Goal: Task Accomplishment & Management: Complete application form

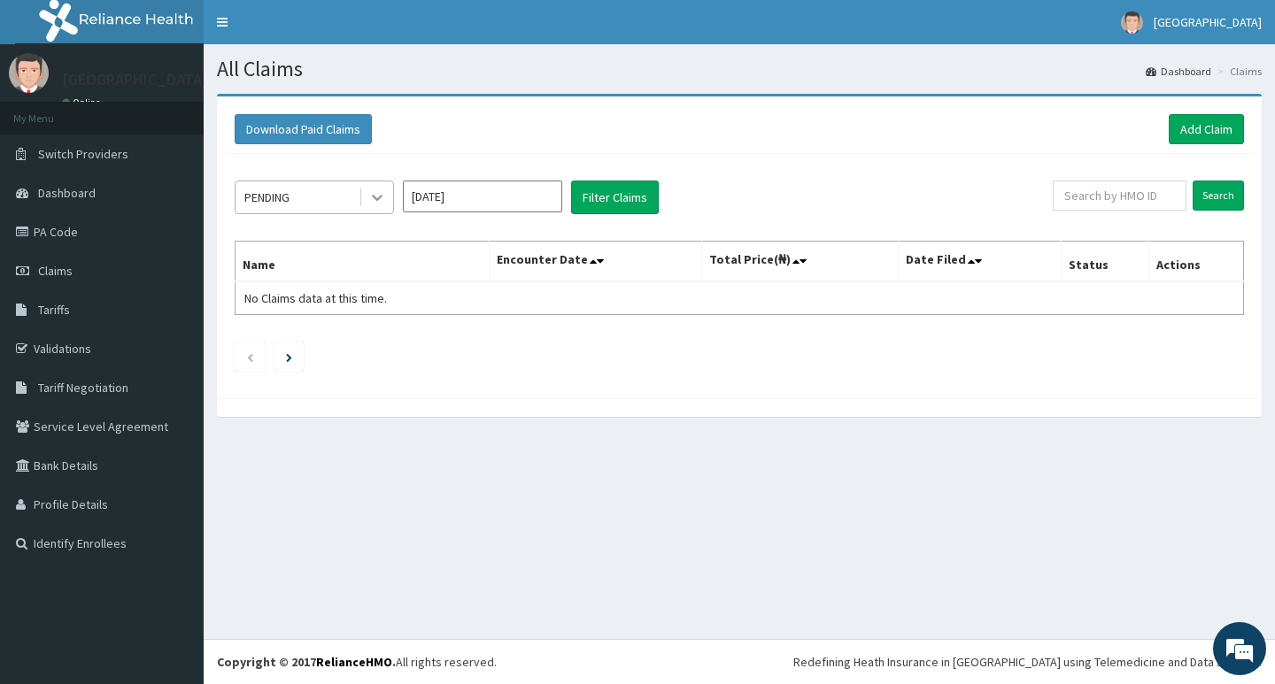
click at [370, 202] on icon at bounding box center [377, 198] width 18 height 18
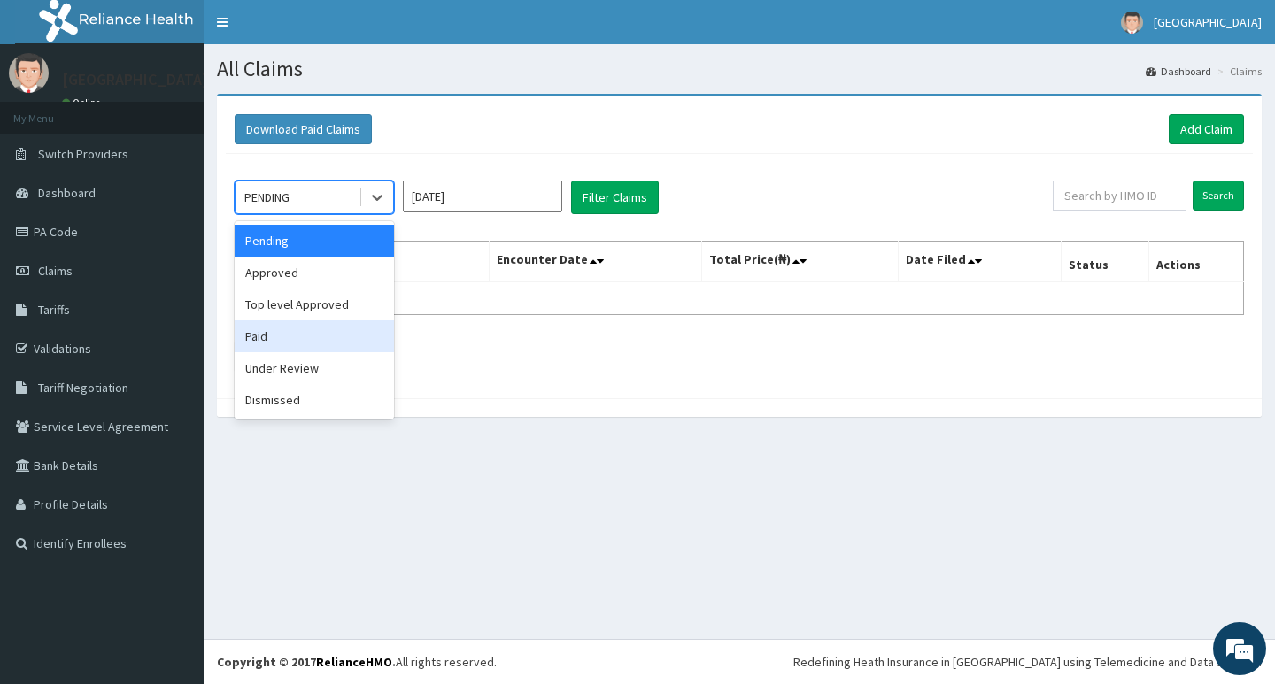
click at [489, 397] on div "Download Paid Claims Add Claim × Note you can only download claims within a max…" at bounding box center [739, 247] width 1045 height 302
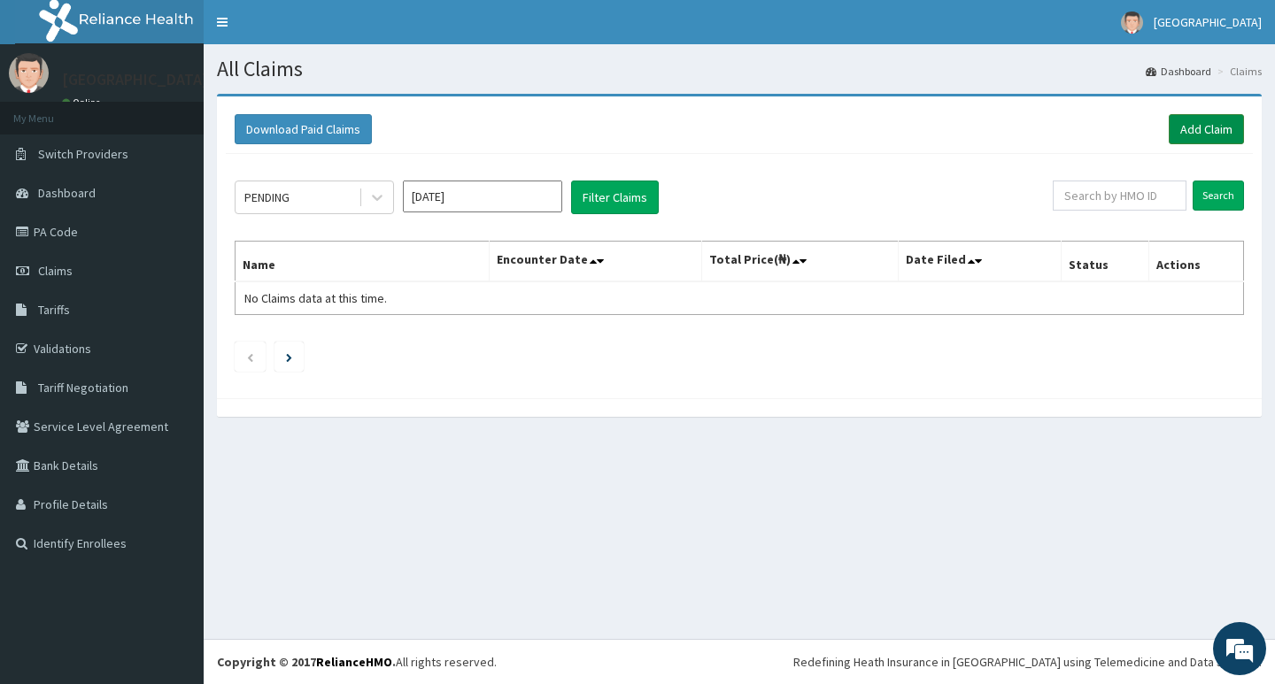
click at [1189, 135] on link "Add Claim" at bounding box center [1206, 129] width 75 height 30
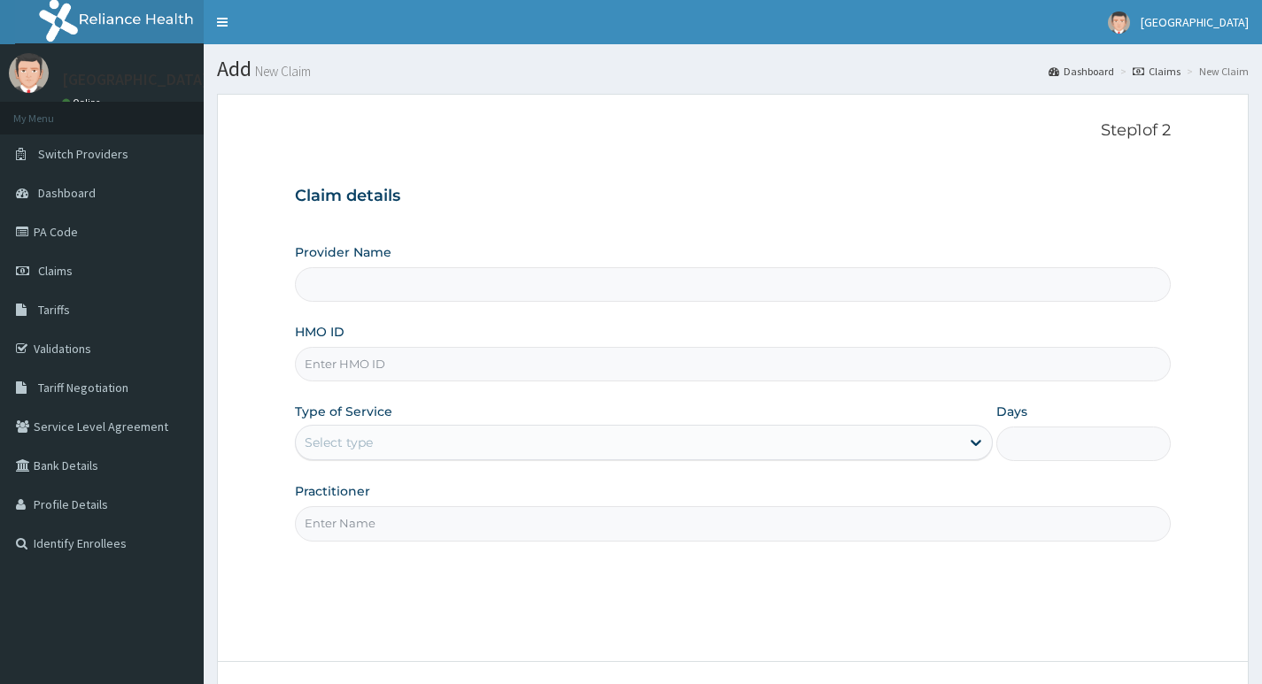
click at [463, 367] on input "HMO ID" at bounding box center [733, 364] width 876 height 35
drag, startPoint x: 463, startPoint y: 367, endPoint x: 397, endPoint y: 206, distance: 173.4
click at [397, 206] on h3 "Claim details" at bounding box center [733, 196] width 876 height 19
type input "Living Heart Specialist Hospital"
click at [422, 366] on input "HMO ID" at bounding box center [733, 364] width 876 height 35
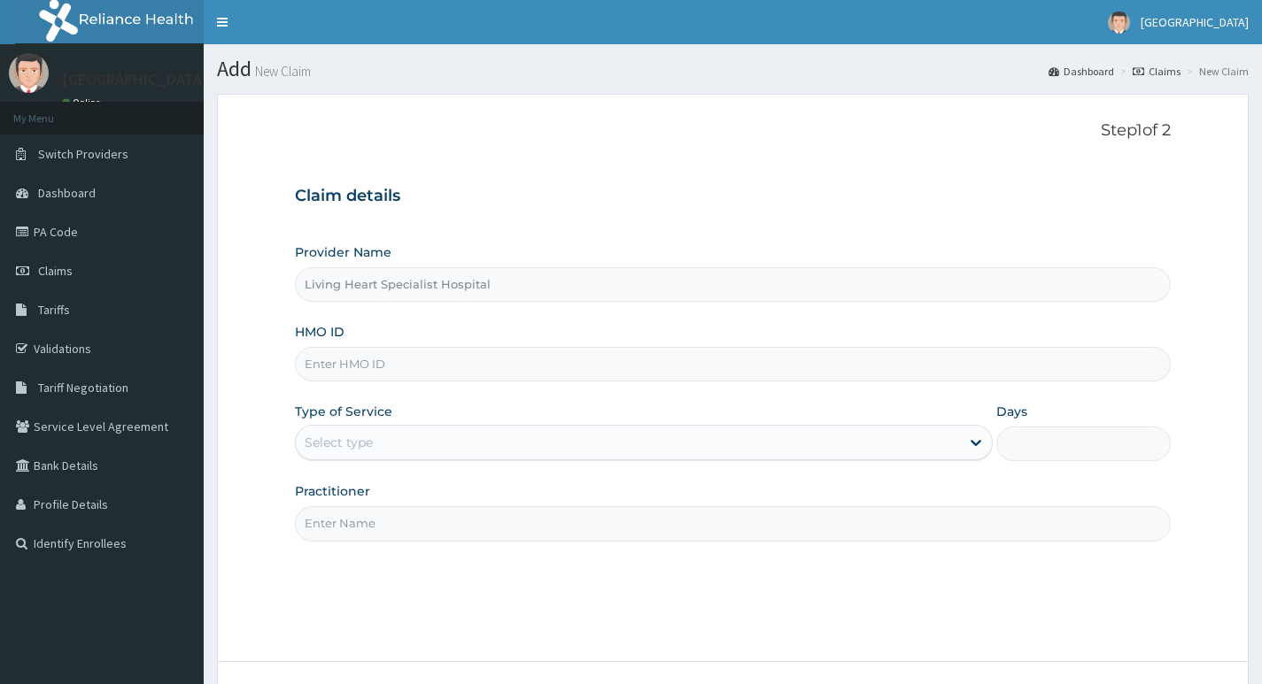
paste input "GEL/10089/A"
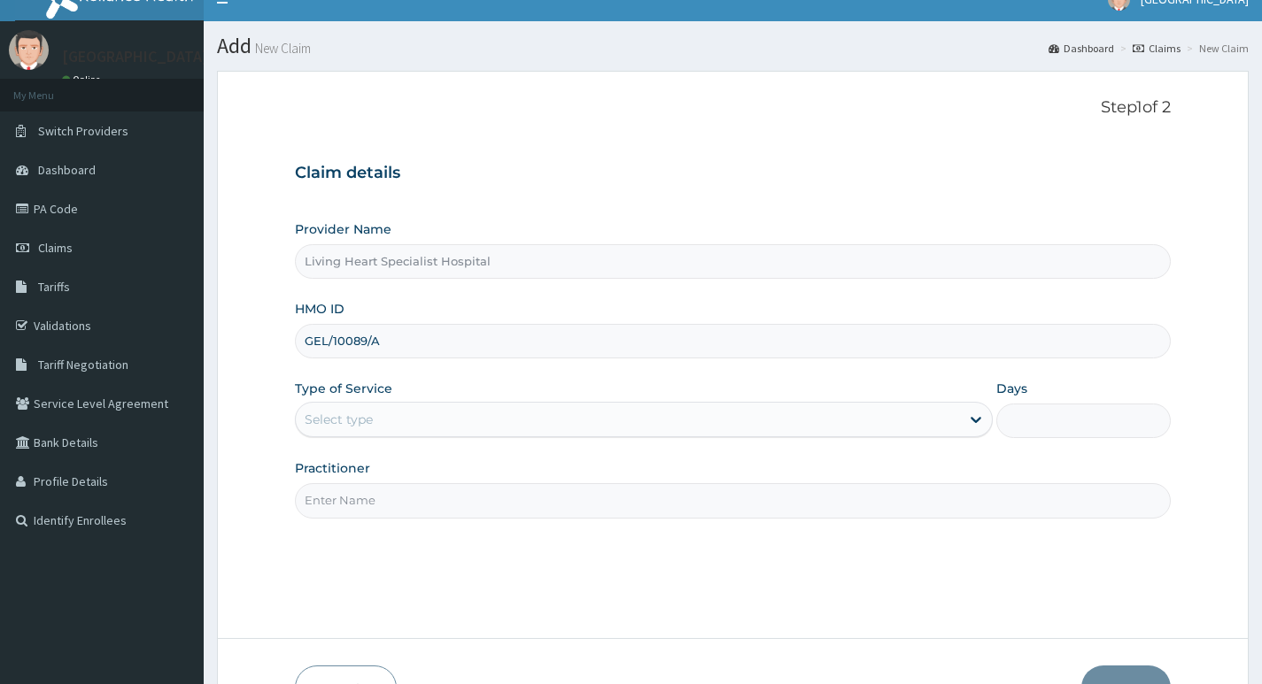
scroll to position [89, 0]
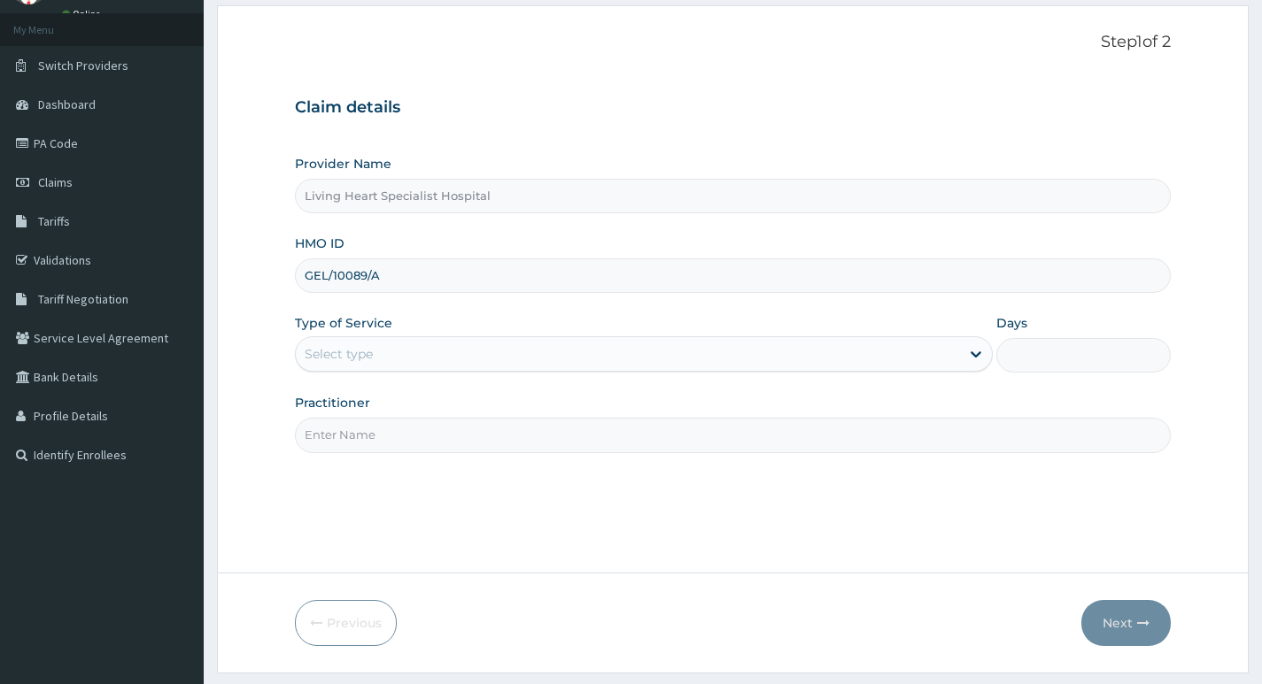
type input "GEL/10089/A"
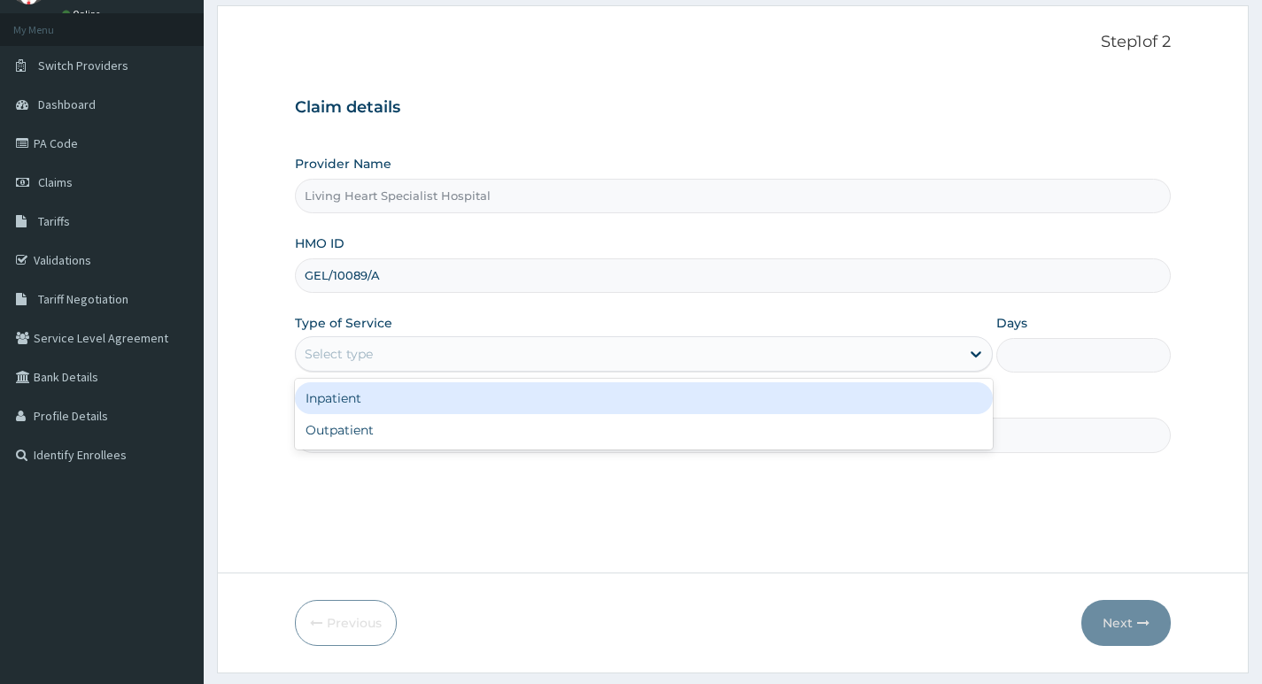
click at [861, 355] on div "Select type" at bounding box center [628, 354] width 664 height 28
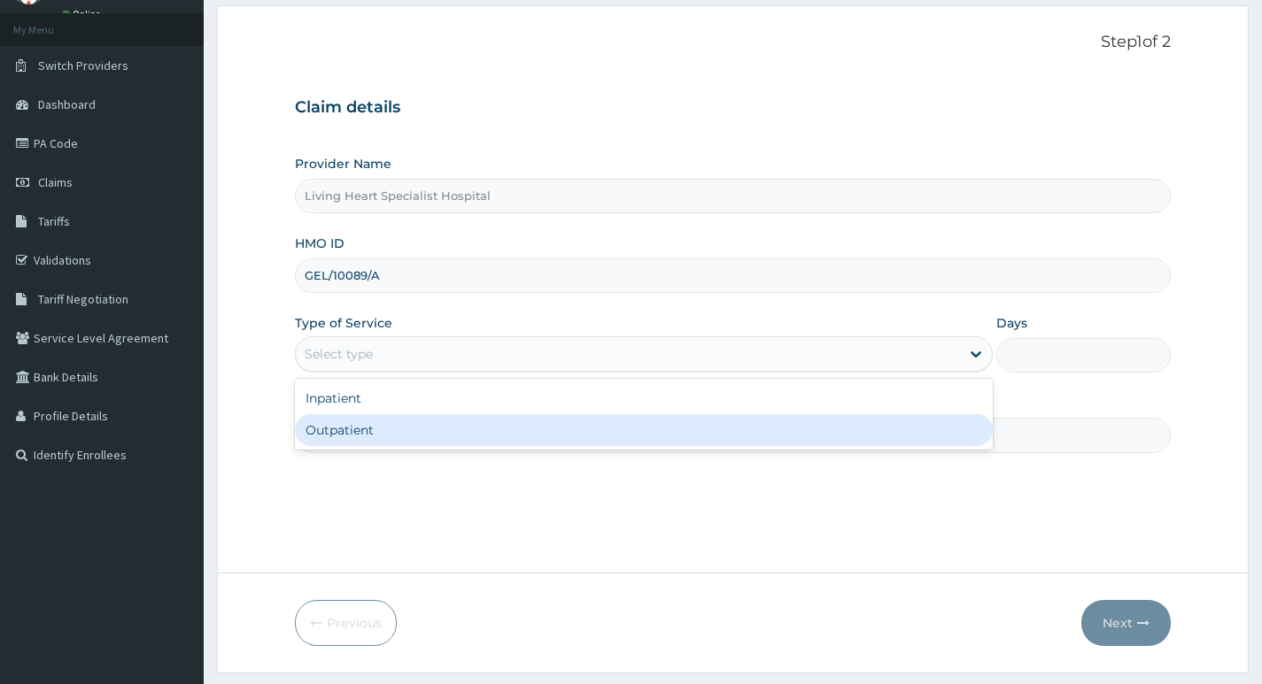
click at [809, 428] on div "Outpatient" at bounding box center [644, 430] width 698 height 32
type input "1"
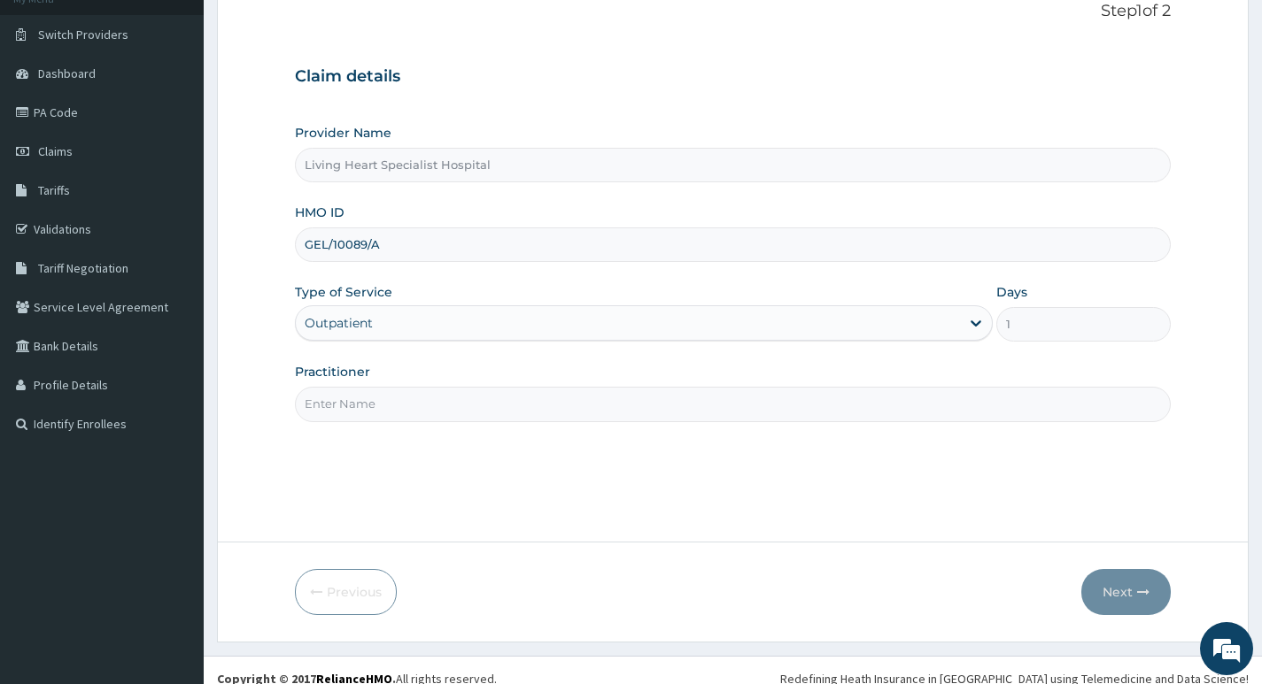
scroll to position [136, 0]
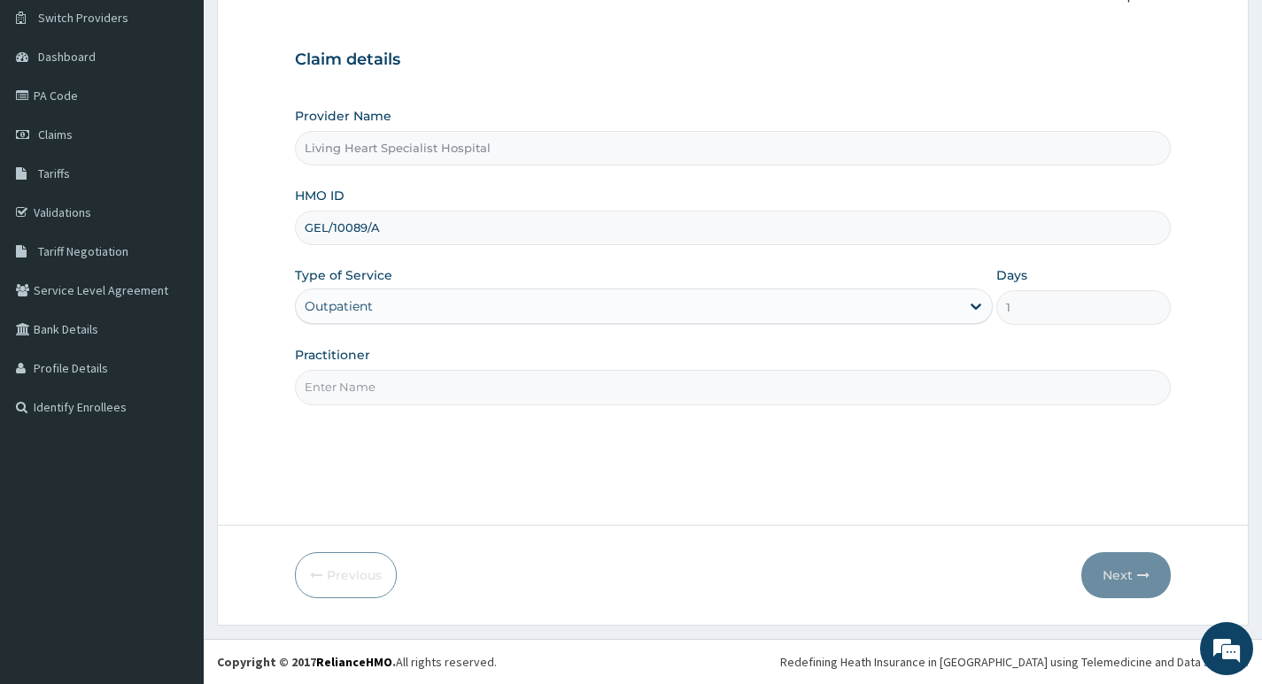
click at [945, 392] on input "Practitioner" at bounding box center [733, 387] width 876 height 35
type input "DR. FAVOUR EZEM"
click at [1125, 576] on button "Next" at bounding box center [1125, 575] width 89 height 46
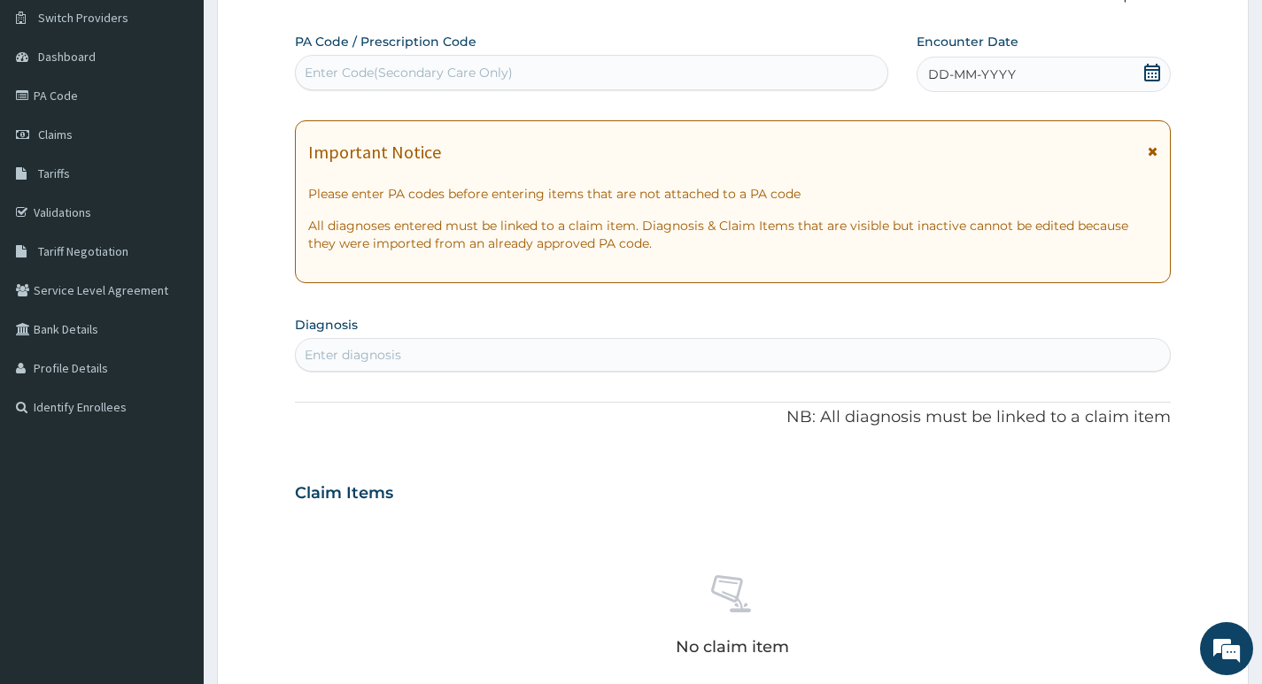
click at [596, 66] on div "Enter Code(Secondary Care Only)" at bounding box center [591, 72] width 591 height 28
type input "PA/BECD9F"
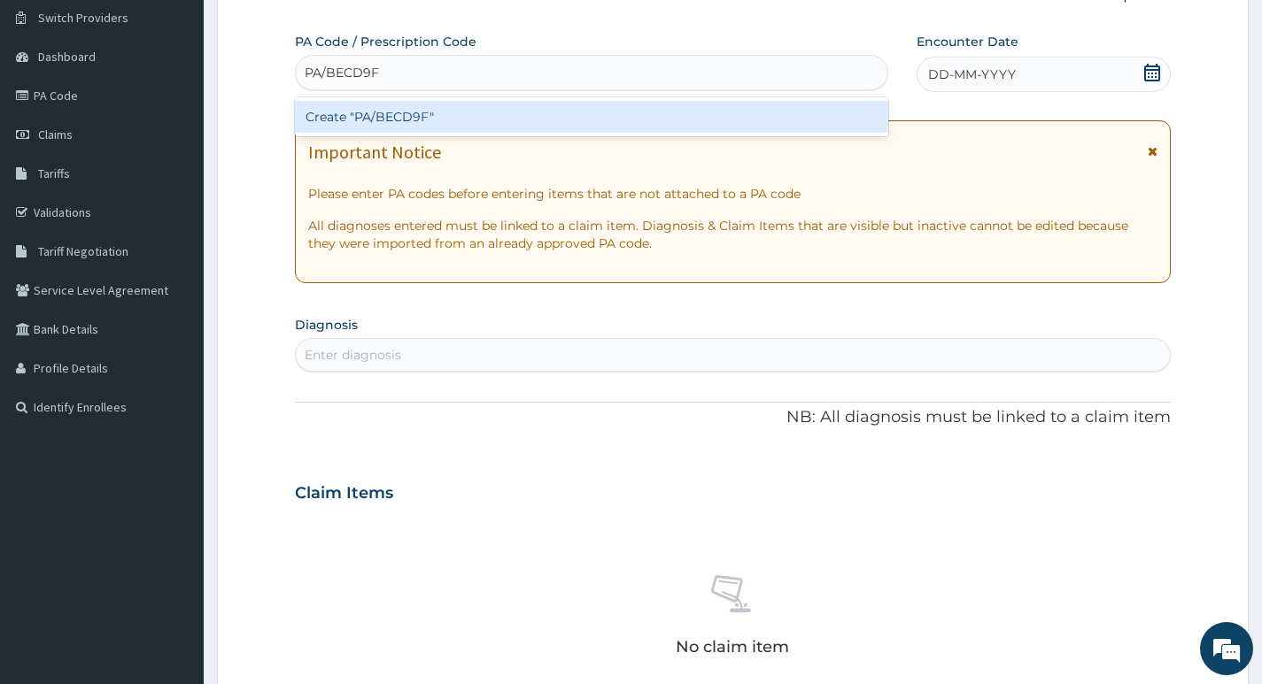
click at [545, 118] on div "Create "PA/BECD9F"" at bounding box center [591, 117] width 593 height 32
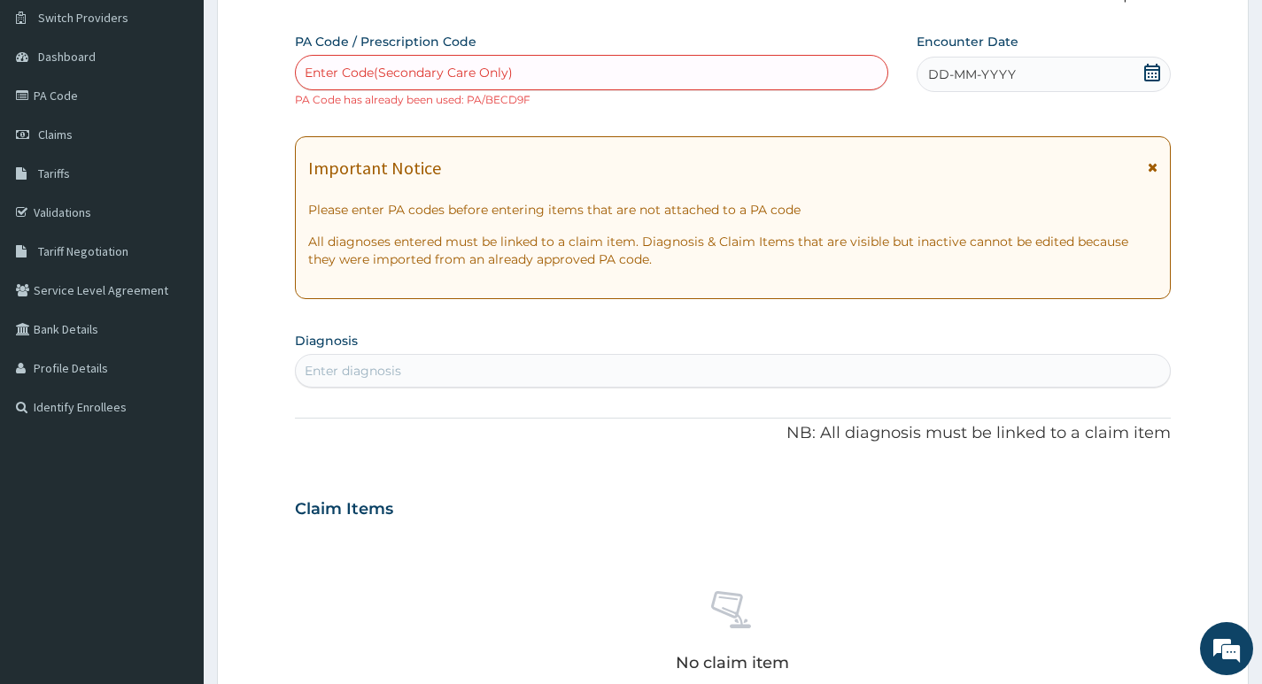
click at [565, 72] on div "Enter Code(Secondary Care Only)" at bounding box center [591, 72] width 591 height 28
type input "PA/BECD9F"
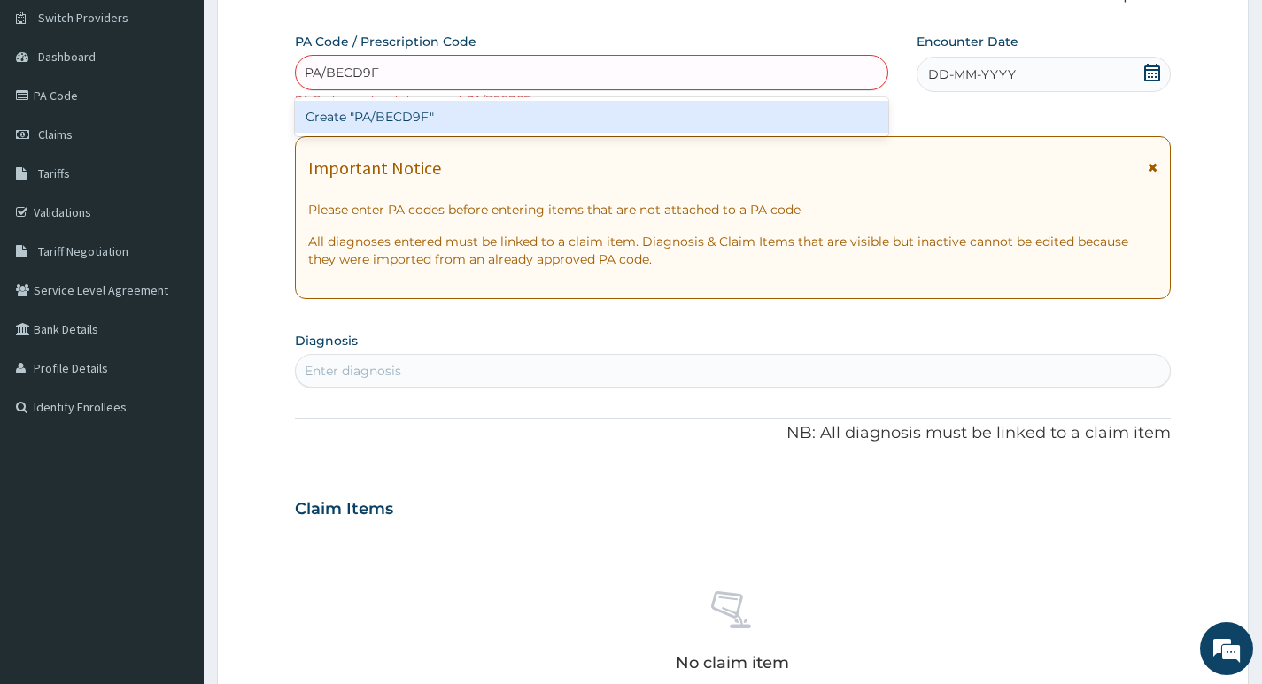
click at [434, 114] on div "Create "PA/BECD9F"" at bounding box center [591, 117] width 593 height 32
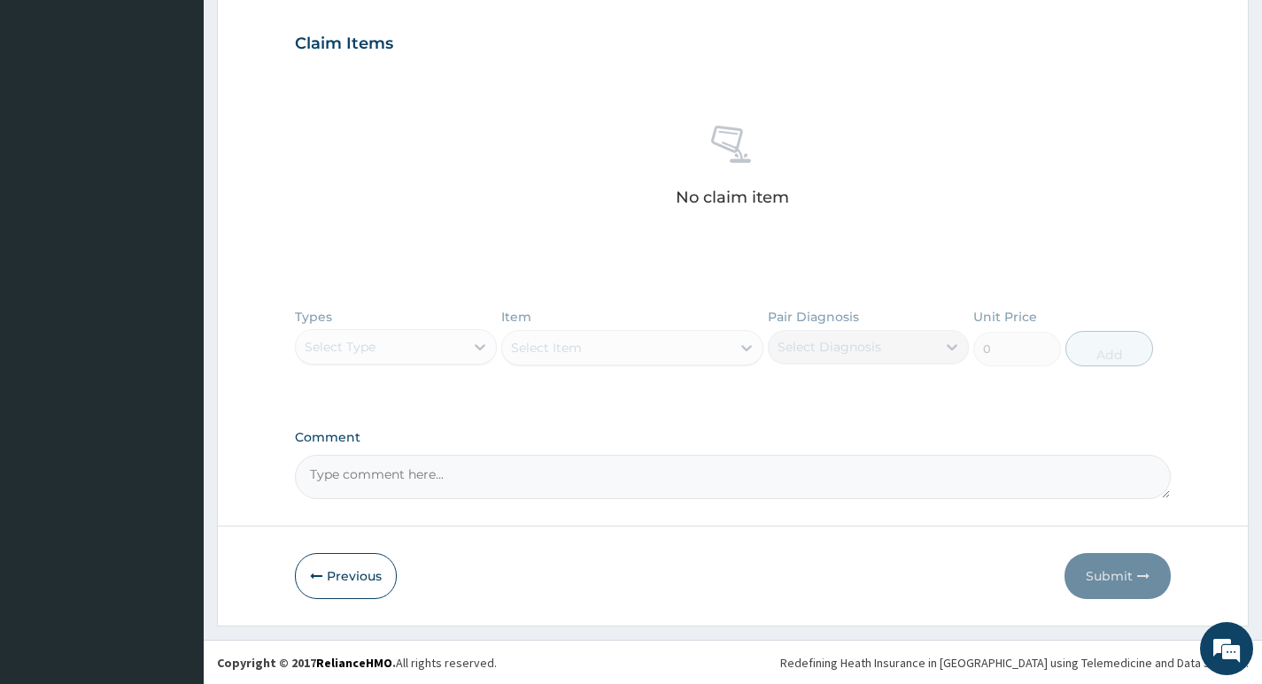
scroll to position [603, 0]
click at [328, 575] on button "Previous" at bounding box center [346, 575] width 102 height 46
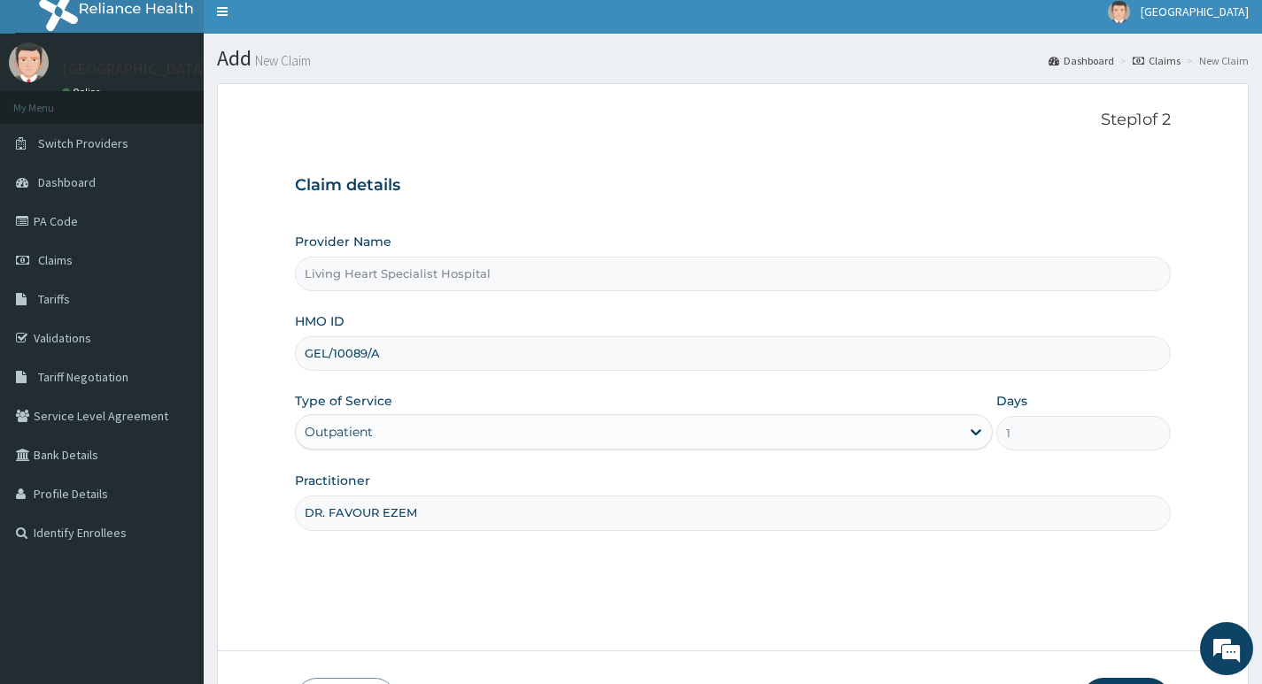
scroll to position [0, 0]
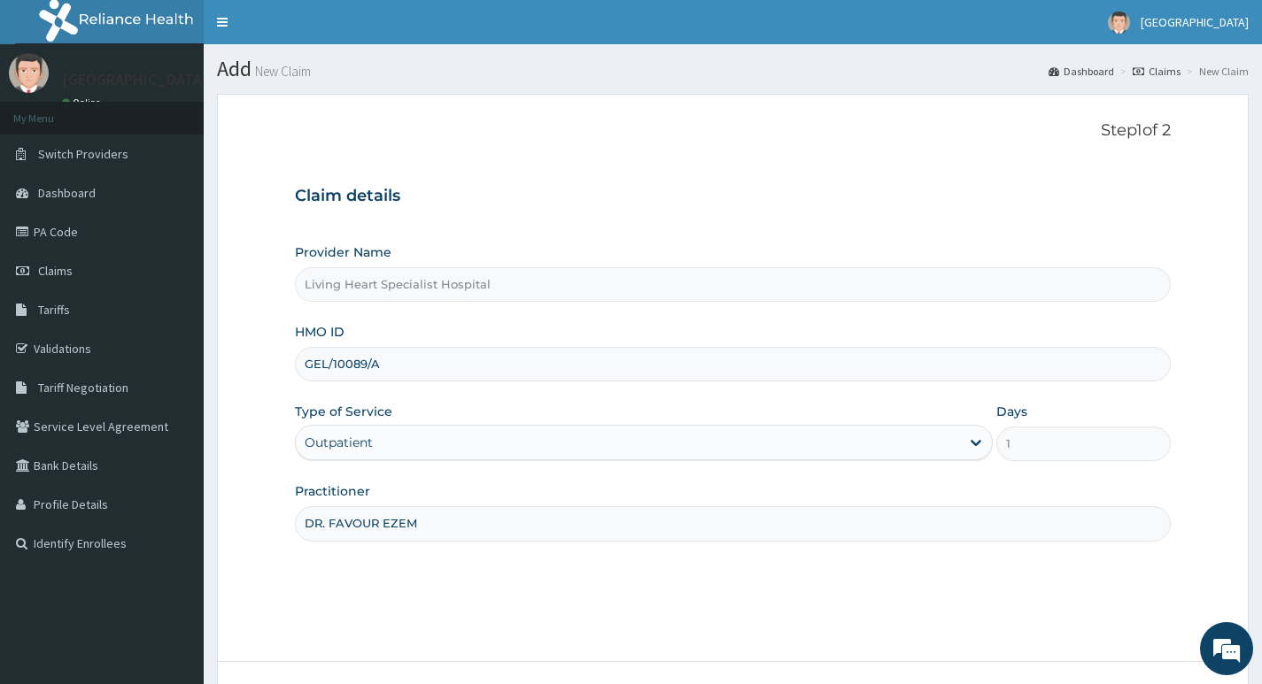
click at [398, 362] on input "GEL/10089/A" at bounding box center [733, 364] width 876 height 35
type input "G"
paste input "PPY/10285/B"
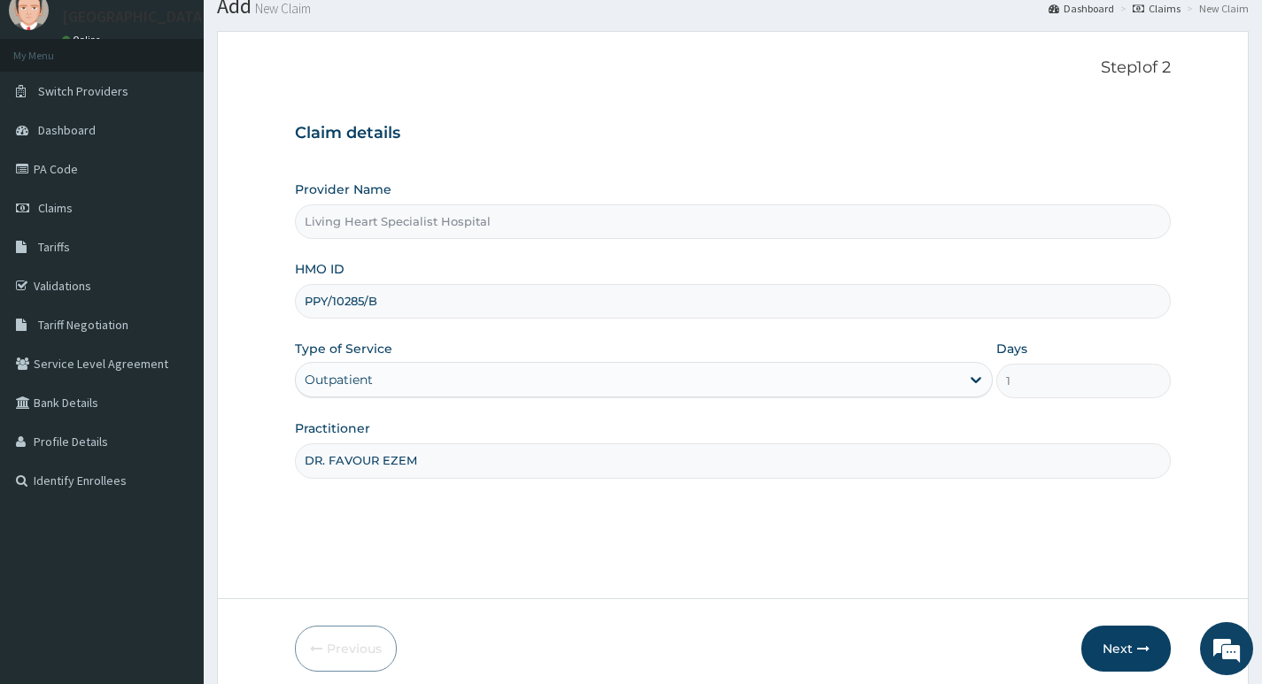
scroll to position [89, 0]
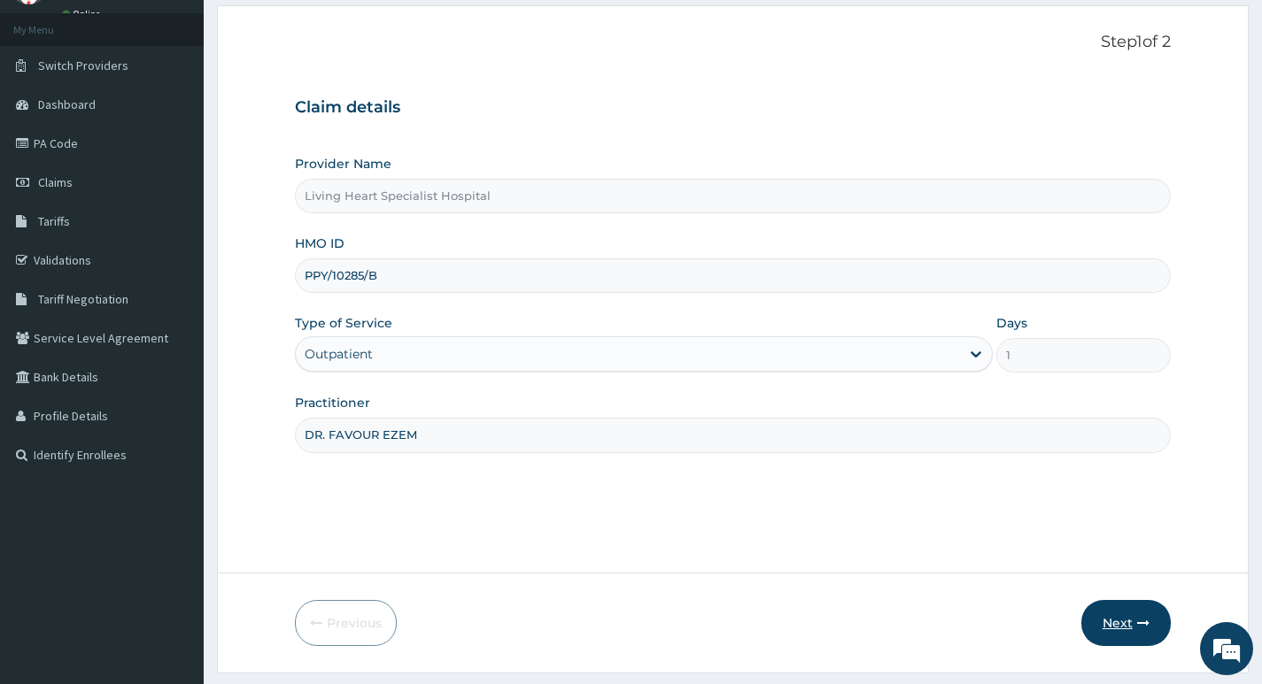
type input "PPY/10285/B"
click at [1127, 622] on button "Next" at bounding box center [1125, 623] width 89 height 46
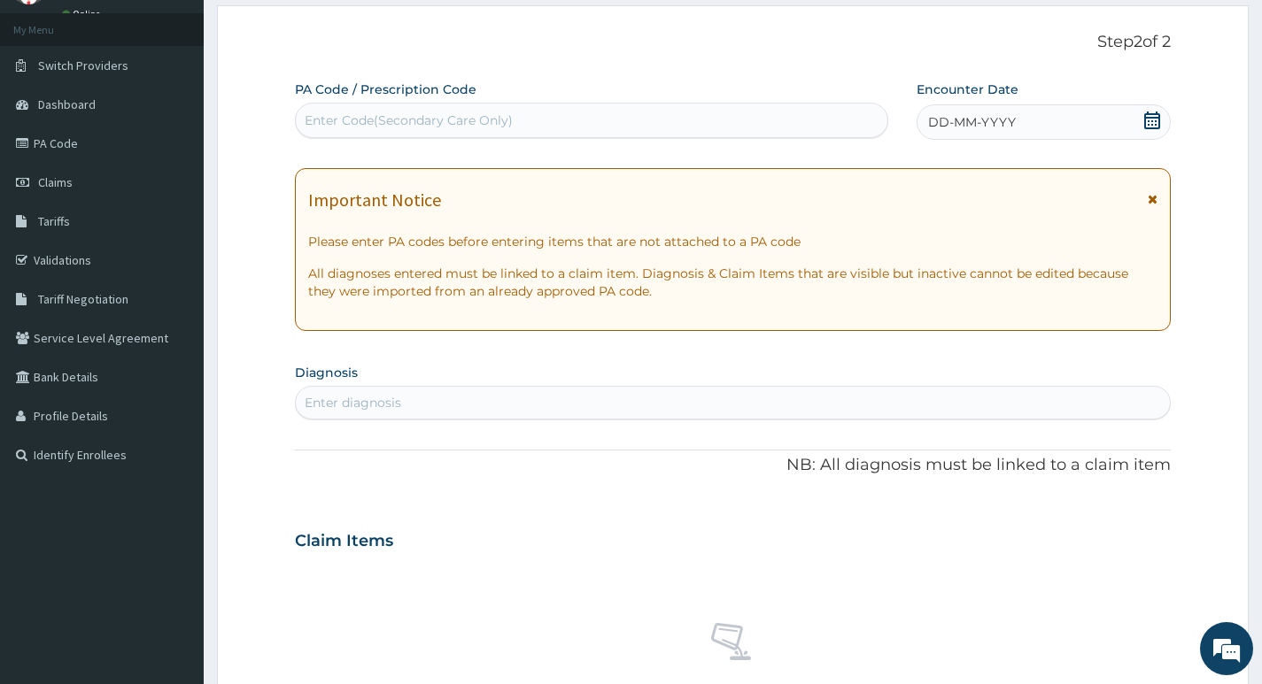
click at [559, 112] on div "Enter Code(Secondary Care Only)" at bounding box center [591, 120] width 591 height 28
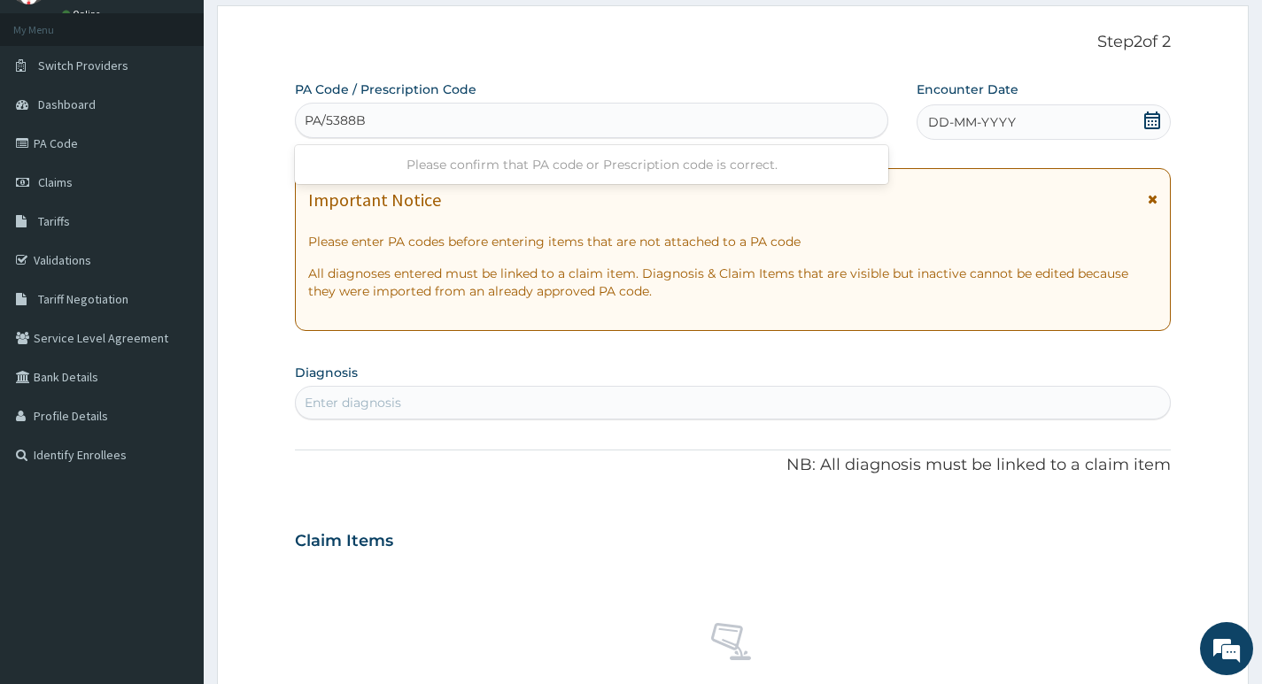
type input "PA/5388B3"
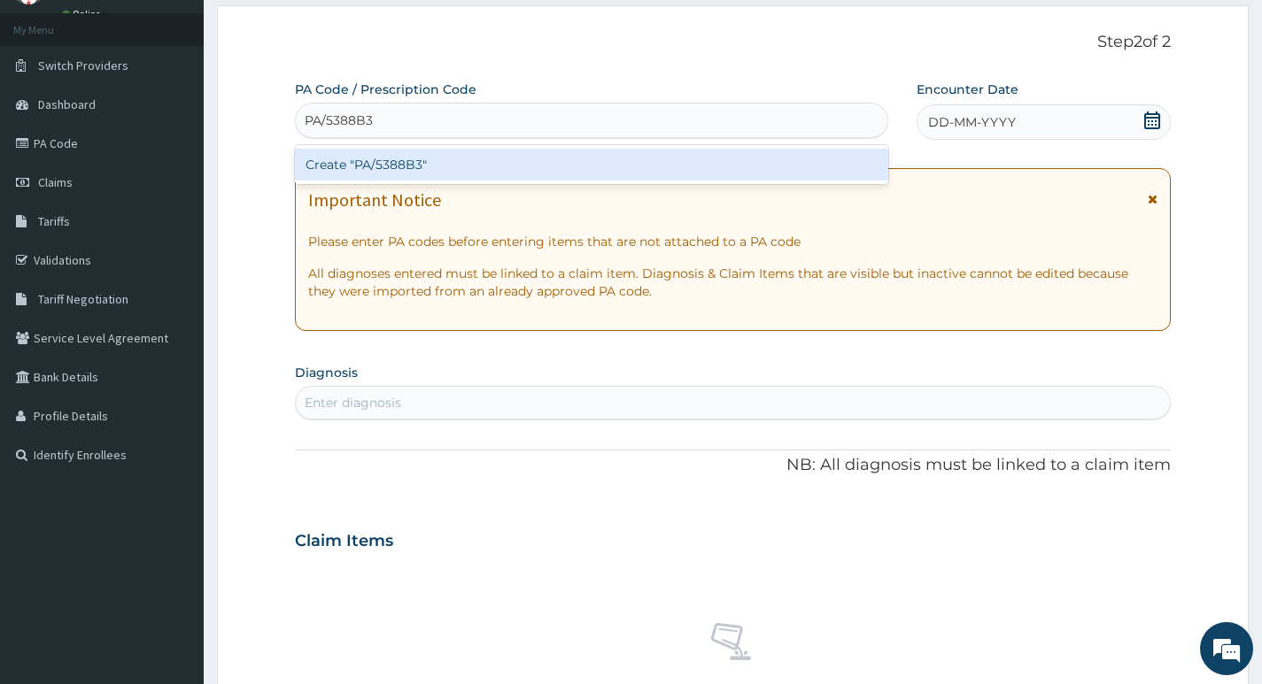
click at [532, 162] on div "Create "PA/5388B3"" at bounding box center [591, 165] width 593 height 32
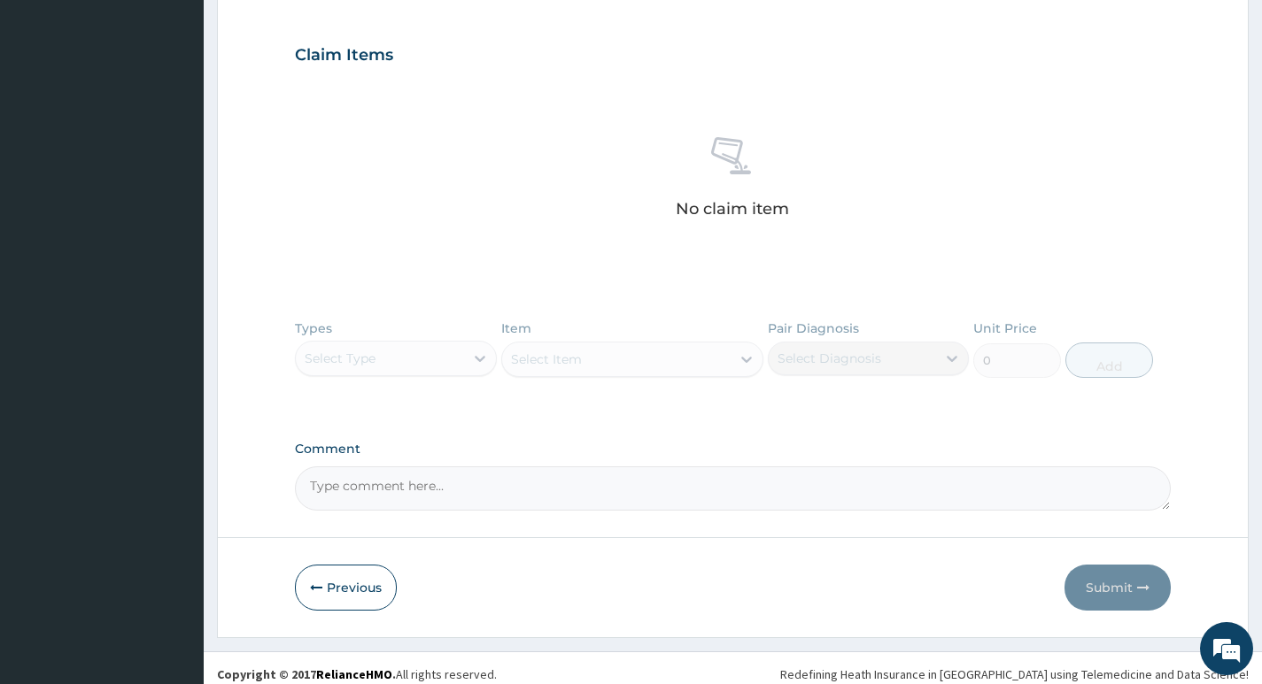
scroll to position [603, 0]
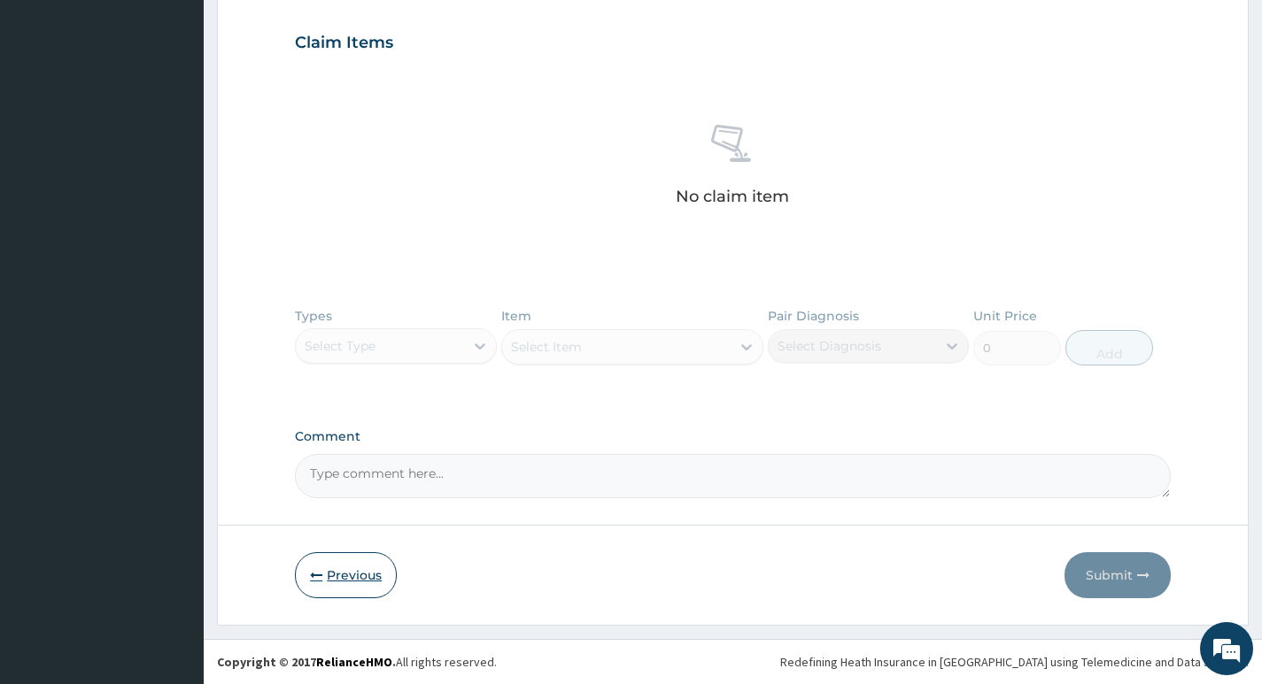
click at [351, 579] on button "Previous" at bounding box center [346, 575] width 102 height 46
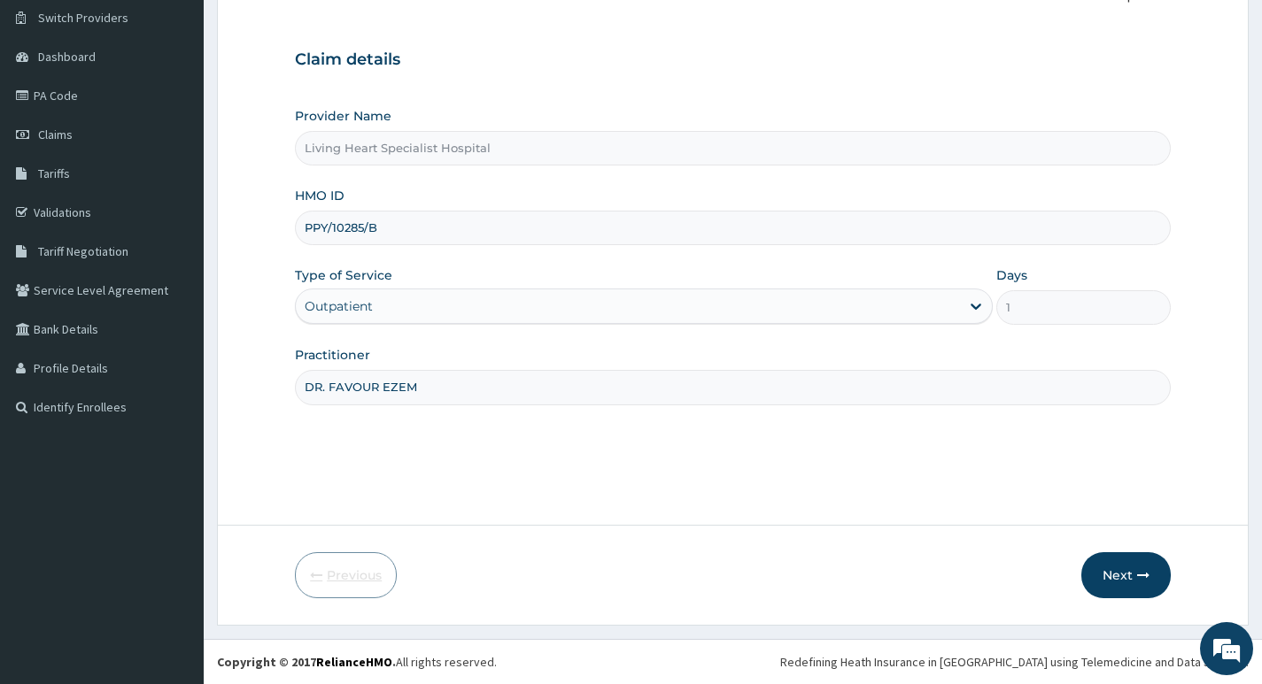
scroll to position [136, 0]
click at [399, 222] on input "PPY/10285/B" at bounding box center [733, 228] width 876 height 35
type input "P"
paste input "SZA/10005/A"
type input "SZA/10005/A"
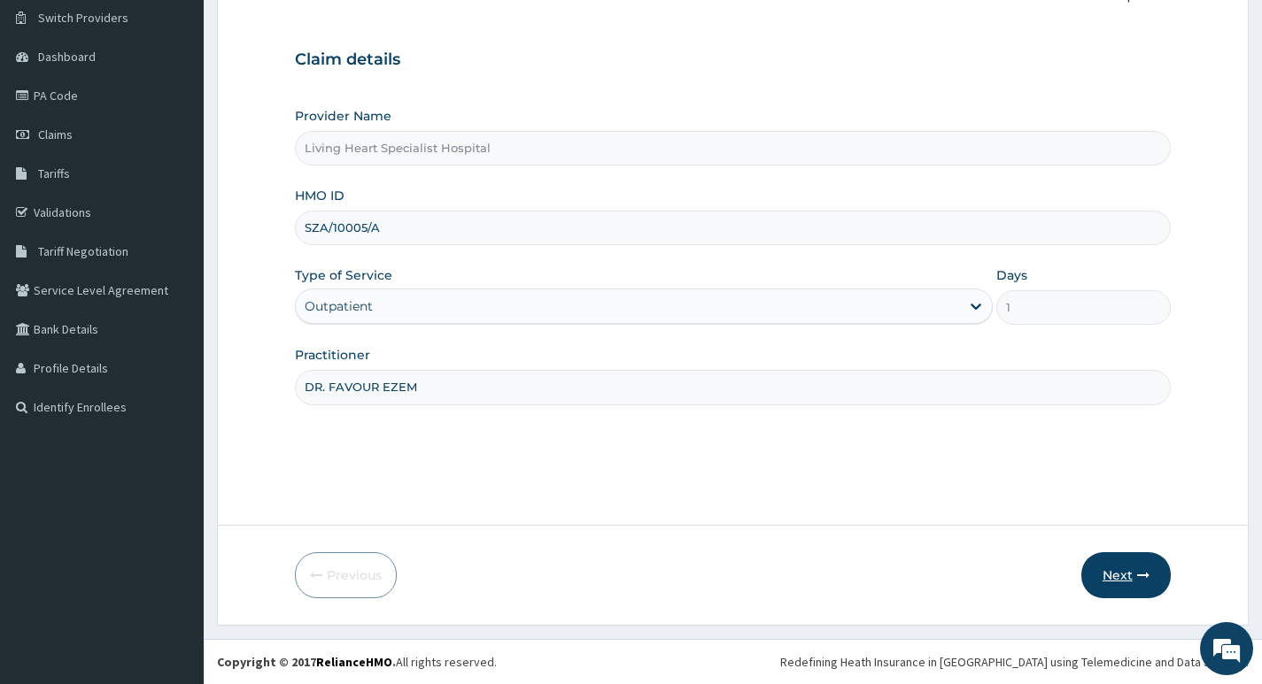
click at [1123, 577] on button "Next" at bounding box center [1125, 575] width 89 height 46
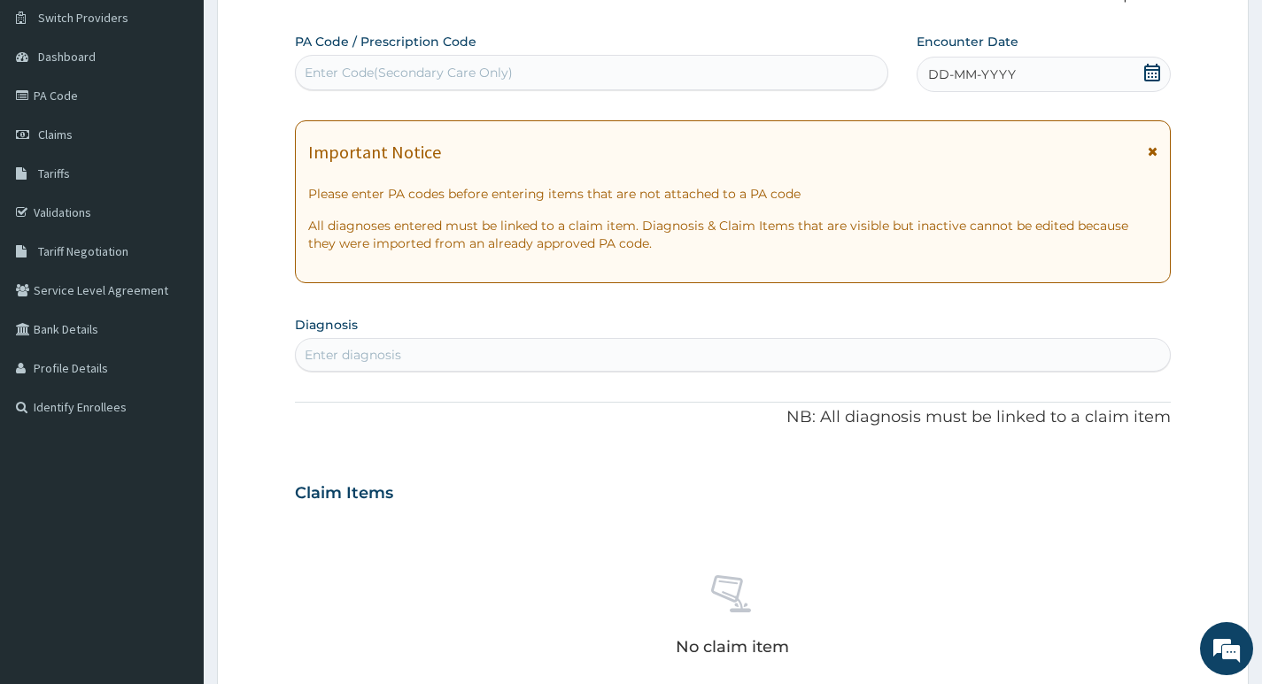
click at [454, 74] on div "Enter Code(Secondary Care Only)" at bounding box center [409, 73] width 208 height 18
type input "PA/053328"
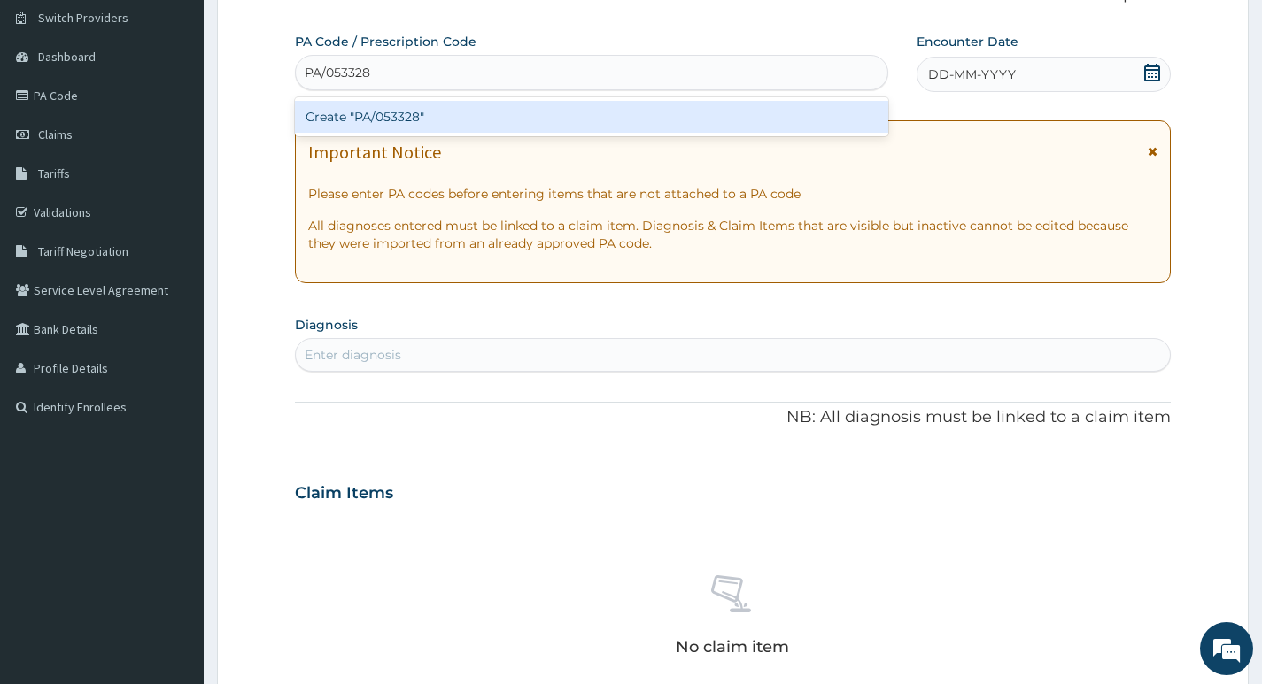
click at [384, 113] on div "Create "PA/053328"" at bounding box center [591, 117] width 593 height 32
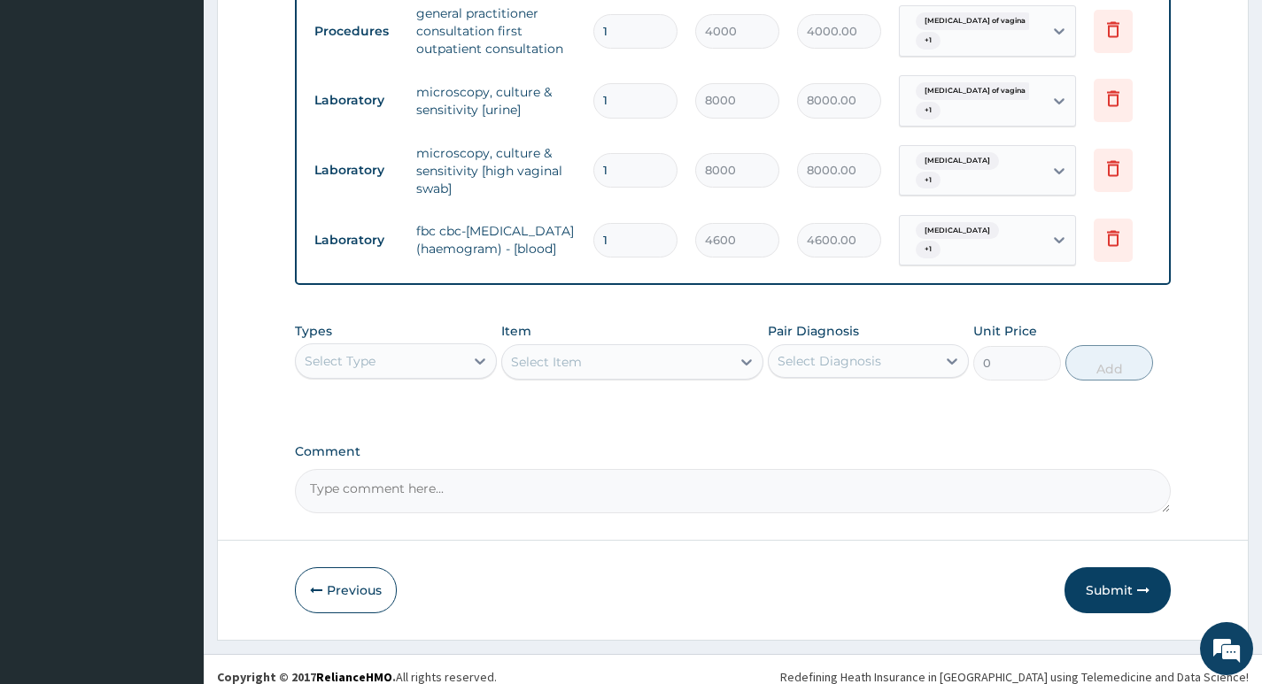
scroll to position [932, 0]
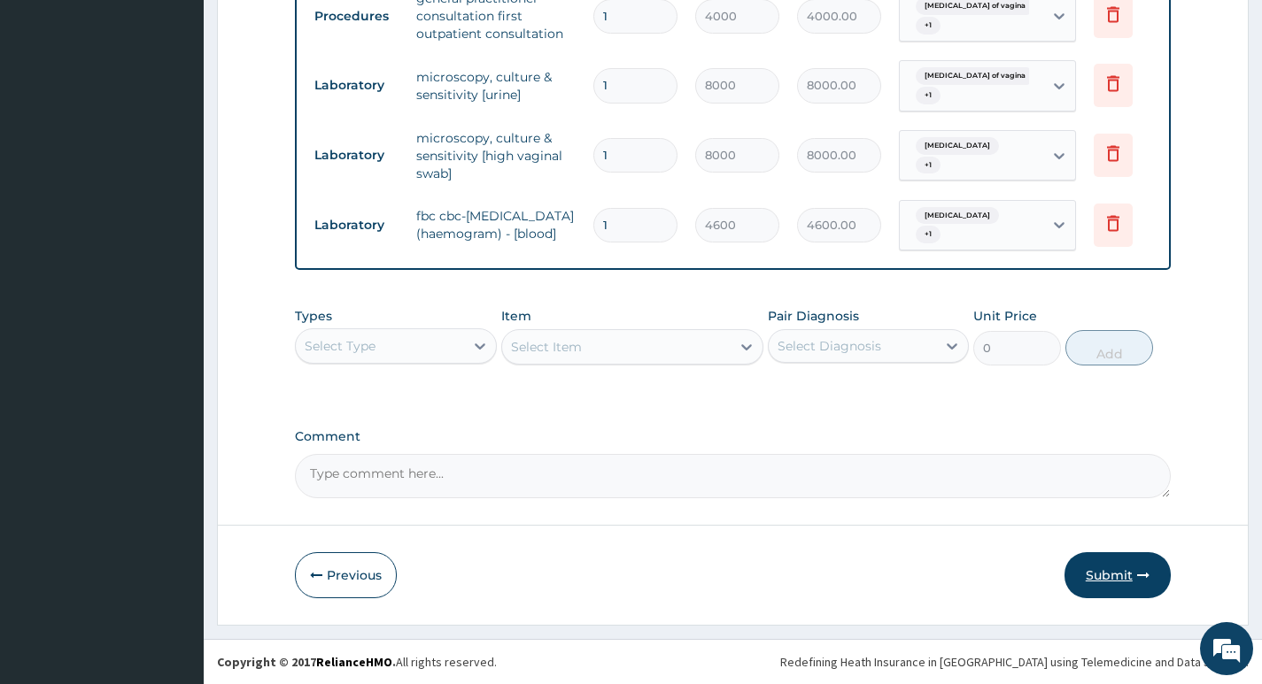
click at [1096, 567] on button "Submit" at bounding box center [1117, 575] width 106 height 46
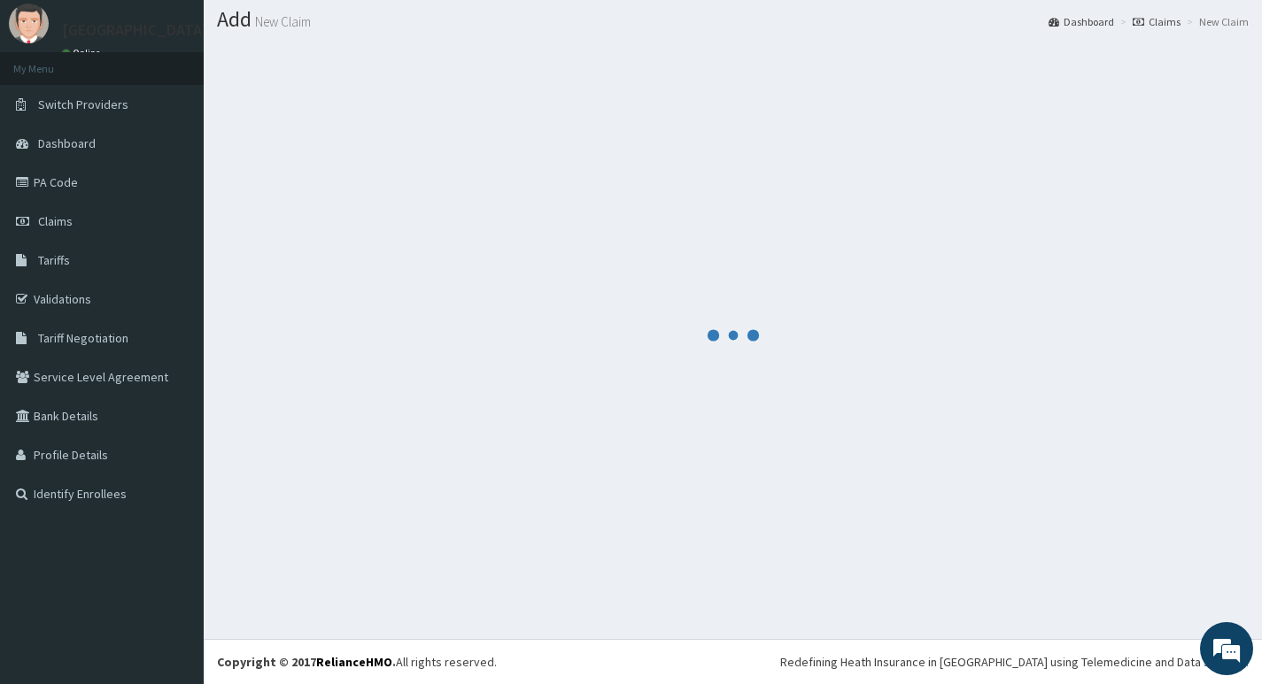
scroll to position [50, 0]
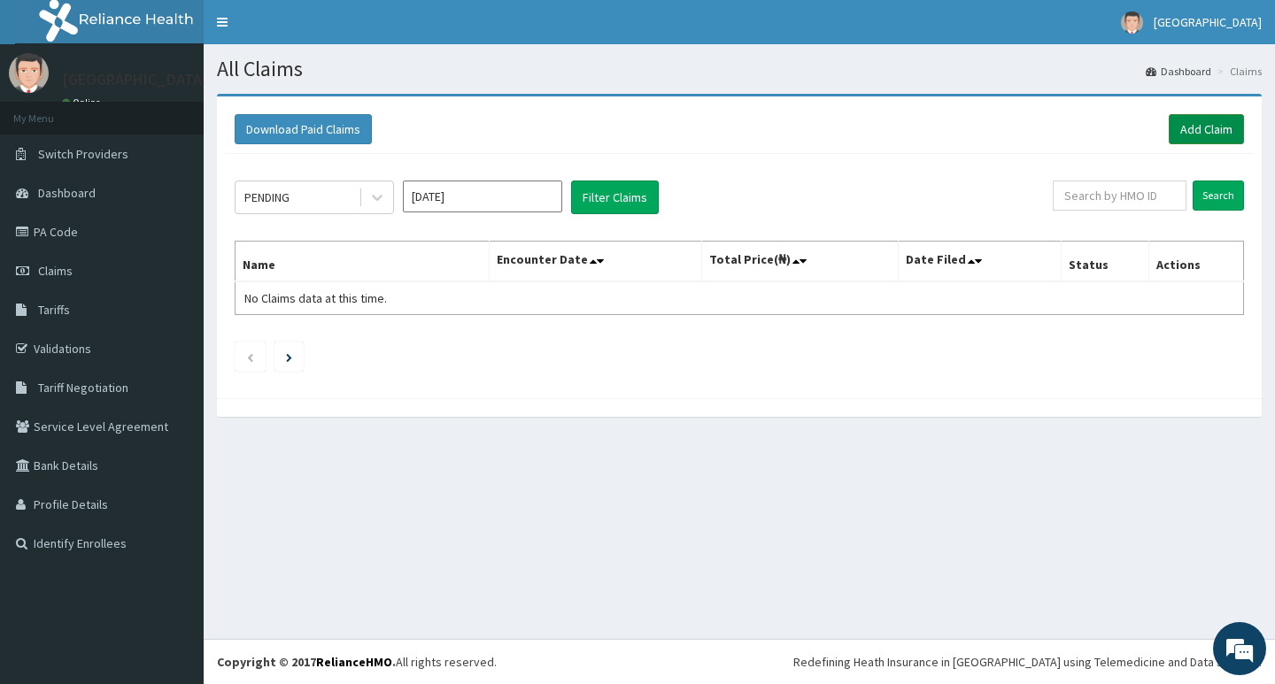
click at [1195, 126] on link "Add Claim" at bounding box center [1206, 129] width 75 height 30
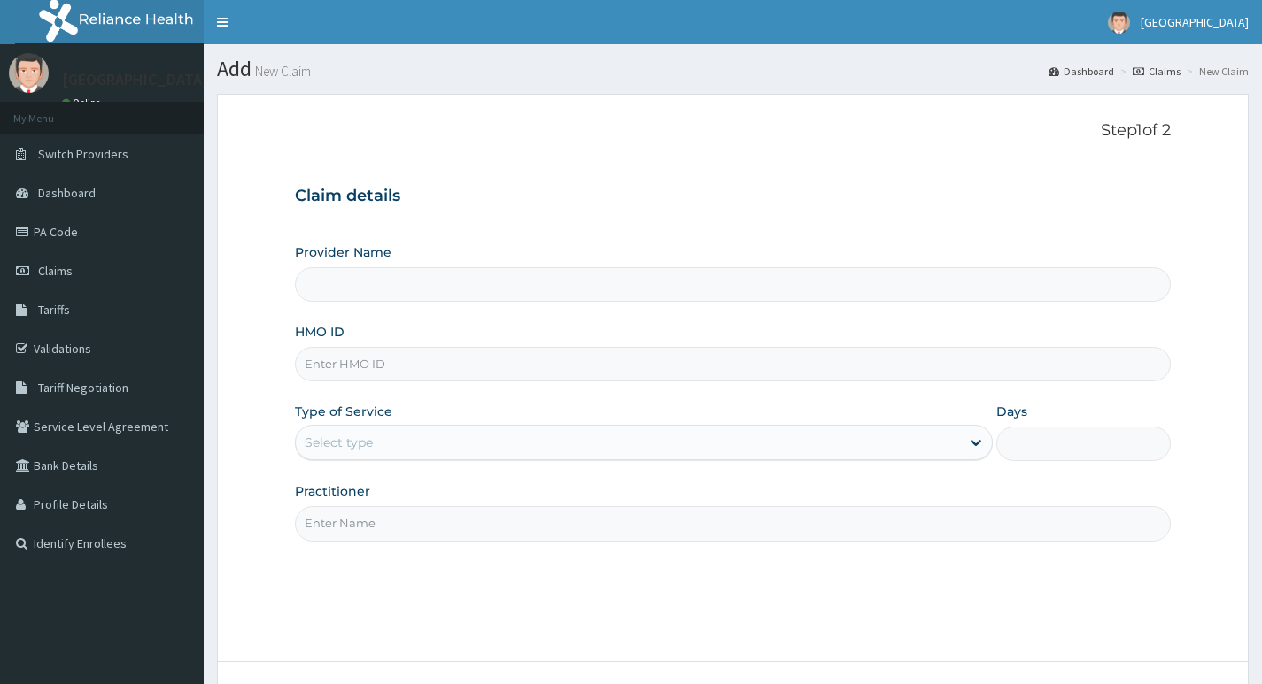
click at [451, 367] on input "HMO ID" at bounding box center [733, 364] width 876 height 35
click at [505, 228] on div "Claim details Provider Name HMO ID Type of Service Select type Days Practitioner" at bounding box center [733, 355] width 876 height 372
click at [432, 362] on input "HMO ID" at bounding box center [733, 364] width 876 height 35
type input "Living Heart Specialist Hospital"
paste input "SSY/10018/B"
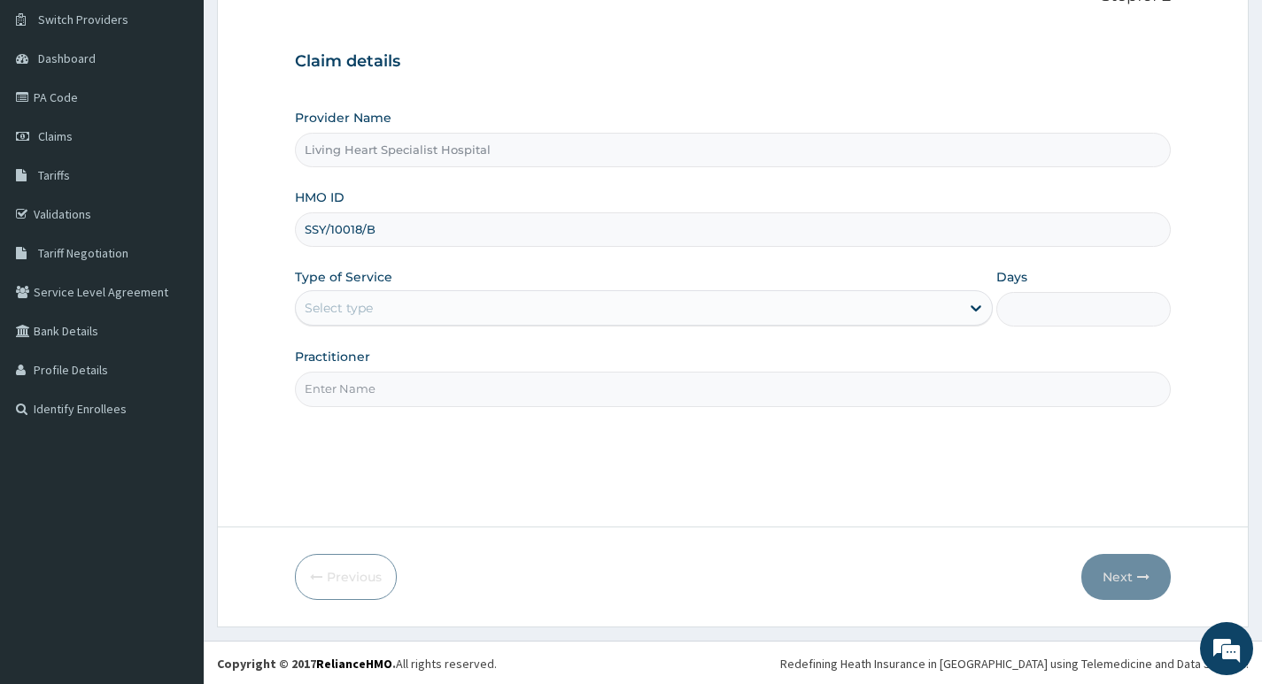
scroll to position [136, 0]
type input "SSY/10018/B"
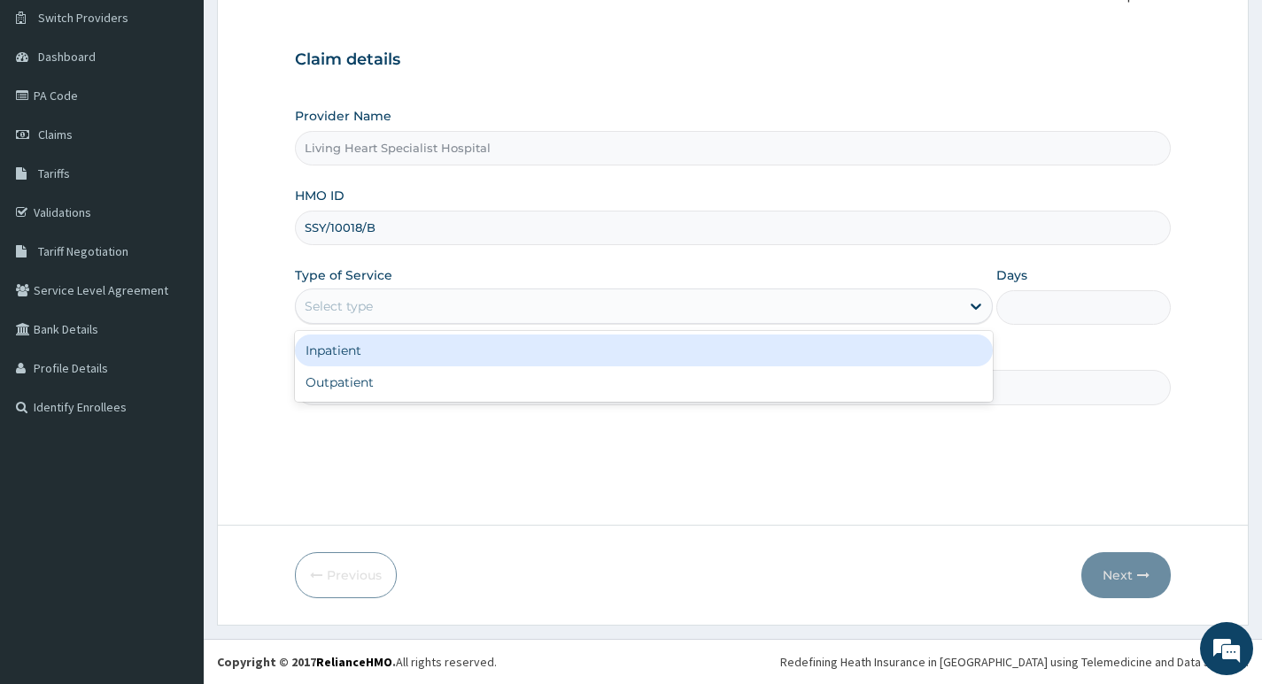
click at [924, 310] on div "Select type" at bounding box center [628, 306] width 664 height 28
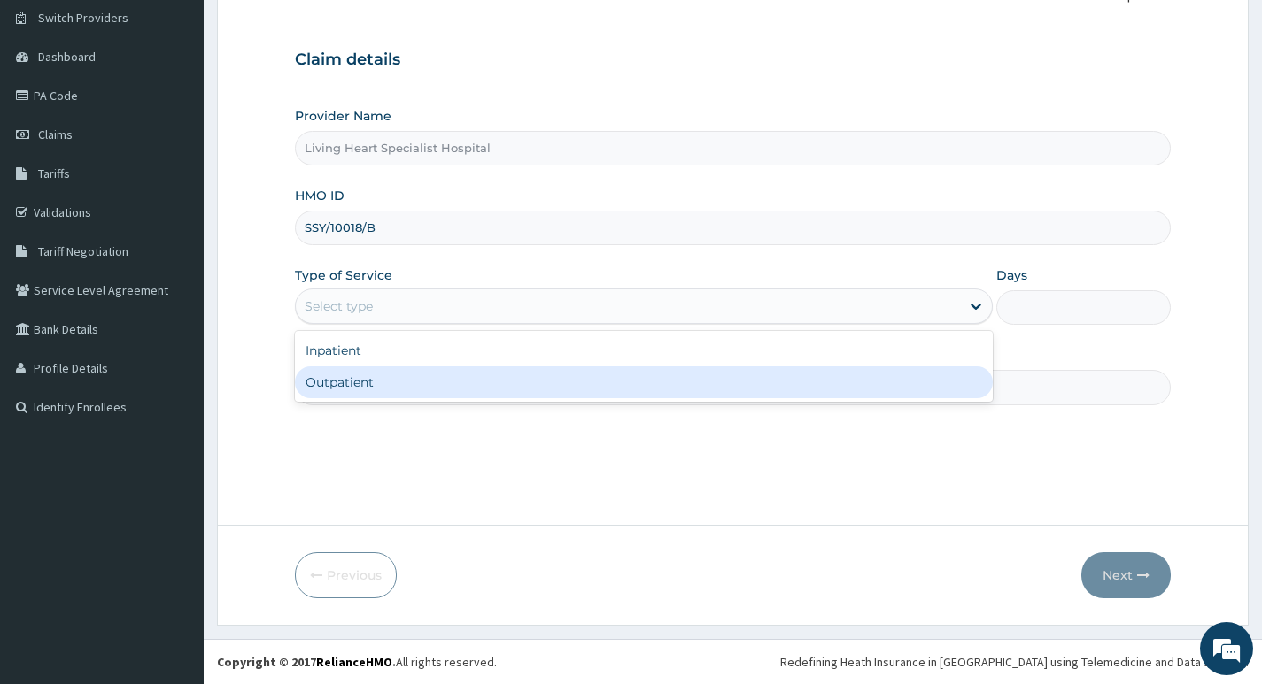
click at [823, 380] on div "Outpatient" at bounding box center [644, 383] width 698 height 32
type input "1"
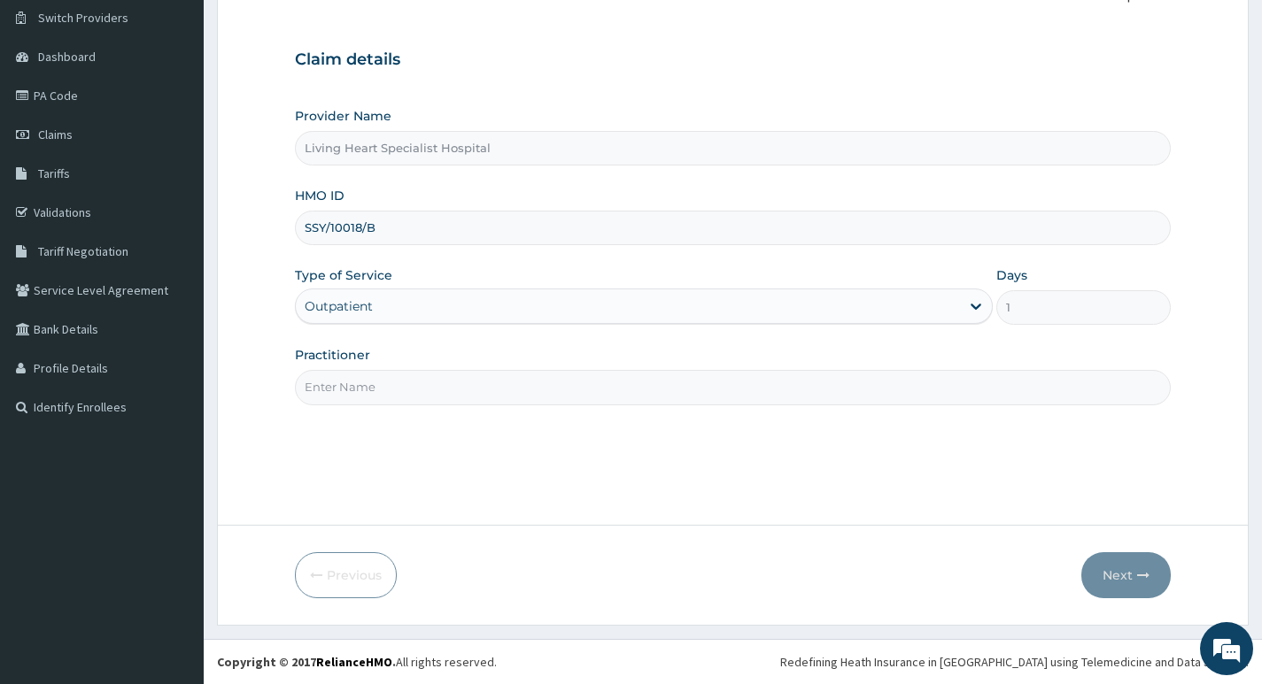
click at [954, 390] on input "Practitioner" at bounding box center [733, 387] width 876 height 35
type input "DR. NWAERI AJOKU"
click at [1129, 577] on button "Next" at bounding box center [1125, 575] width 89 height 46
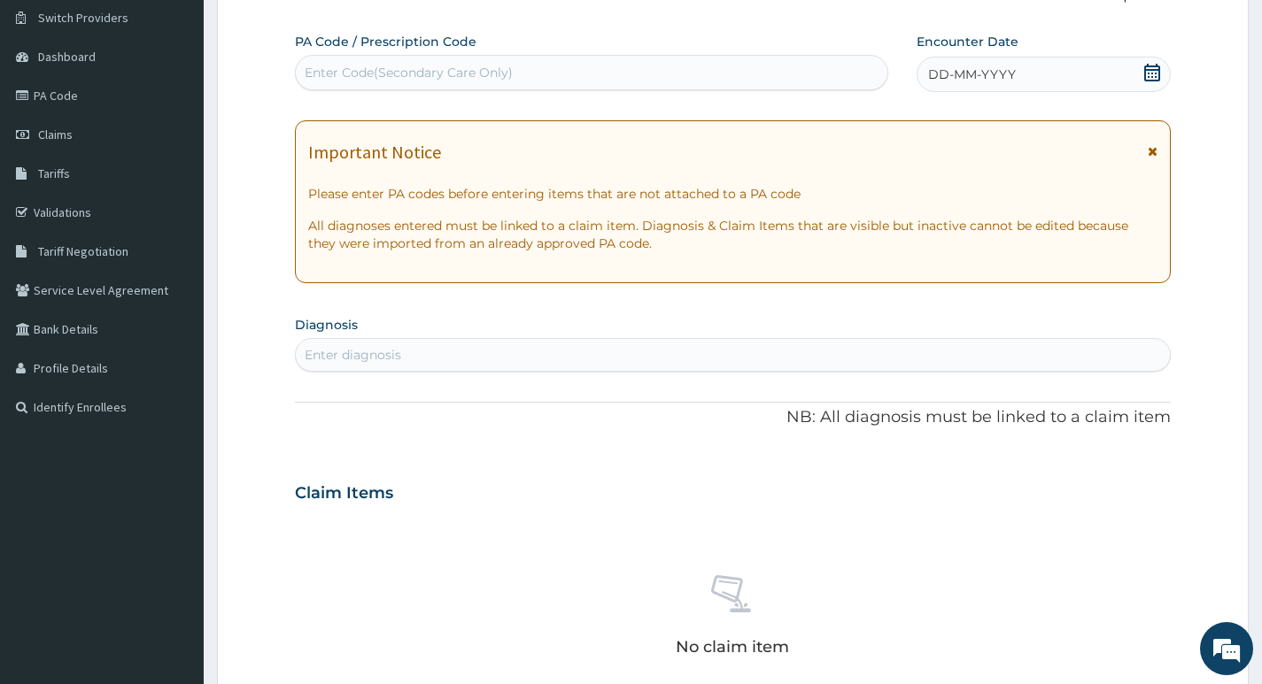
click at [552, 76] on div "Enter Code(Secondary Care Only)" at bounding box center [591, 72] width 591 height 28
type input "PA/E61176"
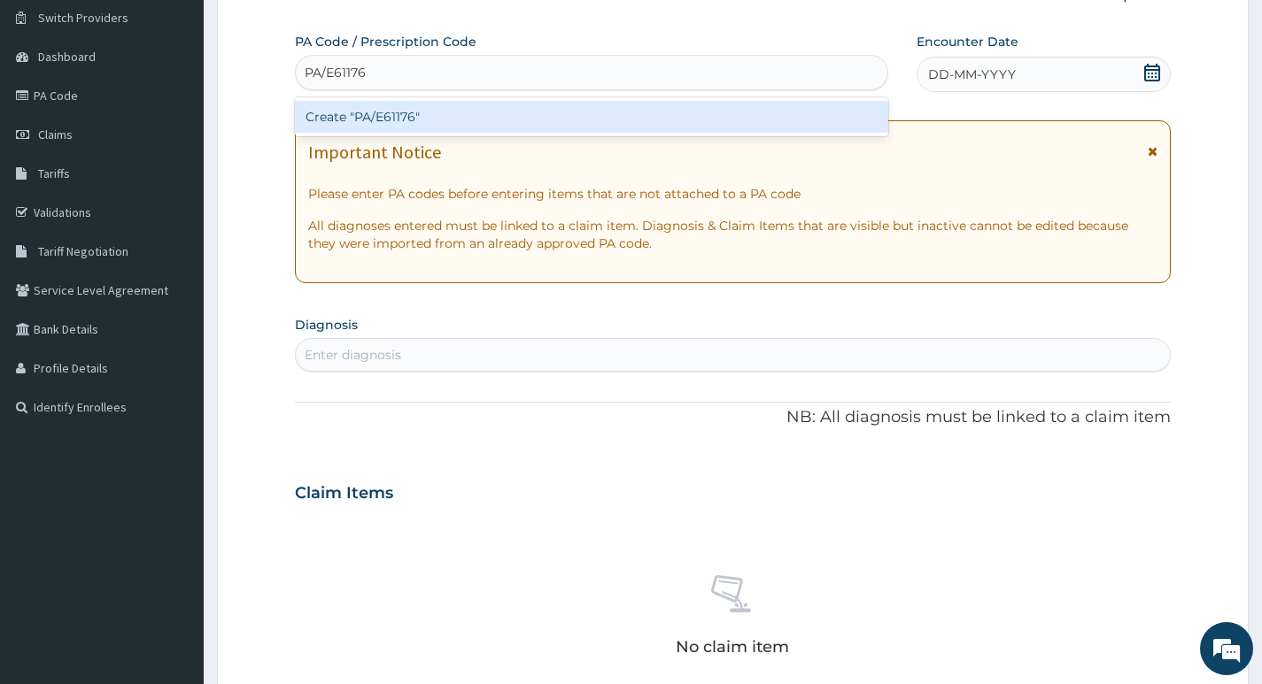
click at [536, 113] on div "Create "PA/E61176"" at bounding box center [591, 117] width 593 height 32
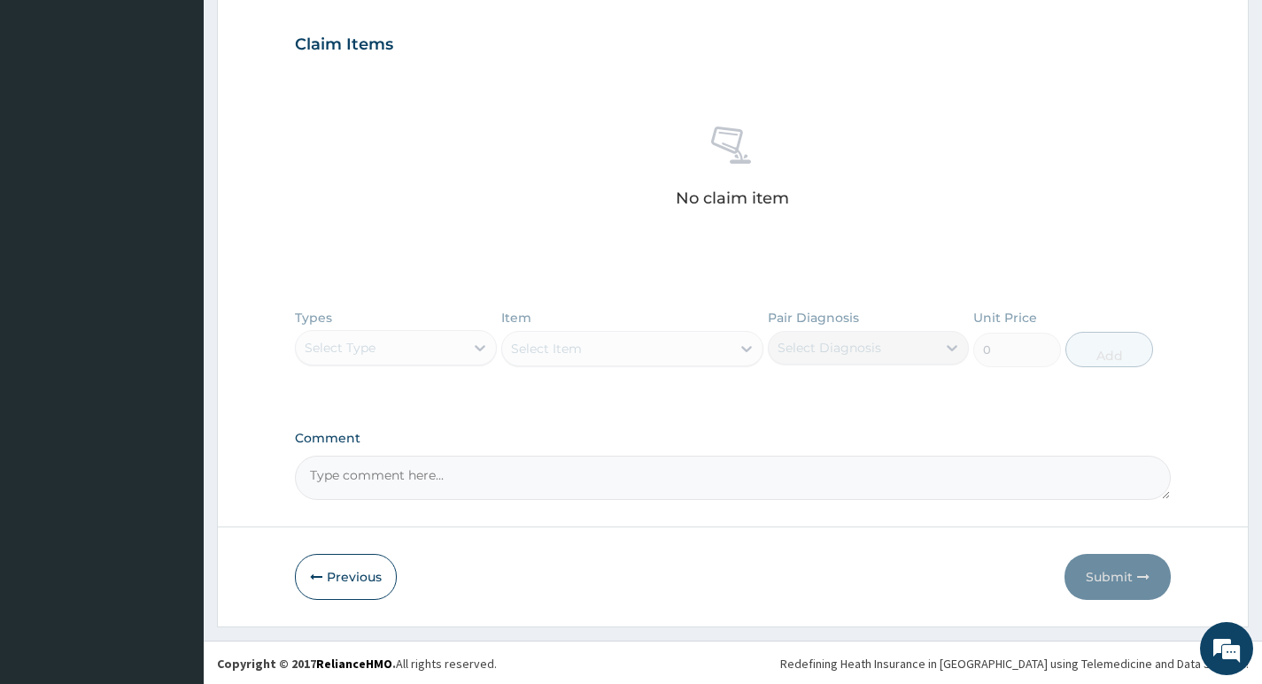
scroll to position [603, 0]
click at [327, 575] on button "Previous" at bounding box center [346, 575] width 102 height 46
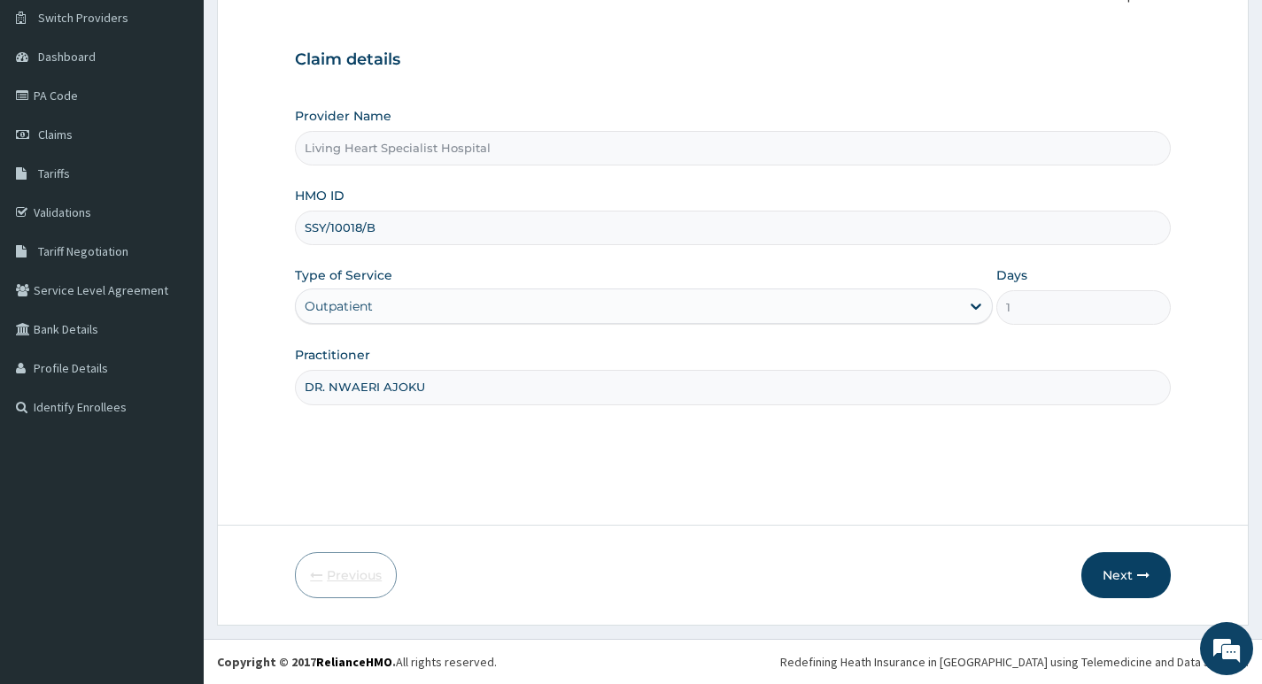
scroll to position [136, 0]
click at [436, 228] on input "SSY/10018/B" at bounding box center [733, 228] width 876 height 35
type input "S"
paste input "AIP/10303/A"
type input "AIP/10303/A"
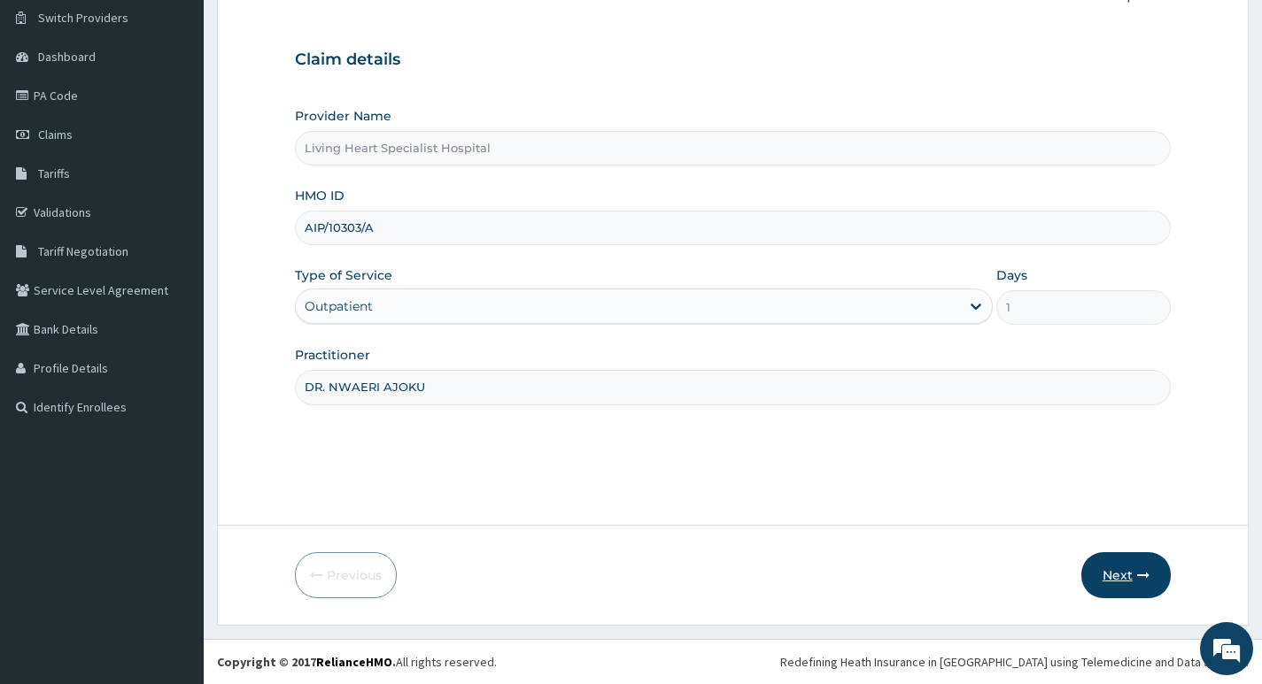
click at [1123, 577] on button "Next" at bounding box center [1125, 575] width 89 height 46
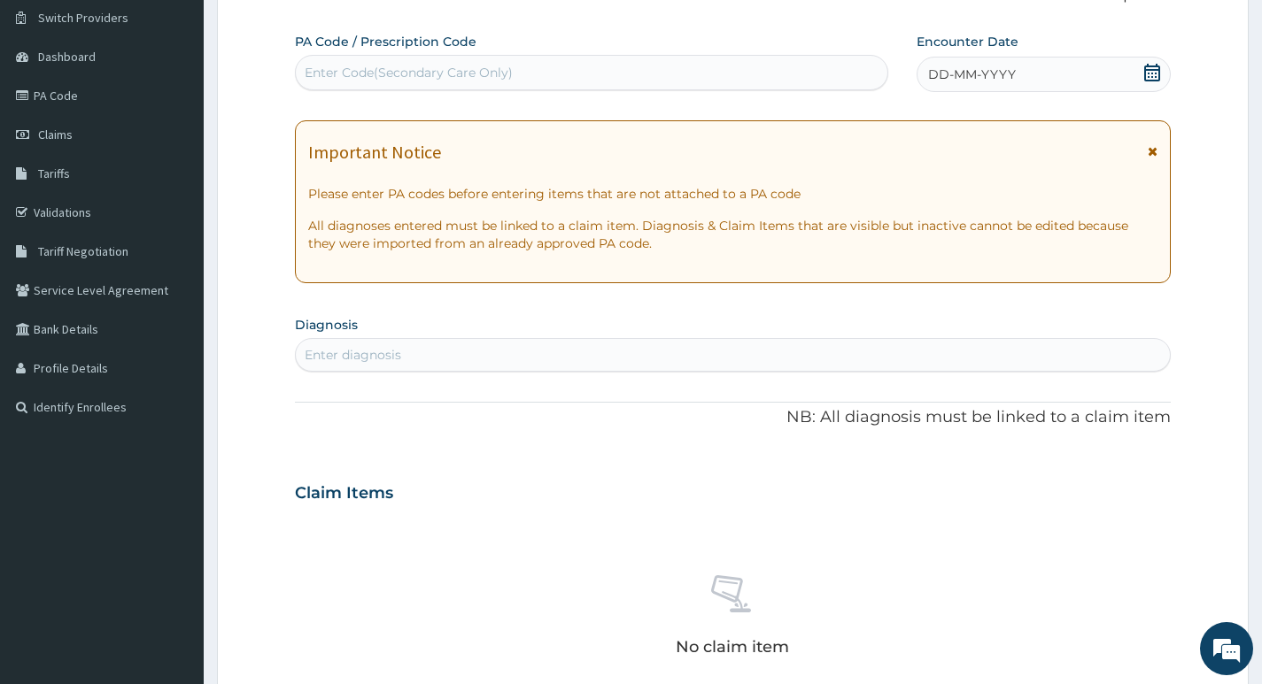
click at [542, 72] on div "Enter Code(Secondary Care Only)" at bounding box center [591, 72] width 591 height 28
type input "PA/2AF994"
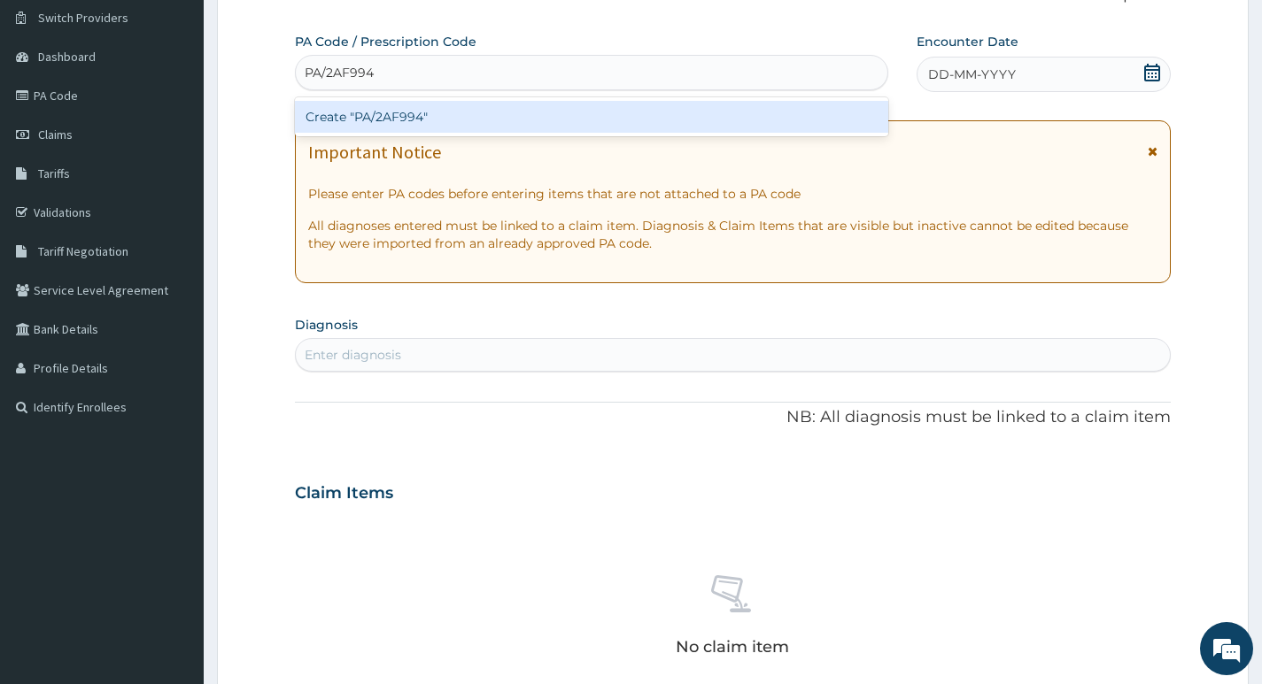
click at [441, 120] on div "Create "PA/2AF994"" at bounding box center [591, 117] width 593 height 32
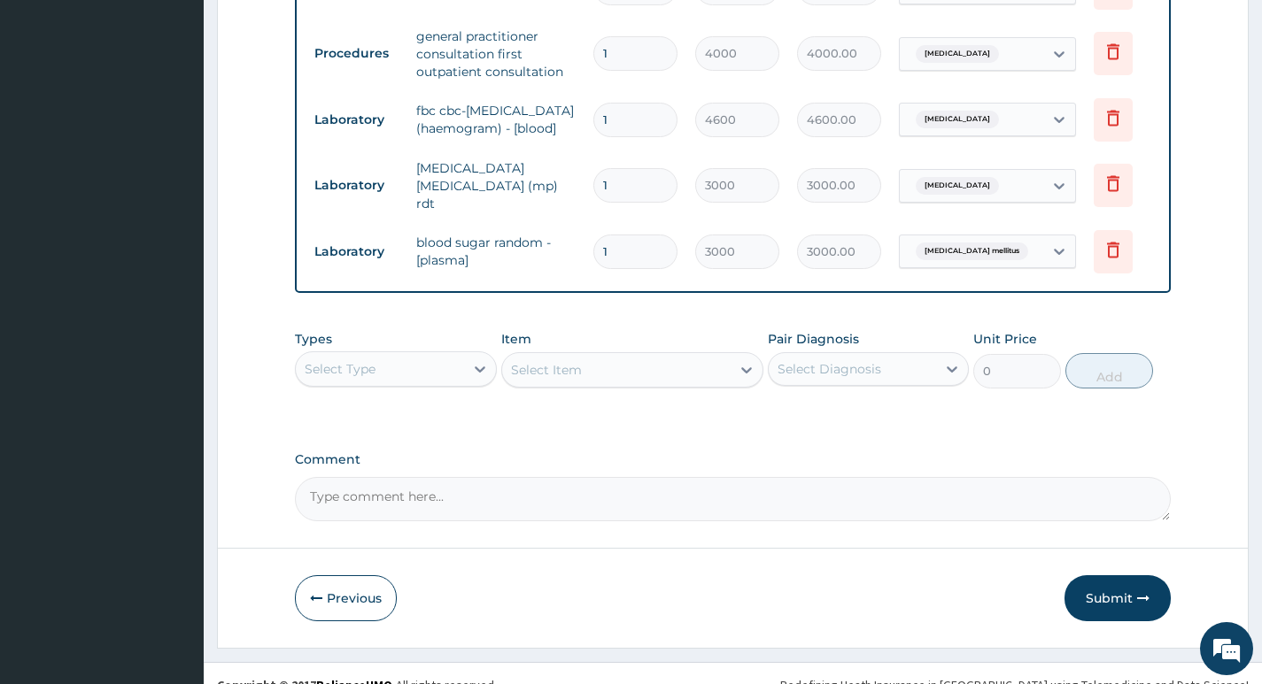
scroll to position [1335, 0]
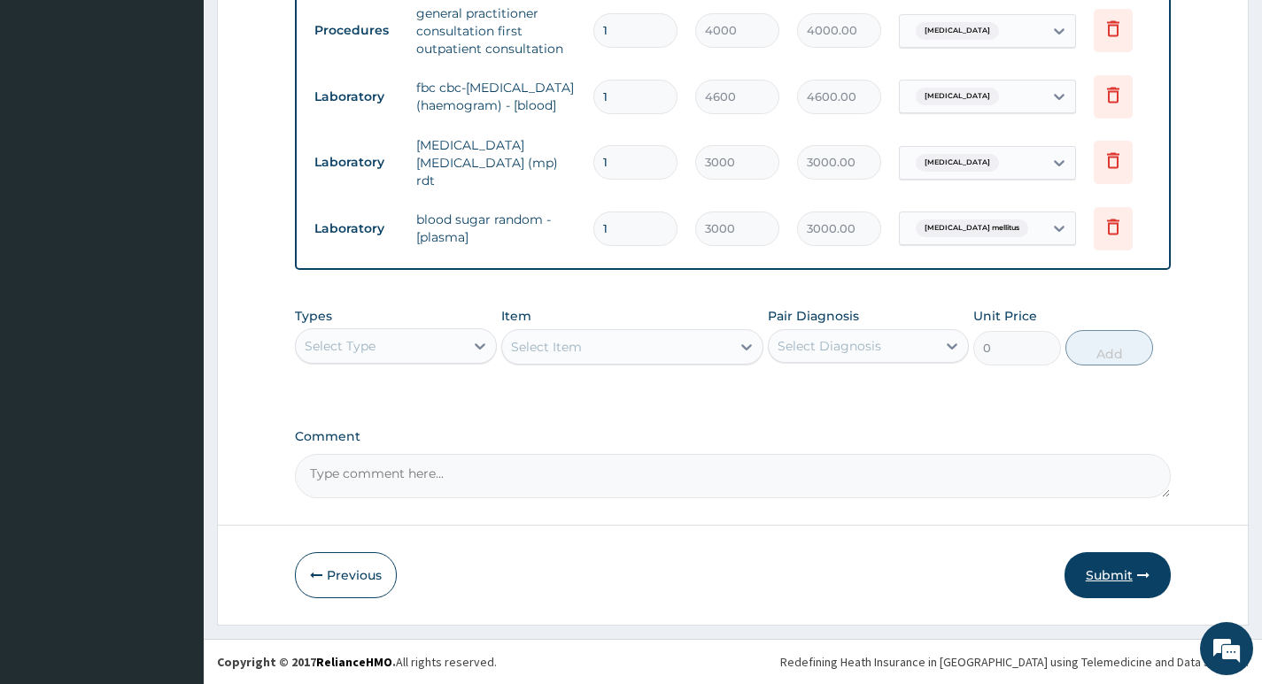
click at [1115, 573] on button "Submit" at bounding box center [1117, 575] width 106 height 46
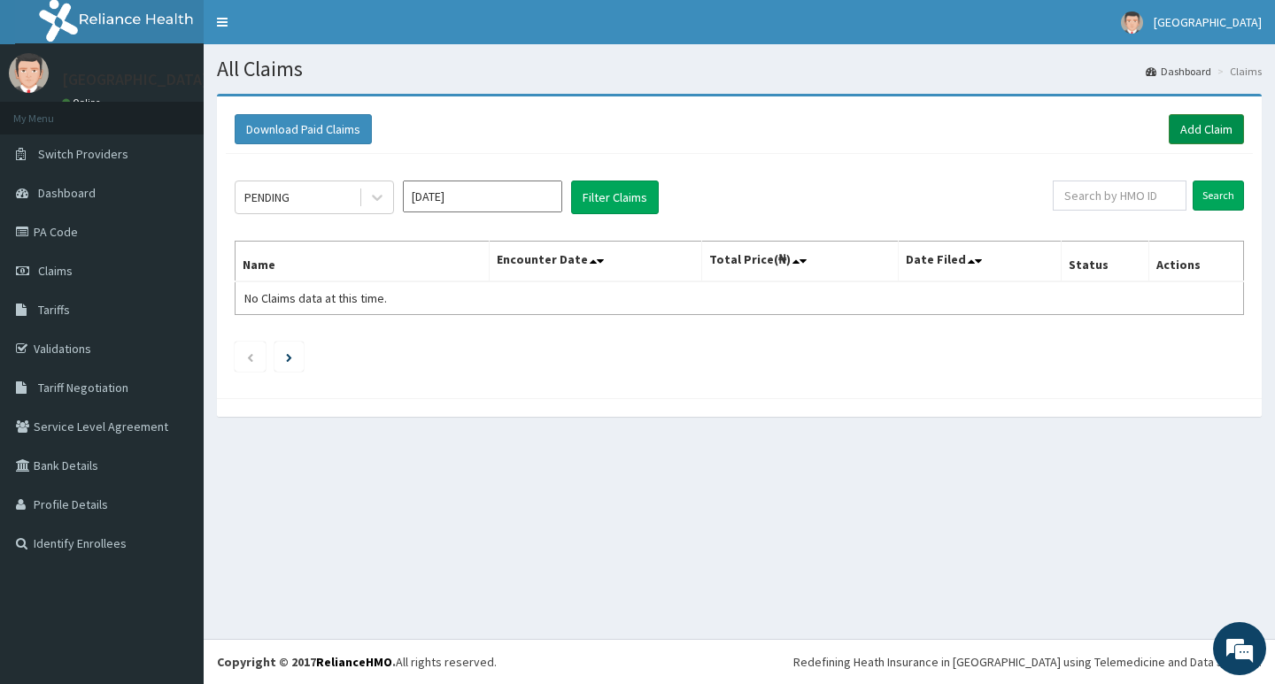
click at [1199, 124] on link "Add Claim" at bounding box center [1206, 129] width 75 height 30
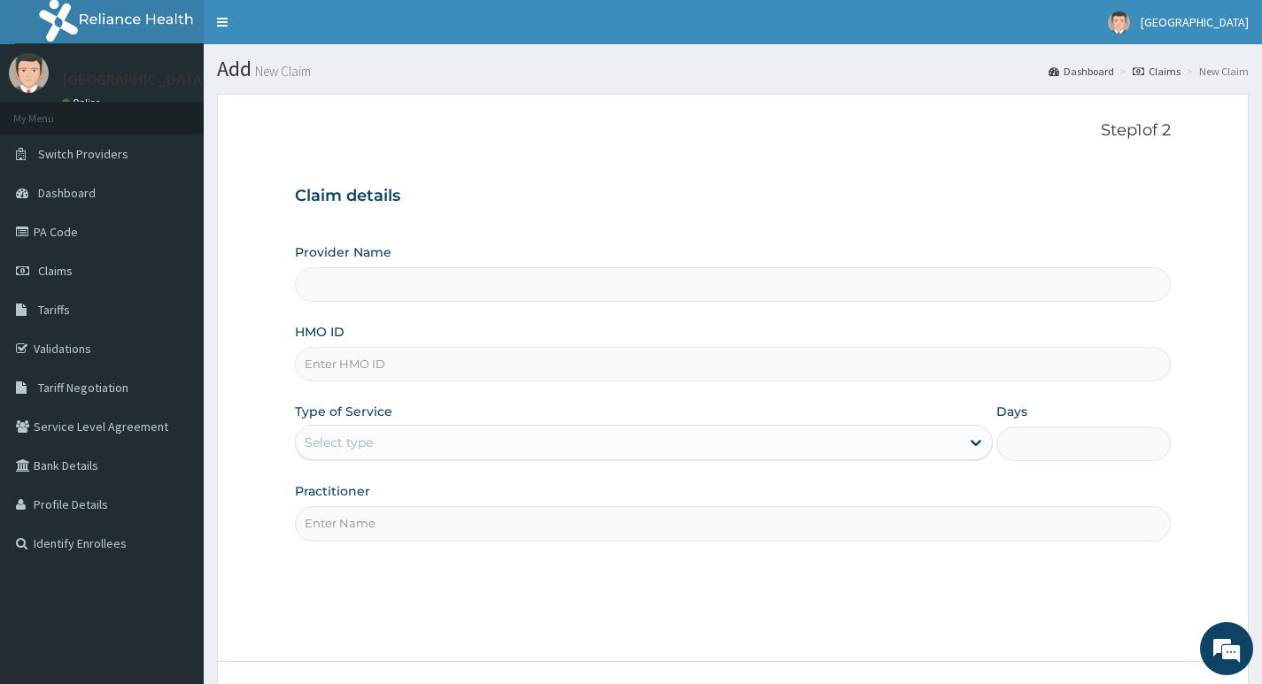
type input "Living Heart Specialist Hospital"
click at [410, 365] on input "HMO ID" at bounding box center [733, 364] width 876 height 35
paste input "AIP/10303/A"
type input "AIP/10303/A"
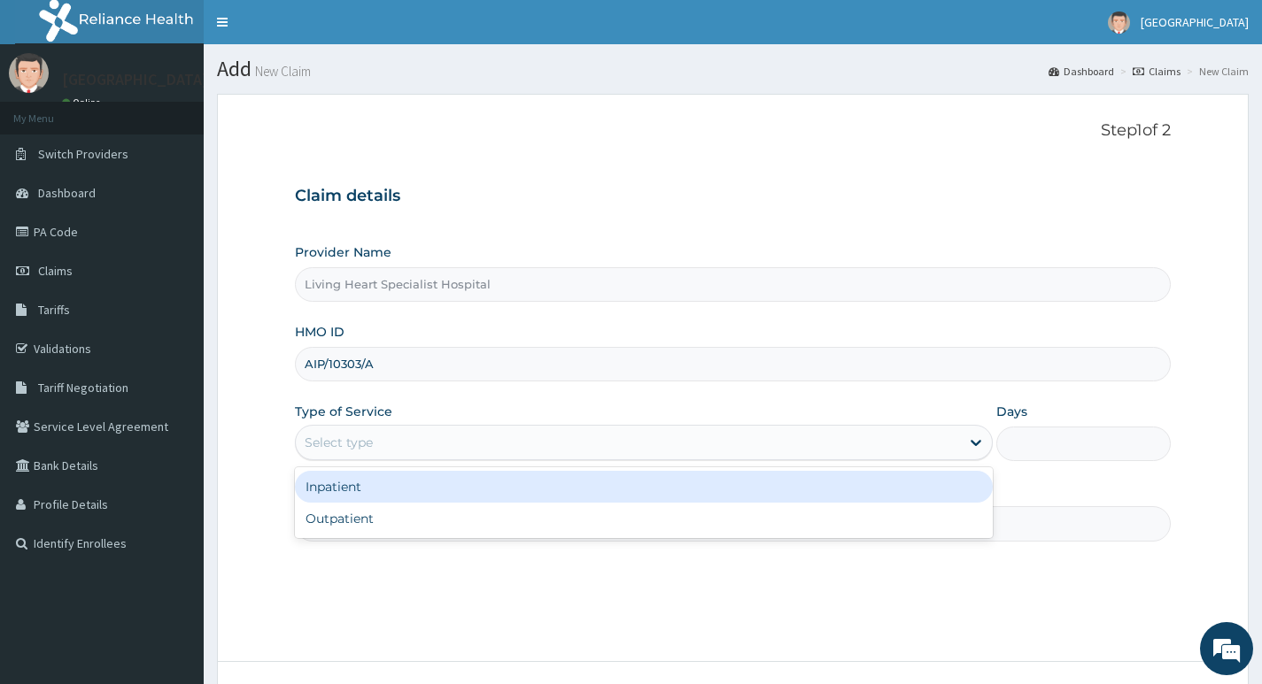
click at [953, 449] on div "Select type" at bounding box center [628, 442] width 664 height 28
click at [882, 496] on div "Inpatient" at bounding box center [644, 487] width 698 height 32
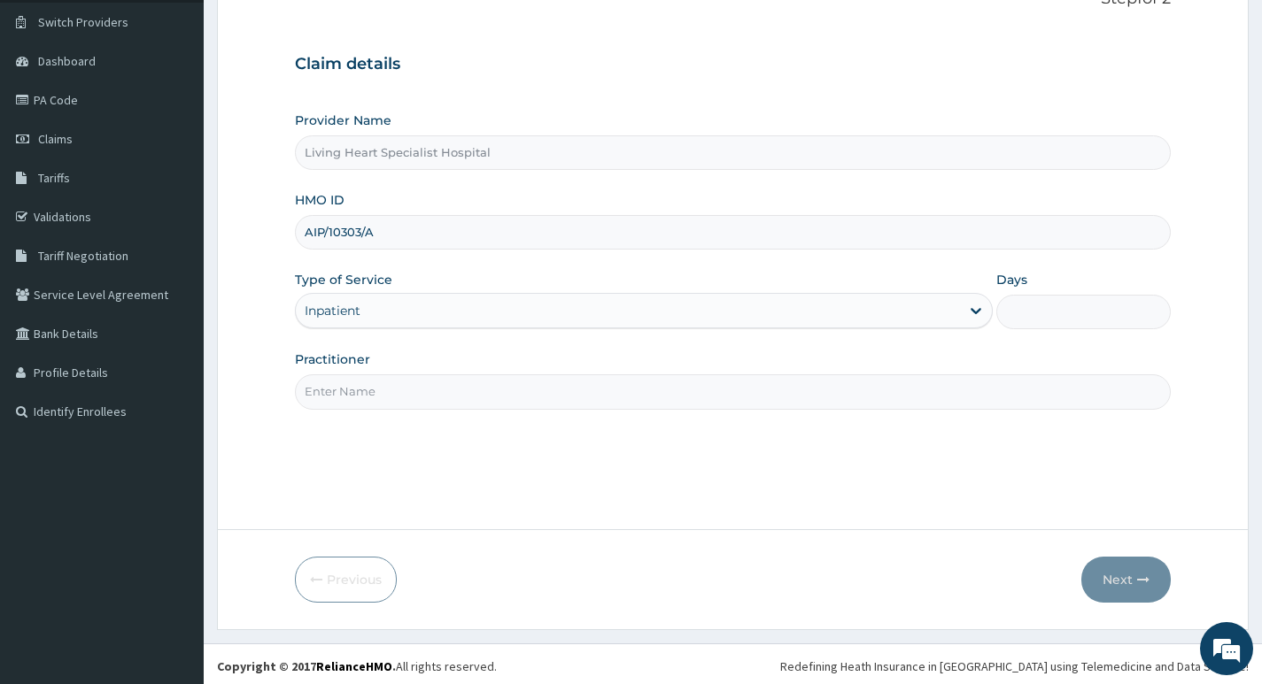
scroll to position [136, 0]
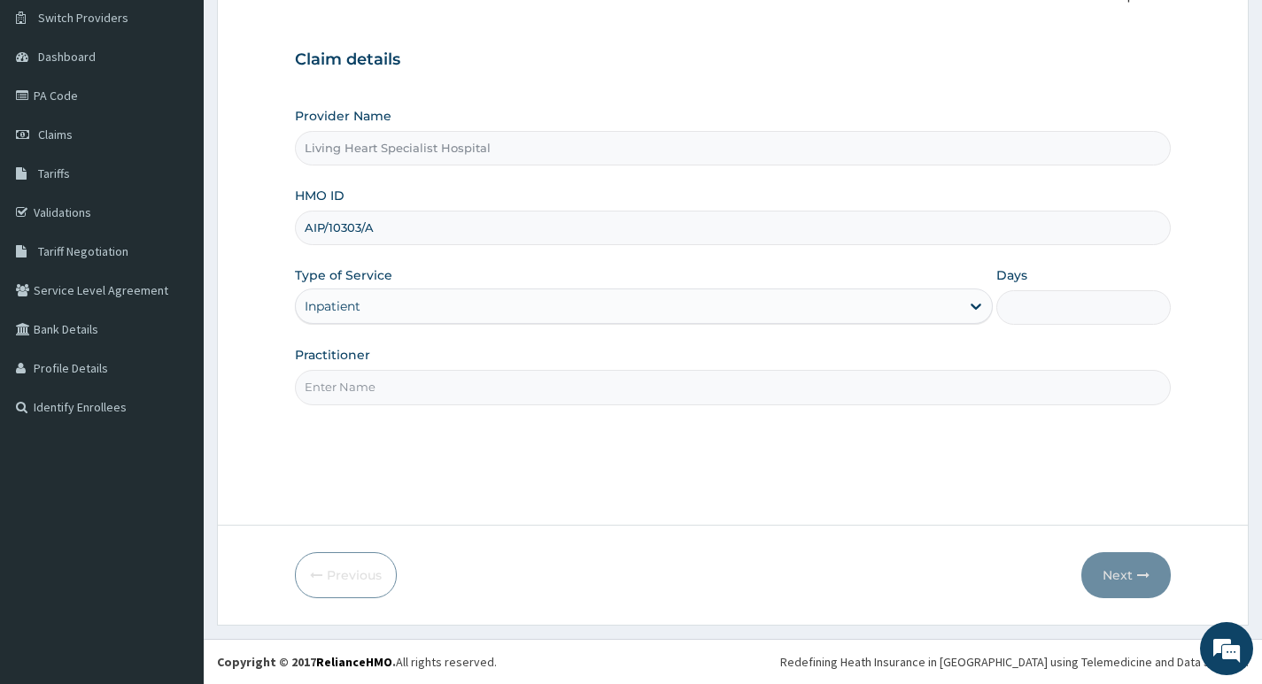
click at [1046, 304] on input "Days" at bounding box center [1083, 307] width 174 height 35
type input "1"
click at [668, 386] on input "Practitioner" at bounding box center [733, 387] width 876 height 35
type input "DR. FAVOUR EZEM"
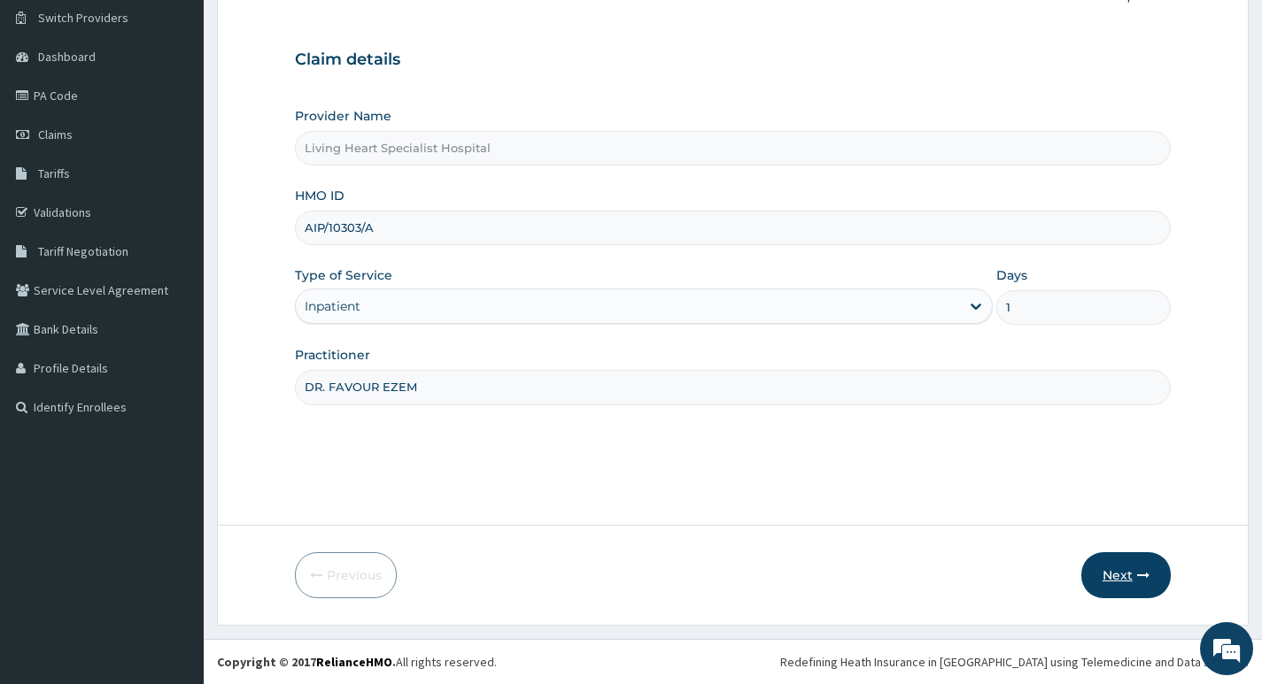
click at [1126, 573] on button "Next" at bounding box center [1125, 575] width 89 height 46
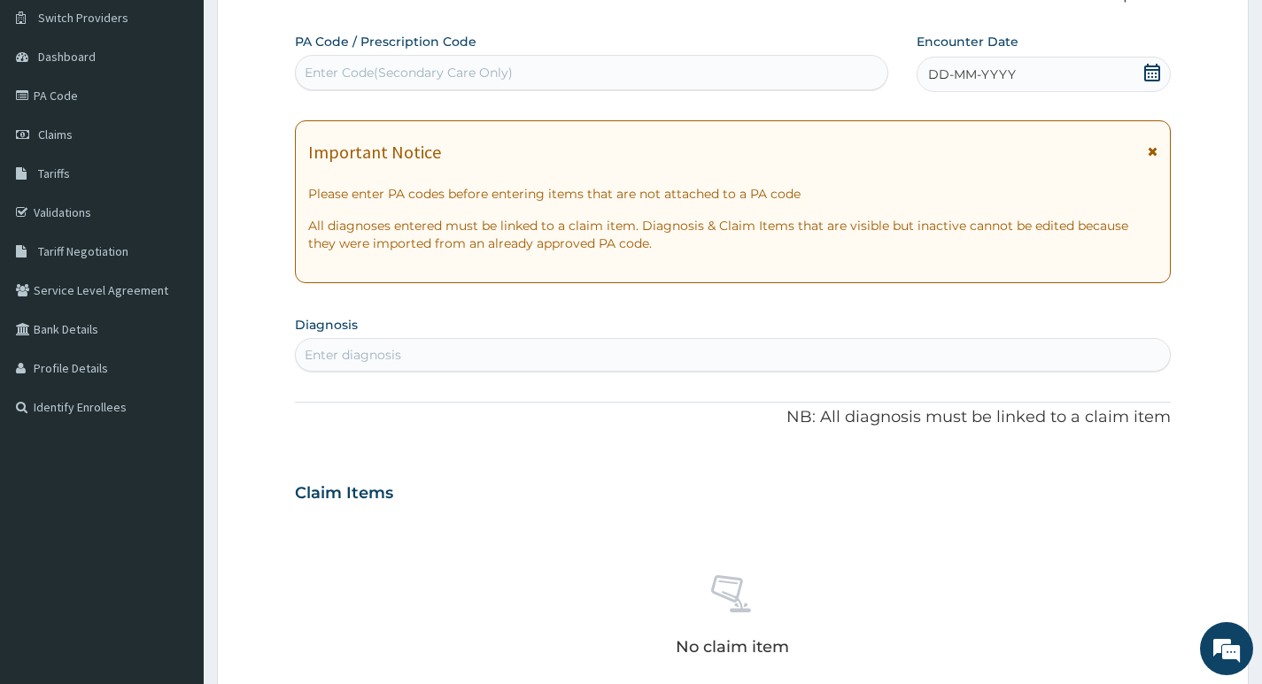
click at [574, 69] on div "Enter Code(Secondary Care Only)" at bounding box center [591, 72] width 591 height 28
type input "PA/9F8AB6"
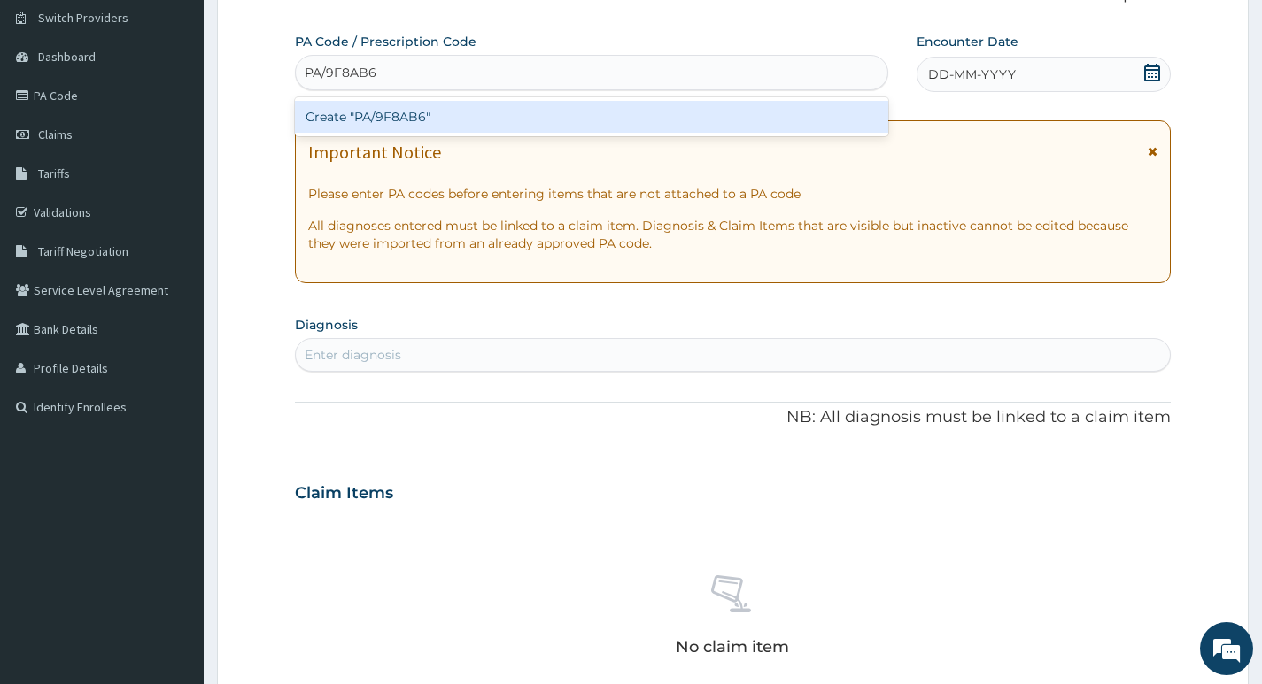
click at [448, 115] on div "Create "PA/9F8AB6"" at bounding box center [591, 117] width 593 height 32
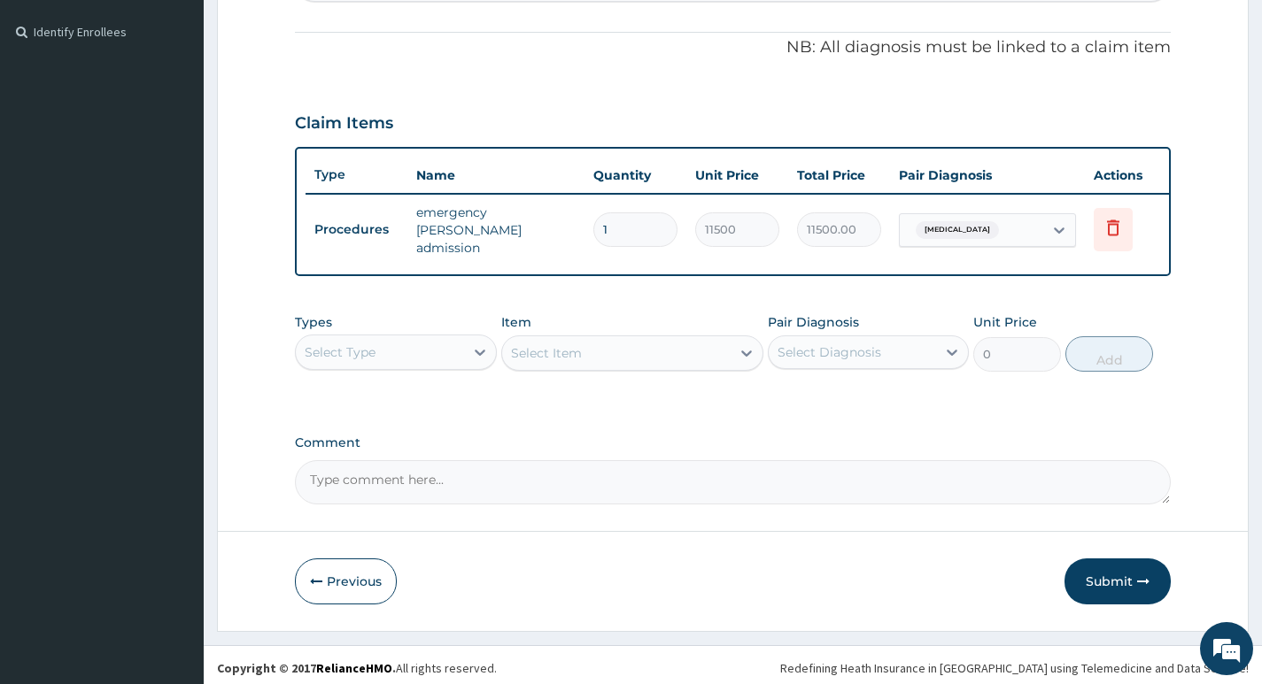
scroll to position [521, 0]
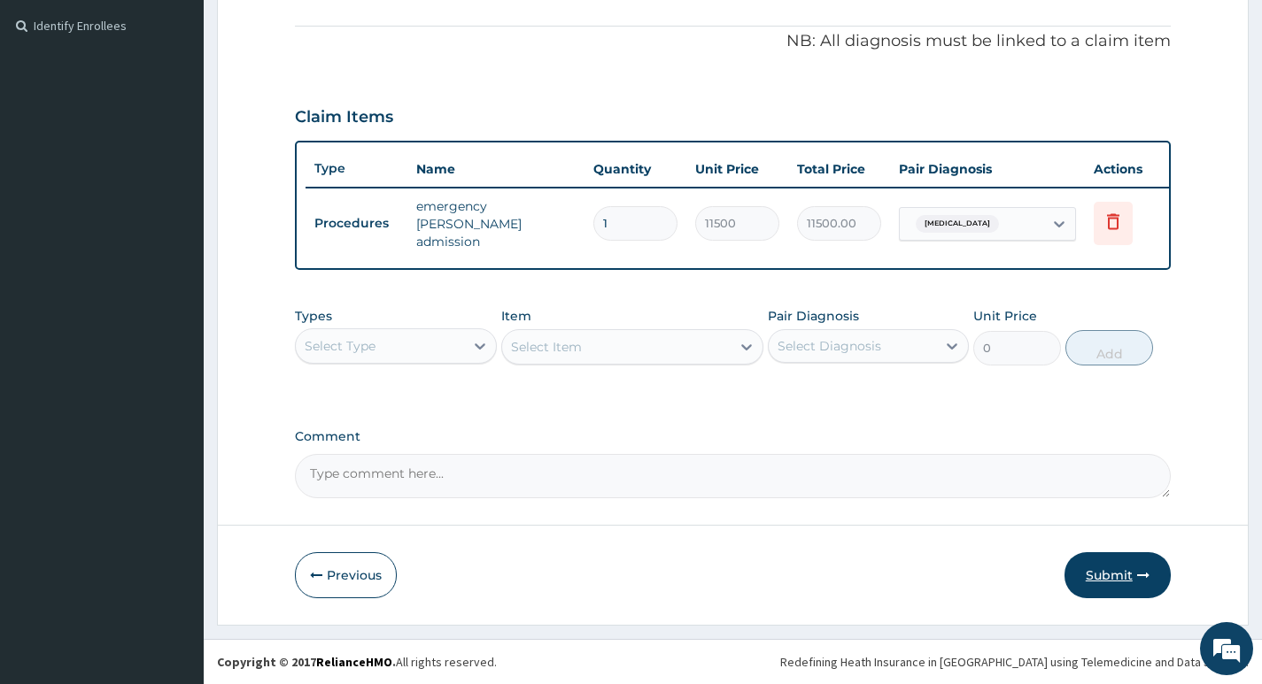
click at [1117, 579] on button "Submit" at bounding box center [1117, 575] width 106 height 46
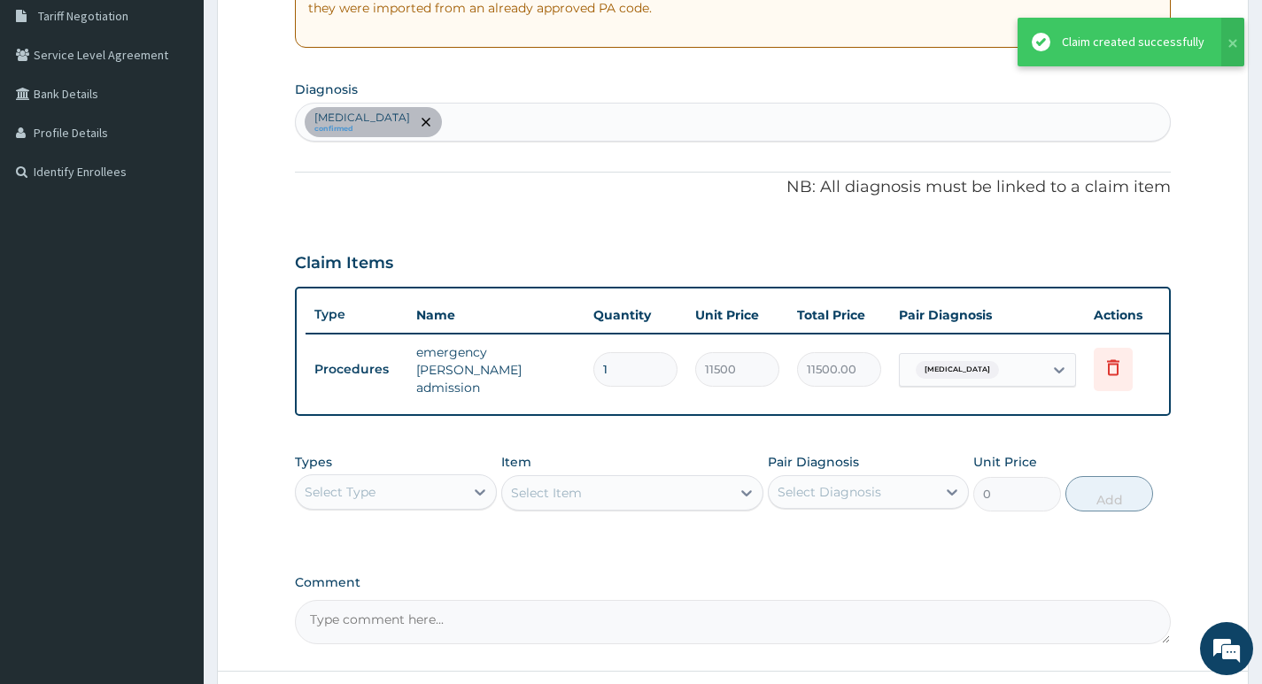
scroll to position [343, 0]
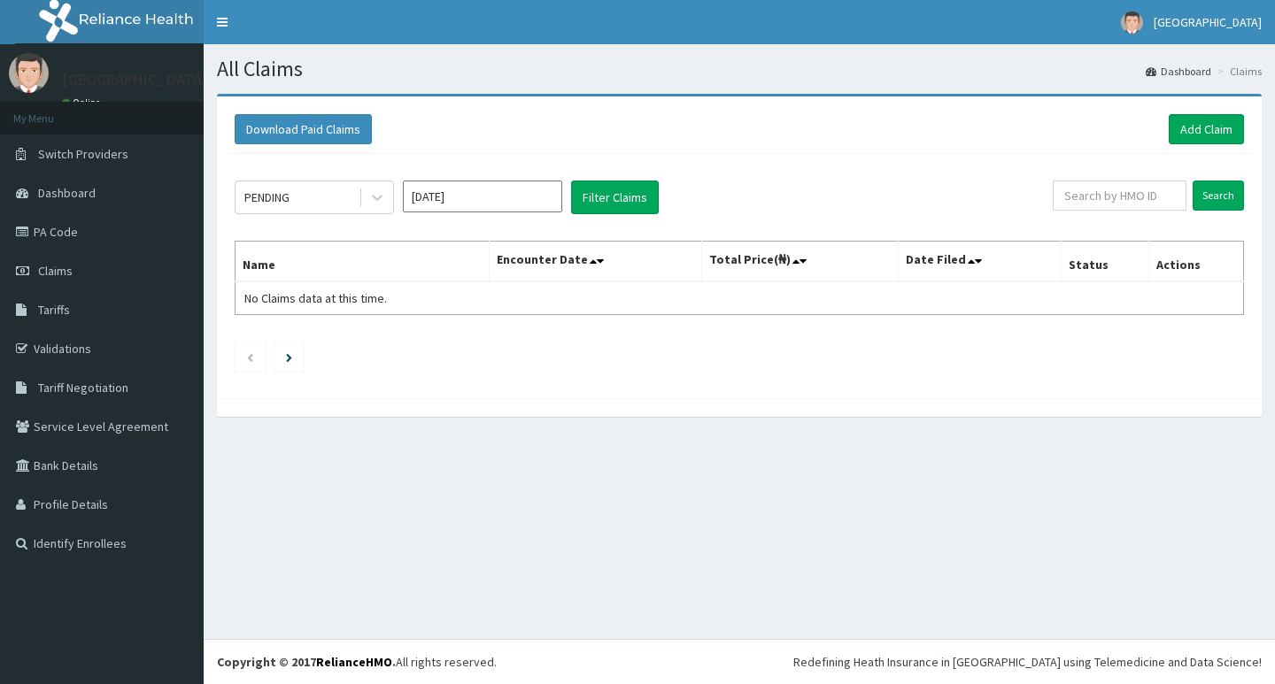
click at [500, 197] on input "[DATE]" at bounding box center [482, 197] width 159 height 32
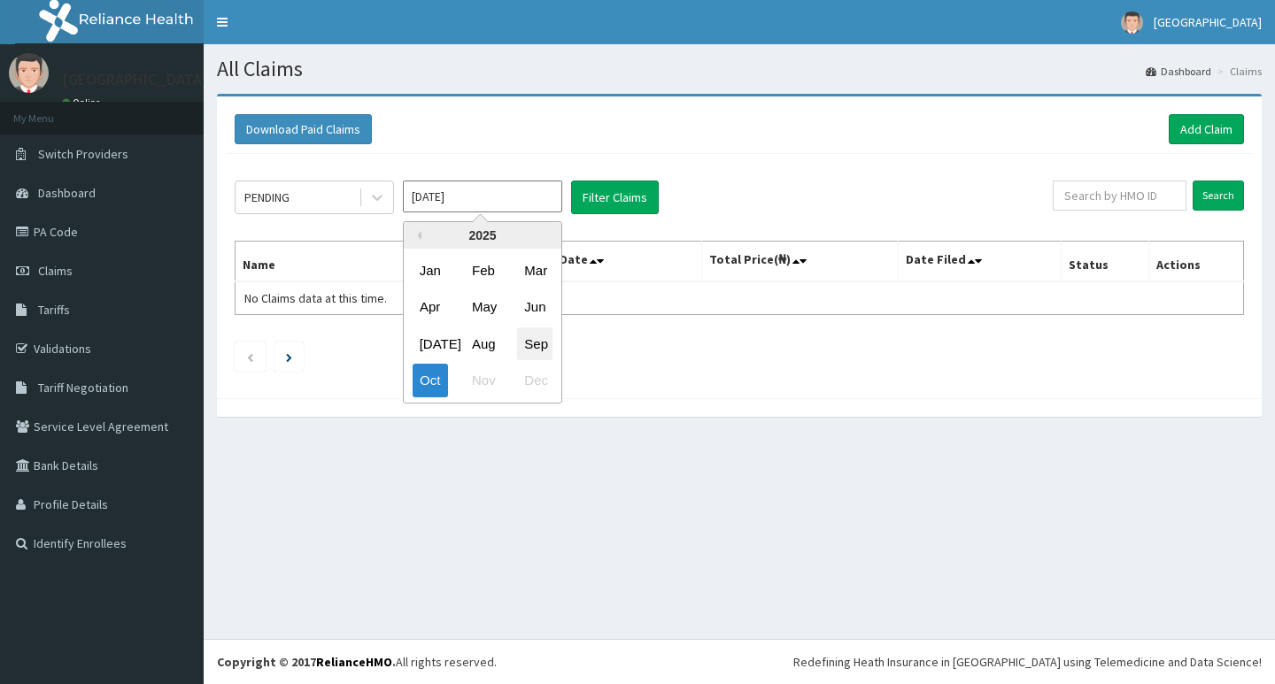
click at [527, 339] on div "Sep" at bounding box center [534, 344] width 35 height 33
type input "[DATE]"
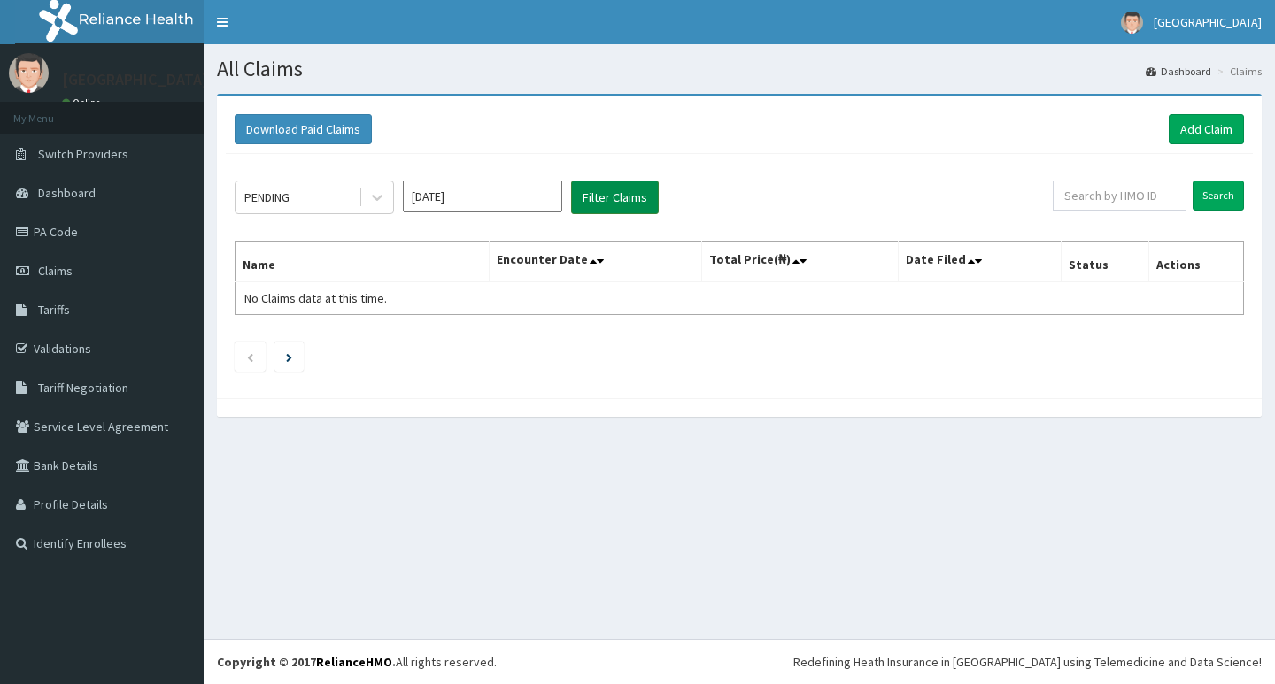
click at [616, 197] on button "Filter Claims" at bounding box center [615, 198] width 88 height 34
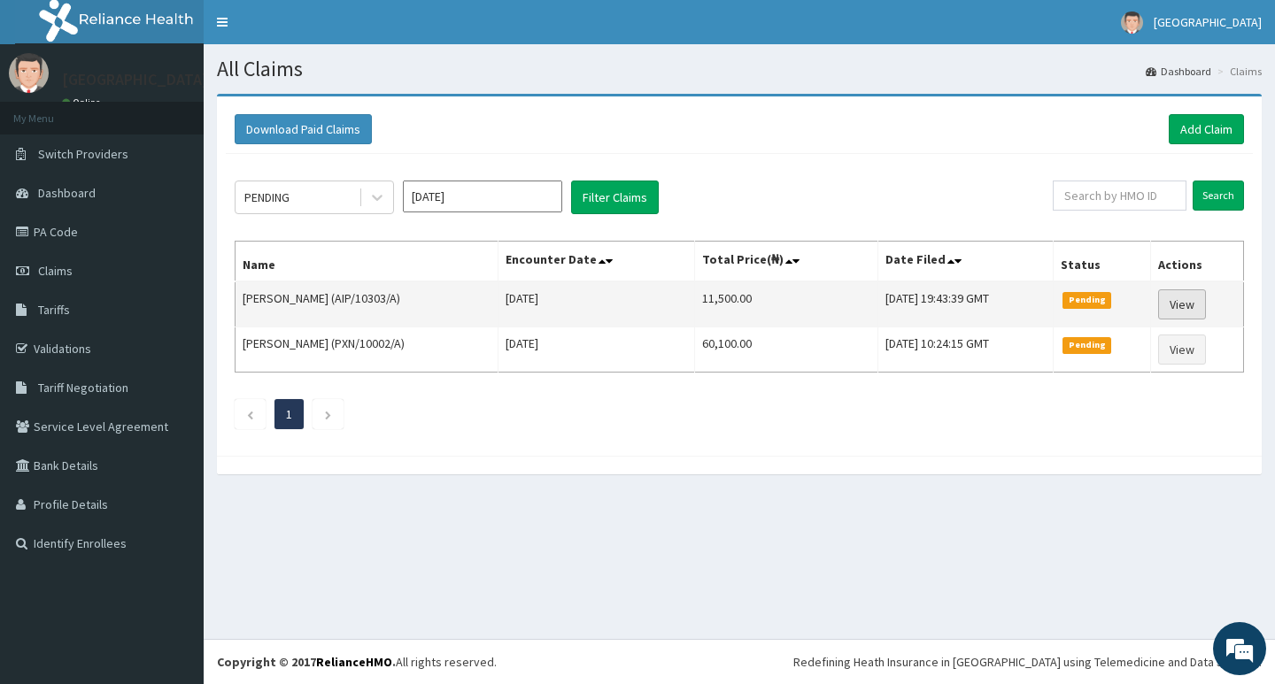
click at [1189, 304] on link "View" at bounding box center [1182, 304] width 48 height 30
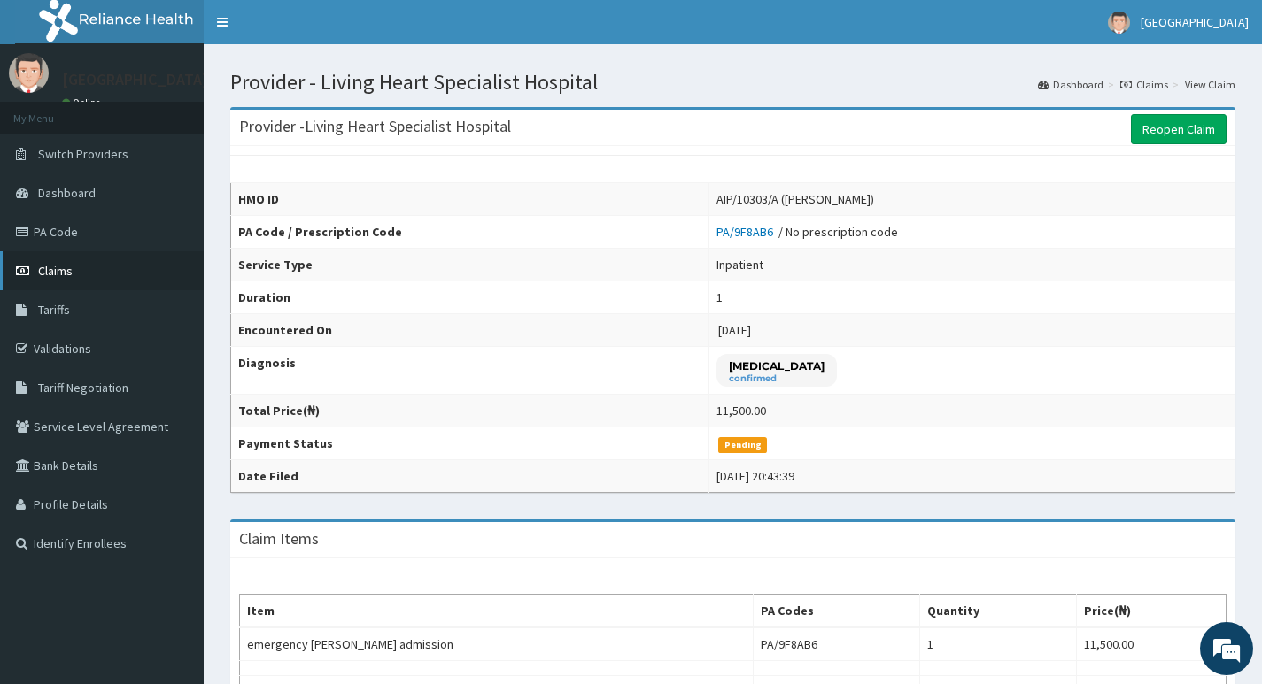
click at [44, 270] on span "Claims" at bounding box center [55, 271] width 35 height 16
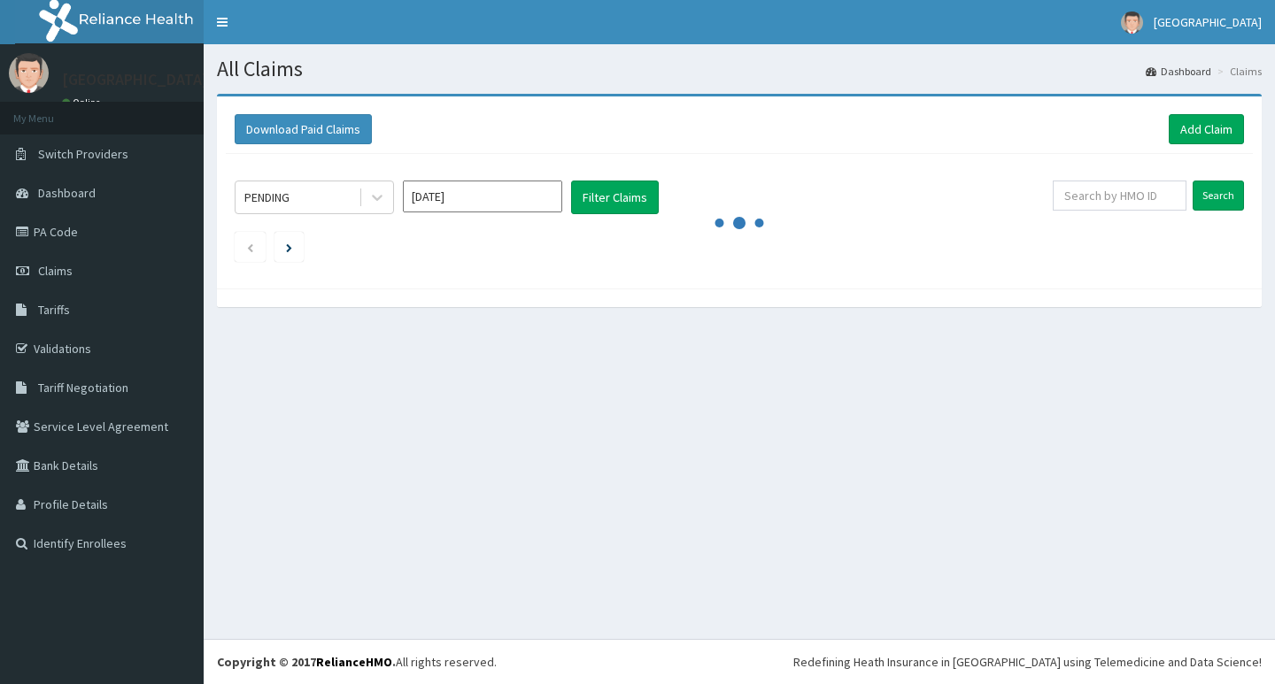
click at [458, 197] on input "Oct 2025" at bounding box center [482, 197] width 159 height 32
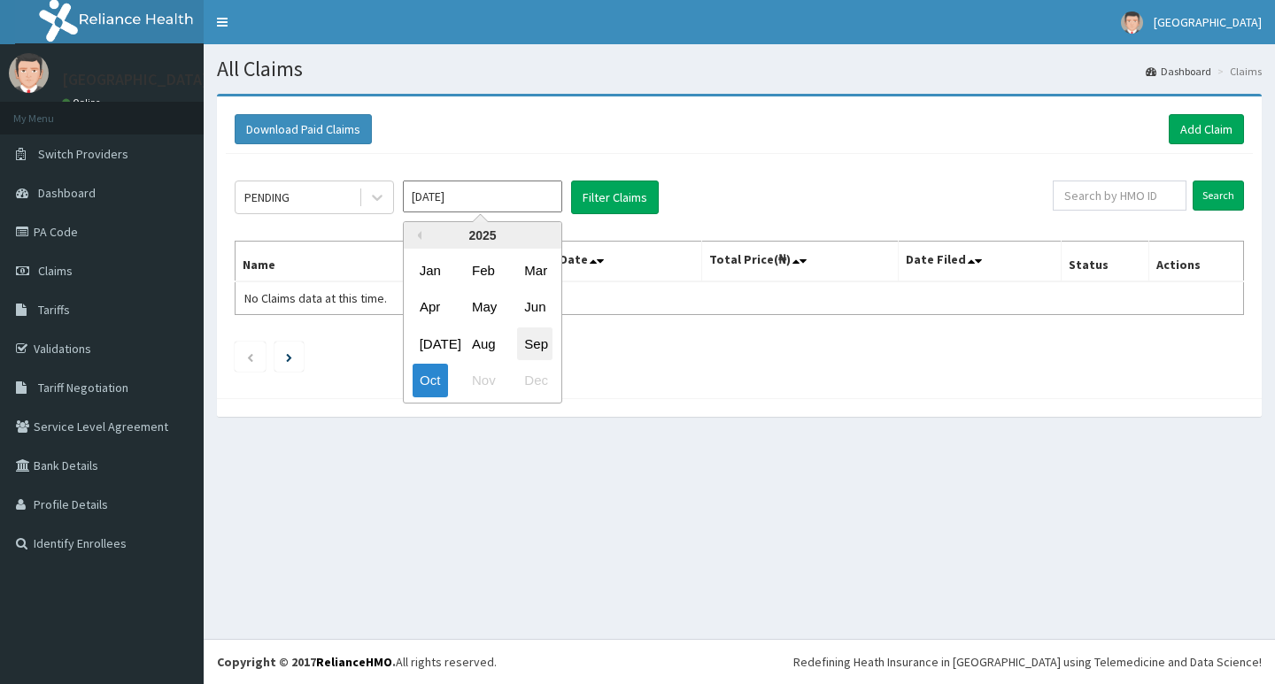
click at [526, 340] on div "Sep" at bounding box center [534, 344] width 35 height 33
type input "Sep 2025"
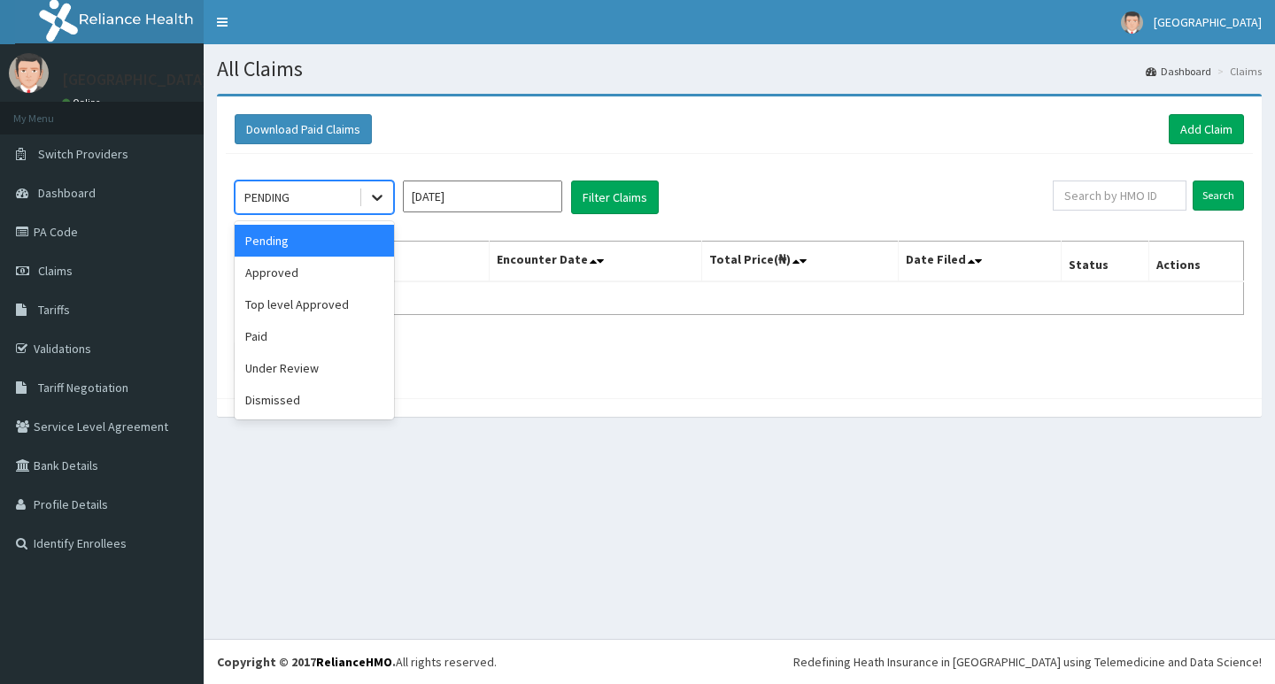
click at [377, 204] on icon at bounding box center [377, 198] width 18 height 18
click at [317, 274] on div "Approved" at bounding box center [314, 273] width 159 height 32
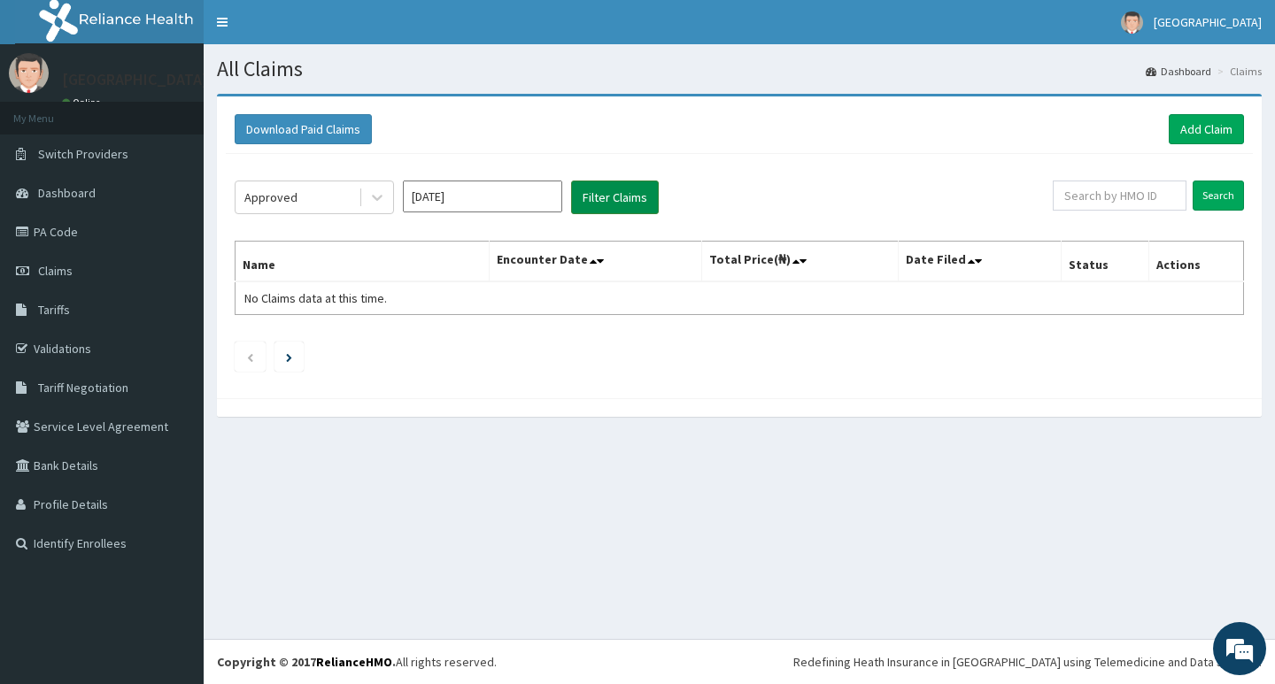
click at [615, 198] on button "Filter Claims" at bounding box center [615, 198] width 88 height 34
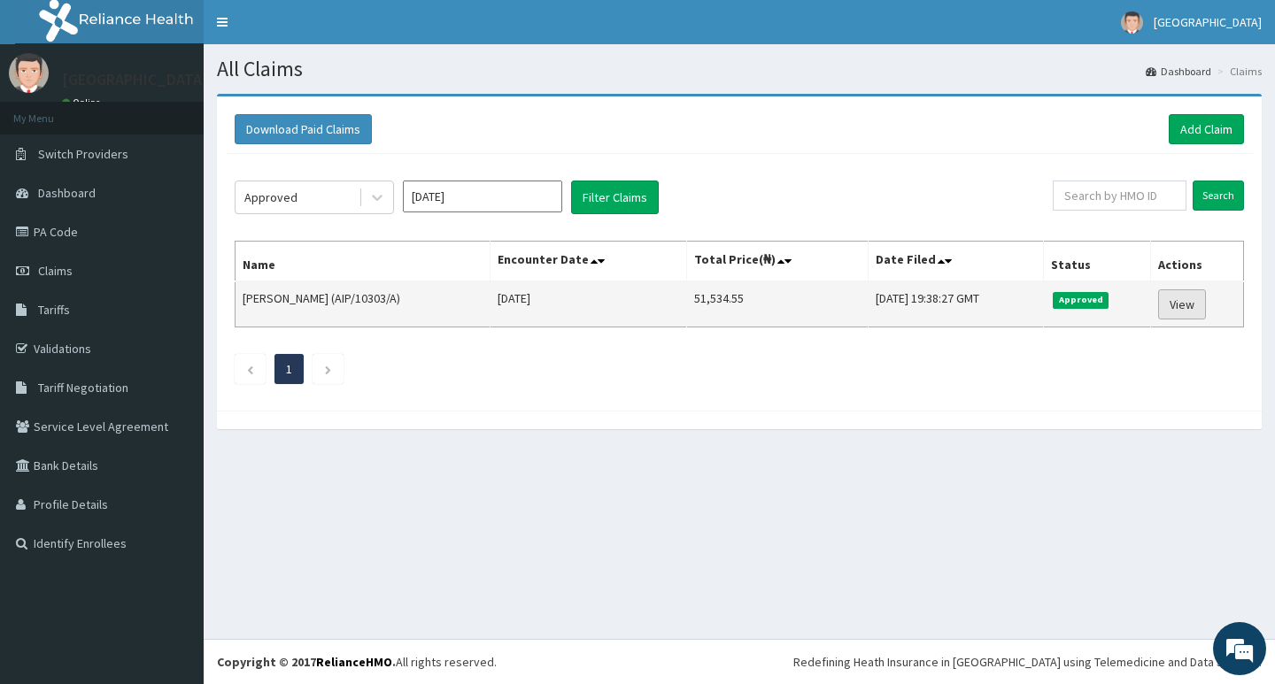
click at [1193, 300] on link "View" at bounding box center [1182, 304] width 48 height 30
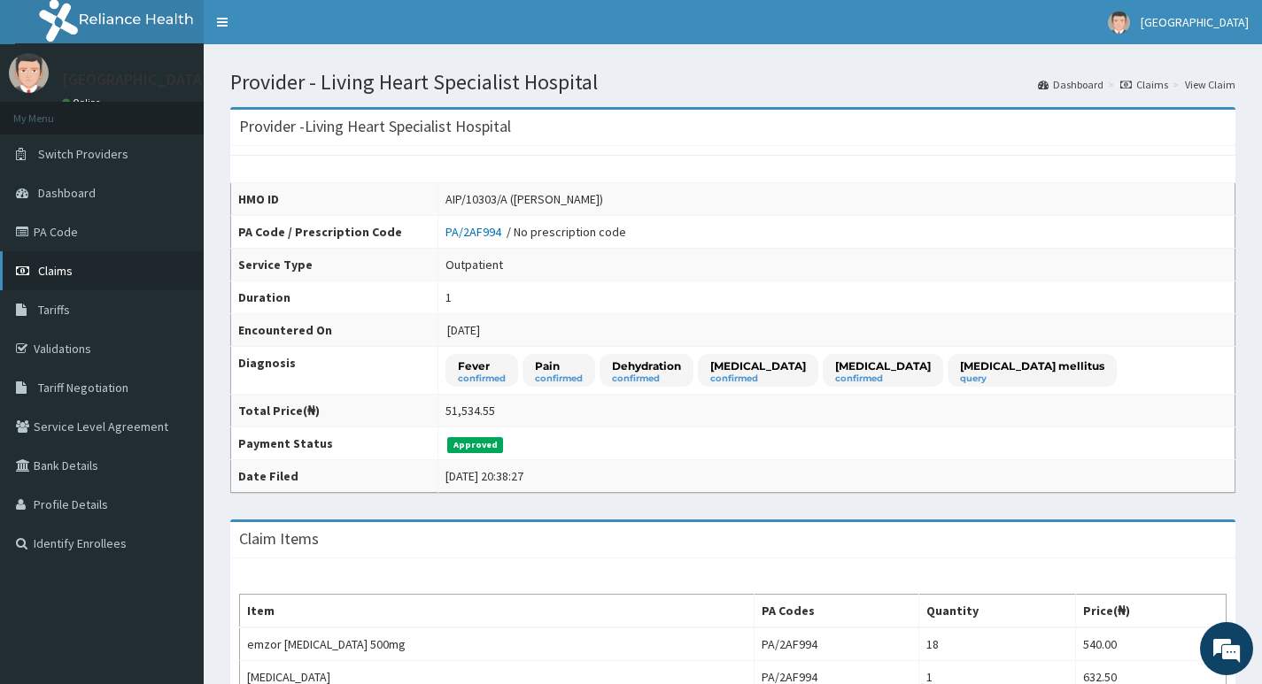
click at [54, 274] on span "Claims" at bounding box center [55, 271] width 35 height 16
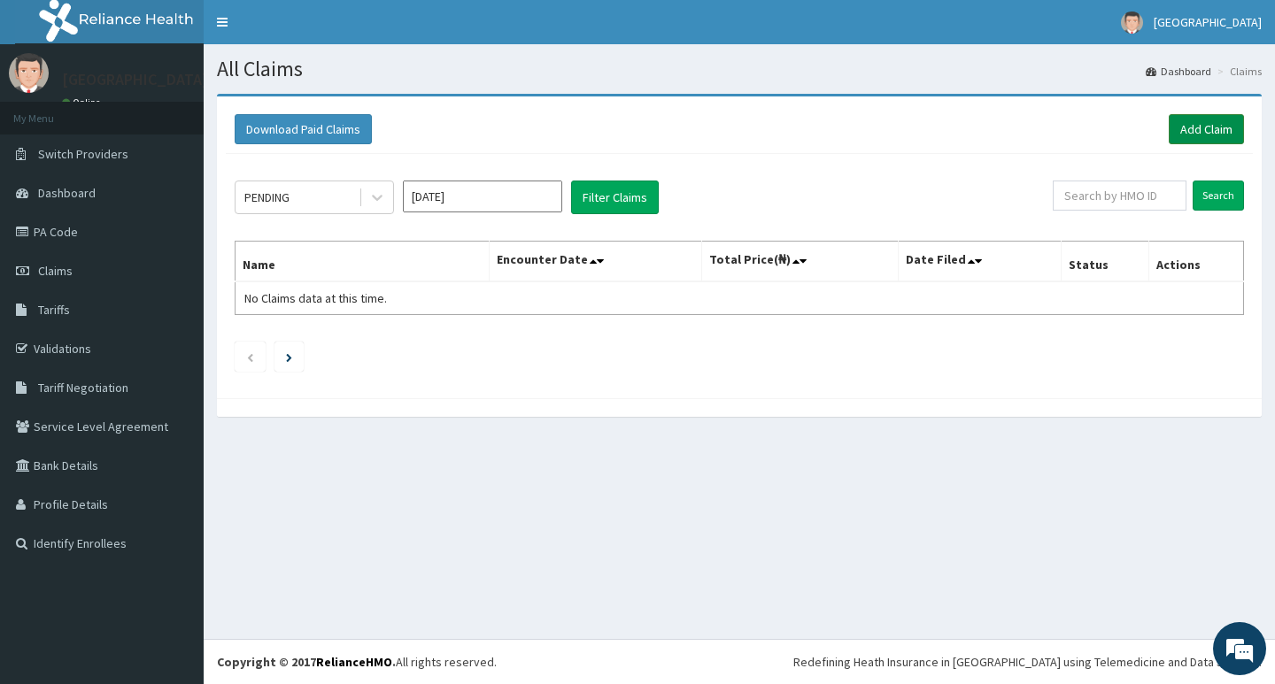
click at [1185, 130] on link "Add Claim" at bounding box center [1206, 129] width 75 height 30
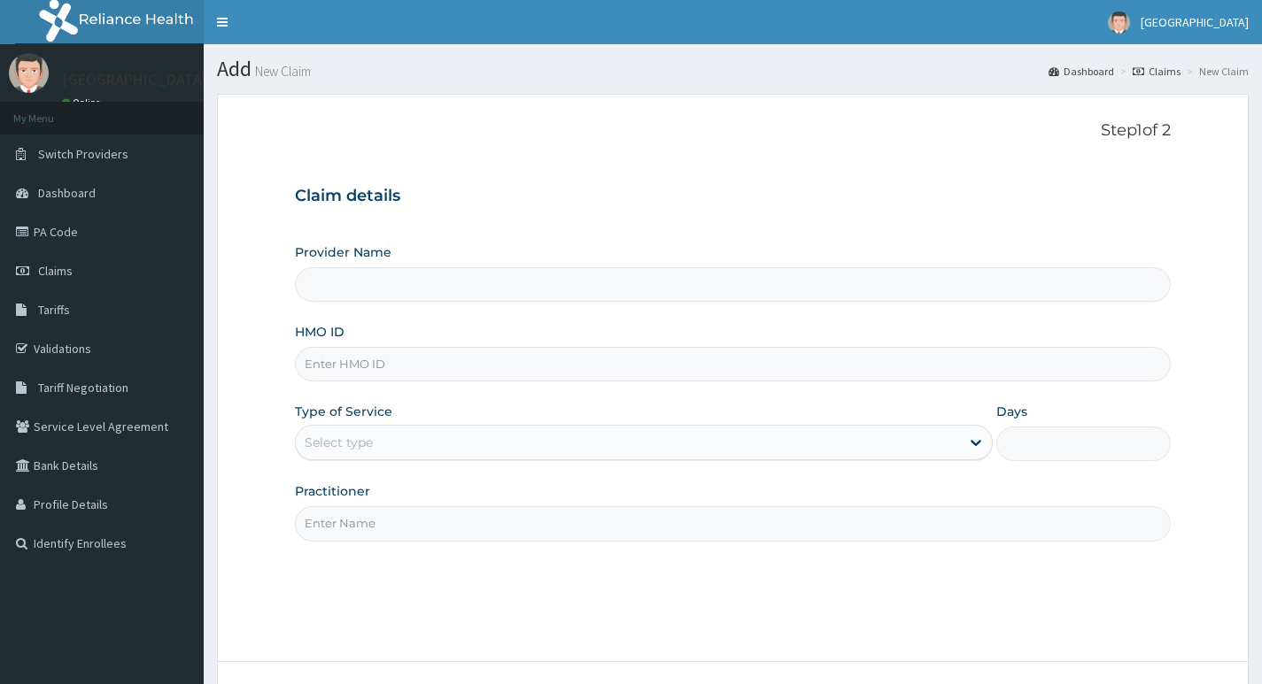
click at [549, 359] on input "HMO ID" at bounding box center [733, 364] width 876 height 35
paste input "KWL/10040/A"
type input "KWL/10040/A"
type input "Living Heart Specialist Hospital"
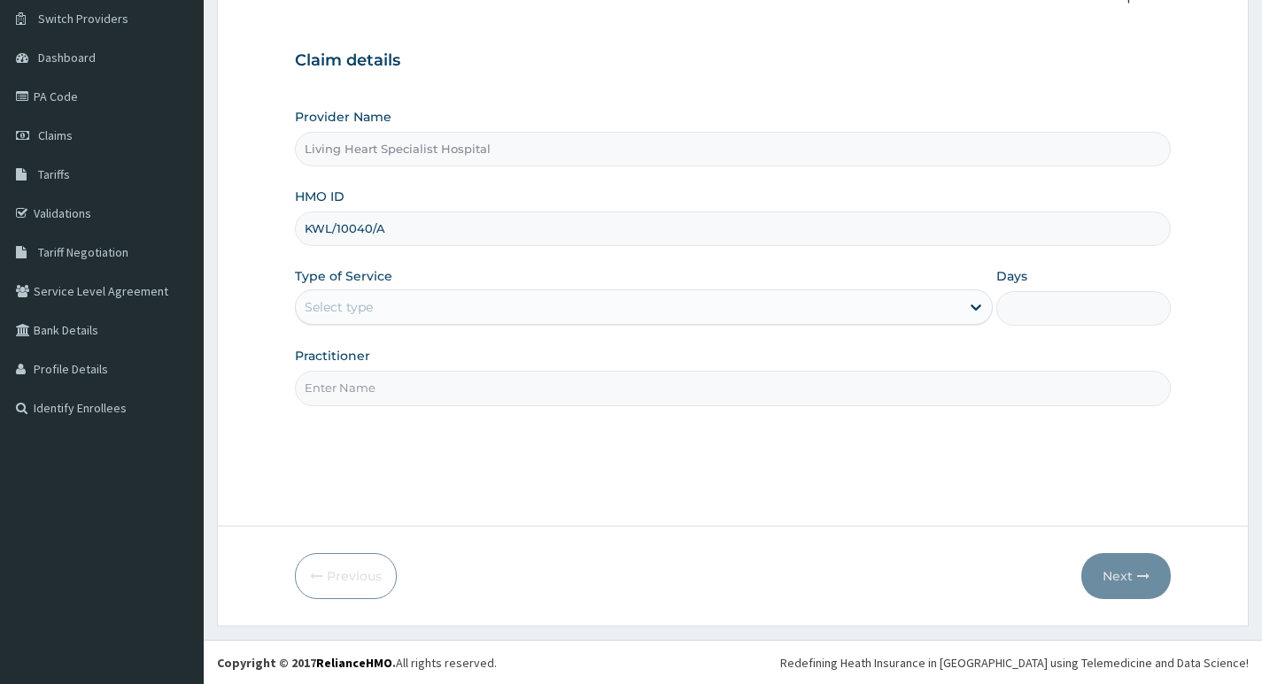
scroll to position [136, 0]
type input "KWL/10040/A"
click at [927, 313] on div "Select type" at bounding box center [628, 306] width 664 height 28
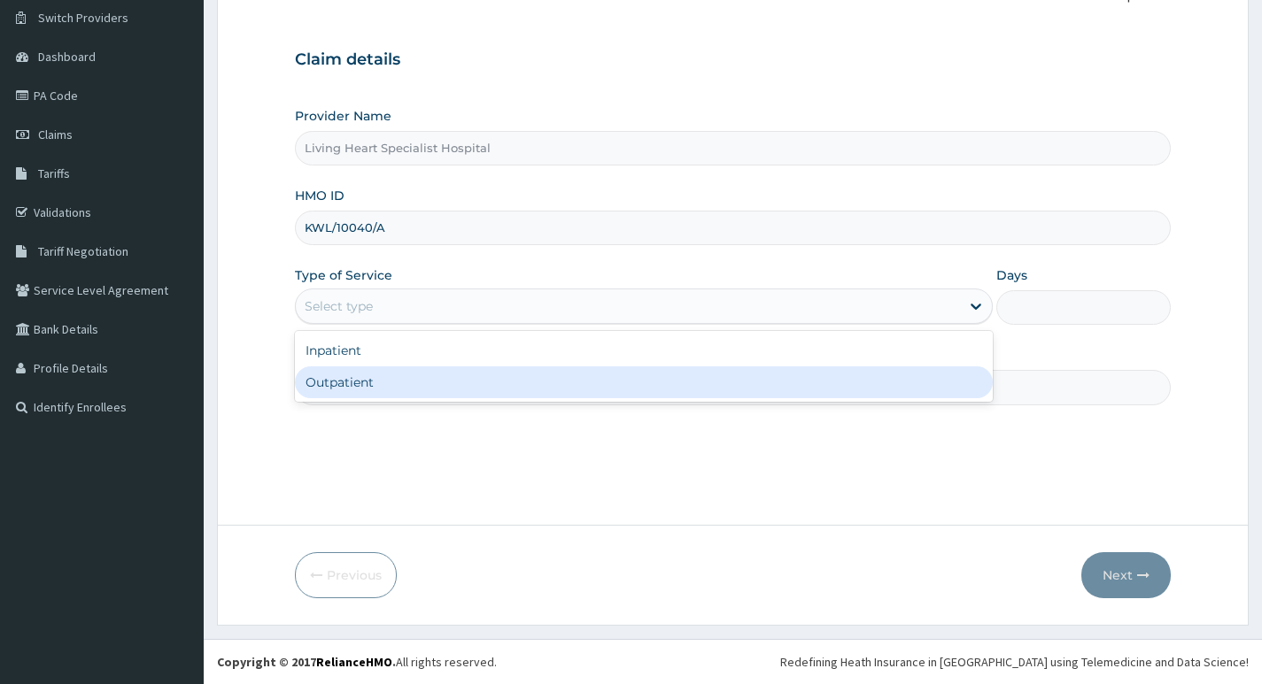
click at [881, 385] on div "Outpatient" at bounding box center [644, 383] width 698 height 32
type input "1"
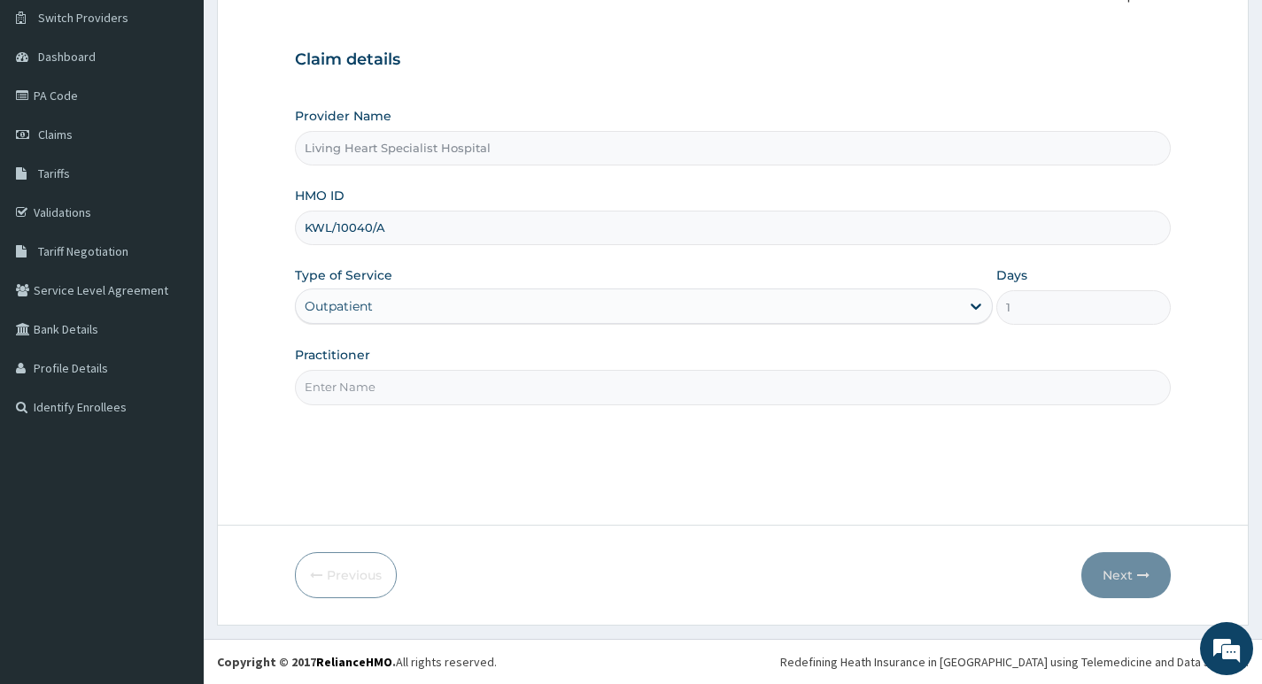
click at [922, 390] on input "Practitioner" at bounding box center [733, 387] width 876 height 35
type input "DR. FAVOUR EZEM"
click at [1125, 575] on button "Next" at bounding box center [1125, 575] width 89 height 46
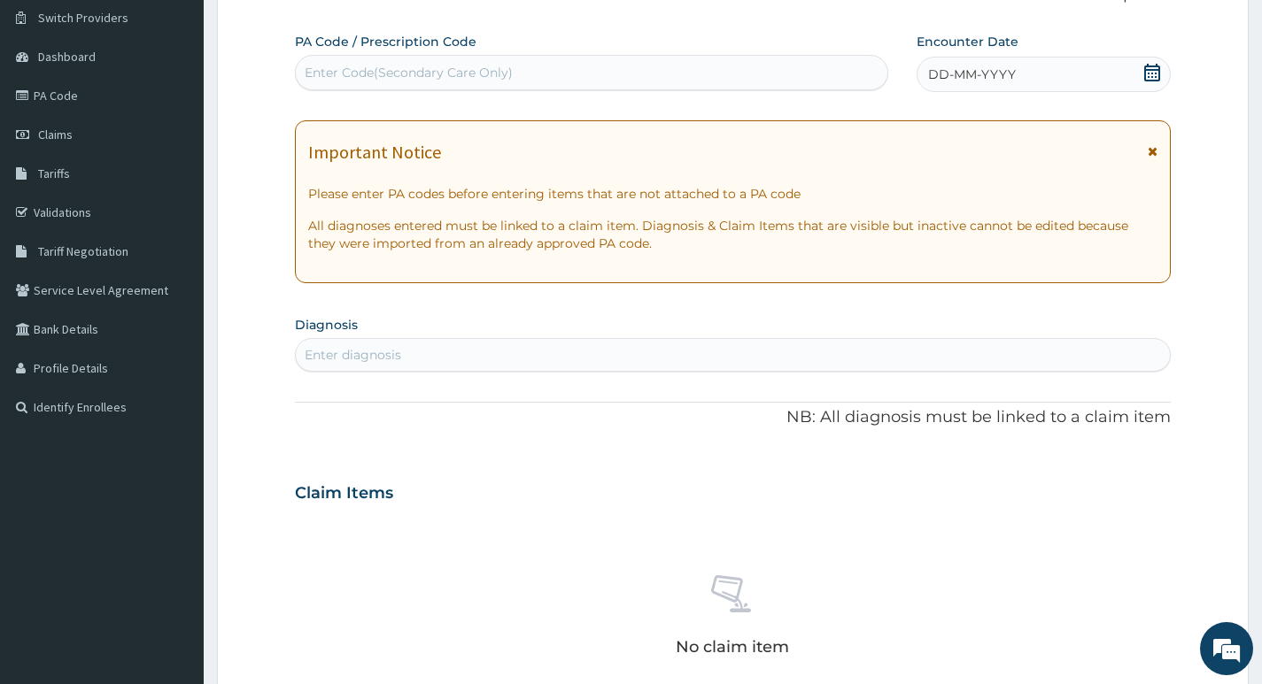
click at [505, 66] on div "Enter Code(Secondary Care Only)" at bounding box center [409, 73] width 208 height 18
type input "PA/FEBF5A"
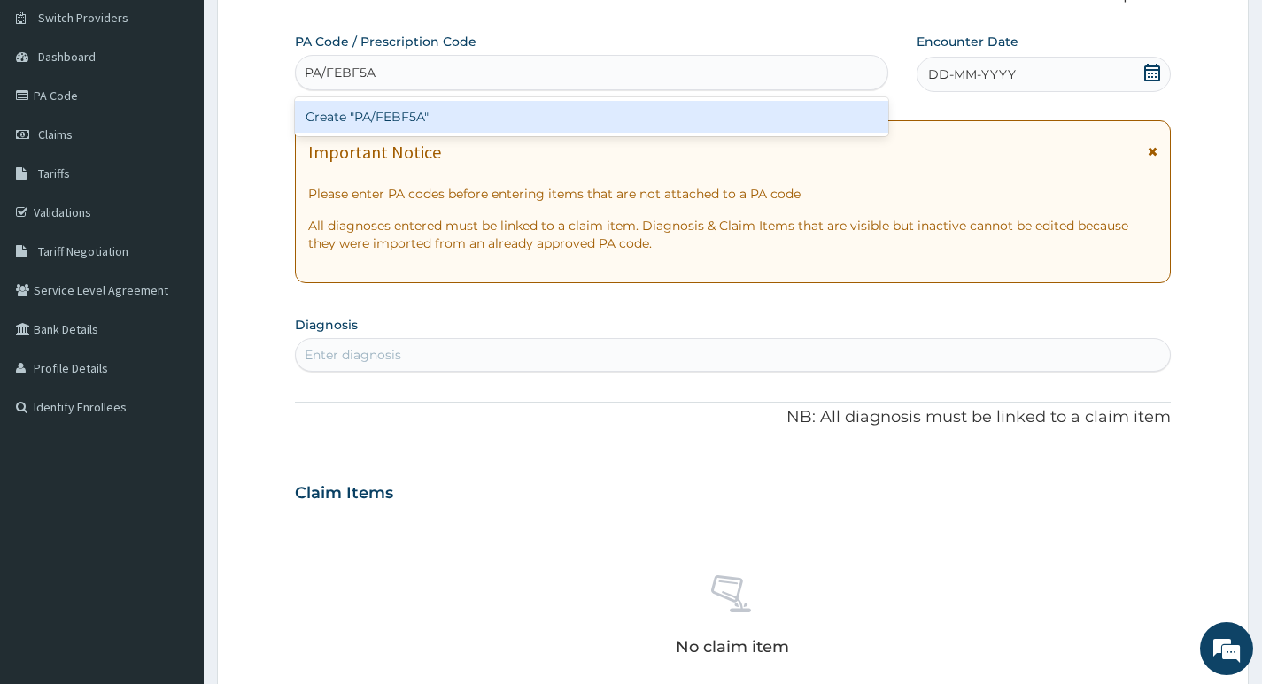
click at [490, 120] on div "Create "PA/FEBF5A"" at bounding box center [591, 117] width 593 height 32
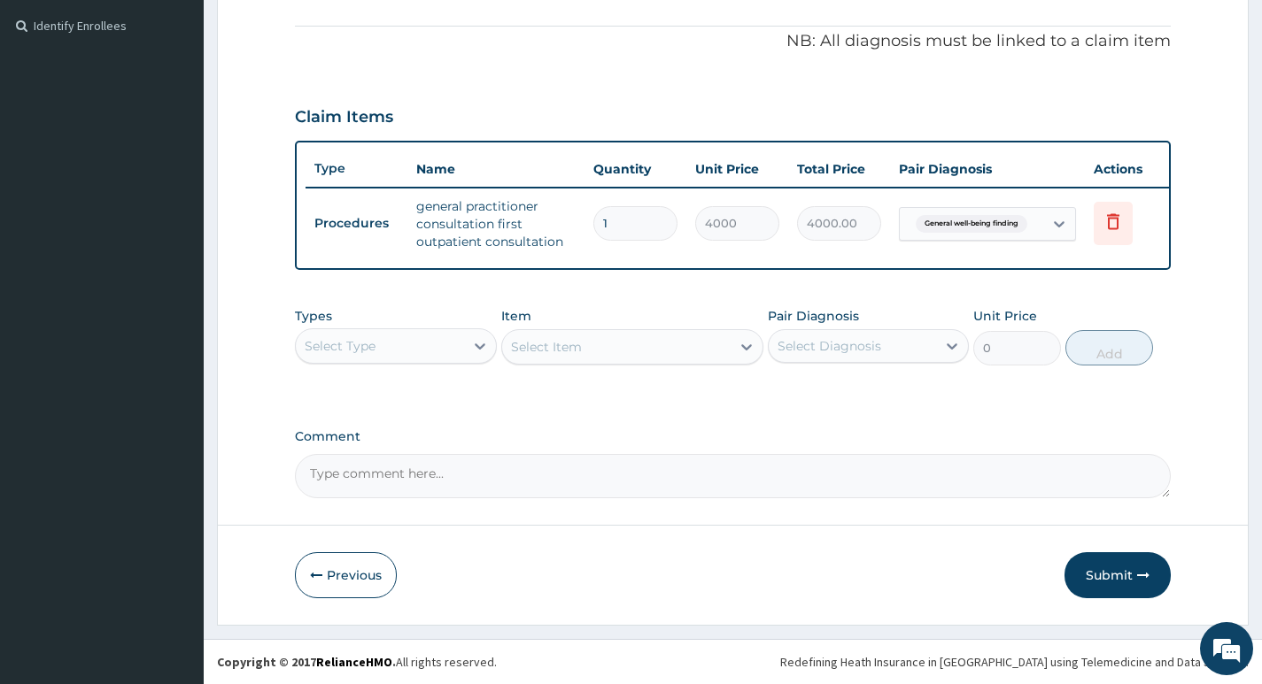
scroll to position [531, 0]
click at [1091, 576] on button "Submit" at bounding box center [1117, 575] width 106 height 46
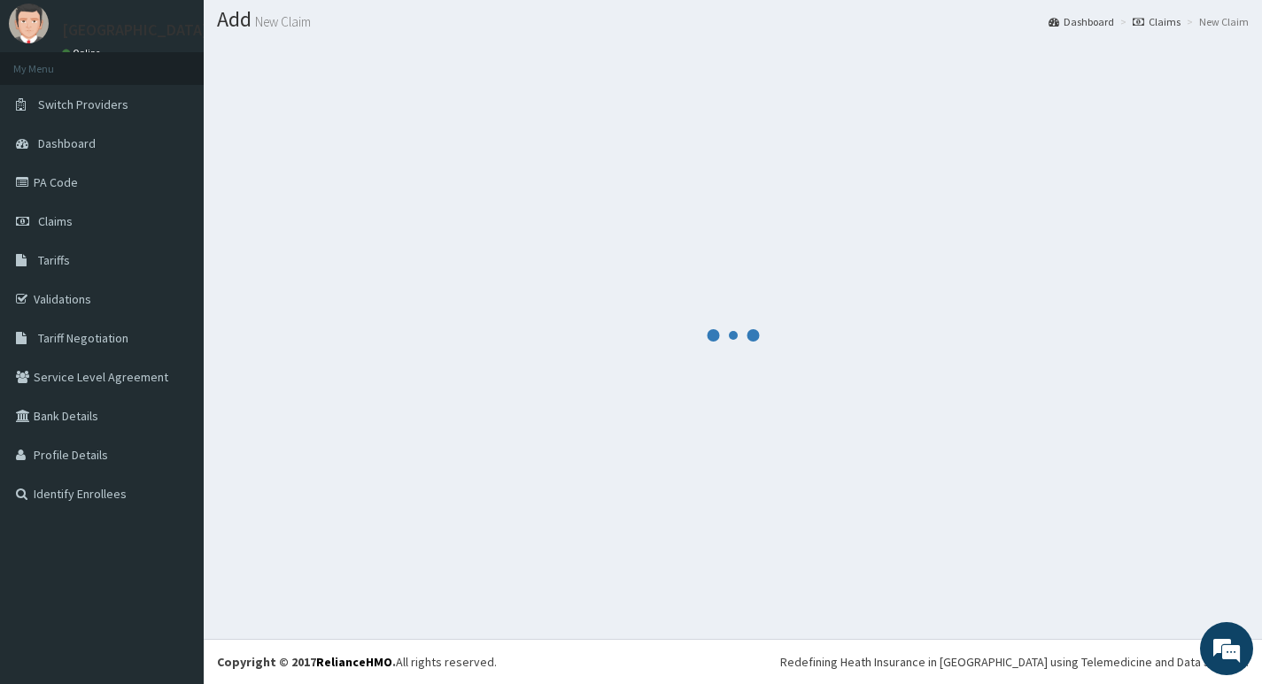
scroll to position [50, 0]
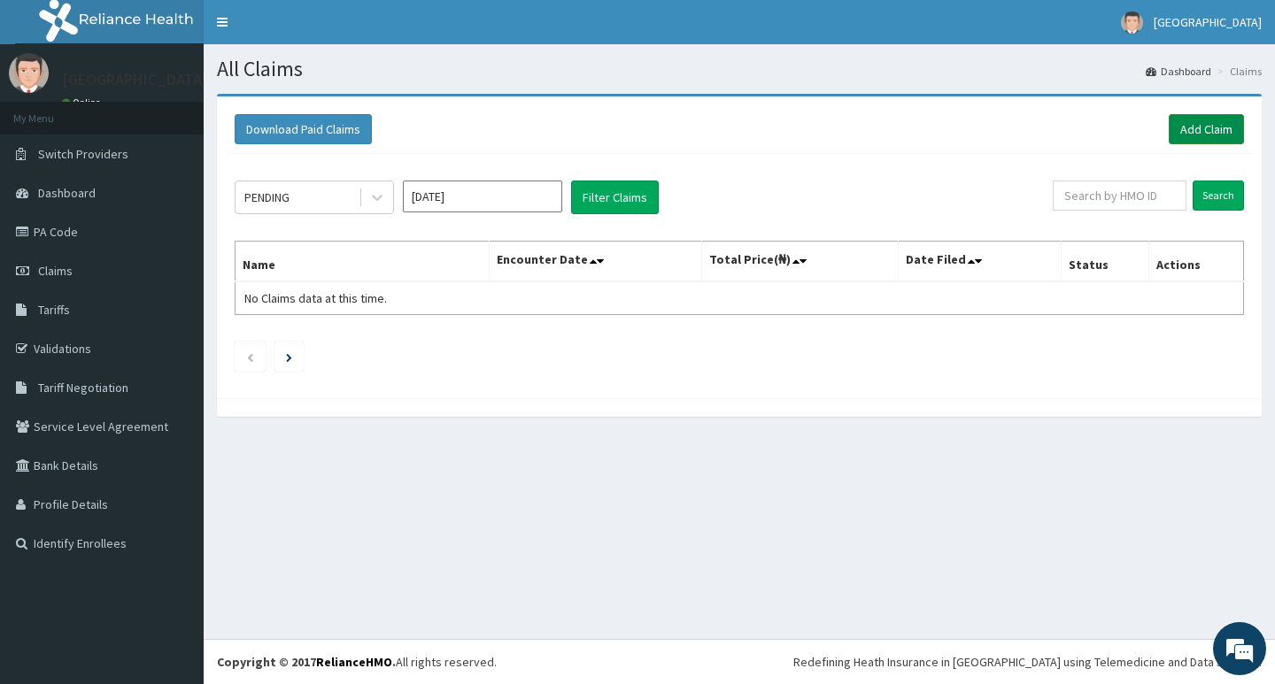
click at [1183, 130] on link "Add Claim" at bounding box center [1206, 129] width 75 height 30
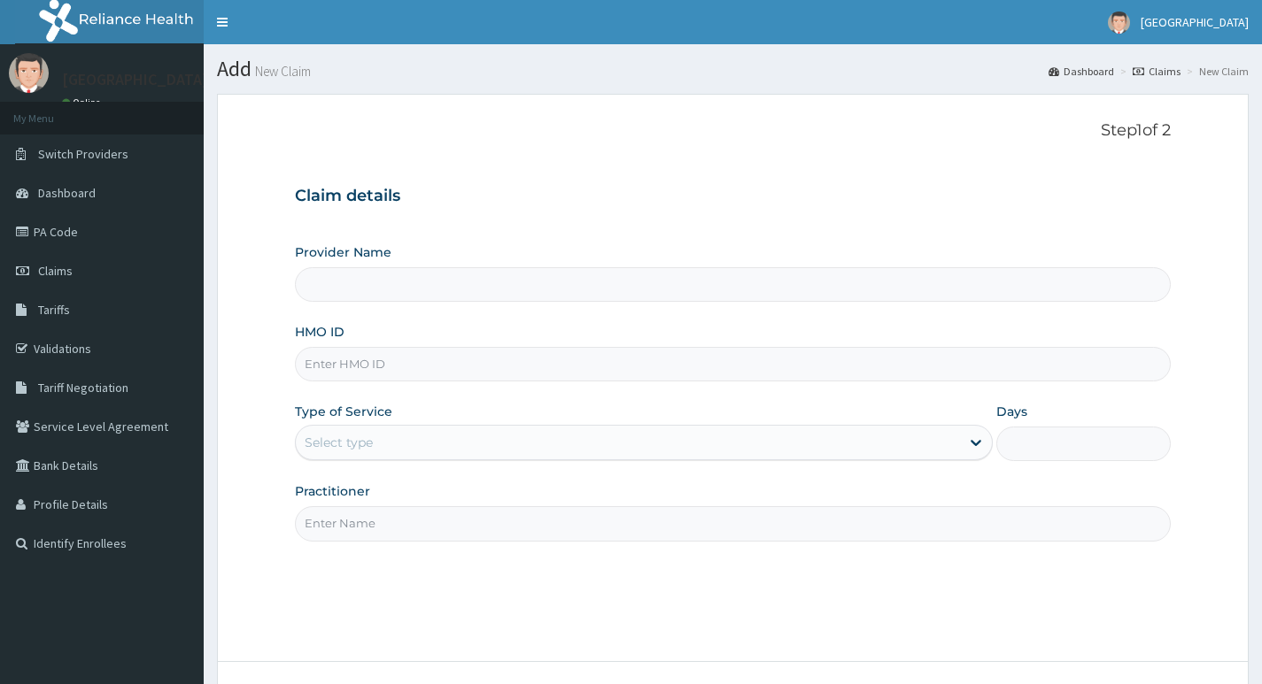
click at [482, 364] on input "HMO ID" at bounding box center [733, 364] width 876 height 35
type input "Living Heart Specialist Hospital"
paste input "ENP/11619/D"
type input "ENP/11619/D"
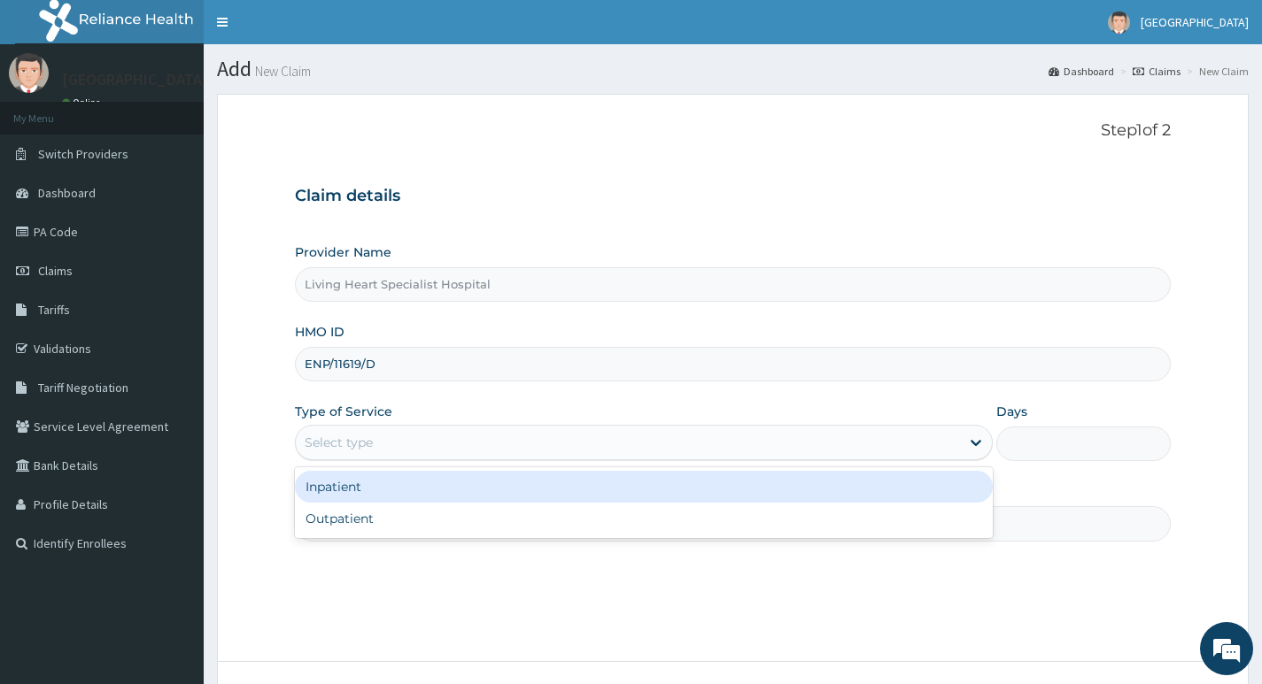
click at [895, 451] on div "Select type" at bounding box center [628, 442] width 664 height 28
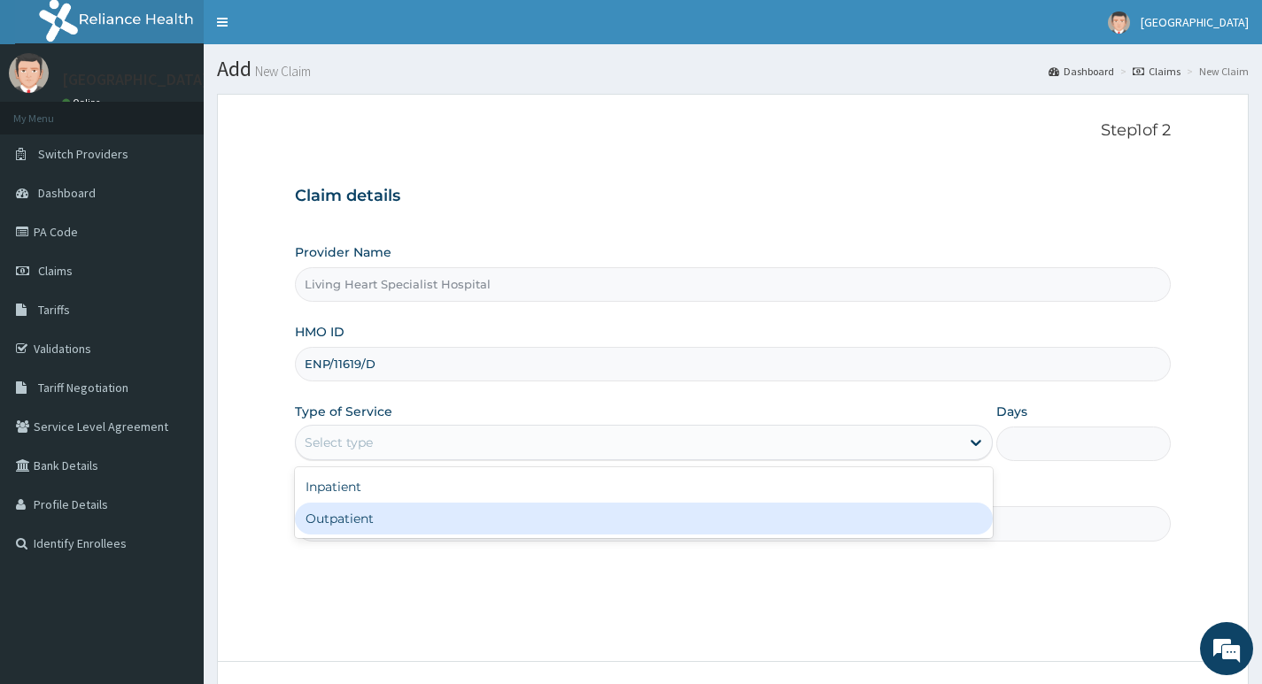
click at [863, 512] on div "Outpatient" at bounding box center [644, 519] width 698 height 32
type input "1"
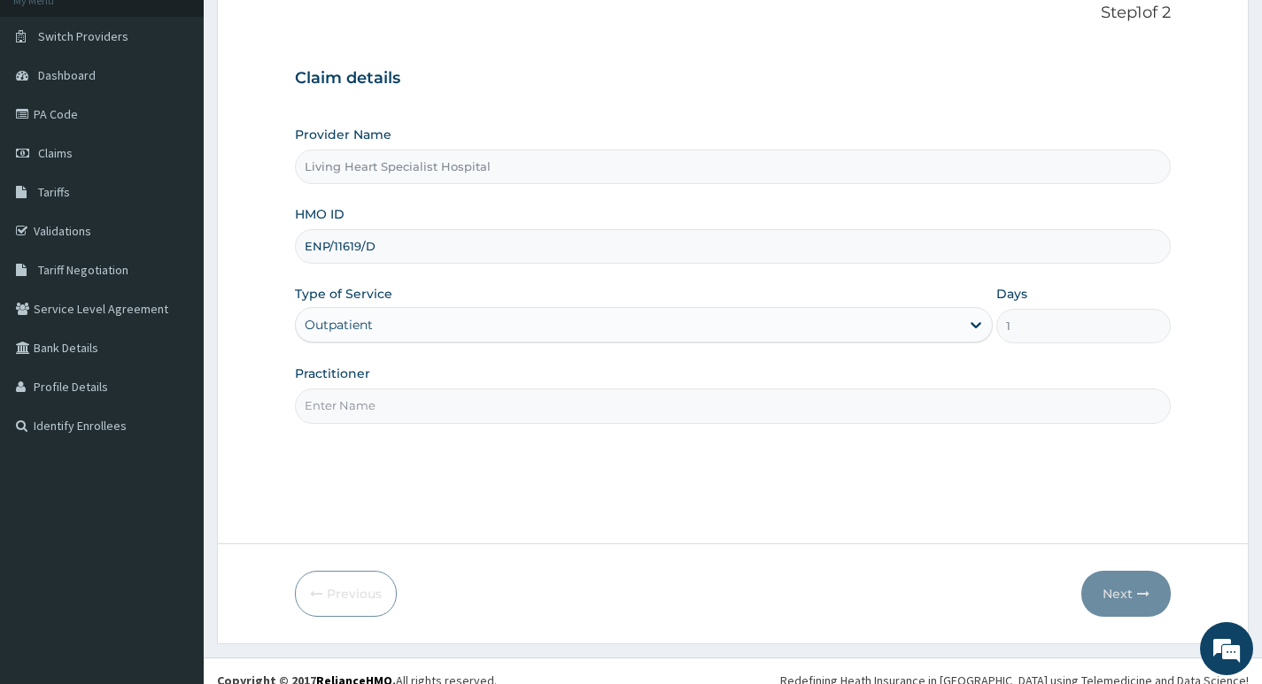
scroll to position [136, 0]
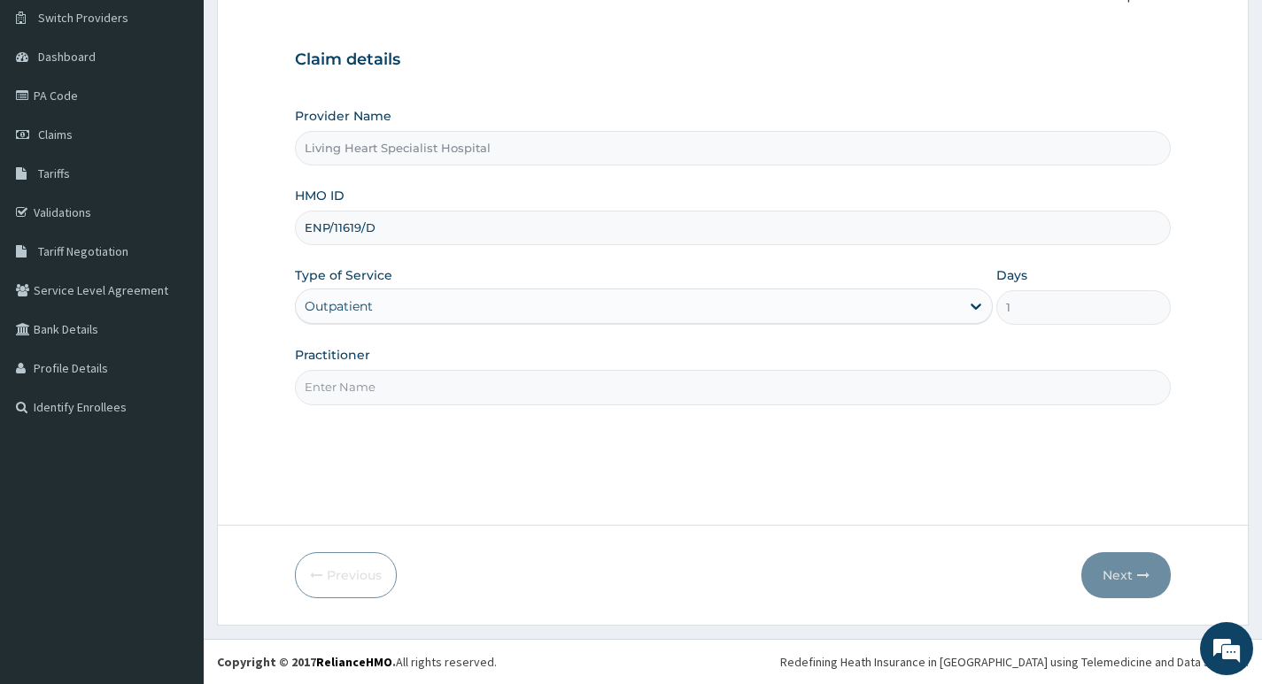
click at [849, 389] on input "Practitioner" at bounding box center [733, 387] width 876 height 35
type input "DR. FAVOUR EZEM"
click at [1114, 577] on button "Next" at bounding box center [1125, 575] width 89 height 46
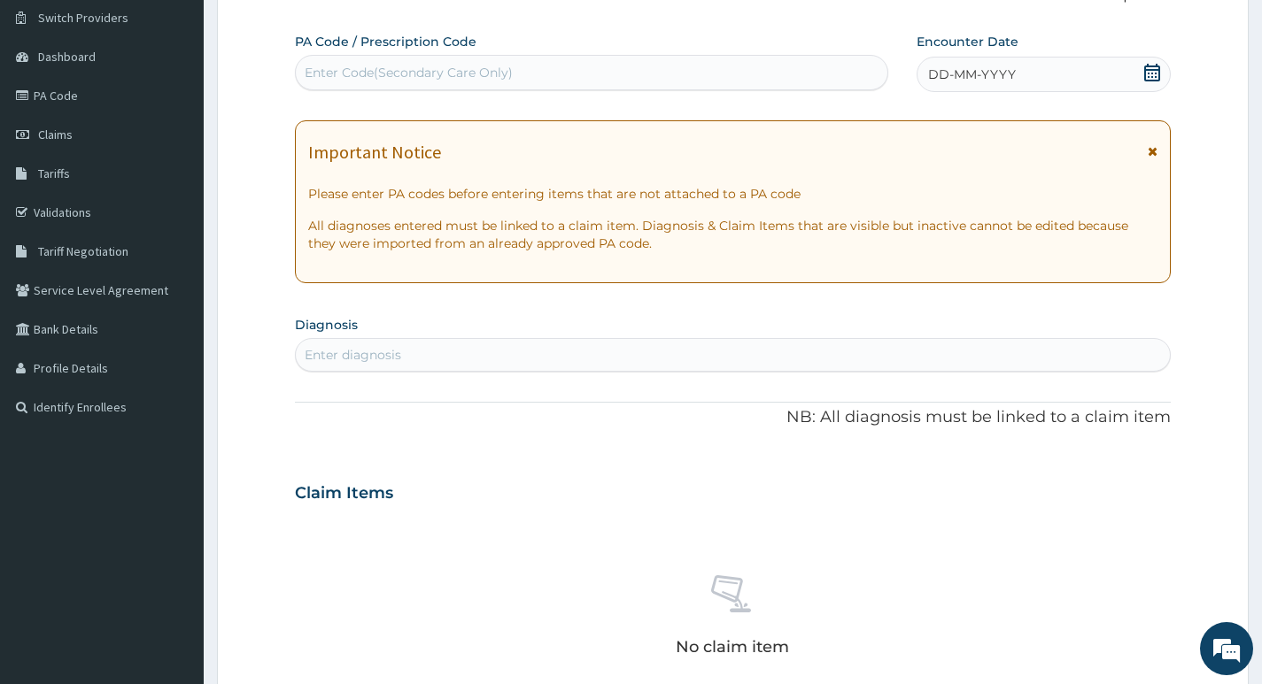
click at [592, 71] on div "Enter Code(Secondary Care Only)" at bounding box center [591, 72] width 591 height 28
type input "PA/EA9DC2"
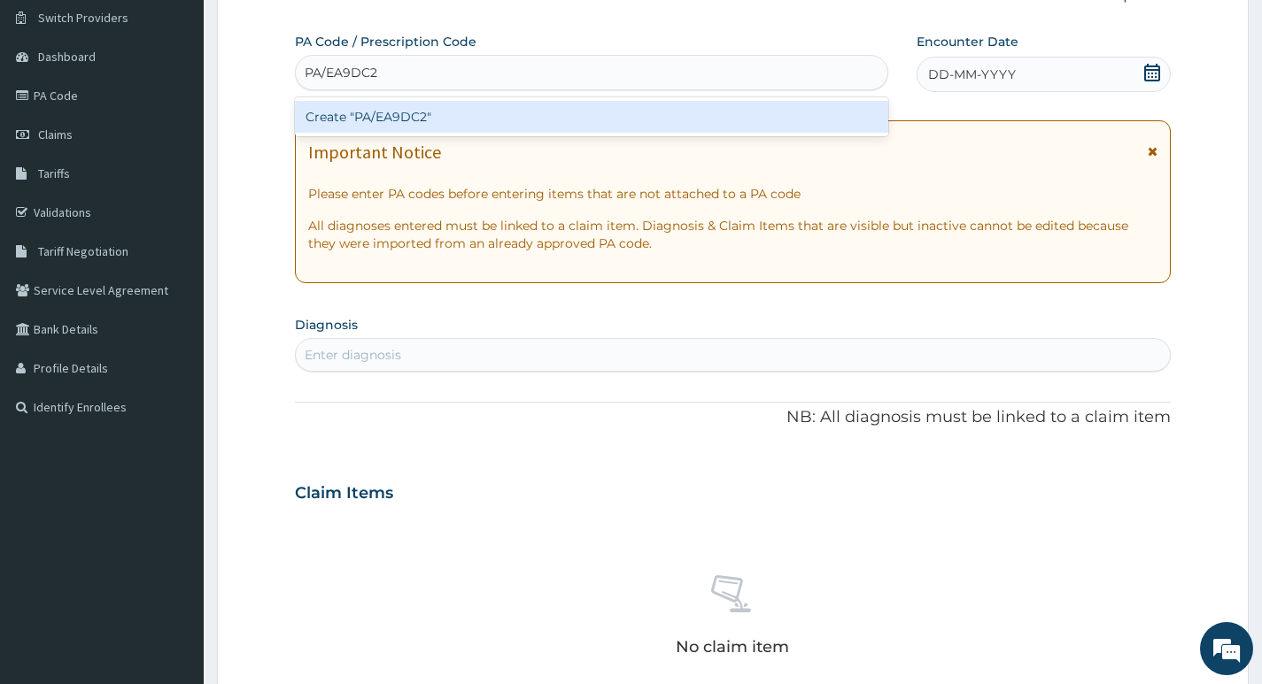
click at [552, 112] on div "Create "PA/EA9DC2"" at bounding box center [591, 117] width 593 height 32
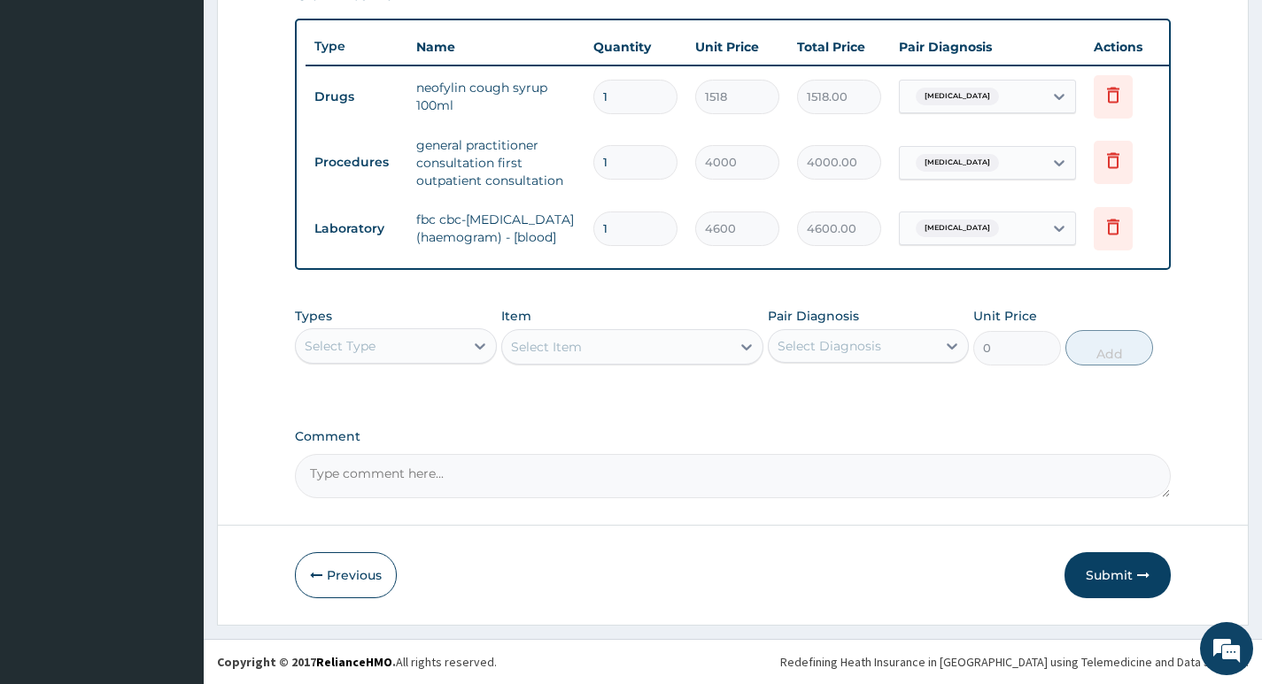
scroll to position [663, 0]
click at [1103, 576] on button "Submit" at bounding box center [1117, 575] width 106 height 46
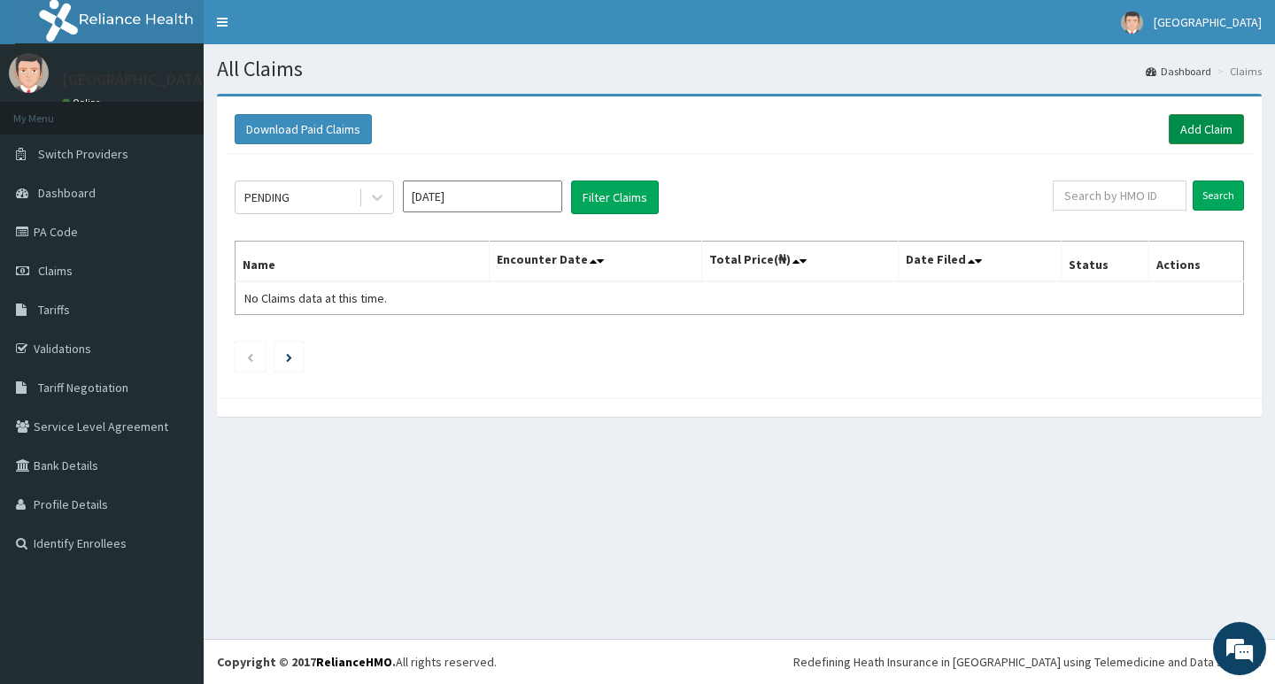
click at [1189, 126] on link "Add Claim" at bounding box center [1206, 129] width 75 height 30
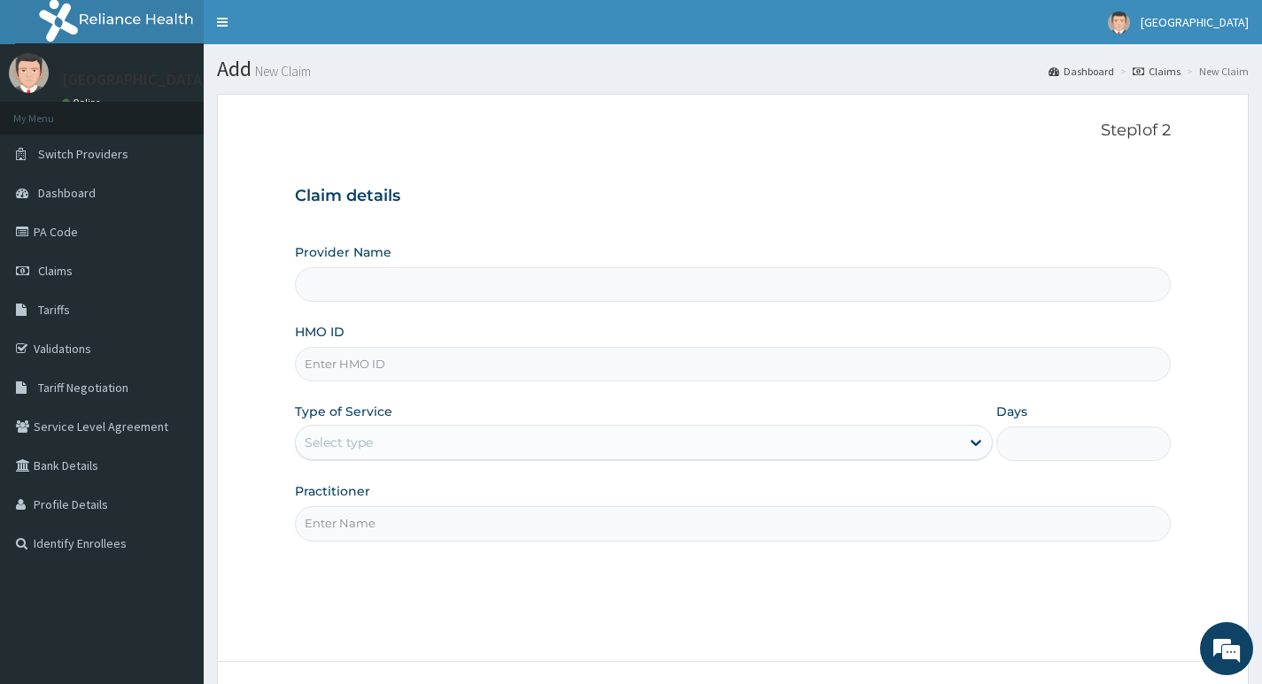
type input "Living Heart Specialist Hospital"
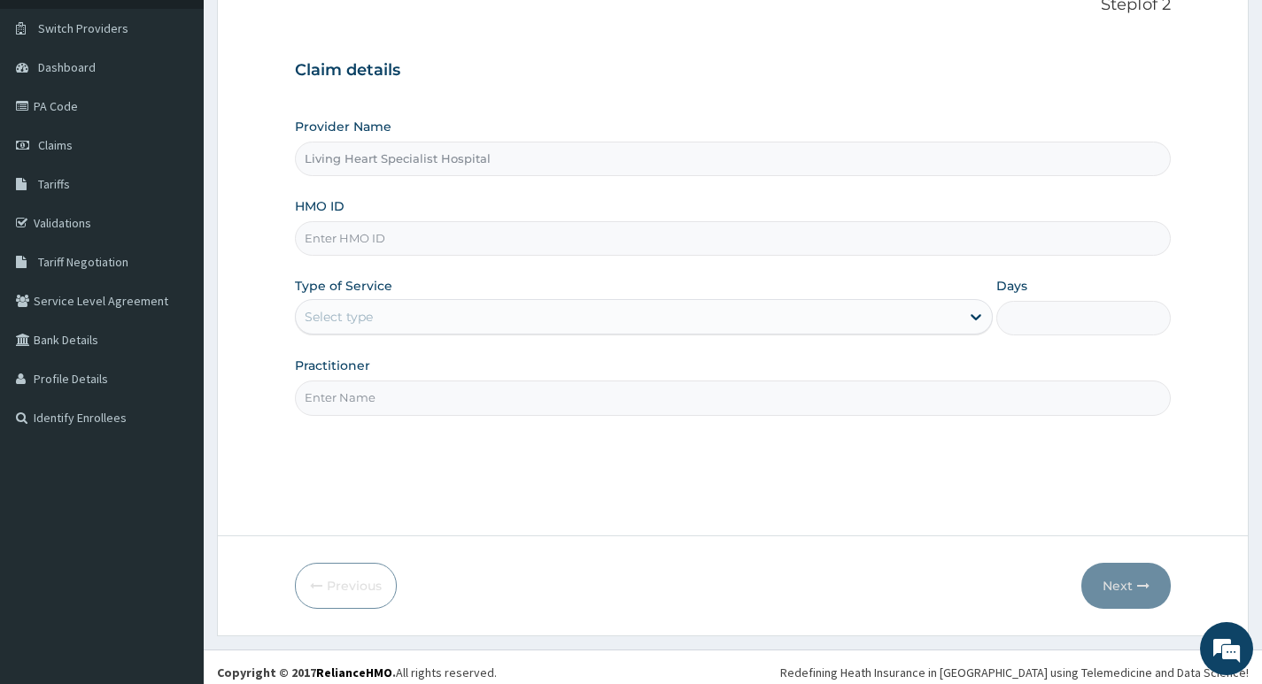
scroll to position [136, 0]
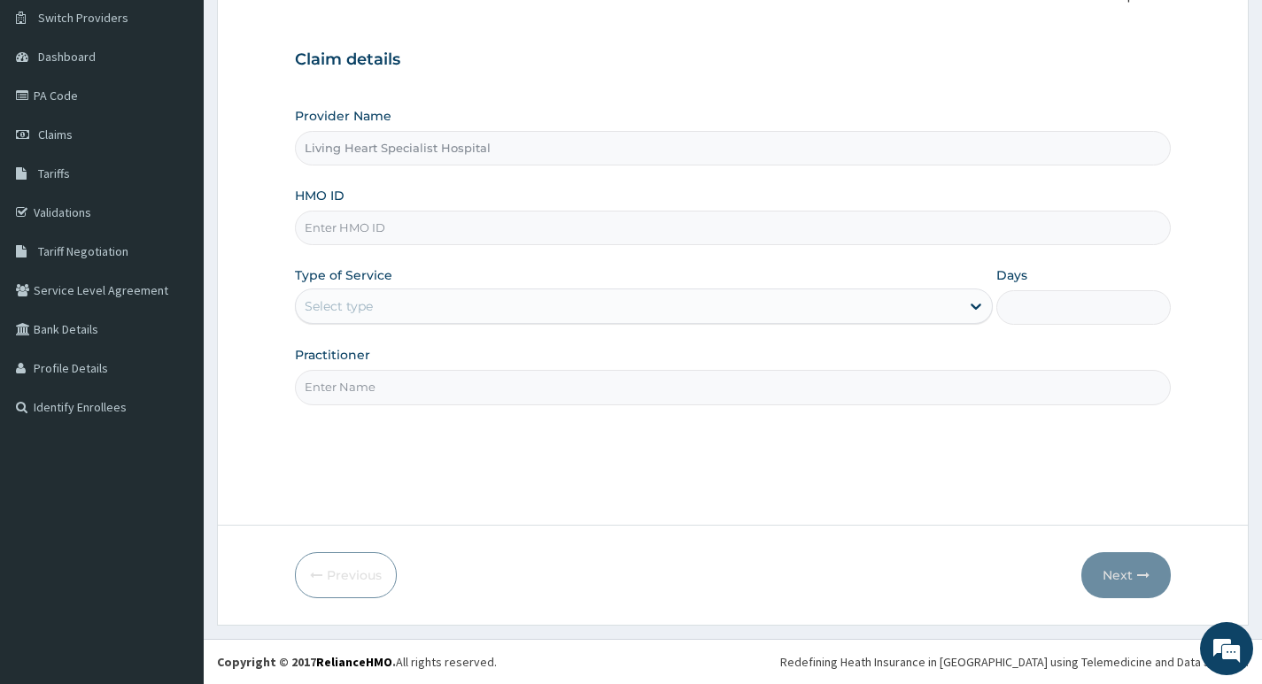
click at [737, 229] on input "HMO ID" at bounding box center [733, 228] width 876 height 35
paste input "RPI/10011/A"
type input "RPI/10011/A"
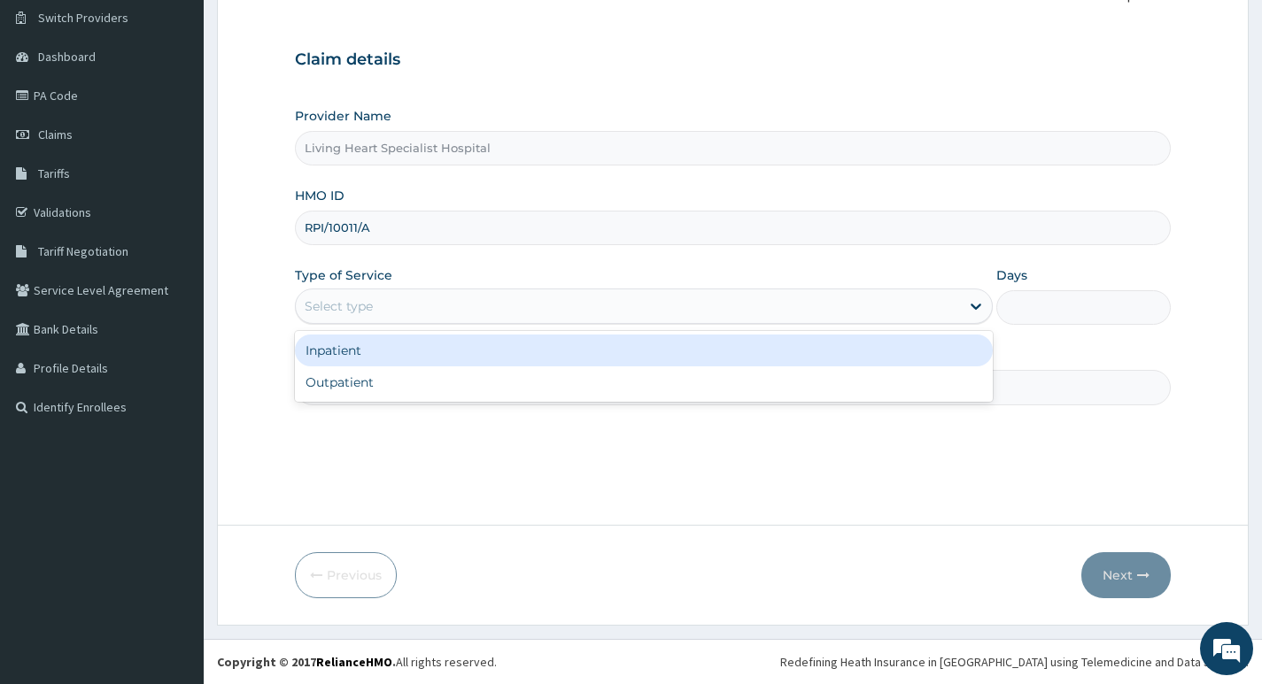
click at [899, 312] on div "Select type" at bounding box center [628, 306] width 664 height 28
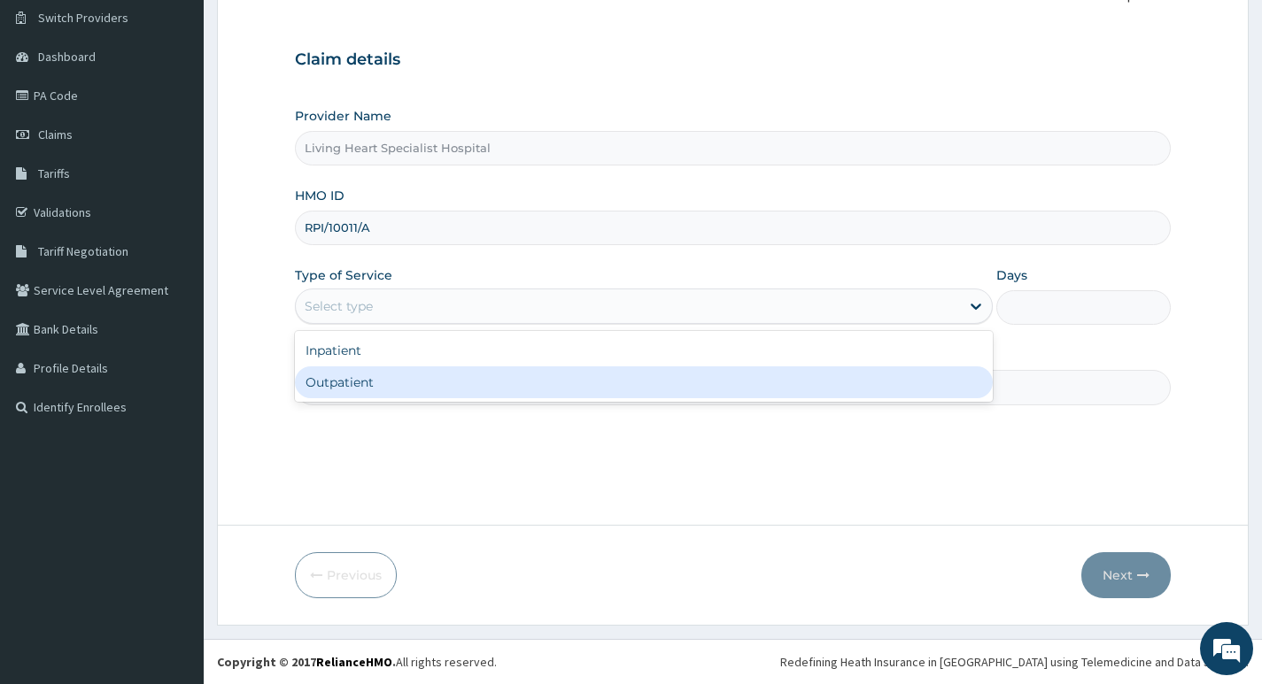
click at [871, 378] on div "Outpatient" at bounding box center [644, 383] width 698 height 32
type input "1"
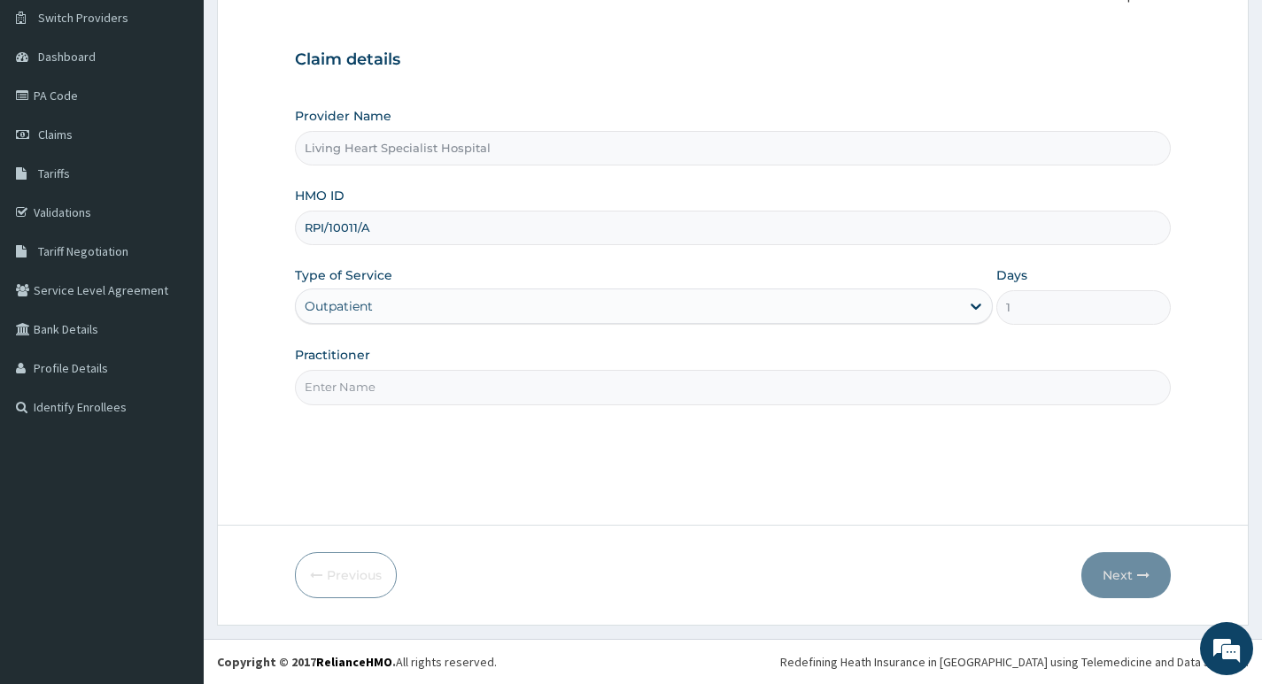
click at [839, 386] on input "Practitioner" at bounding box center [733, 387] width 876 height 35
type input "DR. FAVOUR EZEM"
click at [1103, 568] on button "Next" at bounding box center [1125, 575] width 89 height 46
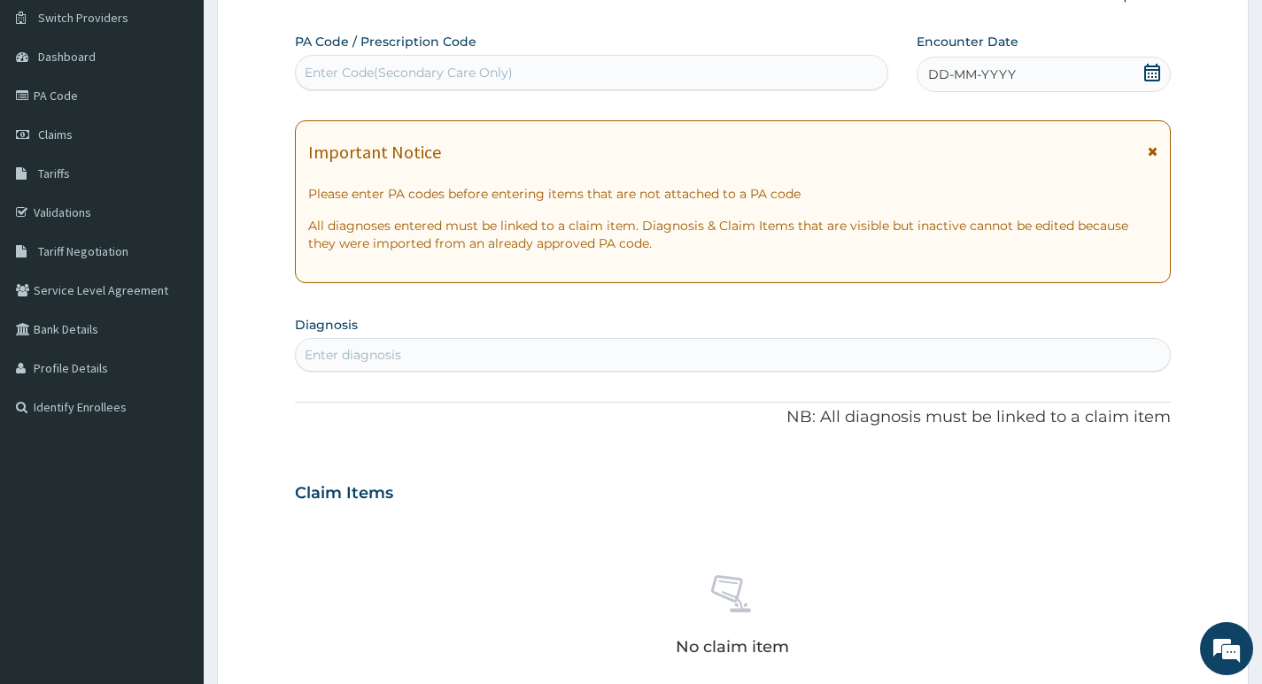
click at [525, 67] on div "Enter Code(Secondary Care Only)" at bounding box center [591, 72] width 591 height 28
type input "PA/9D9033"
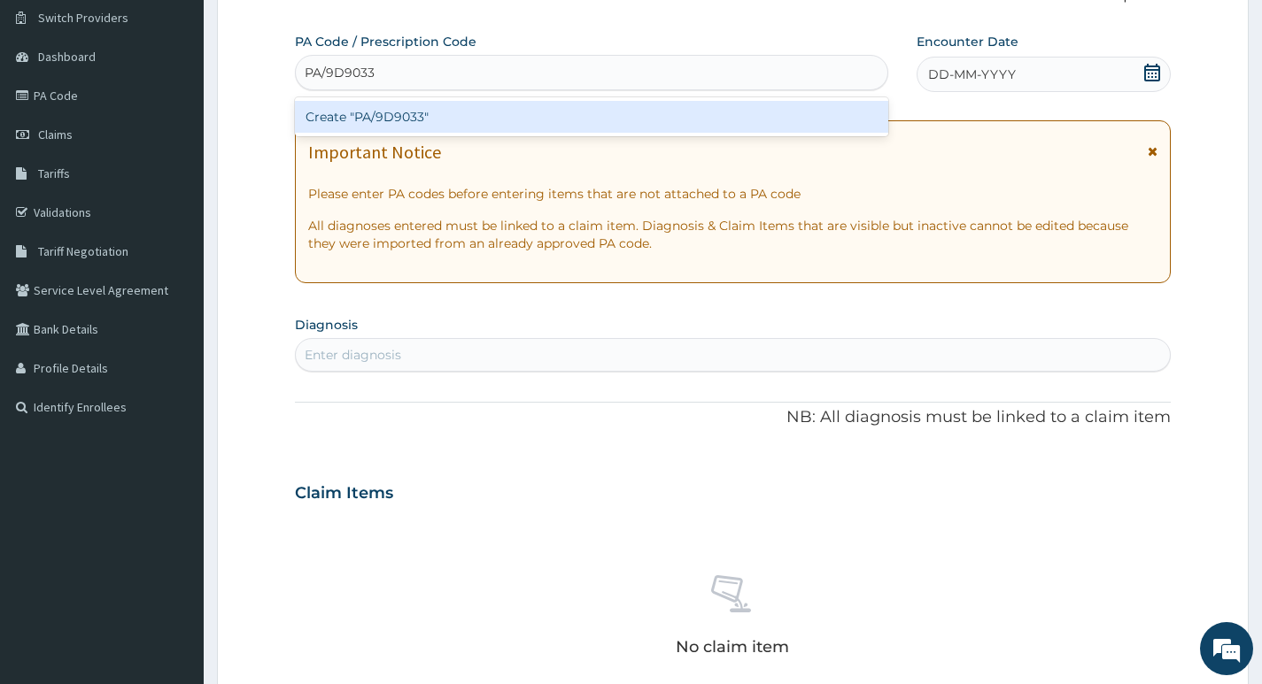
click at [472, 115] on div "Create "PA/9D9033"" at bounding box center [591, 117] width 593 height 32
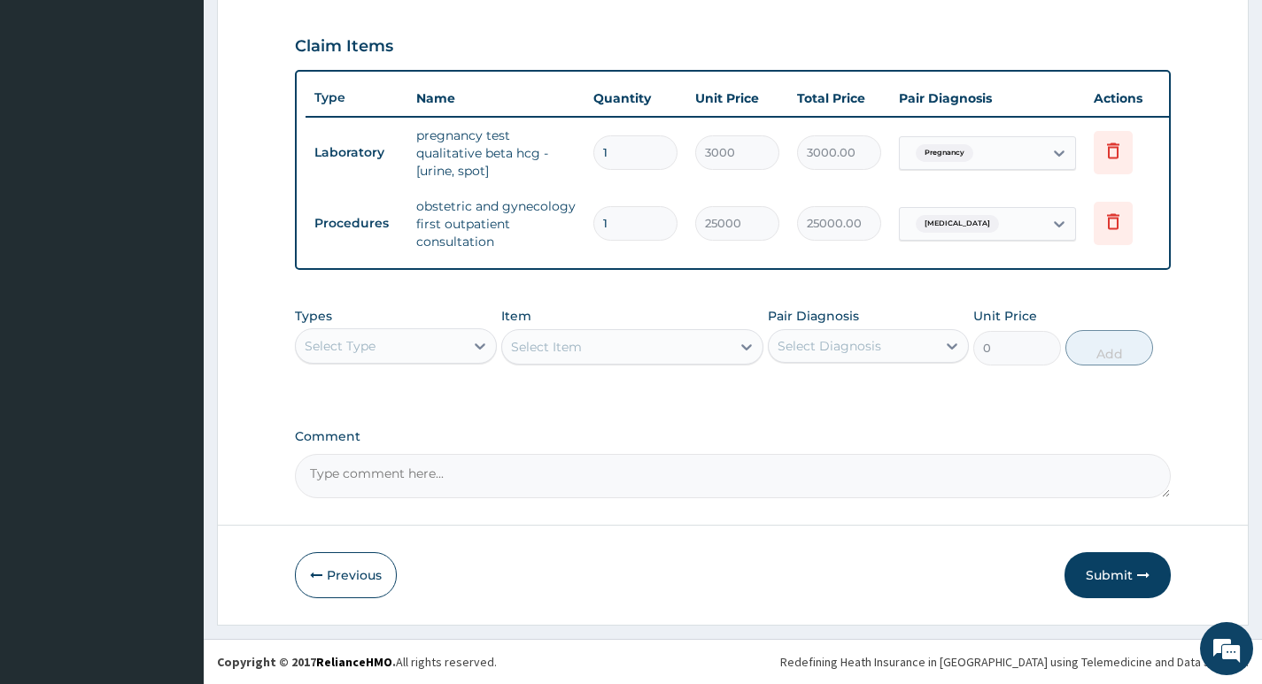
scroll to position [602, 0]
click at [1113, 577] on button "Submit" at bounding box center [1117, 575] width 106 height 46
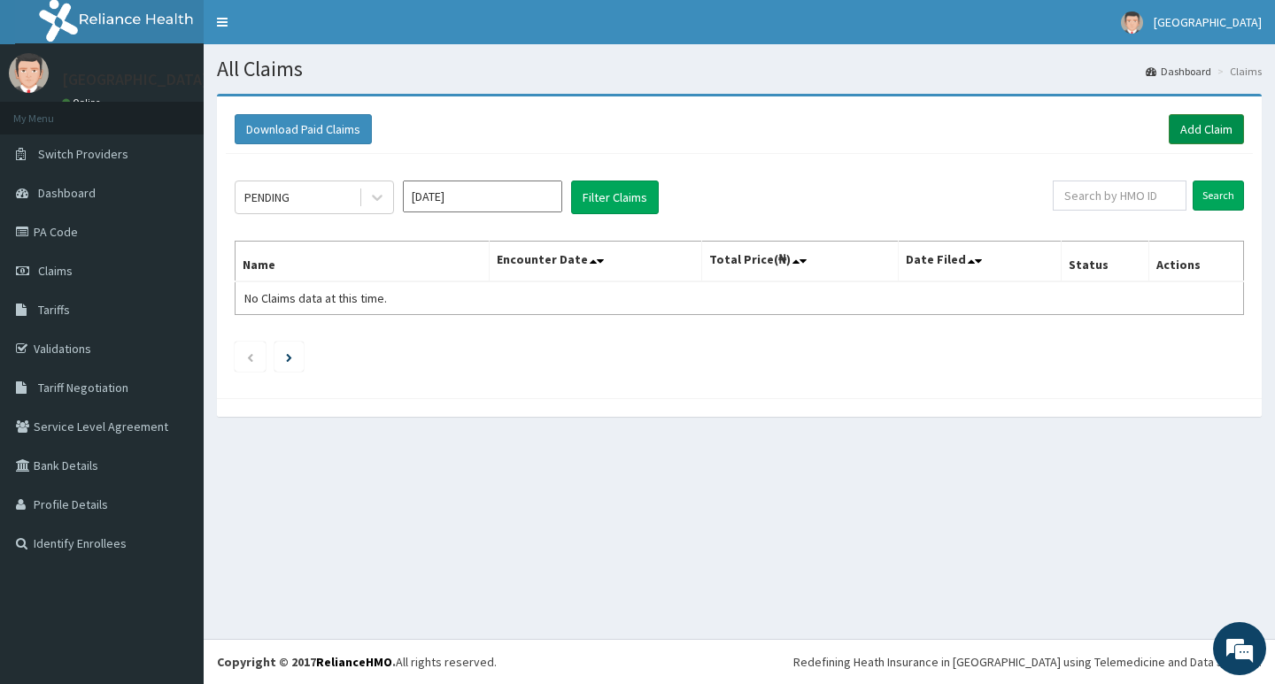
click at [1189, 128] on link "Add Claim" at bounding box center [1206, 129] width 75 height 30
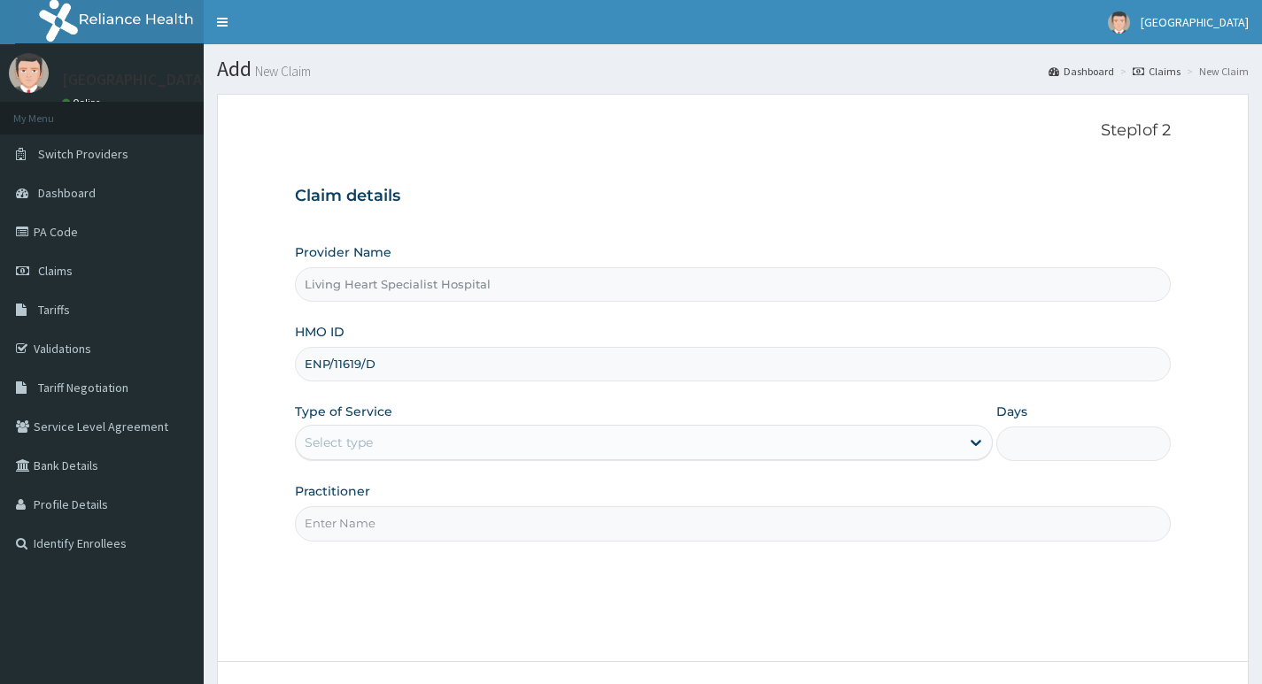
type input "Living Heart Specialist Hospital"
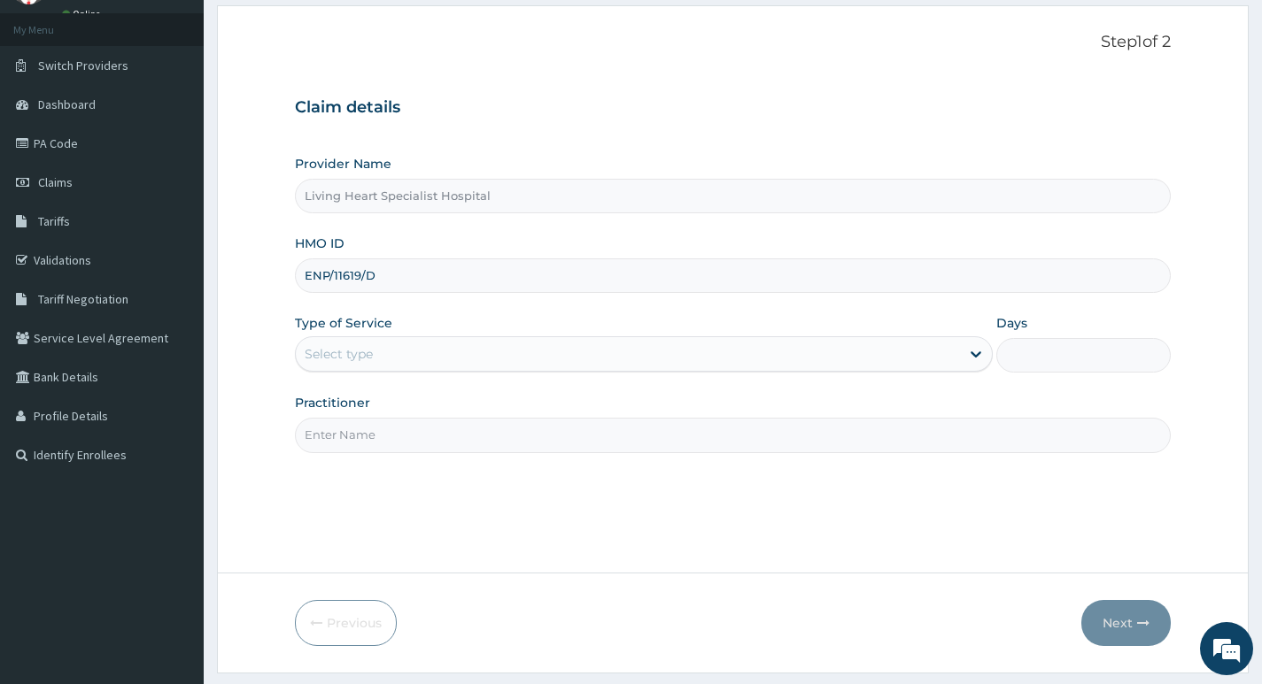
type input "ENP/11619/D"
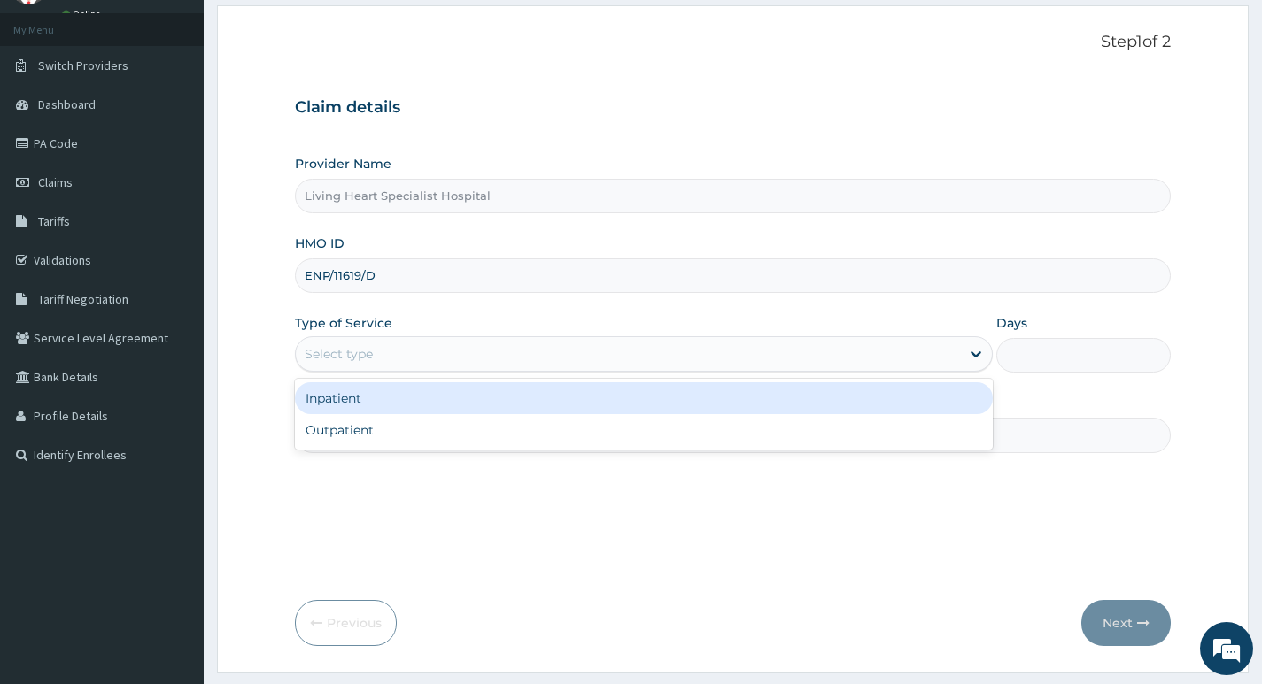
click at [924, 358] on div "Select type" at bounding box center [628, 354] width 664 height 28
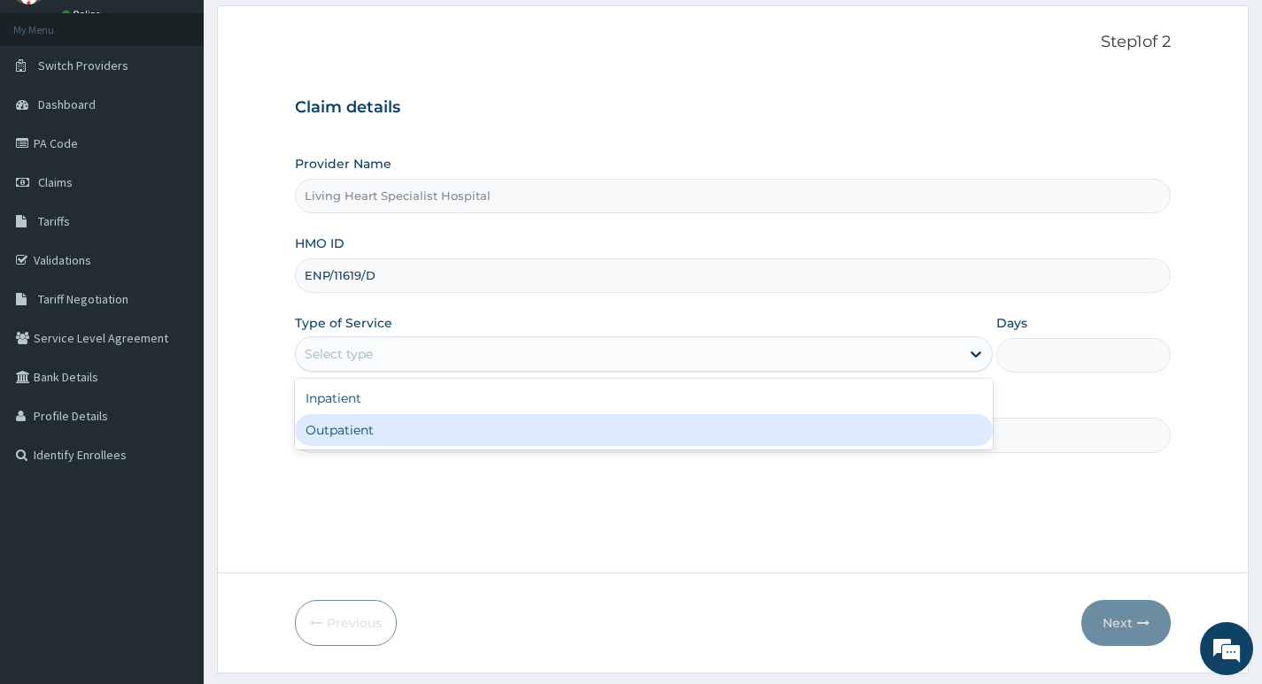
scroll to position [0, 0]
click at [849, 423] on div "Outpatient" at bounding box center [644, 430] width 698 height 32
type input "1"
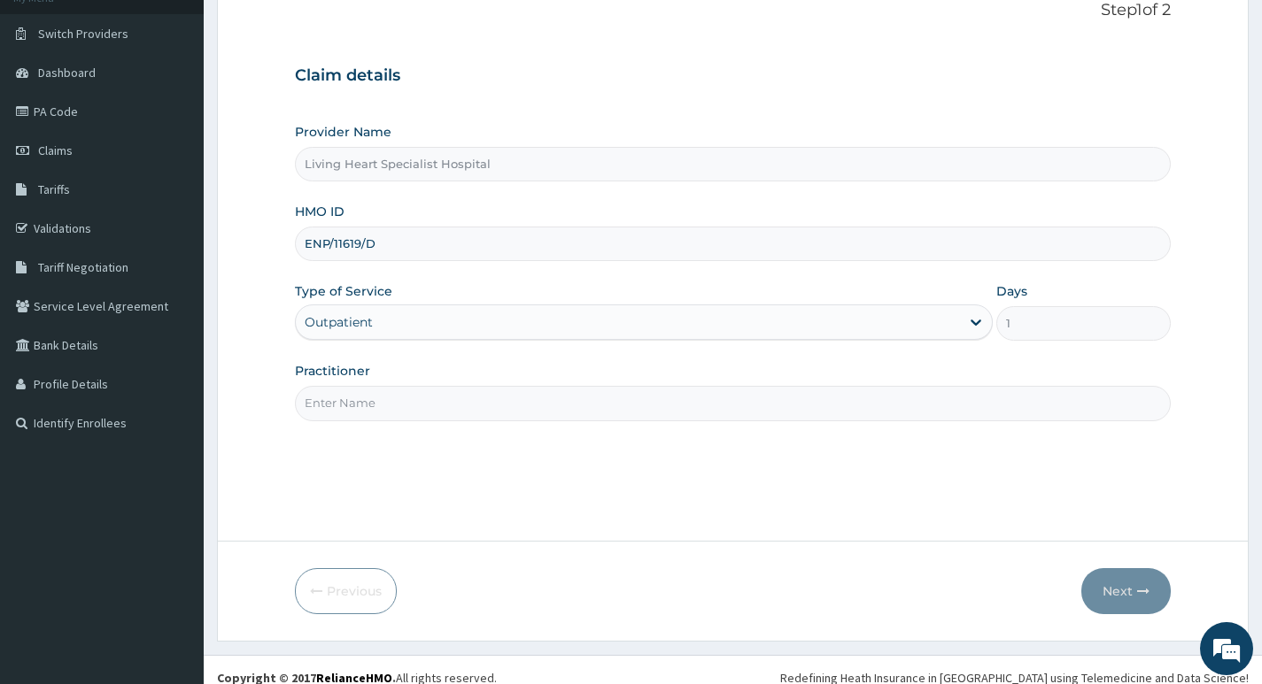
scroll to position [136, 0]
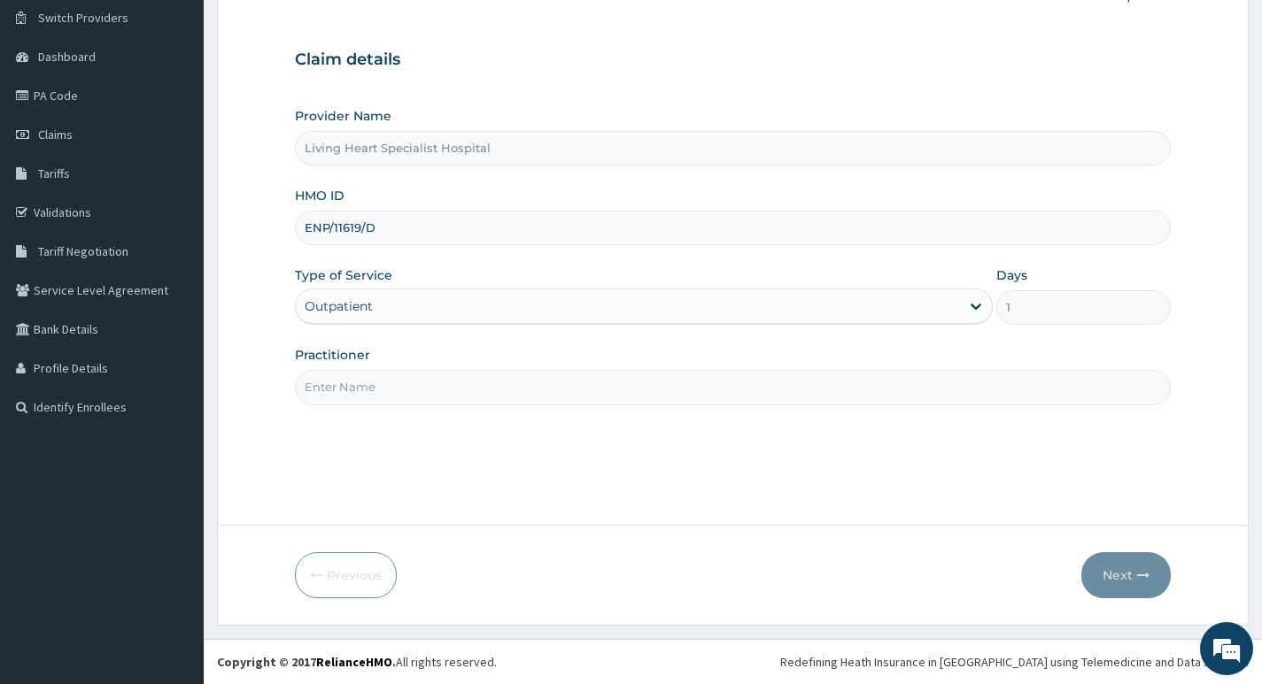
click at [899, 381] on input "Practitioner" at bounding box center [733, 387] width 876 height 35
type input "DR. FAVOUR EZEM"
click at [1107, 575] on button "Next" at bounding box center [1125, 575] width 89 height 46
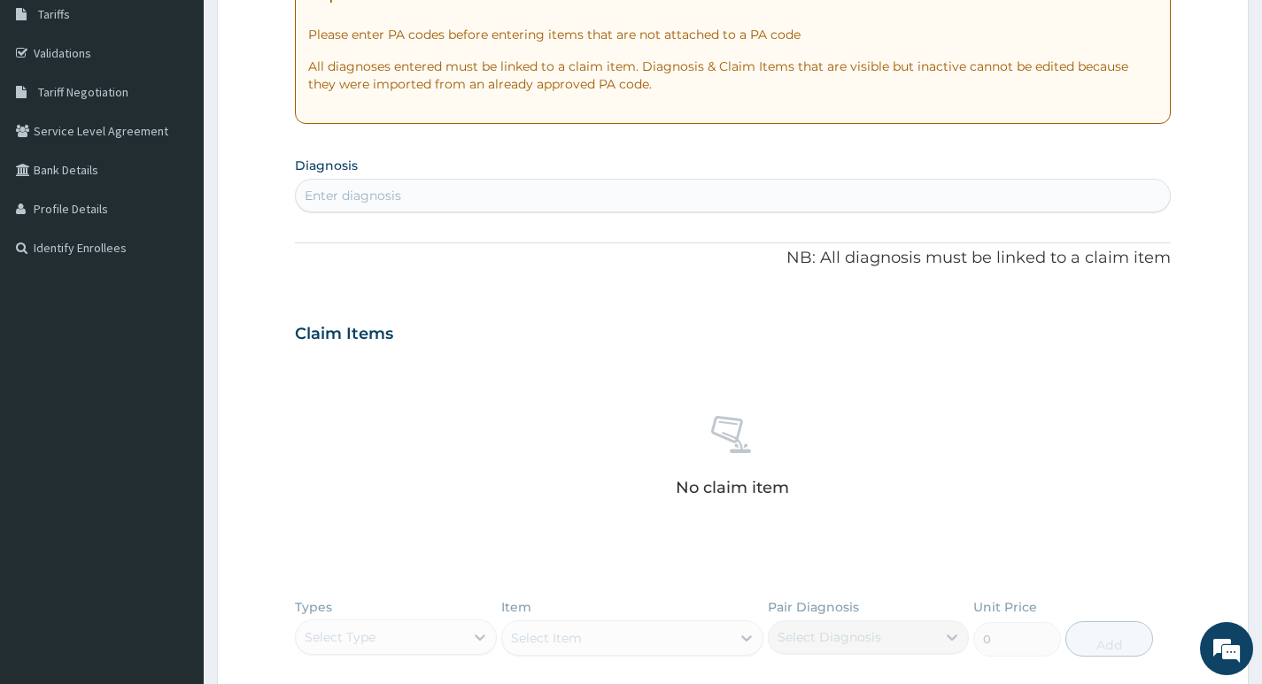
scroll to position [313, 0]
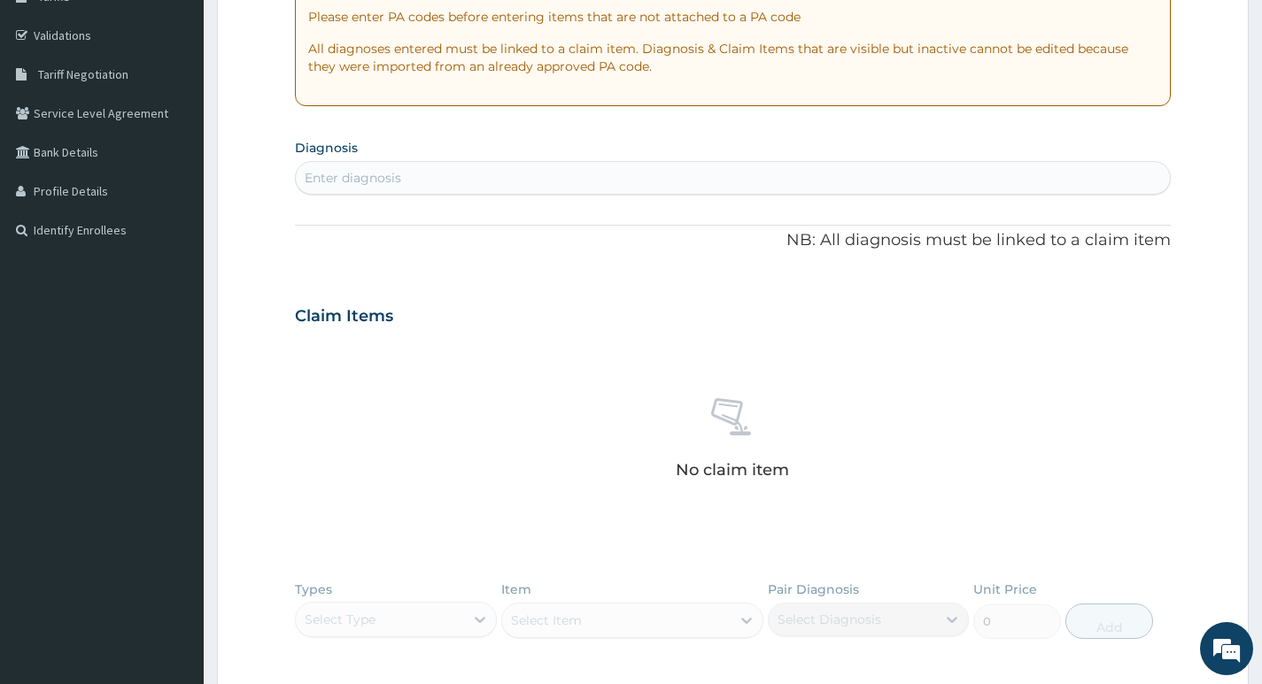
click at [558, 169] on div "Enter diagnosis" at bounding box center [733, 178] width 874 height 28
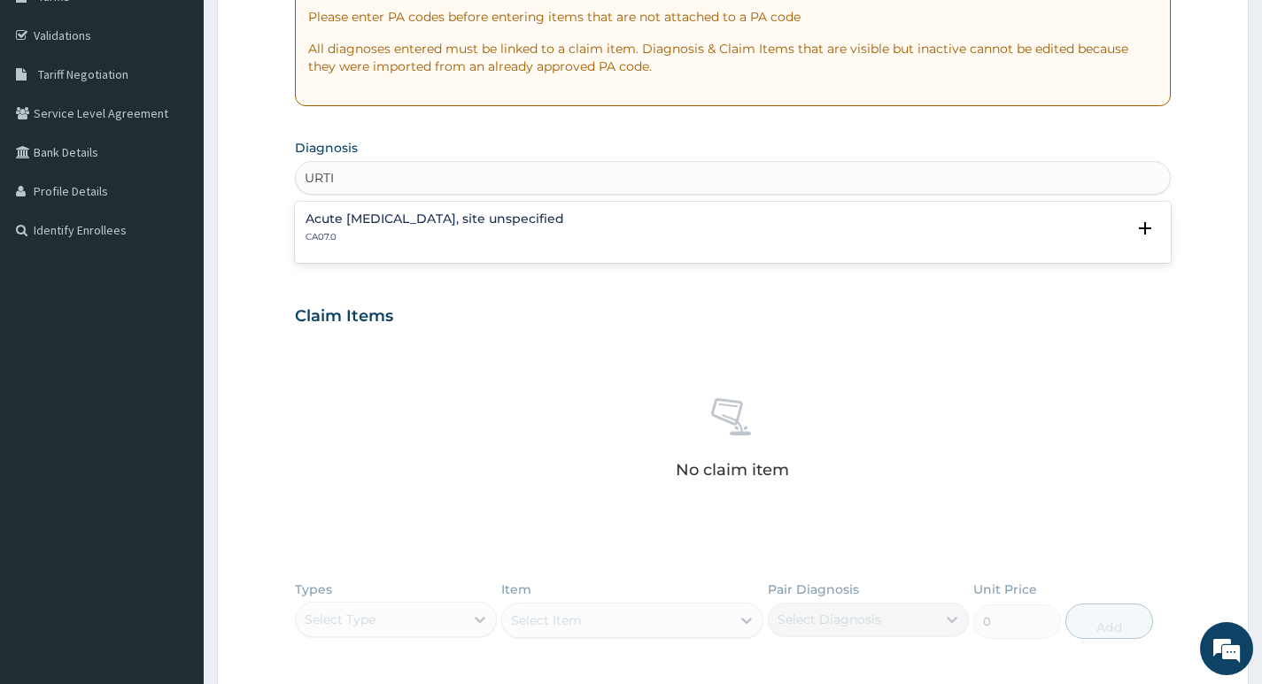
click at [482, 219] on h4 "Acute upper respiratory infection, site unspecified" at bounding box center [434, 218] width 259 height 13
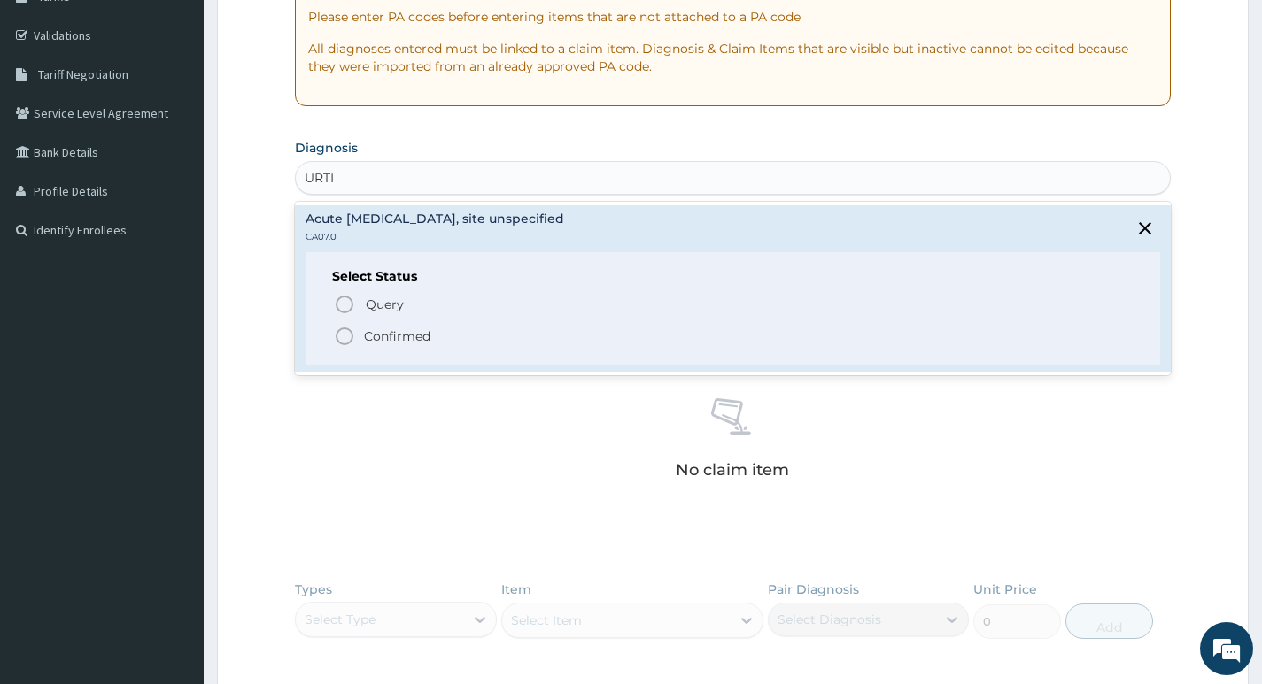
type input "URTI"
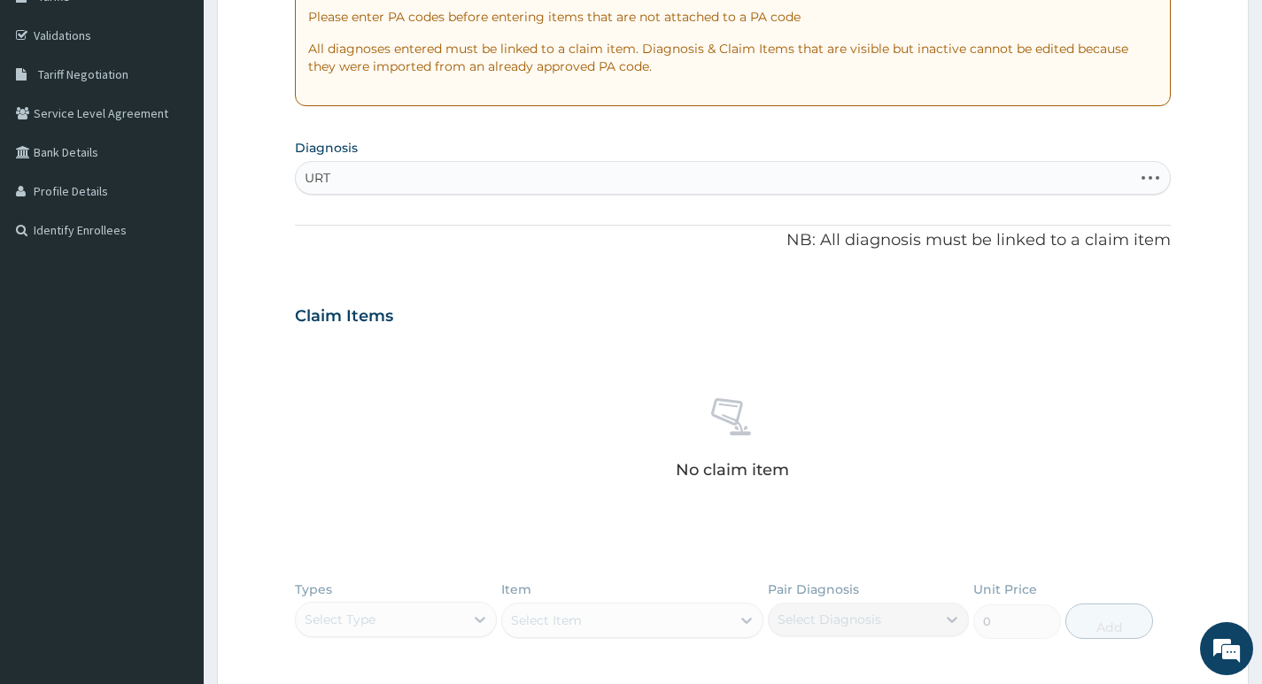
type input "URTI"
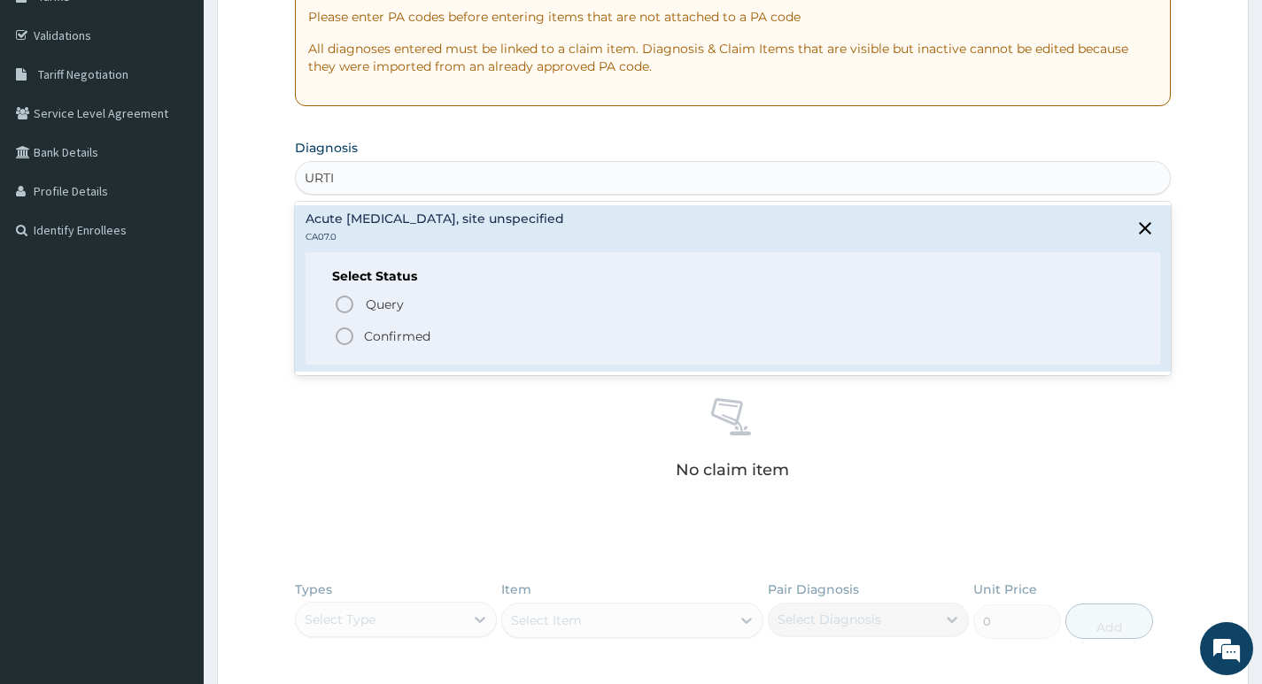
click at [465, 222] on h4 "Acute upper respiratory infection, site unspecified" at bounding box center [434, 218] width 259 height 13
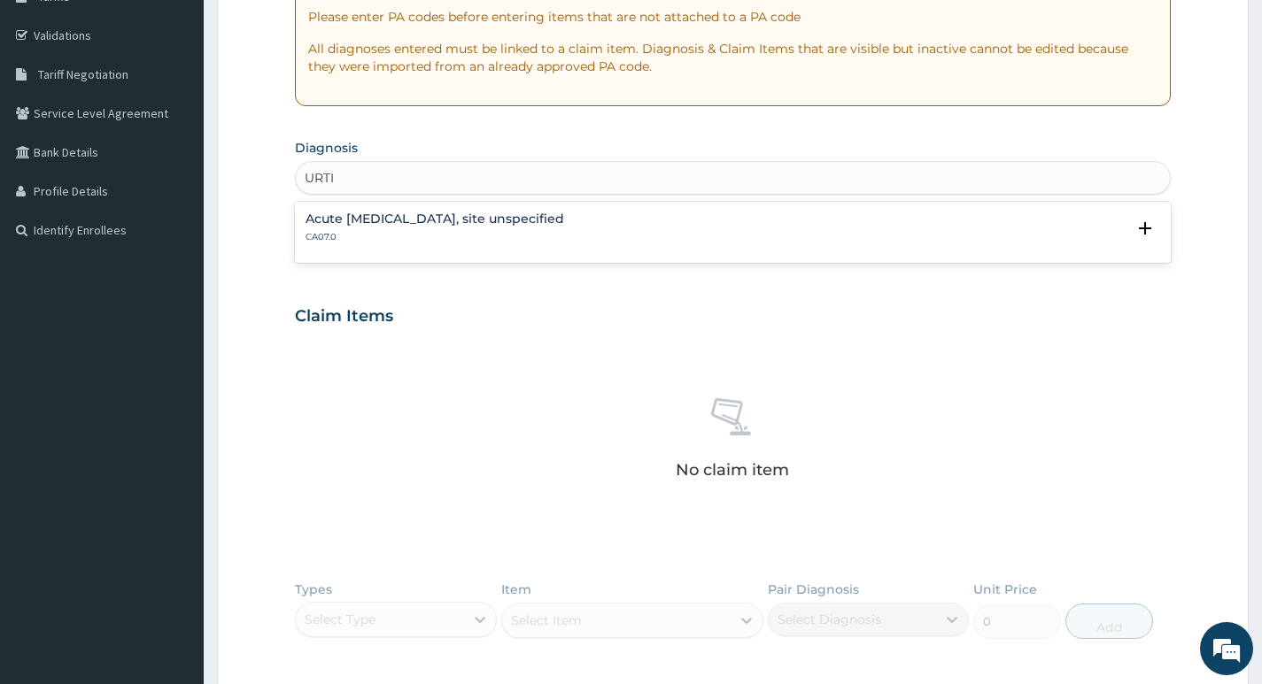
click at [366, 248] on div "Acute upper respiratory infection, site unspecified CA07.0 Select Status Query …" at bounding box center [732, 232] width 854 height 40
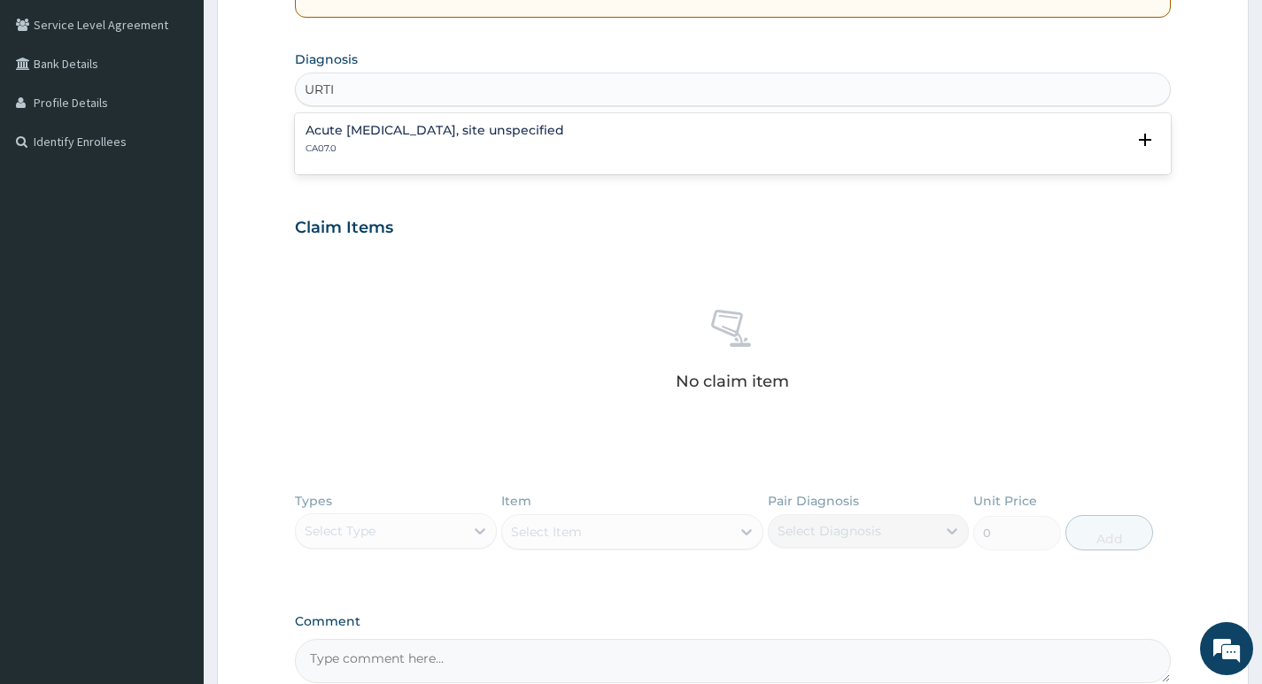
click at [442, 132] on h4 "Acute upper respiratory infection, site unspecified" at bounding box center [434, 130] width 259 height 13
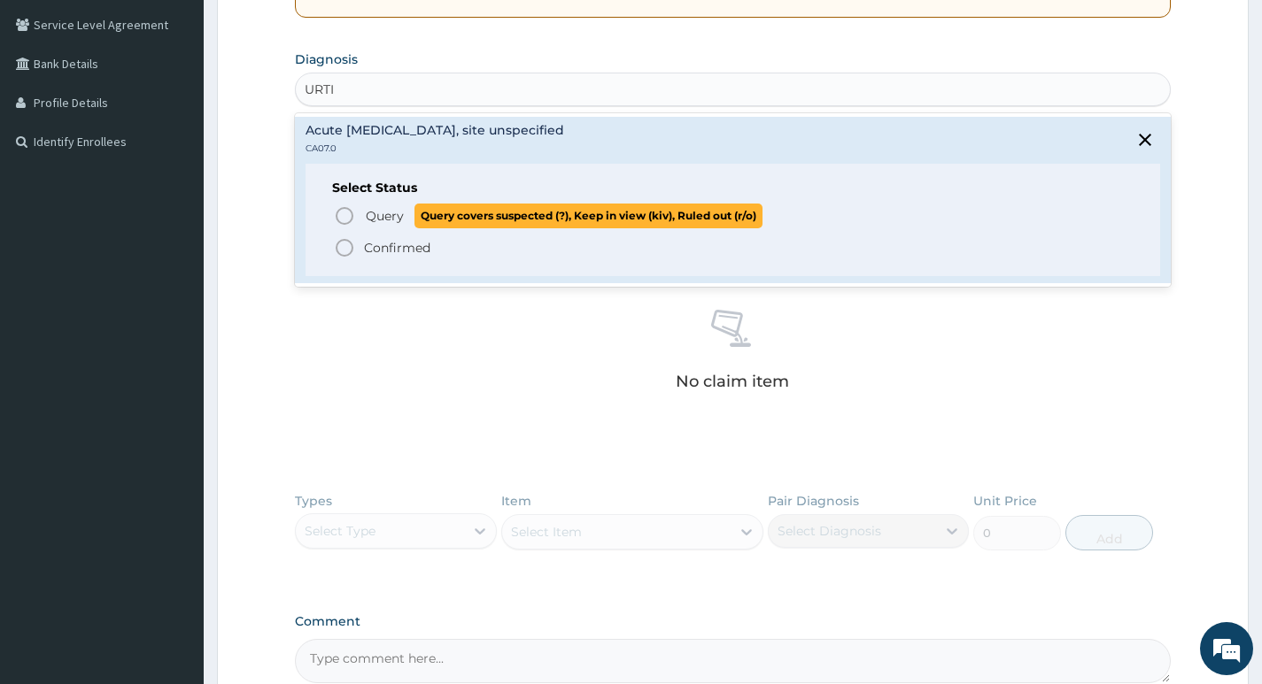
click at [345, 212] on icon "status option query" at bounding box center [344, 215] width 21 height 21
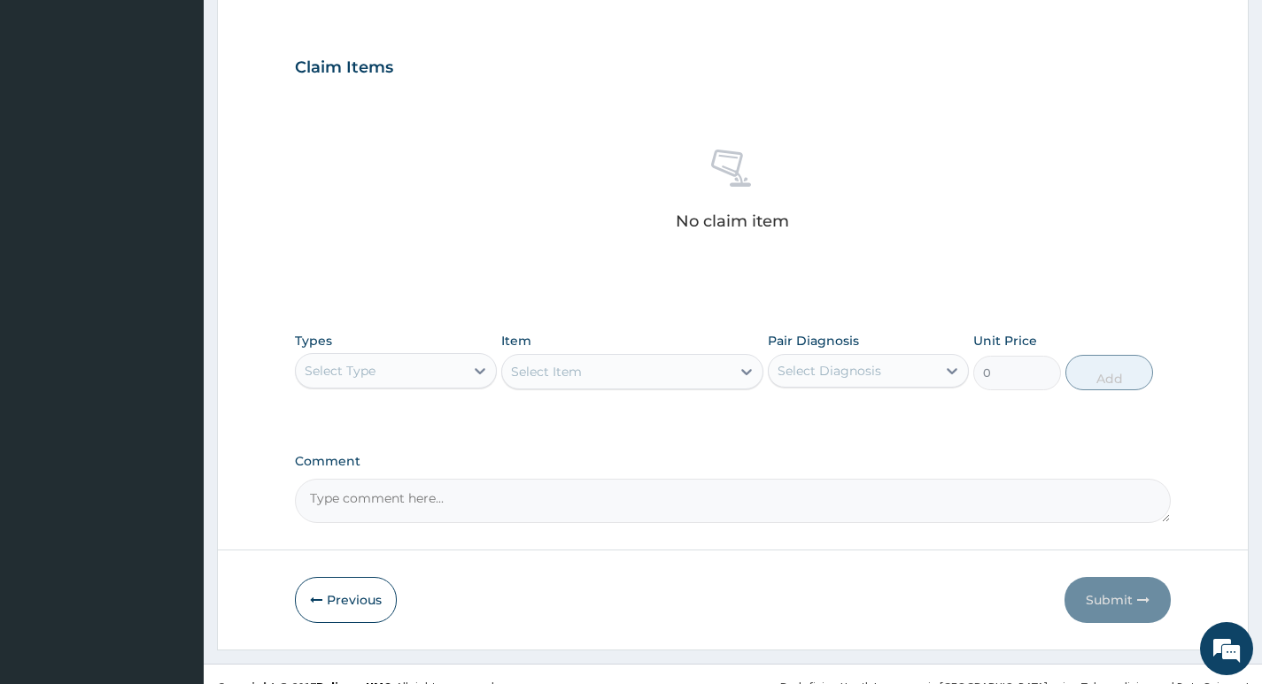
scroll to position [592, 0]
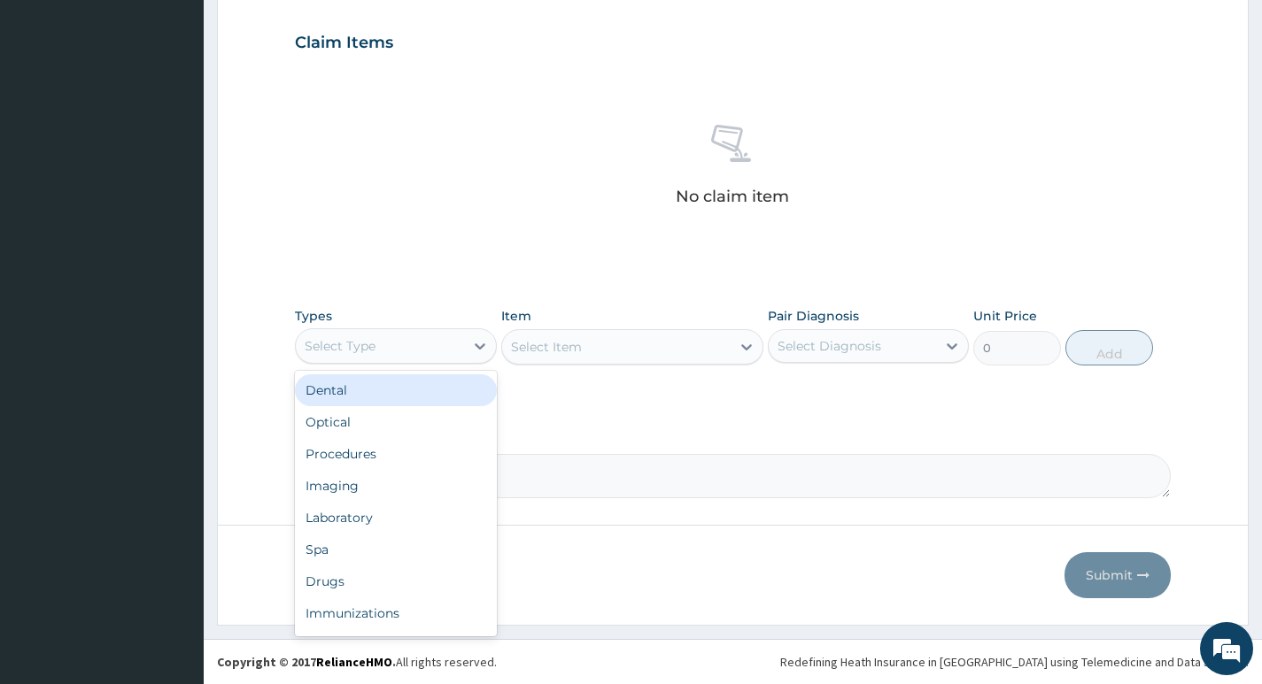
click at [438, 344] on div "Select Type" at bounding box center [379, 346] width 167 height 28
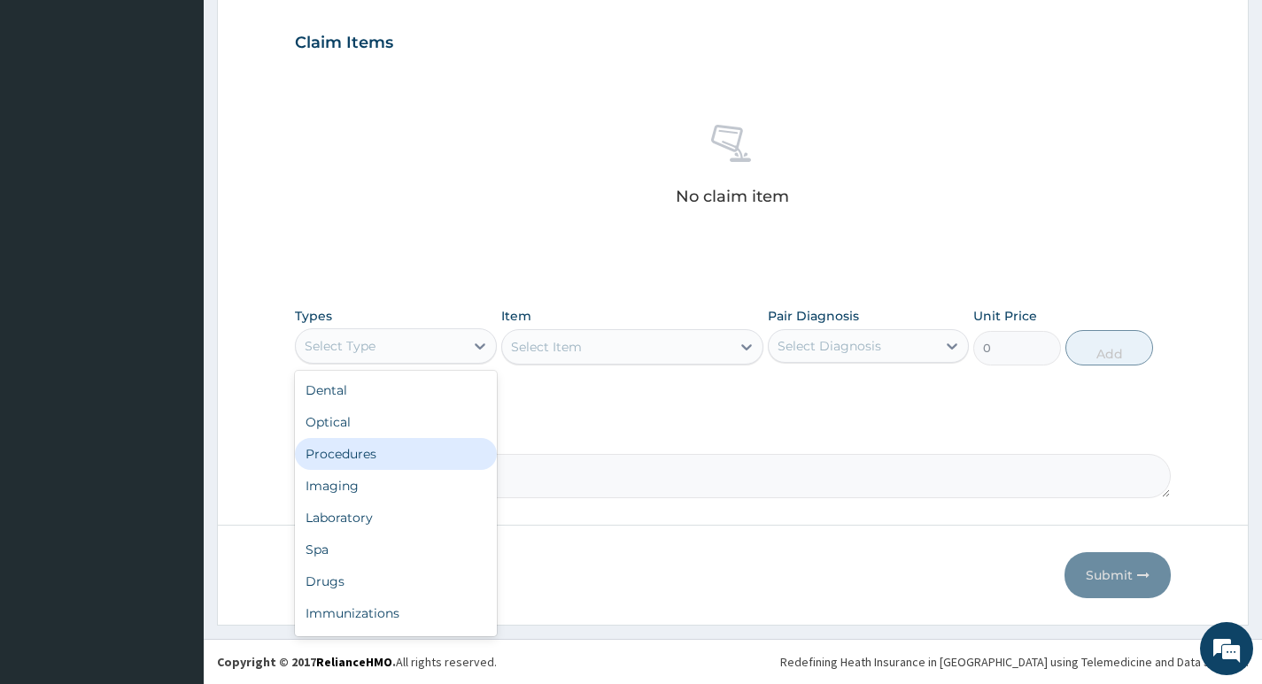
click at [372, 448] on div "Procedures" at bounding box center [395, 454] width 201 height 32
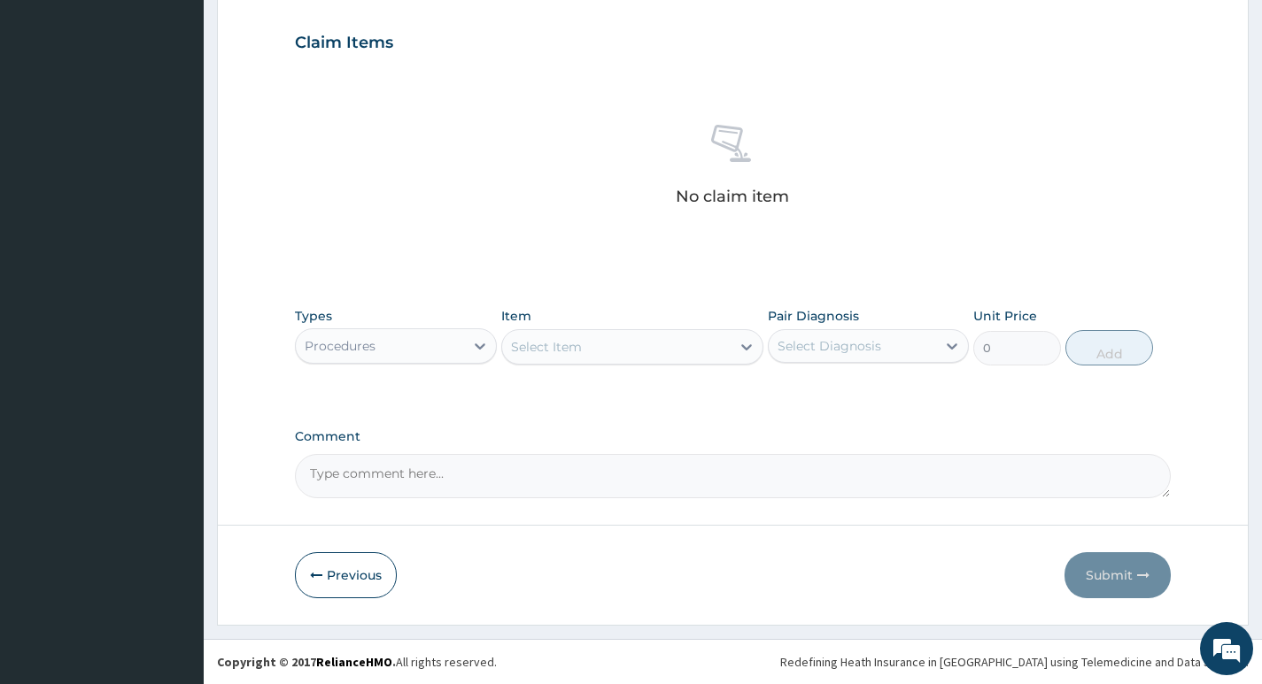
click at [703, 341] on div "Select Item" at bounding box center [616, 347] width 229 height 28
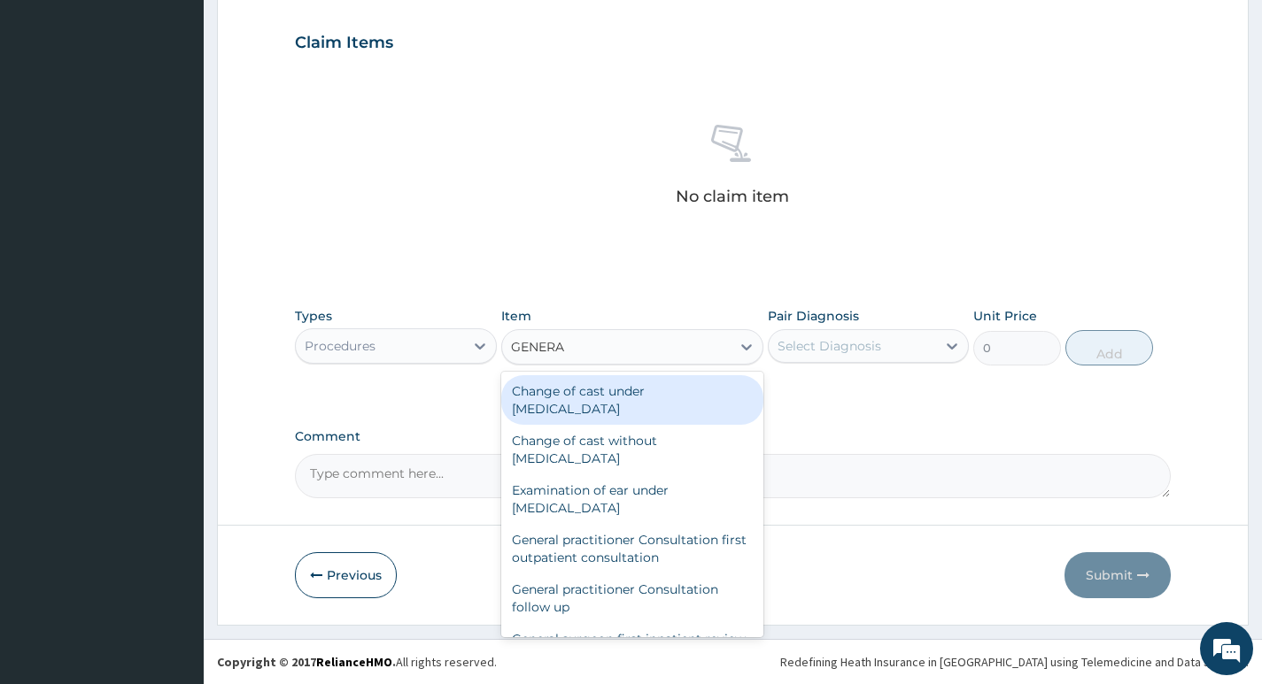
type input "GENERAL"
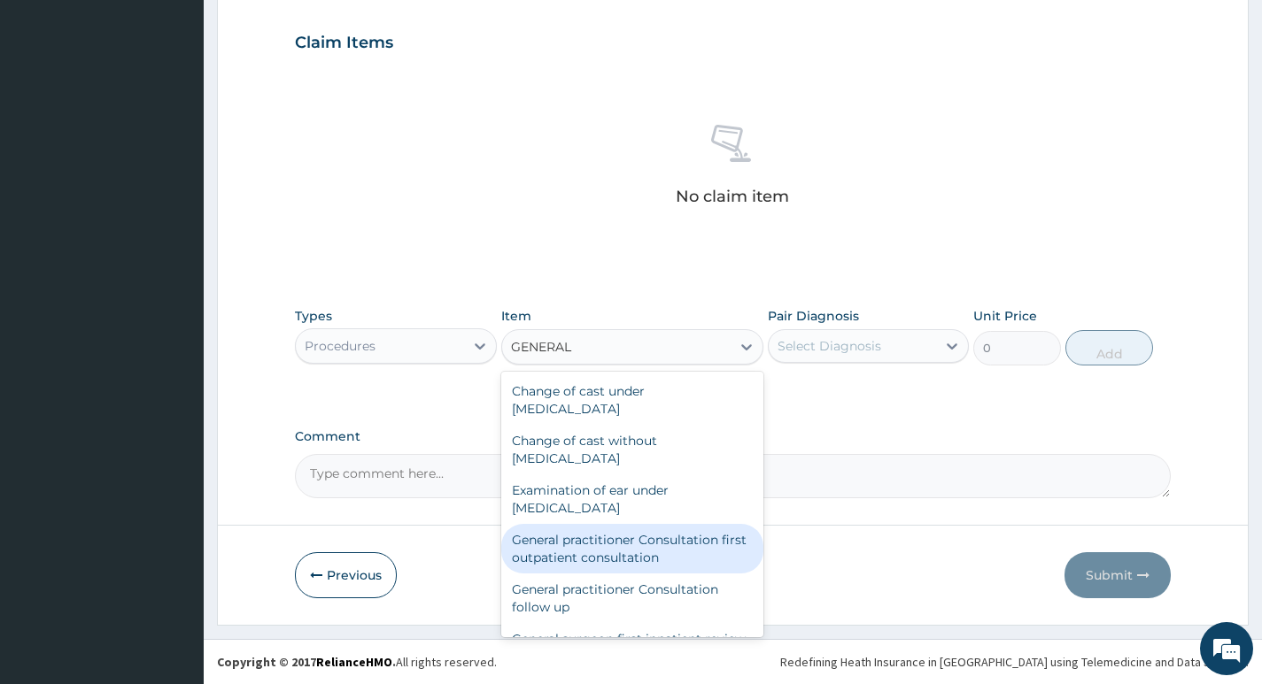
click at [669, 546] on div "General practitioner Consultation first outpatient consultation" at bounding box center [632, 549] width 263 height 50
type input "4000"
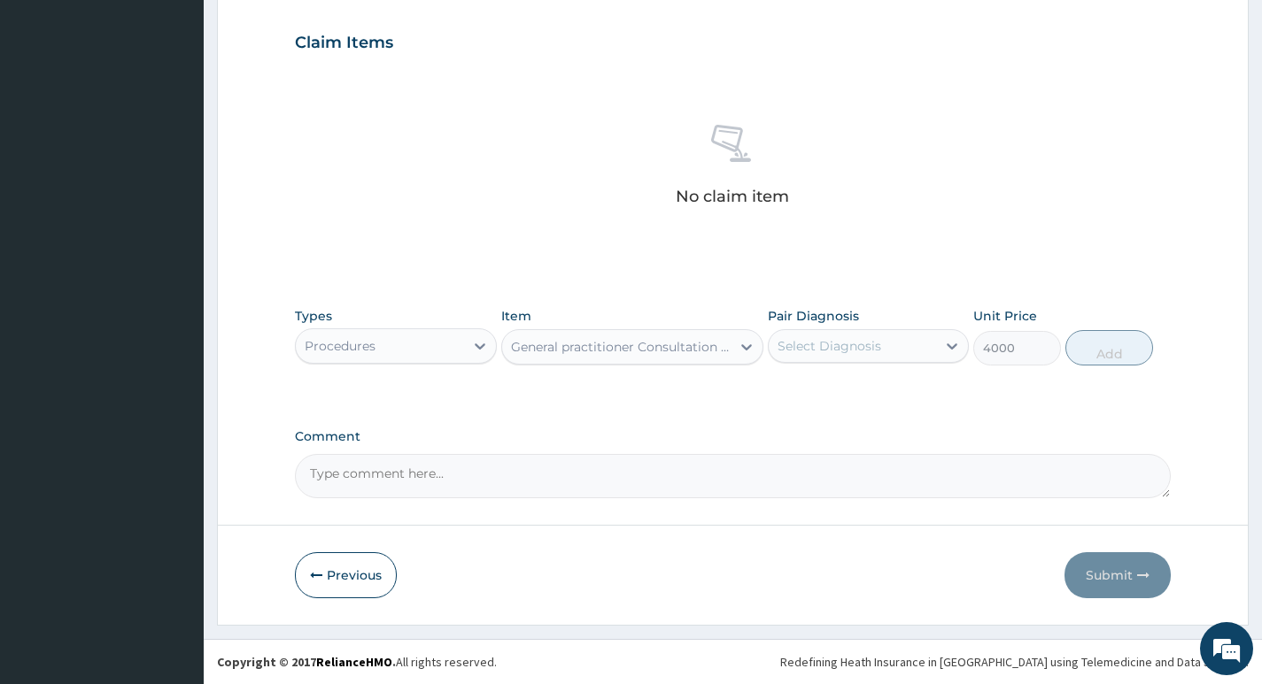
click at [930, 345] on div "Select Diagnosis" at bounding box center [851, 346] width 167 height 28
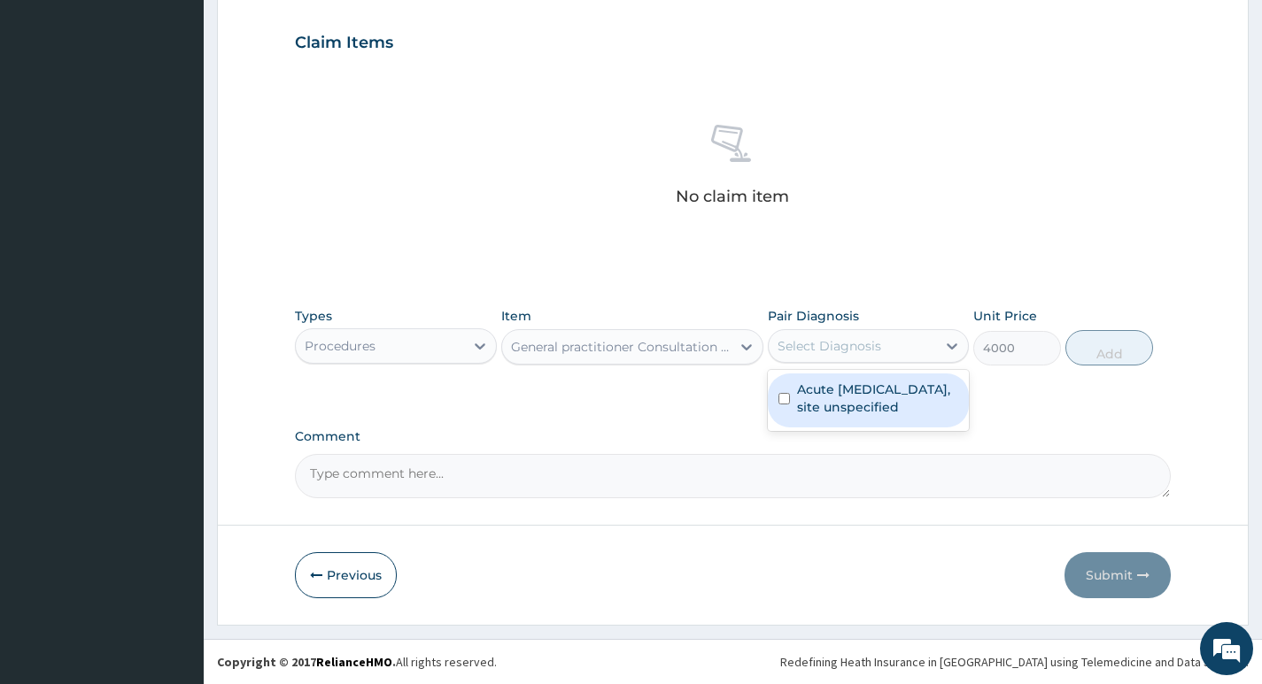
click at [900, 390] on label "Acute upper respiratory infection, site unspecified" at bounding box center [877, 398] width 161 height 35
checkbox input "true"
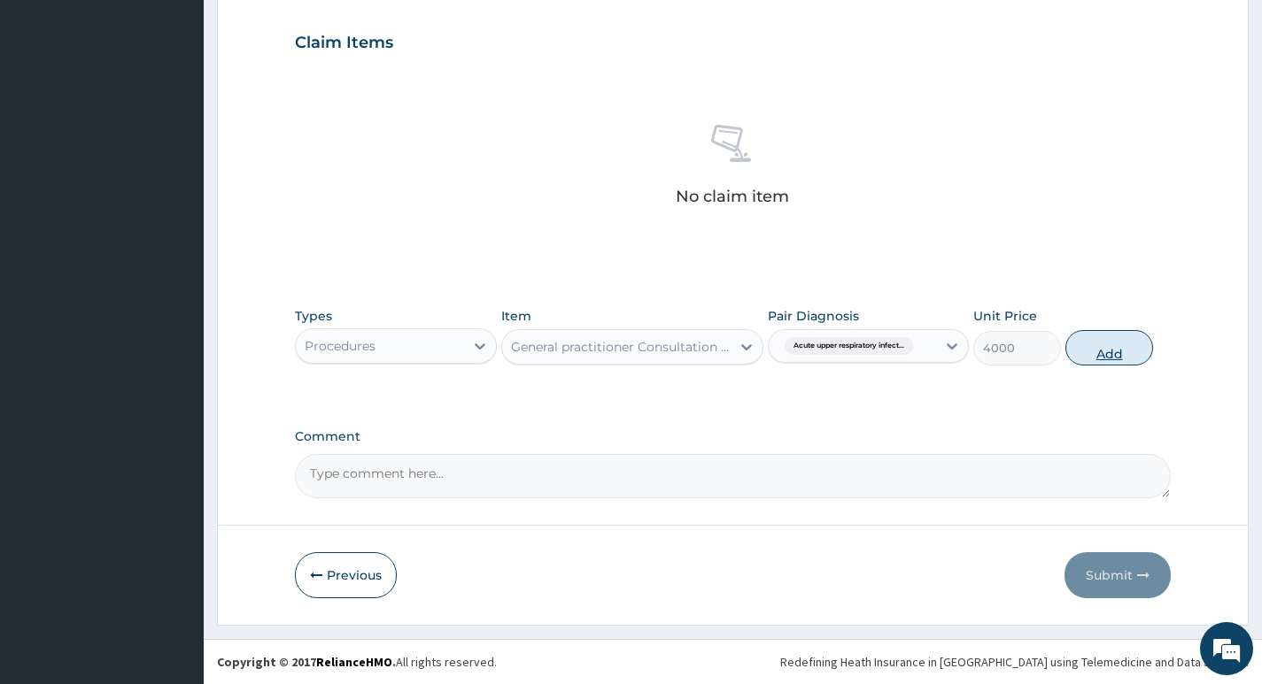
click at [1102, 346] on button "Add" at bounding box center [1109, 347] width 88 height 35
type input "0"
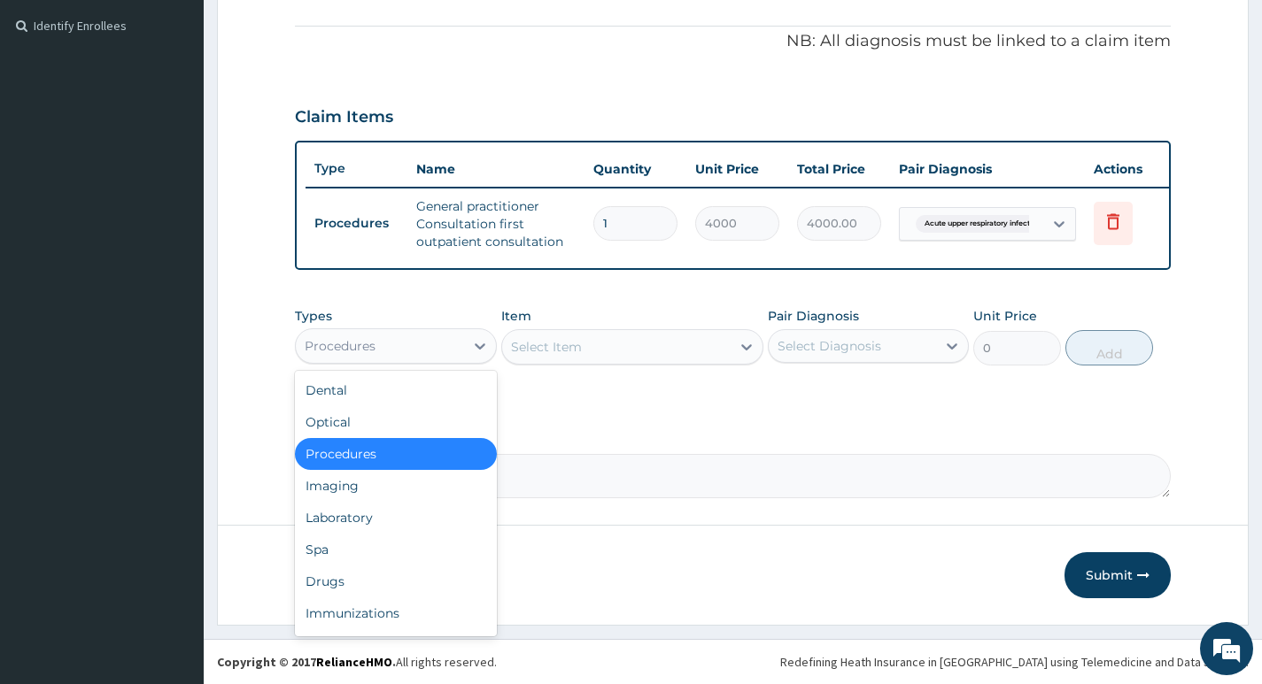
click at [462, 354] on div "Procedures" at bounding box center [379, 346] width 167 height 28
click at [377, 516] on div "Laboratory" at bounding box center [395, 518] width 201 height 32
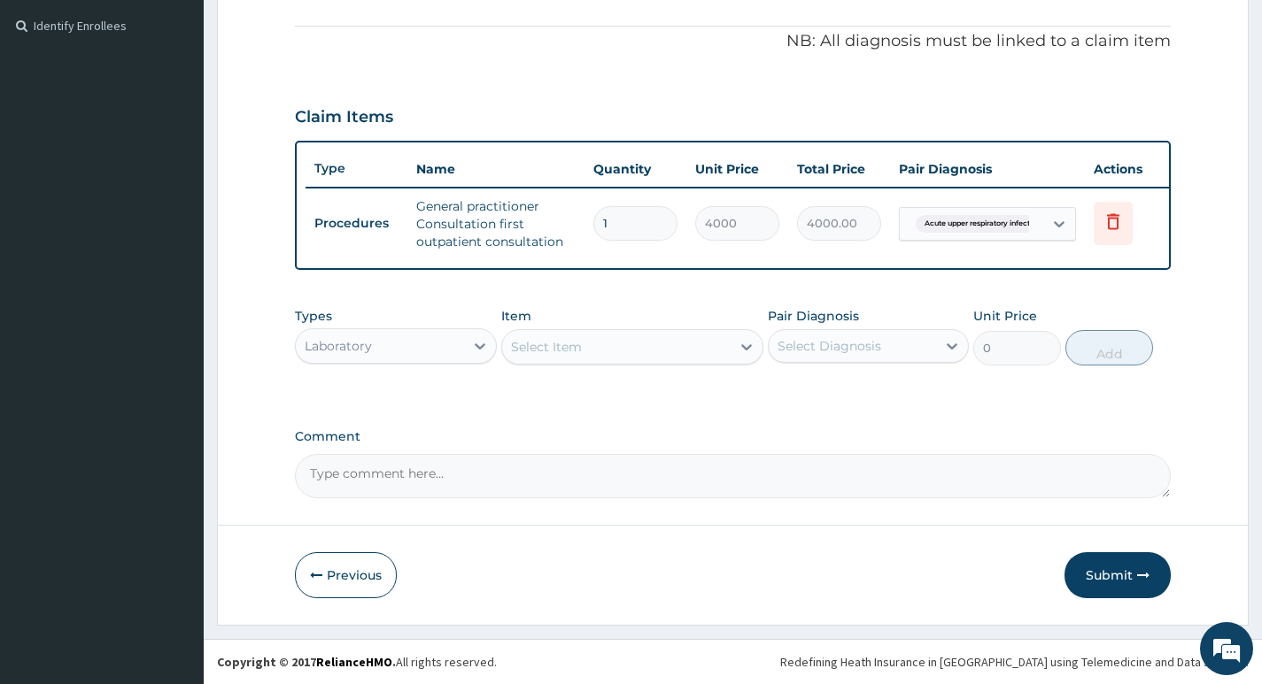
click at [693, 346] on div "Select Item" at bounding box center [616, 347] width 229 height 28
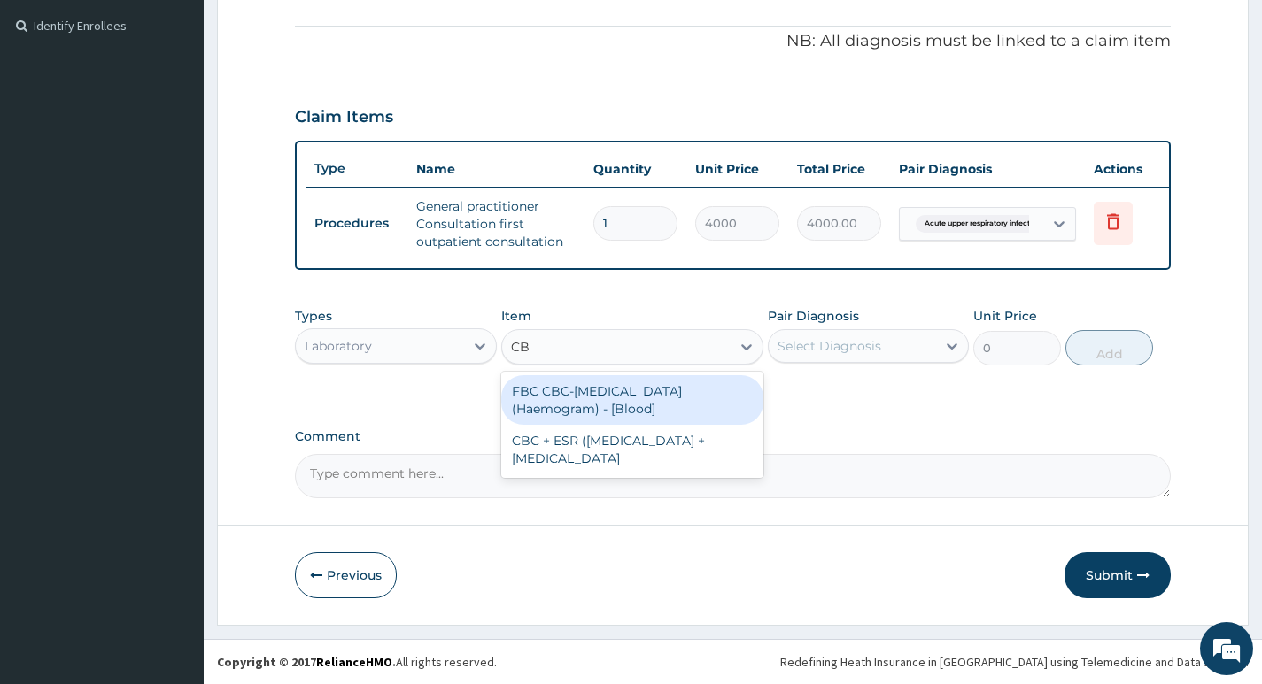
type input "CBC"
click at [629, 395] on div "FBC CBC-Complete Blood Count (Haemogram) - [Blood]" at bounding box center [632, 400] width 263 height 50
type input "4600"
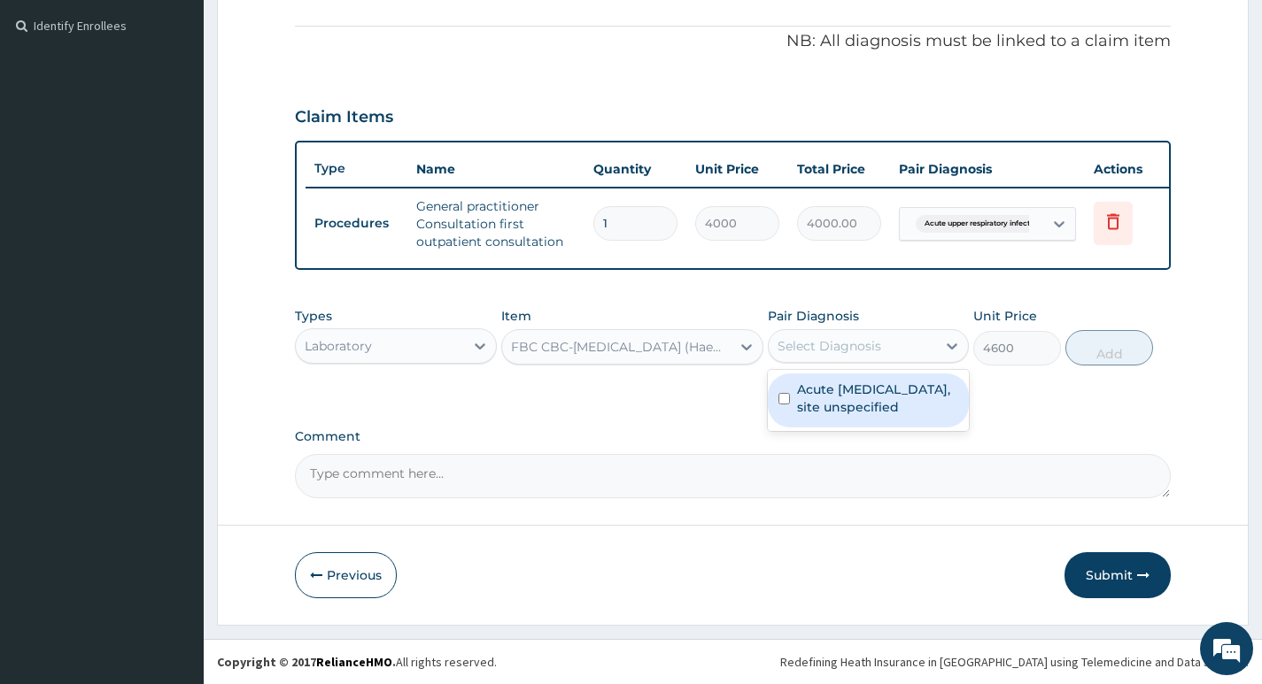
click at [860, 336] on div "Select Diagnosis" at bounding box center [851, 346] width 167 height 28
click at [844, 393] on label "Acute upper respiratory infection, site unspecified" at bounding box center [877, 398] width 161 height 35
checkbox input "true"
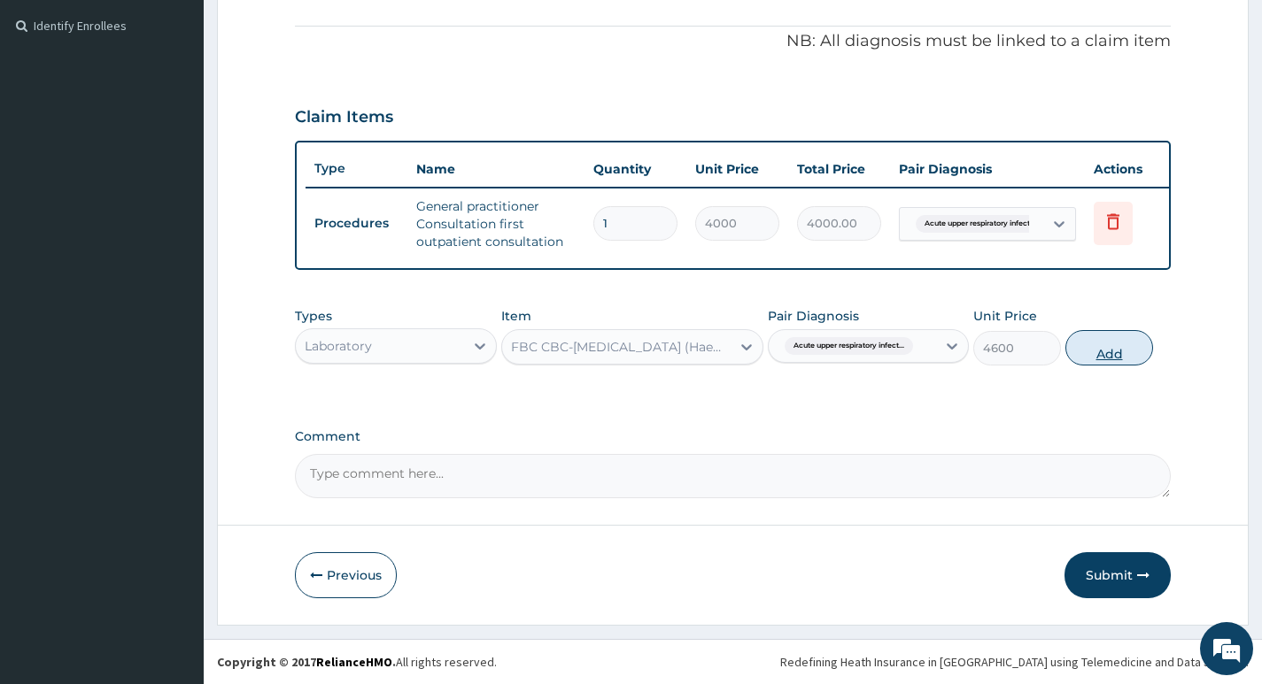
click at [1084, 345] on button "Add" at bounding box center [1109, 347] width 88 height 35
type input "0"
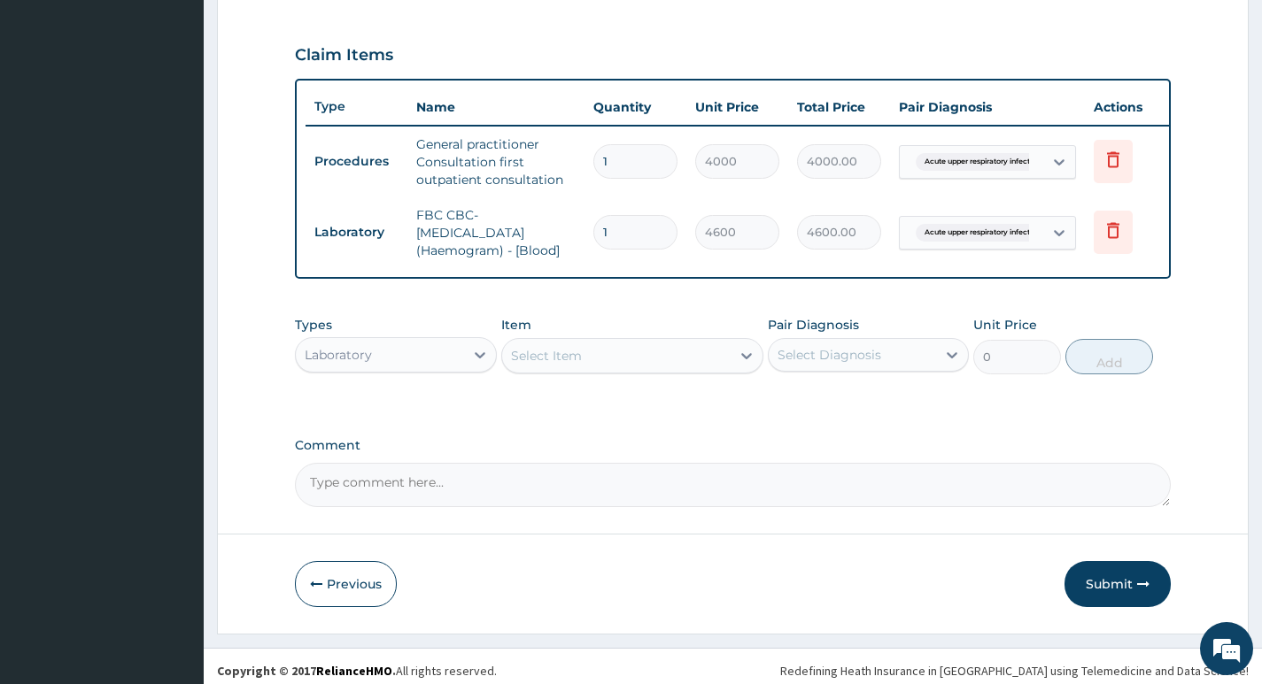
scroll to position [602, 0]
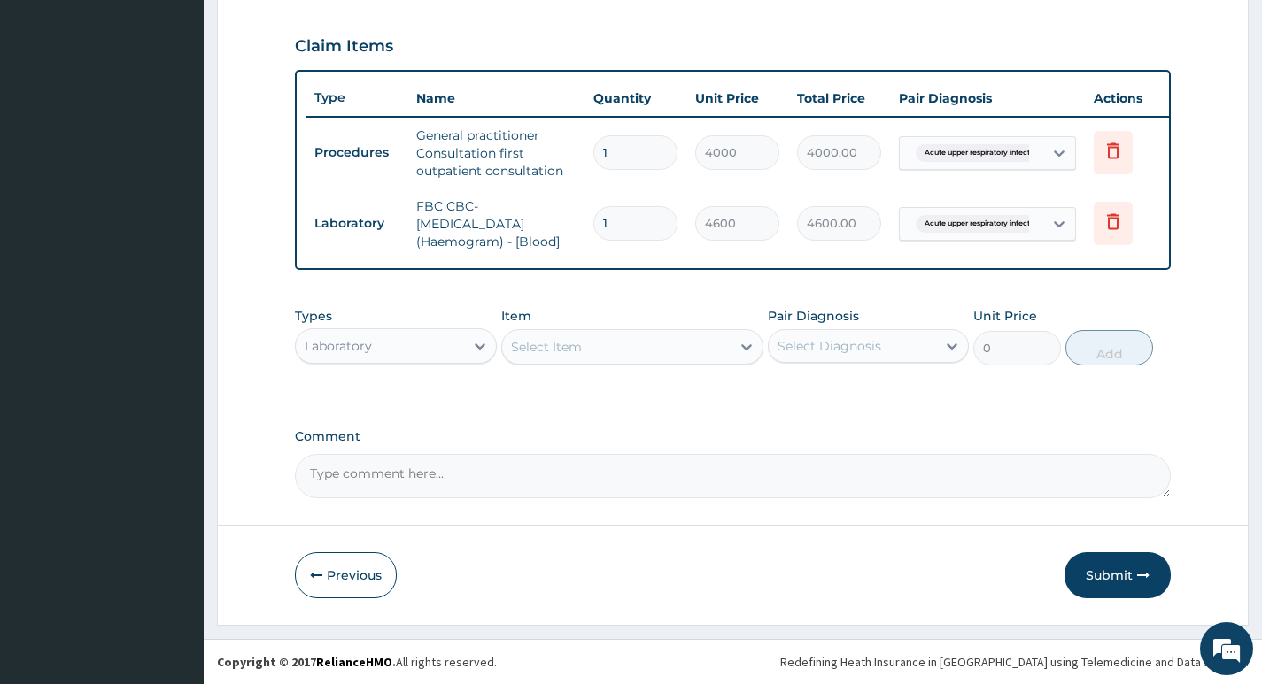
click at [462, 351] on div "Laboratory" at bounding box center [379, 346] width 167 height 28
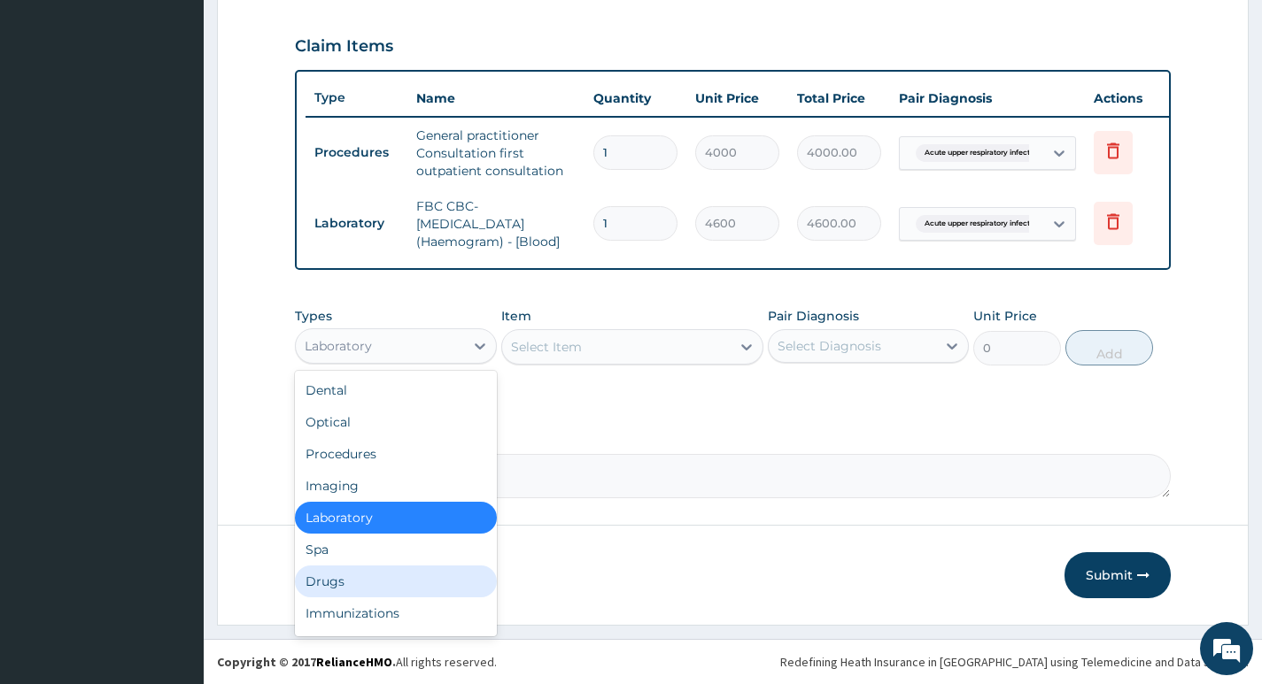
click at [356, 580] on div "Drugs" at bounding box center [395, 582] width 201 height 32
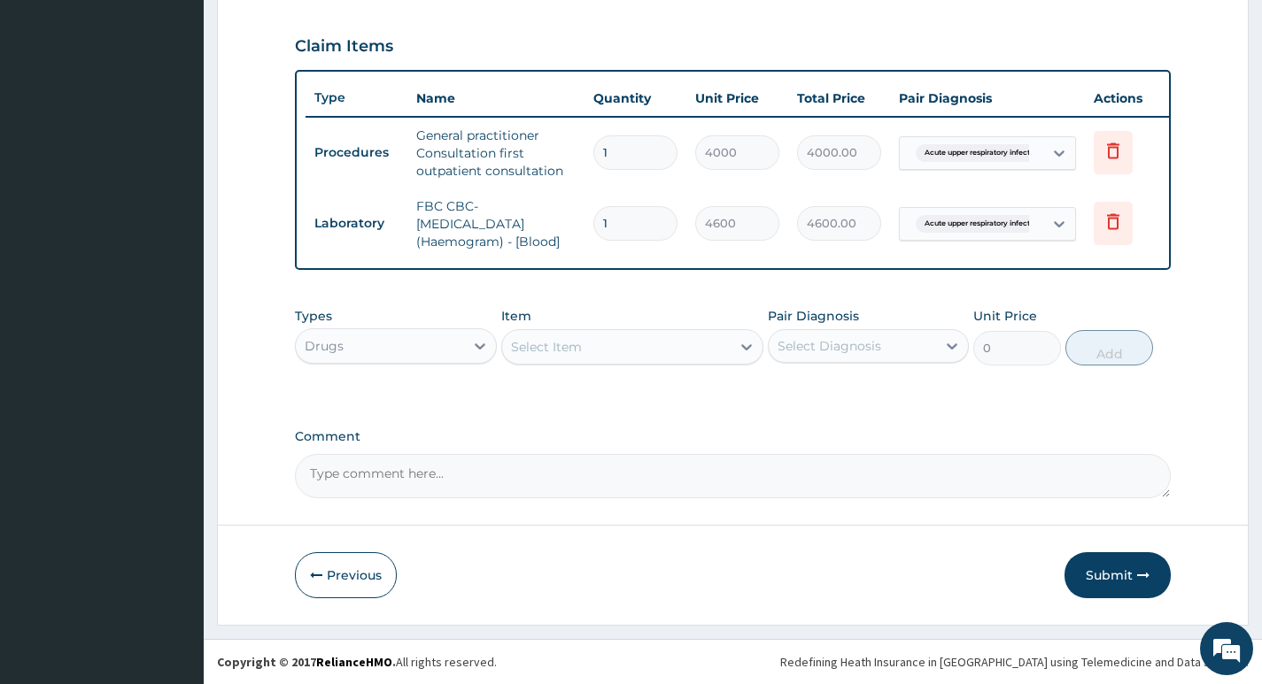
click at [710, 341] on div "Select Item" at bounding box center [616, 347] width 229 height 28
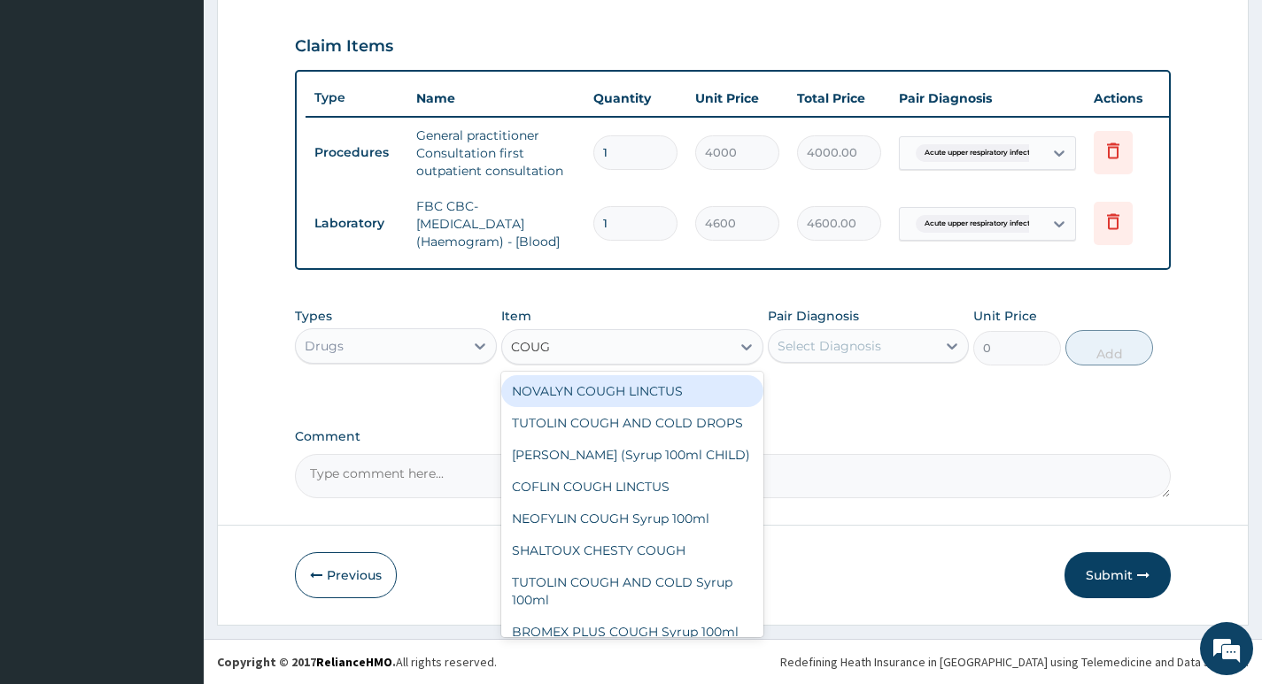
type input "COUGH"
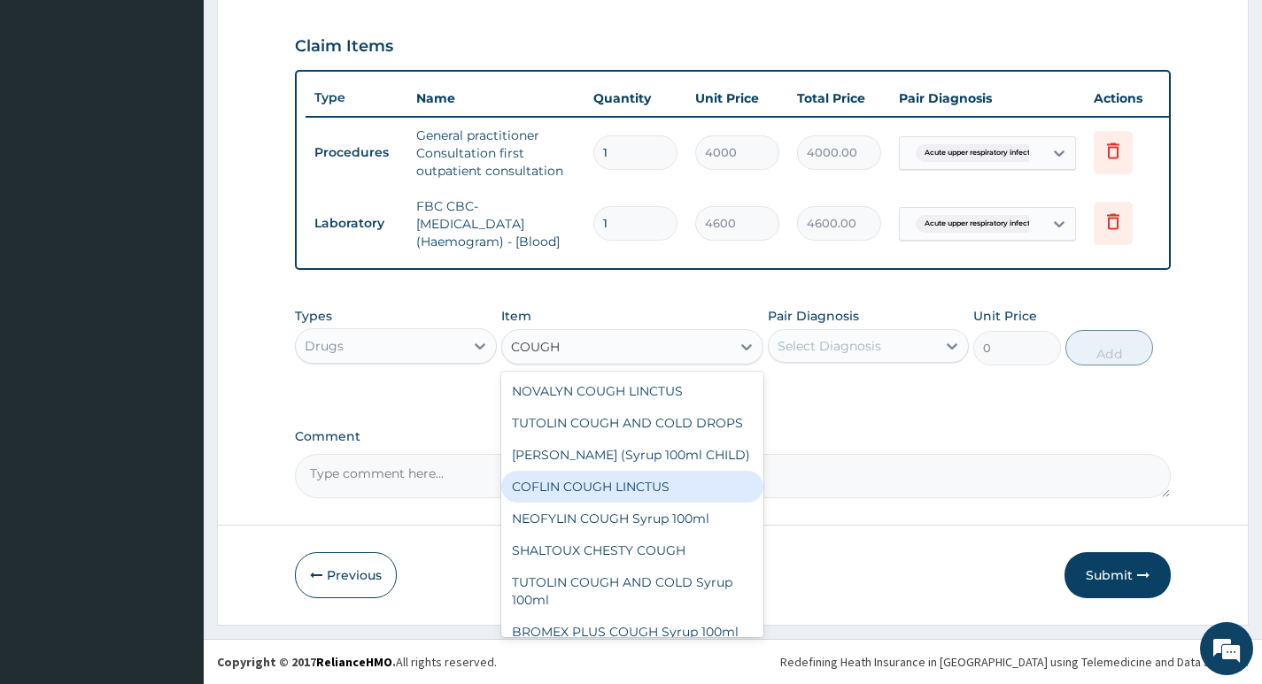
click at [581, 503] on div "COFLIN COUGH LINCTUS" at bounding box center [632, 487] width 263 height 32
type input "1800"
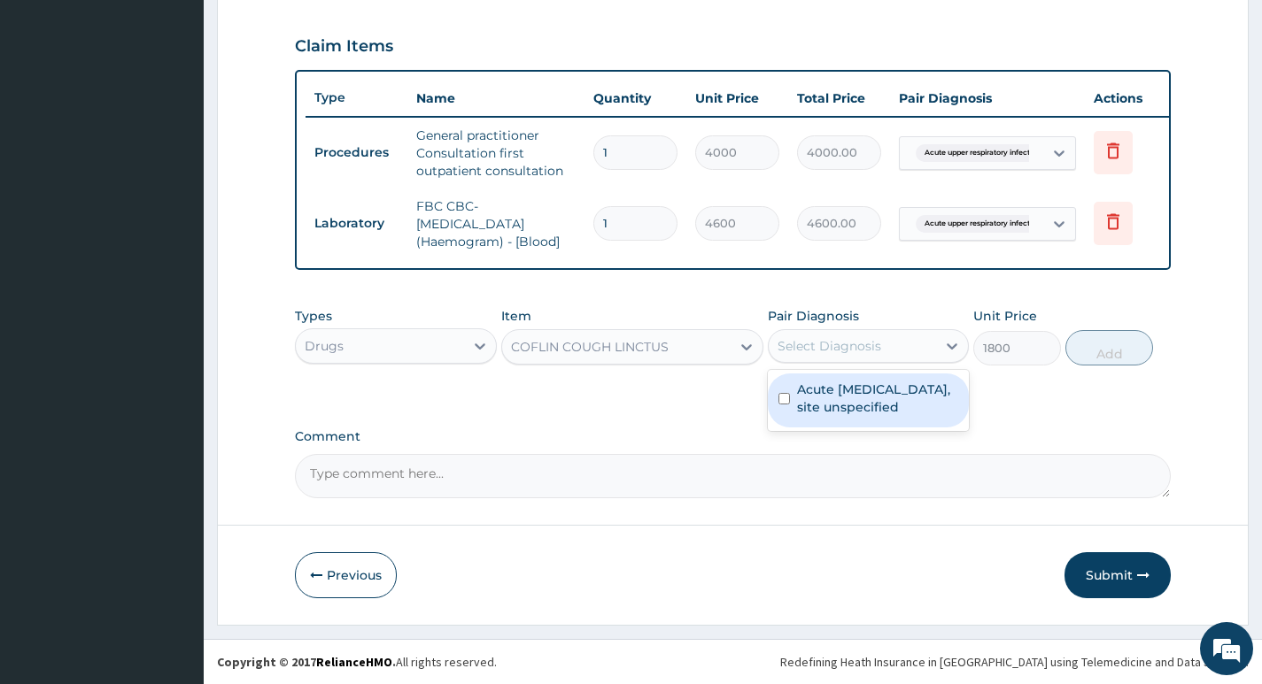
click at [899, 347] on div "Select Diagnosis" at bounding box center [851, 346] width 167 height 28
click at [884, 390] on label "Acute upper respiratory infection, site unspecified" at bounding box center [877, 398] width 161 height 35
checkbox input "true"
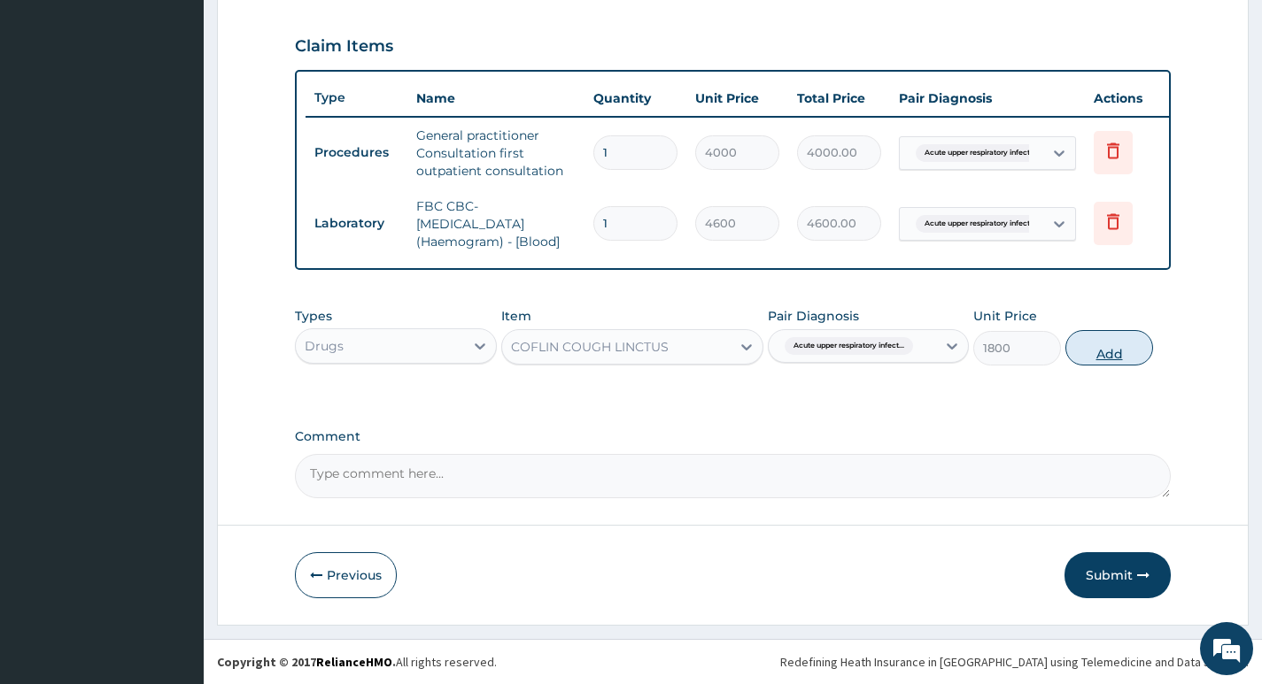
click at [1117, 343] on button "Add" at bounding box center [1109, 347] width 88 height 35
type input "0"
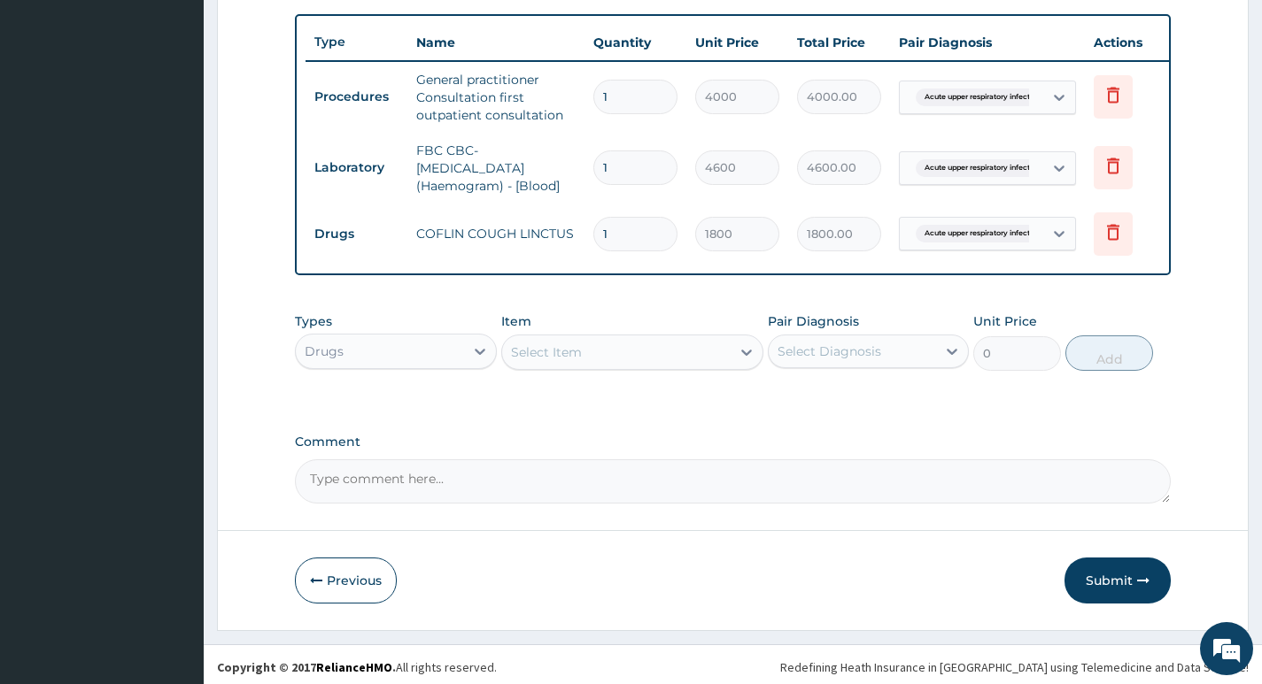
scroll to position [663, 0]
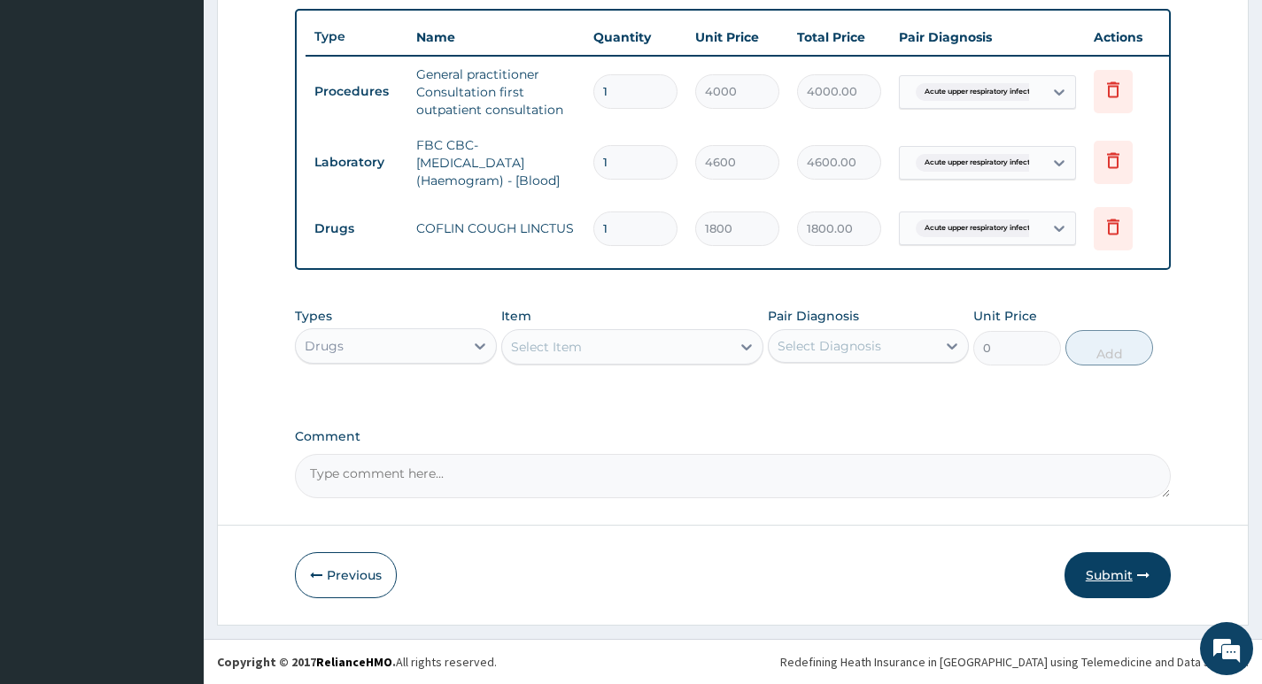
click at [1107, 577] on button "Submit" at bounding box center [1117, 575] width 106 height 46
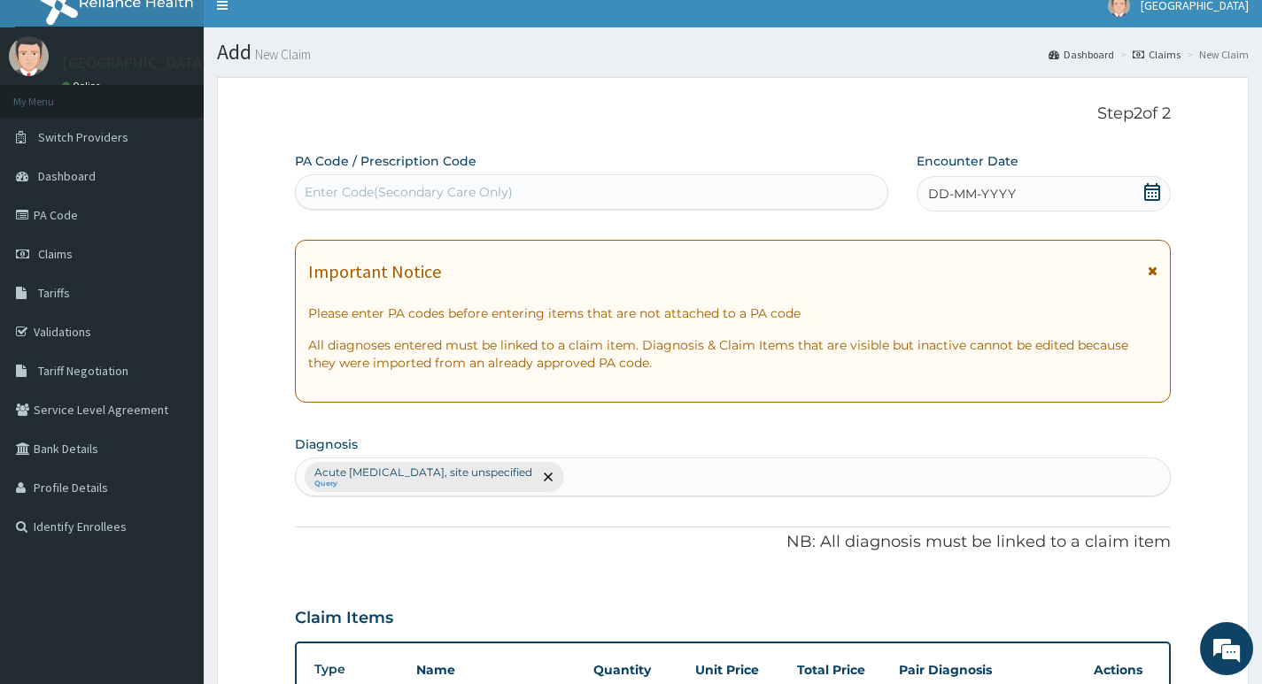
scroll to position [0, 0]
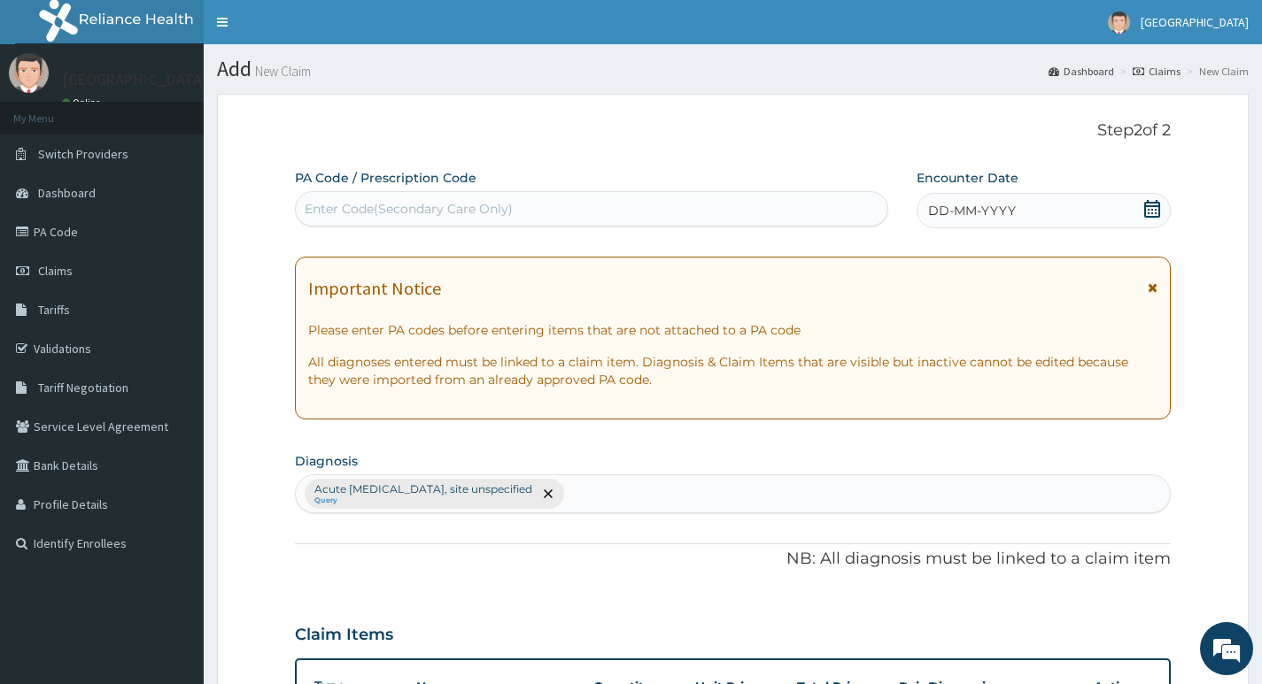
click at [1084, 212] on div "DD-MM-YYYY" at bounding box center [1043, 210] width 254 height 35
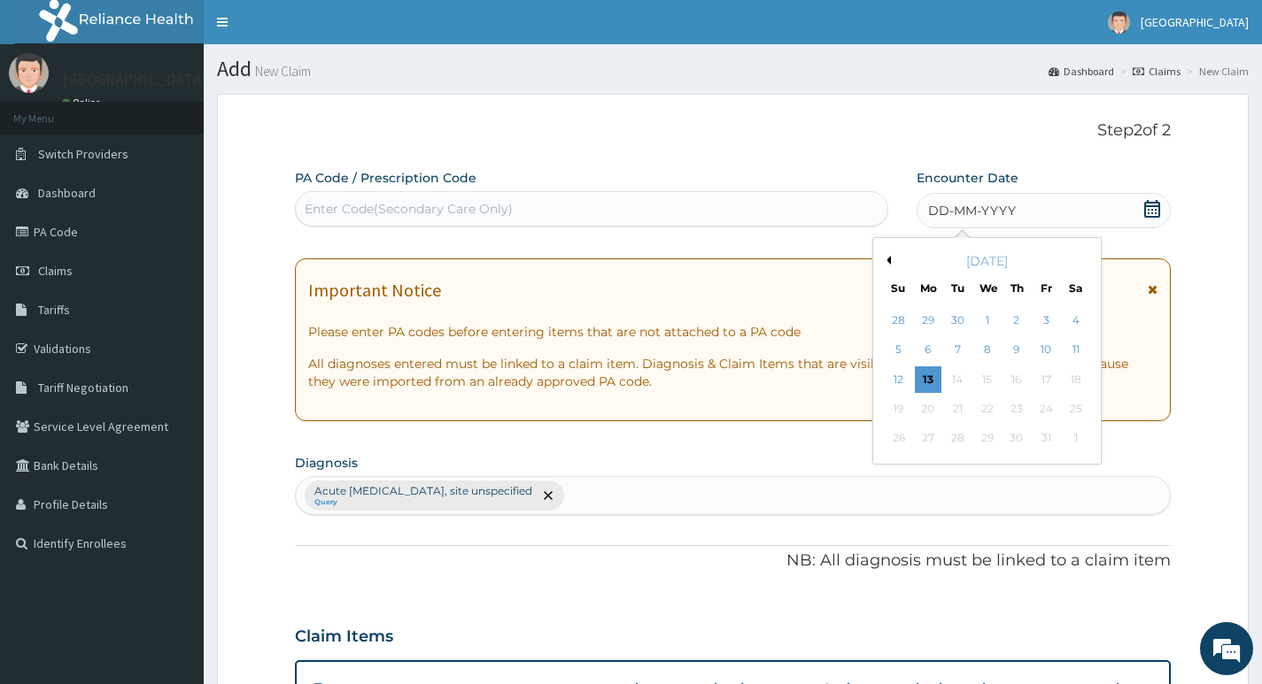
click at [888, 262] on button "Previous Month" at bounding box center [886, 260] width 9 height 9
click at [1016, 349] on div "11" at bounding box center [1016, 350] width 27 height 27
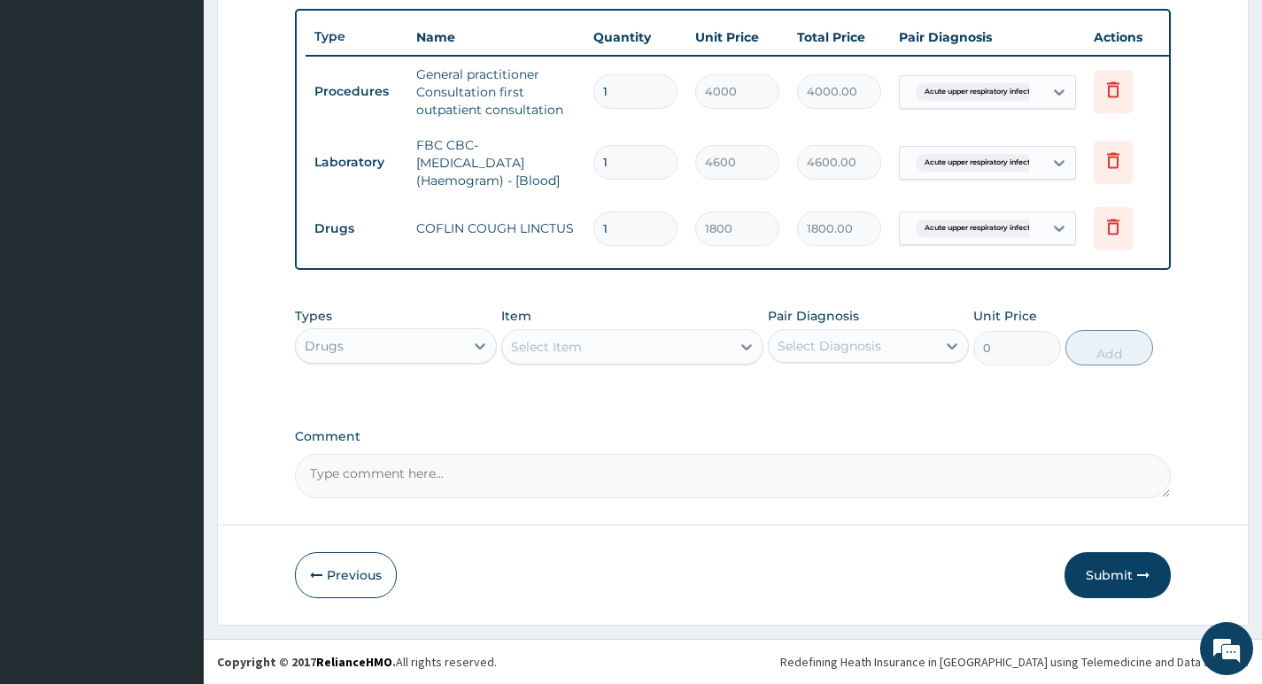
scroll to position [663, 0]
click at [1087, 575] on button "Submit" at bounding box center [1117, 575] width 106 height 46
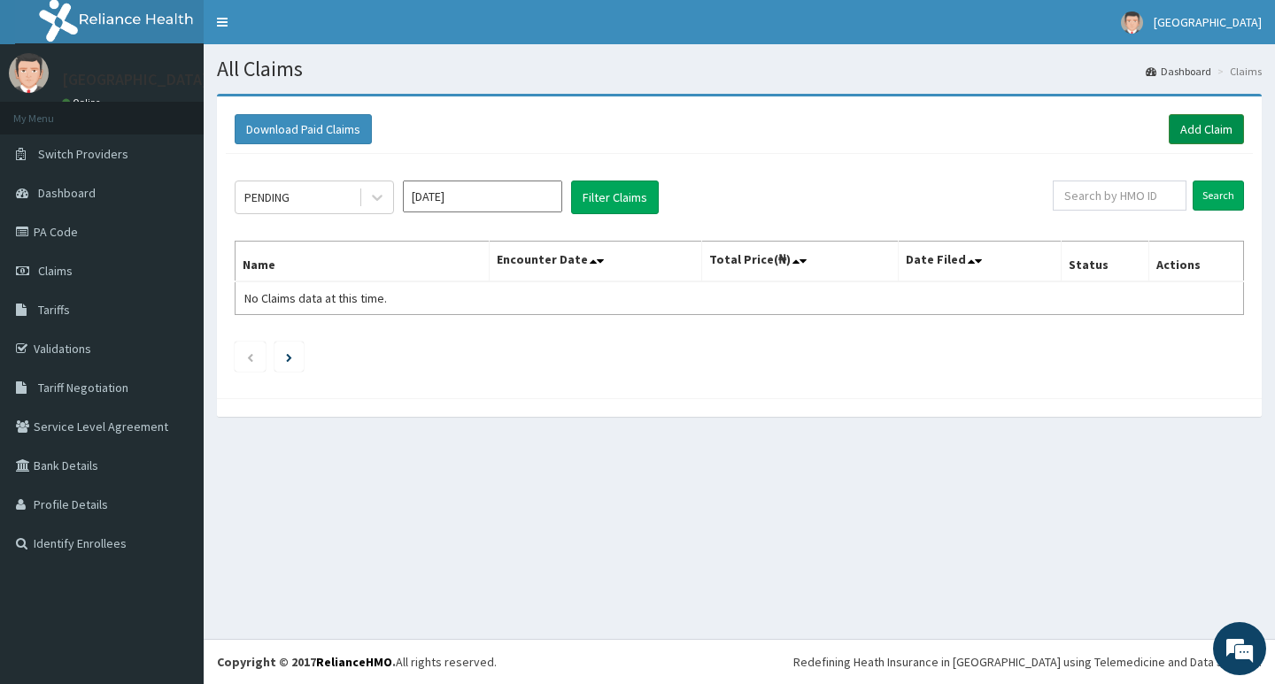
click at [1200, 135] on link "Add Claim" at bounding box center [1206, 129] width 75 height 30
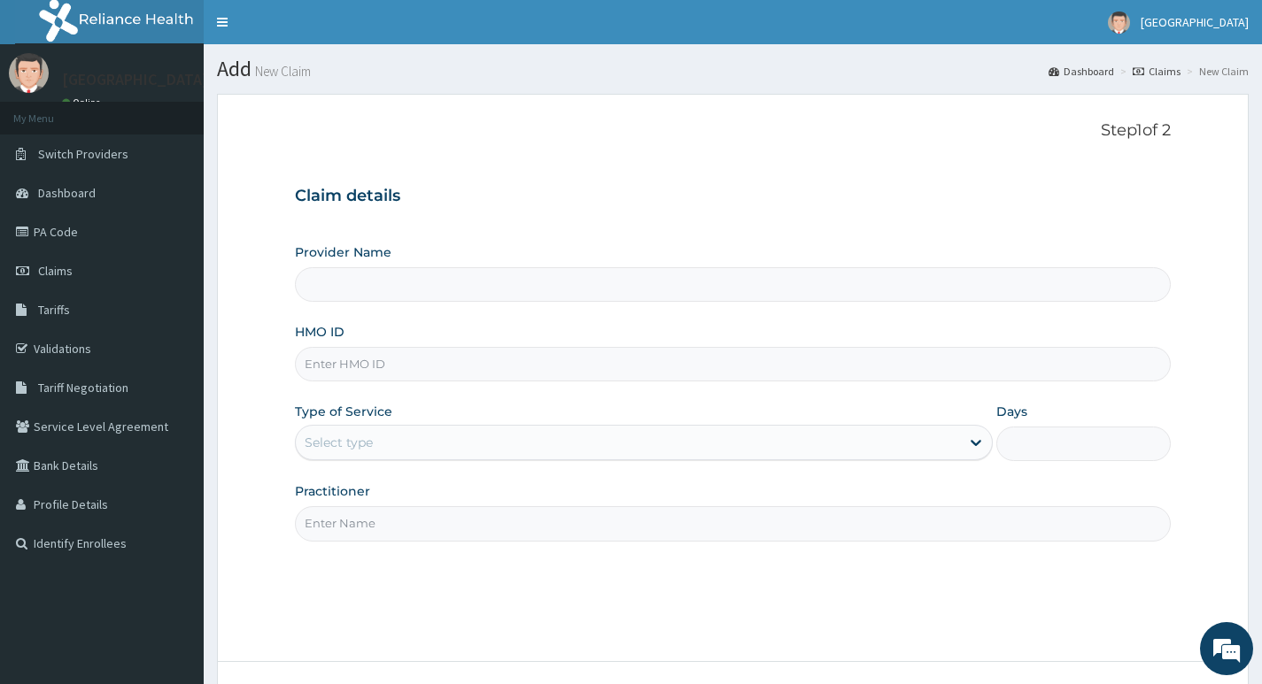
type input "Living Heart Specialist Hospital"
click at [392, 358] on input "HMO ID" at bounding box center [733, 364] width 876 height 35
paste input "YWG/10024/A"
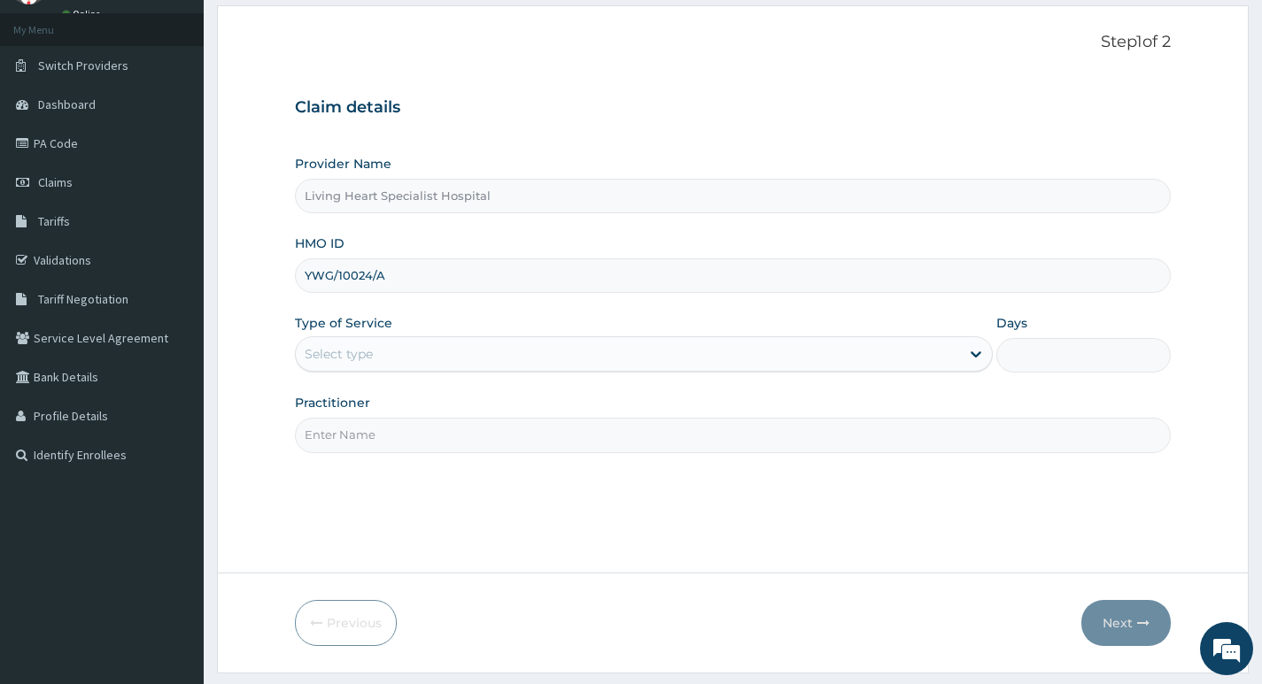
type input "YWG/10024/A"
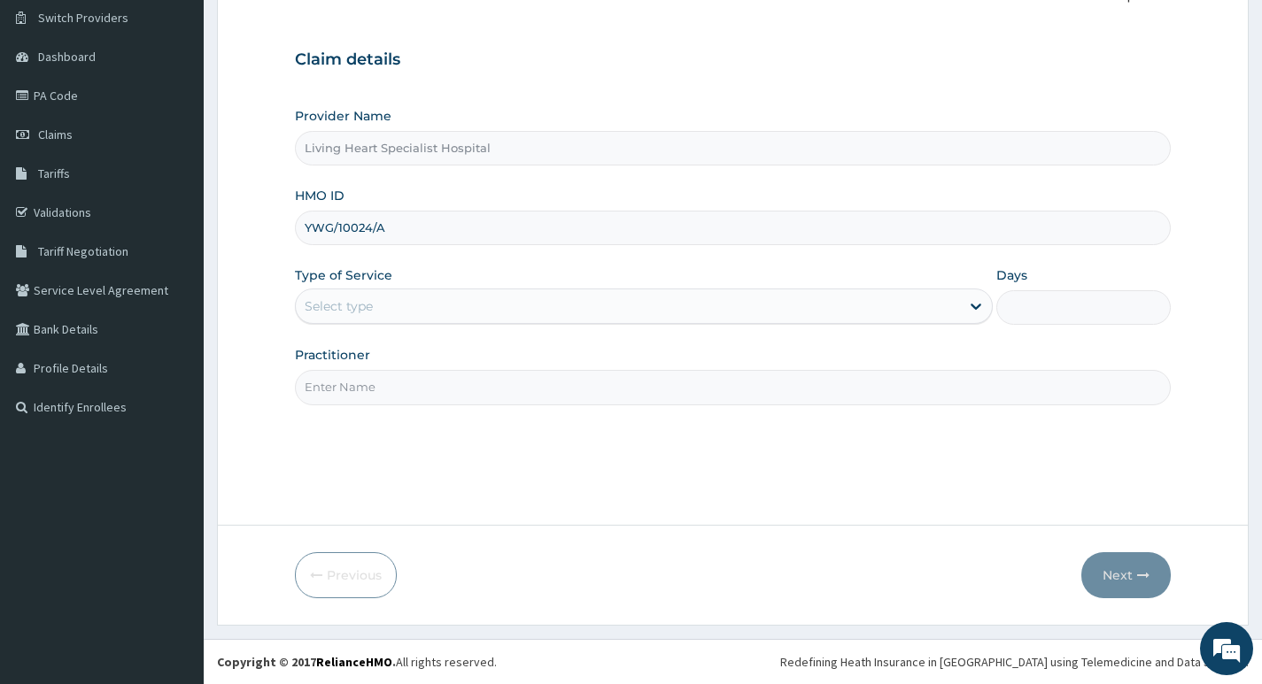
click at [535, 302] on div "Select type" at bounding box center [628, 306] width 664 height 28
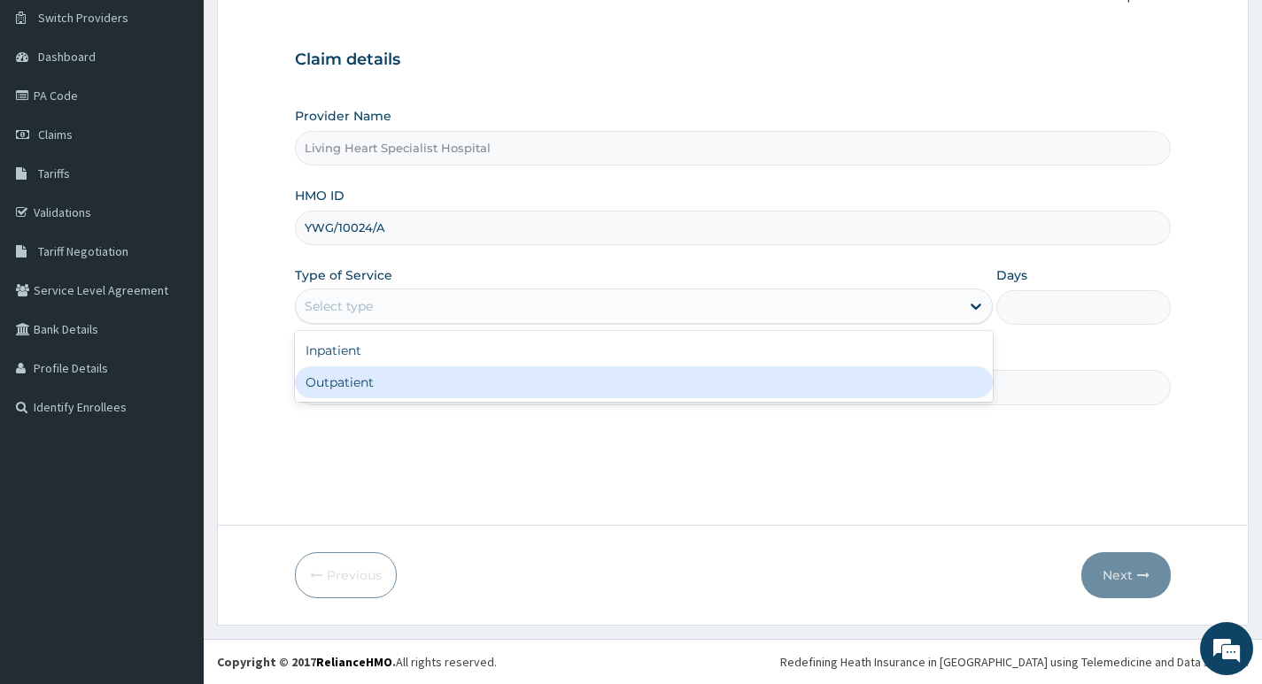
click at [549, 389] on div "Outpatient" at bounding box center [644, 383] width 698 height 32
type input "1"
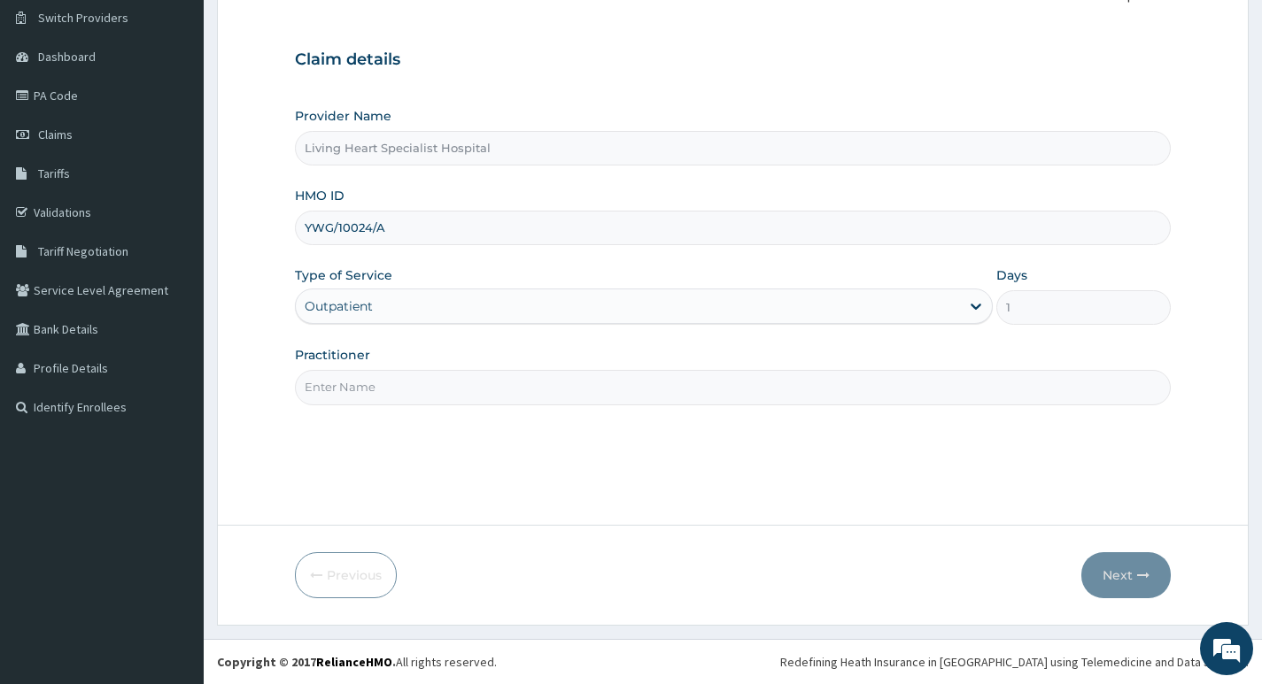
click at [837, 378] on input "Practitioner" at bounding box center [733, 387] width 876 height 35
type input "DR. FAVOUR EZEM"
click at [1122, 576] on button "Next" at bounding box center [1125, 575] width 89 height 46
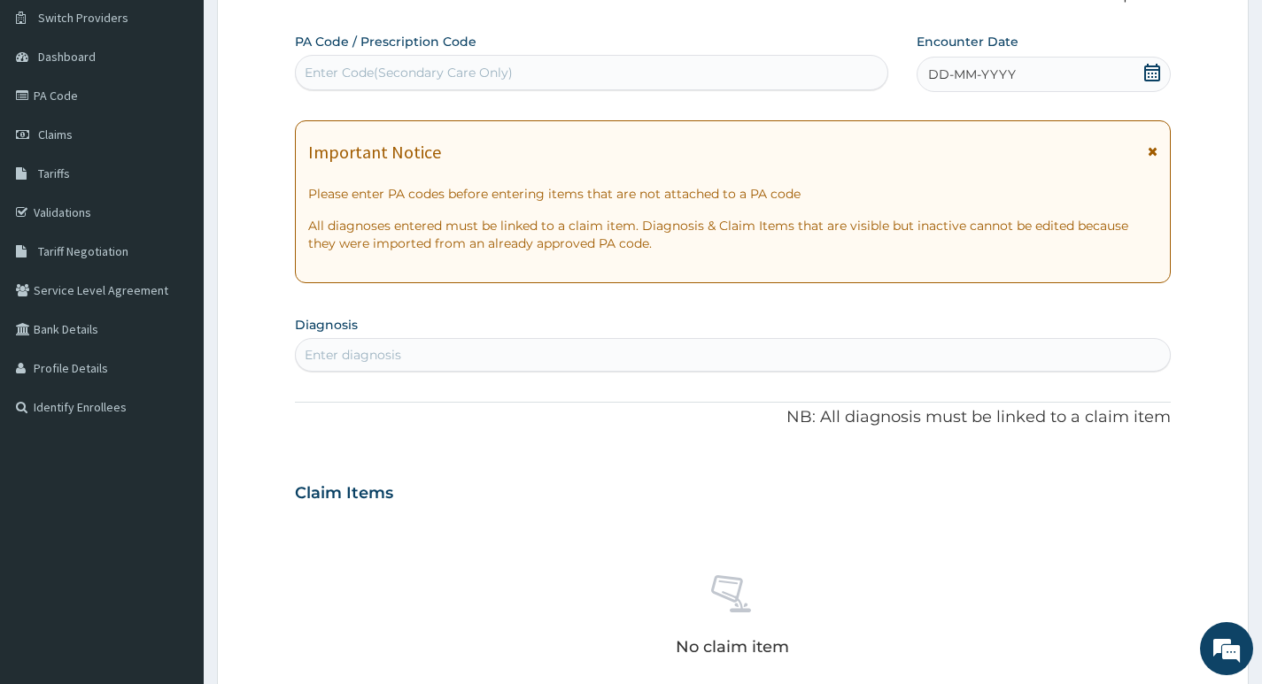
click at [567, 355] on div "Enter diagnosis" at bounding box center [733, 355] width 874 height 28
type input "F"
type input "SEPSIS"
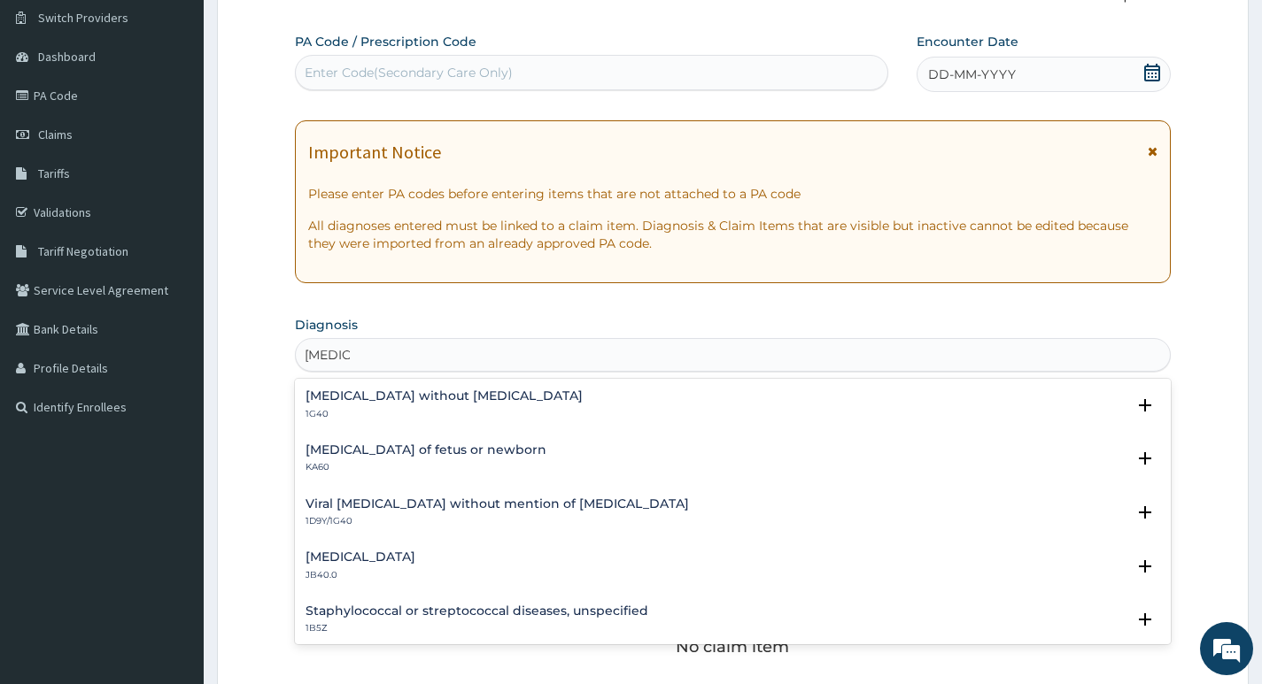
click at [425, 394] on h4 "Sepsis without septic shock" at bounding box center [443, 396] width 277 height 13
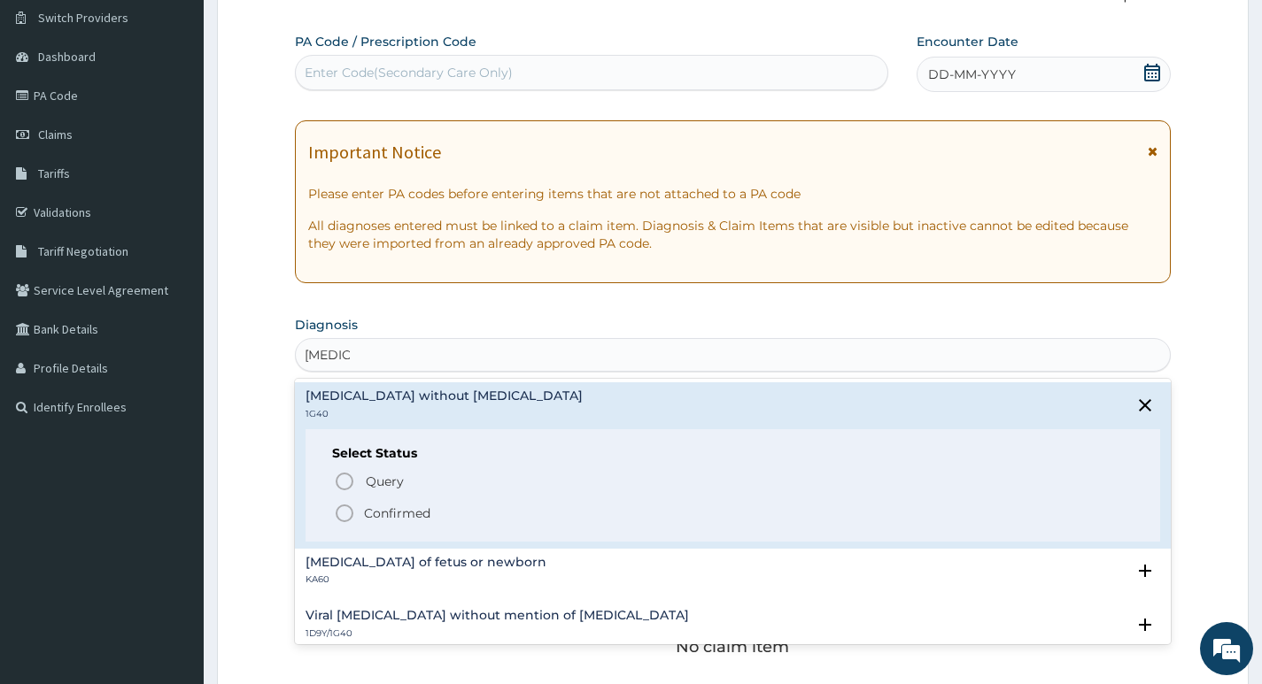
click at [344, 513] on icon "status option filled" at bounding box center [344, 513] width 21 height 21
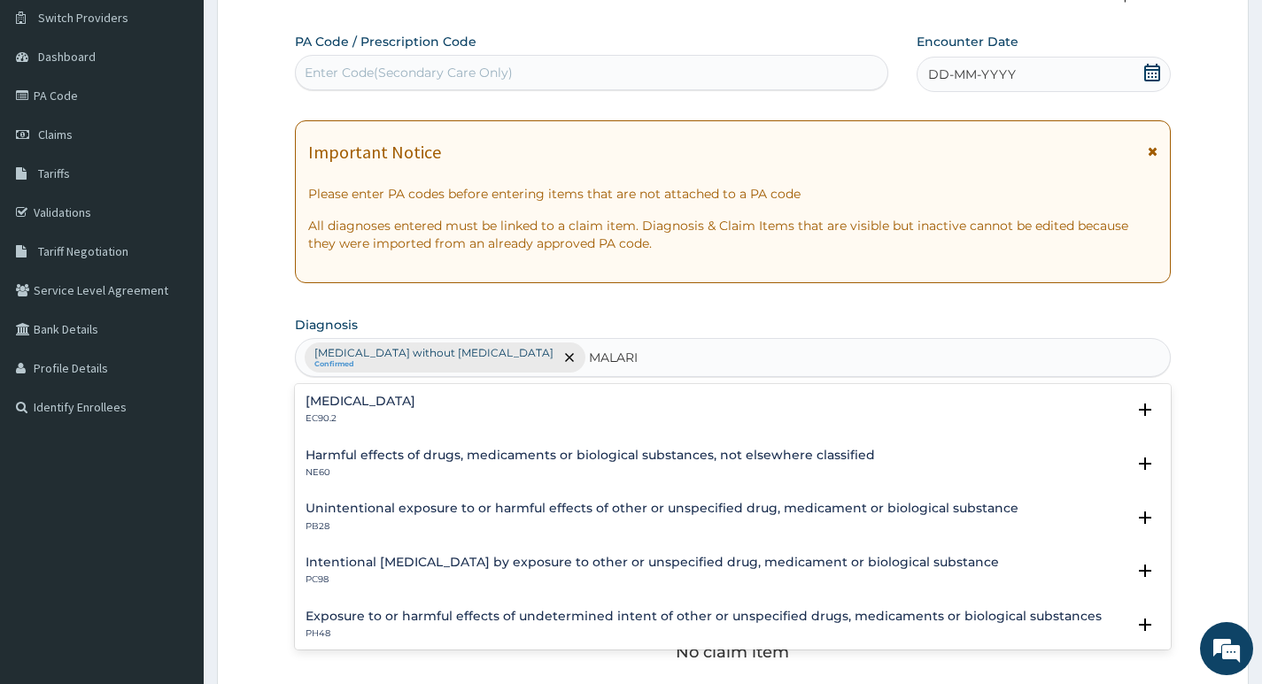
type input "MALARIA"
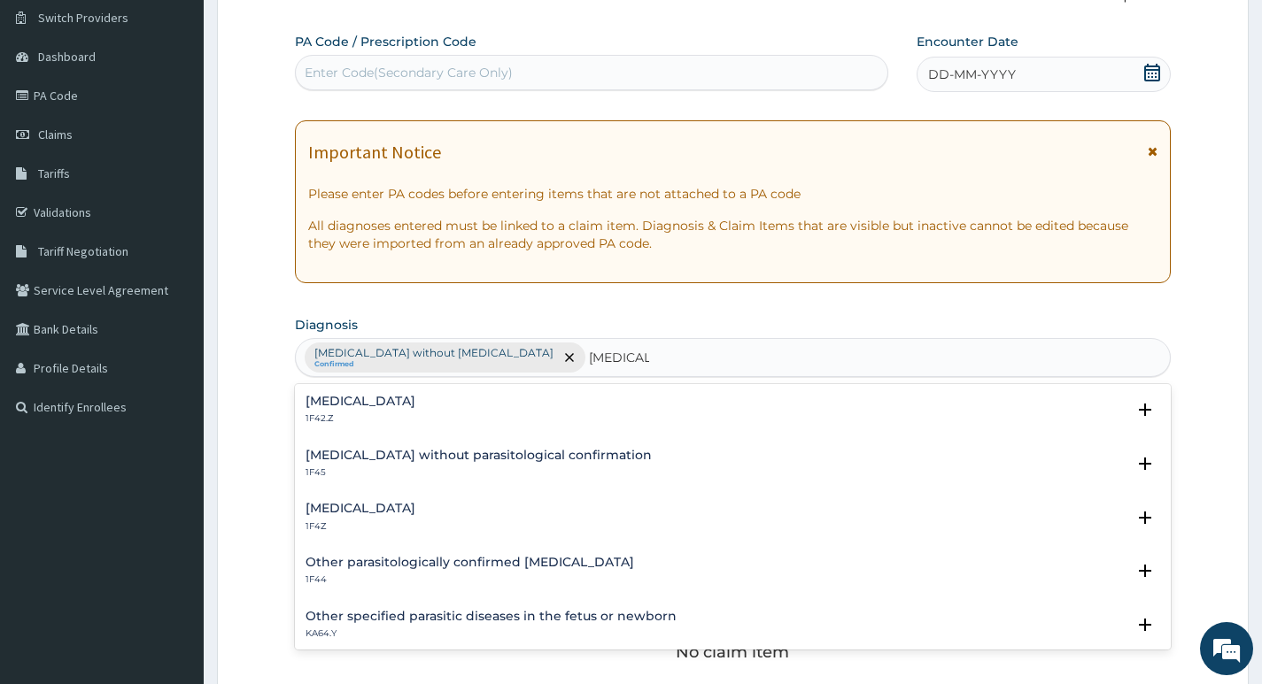
click at [415, 401] on h4 "Plasmodium malariae malaria without complication" at bounding box center [360, 401] width 110 height 13
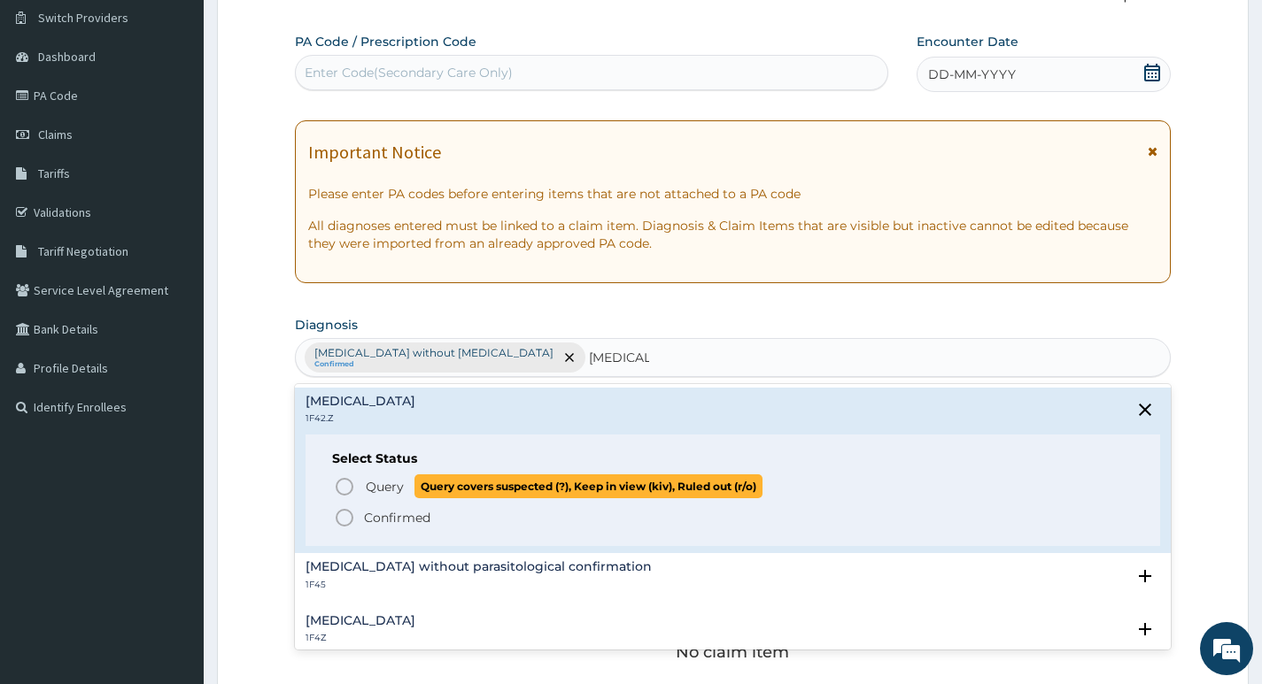
click at [343, 490] on icon "status option query" at bounding box center [344, 486] width 21 height 21
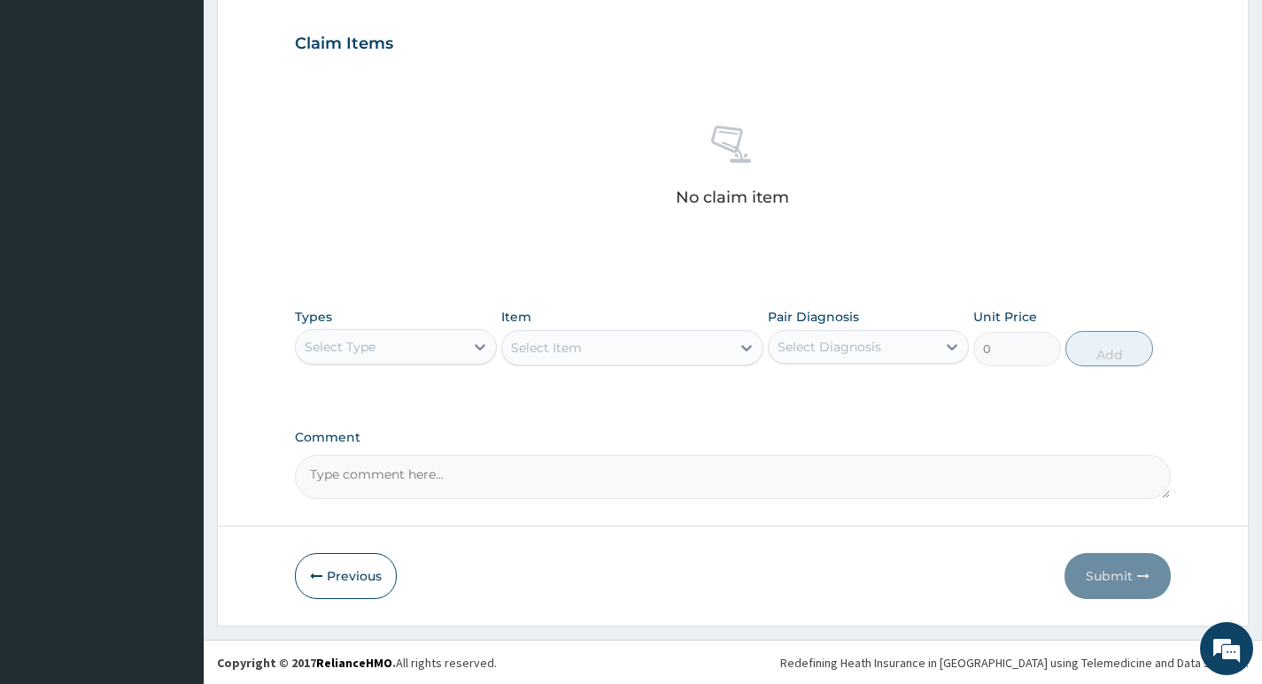
scroll to position [592, 0]
click at [440, 347] on div "Select Type" at bounding box center [379, 346] width 167 height 28
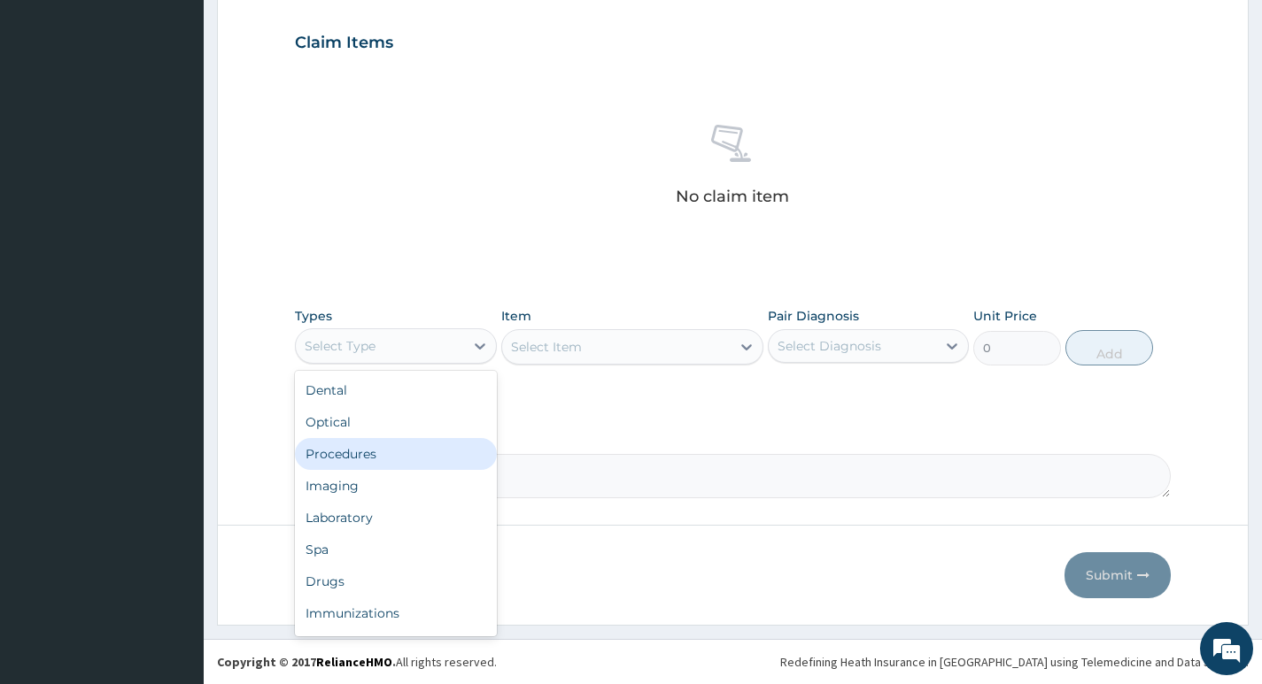
click at [367, 456] on div "Procedures" at bounding box center [395, 454] width 201 height 32
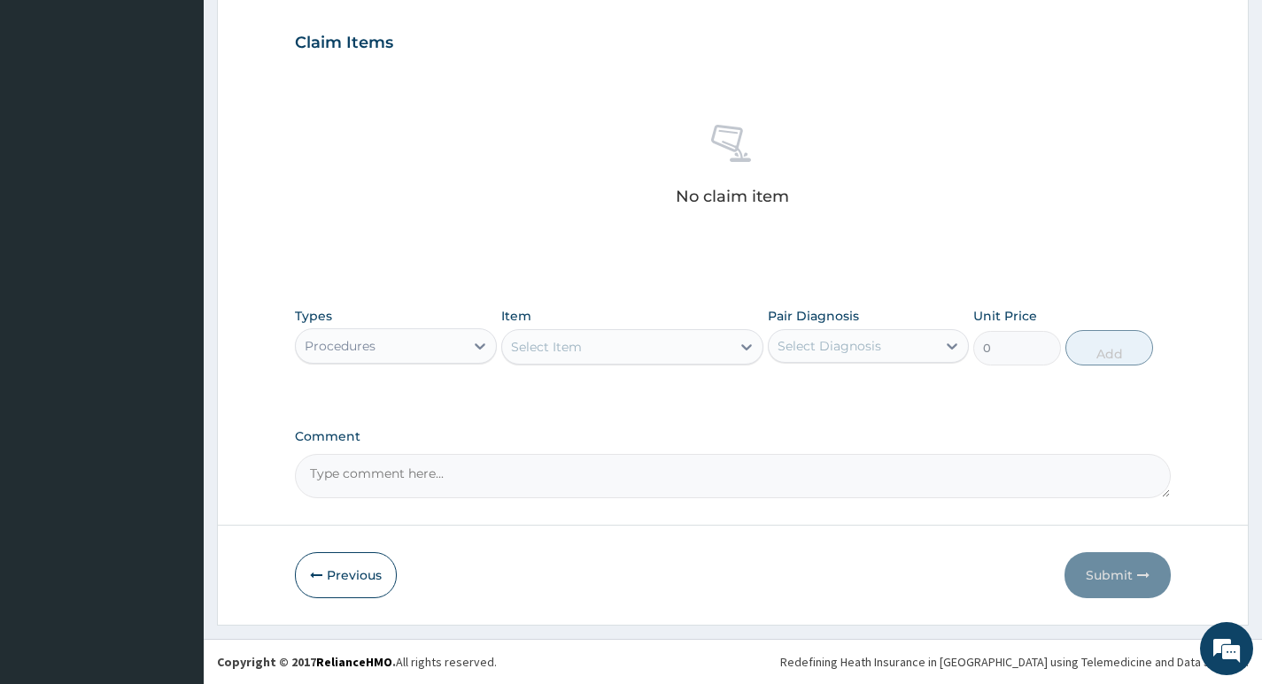
click at [712, 351] on div "Select Item" at bounding box center [616, 347] width 229 height 28
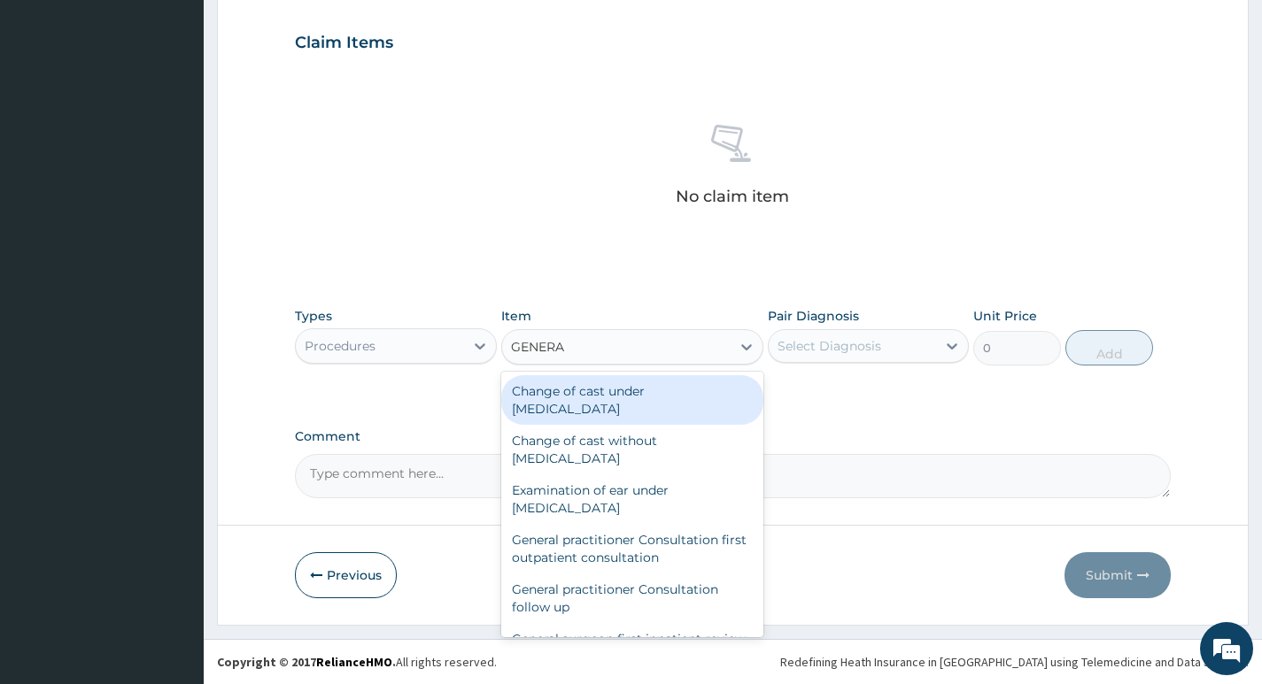
type input "GENERAL"
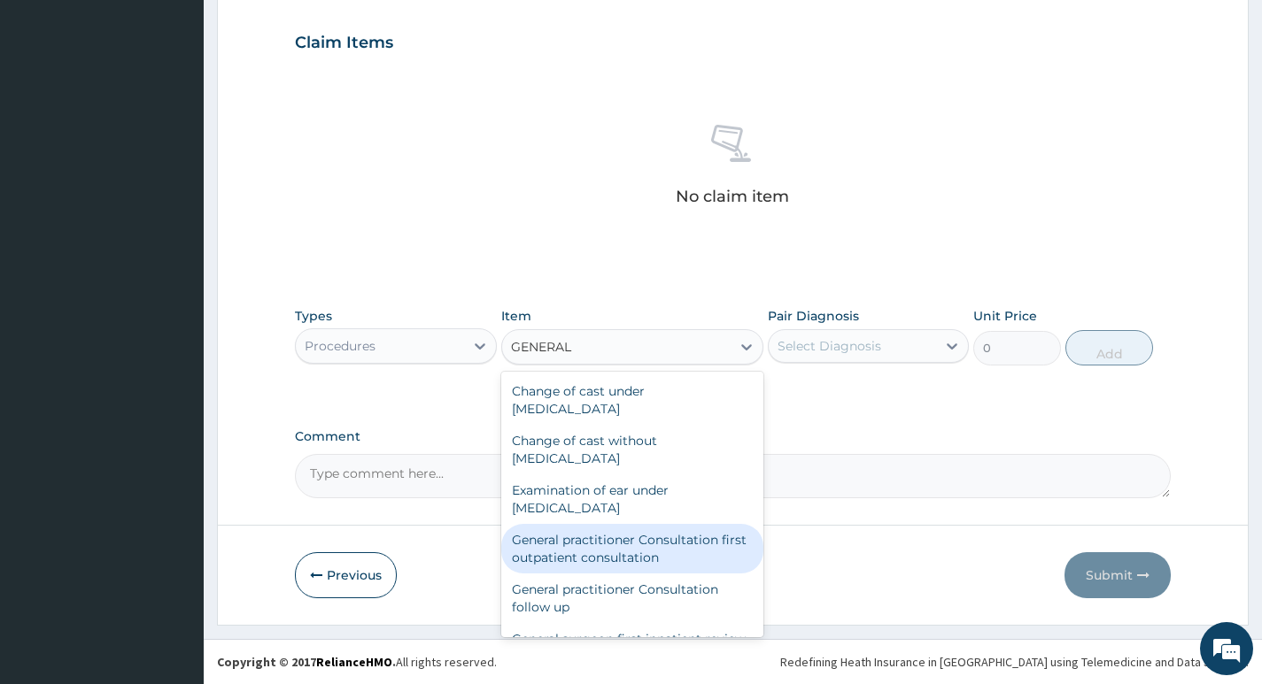
click at [588, 546] on div "General practitioner Consultation first outpatient consultation" at bounding box center [632, 549] width 263 height 50
type input "4000"
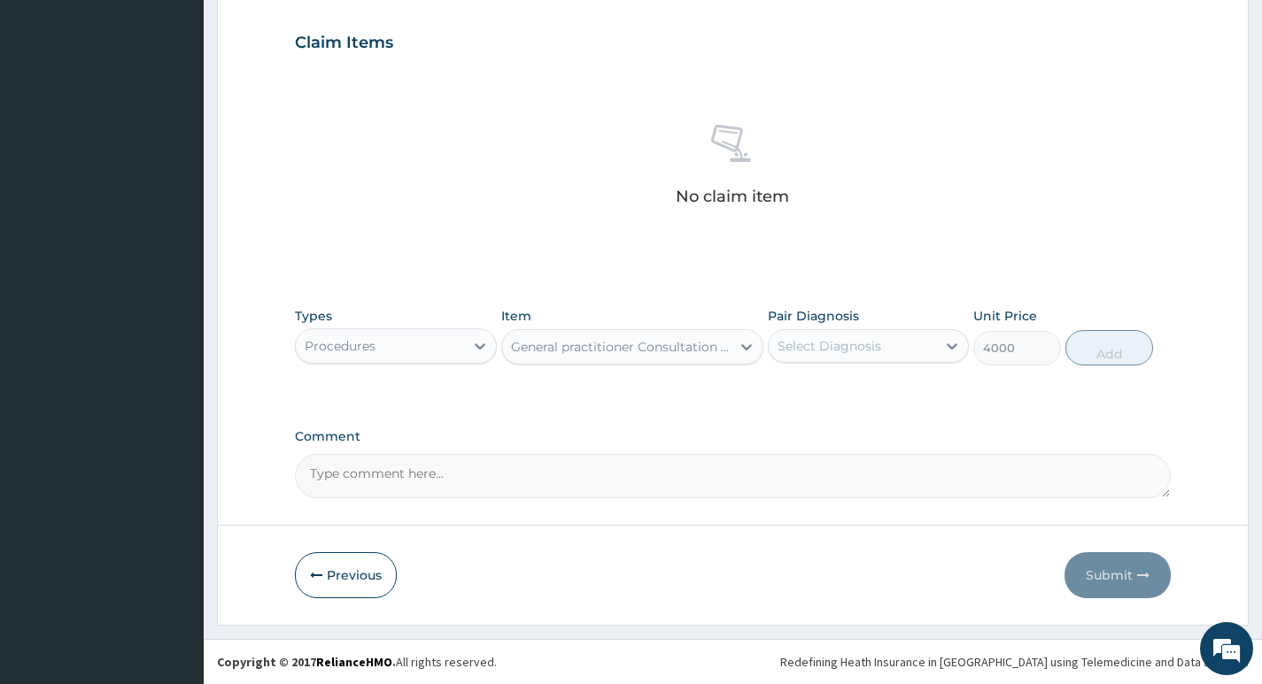
click at [927, 346] on div "Select Diagnosis" at bounding box center [851, 346] width 167 height 28
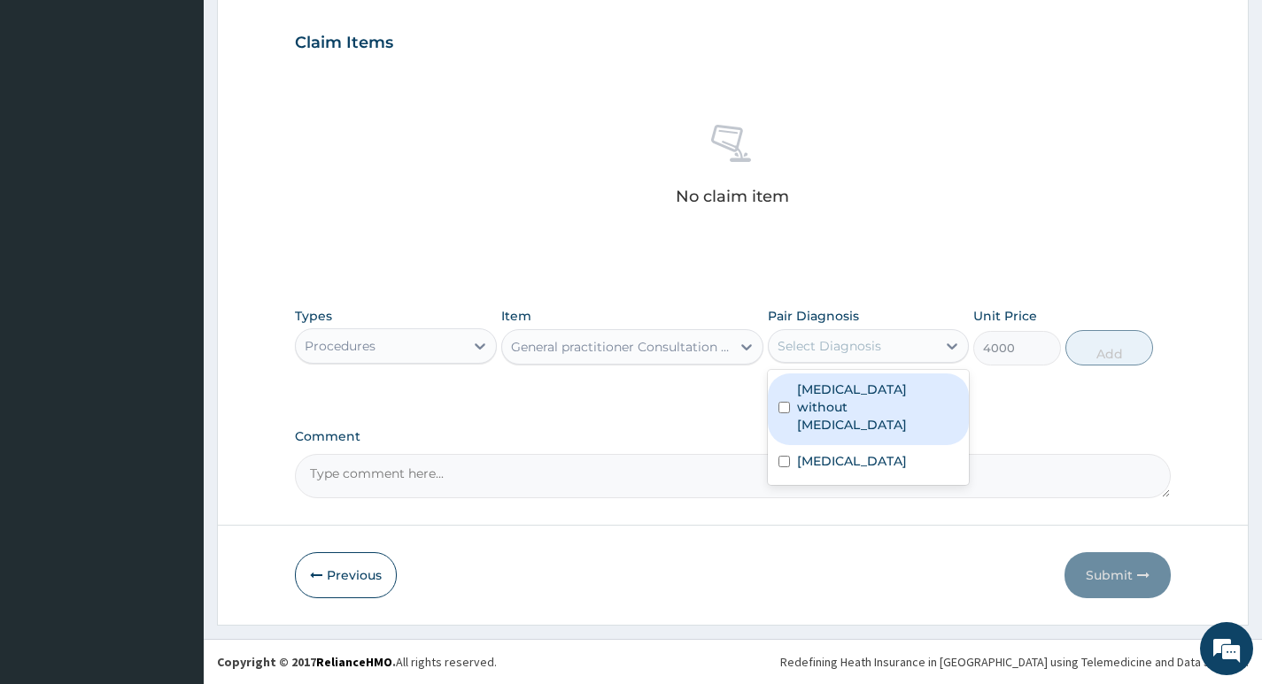
click at [899, 388] on label "Sepsis without septic shock" at bounding box center [877, 407] width 161 height 53
checkbox input "true"
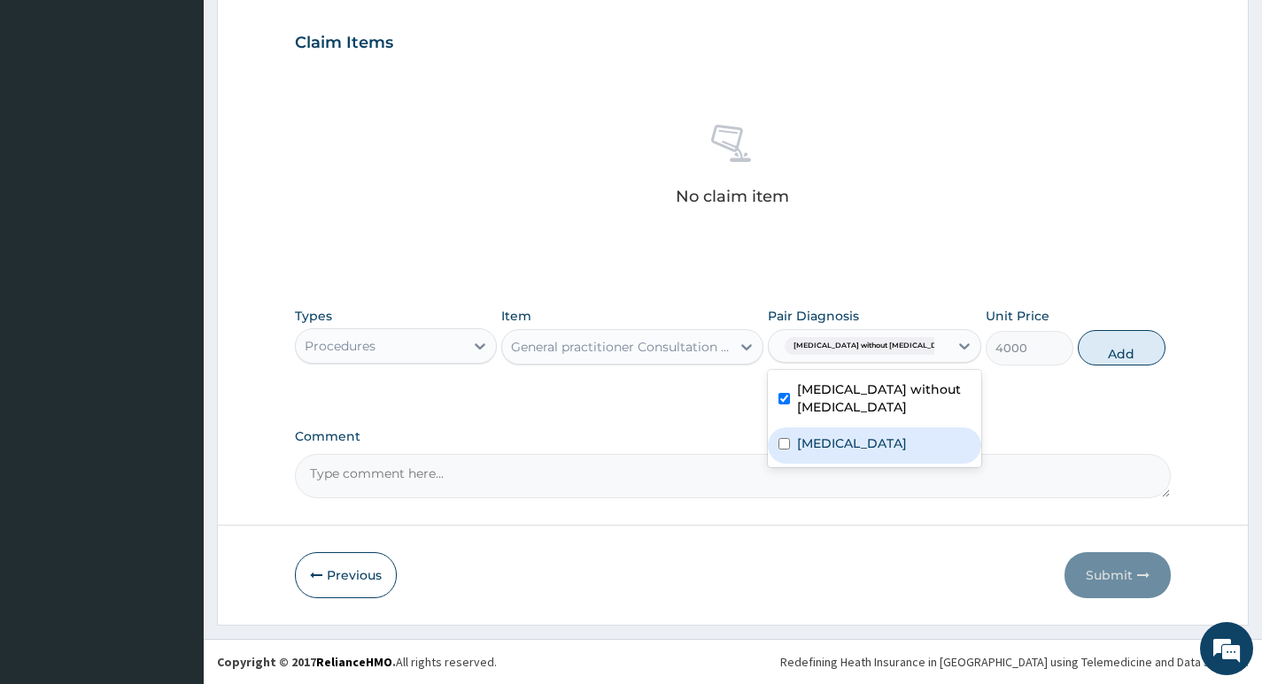
click at [872, 452] on label "Plasmodium malariae malaria without complication" at bounding box center [852, 444] width 110 height 18
checkbox input "true"
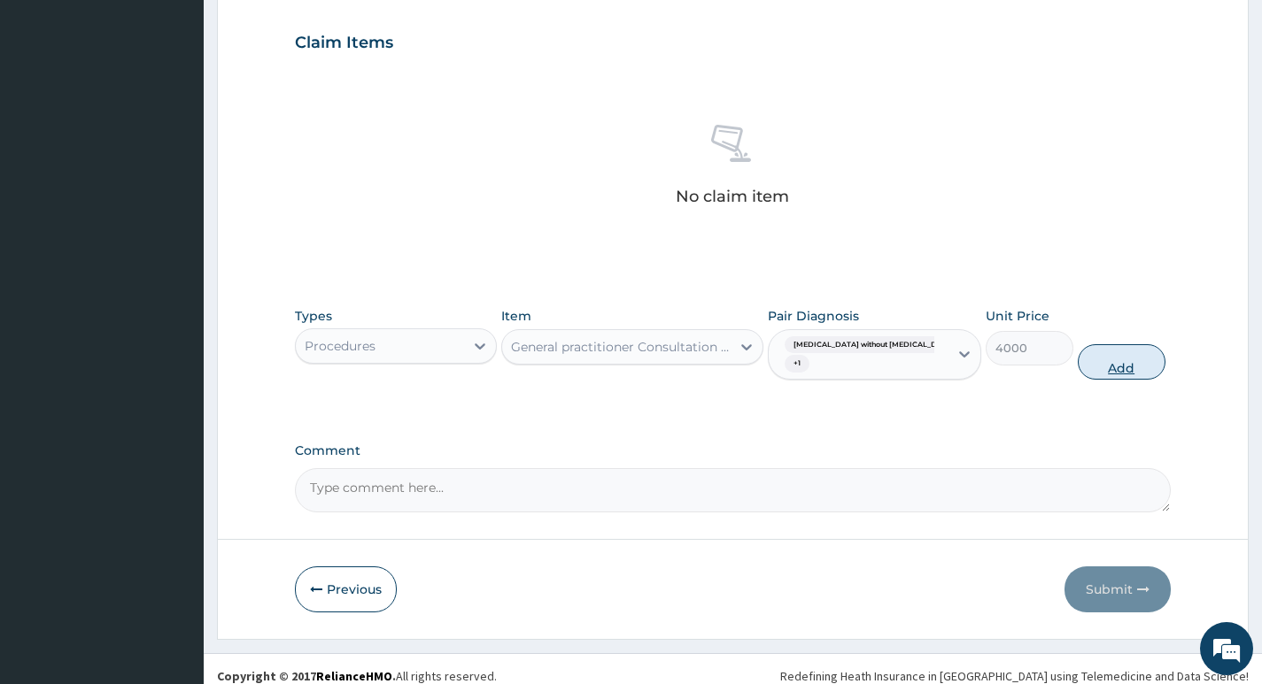
click at [1126, 360] on button "Add" at bounding box center [1121, 361] width 88 height 35
type input "0"
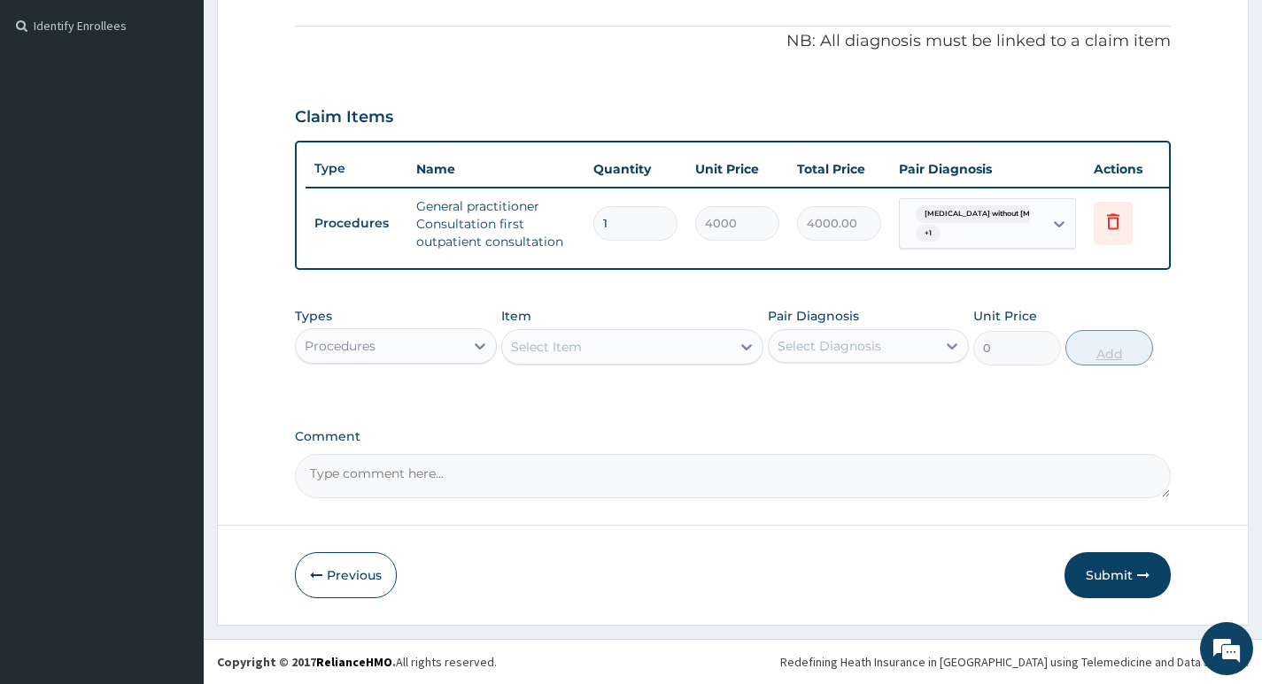
scroll to position [531, 0]
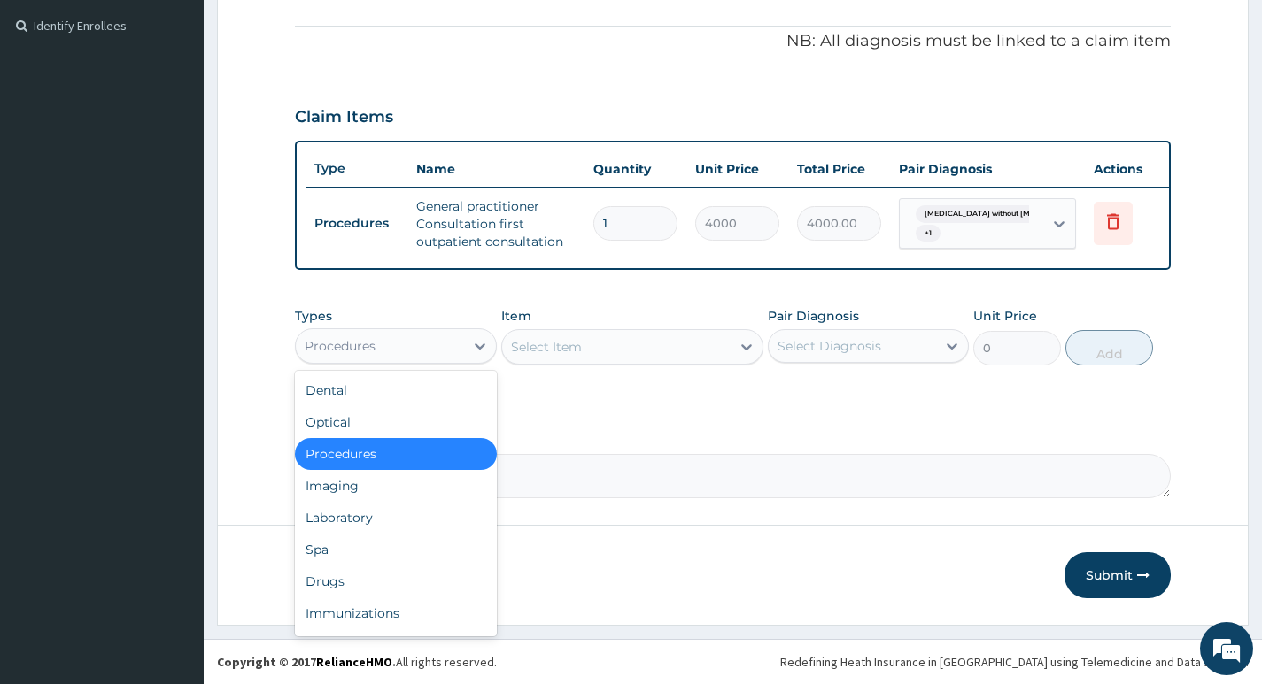
click at [451, 351] on div "Procedures" at bounding box center [379, 346] width 167 height 28
click at [370, 517] on div "Laboratory" at bounding box center [395, 518] width 201 height 32
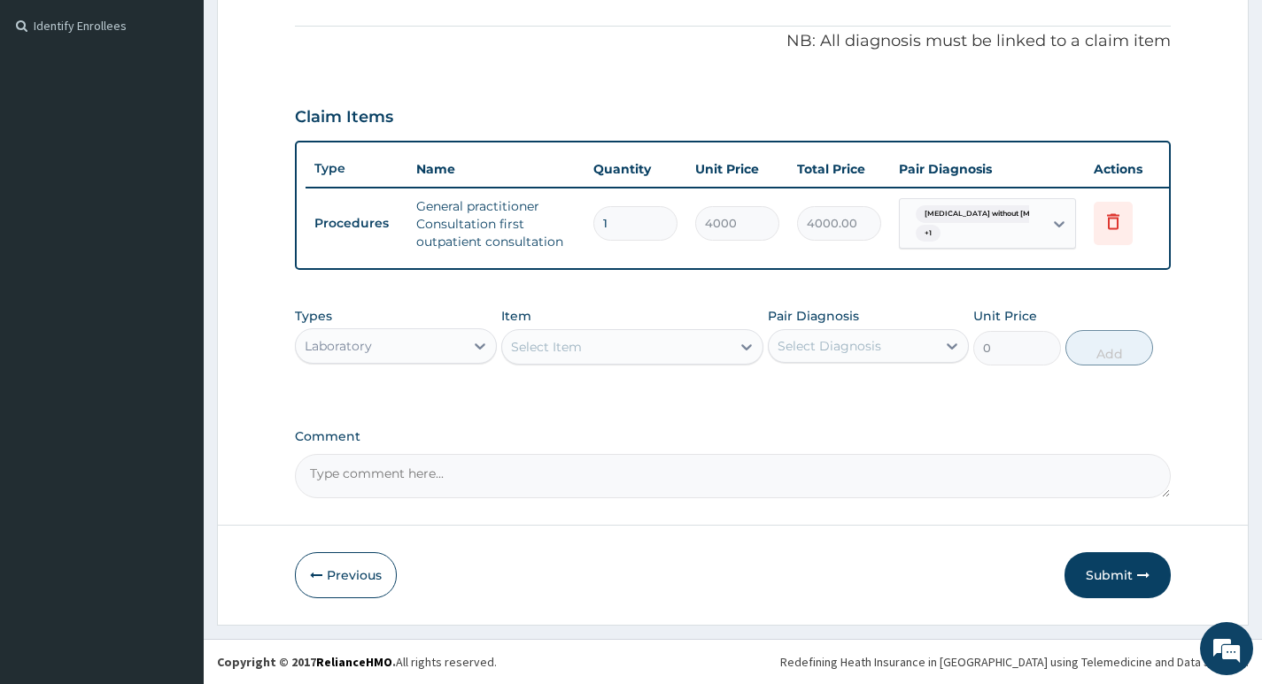
click at [700, 349] on div "Select Item" at bounding box center [616, 347] width 229 height 28
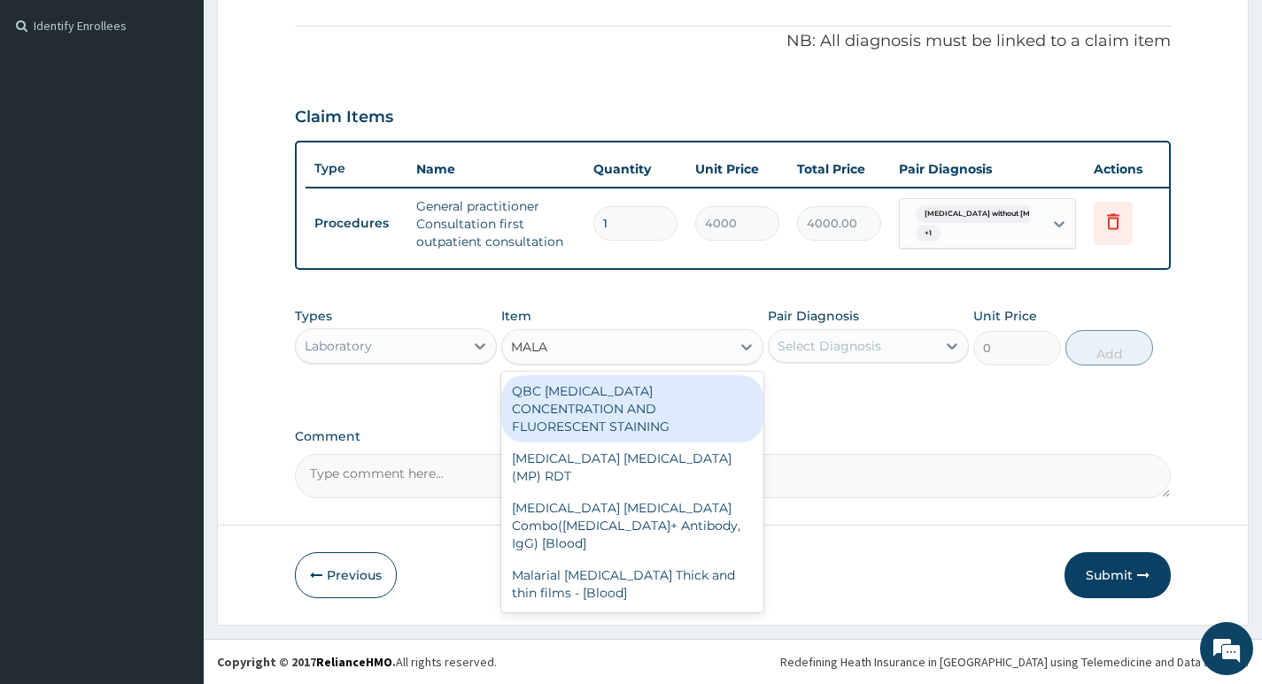
type input "MALAR"
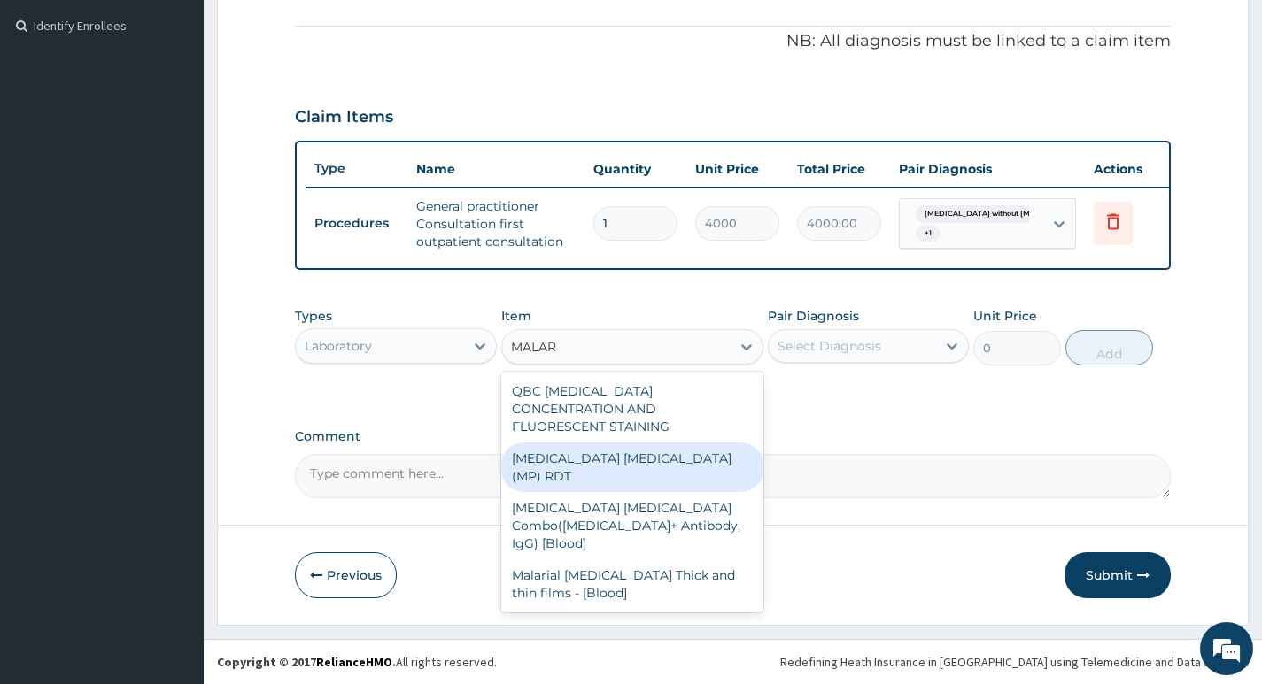
click at [608, 447] on div "MALARIA PARASITE (MP) RDT" at bounding box center [632, 468] width 263 height 50
type input "3000"
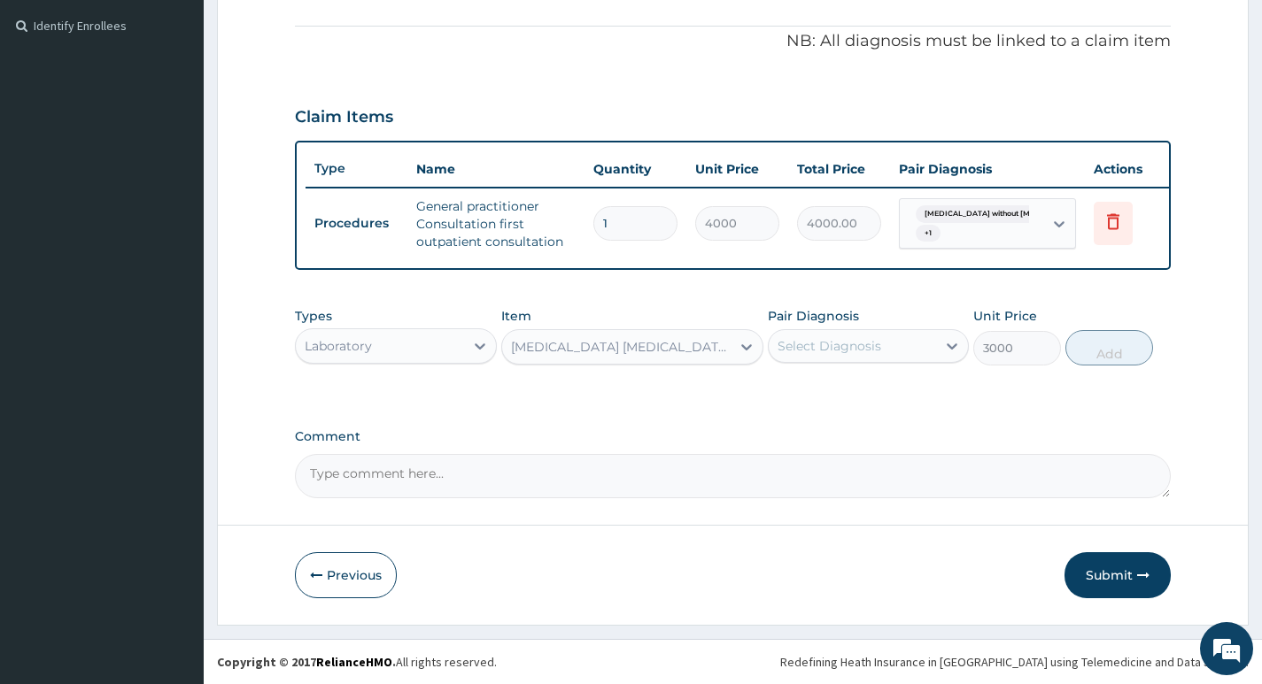
click at [899, 351] on div "Select Diagnosis" at bounding box center [851, 346] width 167 height 28
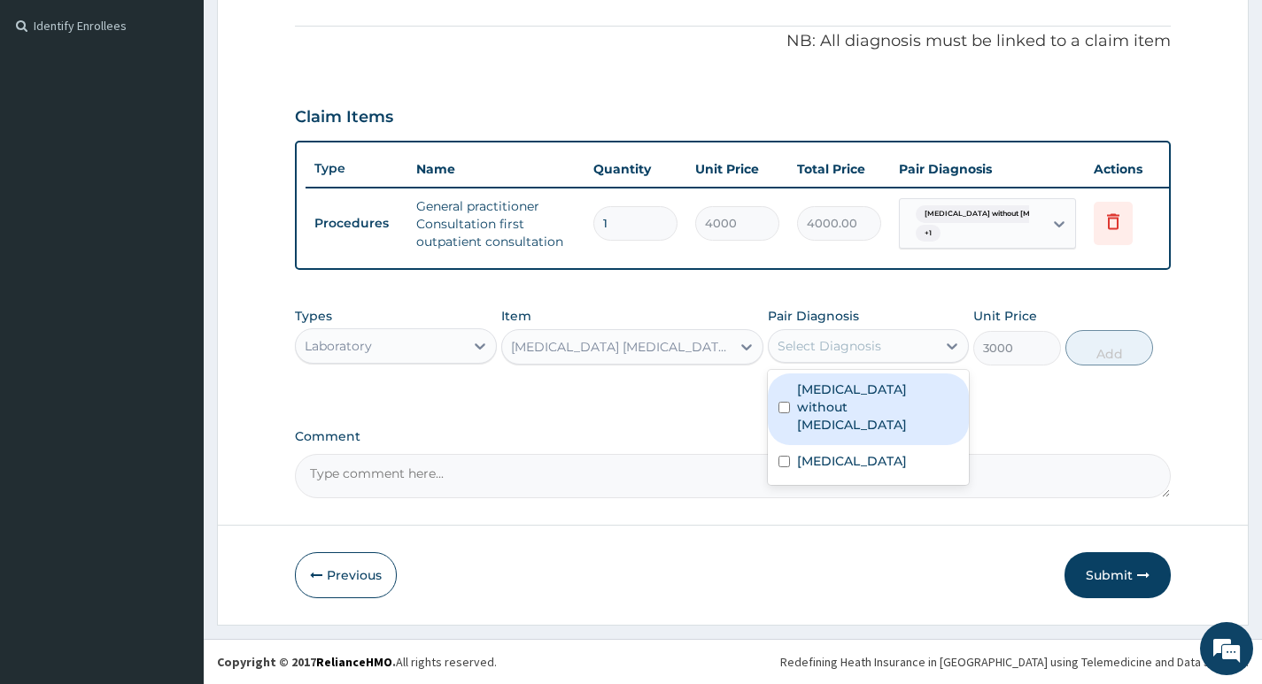
click at [884, 383] on label "Sepsis without septic shock" at bounding box center [877, 407] width 161 height 53
checkbox input "true"
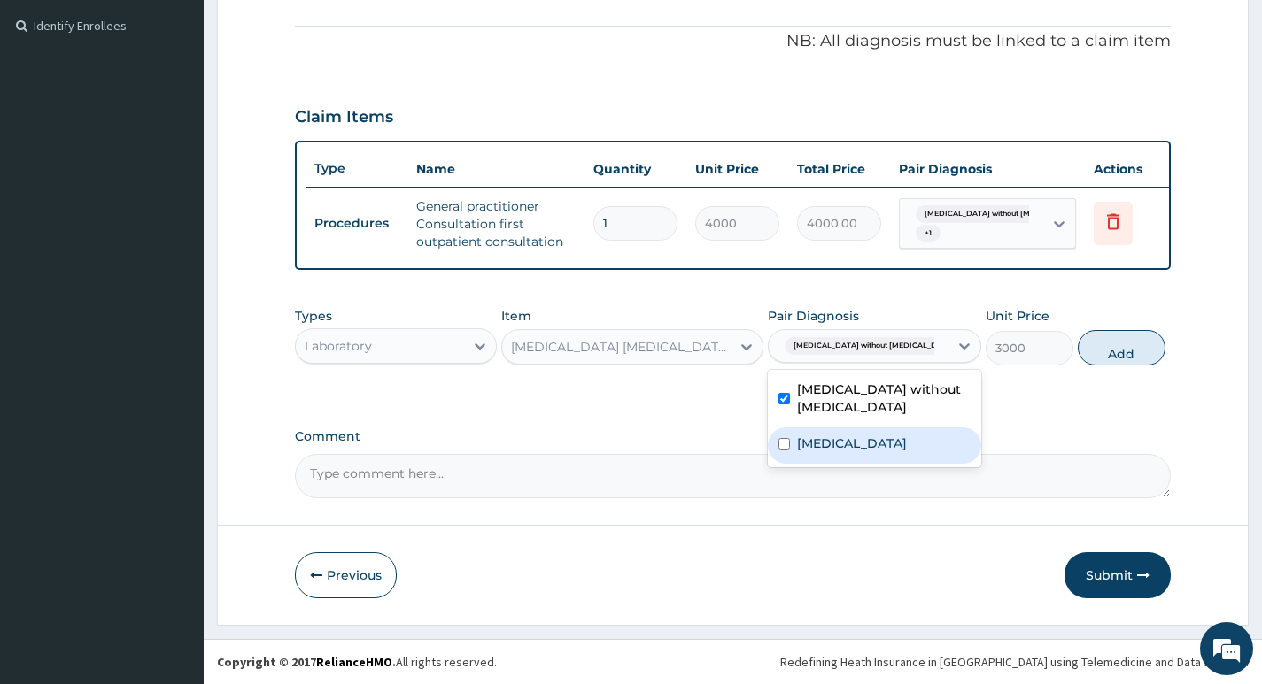
click at [853, 452] on label "Plasmodium malariae malaria without complication" at bounding box center [852, 444] width 110 height 18
checkbox input "true"
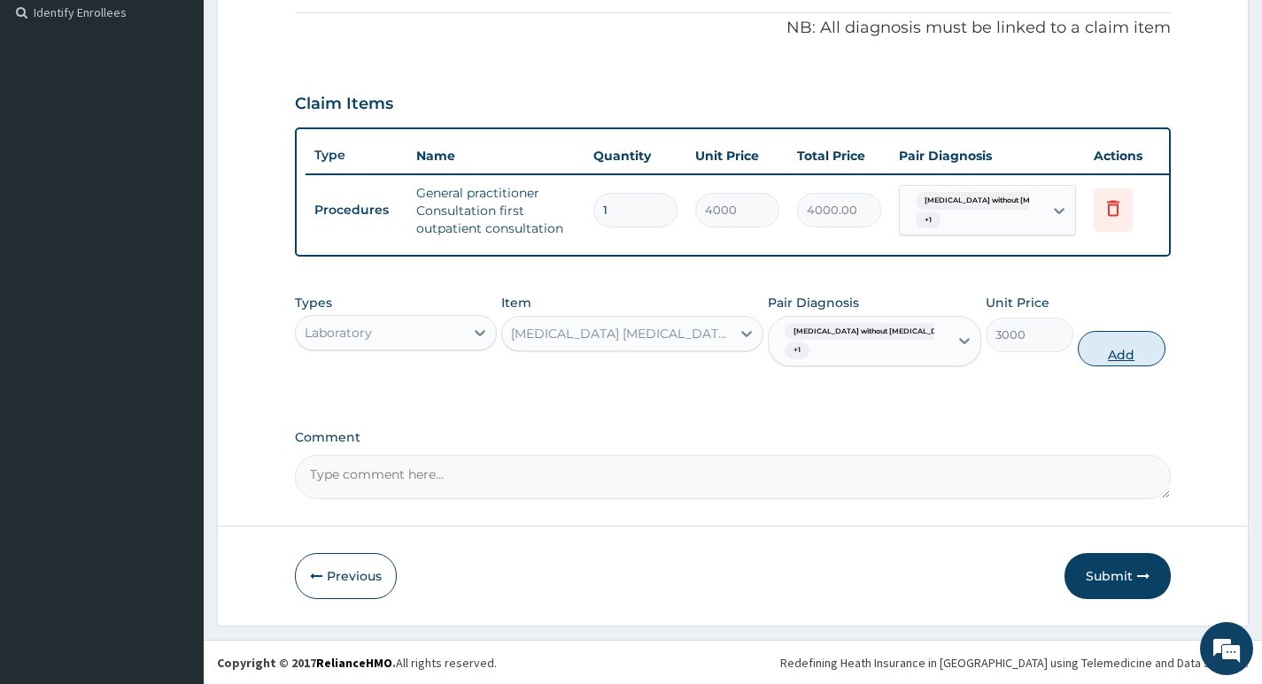
click at [1105, 359] on button "Add" at bounding box center [1121, 348] width 88 height 35
type input "0"
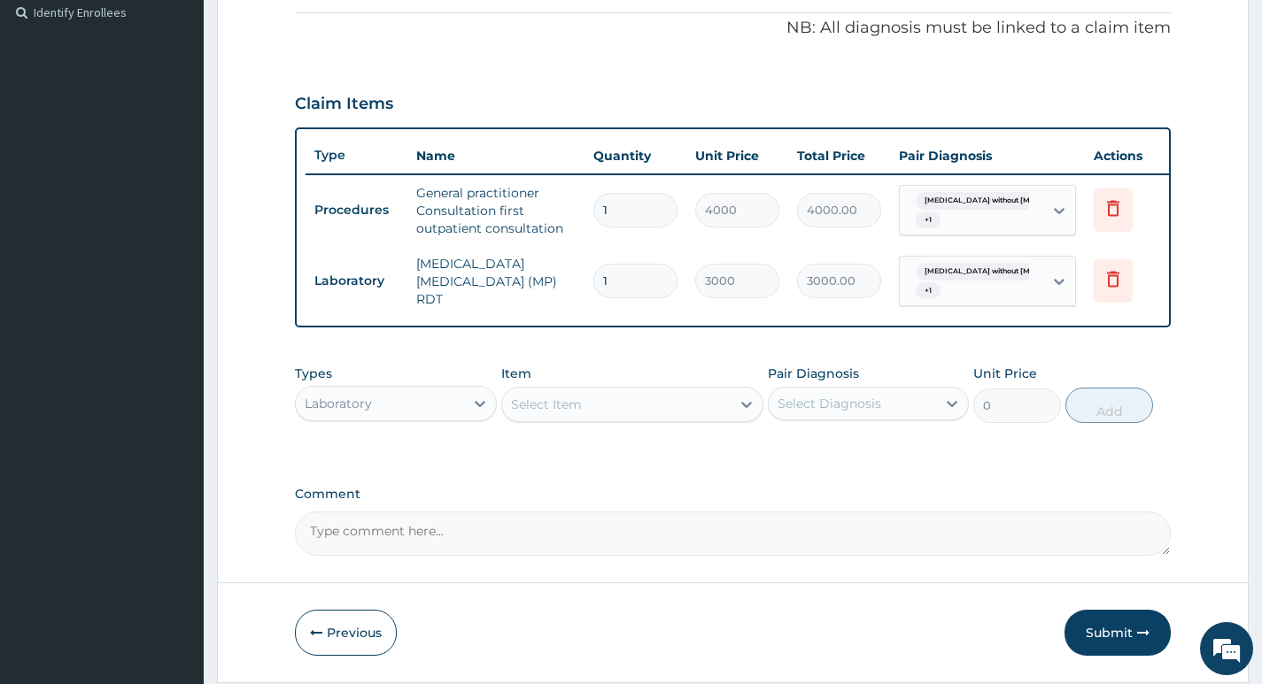
scroll to position [599, 0]
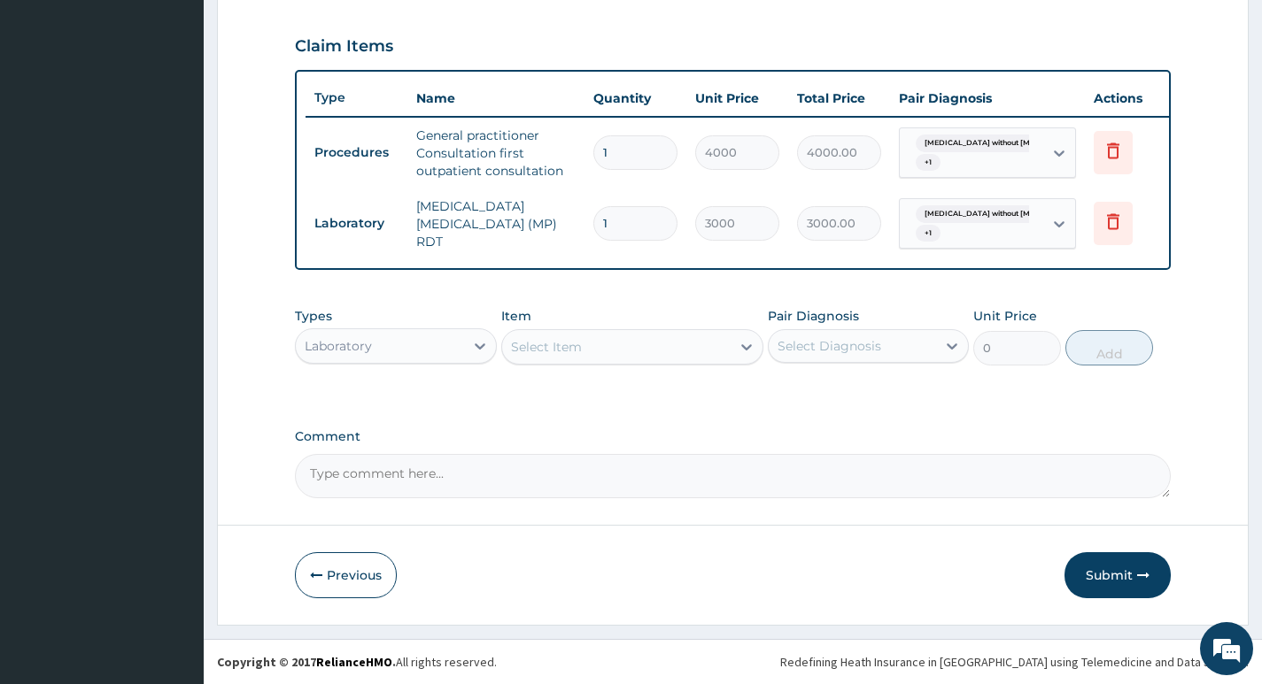
click at [679, 349] on div "Select Item" at bounding box center [616, 347] width 229 height 28
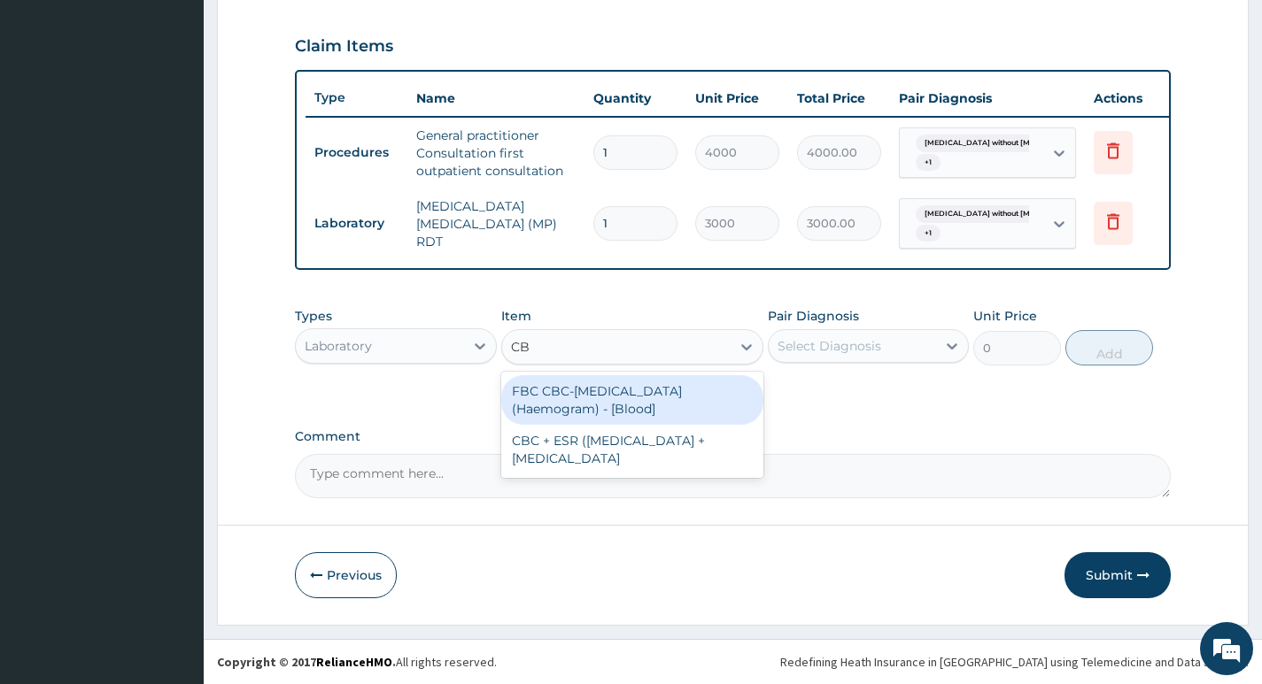
type input "CBC"
click at [587, 402] on div "FBC CBC-Complete Blood Count (Haemogram) - [Blood]" at bounding box center [632, 400] width 263 height 50
type input "4600"
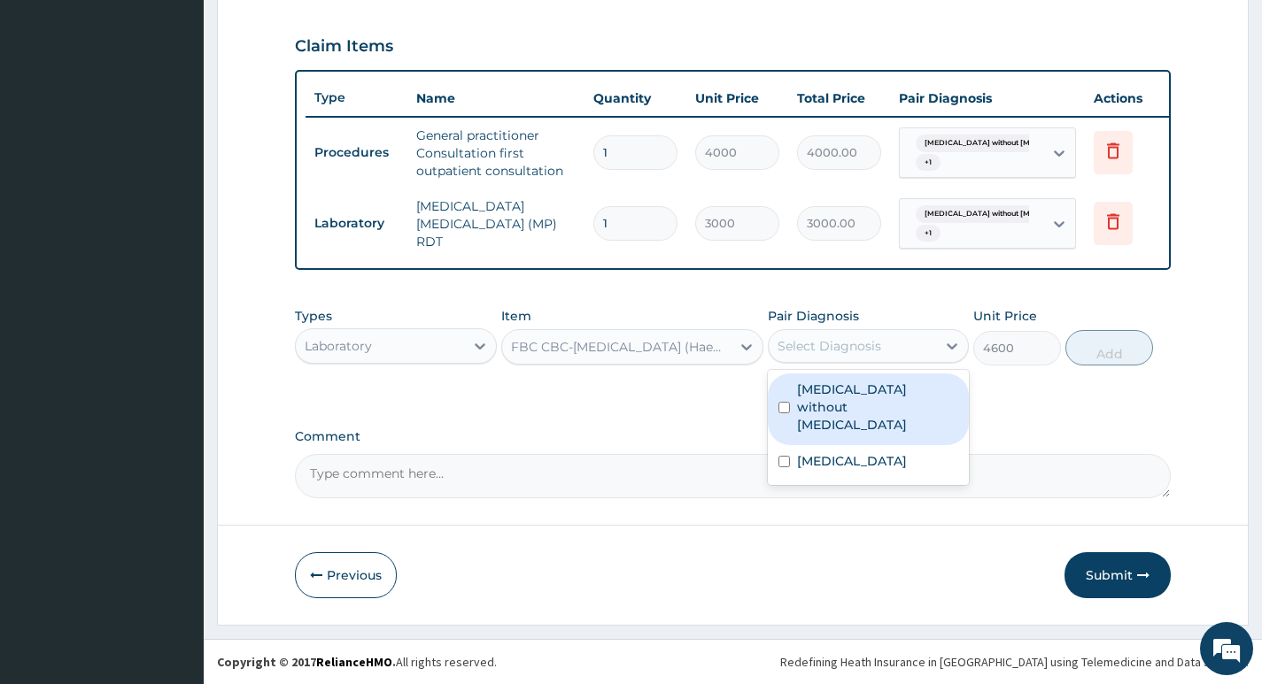
click at [905, 346] on div "Select Diagnosis" at bounding box center [851, 346] width 167 height 28
drag, startPoint x: 876, startPoint y: 389, endPoint x: 866, endPoint y: 425, distance: 37.6
click at [874, 390] on label "Sepsis without septic shock" at bounding box center [877, 407] width 161 height 53
checkbox input "true"
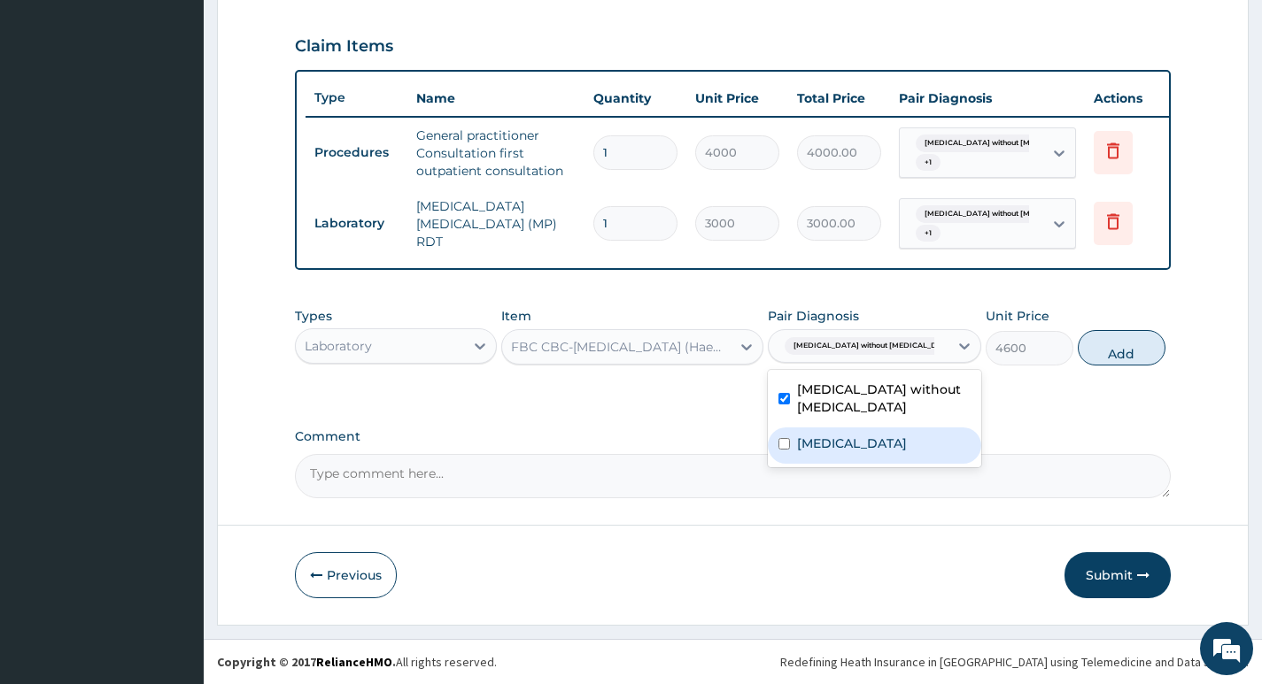
click at [861, 452] on label "Plasmodium malariae malaria without complication" at bounding box center [852, 444] width 110 height 18
checkbox input "true"
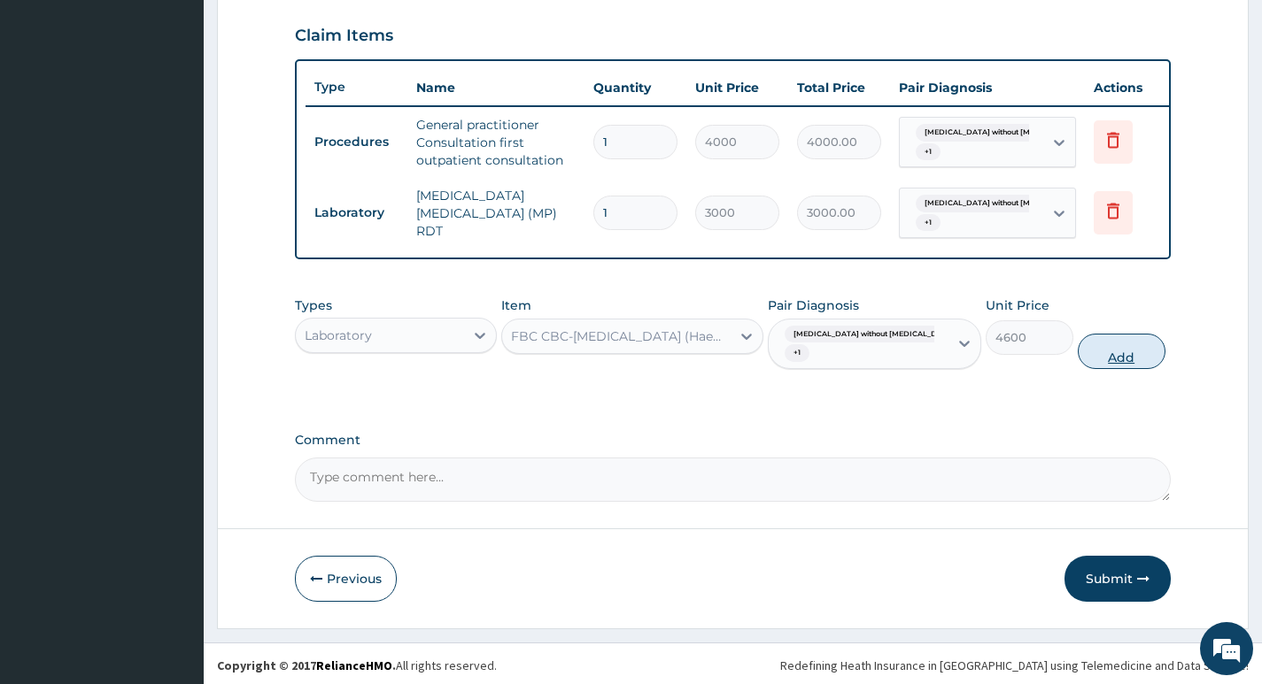
click at [1102, 369] on button "Add" at bounding box center [1121, 351] width 88 height 35
type input "0"
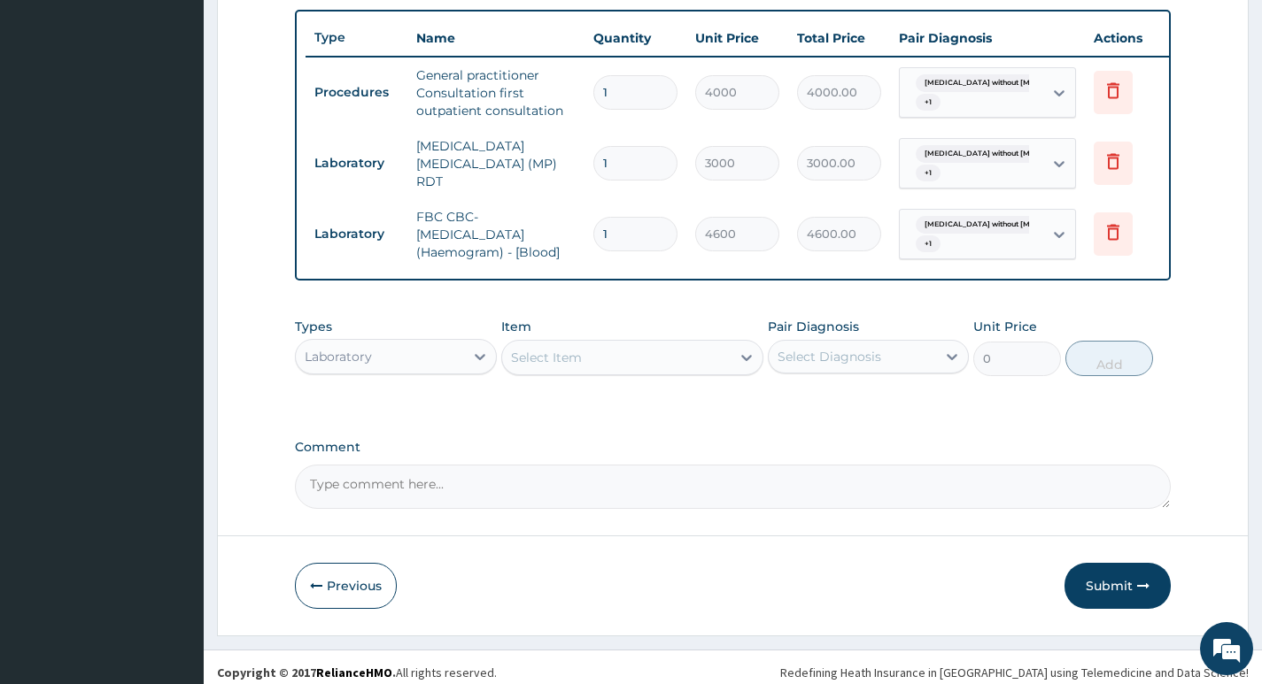
scroll to position [670, 0]
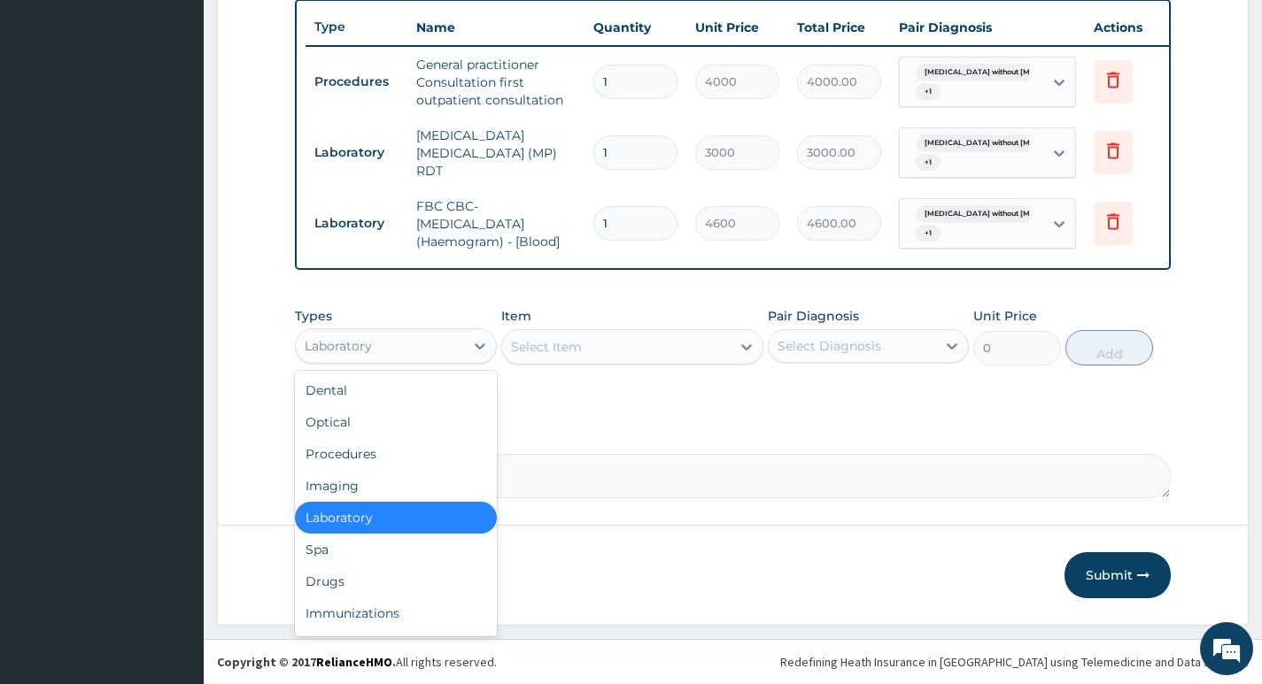
click at [433, 357] on div "Laboratory" at bounding box center [379, 346] width 167 height 28
click at [336, 580] on div "Drugs" at bounding box center [395, 582] width 201 height 32
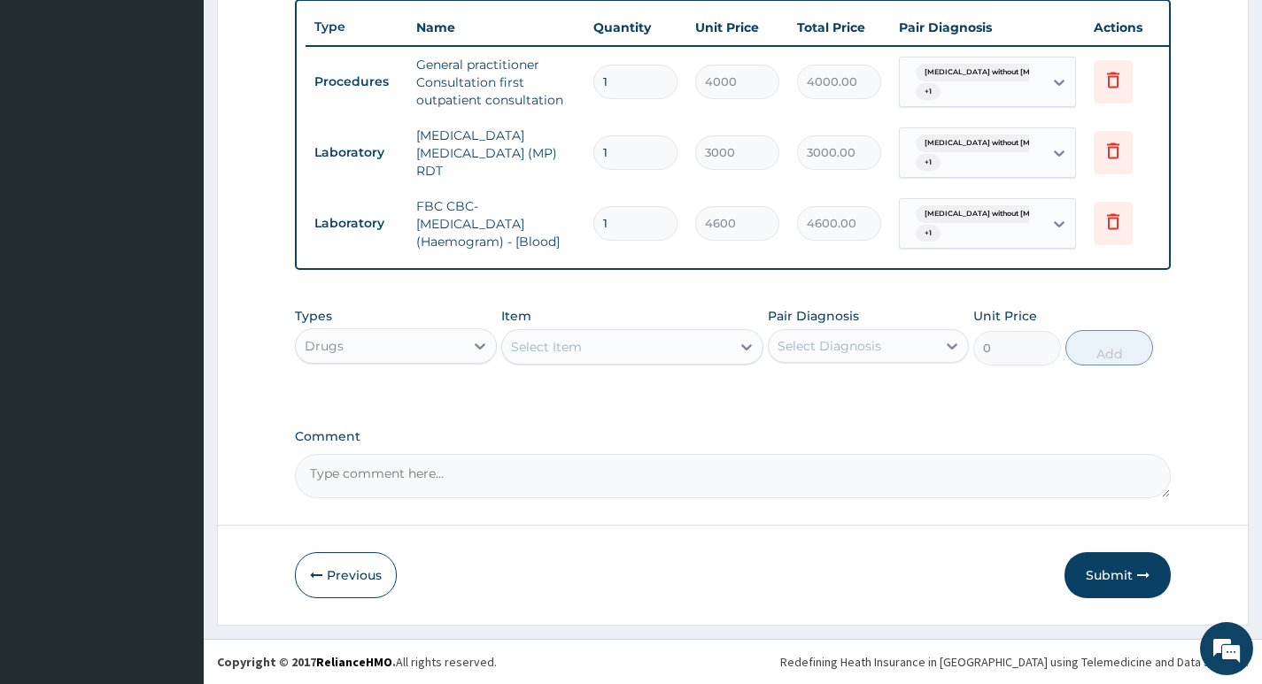
click at [674, 346] on div "Select Item" at bounding box center [616, 347] width 229 height 28
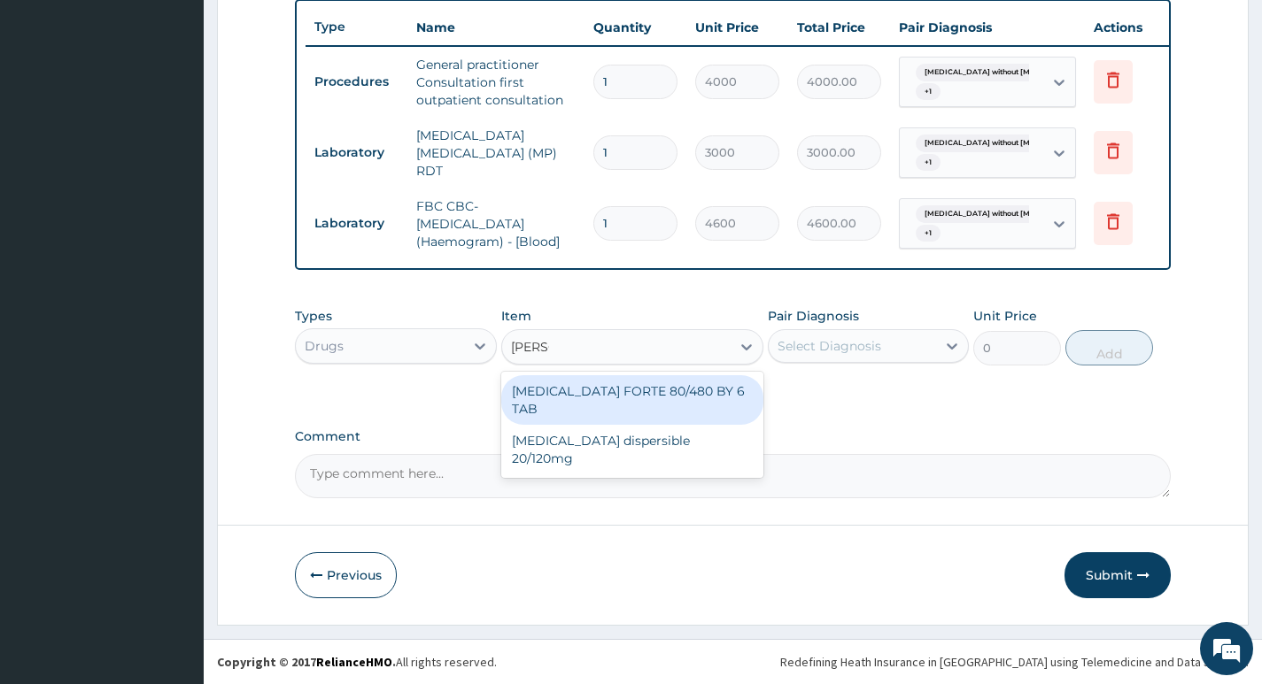
type input "COART"
click at [629, 392] on div "COARTEM FORTE 80/480 BY 6 TAB" at bounding box center [632, 400] width 263 height 50
type input "600"
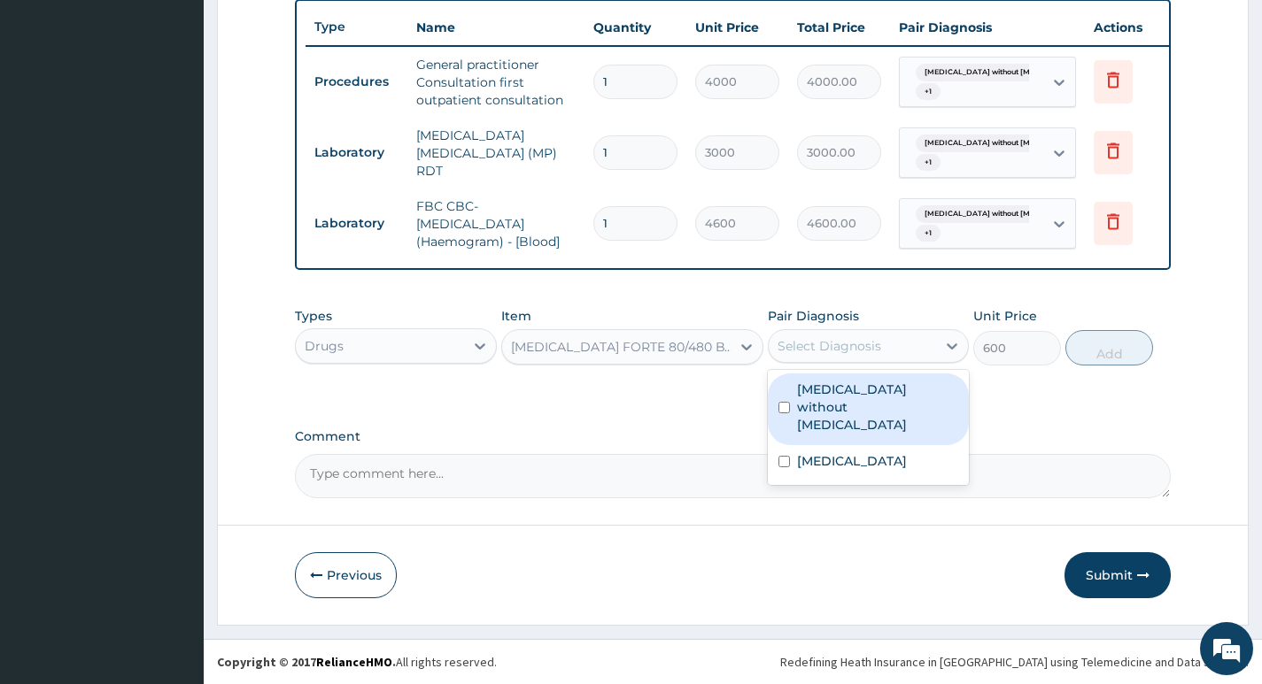
click at [869, 342] on div "Select Diagnosis" at bounding box center [829, 346] width 104 height 18
click at [823, 392] on label "Sepsis without septic shock" at bounding box center [877, 407] width 161 height 53
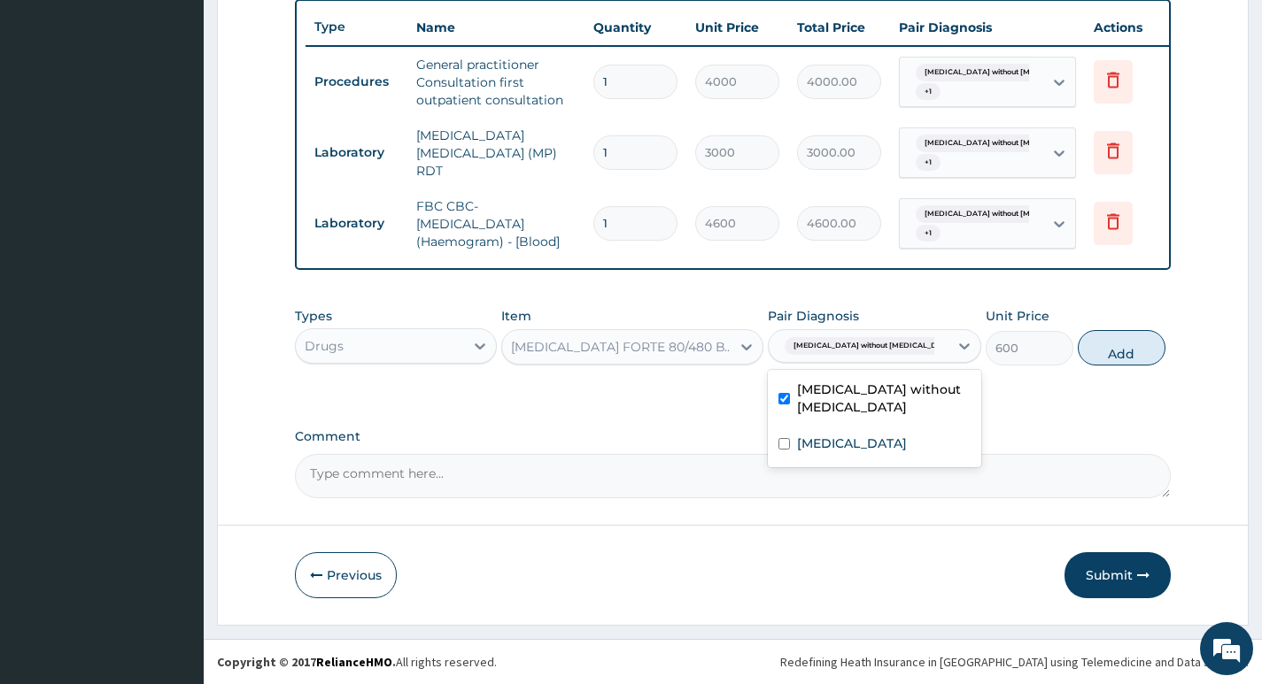
checkbox input "true"
click at [857, 448] on label "Plasmodium malariae malaria without complication" at bounding box center [852, 444] width 110 height 18
checkbox input "true"
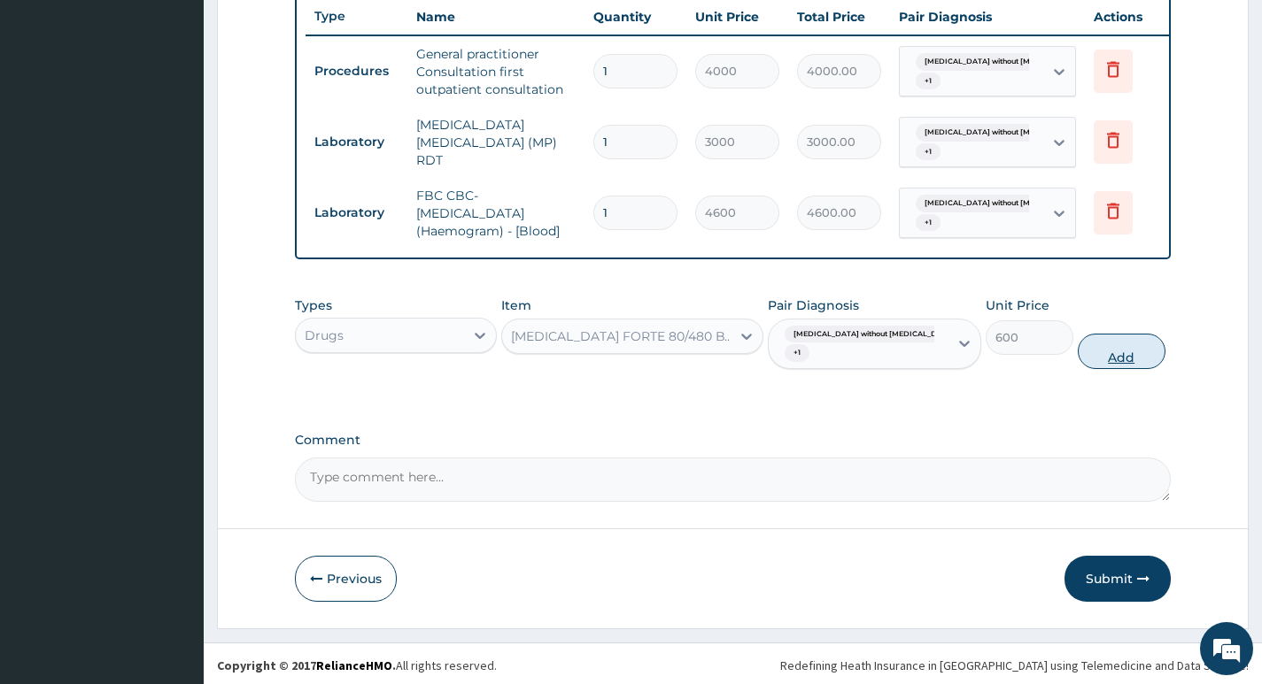
click at [1082, 359] on button "Add" at bounding box center [1121, 351] width 88 height 35
type input "0"
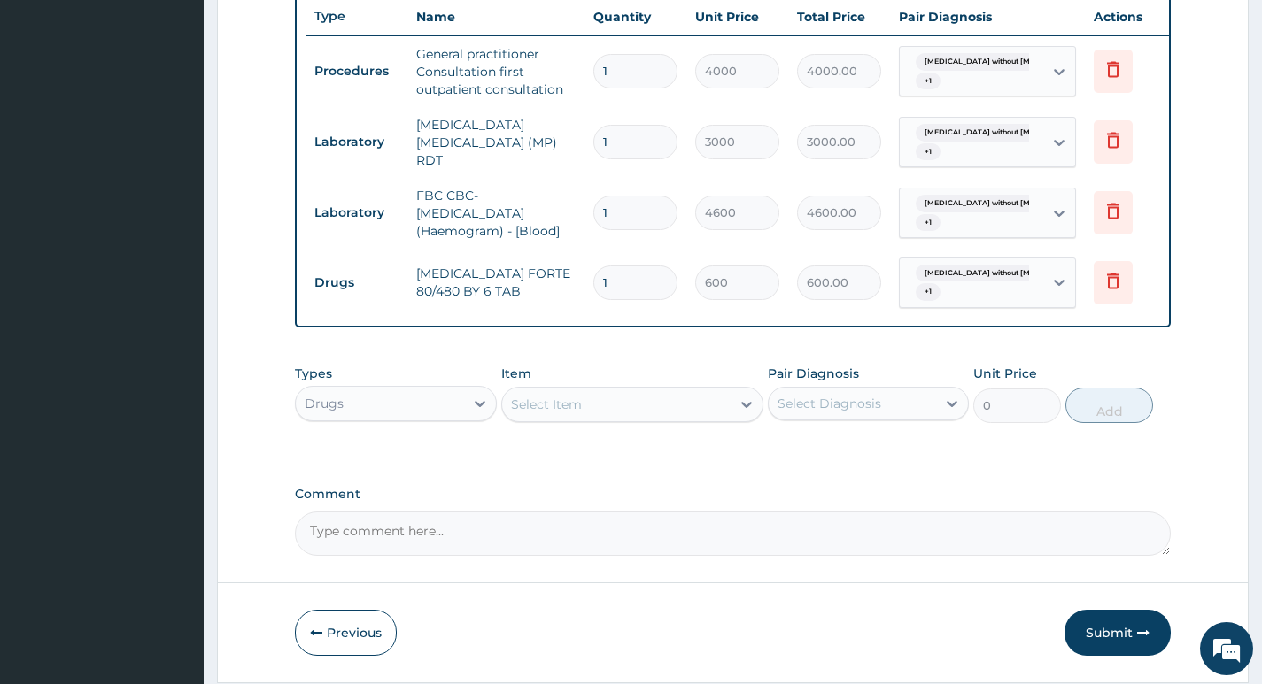
type input "0.00"
type input "6"
type input "3600.00"
type input "6"
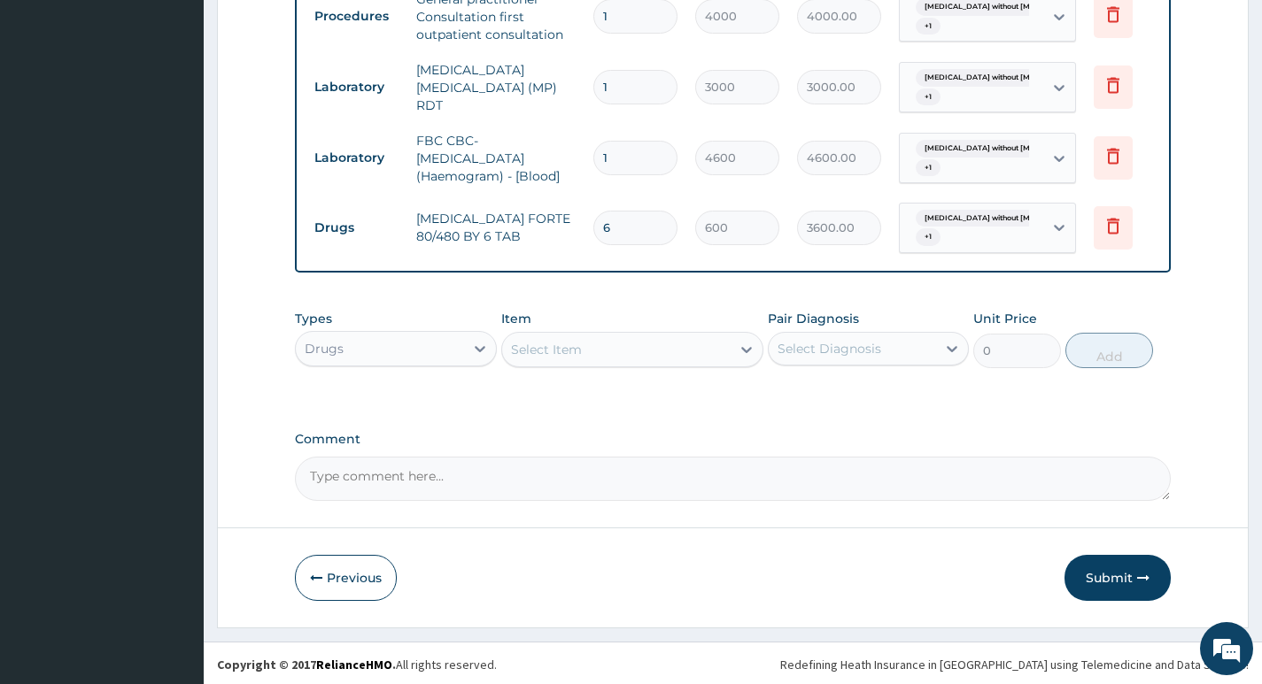
scroll to position [739, 0]
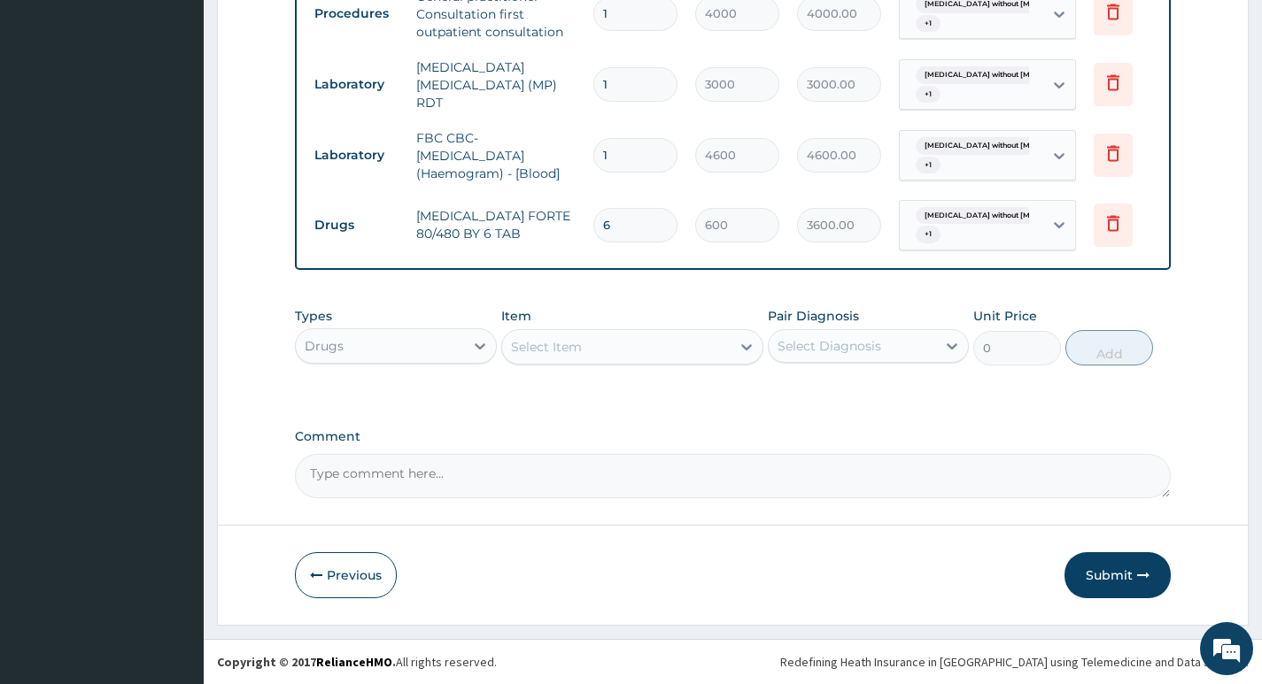
click at [685, 346] on div "Select Item" at bounding box center [616, 347] width 229 height 28
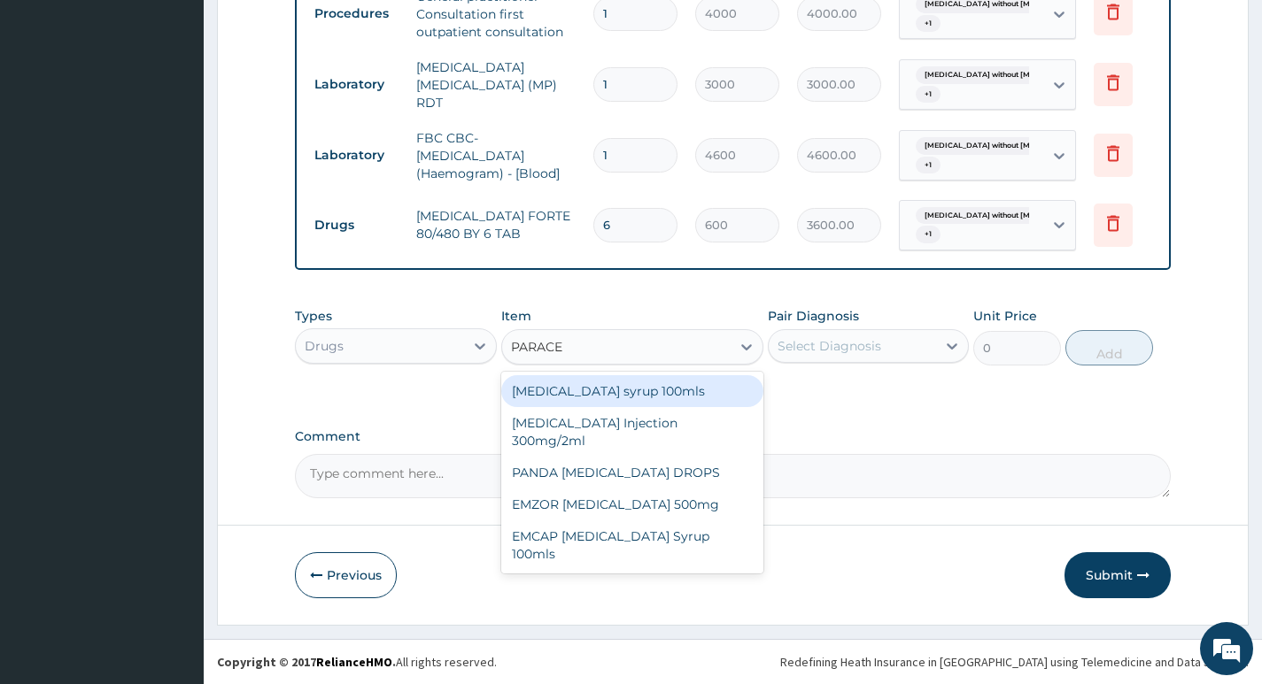
type input "PARACET"
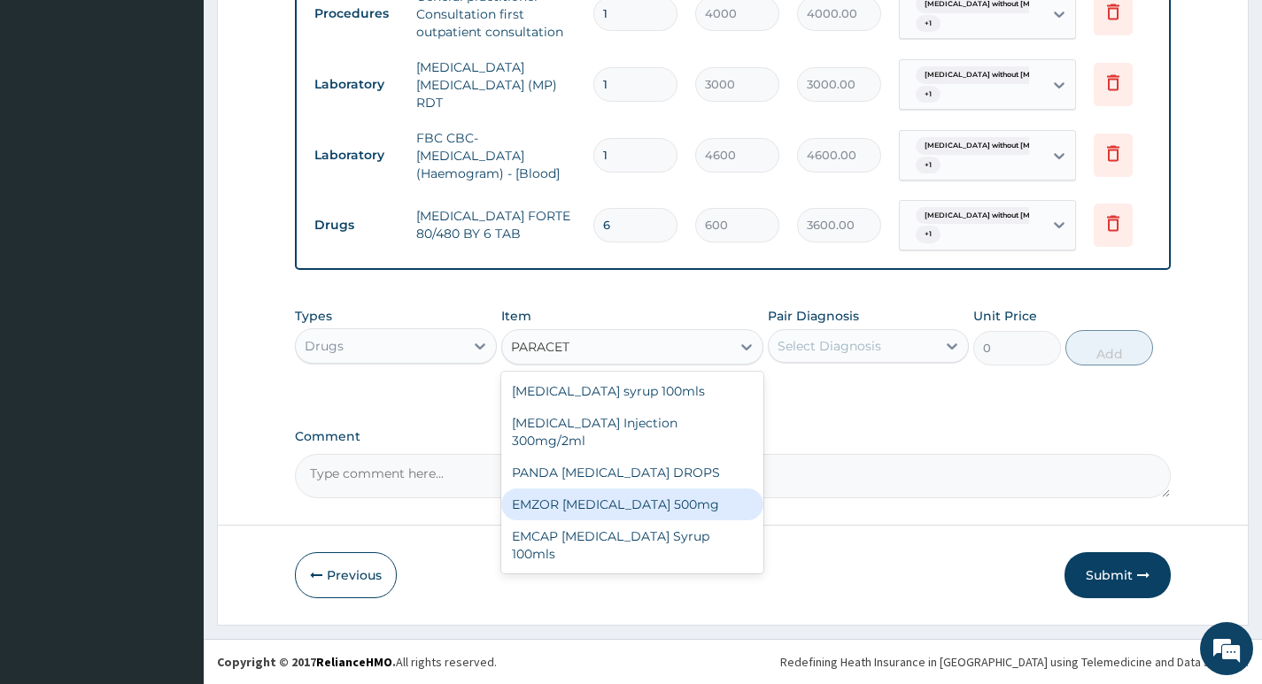
click at [637, 489] on div "EMZOR PARACETAMOL 500mg" at bounding box center [632, 505] width 263 height 32
type input "30"
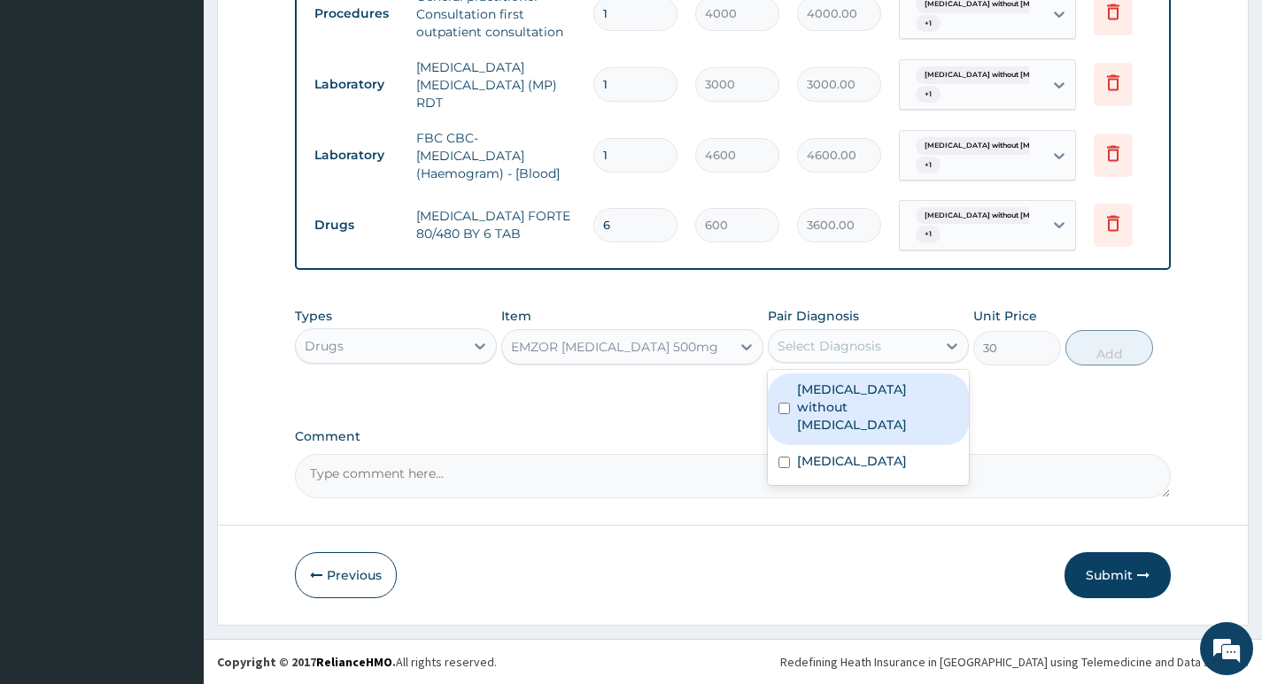
click at [916, 344] on div "Select Diagnosis" at bounding box center [851, 346] width 167 height 28
drag, startPoint x: 898, startPoint y: 390, endPoint x: 885, endPoint y: 441, distance: 52.0
click at [894, 397] on label "Sepsis without septic shock" at bounding box center [877, 407] width 161 height 53
checkbox input "true"
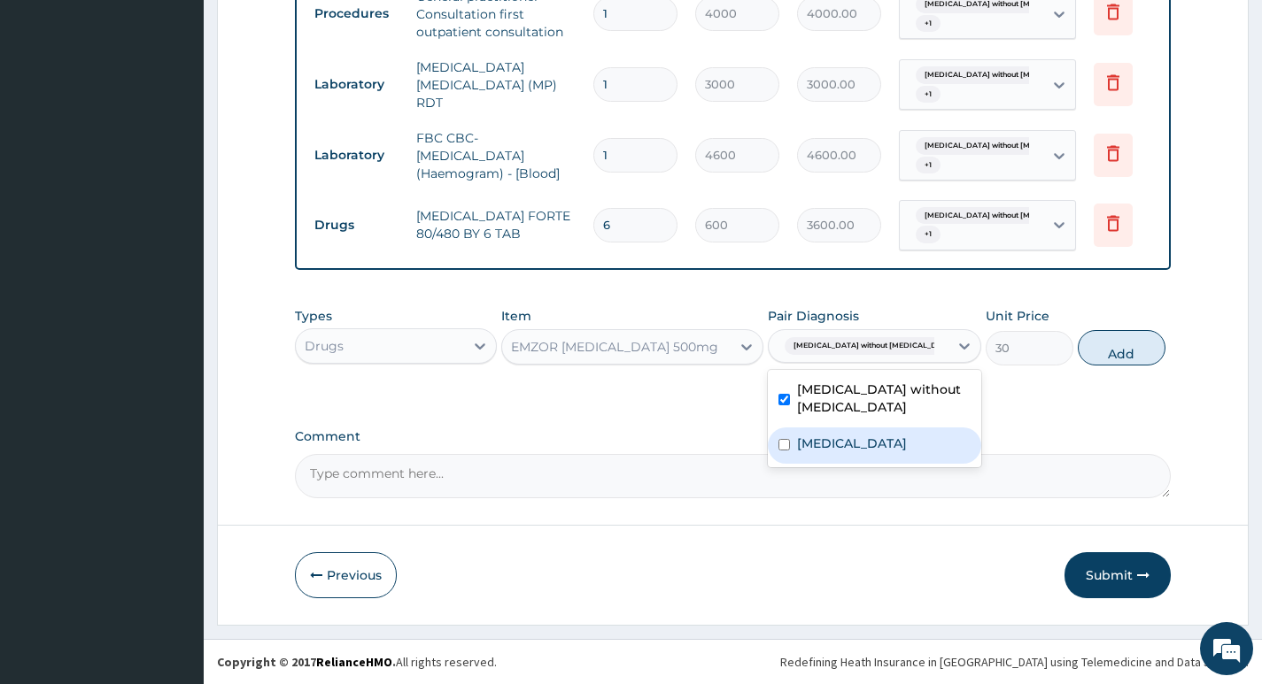
click at [880, 452] on label "Plasmodium malariae malaria without complication" at bounding box center [852, 444] width 110 height 18
checkbox input "true"
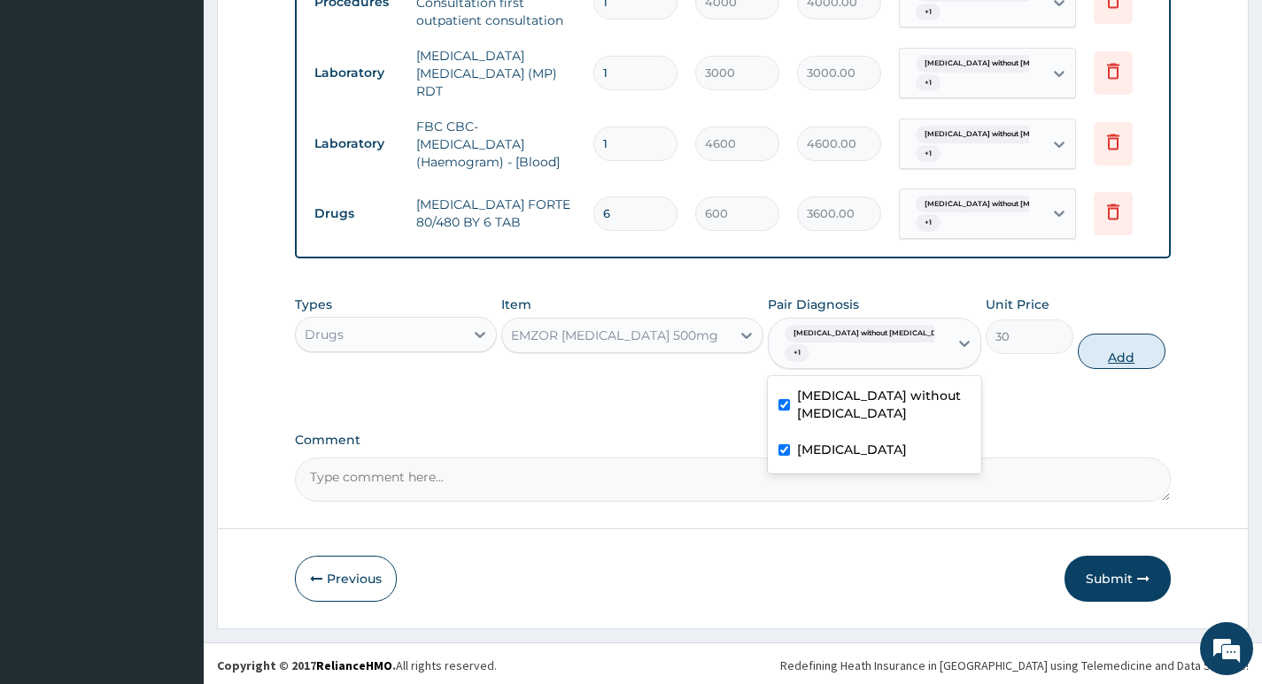
click at [1094, 366] on button "Add" at bounding box center [1121, 351] width 88 height 35
type input "0"
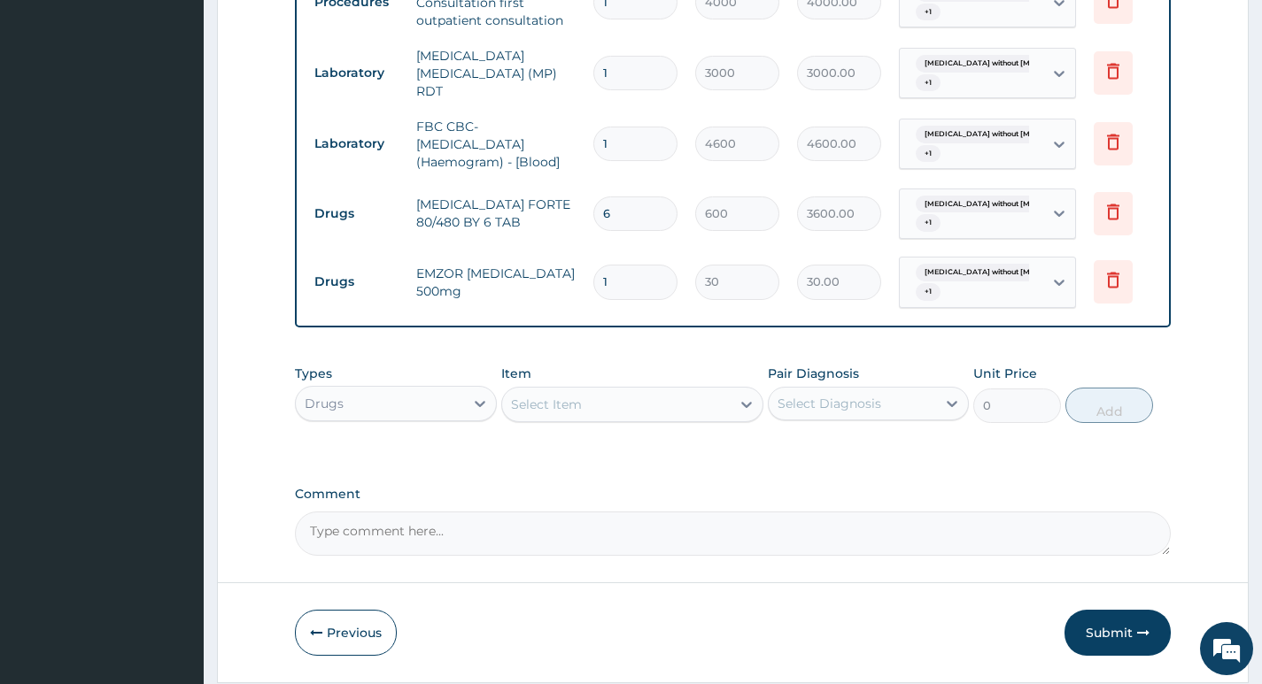
type input "18"
type input "540.00"
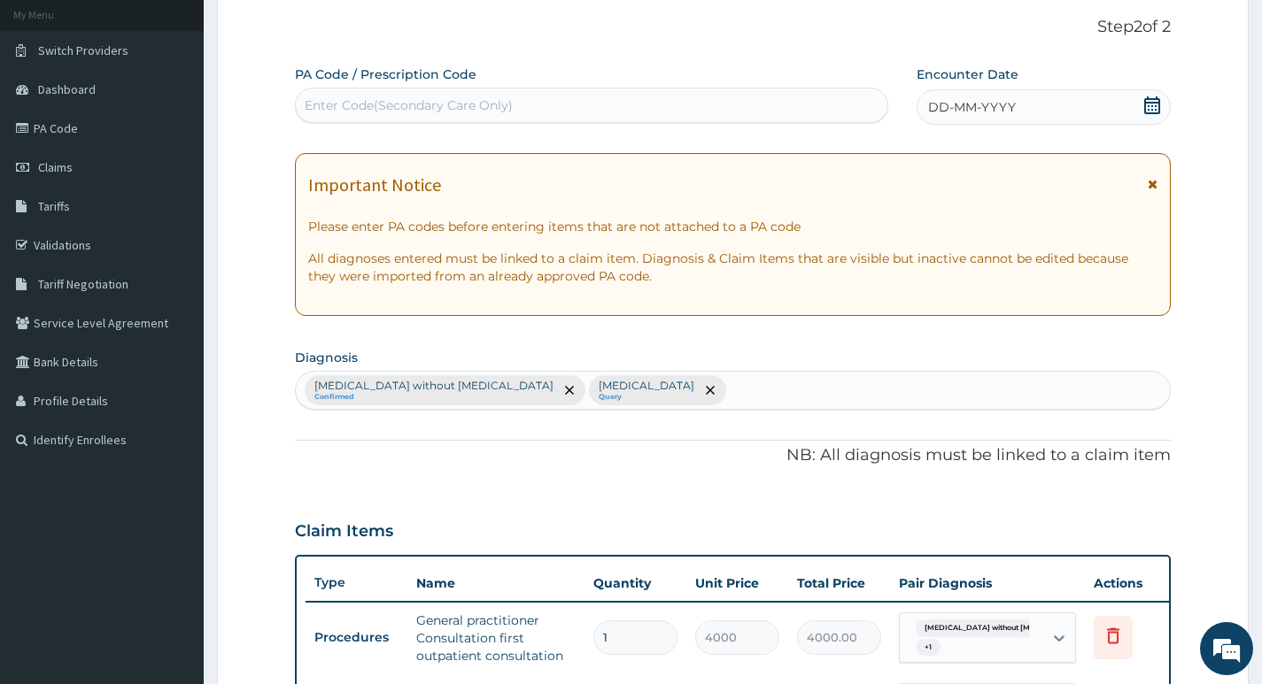
scroll to position [99, 0]
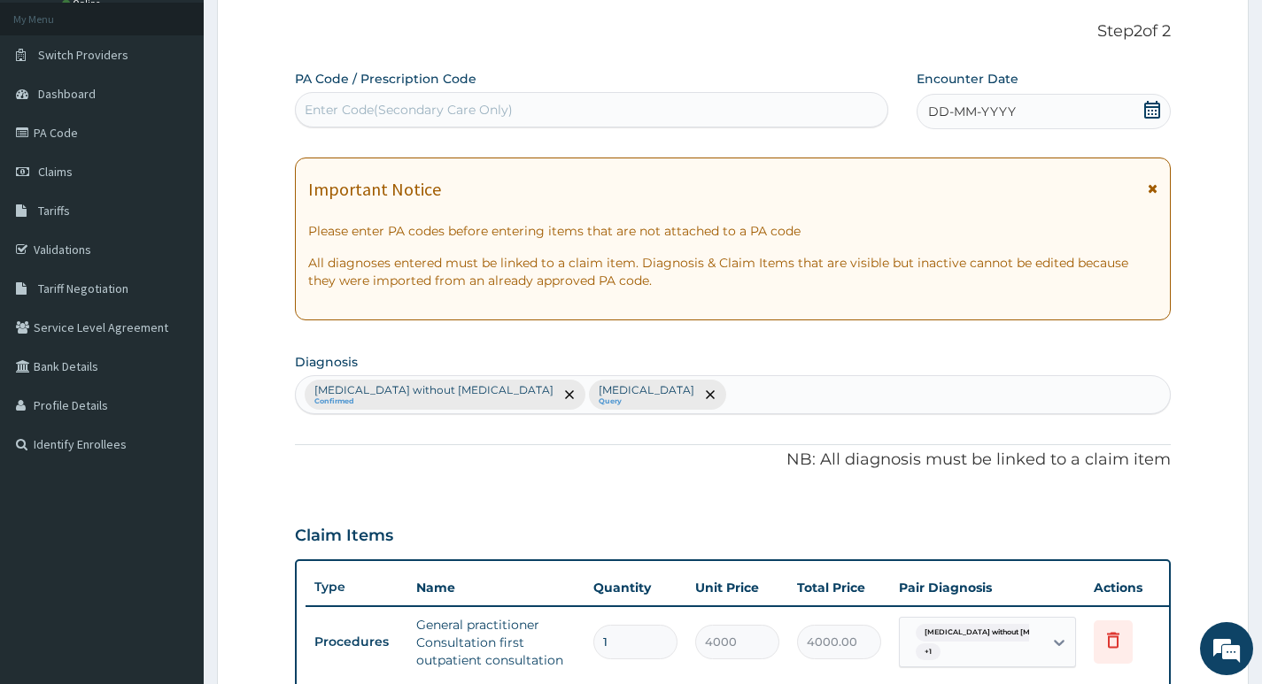
type input "18"
click at [1061, 96] on div "DD-MM-YYYY" at bounding box center [1043, 111] width 254 height 35
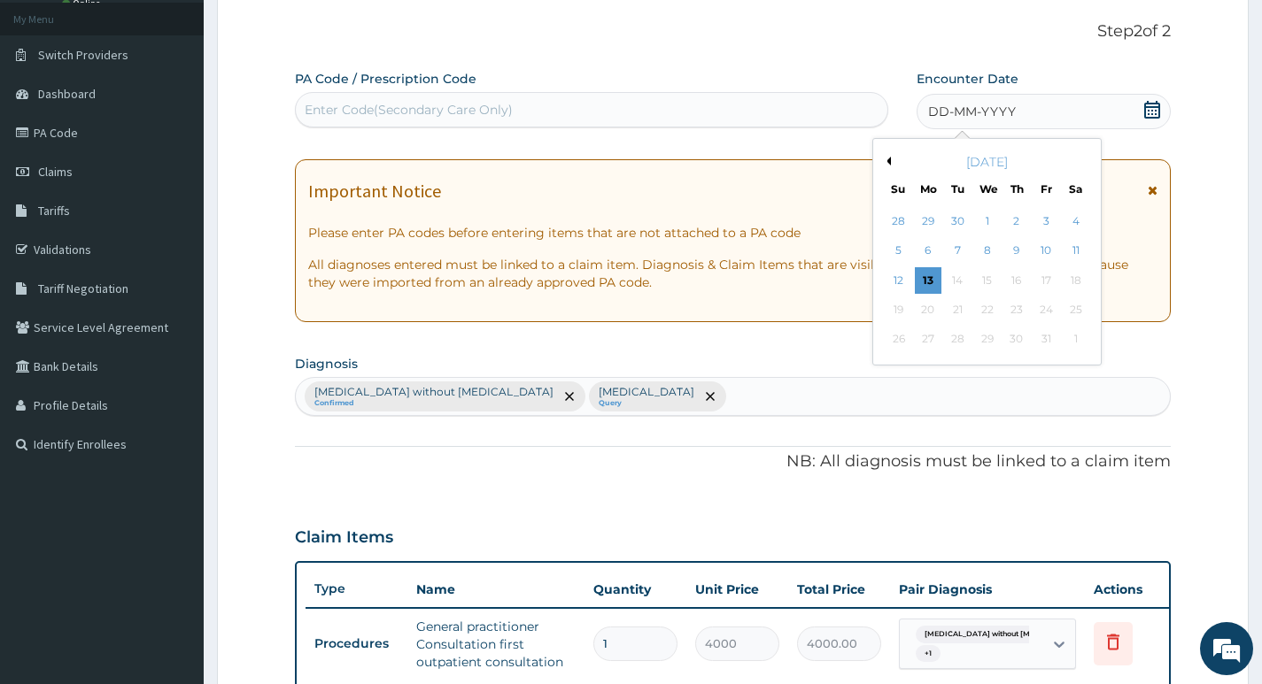
click at [891, 162] on div "October 2025" at bounding box center [986, 162] width 213 height 18
click at [891, 163] on div "October 2025" at bounding box center [986, 162] width 213 height 18
click at [886, 161] on button "Previous Month" at bounding box center [886, 161] width 9 height 9
click at [1044, 248] on div "12" at bounding box center [1045, 251] width 27 height 27
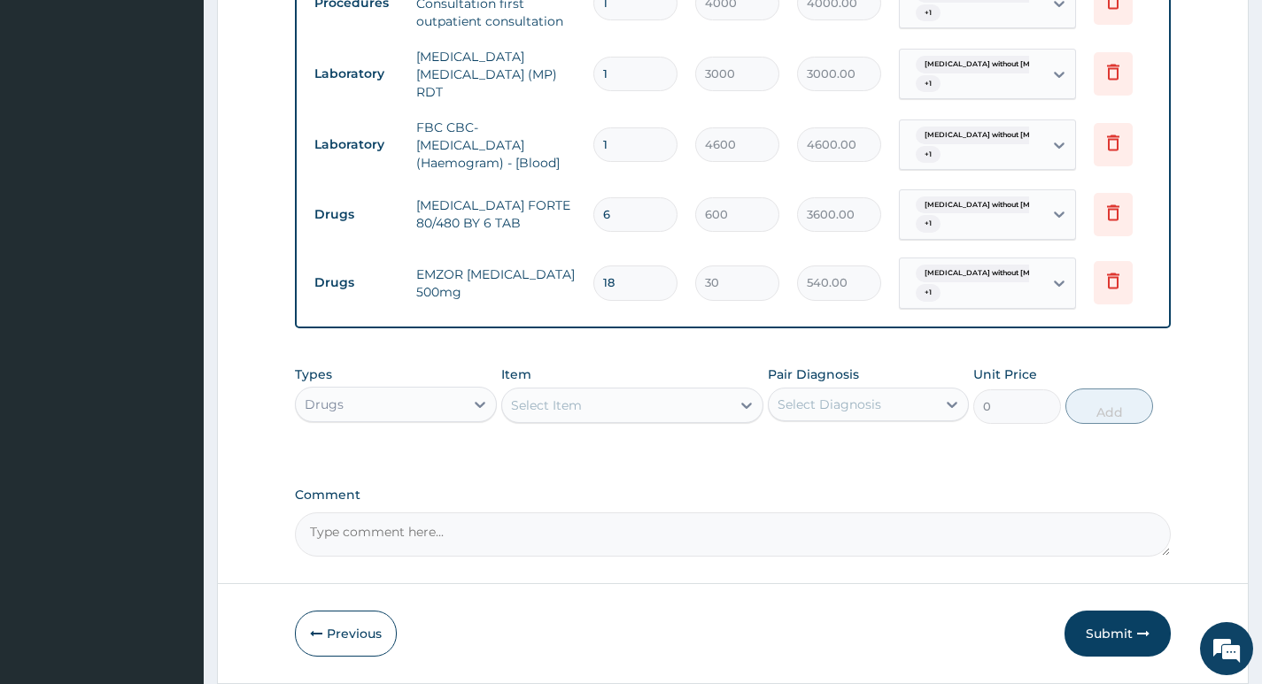
scroll to position [807, 0]
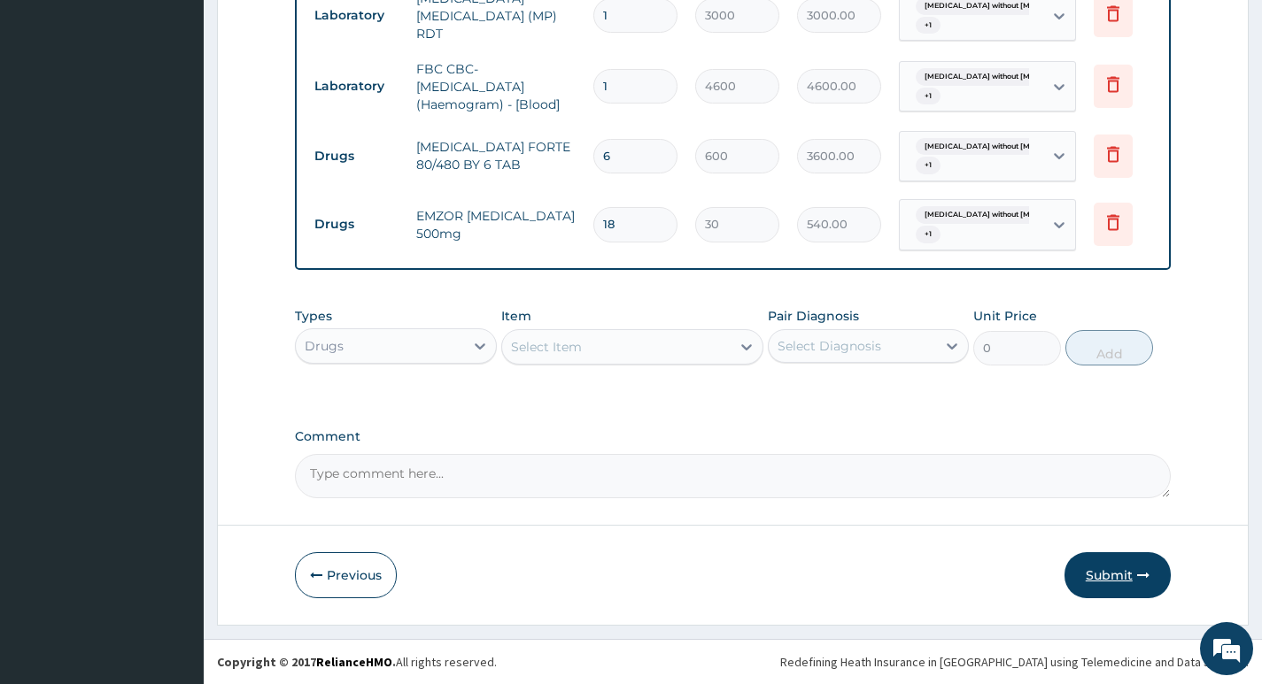
click at [1105, 575] on button "Submit" at bounding box center [1117, 575] width 106 height 46
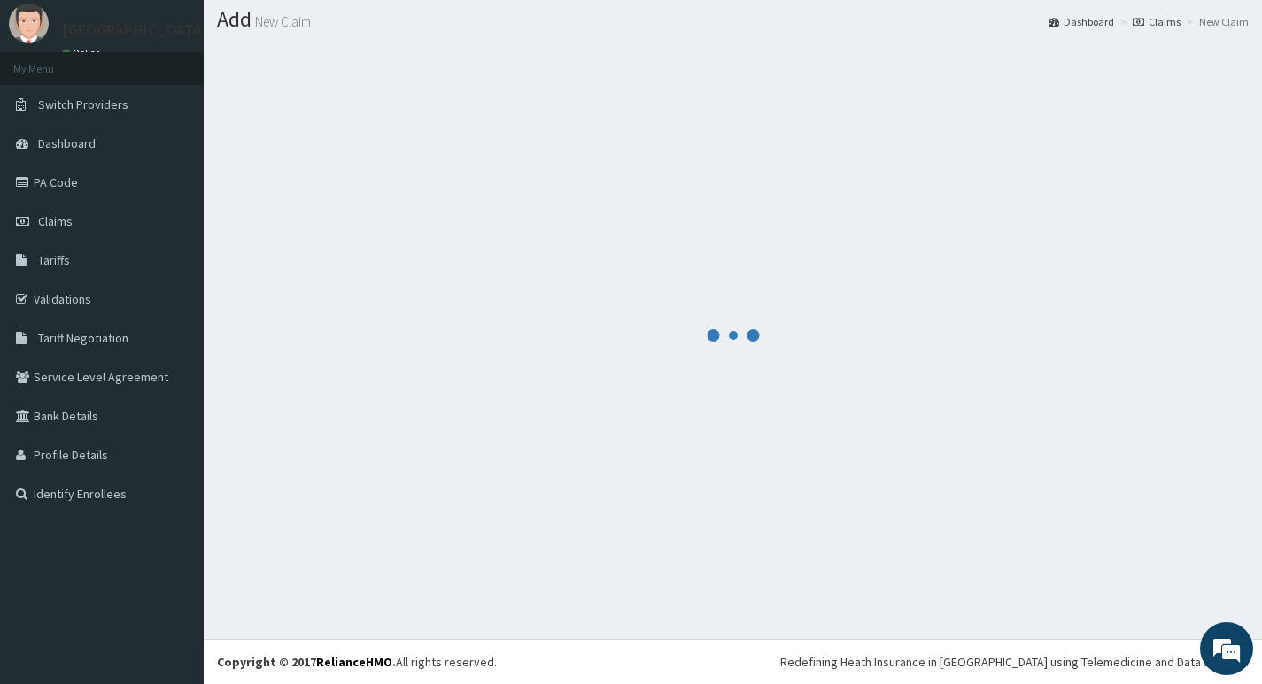
scroll to position [50, 0]
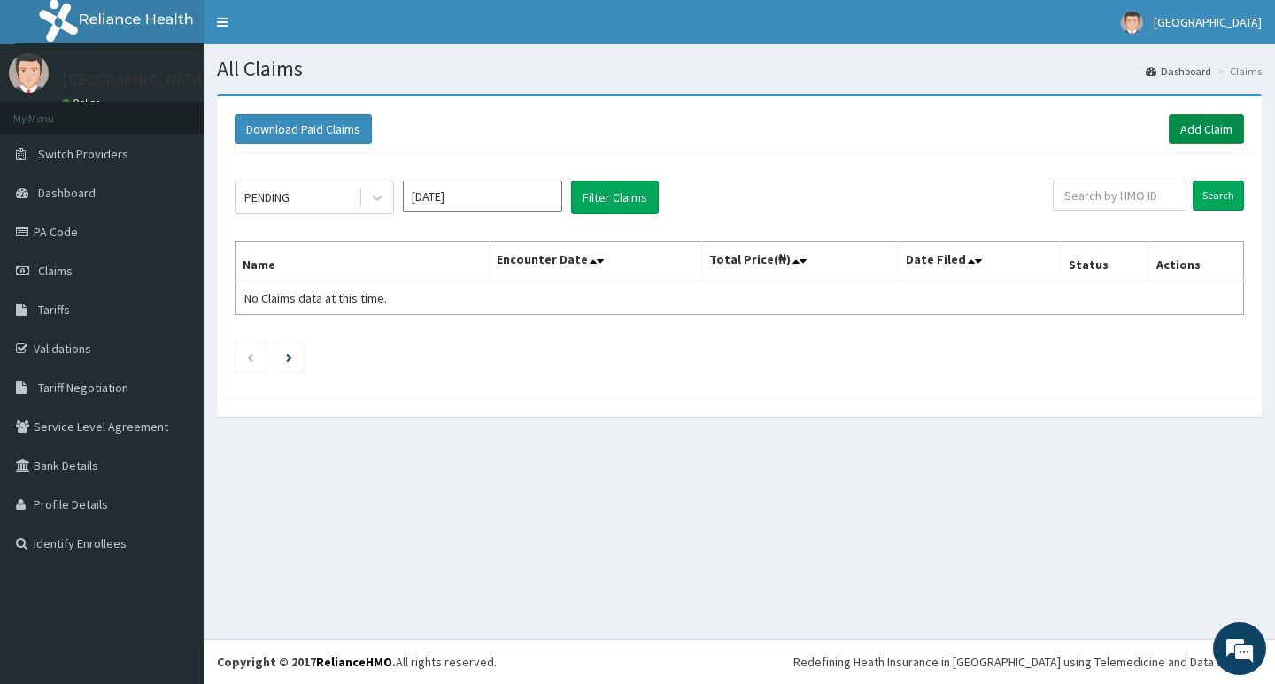
click at [1190, 124] on link "Add Claim" at bounding box center [1206, 129] width 75 height 30
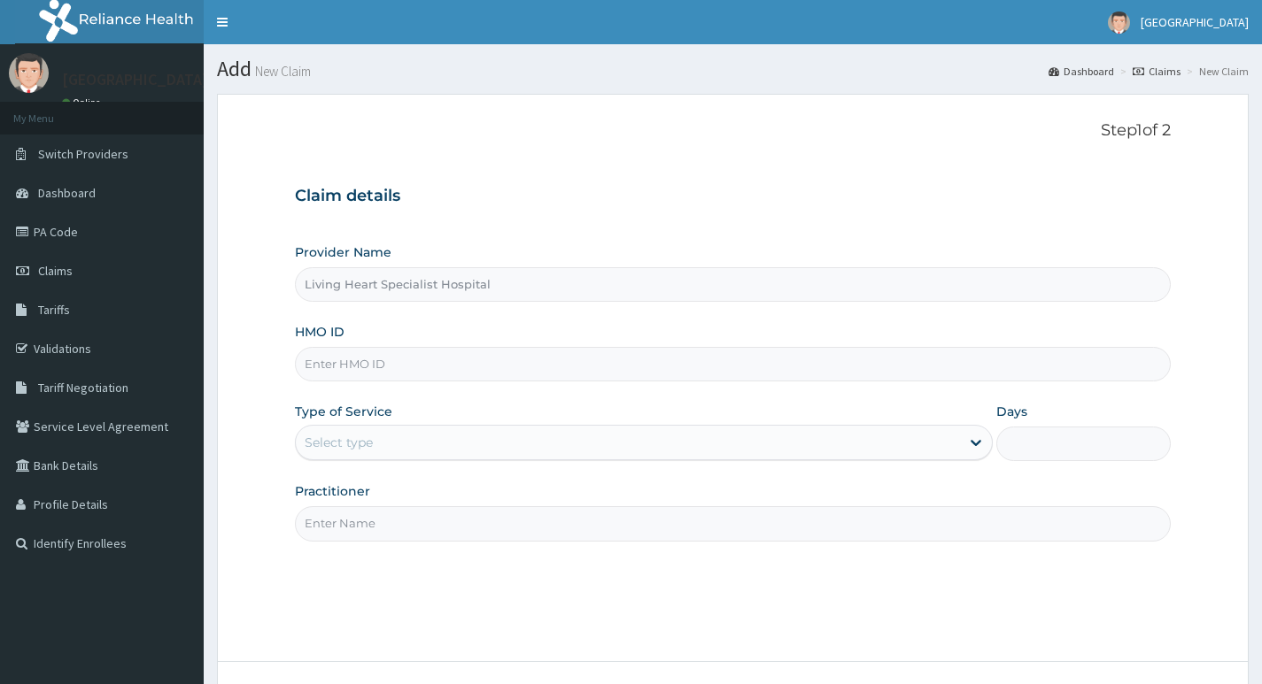
type input "Living Heart Specialist Hospital"
click at [517, 362] on input "HMO ID" at bounding box center [733, 364] width 876 height 35
paste input "lfl/10058/b"
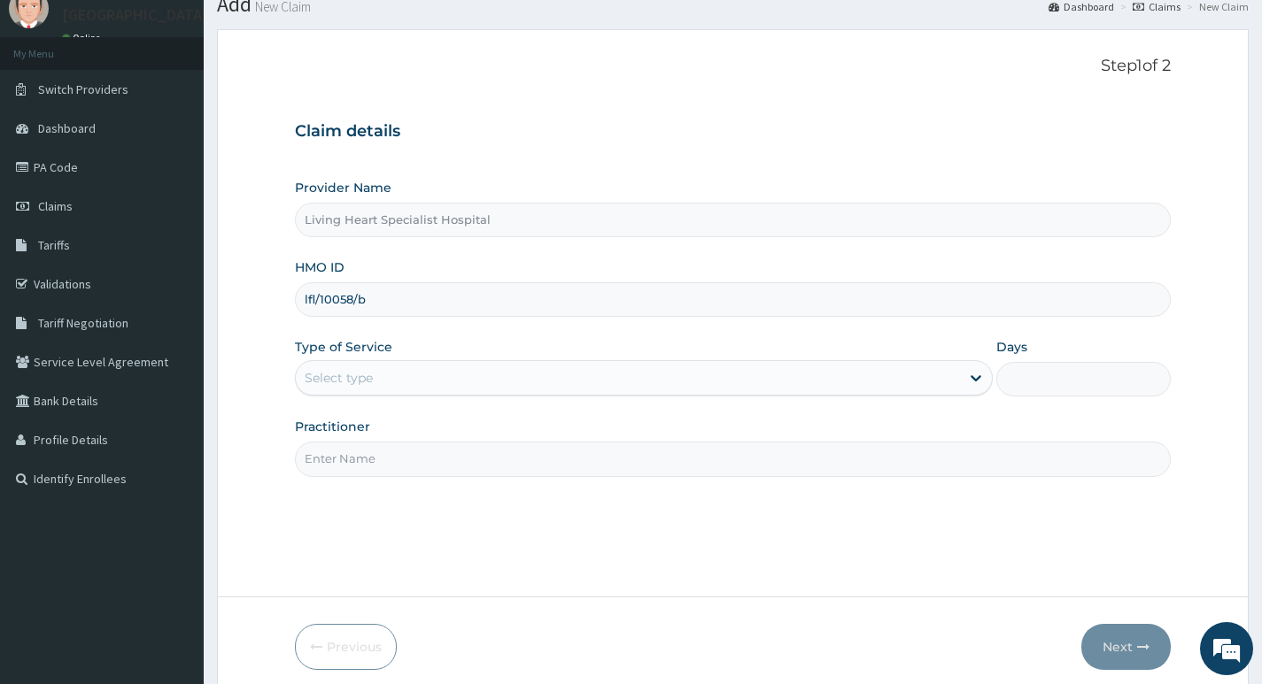
scroll to position [136, 0]
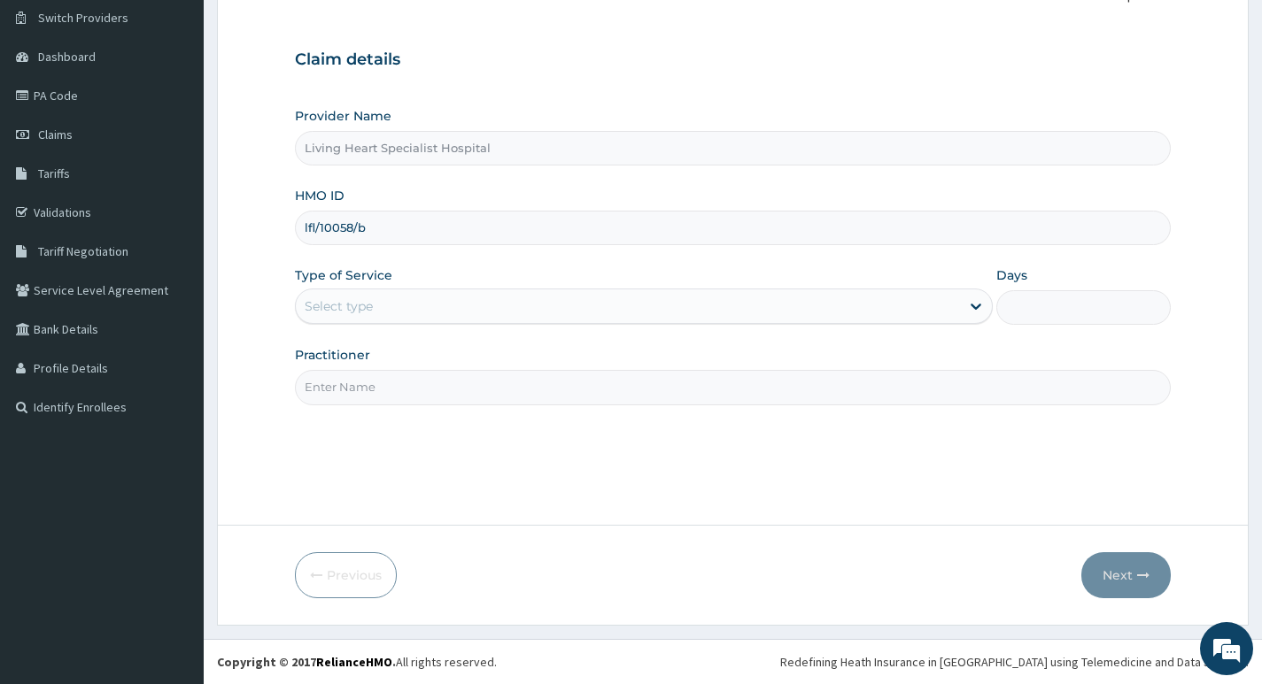
type input "lfl/10058/b"
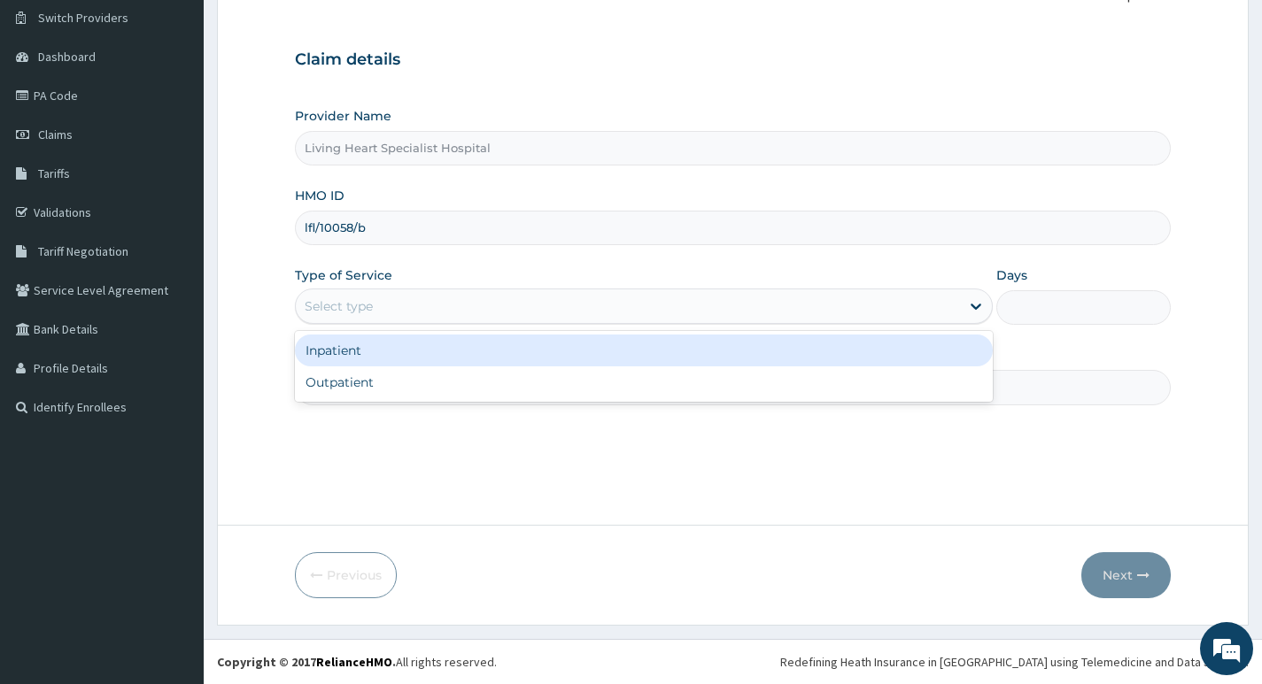
click at [880, 309] on div "Select type" at bounding box center [628, 306] width 664 height 28
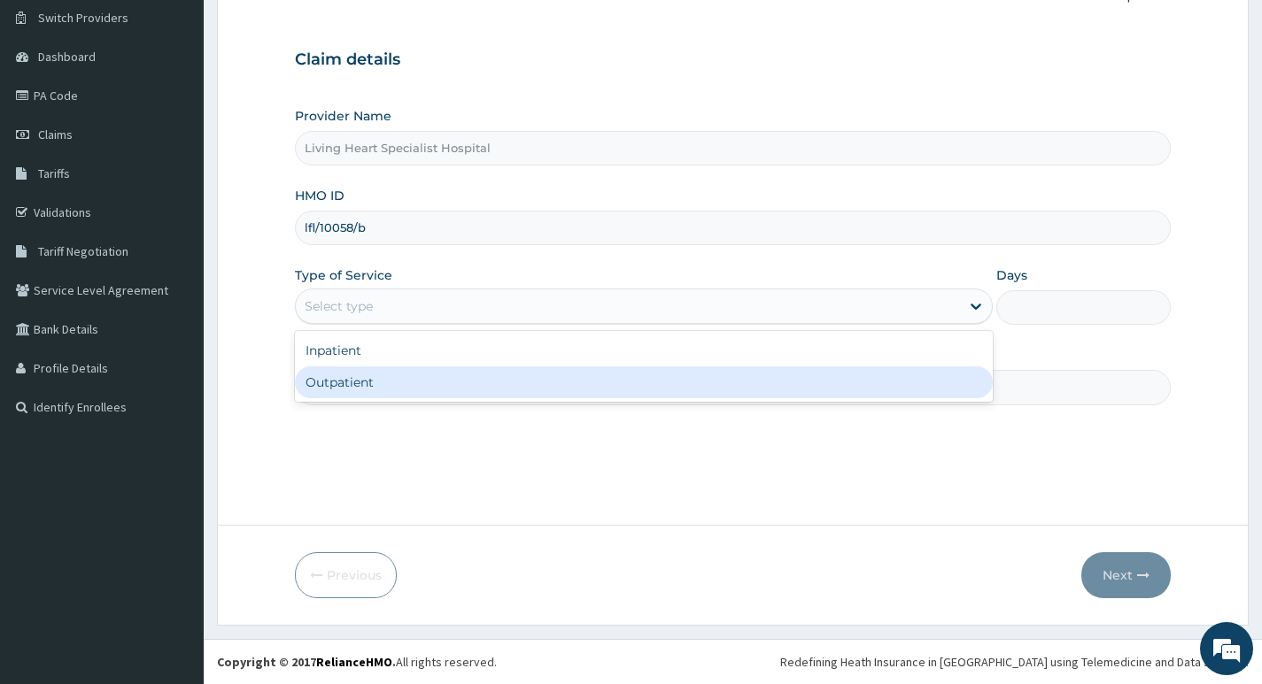
click at [837, 384] on div "Outpatient" at bounding box center [644, 383] width 698 height 32
type input "1"
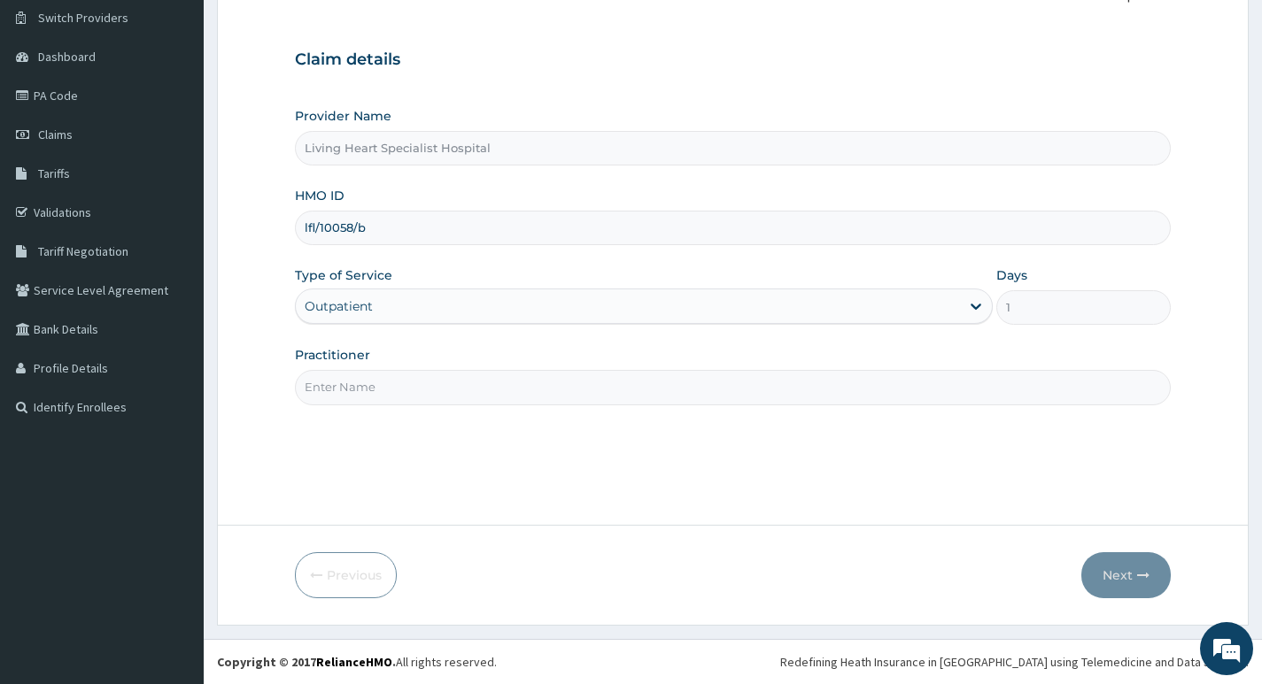
click at [919, 385] on input "Practitioner" at bounding box center [733, 387] width 876 height 35
type input "DR. NWAERI AJOKU"
click at [1104, 573] on button "Next" at bounding box center [1125, 575] width 89 height 46
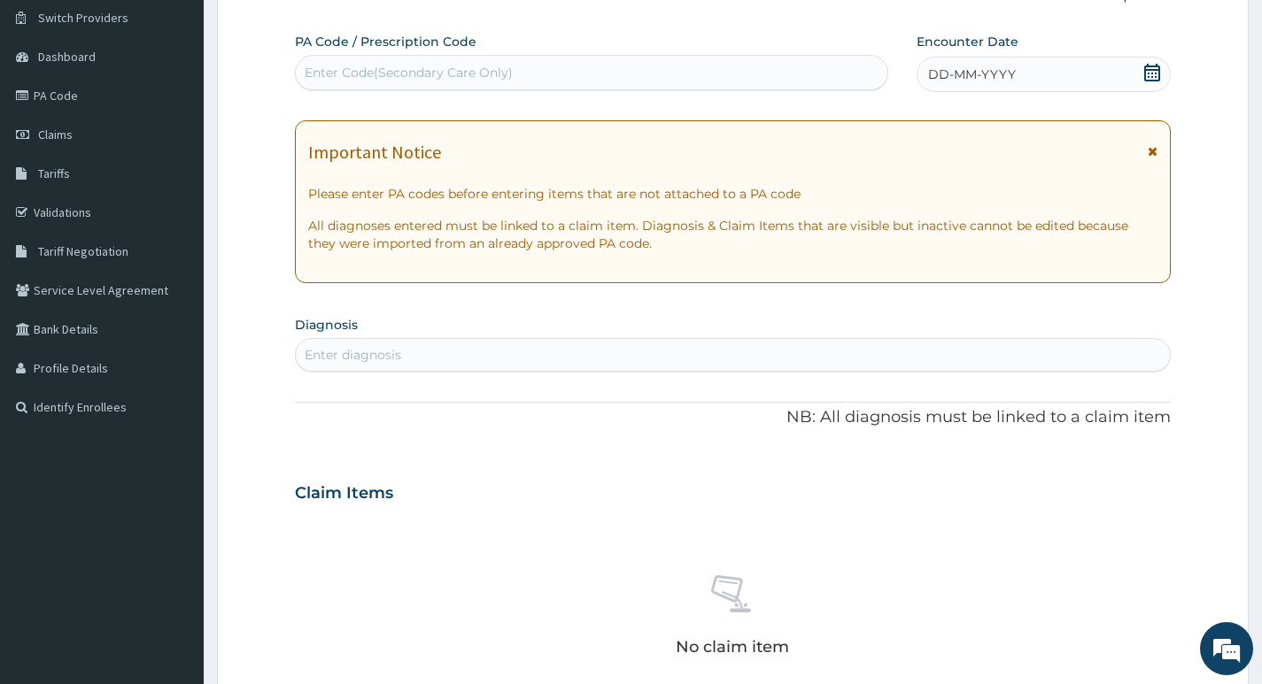
click at [529, 69] on div "Enter Code(Secondary Care Only)" at bounding box center [591, 72] width 591 height 28
type input "PA/70C06D"
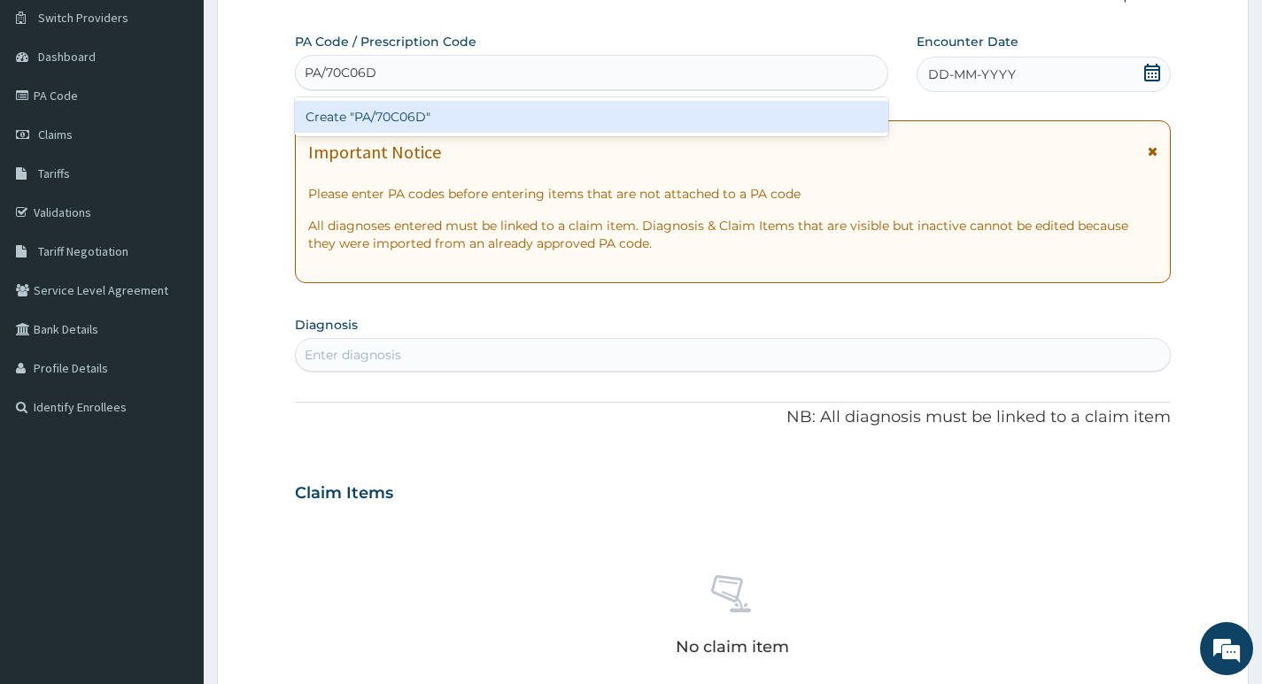
click at [482, 115] on div "Create "PA/70C06D"" at bounding box center [591, 117] width 593 height 32
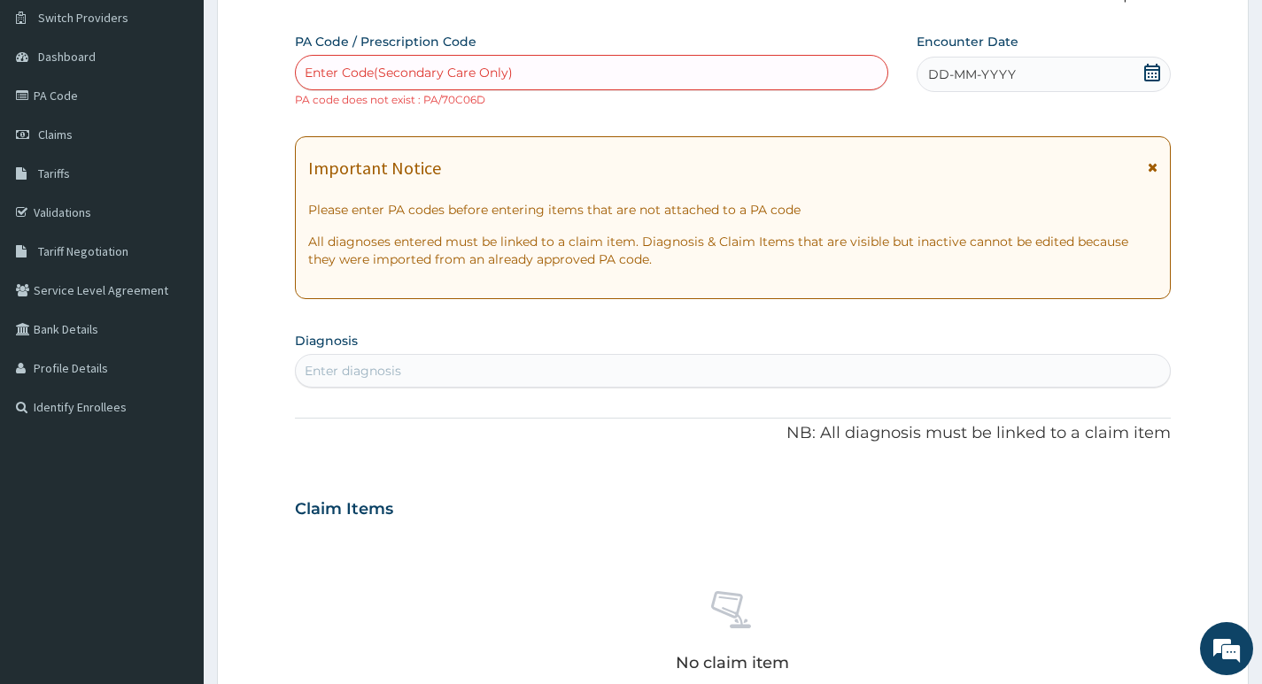
click at [556, 68] on div "Enter Code(Secondary Care Only)" at bounding box center [591, 72] width 591 height 28
type input "PA/7DC06D"
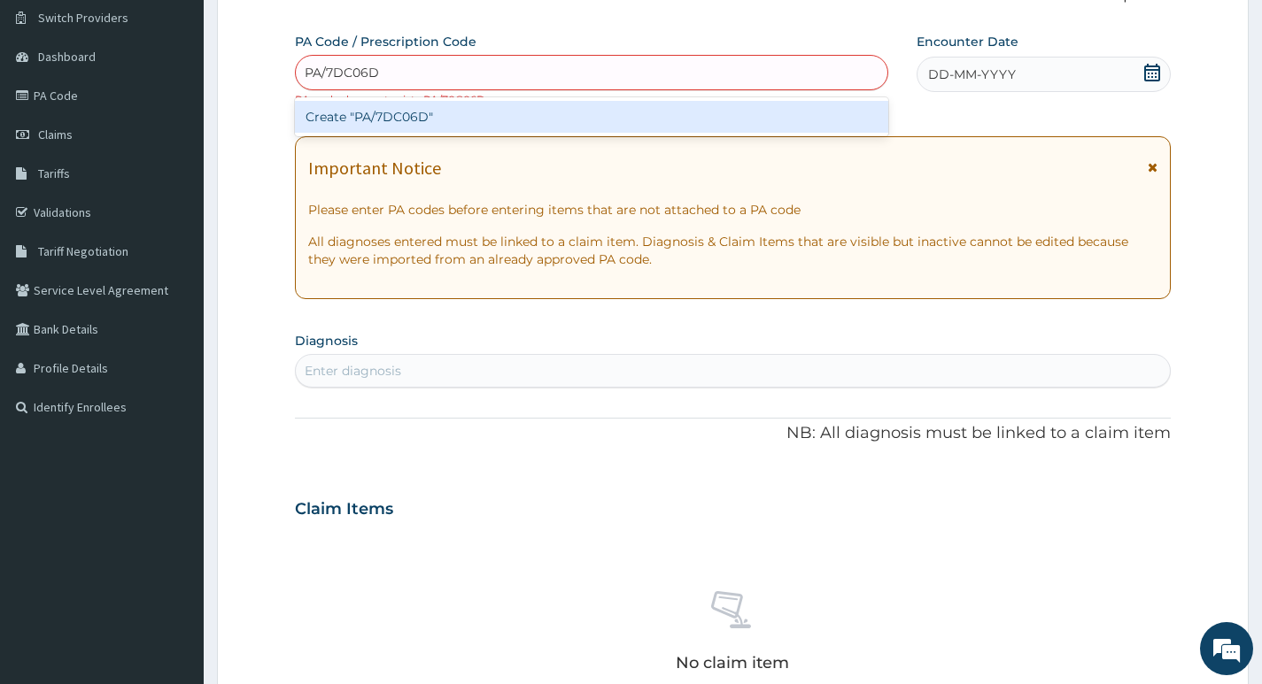
click at [419, 120] on div "Create "PA/7DC06D"" at bounding box center [591, 117] width 593 height 32
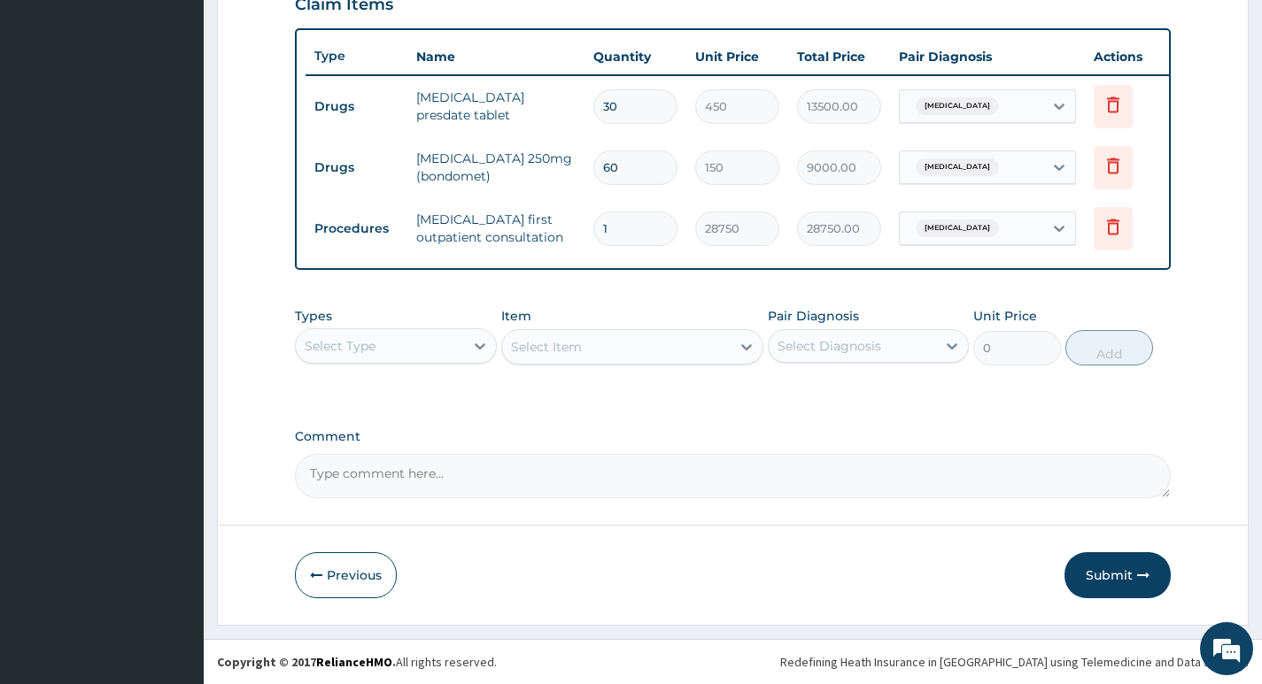
scroll to position [644, 0]
click at [1100, 575] on button "Submit" at bounding box center [1117, 575] width 106 height 46
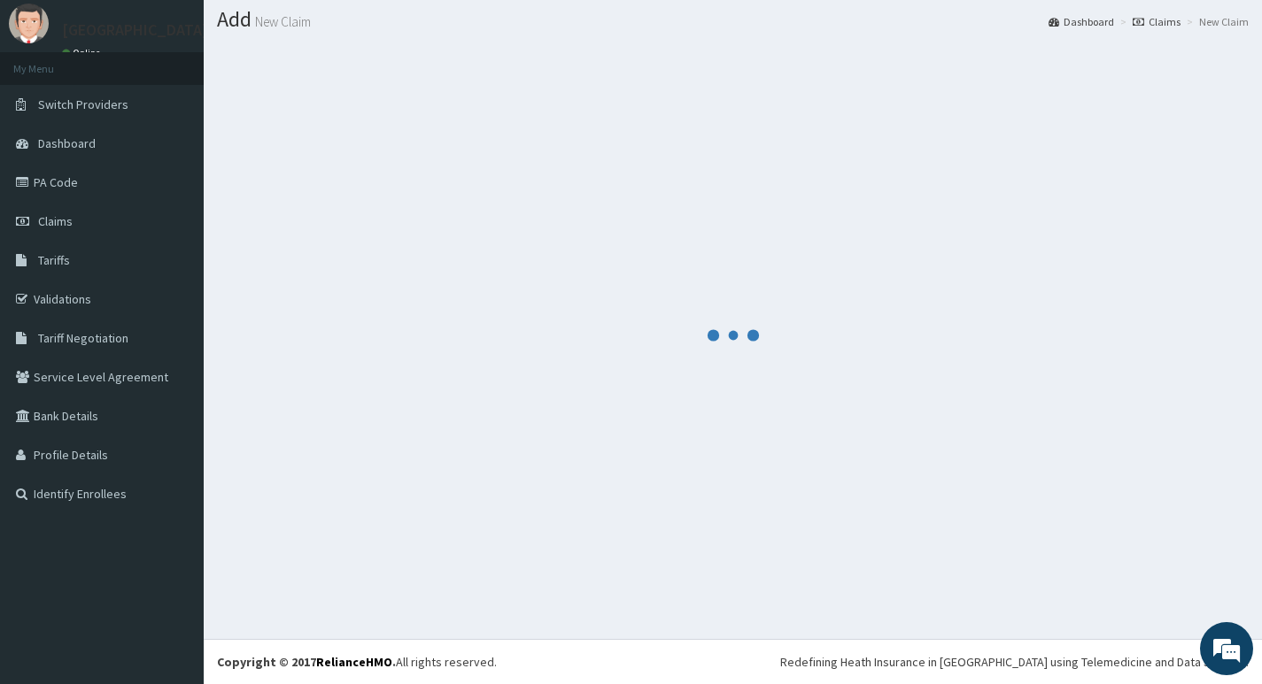
scroll to position [50, 0]
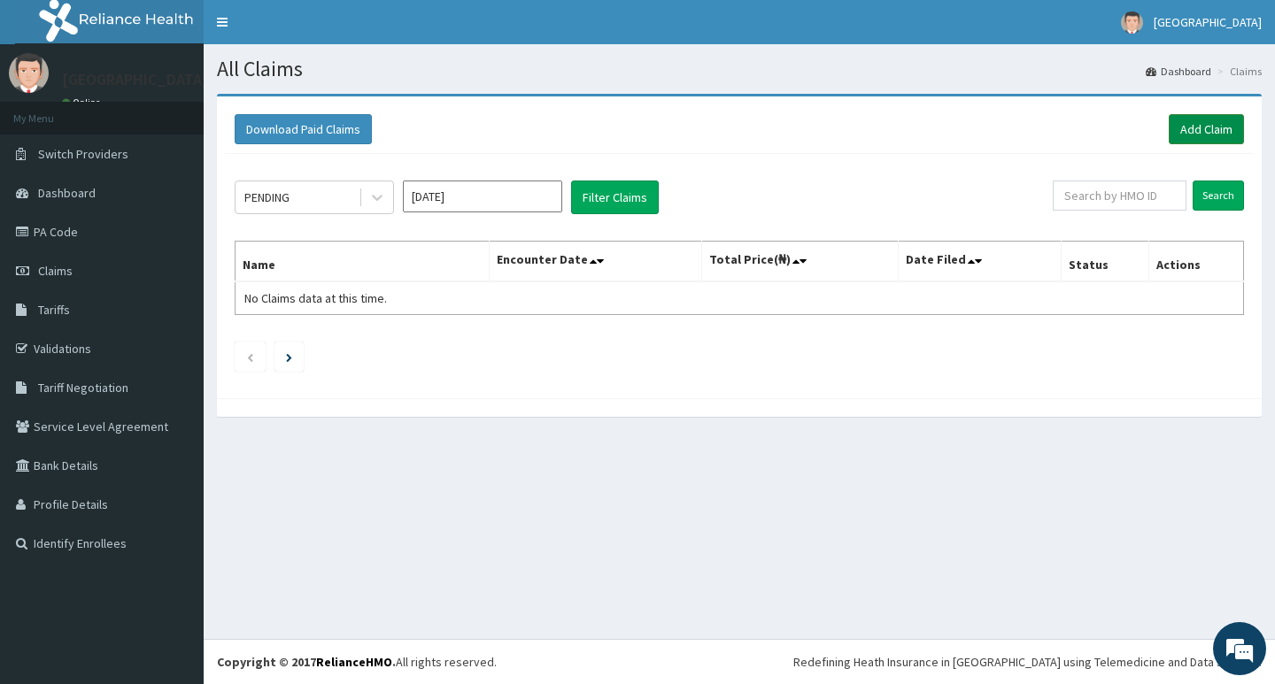
click at [1207, 130] on link "Add Claim" at bounding box center [1206, 129] width 75 height 30
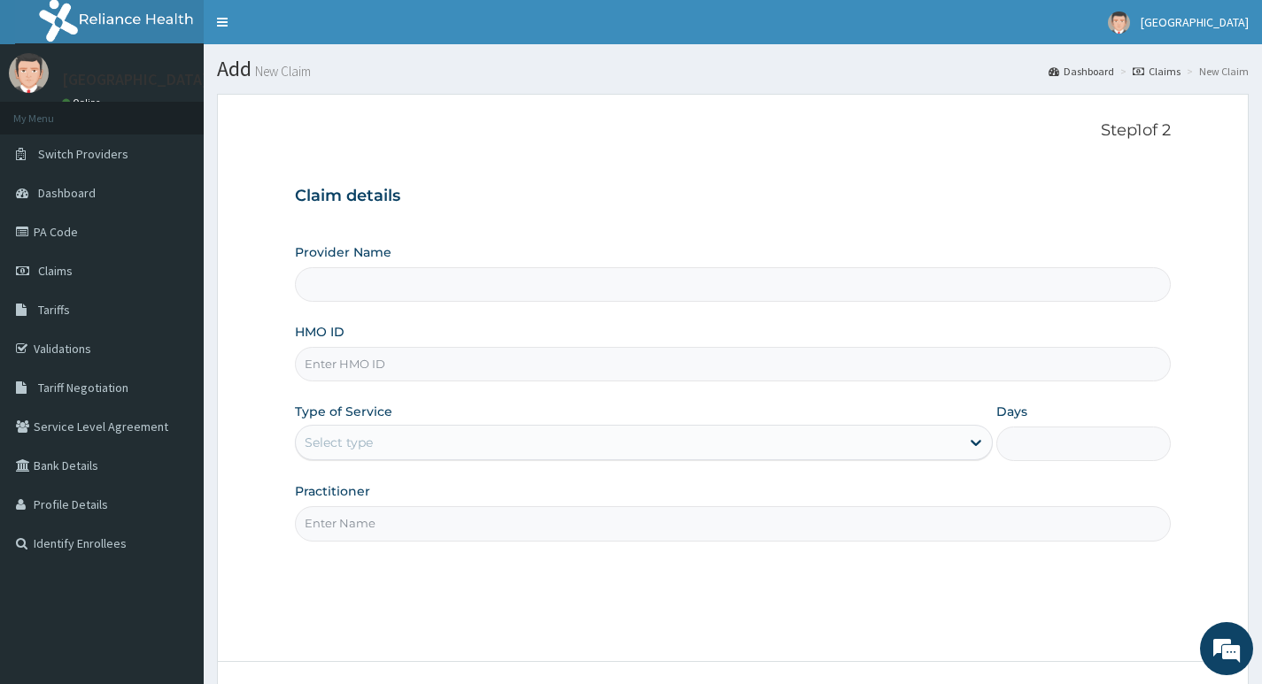
type input "Living Heart Specialist Hospital"
click at [463, 368] on input "HMO ID" at bounding box center [733, 364] width 876 height 35
paste input "SZA/10005/A"
type input "SZA/10005/A"
click at [440, 441] on div "Select type" at bounding box center [628, 442] width 664 height 28
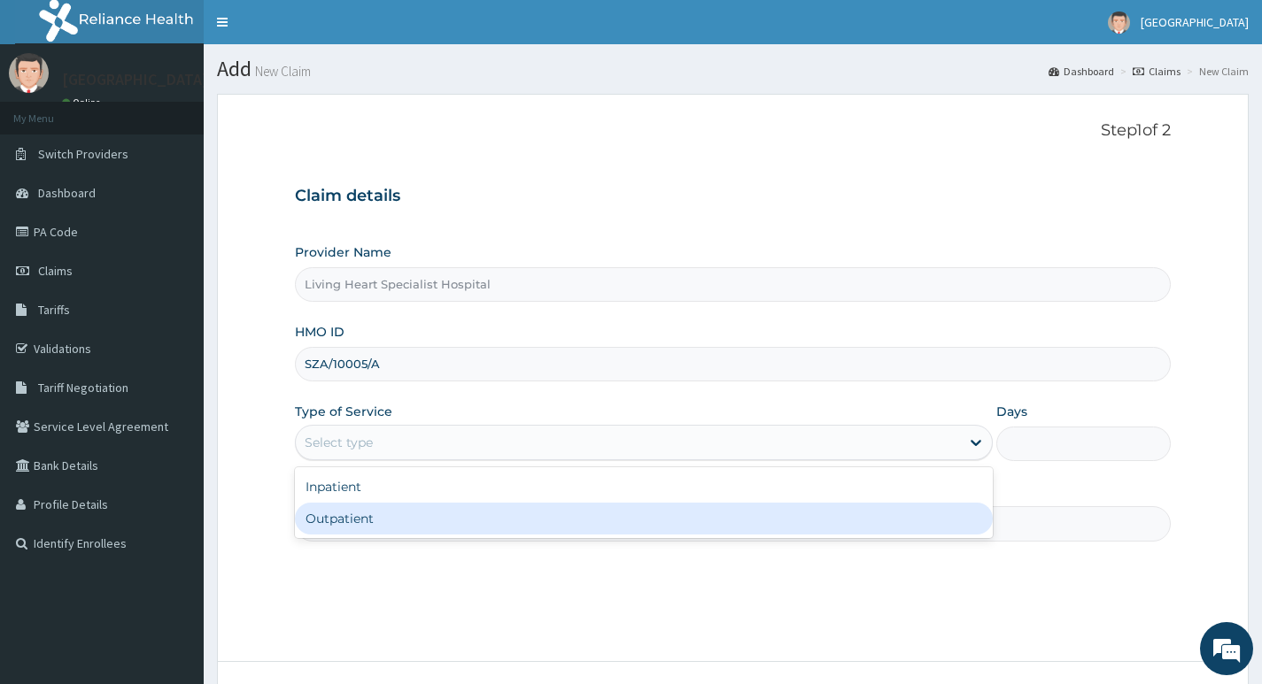
click at [441, 515] on div "Outpatient" at bounding box center [644, 519] width 698 height 32
type input "1"
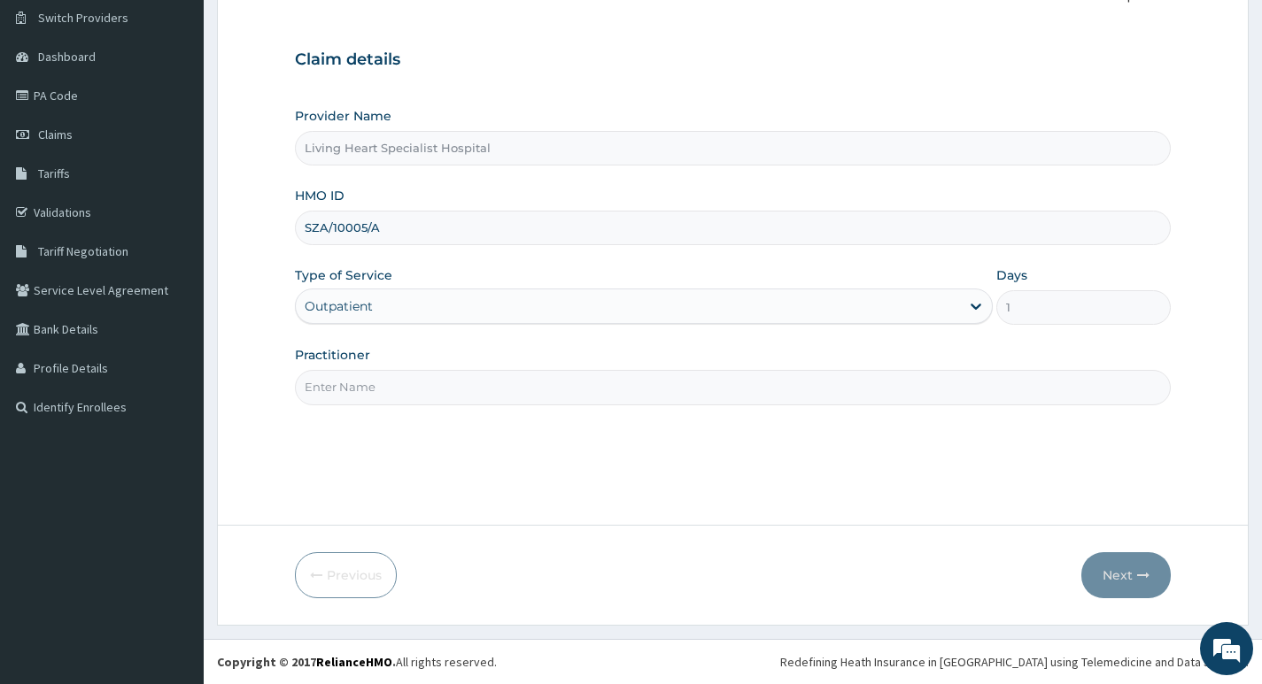
click at [608, 392] on input "Practitioner" at bounding box center [733, 387] width 876 height 35
type input "DR. FAVOUR EZEM"
click at [1114, 575] on button "Next" at bounding box center [1125, 575] width 89 height 46
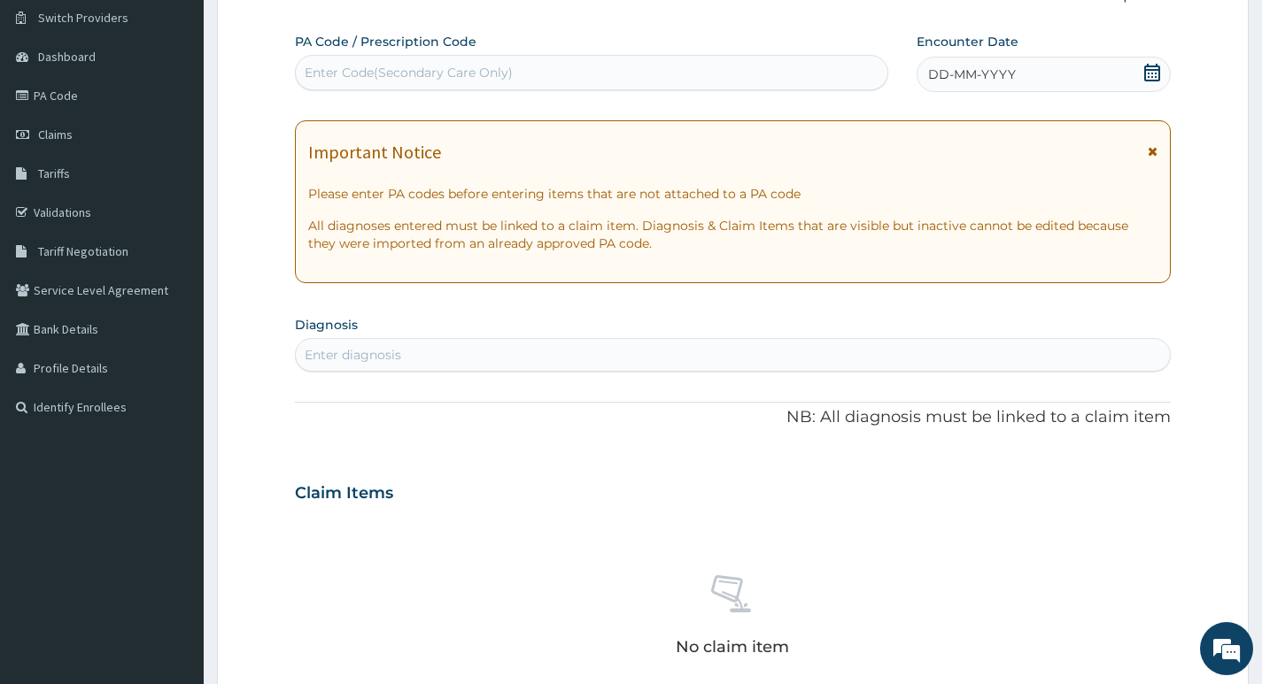
click at [578, 67] on div "Enter Code(Secondary Care Only)" at bounding box center [591, 72] width 591 height 28
type input "PA/4B8E6D"
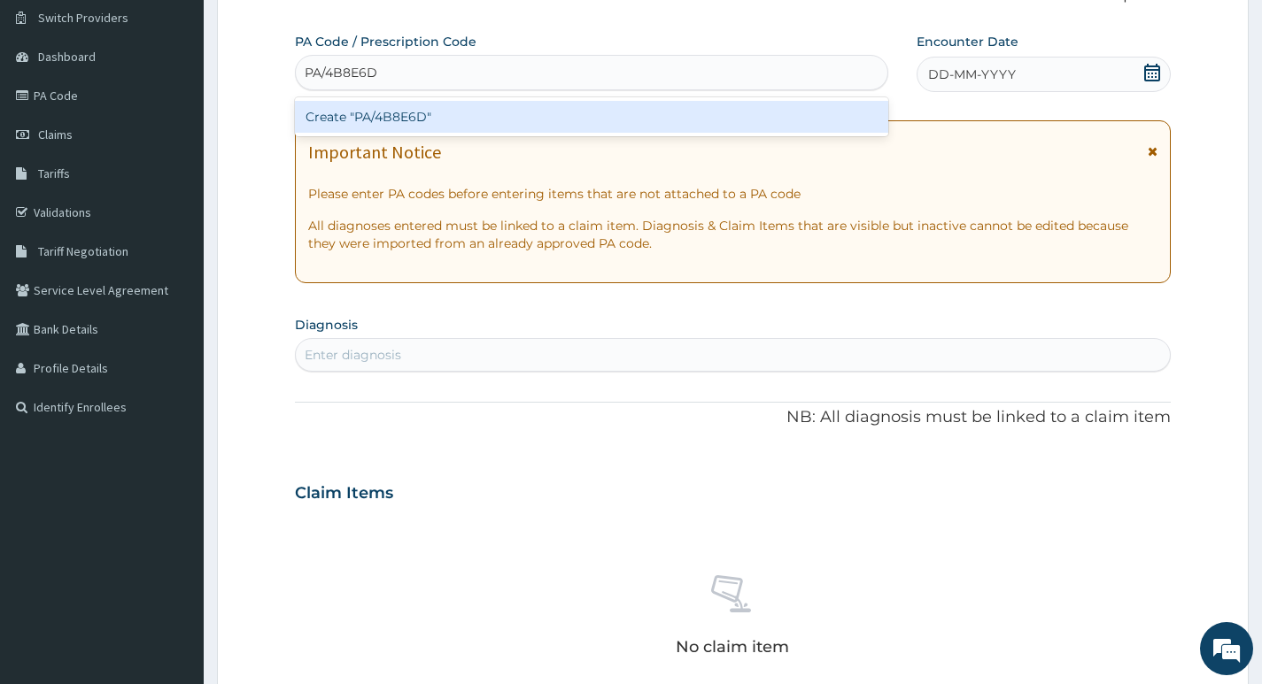
click at [594, 113] on div "Create "PA/4B8E6D"" at bounding box center [591, 117] width 593 height 32
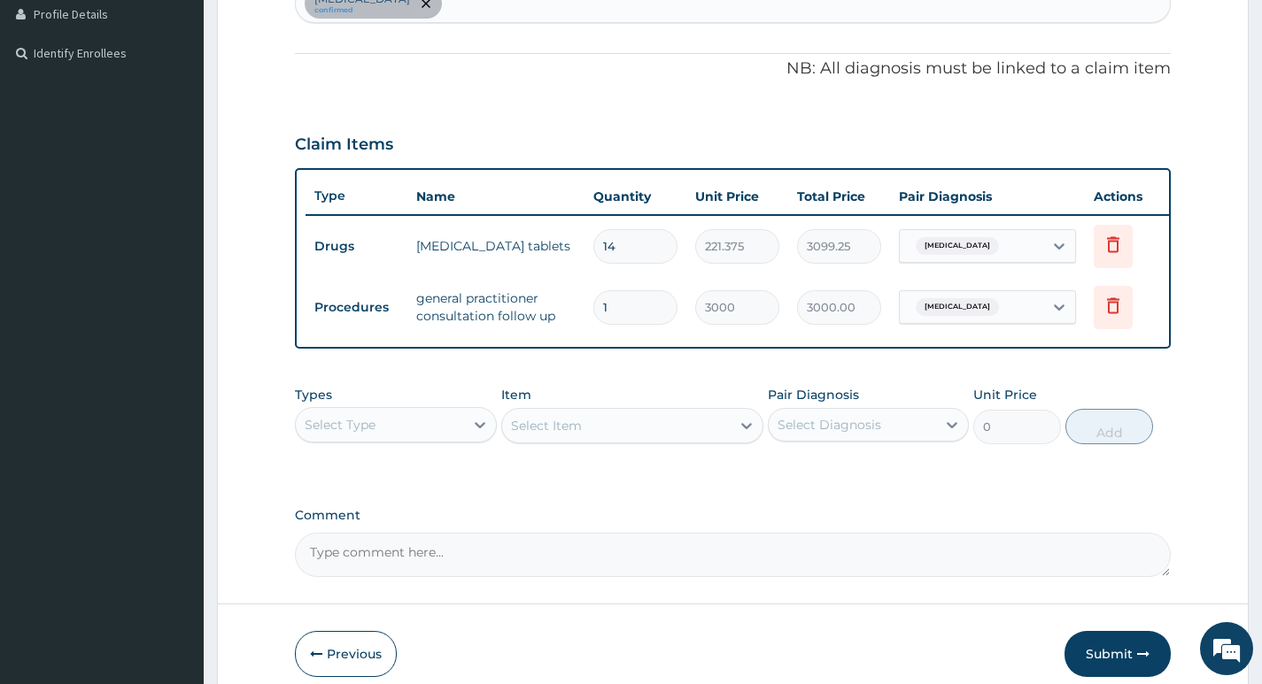
scroll to position [583, 0]
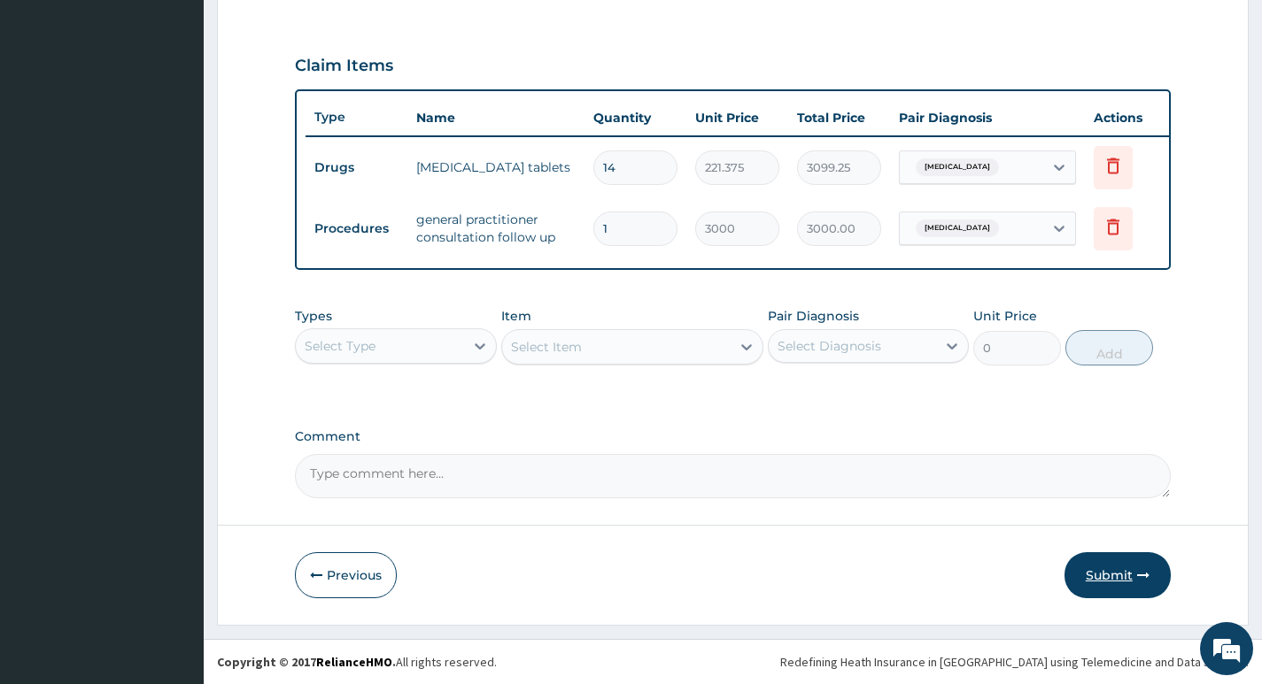
click at [1112, 573] on button "Submit" at bounding box center [1117, 575] width 106 height 46
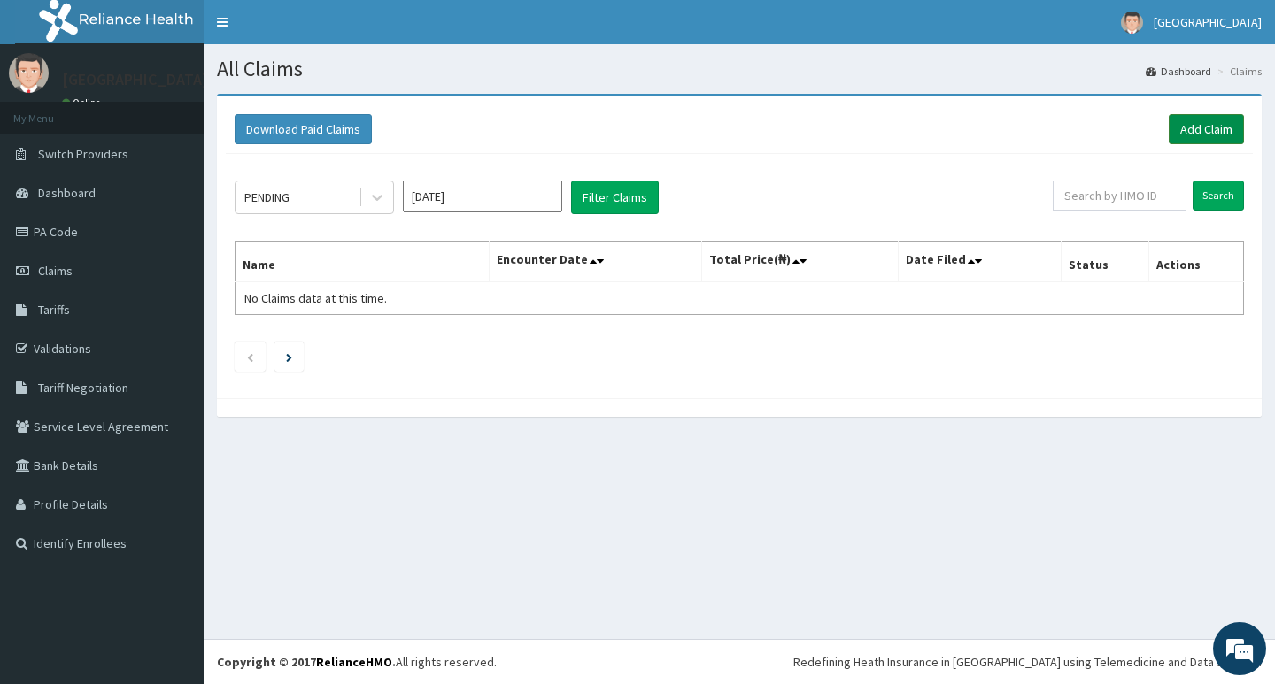
click at [1189, 129] on link "Add Claim" at bounding box center [1206, 129] width 75 height 30
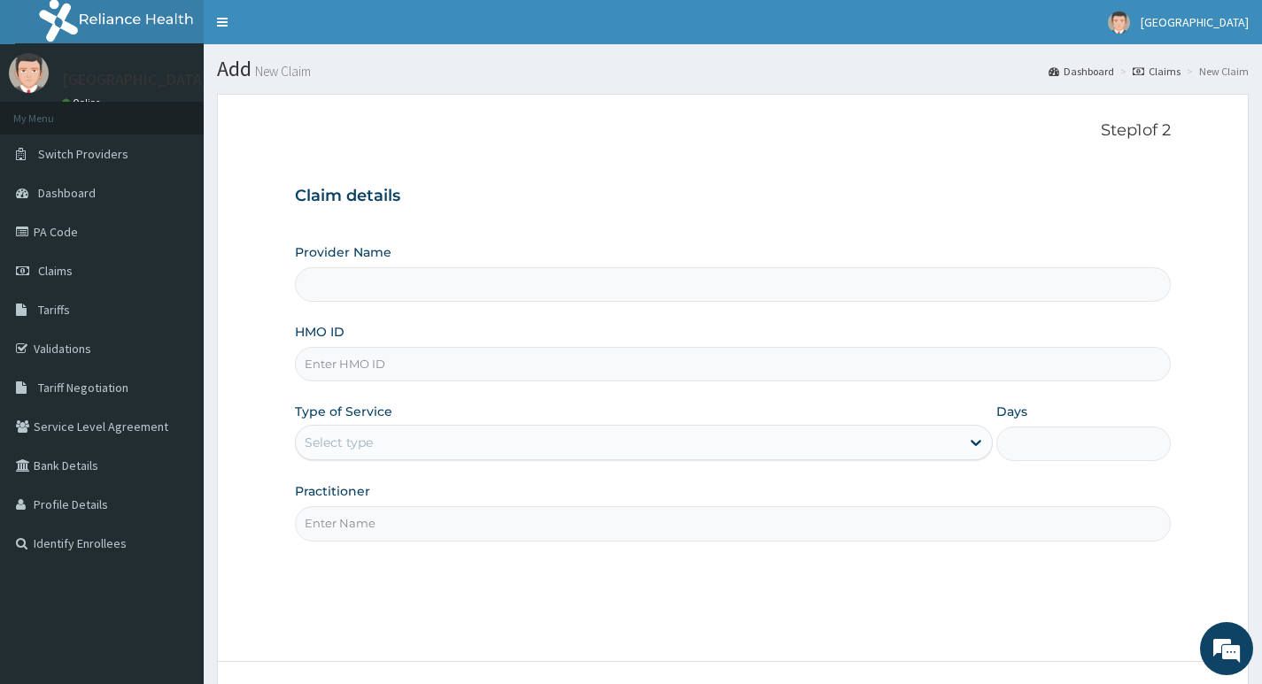
type input "Living Heart Specialist Hospital"
click at [473, 365] on input "HMO ID" at bounding box center [733, 364] width 876 height 35
paste input "AAO/10013/A"
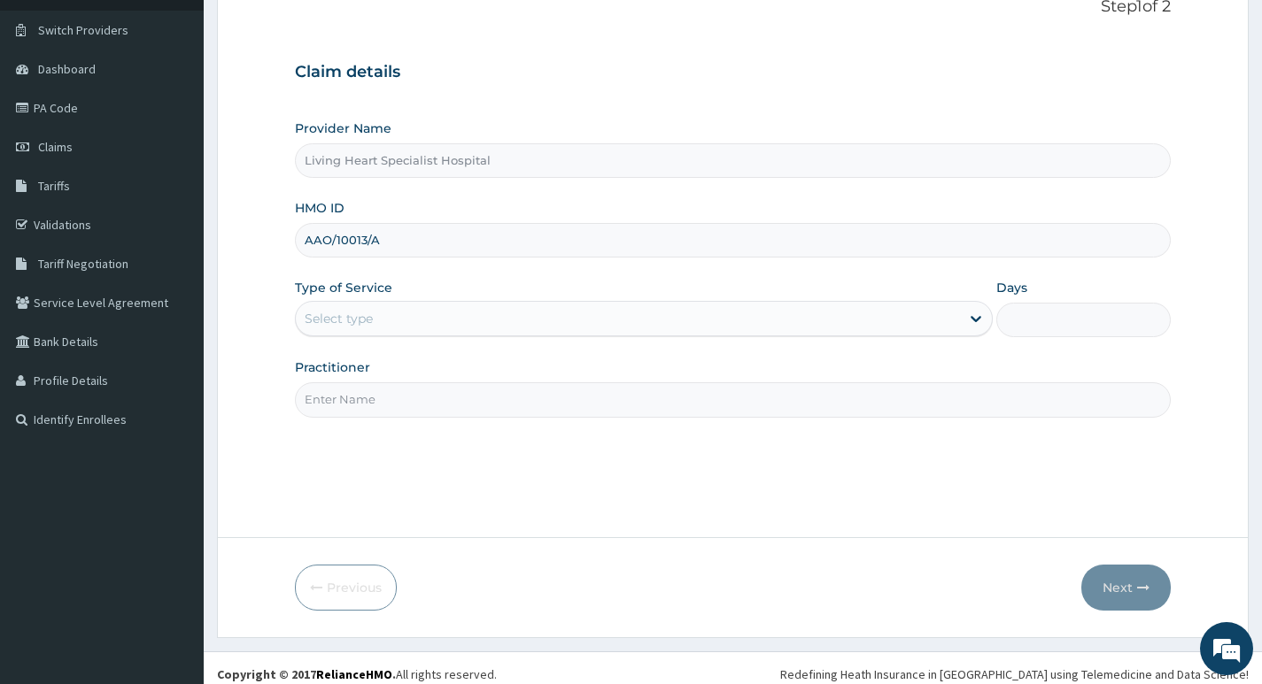
scroll to position [136, 0]
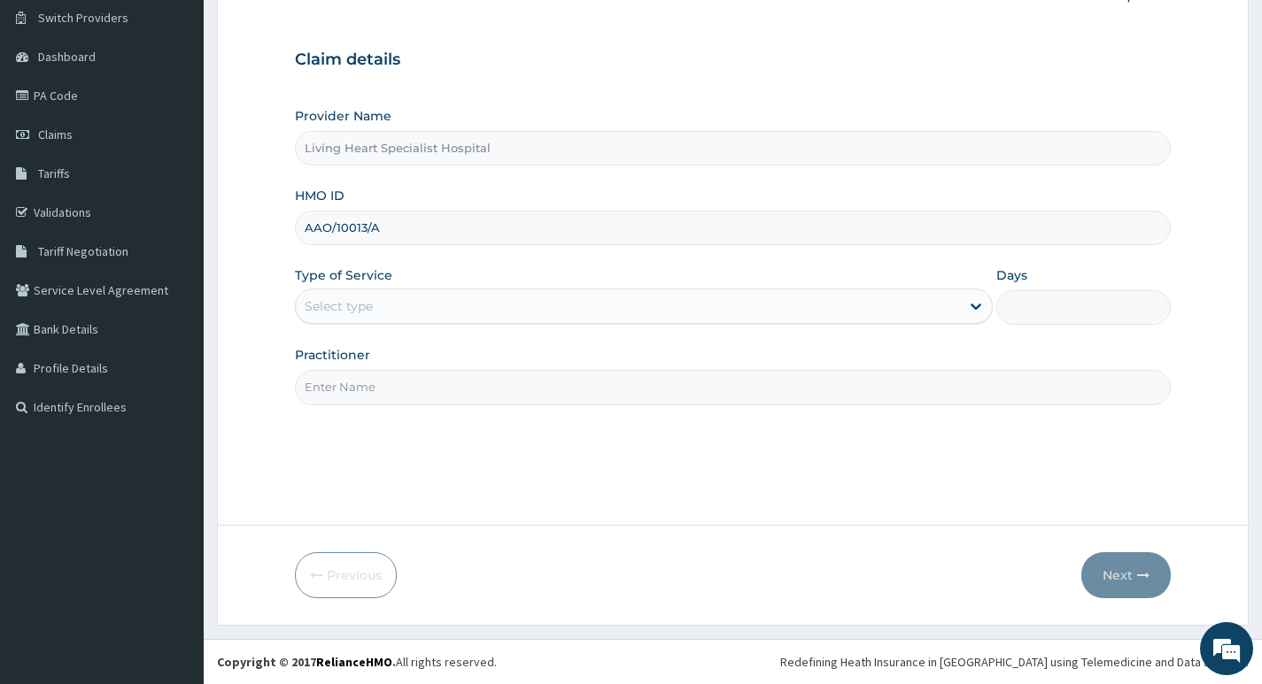
type input "AAO/10013/A"
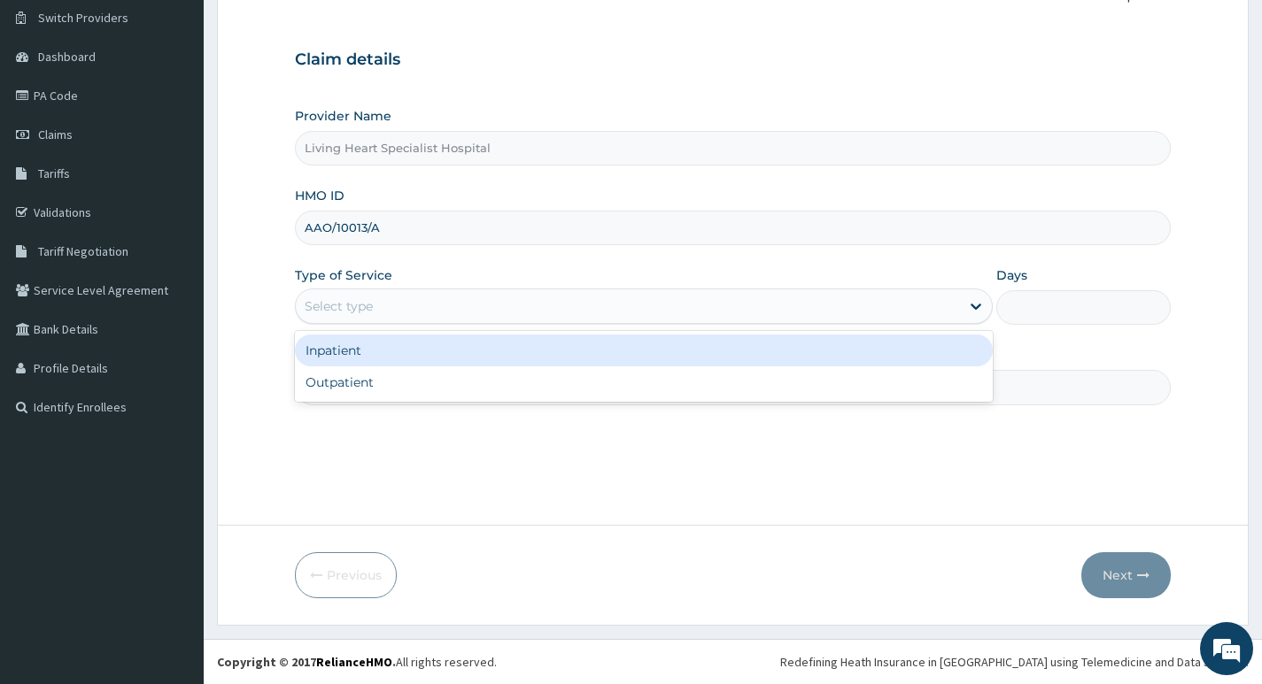
drag, startPoint x: 883, startPoint y: 308, endPoint x: 874, endPoint y: 310, distance: 9.0
click at [881, 308] on div "Select type" at bounding box center [628, 306] width 664 height 28
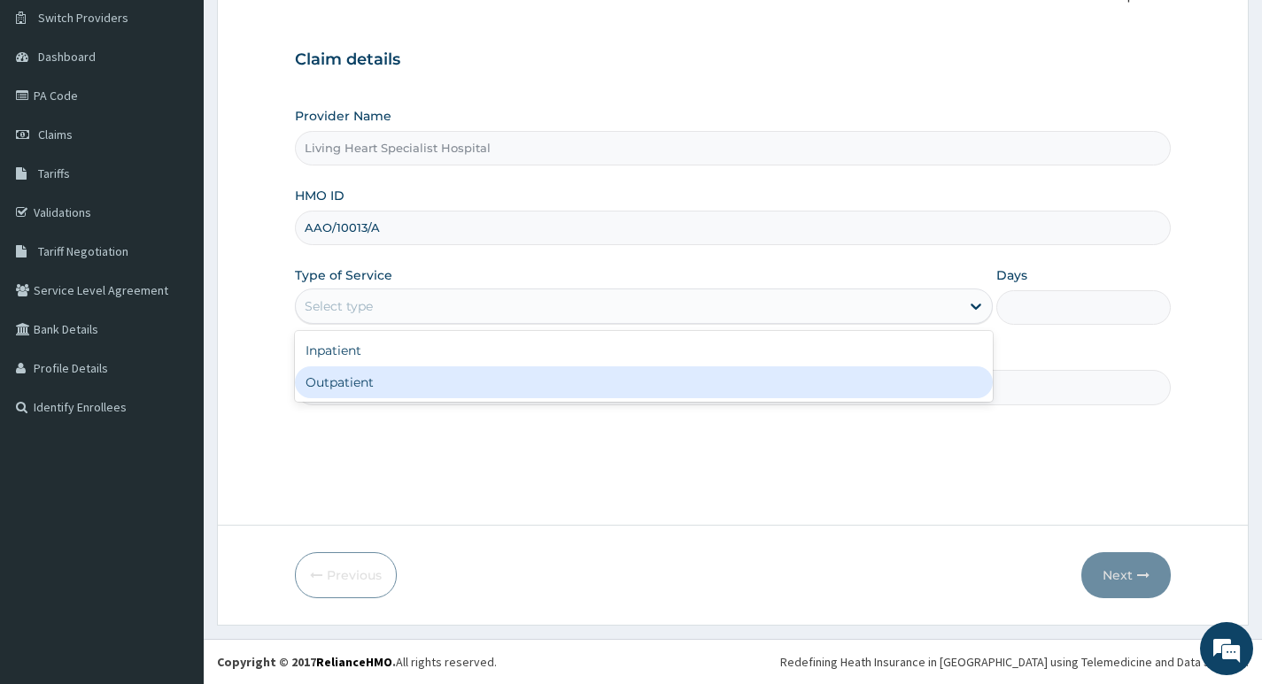
click at [801, 384] on div "Outpatient" at bounding box center [644, 383] width 698 height 32
type input "1"
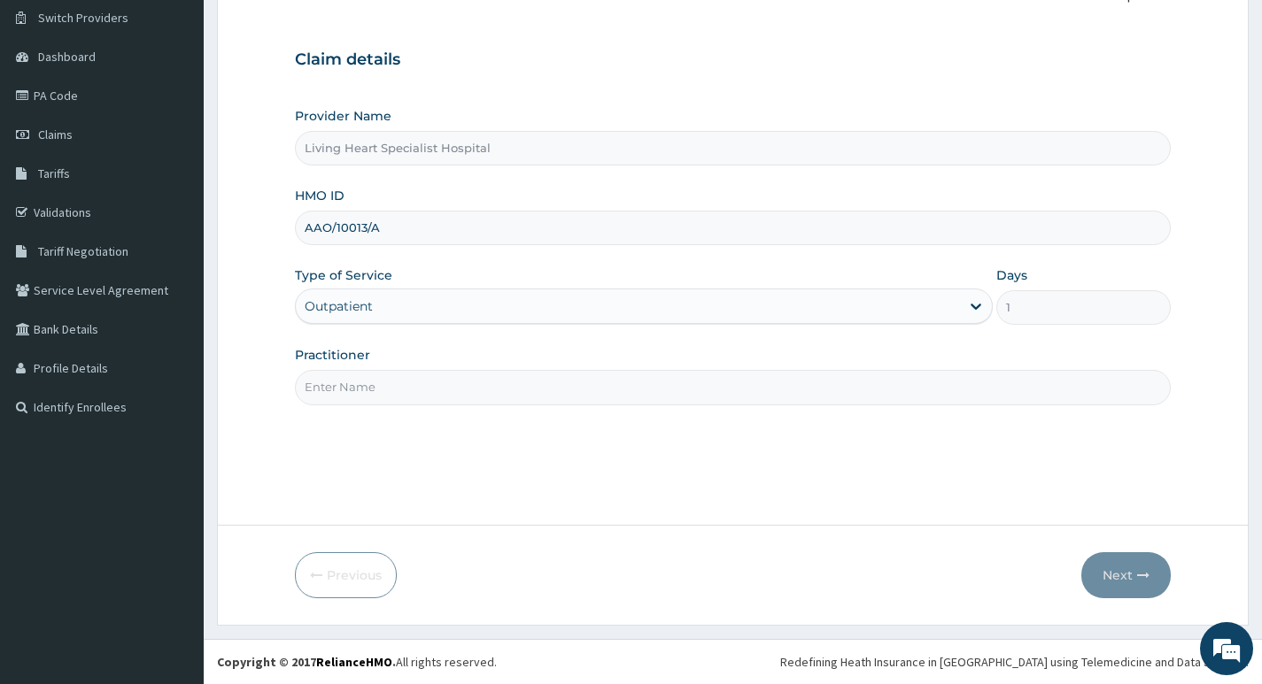
scroll to position [0, 0]
click at [713, 390] on input "Practitioner" at bounding box center [733, 387] width 876 height 35
type input "DR. NWAERI AJOKU"
click at [1105, 575] on button "Next" at bounding box center [1125, 575] width 89 height 46
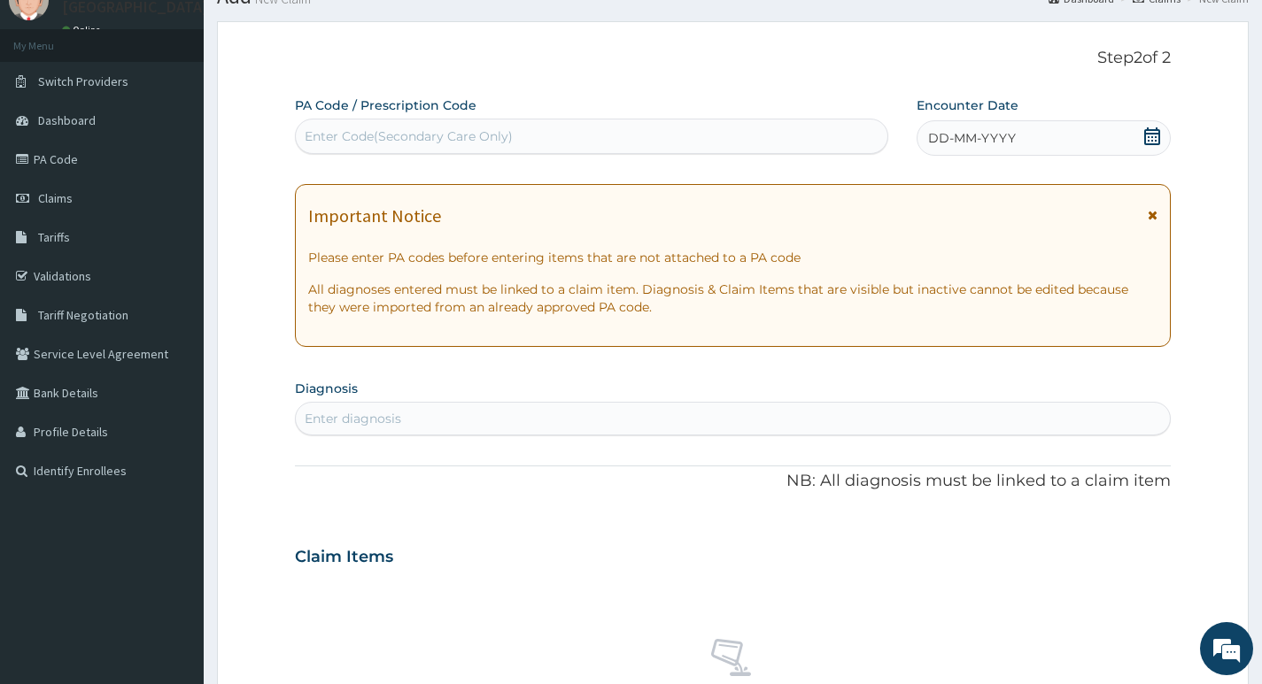
scroll to position [48, 0]
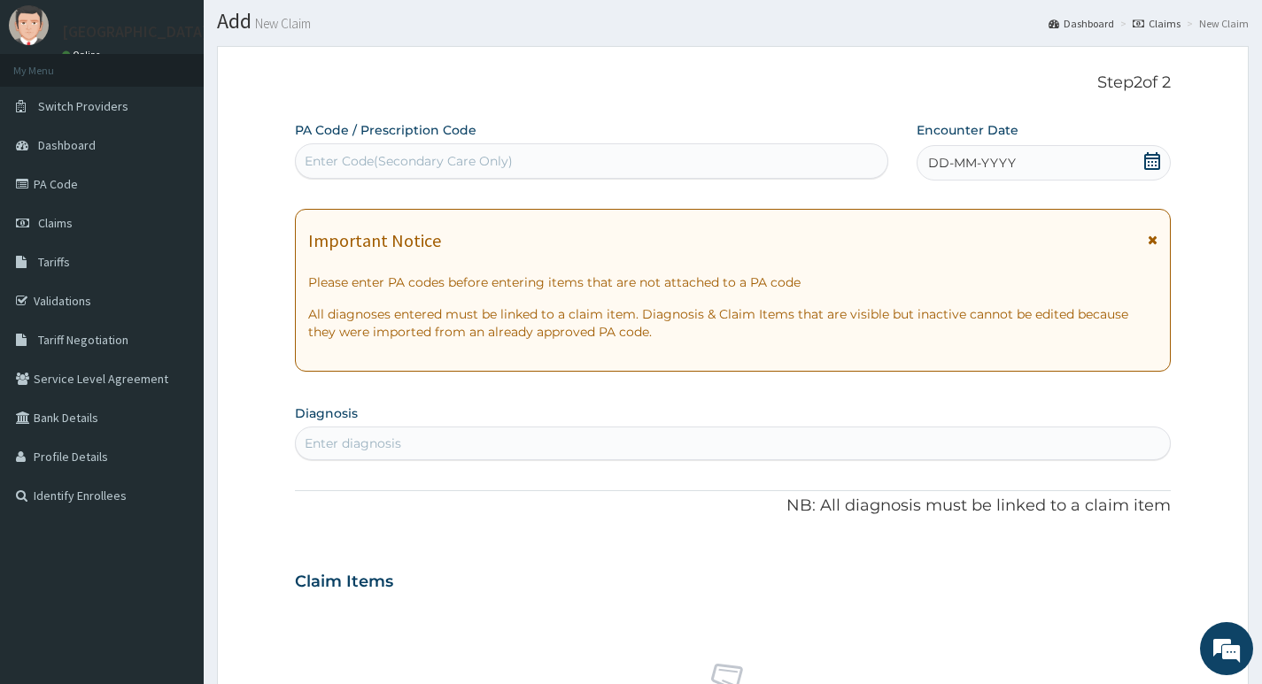
click at [525, 159] on div "Enter Code(Secondary Care Only)" at bounding box center [591, 161] width 591 height 28
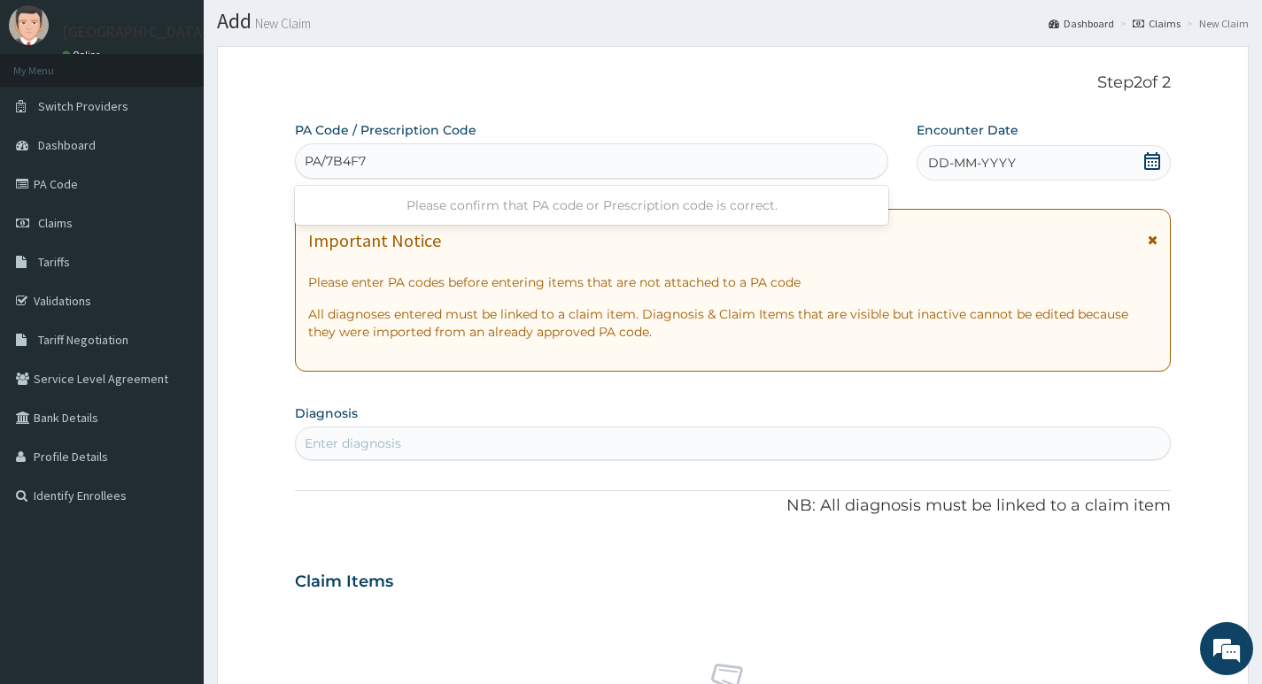
type input "PA/7B4F78"
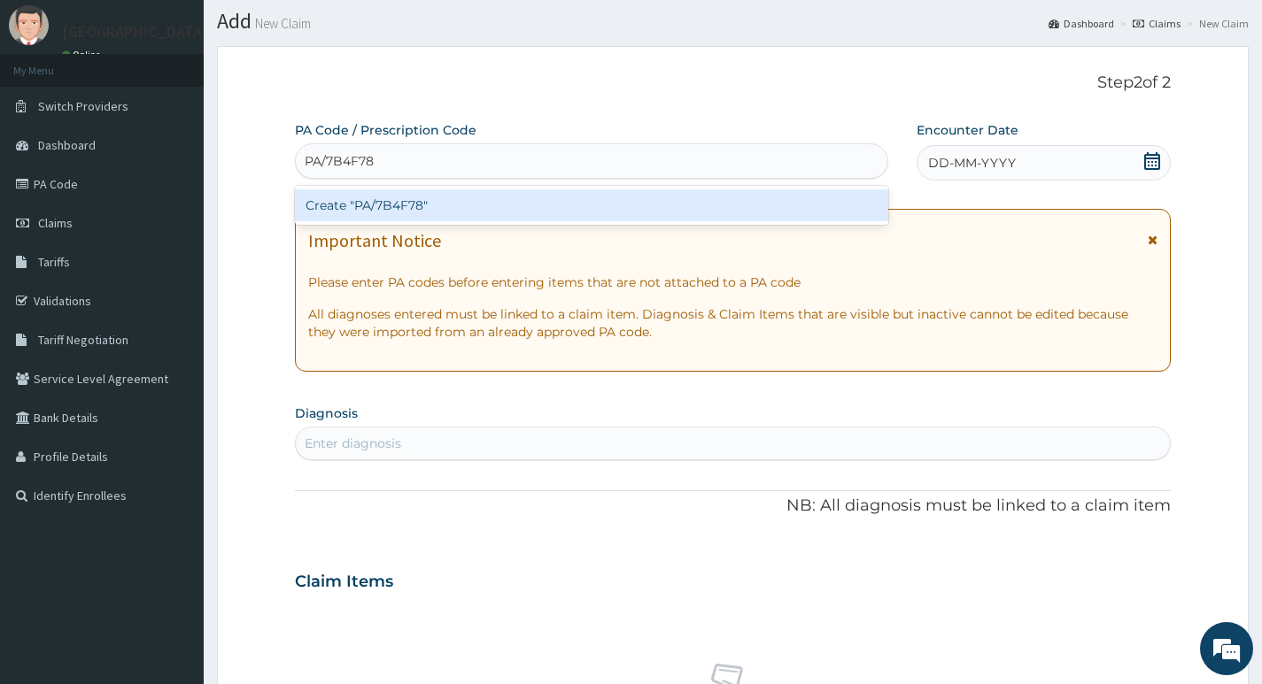
click at [473, 205] on div "Create "PA/7B4F78"" at bounding box center [591, 205] width 593 height 32
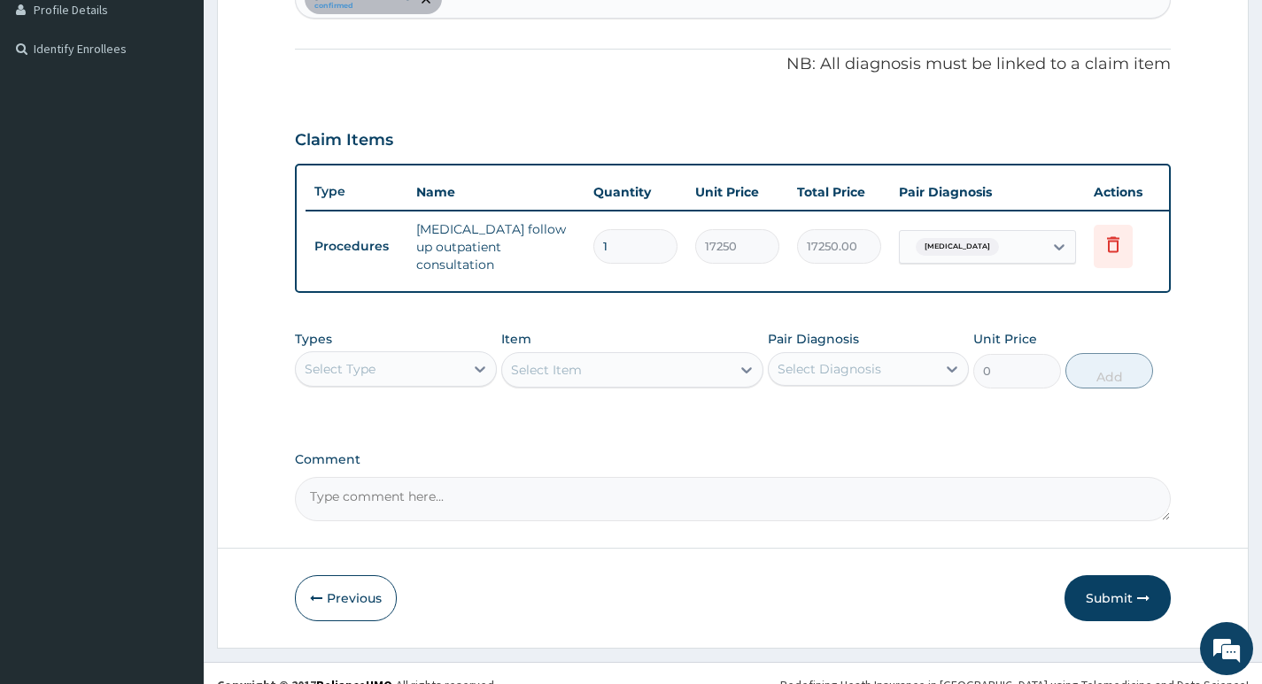
scroll to position [521, 0]
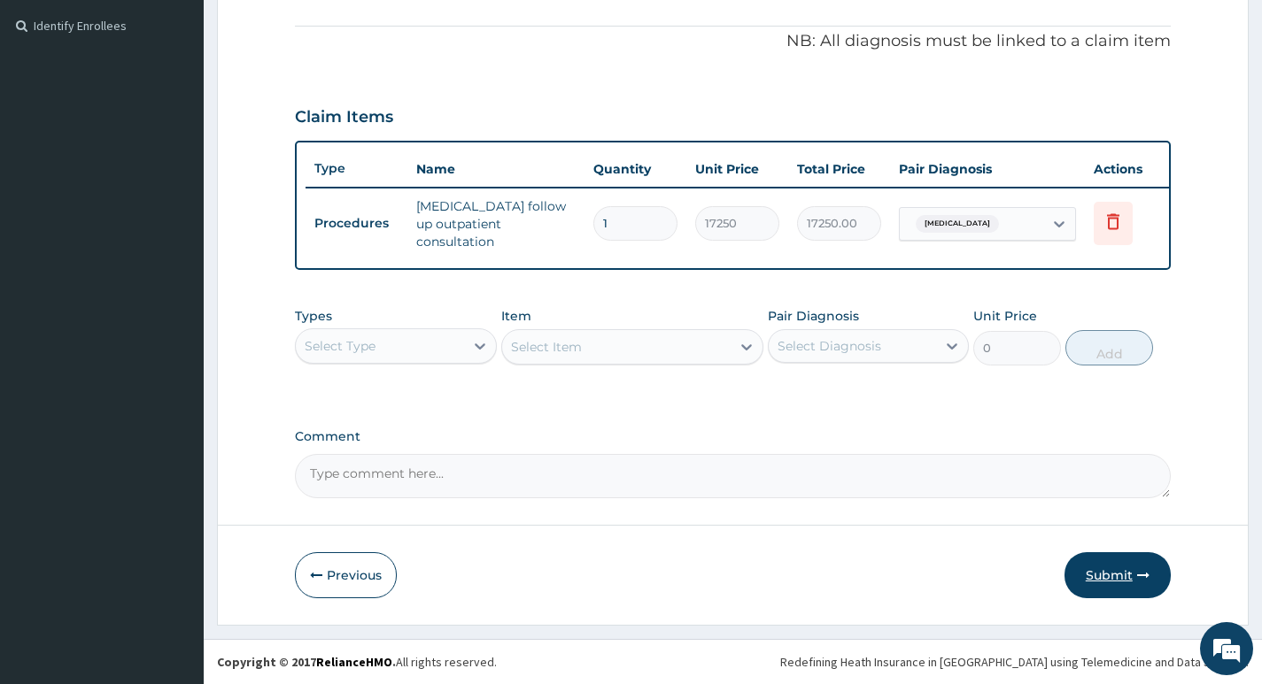
click at [1100, 575] on button "Submit" at bounding box center [1117, 575] width 106 height 46
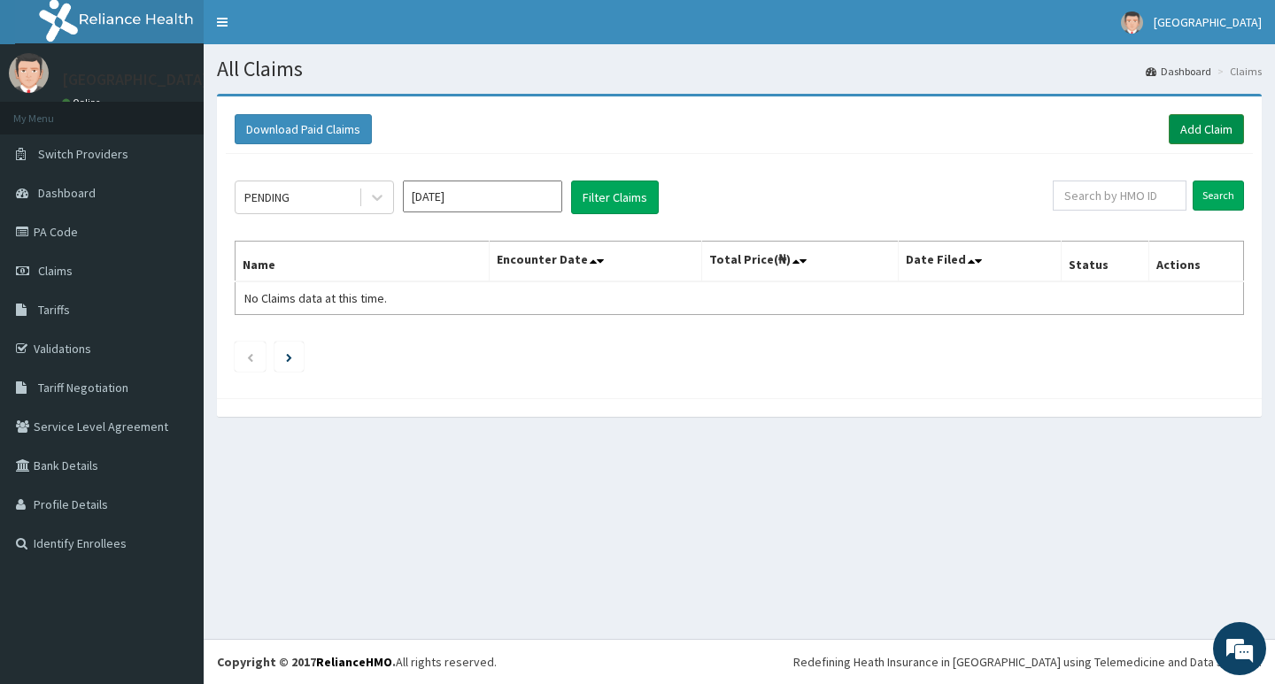
click at [1206, 132] on link "Add Claim" at bounding box center [1206, 129] width 75 height 30
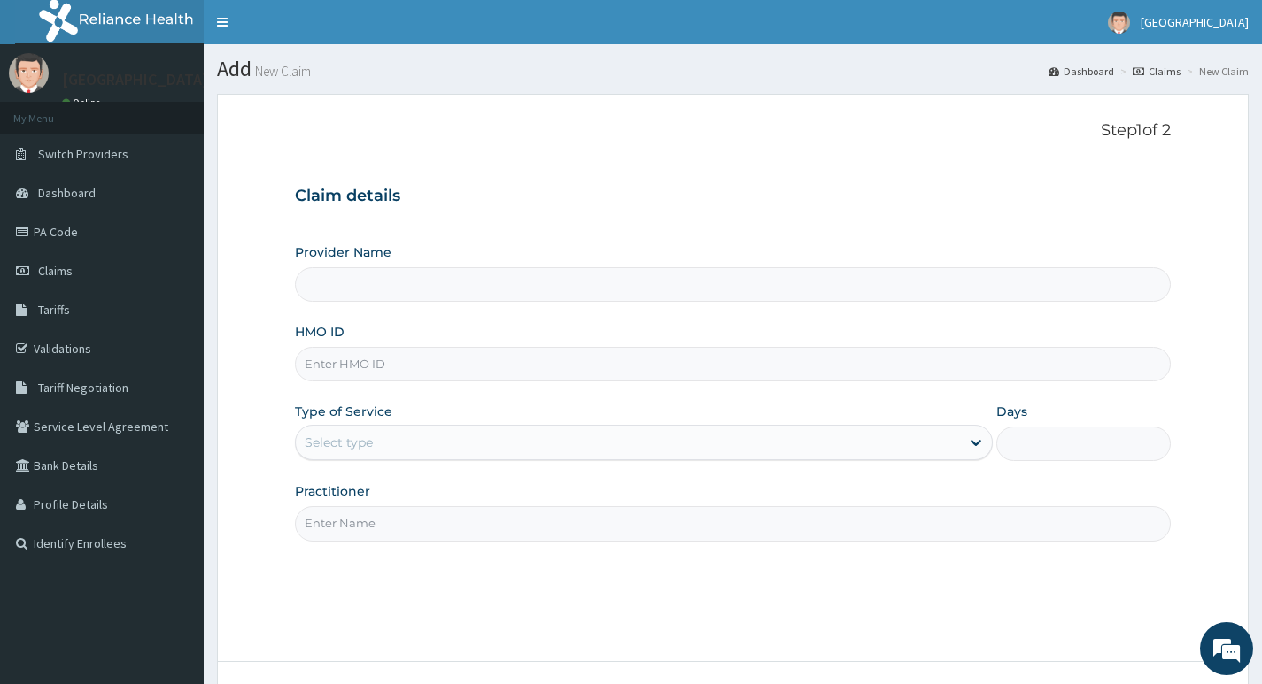
type input "Living Heart Specialist Hospital"
click at [454, 364] on input "HMO ID" at bounding box center [733, 364] width 876 height 35
paste input "AAO/10013/A"
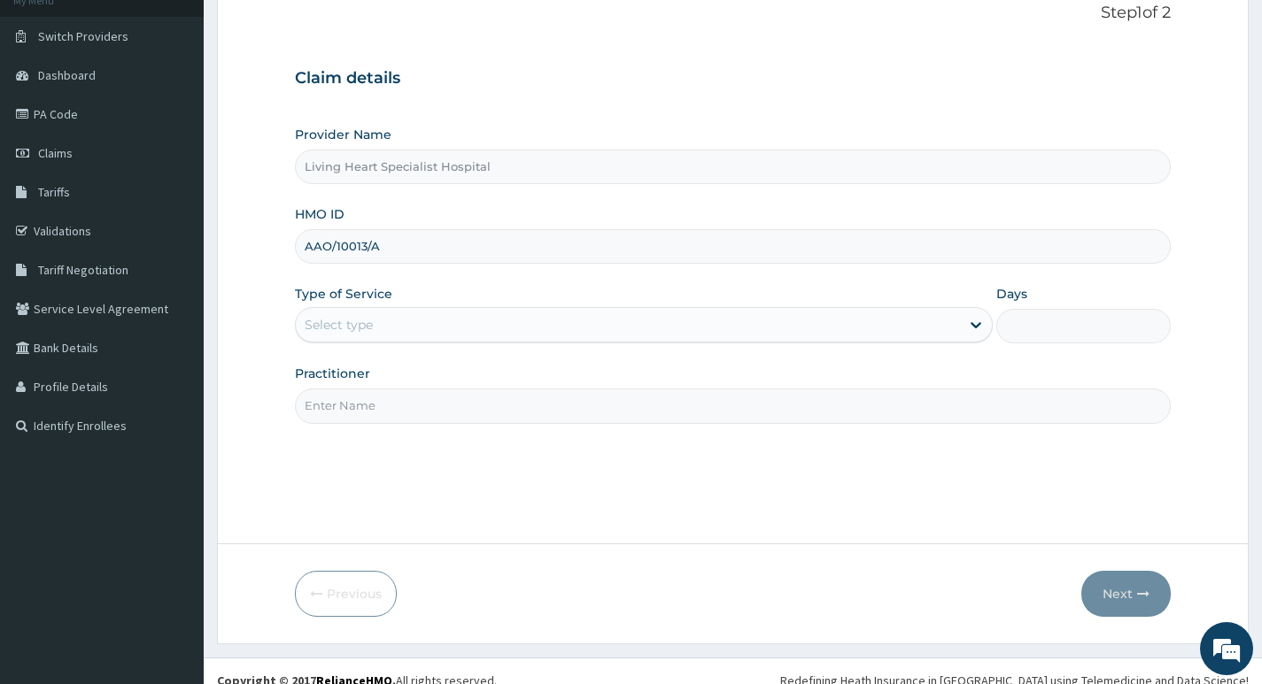
scroll to position [136, 0]
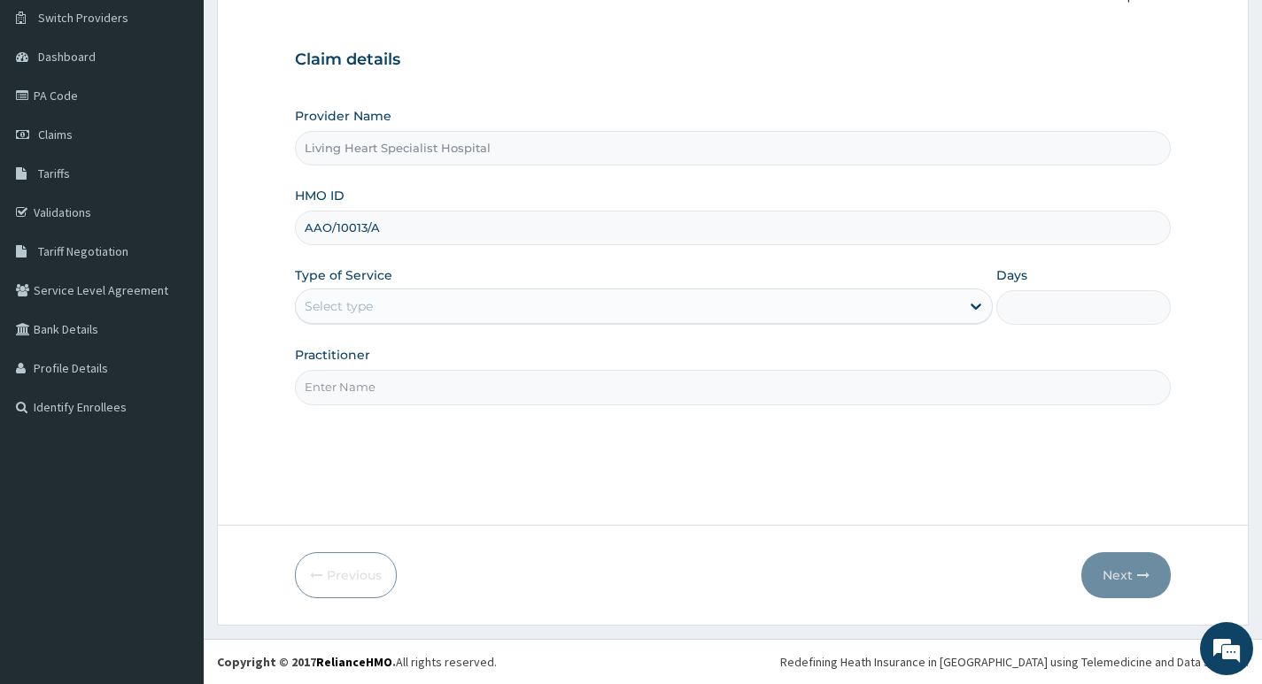
type input "AAO/10013/A"
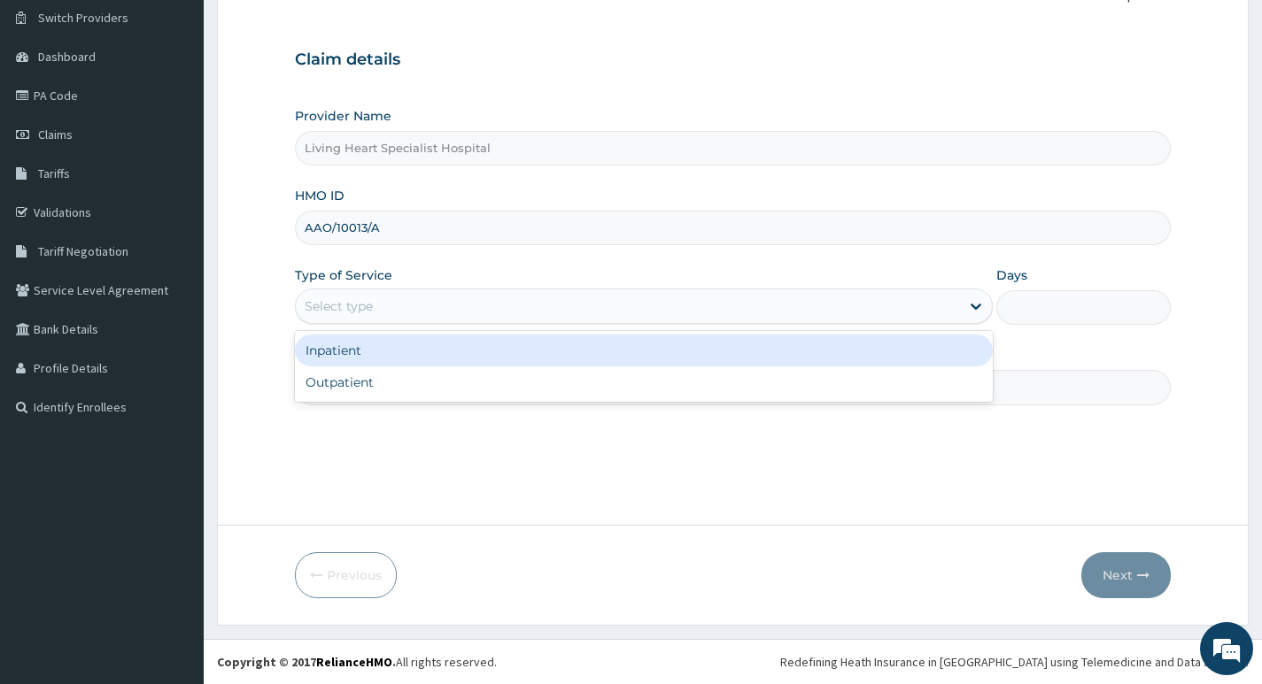
click at [938, 305] on div "Select type" at bounding box center [628, 306] width 664 height 28
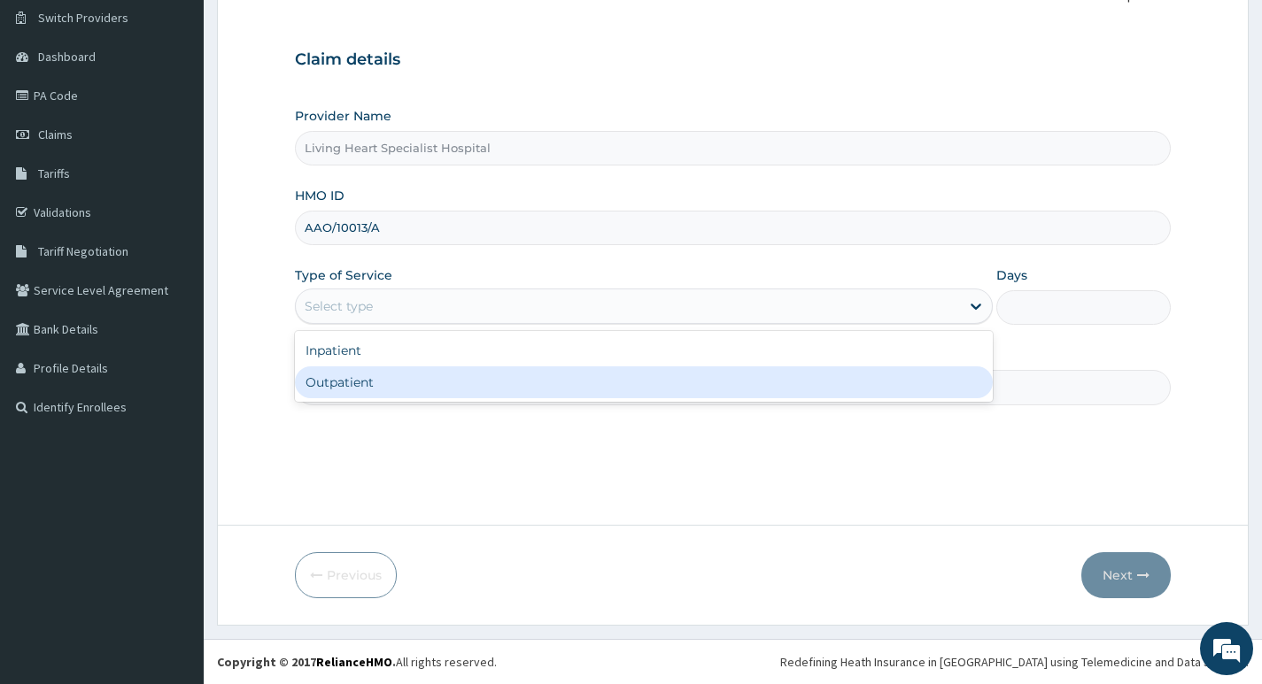
click at [879, 377] on div "Outpatient" at bounding box center [644, 383] width 698 height 32
type input "1"
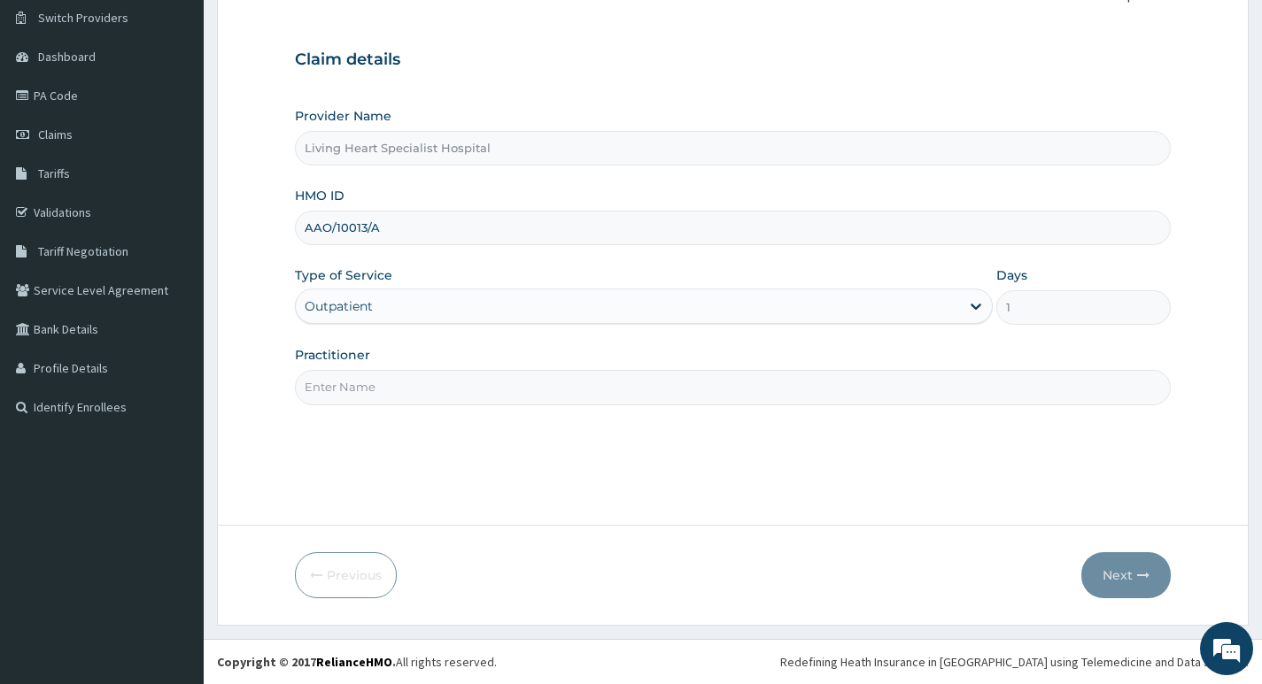
scroll to position [0, 0]
click at [826, 386] on input "Practitioner" at bounding box center [733, 387] width 876 height 35
type input "DR. NWAERI AJOKU"
click at [1123, 574] on button "Next" at bounding box center [1125, 575] width 89 height 46
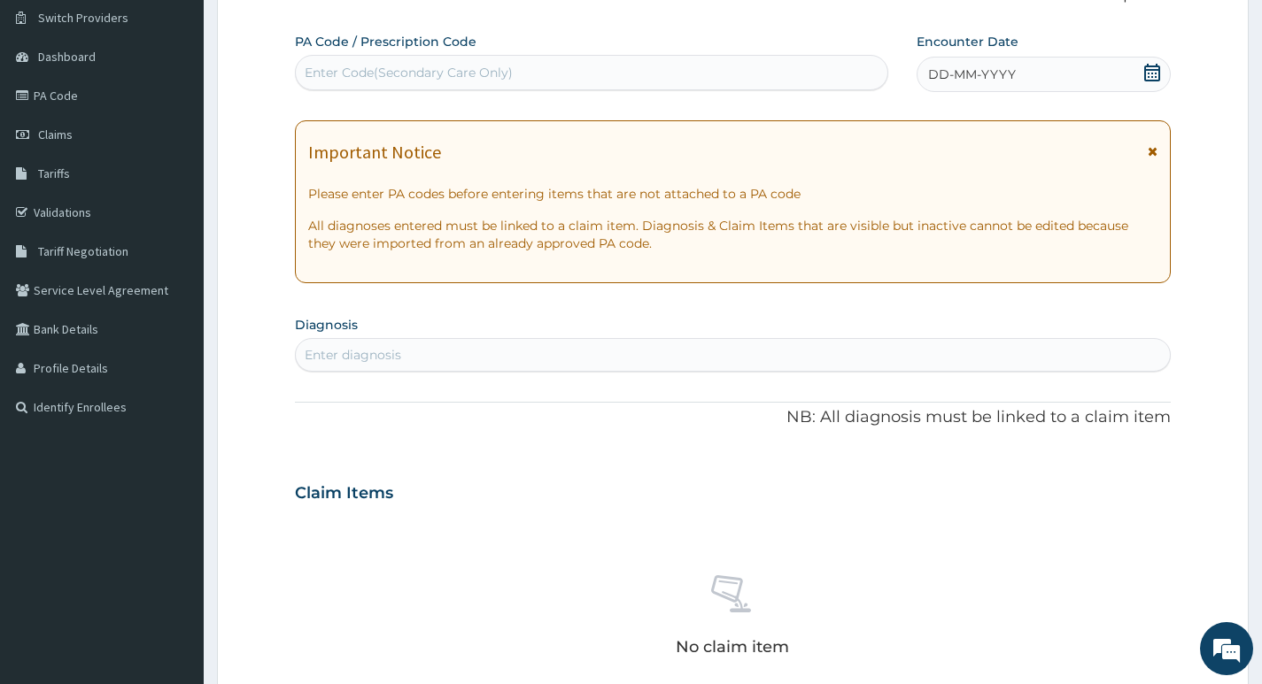
click at [529, 69] on div "Enter Code(Secondary Care Only)" at bounding box center [591, 72] width 591 height 28
type input "PA/A223C6"
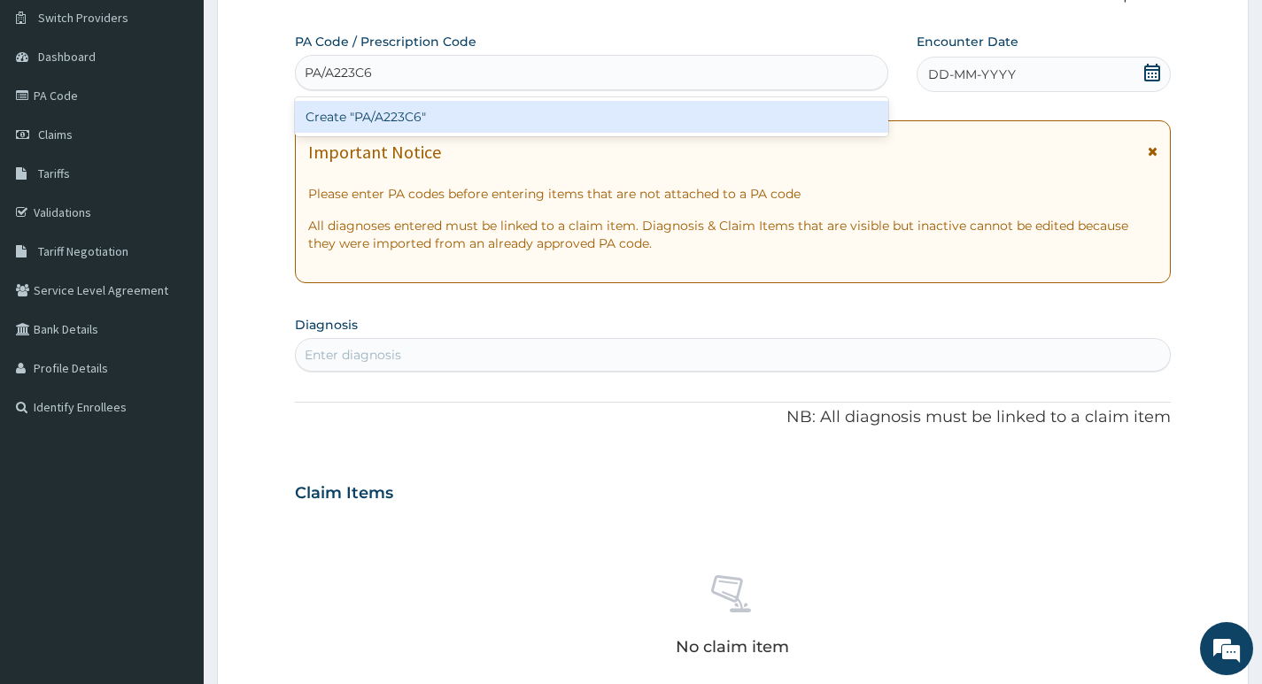
click at [501, 119] on div "Create "PA/A223C6"" at bounding box center [591, 117] width 593 height 32
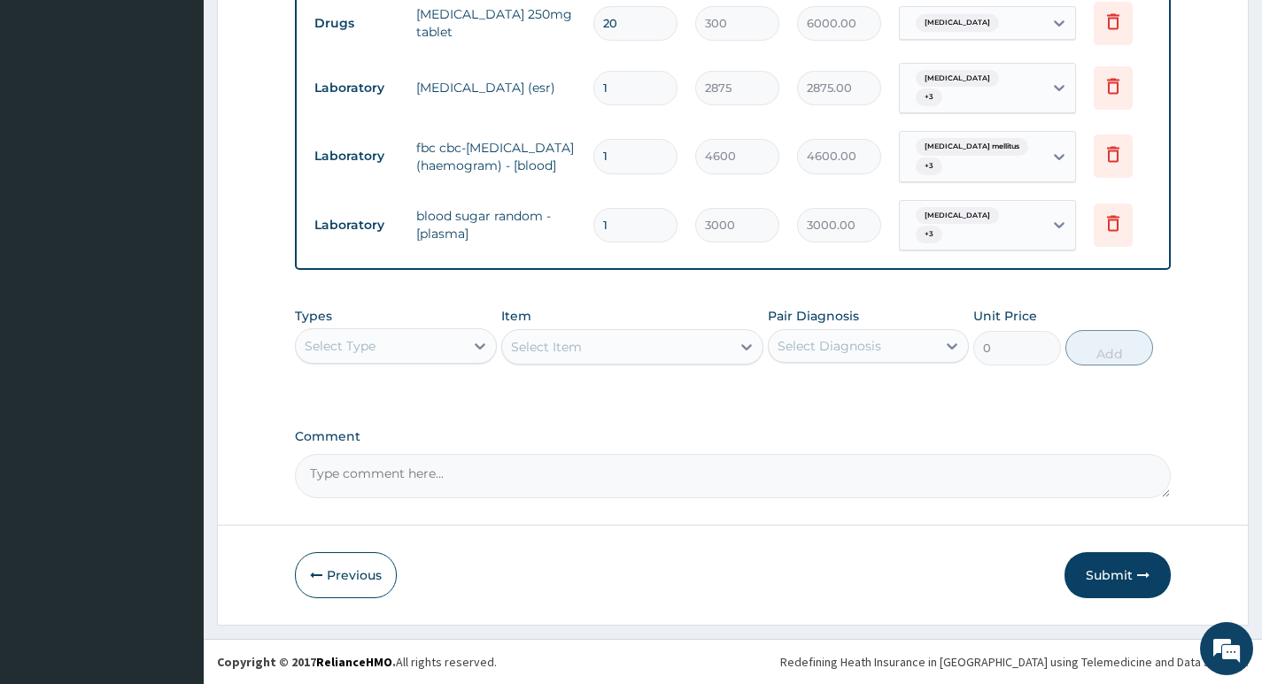
scroll to position [722, 0]
click at [1096, 575] on button "Submit" at bounding box center [1117, 575] width 106 height 46
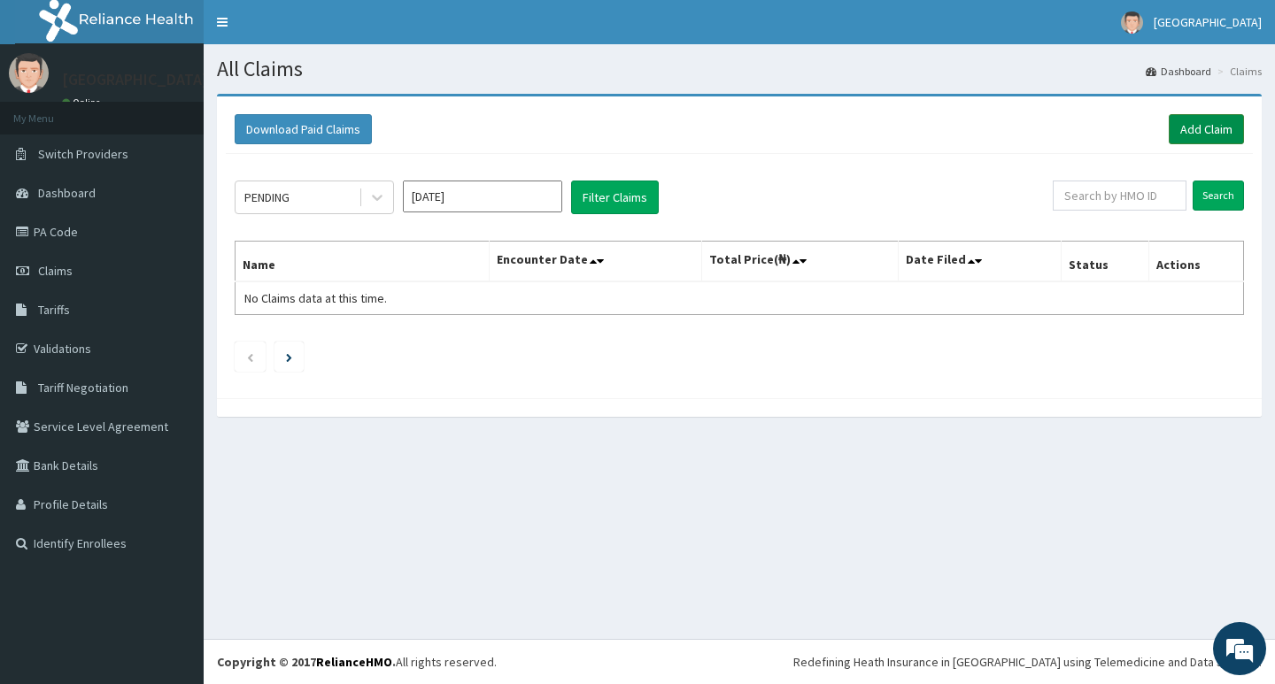
click at [1186, 128] on link "Add Claim" at bounding box center [1206, 129] width 75 height 30
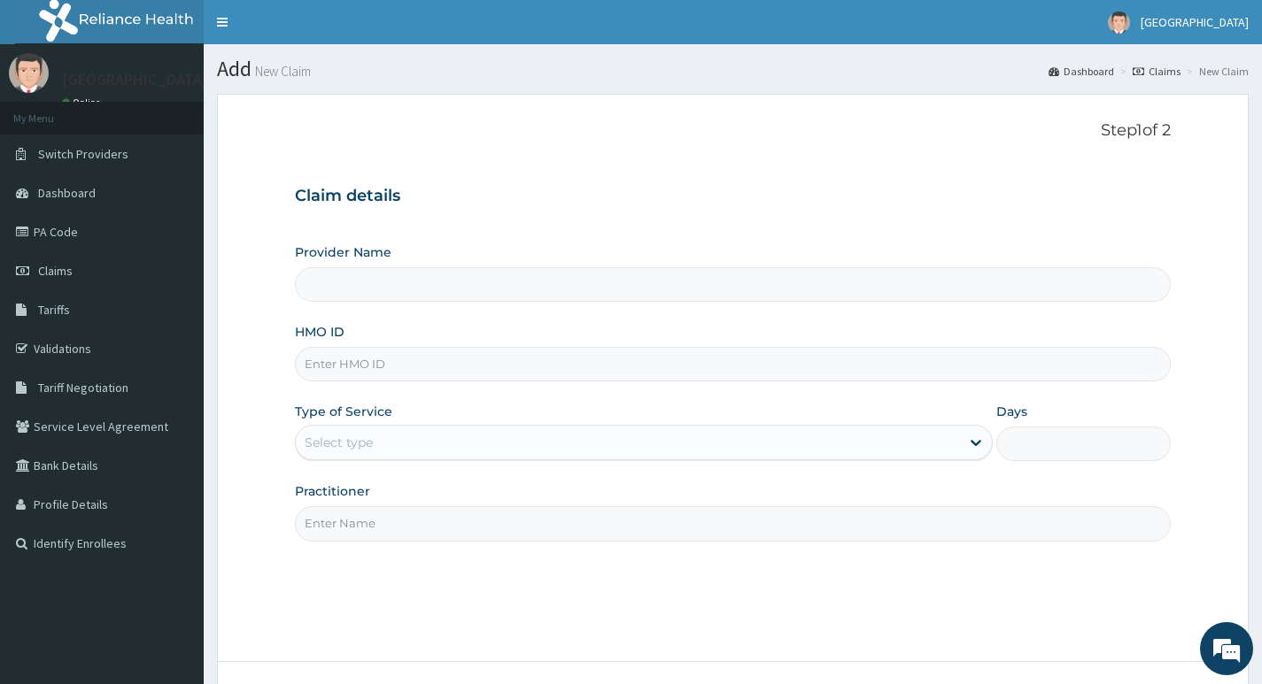
type input "Living Heart Specialist Hospital"
click at [474, 364] on input "HMO ID" at bounding box center [733, 364] width 876 height 35
paste input "Babatunde Adewojo"
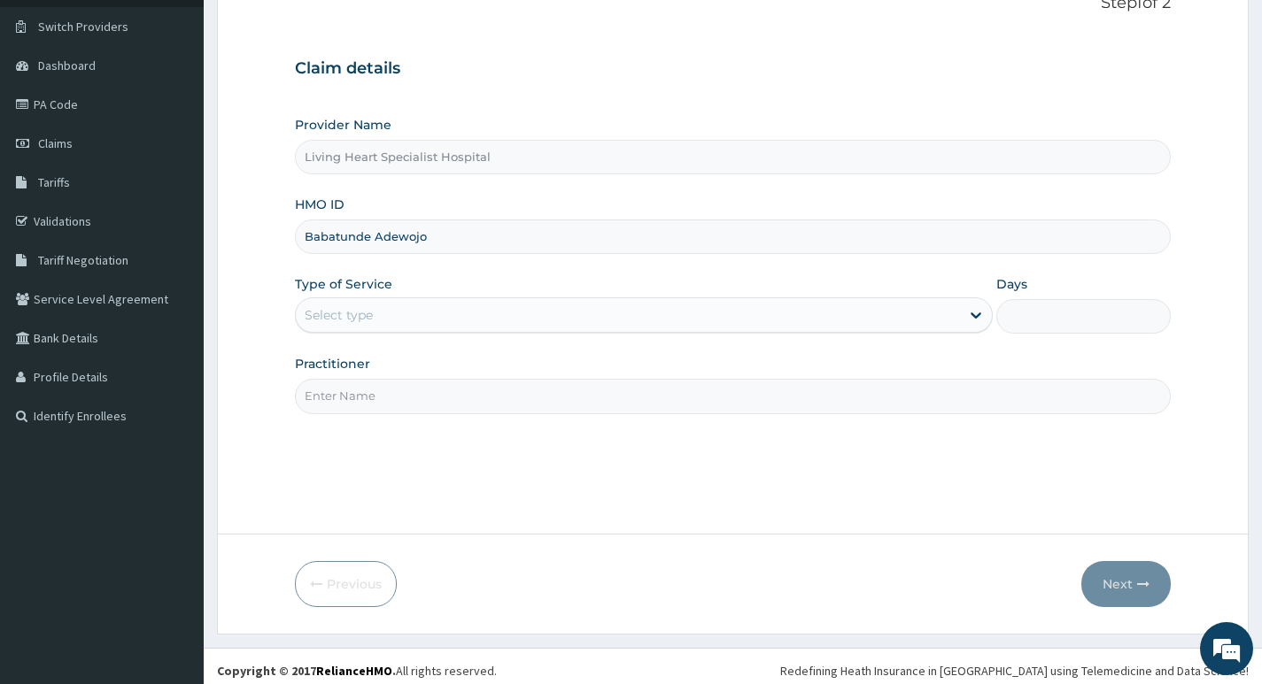
scroll to position [136, 0]
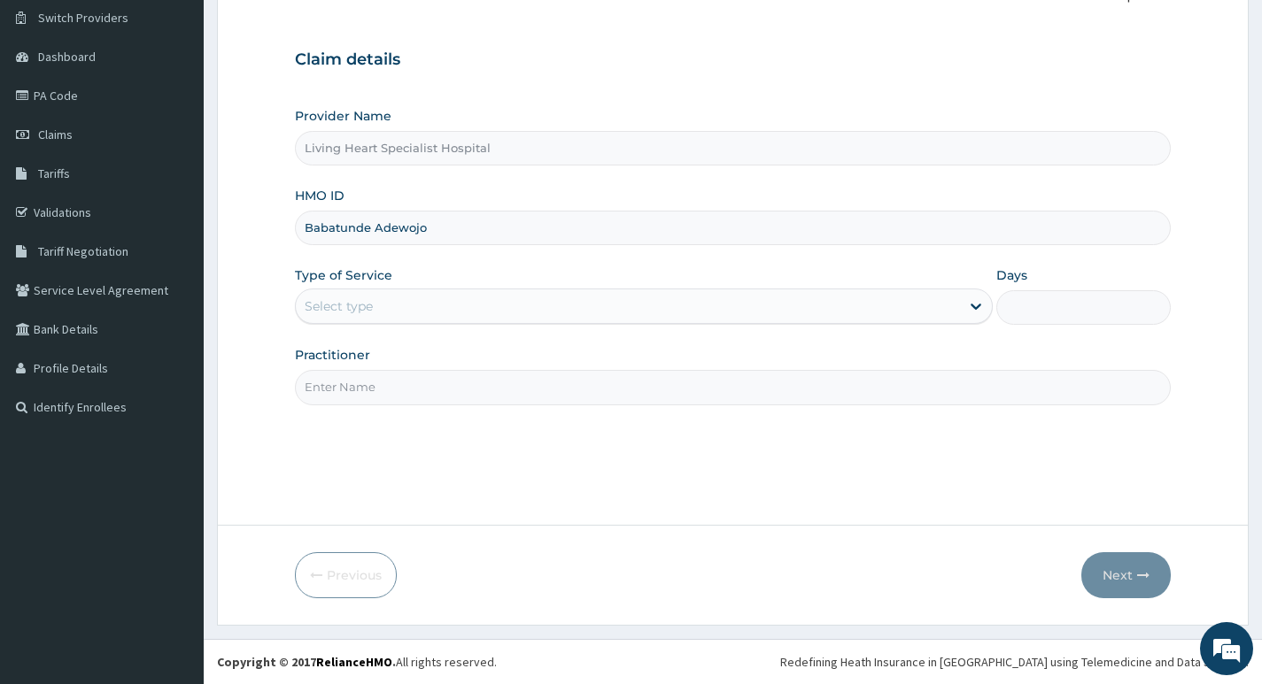
type input "Babatunde Adewojo"
click at [920, 309] on div "Select type" at bounding box center [628, 306] width 664 height 28
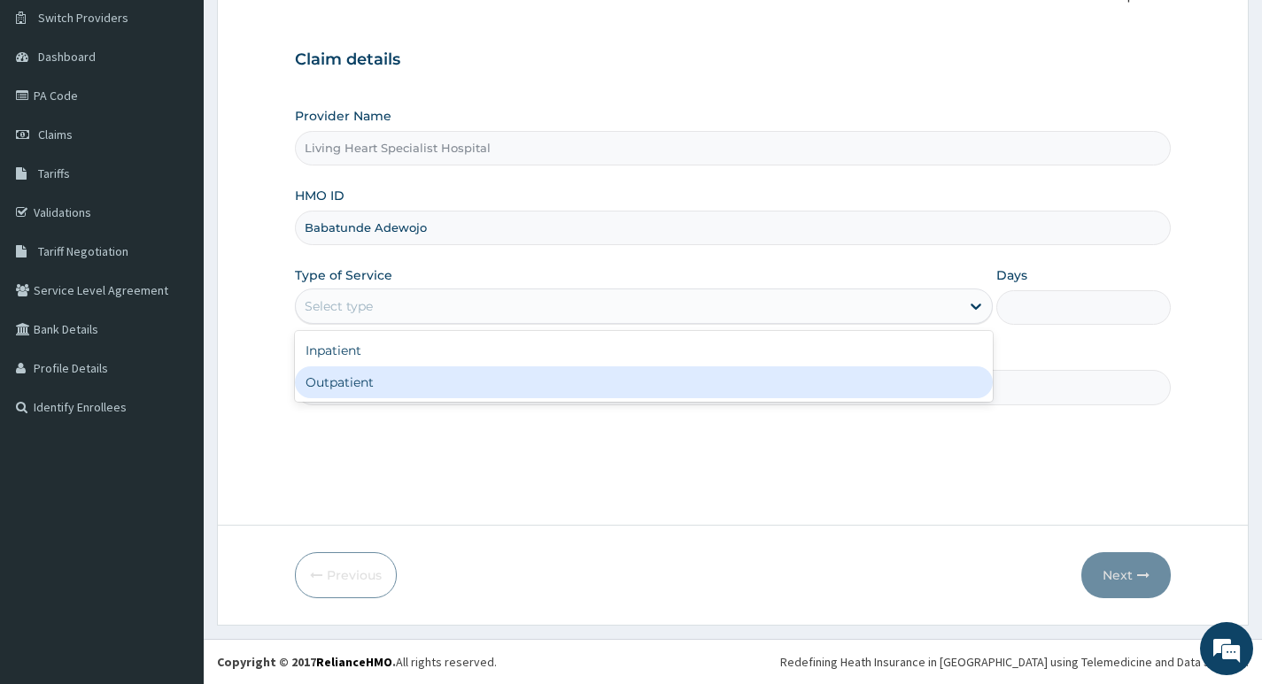
click at [893, 382] on div "Outpatient" at bounding box center [644, 383] width 698 height 32
type input "1"
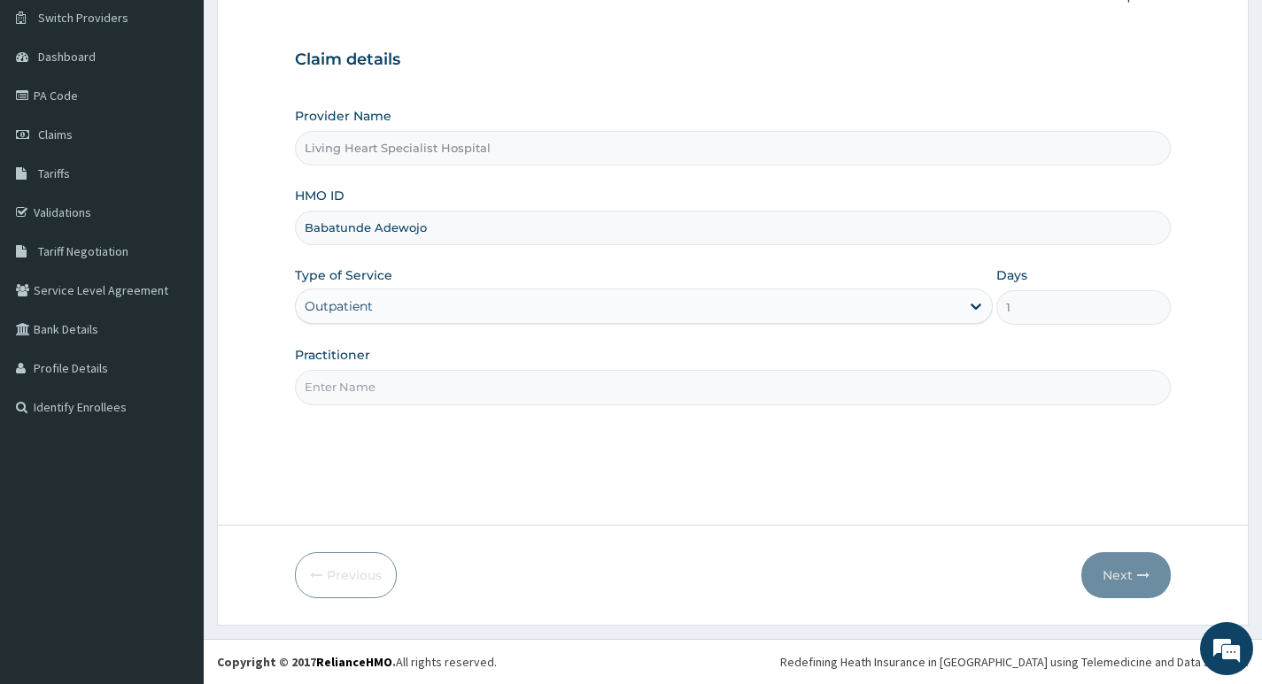
scroll to position [0, 0]
click at [916, 387] on input "Practitioner" at bounding box center [733, 387] width 876 height 35
type input "DR. NWAERI AJOKU"
click at [1118, 576] on button "Next" at bounding box center [1125, 575] width 89 height 46
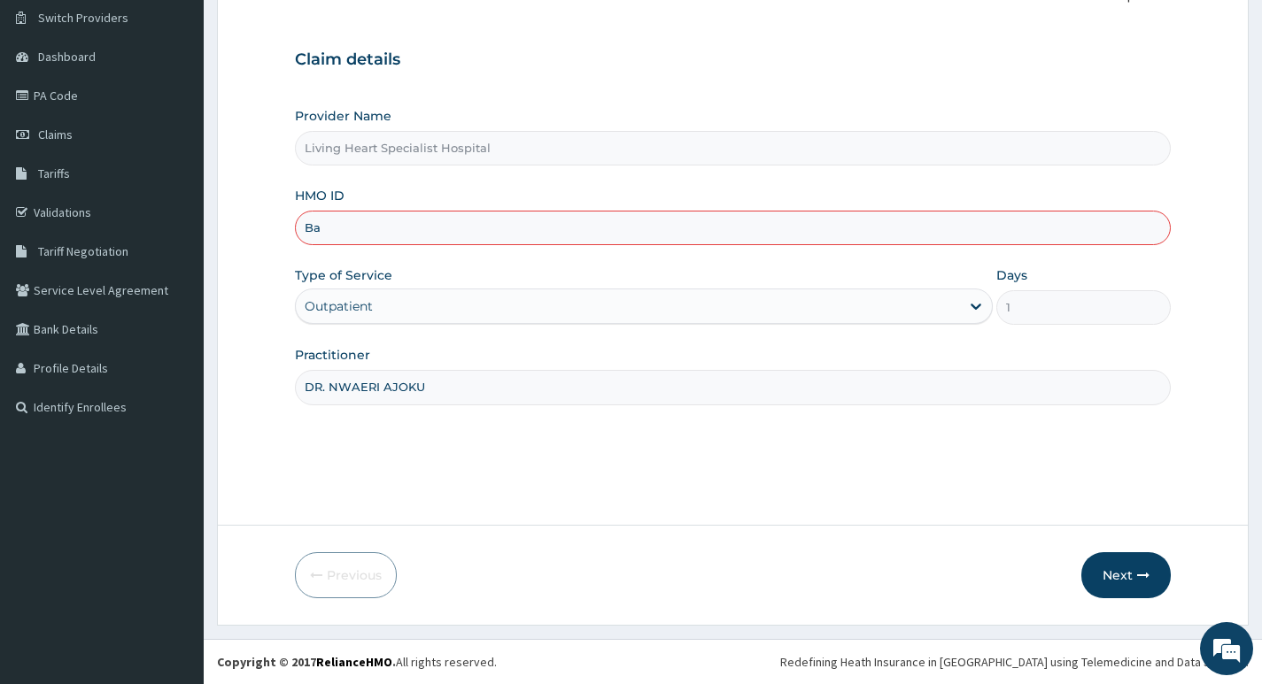
type input "B"
paste input "AAO/10013/A"
type input "AAO/10013/A"
click at [791, 79] on div "Claim details Provider Name Living Heart Specialist Hospital HMO ID AAO/10013/A…" at bounding box center [733, 219] width 876 height 372
click at [1122, 573] on button "Next" at bounding box center [1125, 575] width 89 height 46
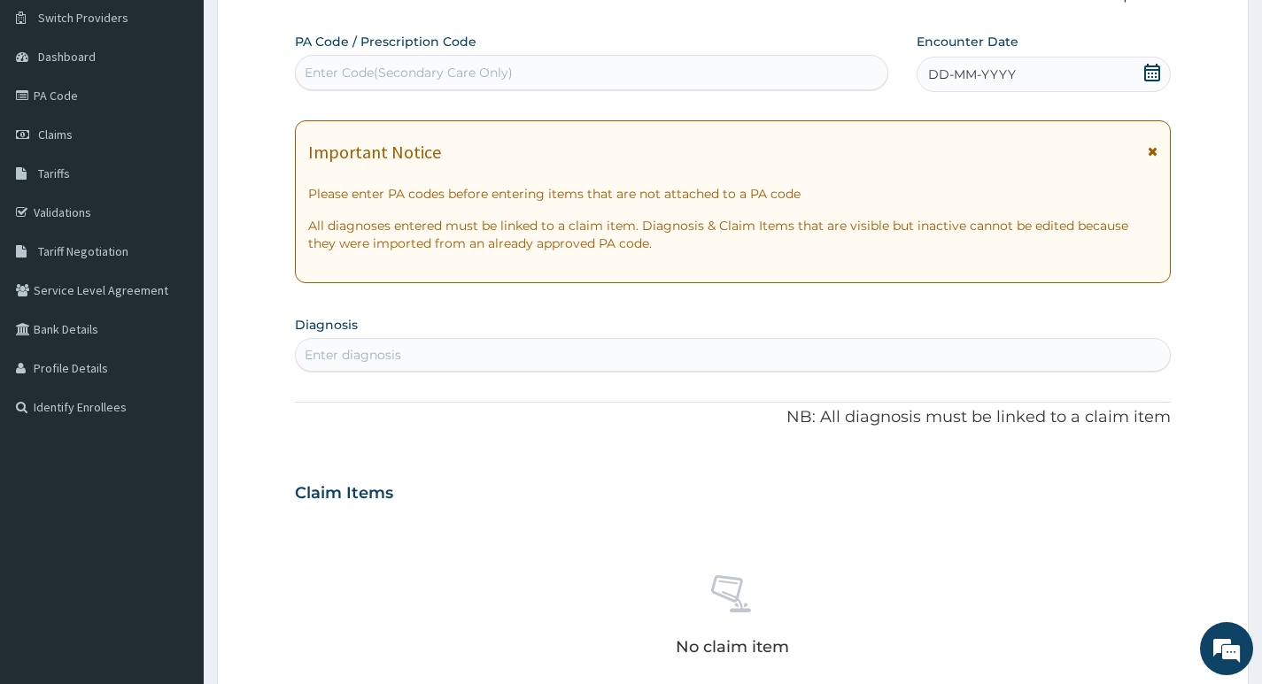
click at [487, 66] on div "Enter Code(Secondary Care Only)" at bounding box center [409, 73] width 208 height 18
type input "PA/60DA7C"
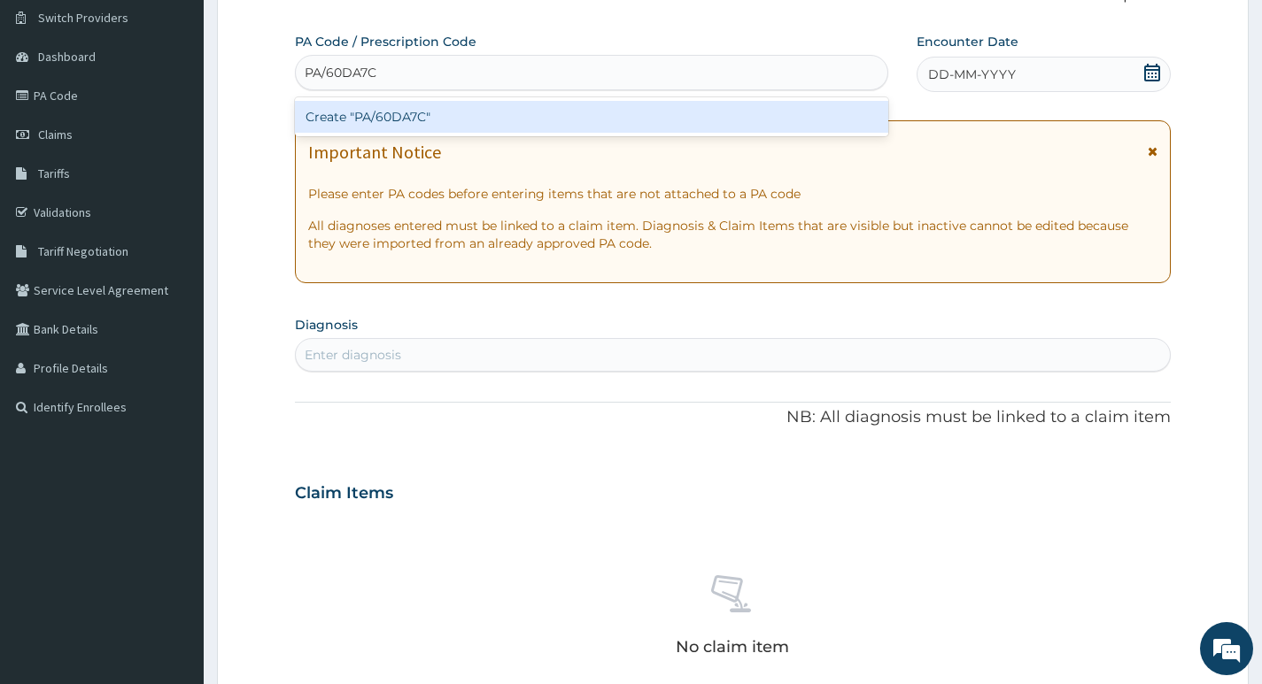
click at [447, 112] on div "Create "PA/60DA7C"" at bounding box center [591, 117] width 593 height 32
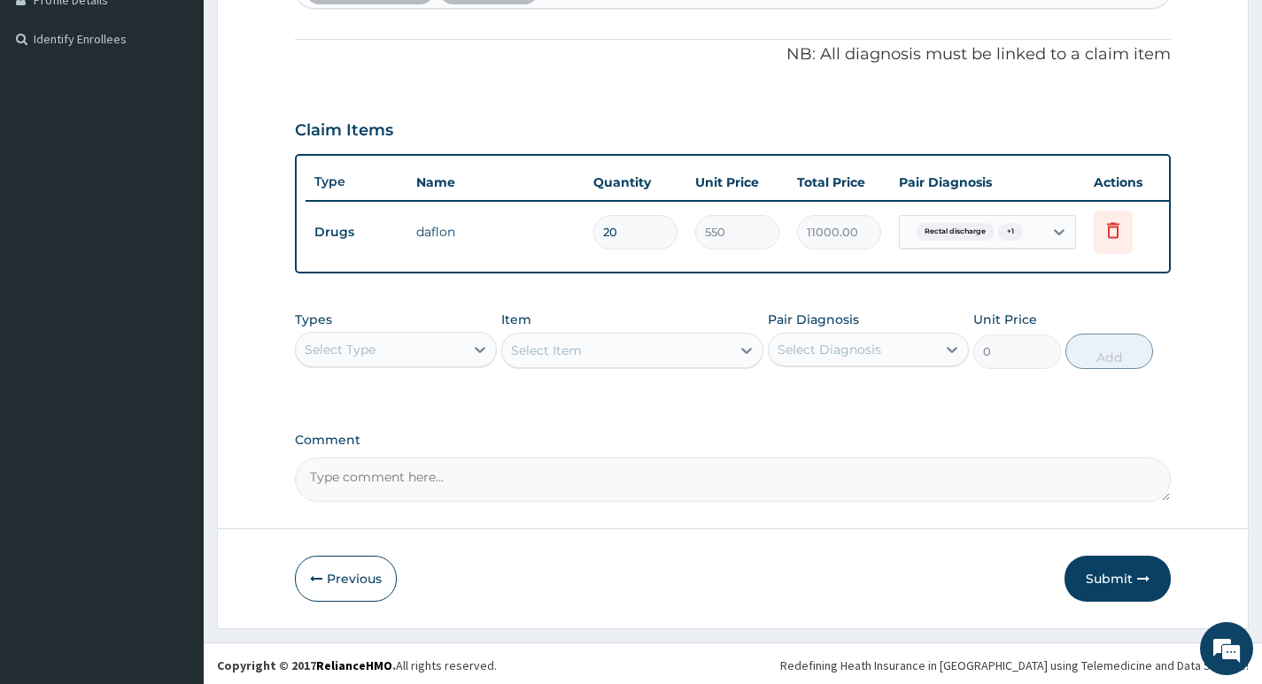
scroll to position [521, 0]
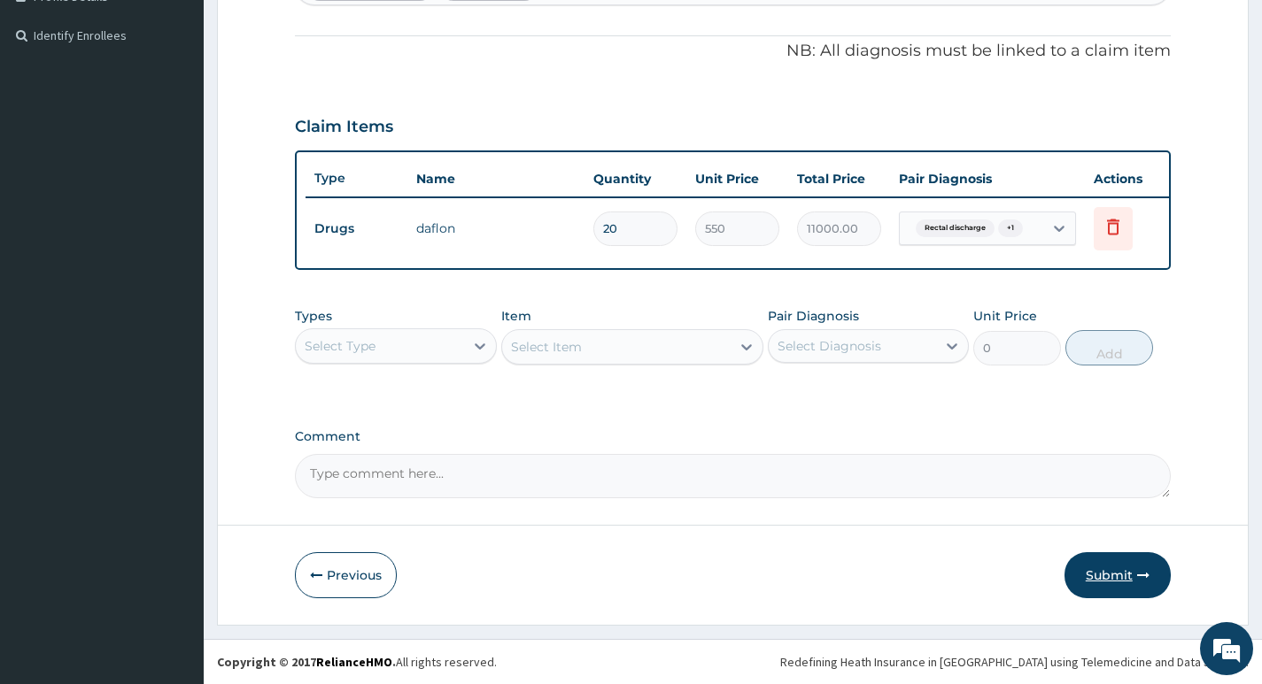
click at [1096, 575] on button "Submit" at bounding box center [1117, 575] width 106 height 46
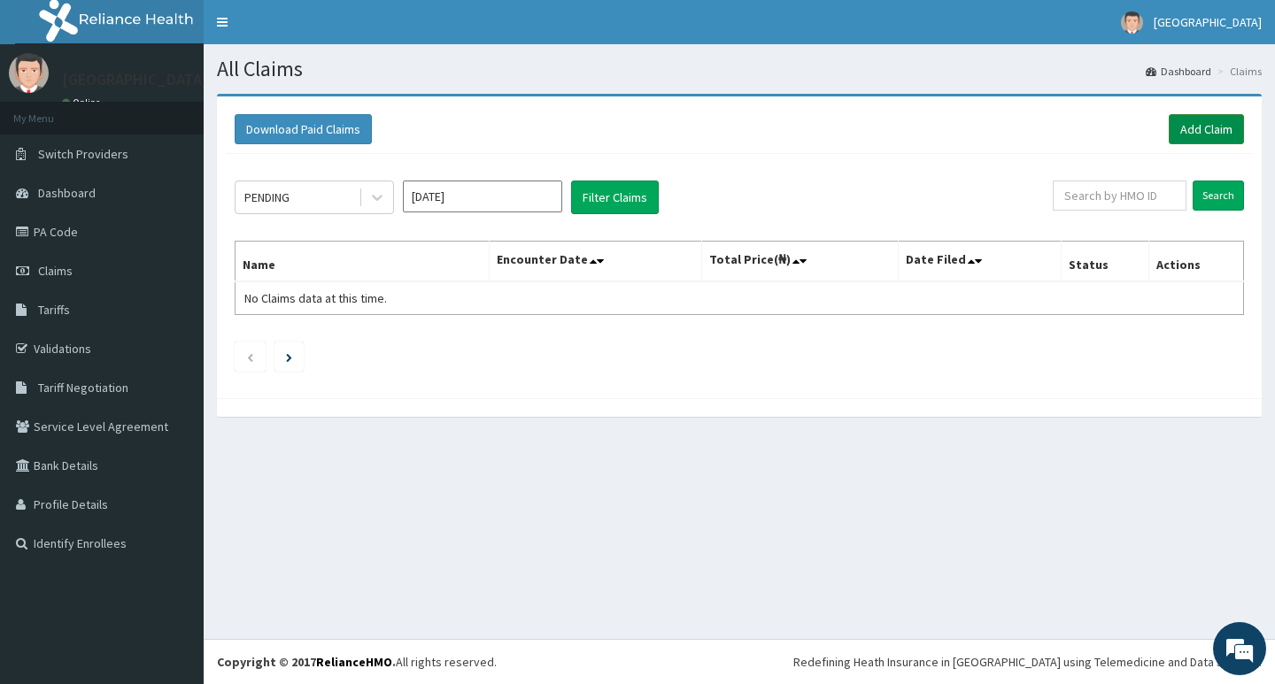
click at [1205, 127] on link "Add Claim" at bounding box center [1206, 129] width 75 height 30
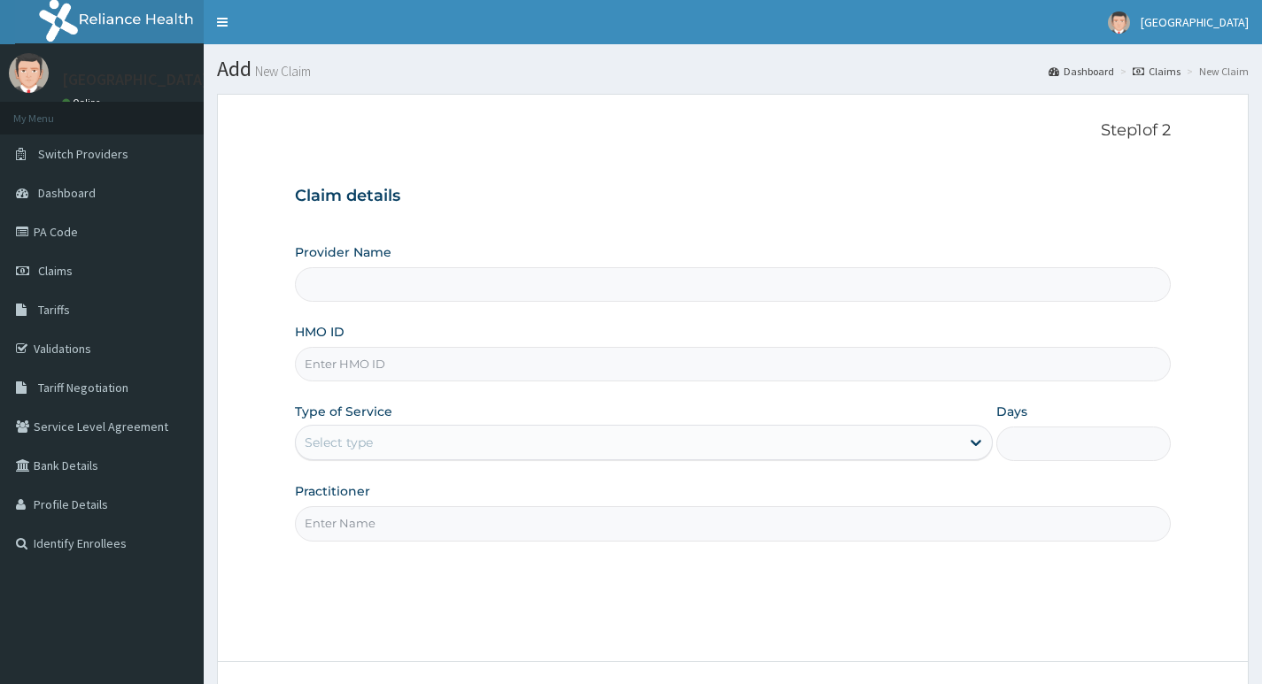
click at [567, 362] on input "HMO ID" at bounding box center [733, 364] width 876 height 35
click at [640, 212] on div "Claim details Provider Name HMO ID Type of Service Select type Days Practitioner" at bounding box center [733, 355] width 876 height 372
click at [541, 362] on input "HMO ID" at bounding box center [733, 364] width 876 height 35
paste input "SIK/10006/A"
type input "SIK/10006/A"
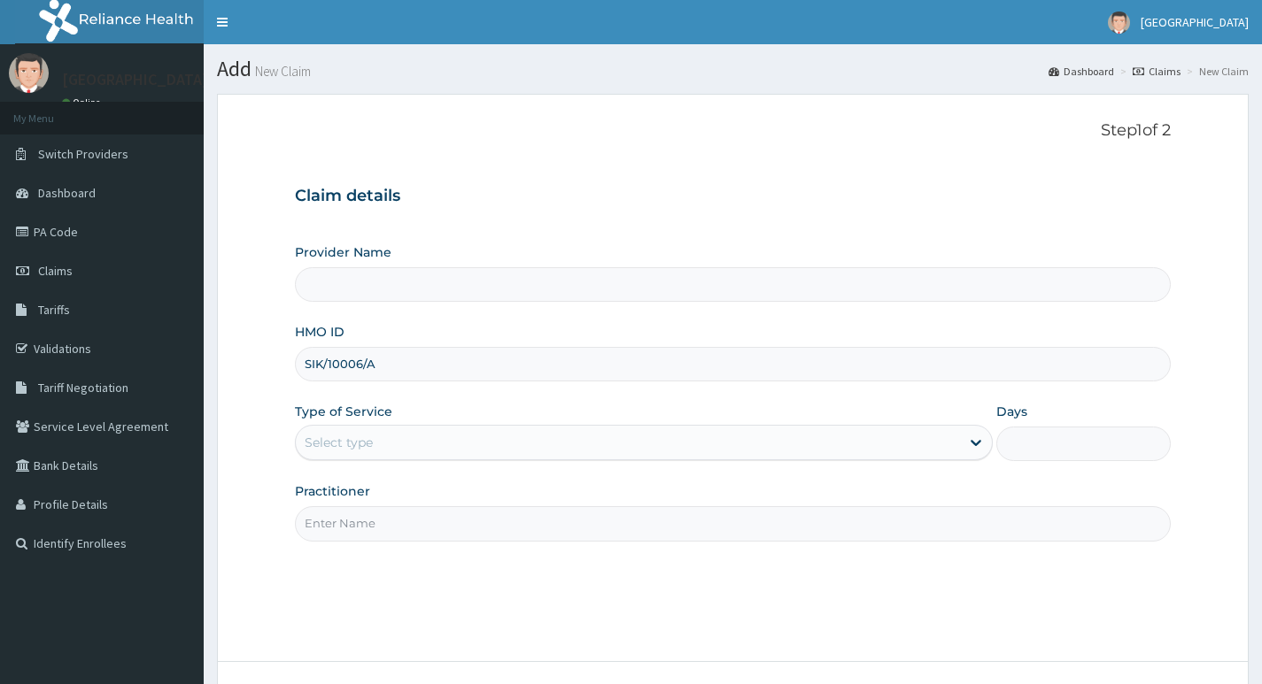
type input "Living Heart Specialist Hospital"
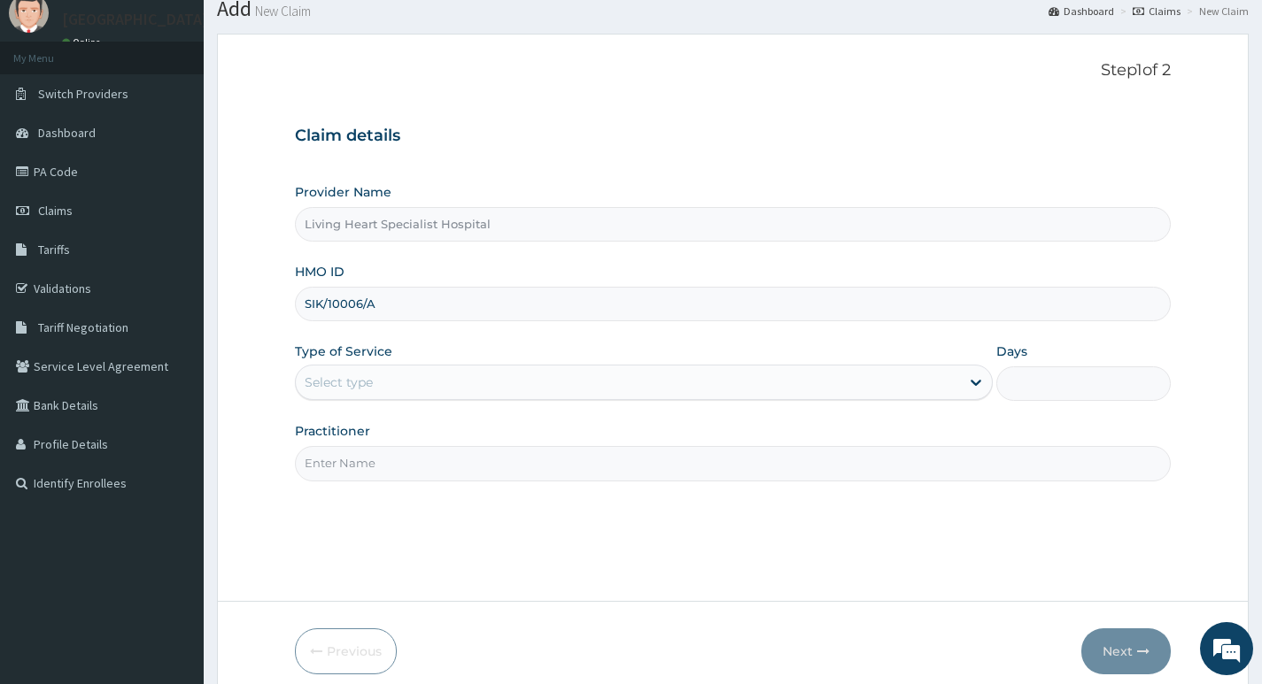
scroll to position [136, 0]
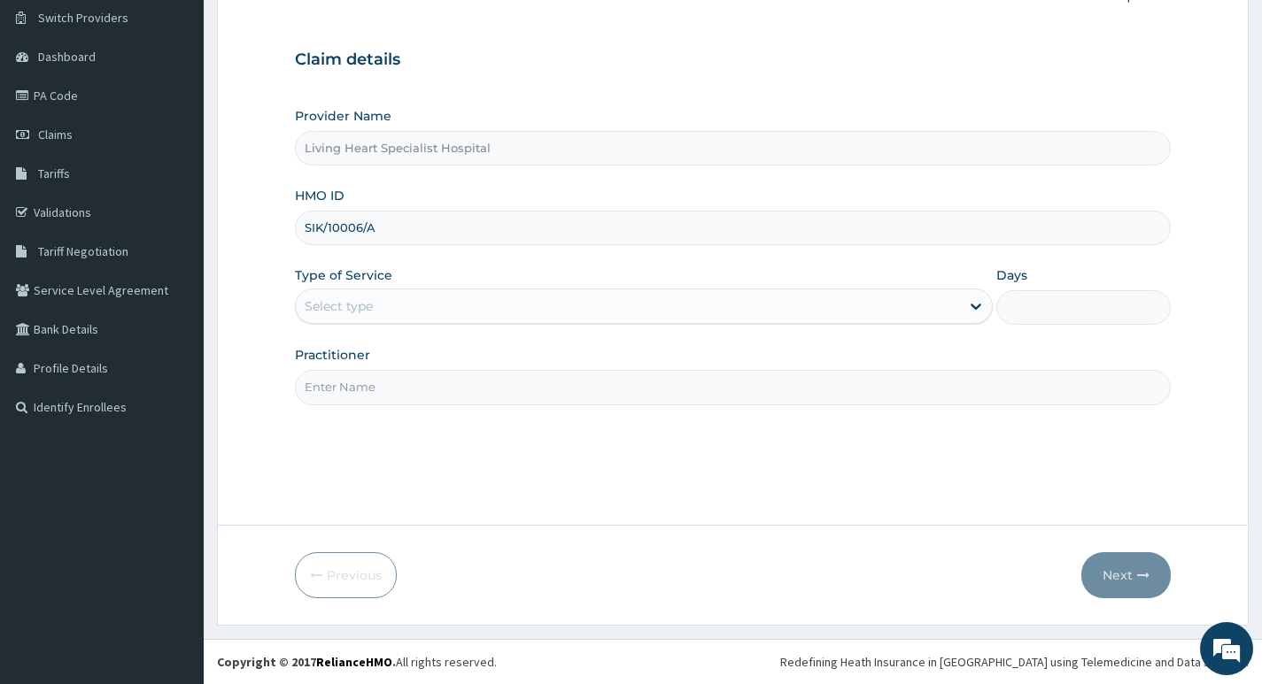
type input "SIK/10006/A"
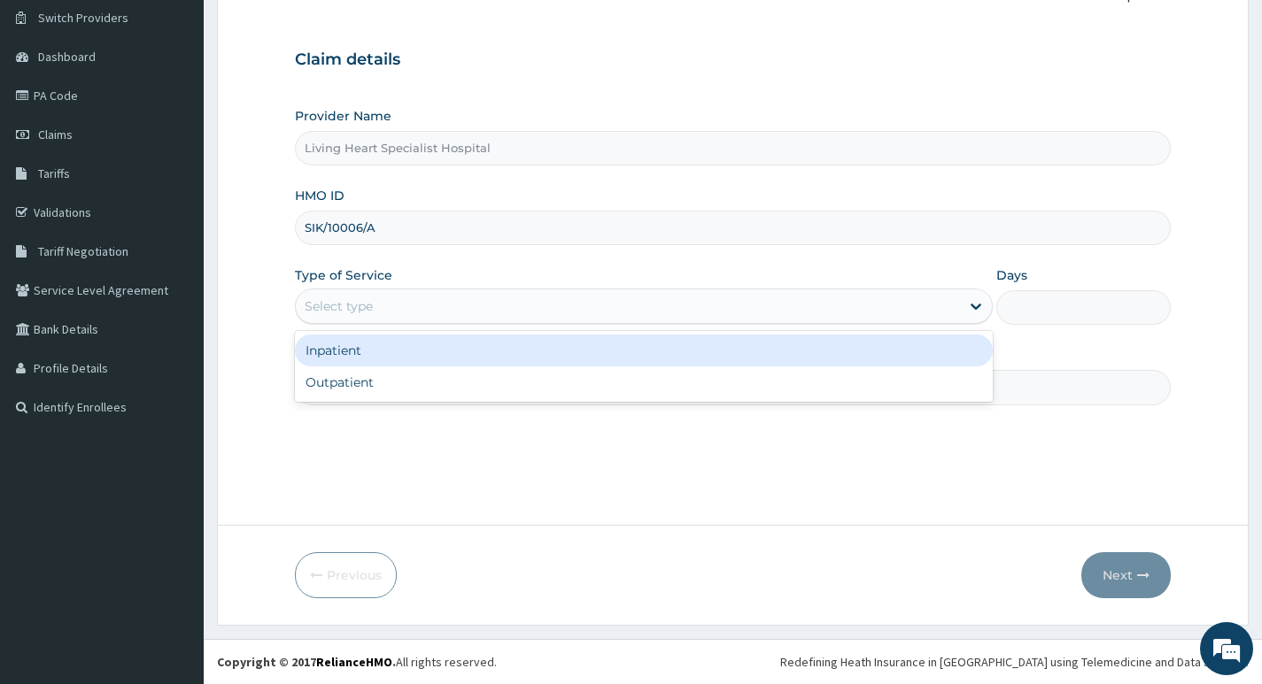
click at [930, 296] on div "Select type" at bounding box center [628, 306] width 664 height 28
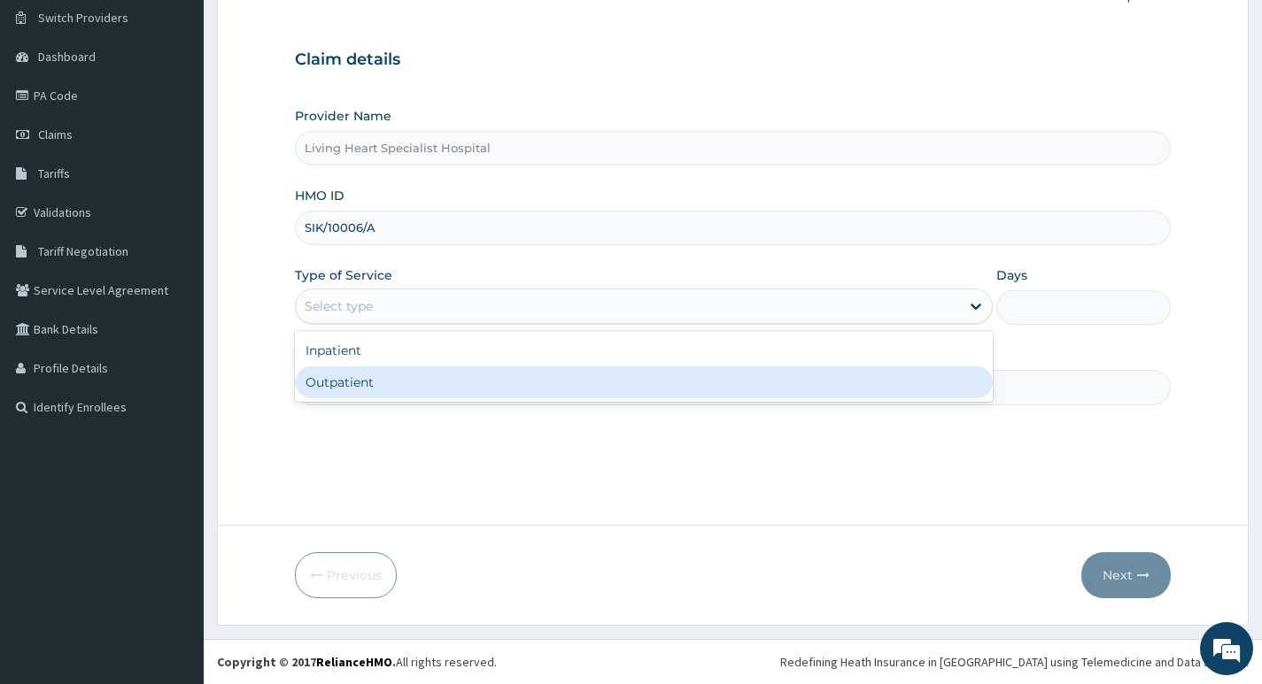
click at [848, 383] on div "Outpatient" at bounding box center [644, 383] width 698 height 32
type input "1"
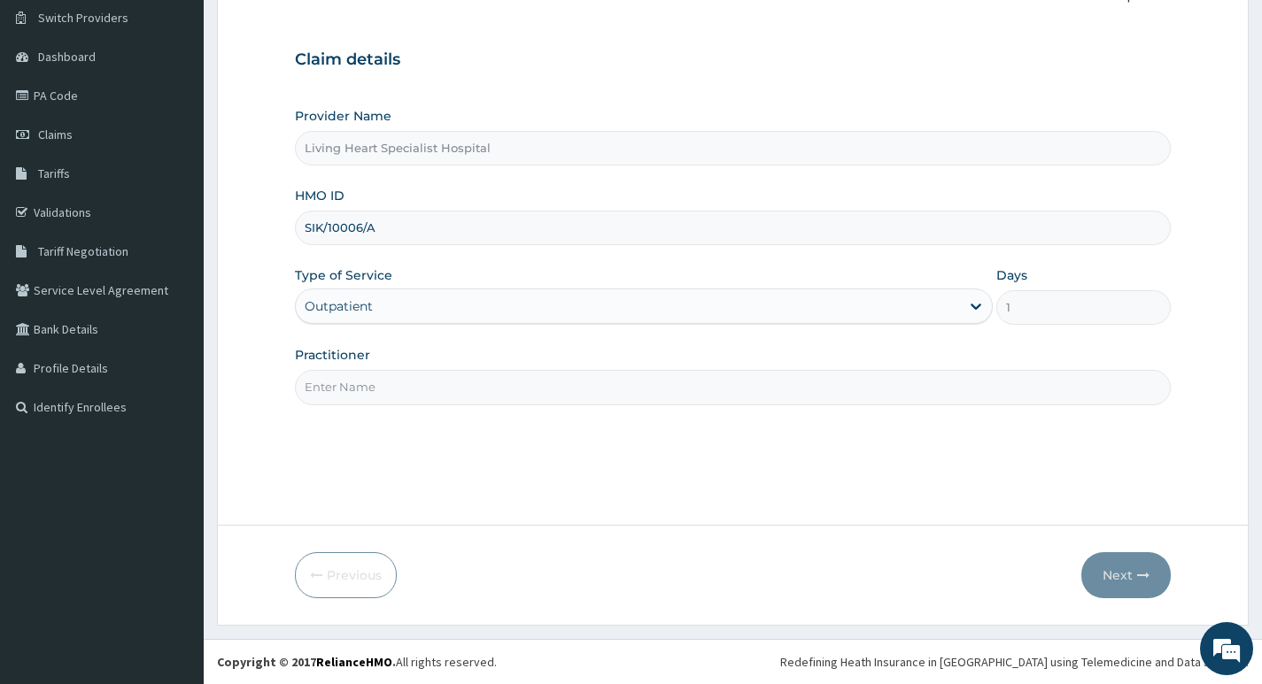
click at [887, 386] on input "Practitioner" at bounding box center [733, 387] width 876 height 35
type input "DR. FAVOUR EZEM"
click at [1107, 575] on button "Next" at bounding box center [1125, 575] width 89 height 46
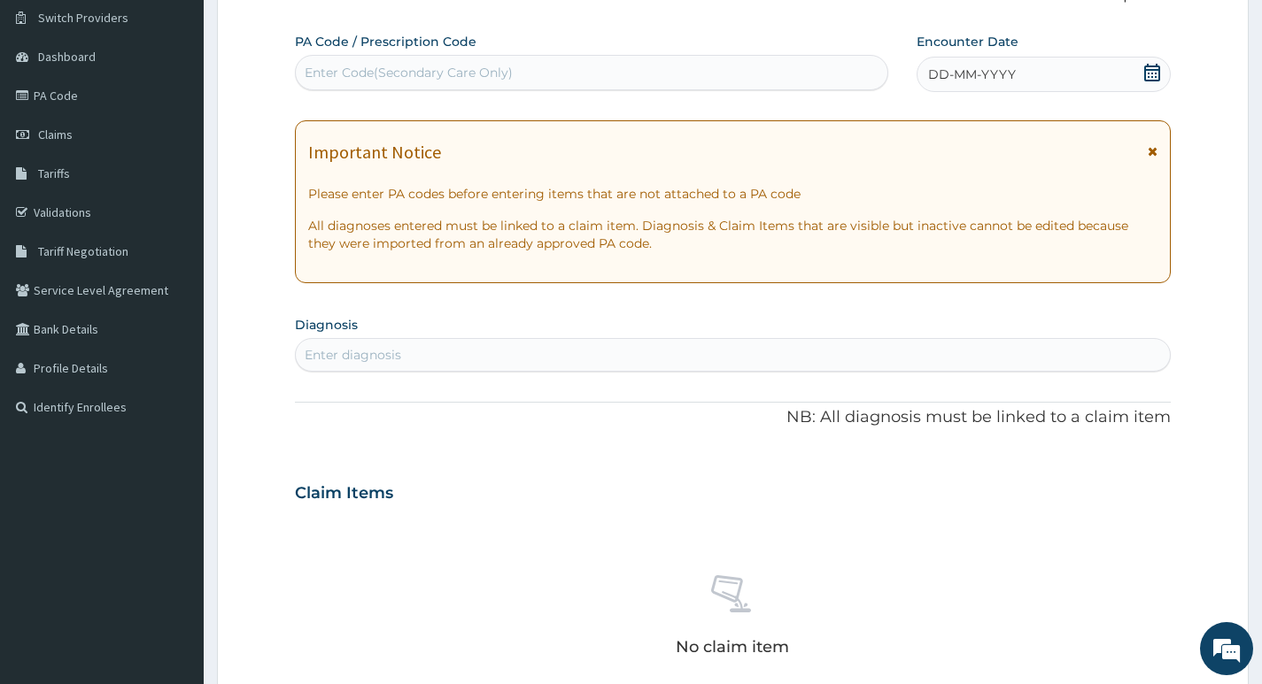
click at [618, 66] on div "Enter Code(Secondary Care Only)" at bounding box center [591, 72] width 591 height 28
type input "PA/033A26"
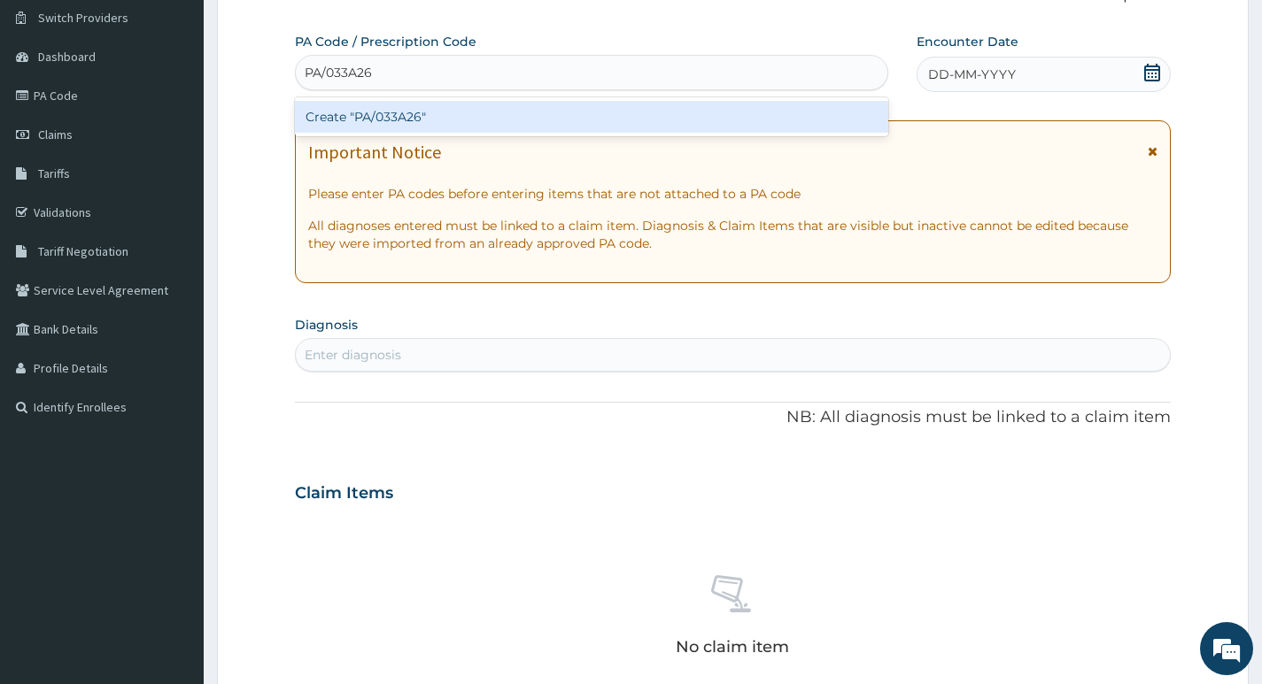
click at [619, 111] on div "Create "PA/033A26"" at bounding box center [591, 117] width 593 height 32
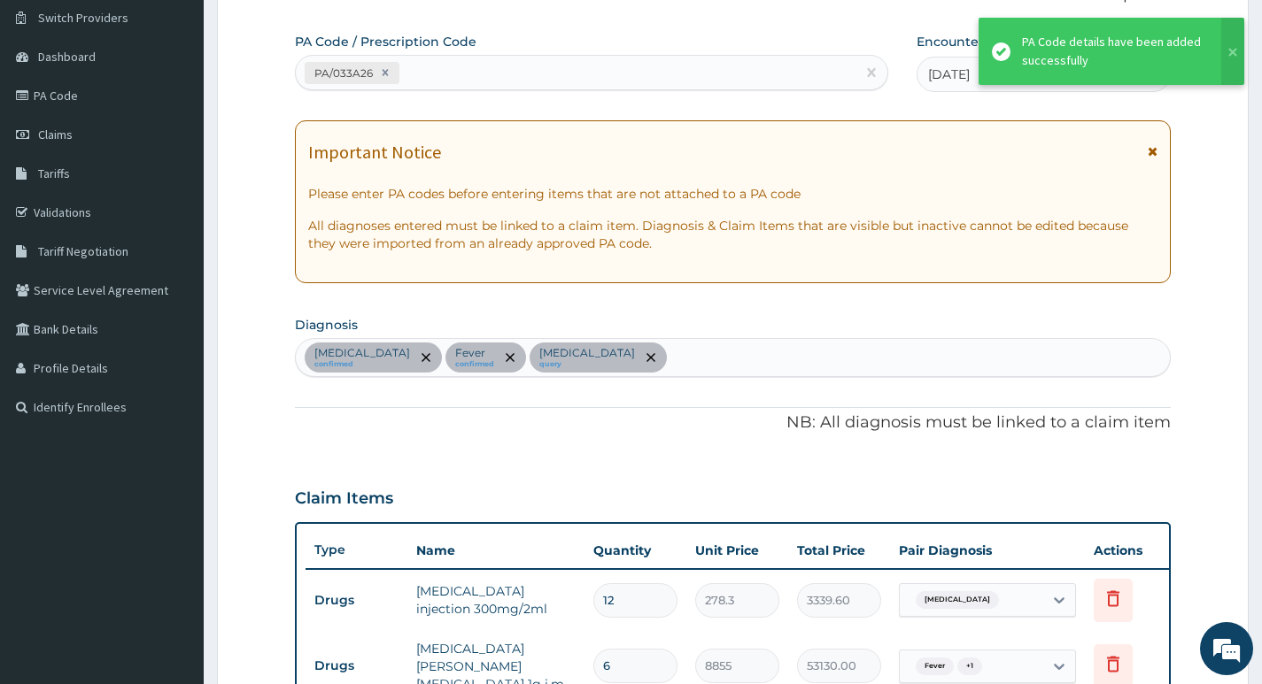
scroll to position [959, 0]
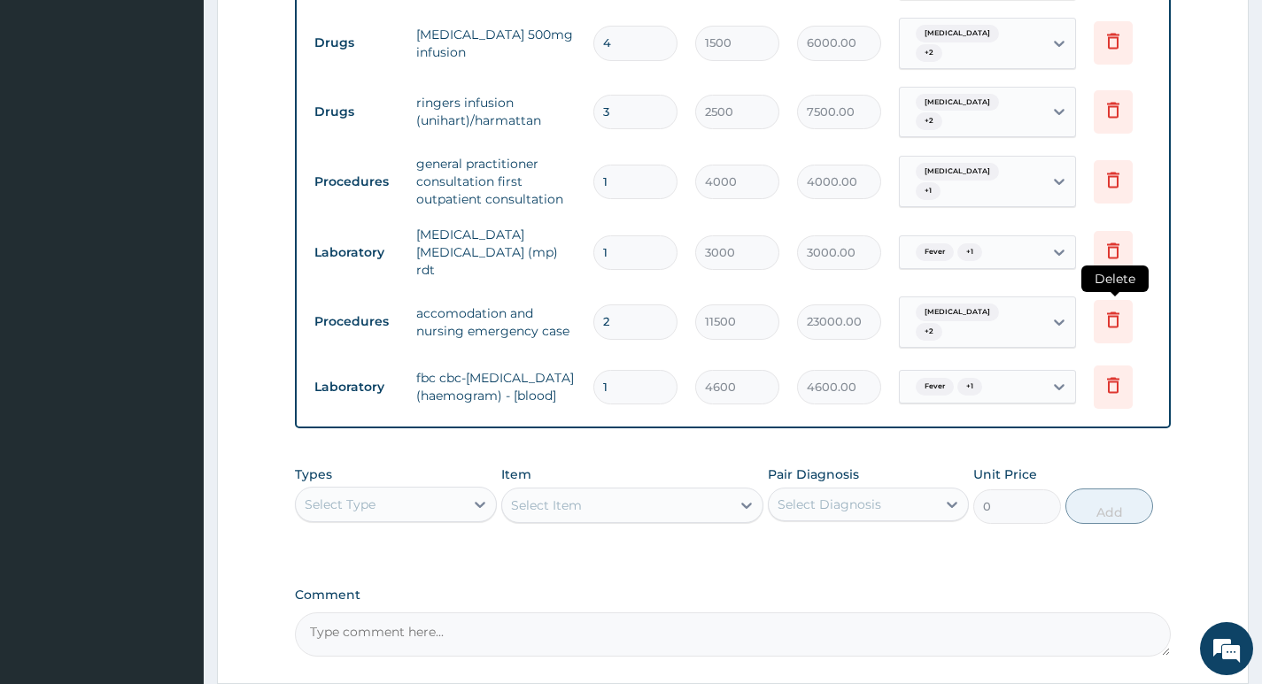
click at [1113, 309] on icon at bounding box center [1112, 319] width 21 height 21
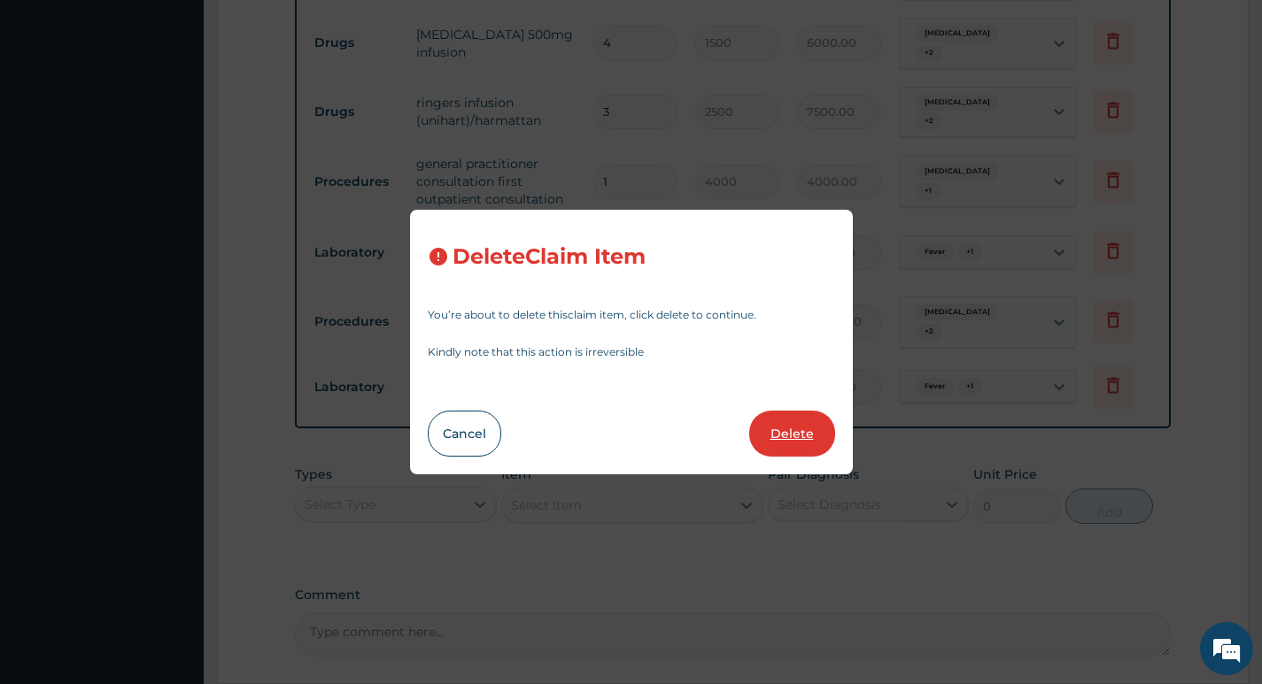
click at [782, 442] on button "Delete" at bounding box center [792, 434] width 86 height 46
type input "1"
type input "4600"
type input "4600.00"
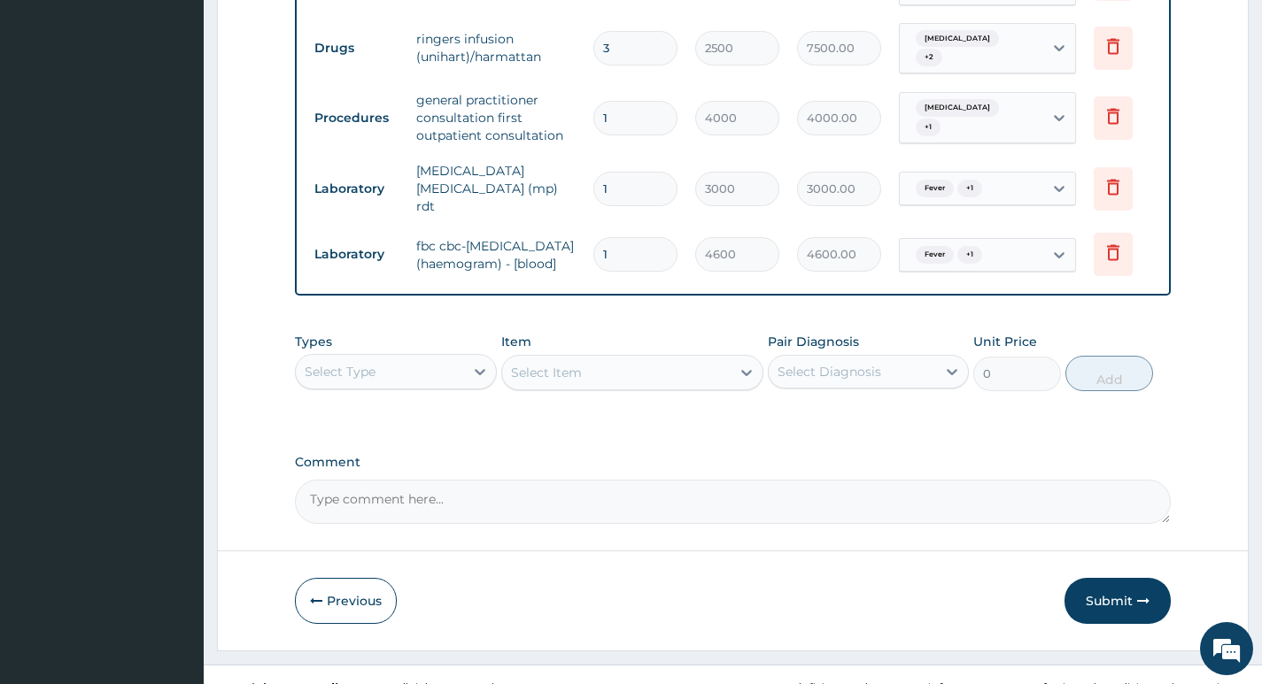
scroll to position [1030, 0]
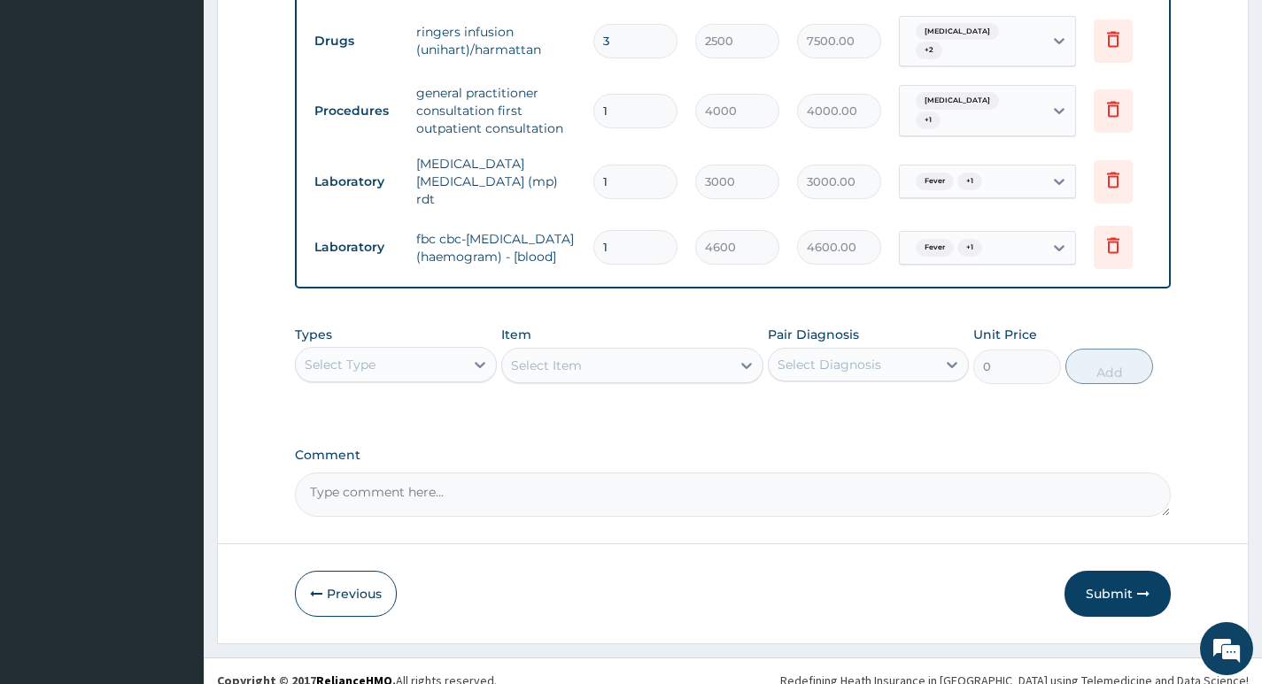
click at [422, 351] on div "Select Type" at bounding box center [379, 365] width 167 height 28
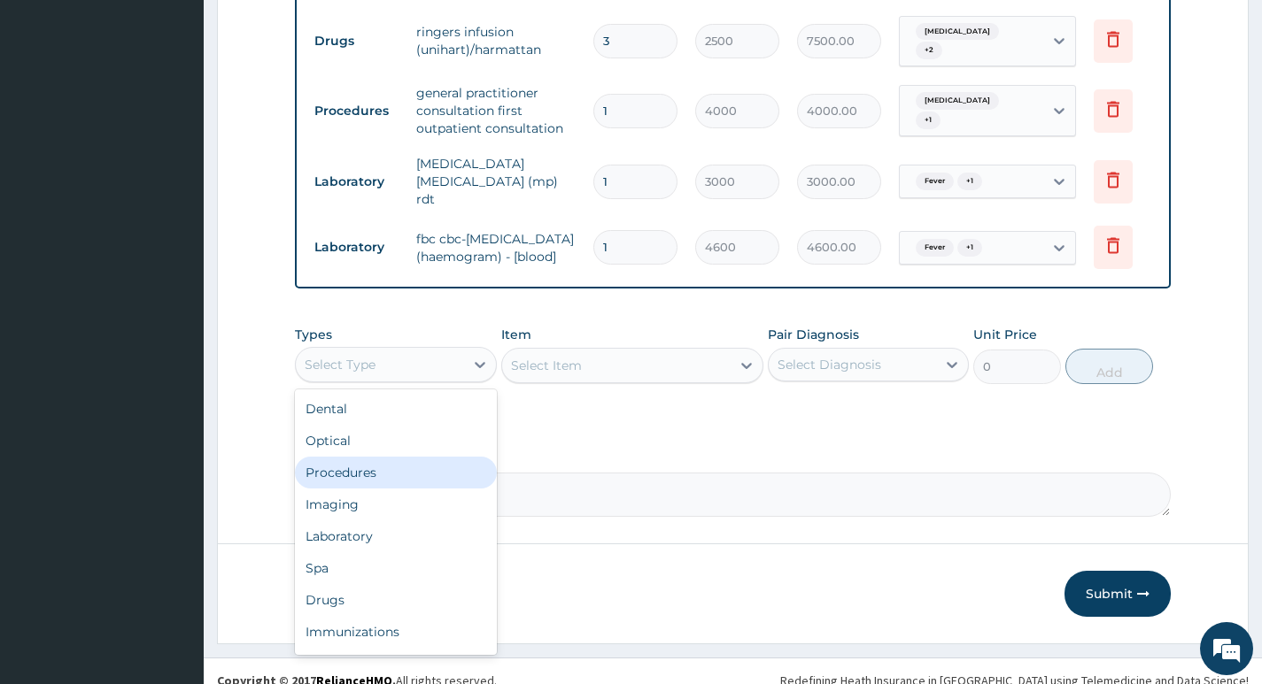
click at [342, 457] on div "Procedures" at bounding box center [395, 473] width 201 height 32
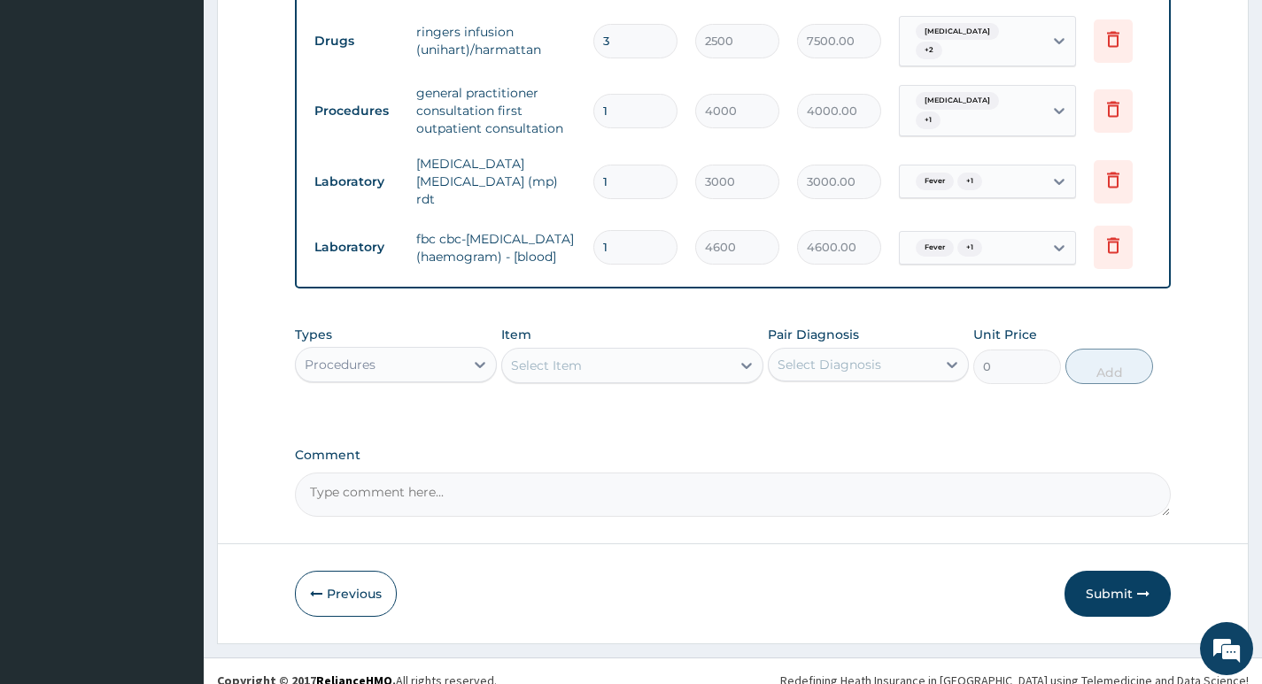
click at [674, 351] on div "Select Item" at bounding box center [616, 365] width 229 height 28
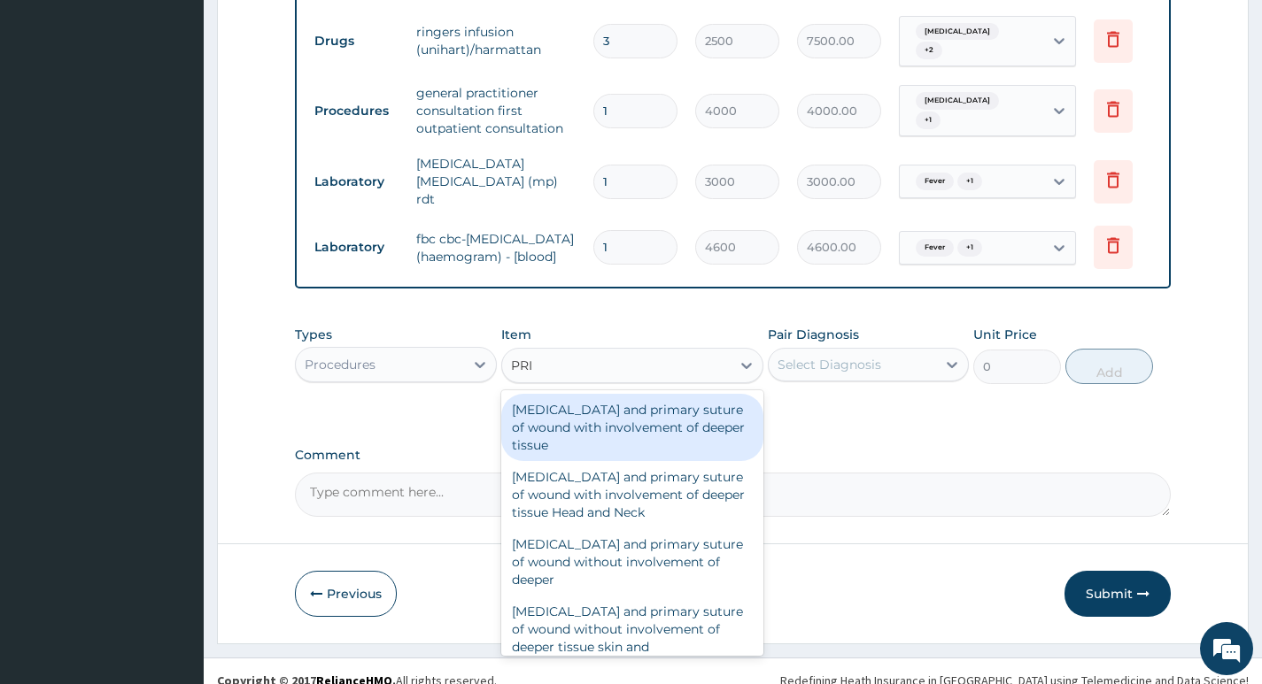
type input "PRIV"
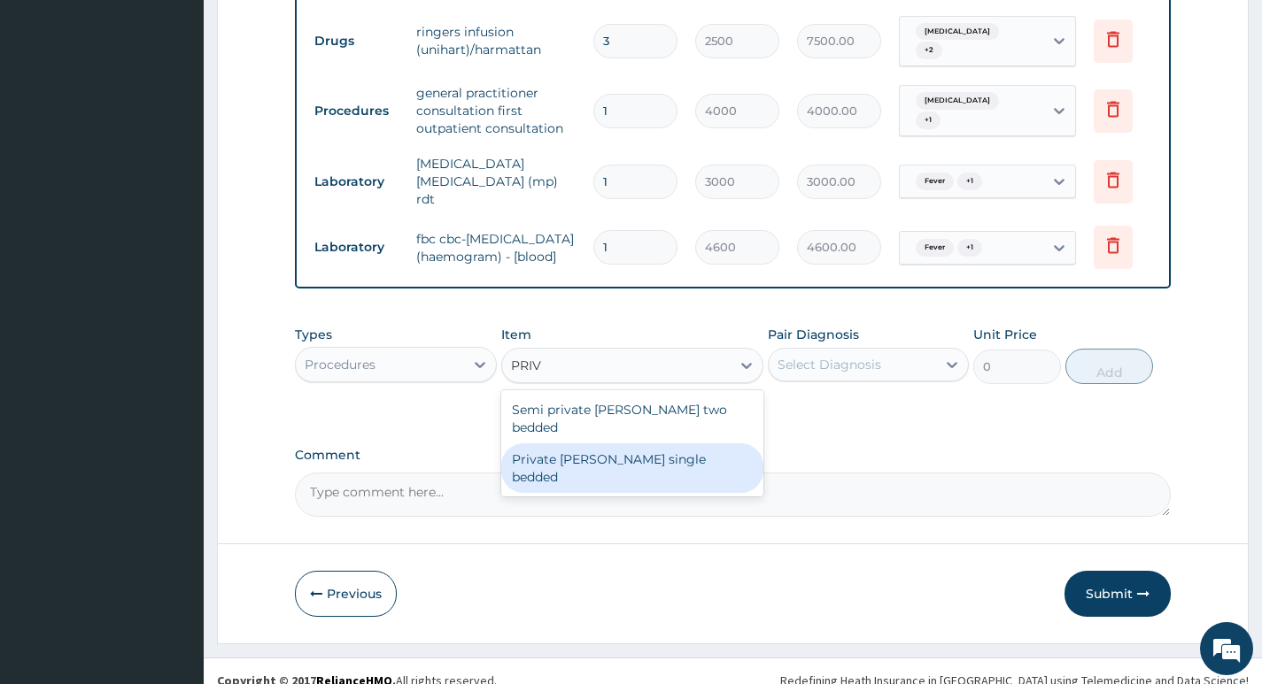
click at [575, 444] on div "Private ward single bedded" at bounding box center [632, 469] width 263 height 50
type input "16100"
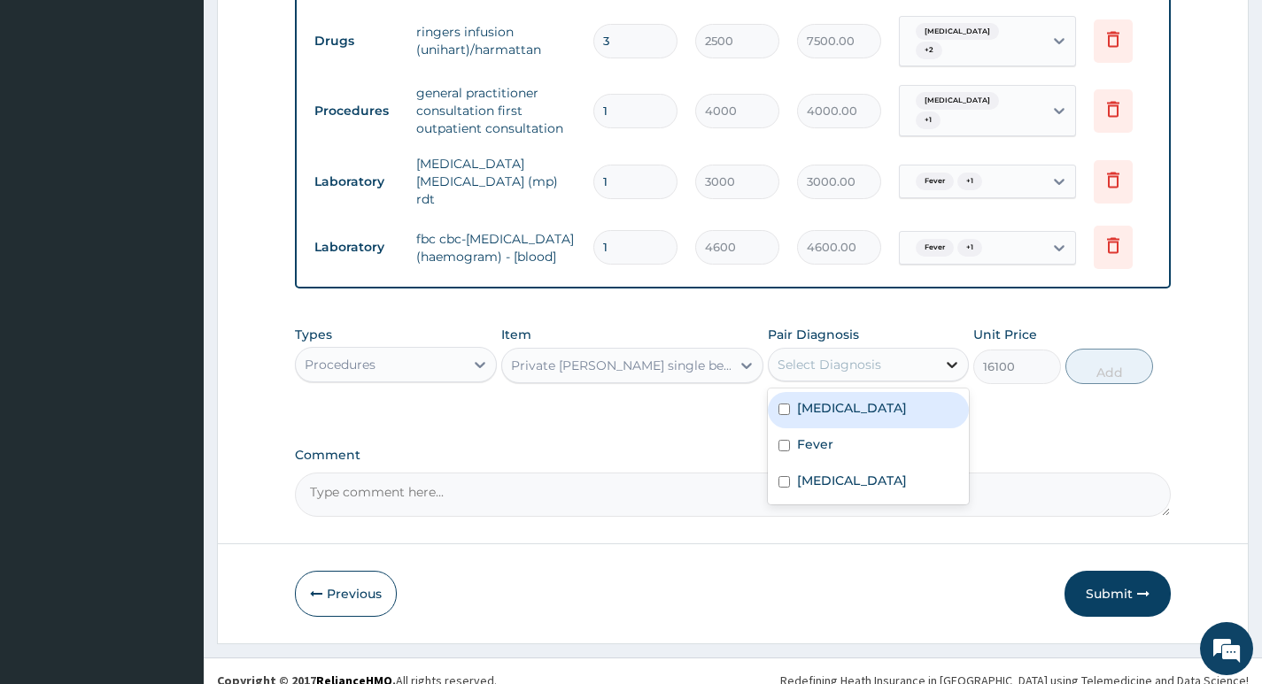
click at [939, 351] on div at bounding box center [952, 365] width 32 height 32
click at [877, 392] on div "Malaria" at bounding box center [868, 410] width 201 height 36
checkbox input "true"
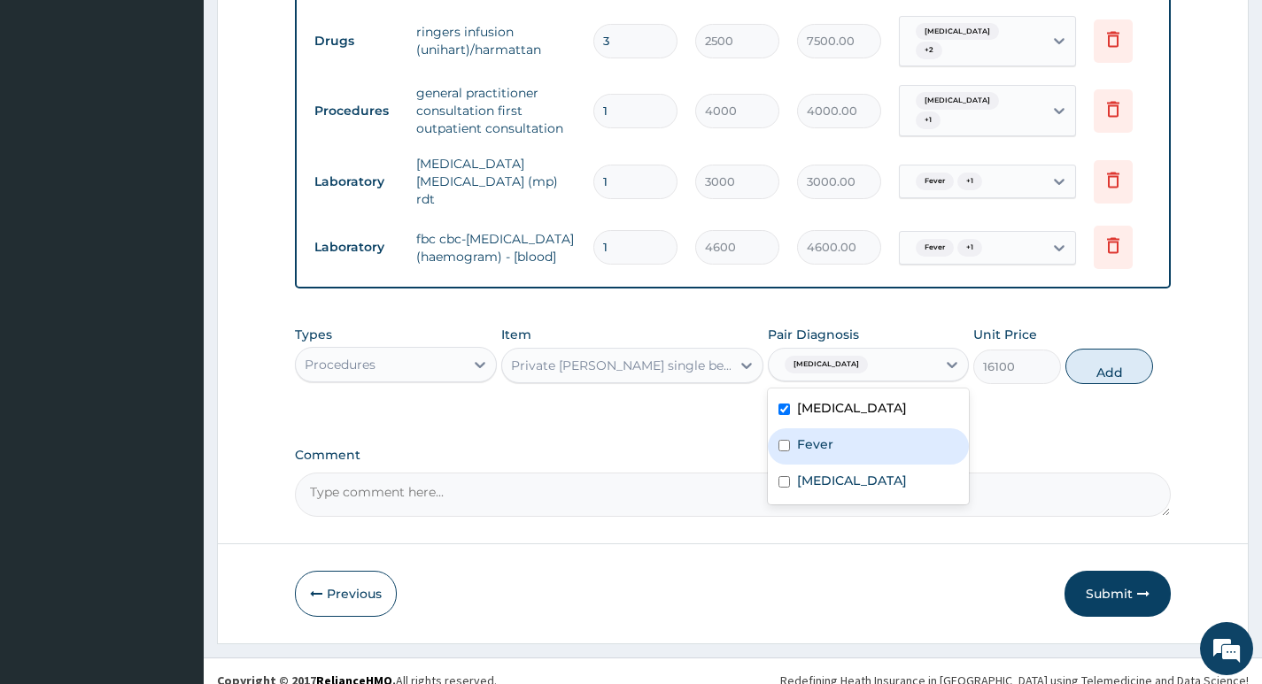
click at [833, 428] on div "Fever" at bounding box center [868, 446] width 201 height 36
checkbox input "true"
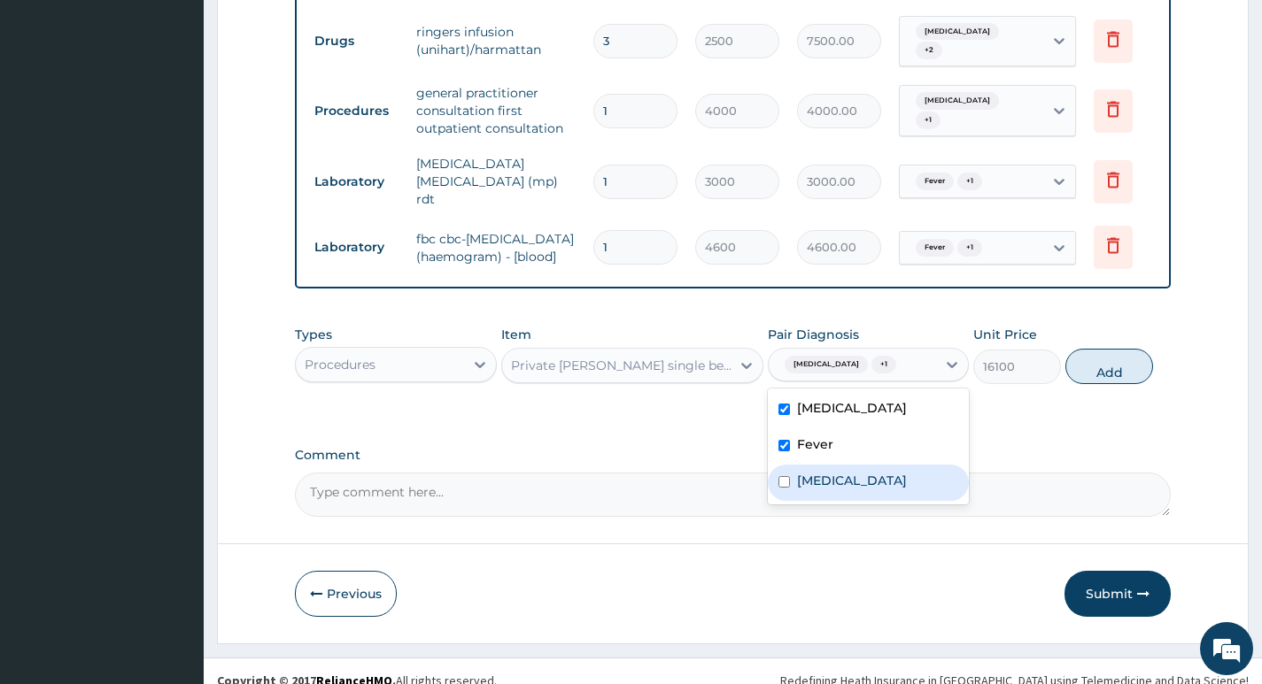
click at [825, 472] on label "Sepsis" at bounding box center [852, 481] width 110 height 18
checkbox input "true"
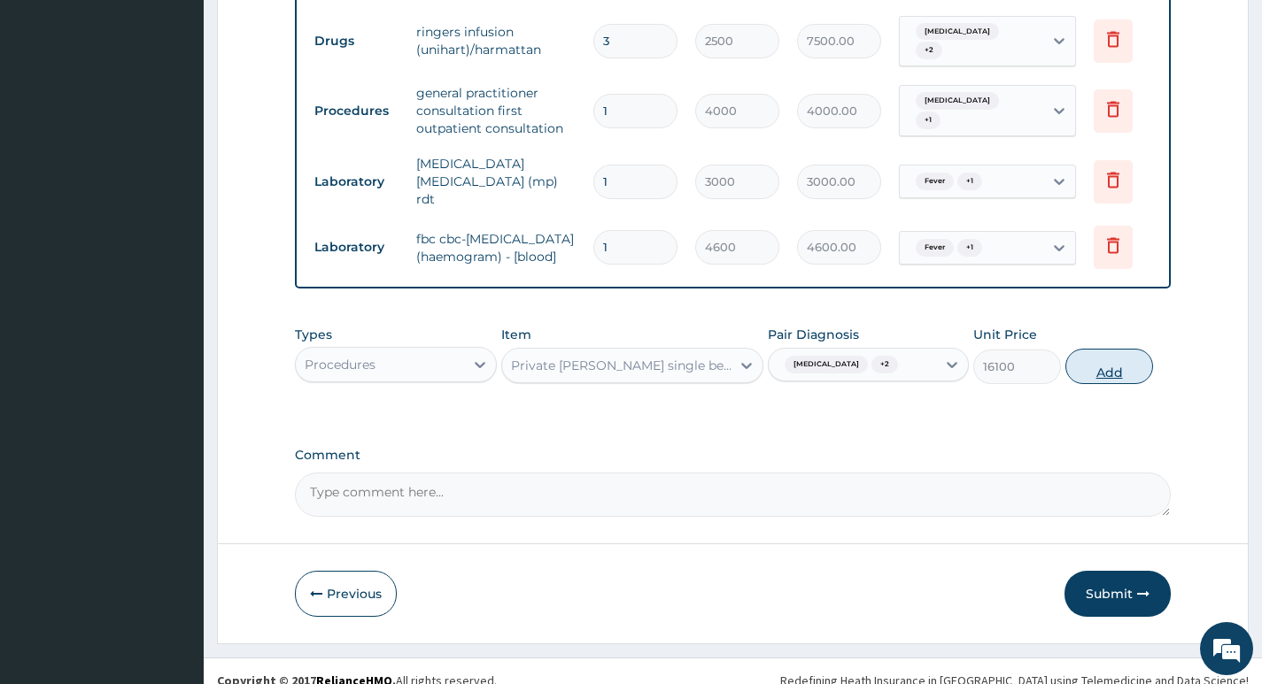
click at [1107, 350] on button "Add" at bounding box center [1109, 366] width 88 height 35
type input "0"
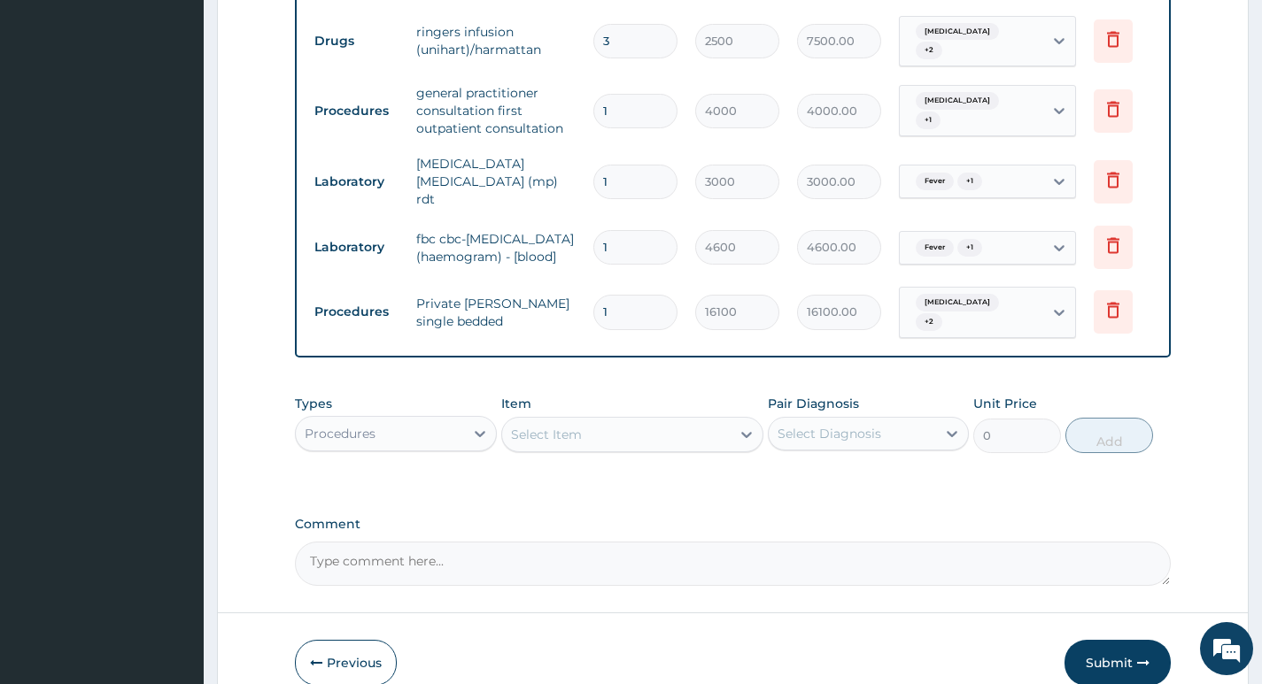
type input "0.00"
type input "2"
type input "32200.00"
type input "2"
click at [1112, 299] on icon at bounding box center [1112, 309] width 21 height 21
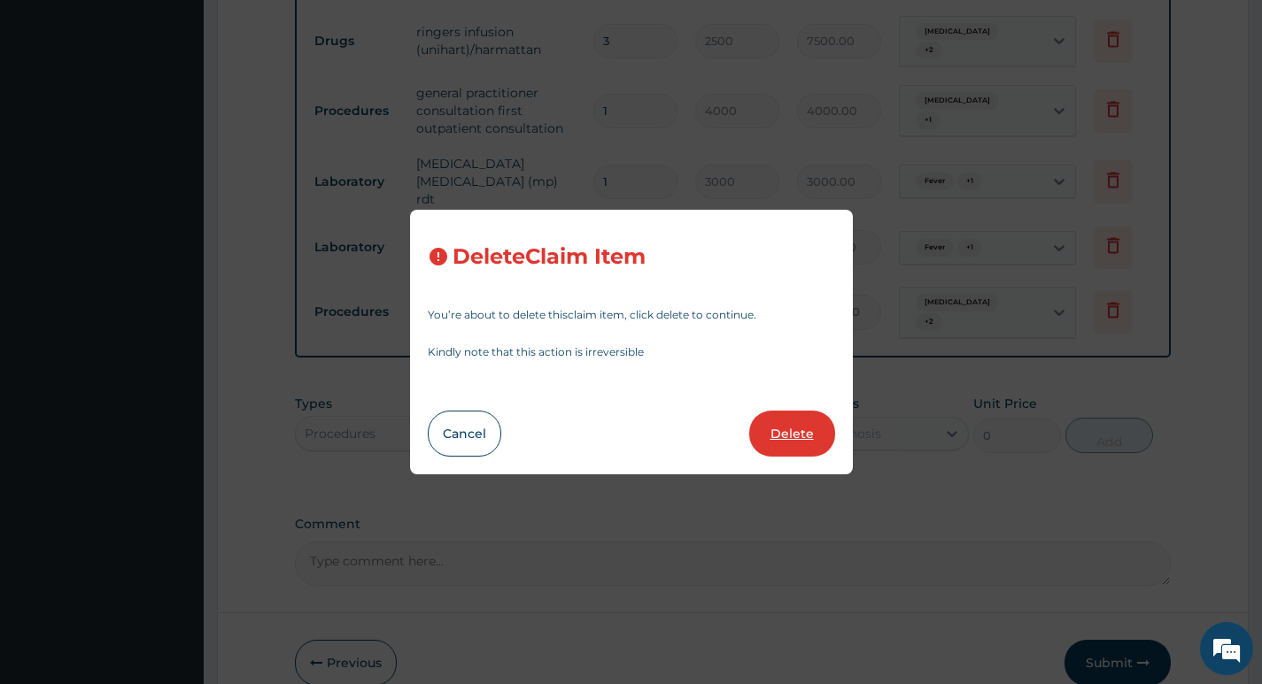
click at [779, 426] on button "Delete" at bounding box center [792, 434] width 86 height 46
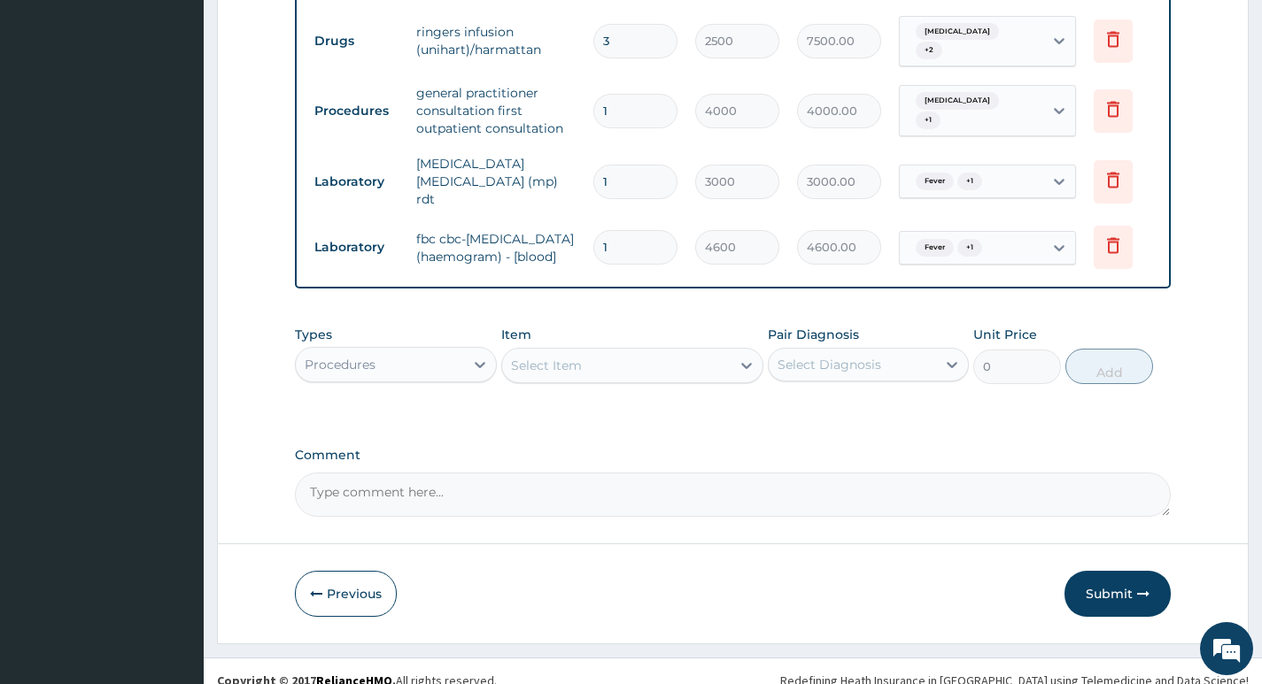
click at [668, 352] on div "Select Item" at bounding box center [616, 365] width 229 height 28
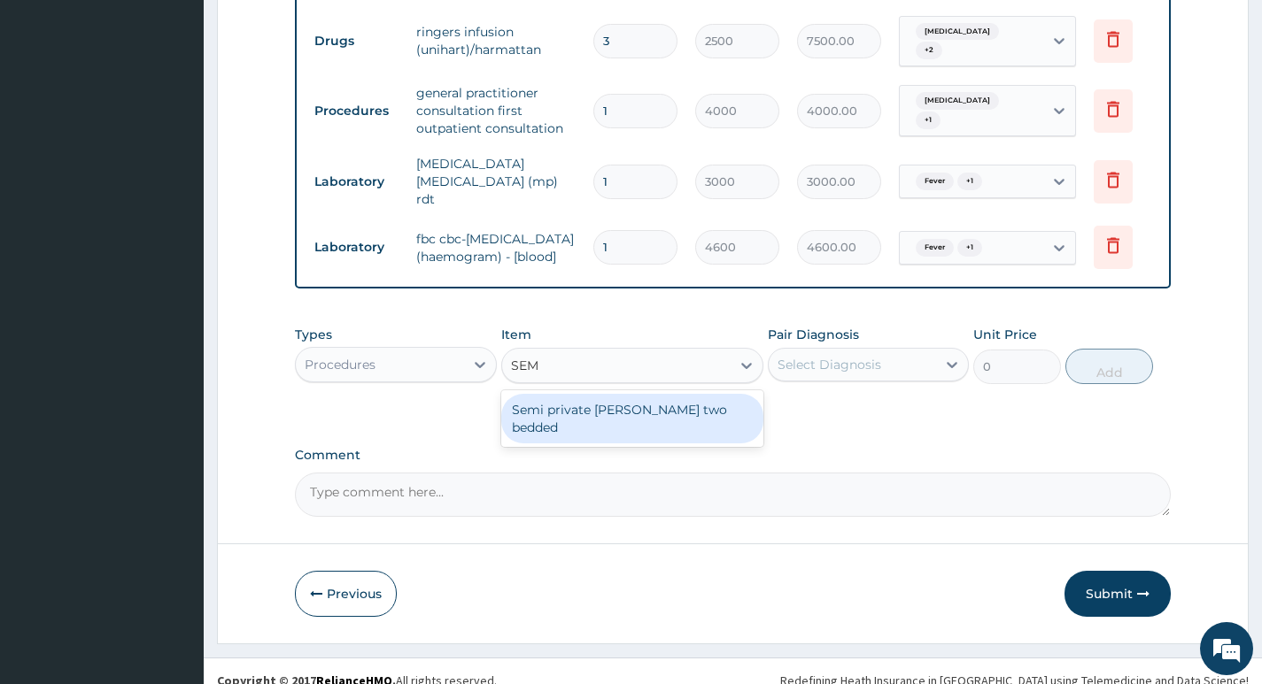
type input "SEMI"
click at [609, 394] on div "Semi private ward two bedded" at bounding box center [632, 419] width 263 height 50
type input "10350"
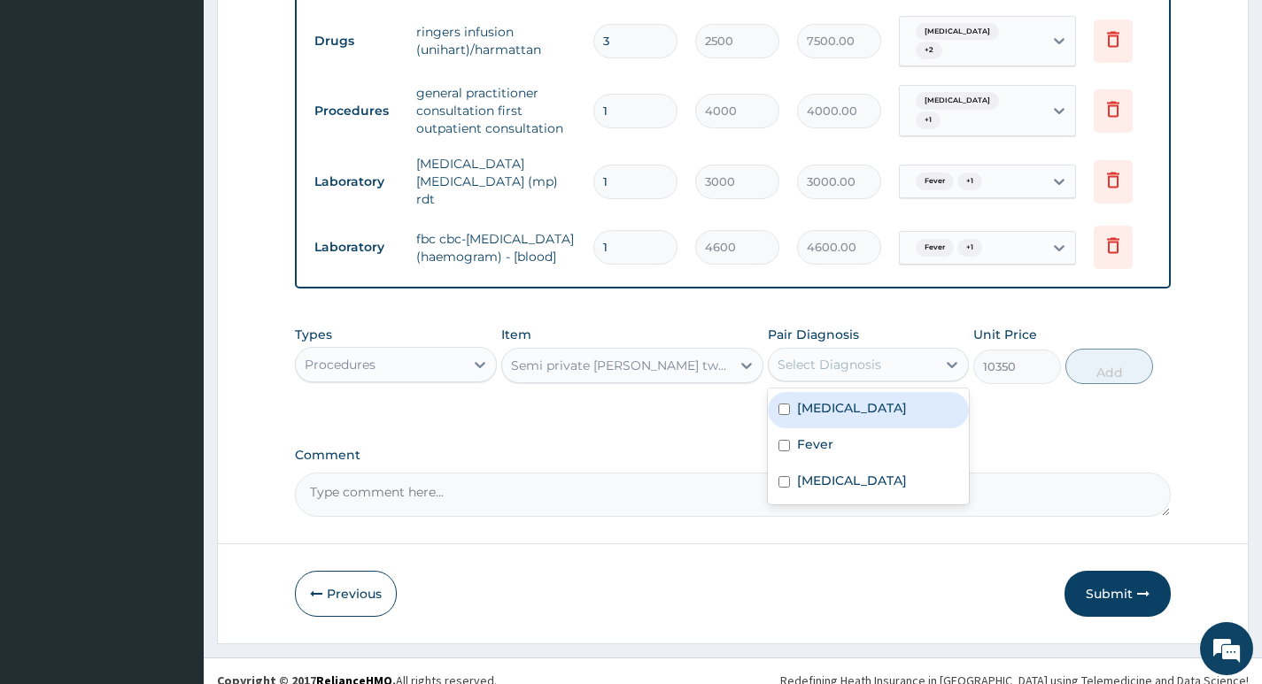
click at [922, 351] on div "Select Diagnosis" at bounding box center [851, 365] width 167 height 28
click at [890, 392] on div "Malaria" at bounding box center [868, 410] width 201 height 36
checkbox input "true"
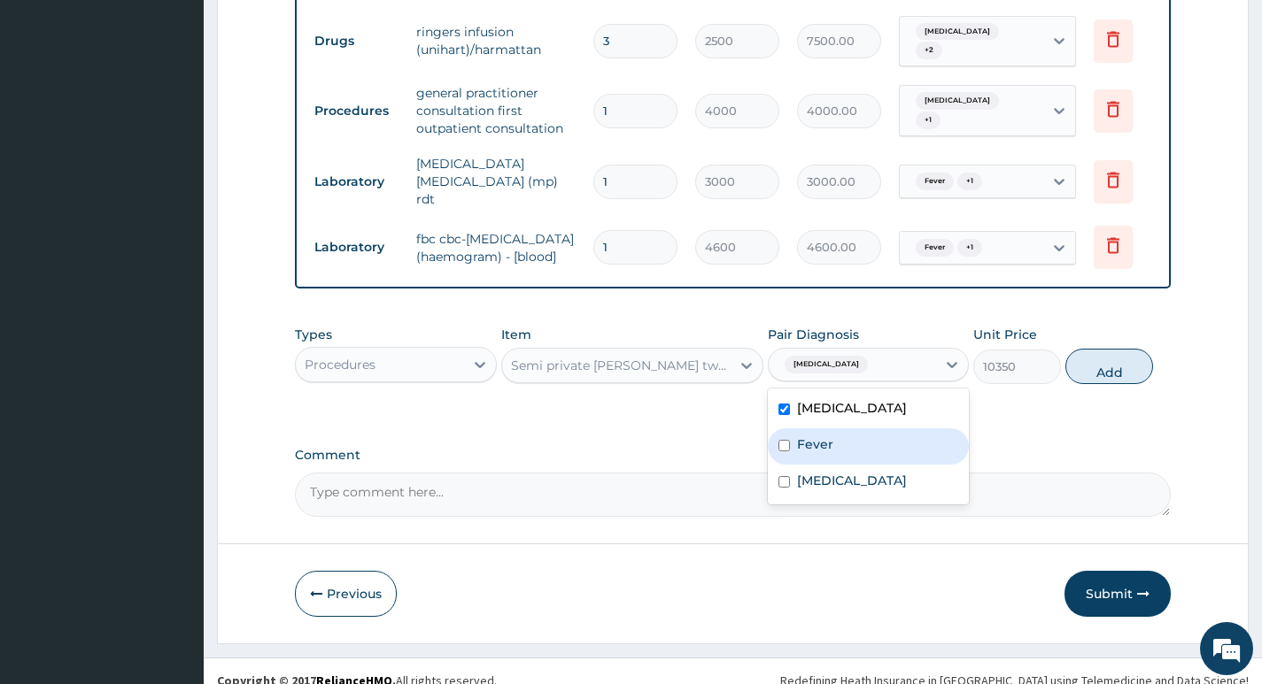
click at [835, 429] on div "Fever" at bounding box center [868, 446] width 201 height 36
checkbox input "true"
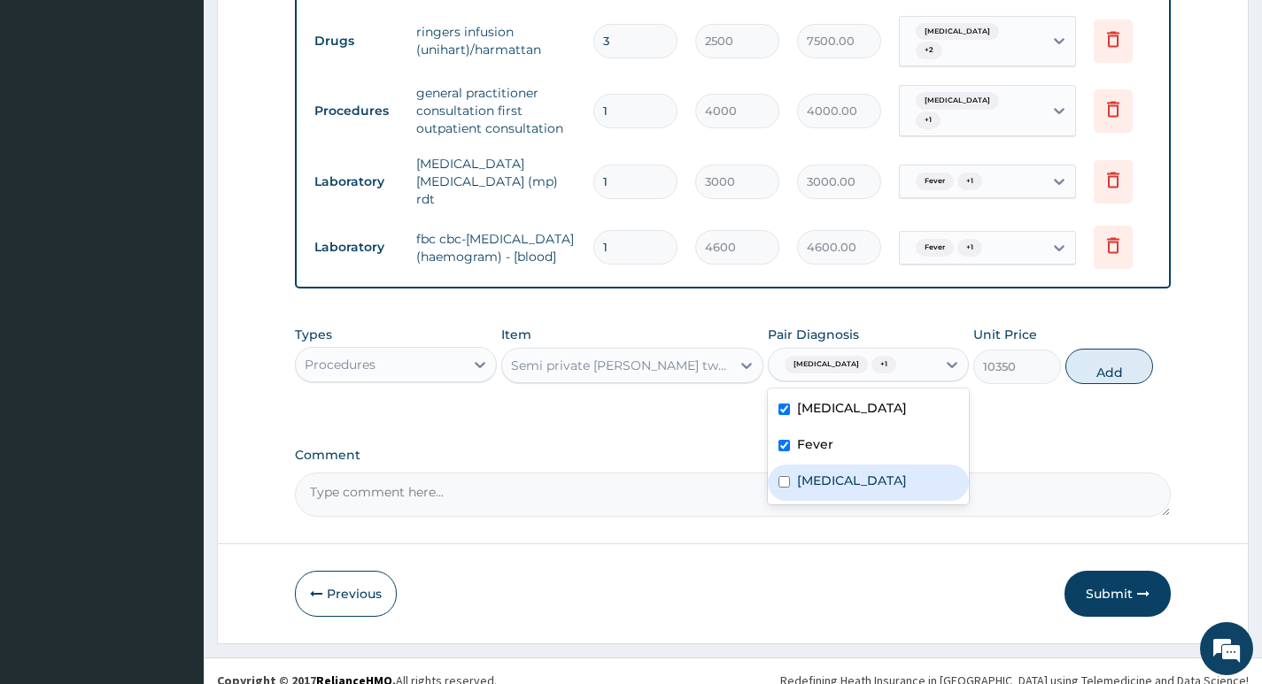
click at [831, 472] on label "Sepsis" at bounding box center [852, 481] width 110 height 18
checkbox input "true"
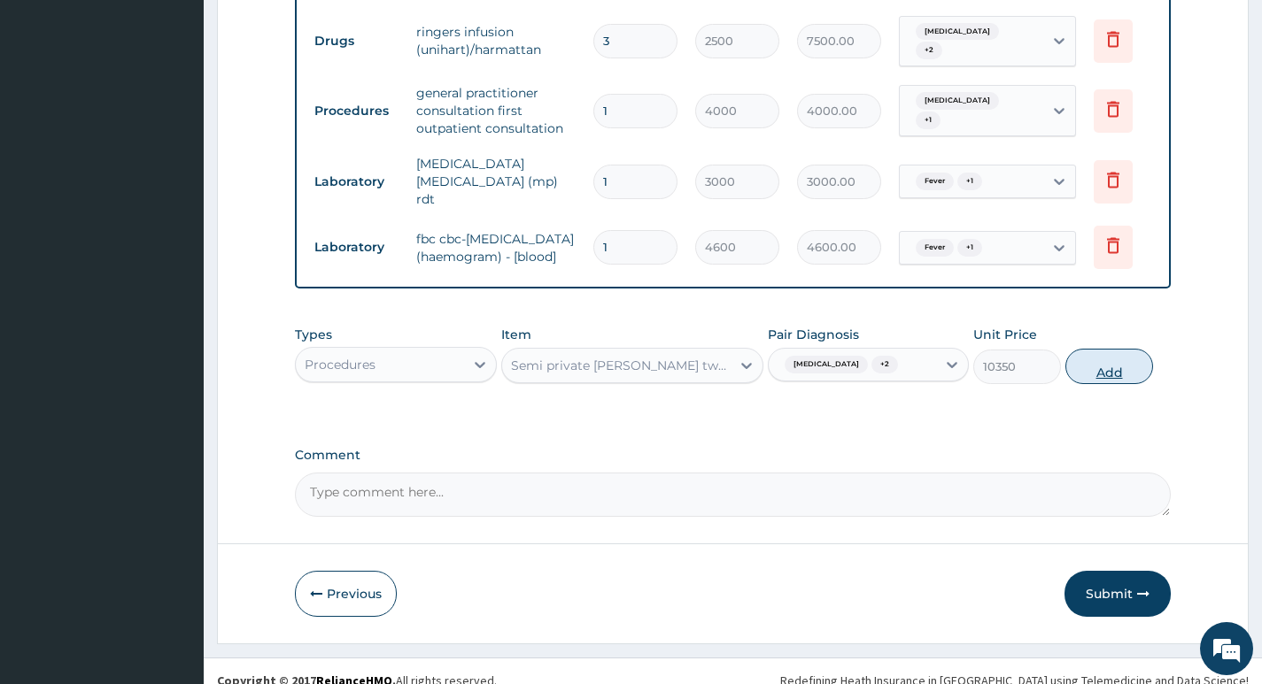
click at [1098, 349] on button "Add" at bounding box center [1109, 366] width 88 height 35
type input "0"
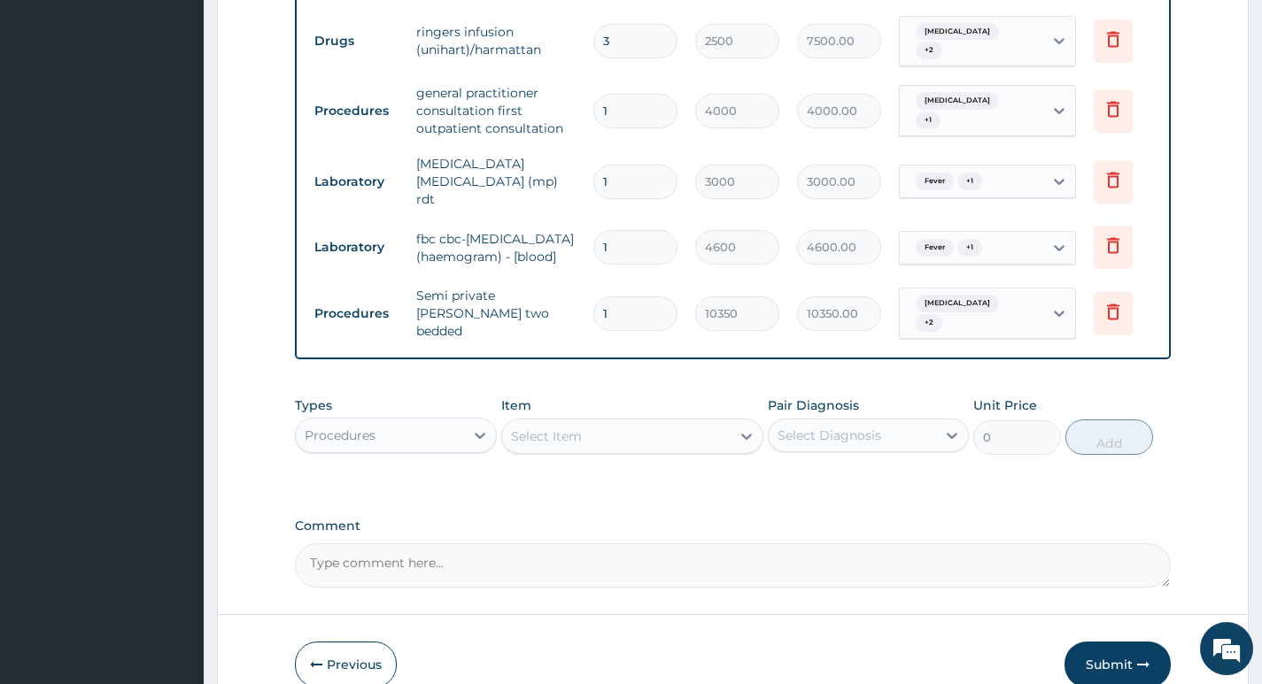
type input "0.00"
type input "2"
type input "20700.00"
type input "3"
type input "31050.00"
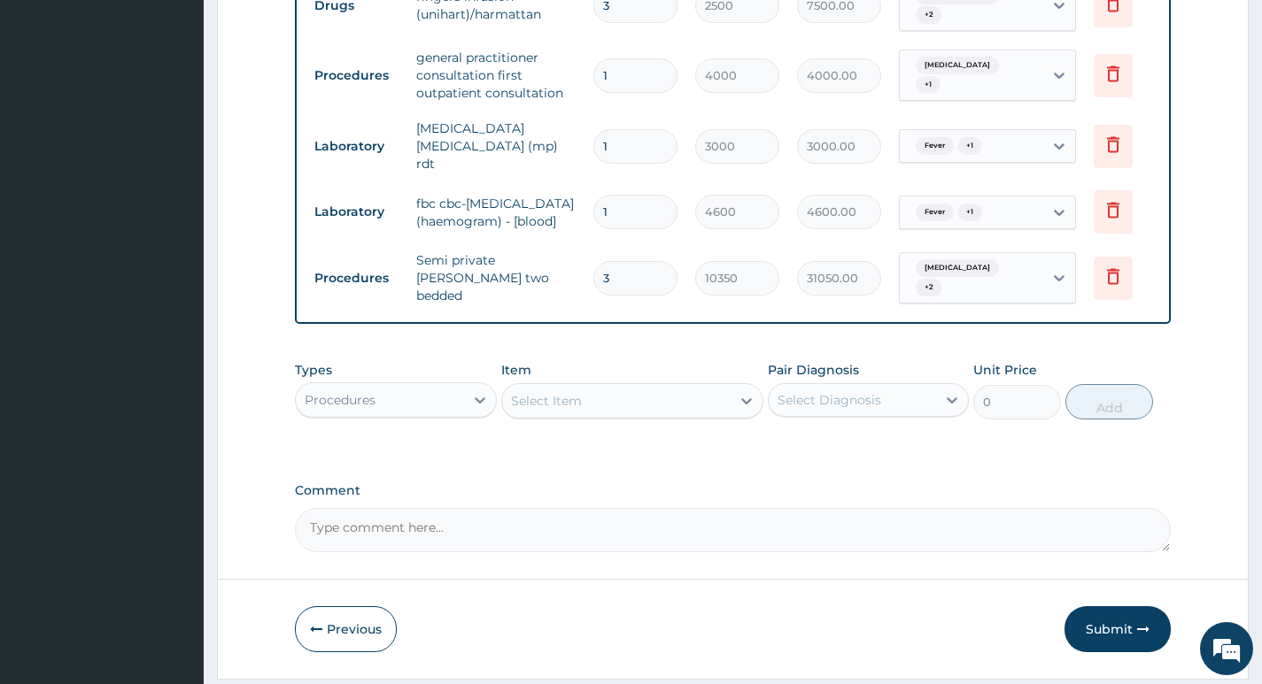
scroll to position [1091, 0]
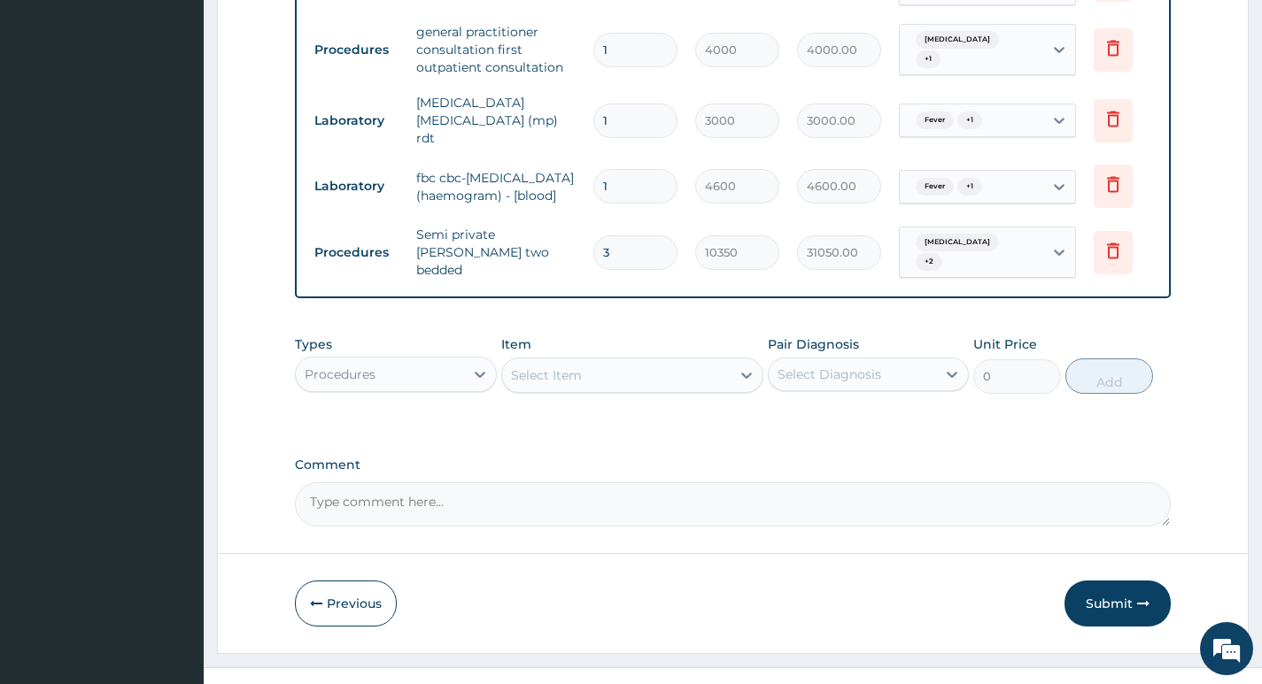
type input "3"
click at [438, 360] on div "Procedures" at bounding box center [379, 374] width 167 height 28
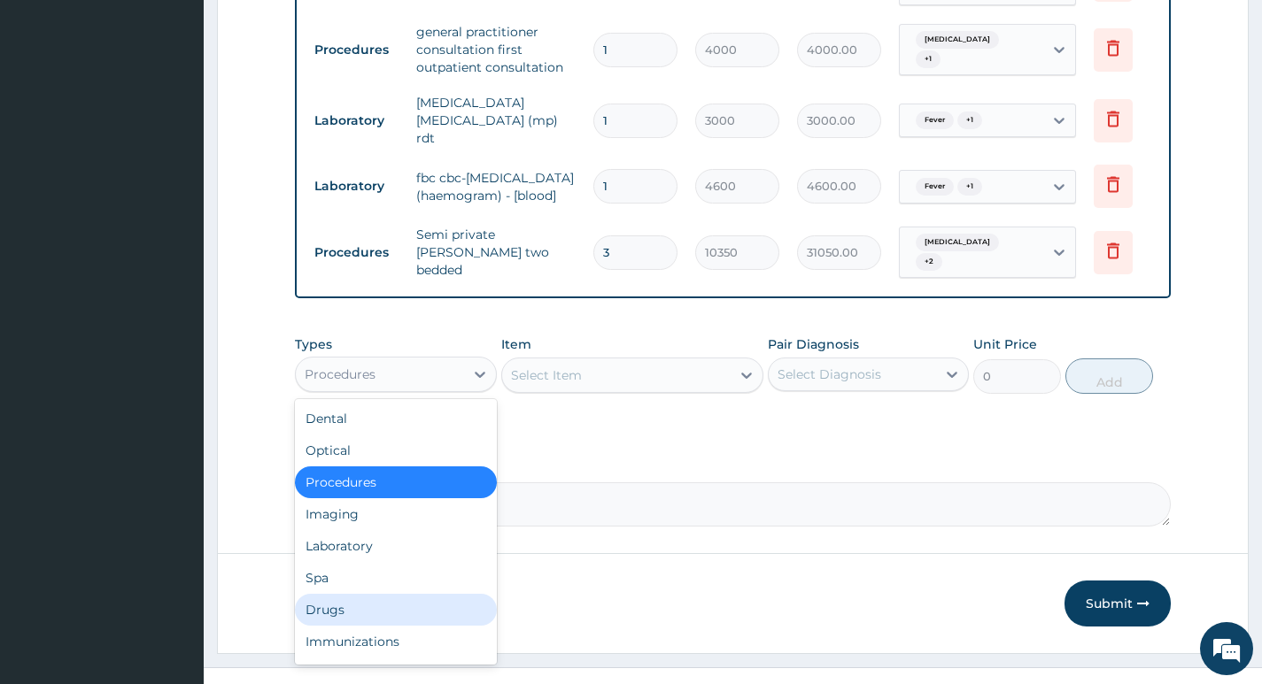
click at [339, 594] on div "Drugs" at bounding box center [395, 610] width 201 height 32
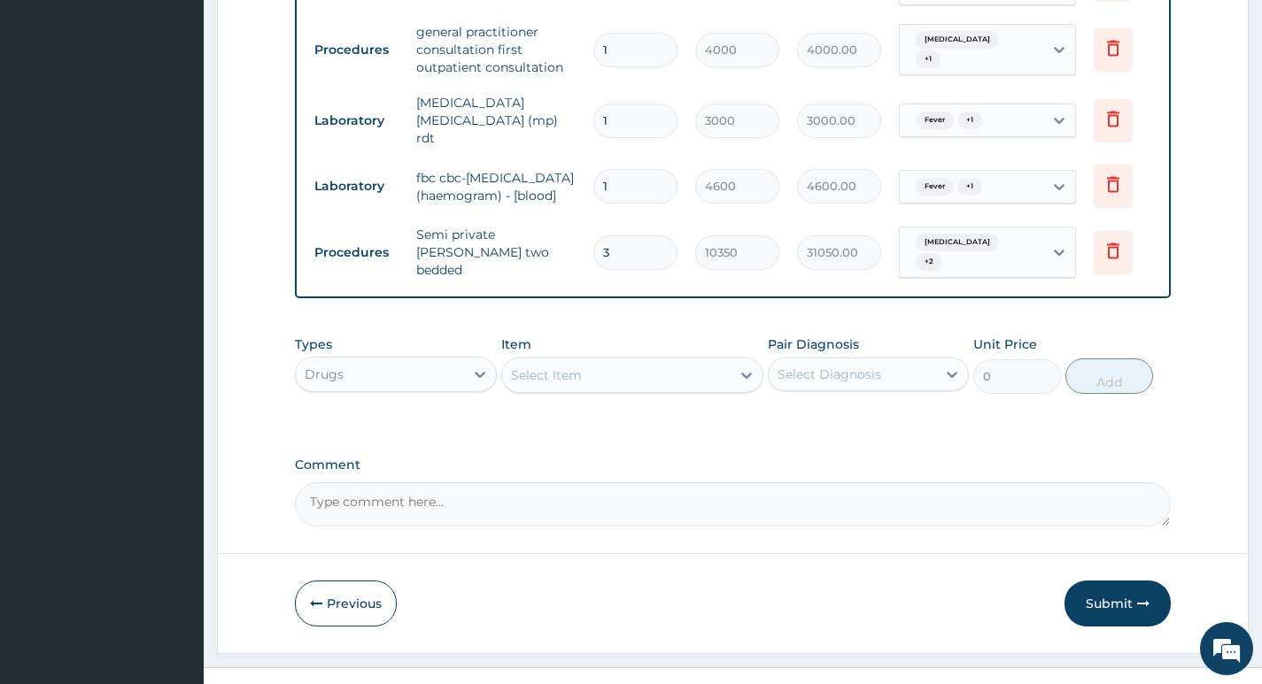
click at [681, 361] on div "Select Item" at bounding box center [616, 375] width 229 height 28
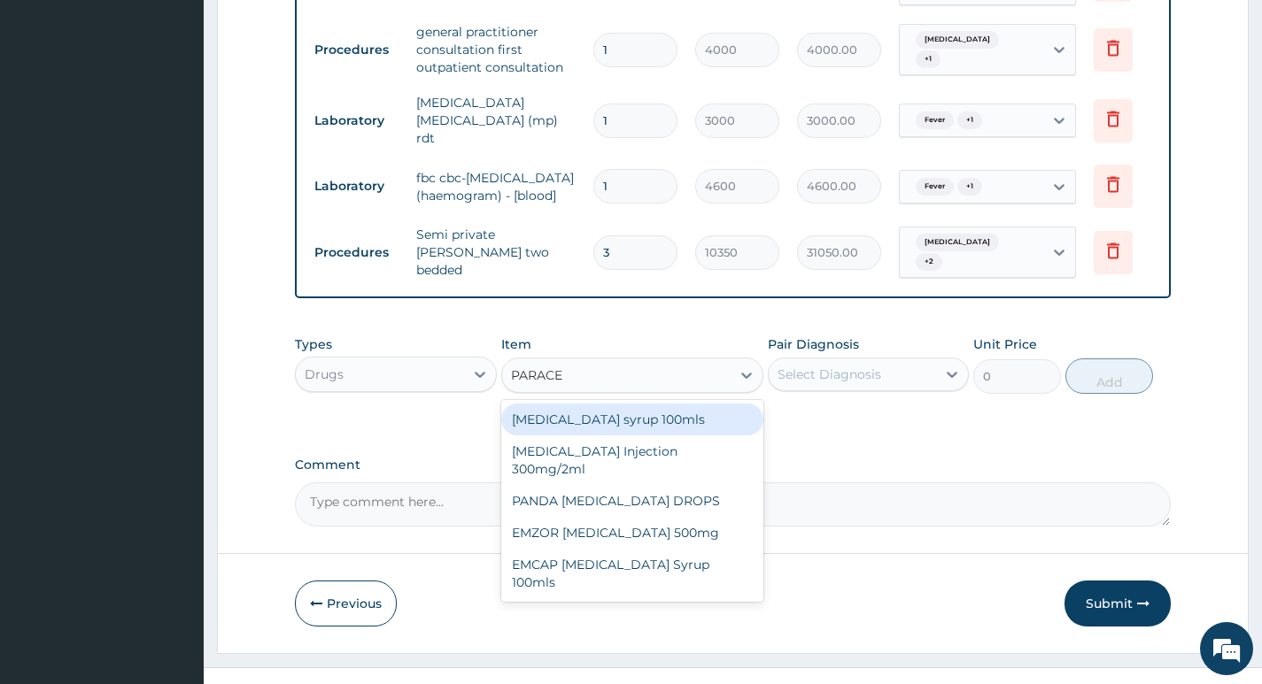
type input "PARACET"
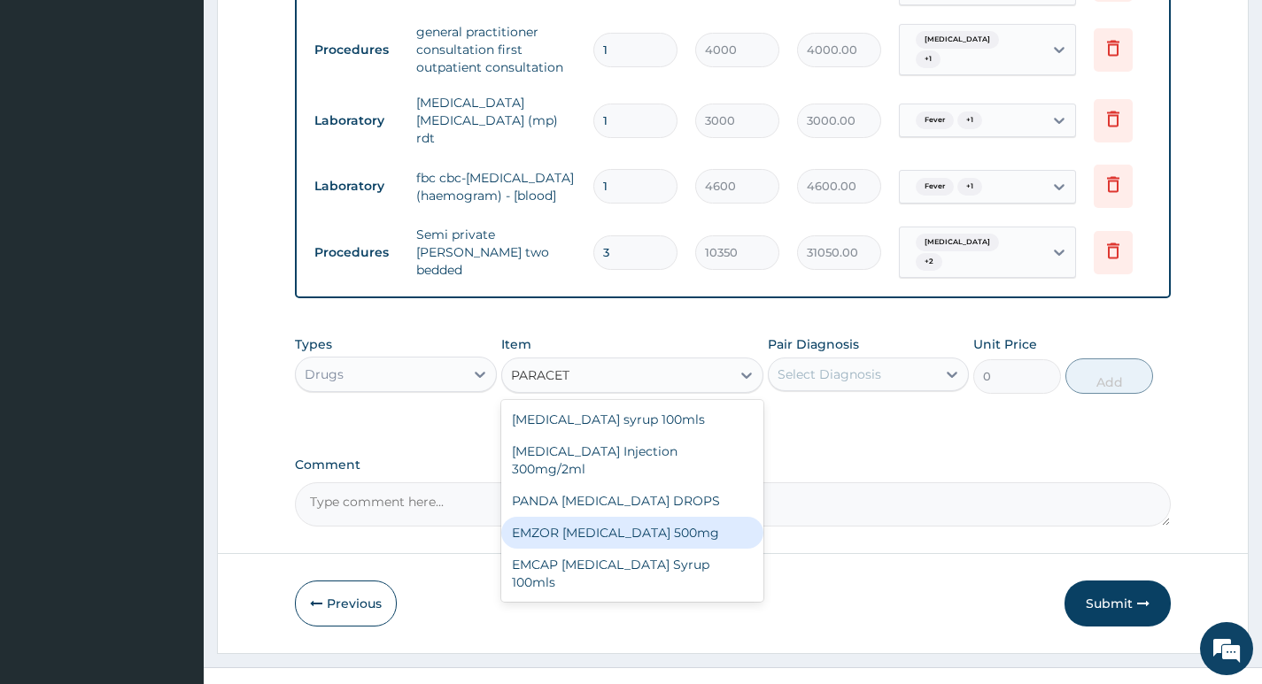
click at [635, 517] on div "EMZOR PARACETAMOL 500mg" at bounding box center [632, 533] width 263 height 32
type input "30"
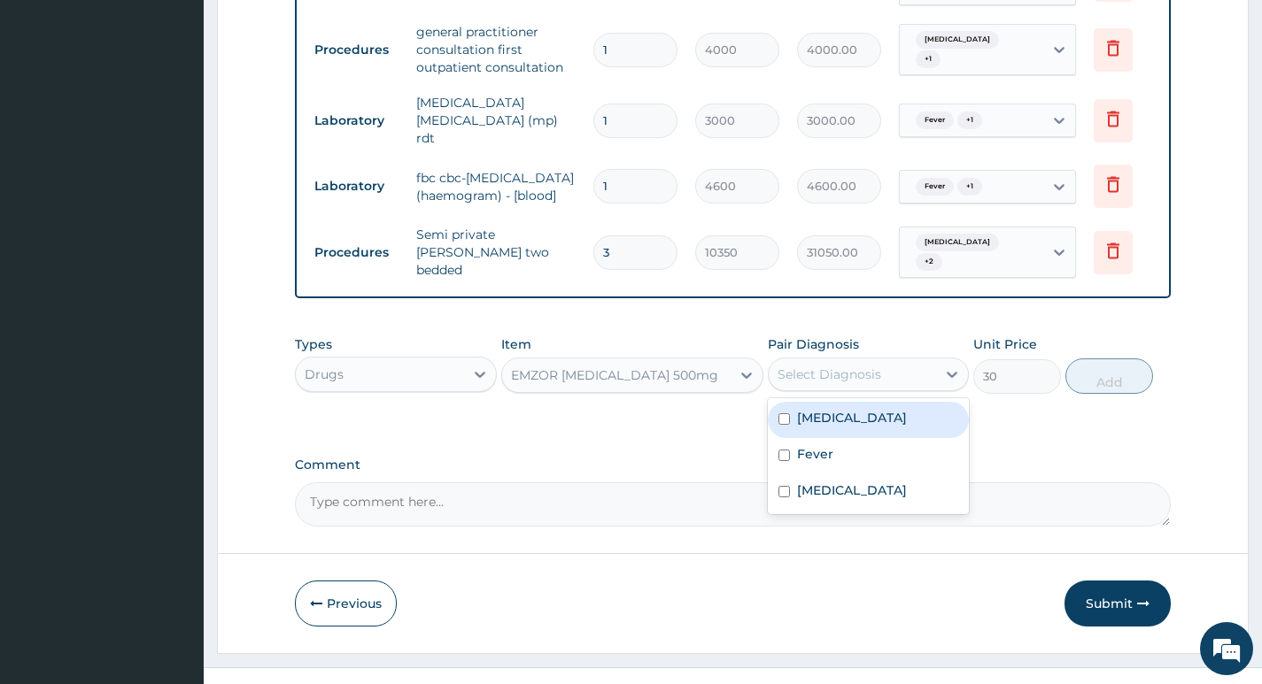
click at [913, 360] on div "Select Diagnosis" at bounding box center [851, 374] width 167 height 28
click at [875, 402] on div "Malaria" at bounding box center [868, 420] width 201 height 36
checkbox input "true"
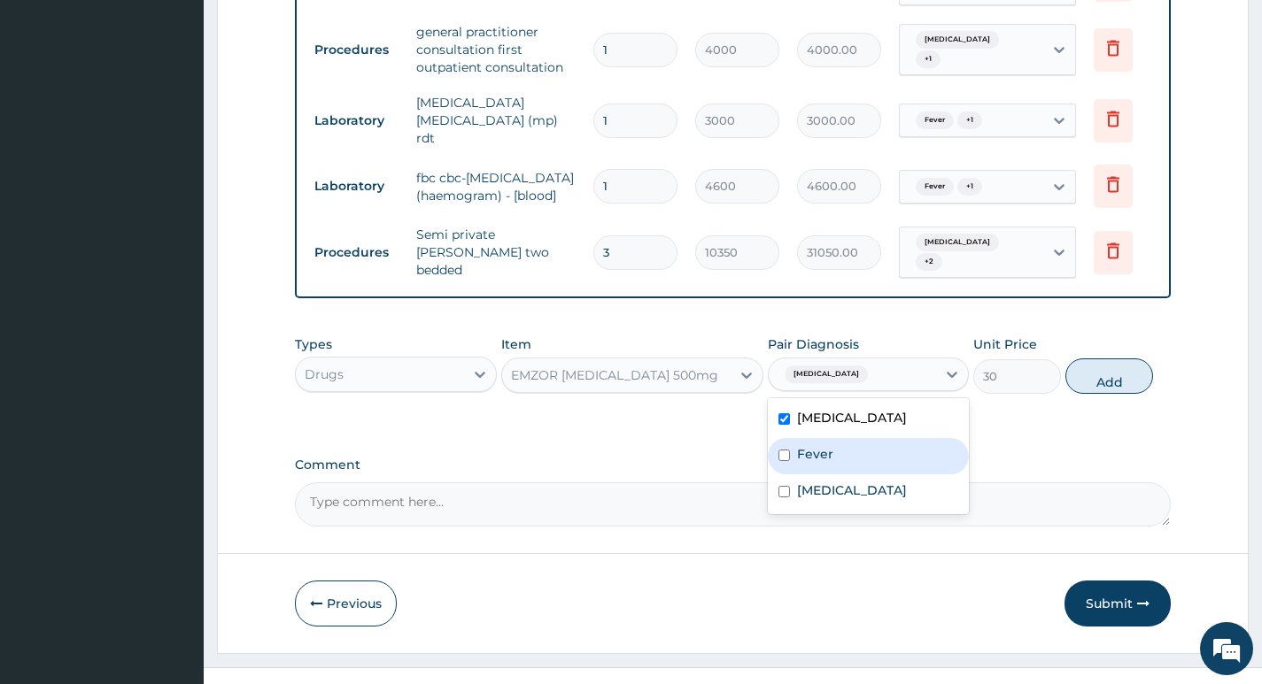
click at [845, 438] on div "Fever" at bounding box center [868, 456] width 201 height 36
checkbox input "true"
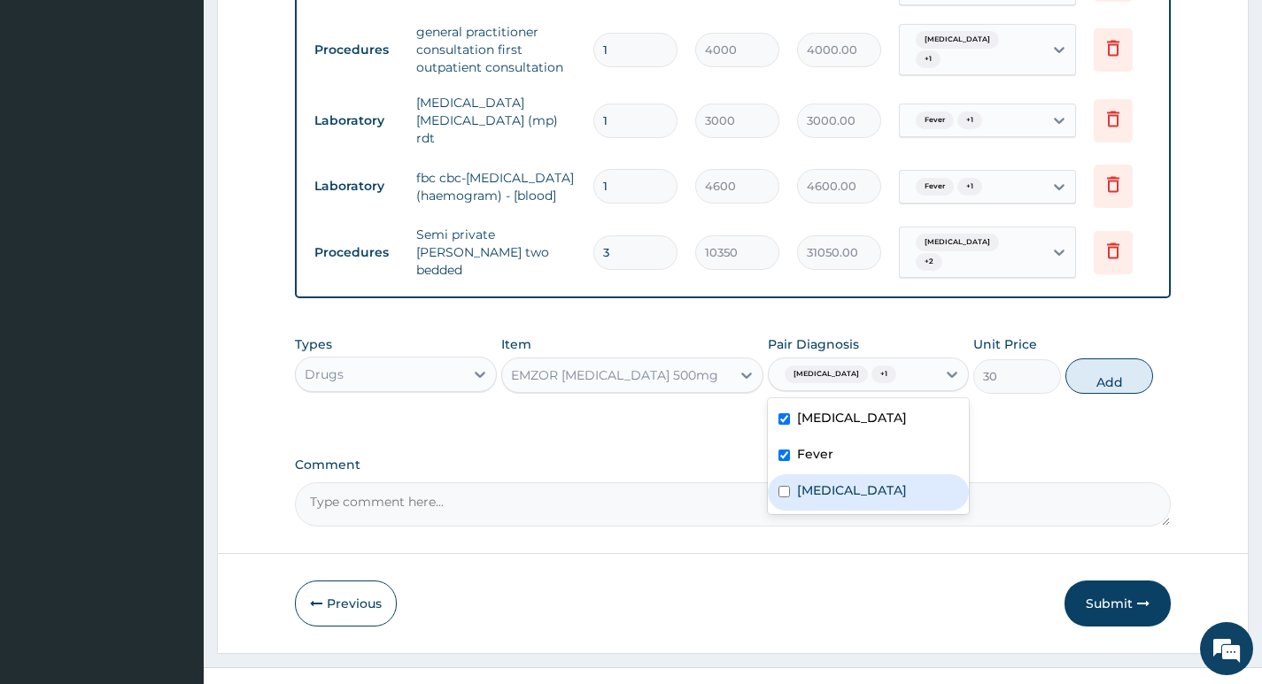
click at [839, 475] on div "Sepsis" at bounding box center [868, 493] width 201 height 36
checkbox input "true"
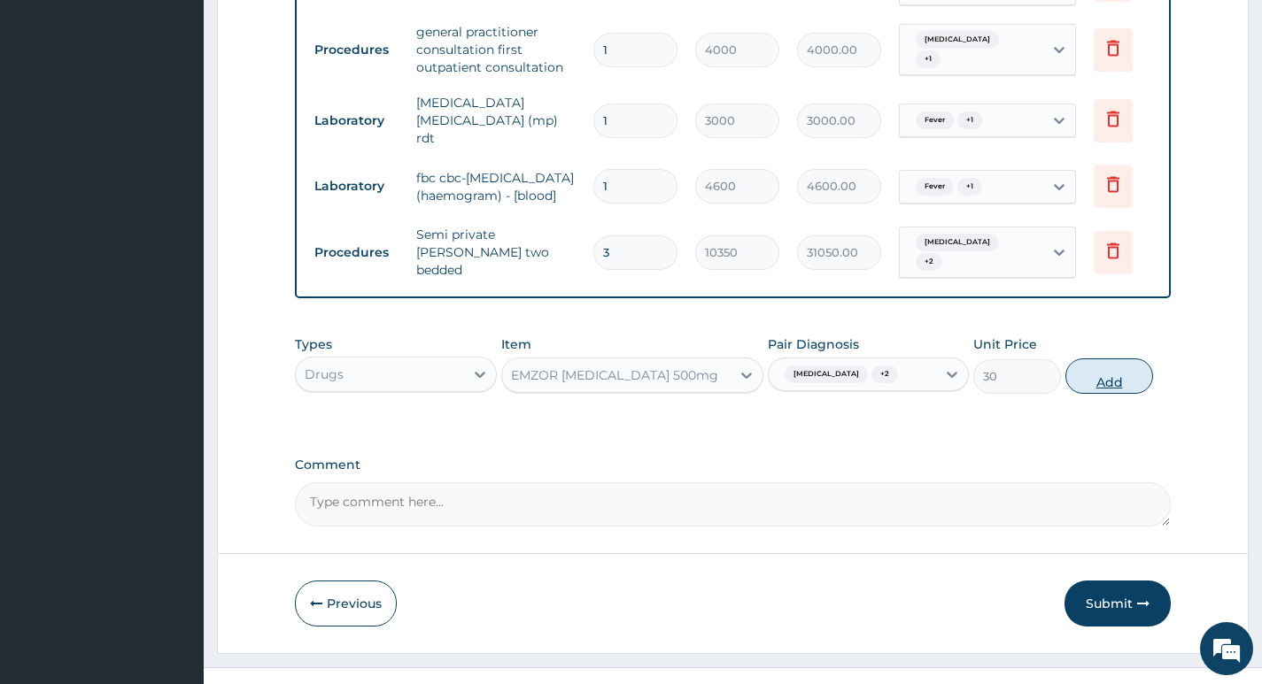
click at [1086, 359] on button "Add" at bounding box center [1109, 376] width 88 height 35
type input "0"
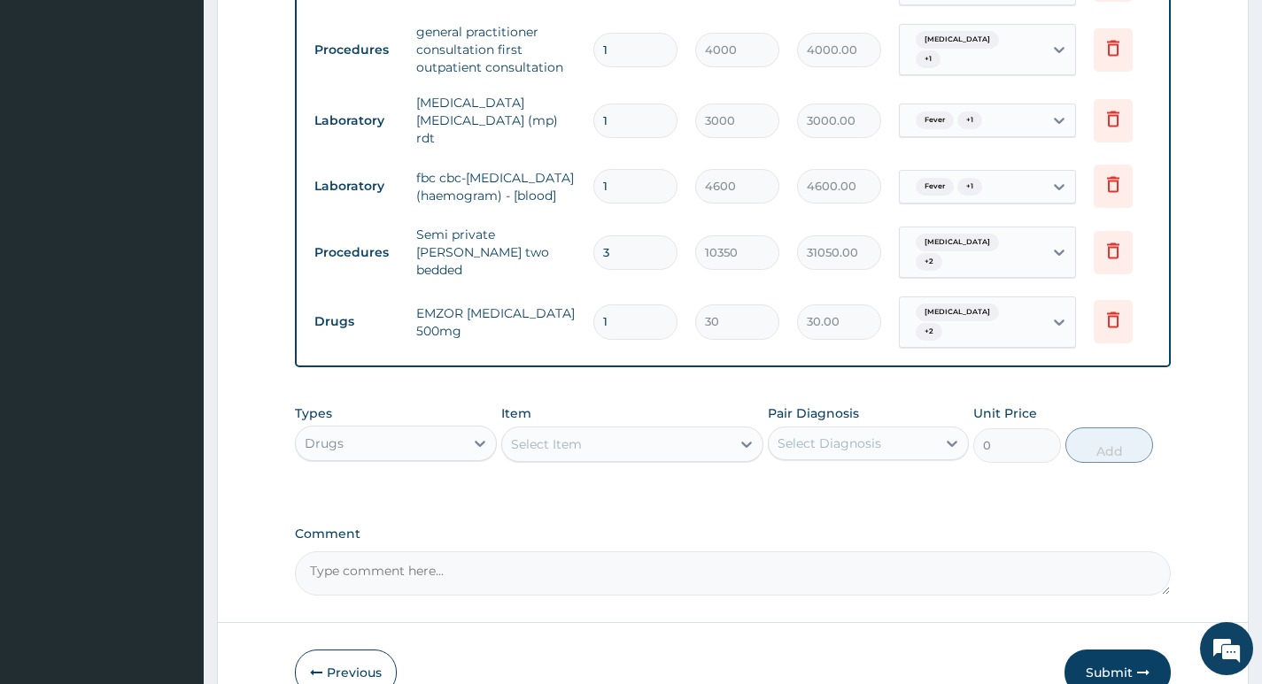
type input "18"
type input "540.00"
type input "18"
click at [683, 430] on div "Select Item" at bounding box center [616, 444] width 229 height 28
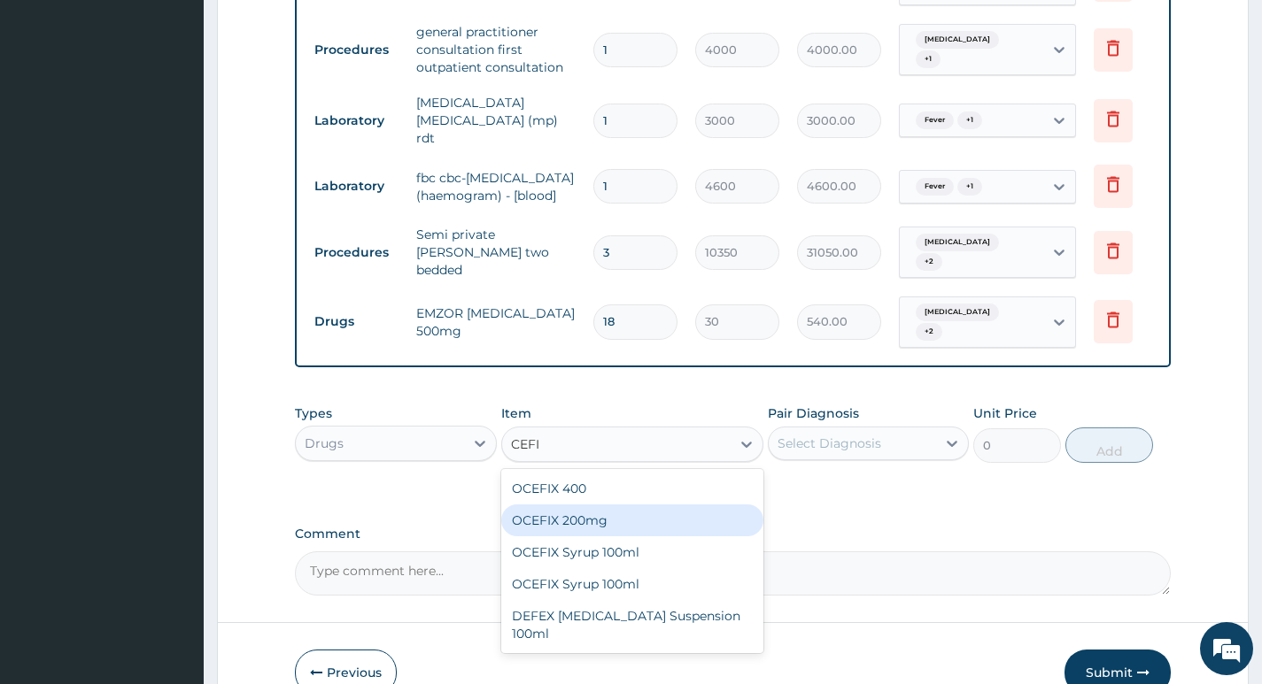
scroll to position [0, 0]
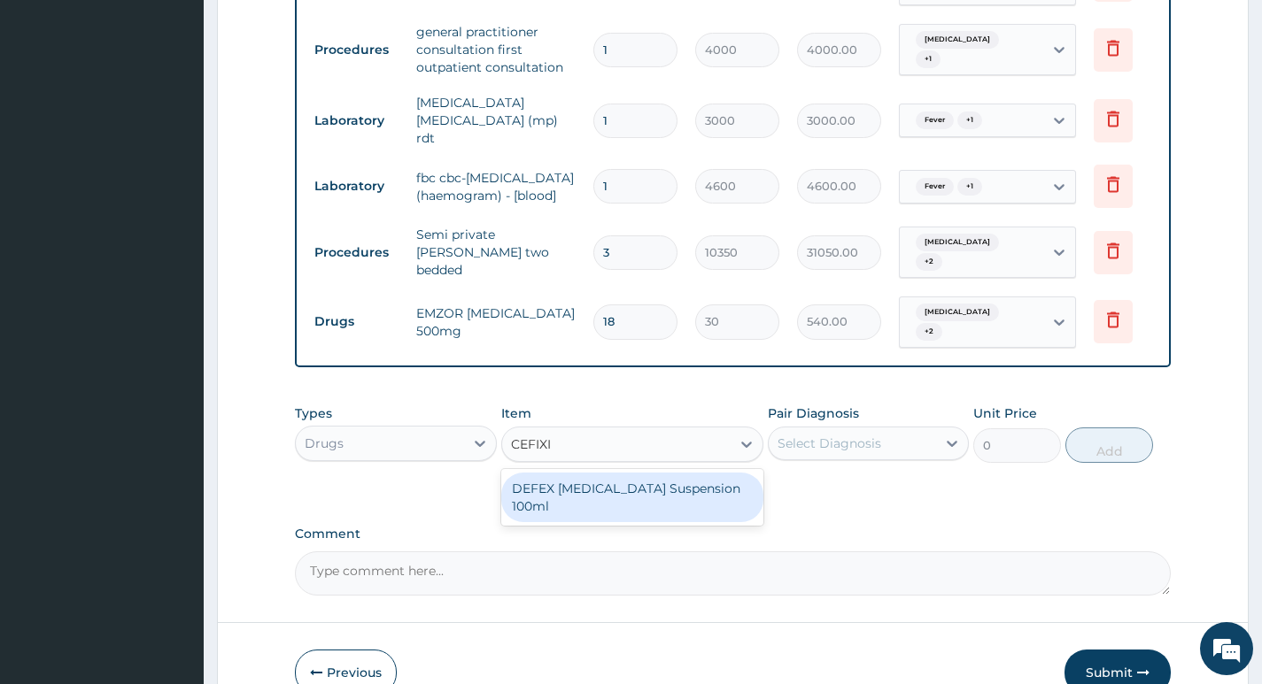
type input "CEFIX"
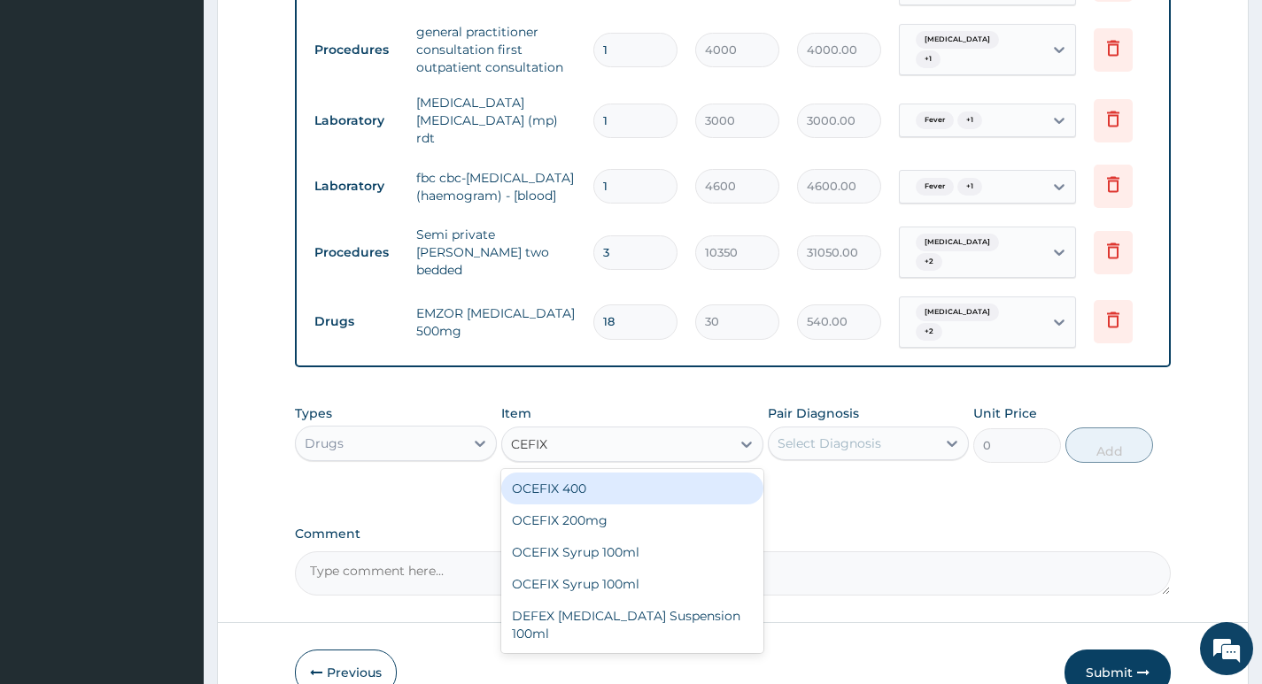
click at [600, 473] on div "OCEFIX 400" at bounding box center [632, 489] width 263 height 32
type input "632.5"
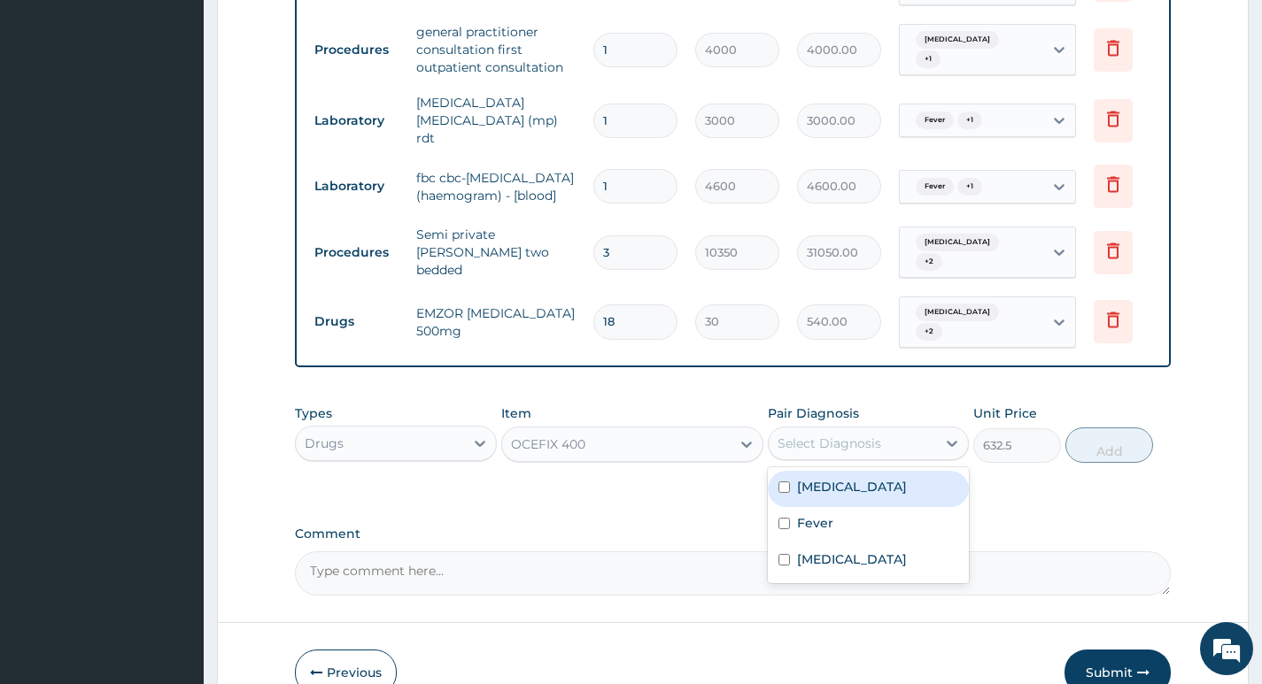
click at [914, 429] on div "Select Diagnosis" at bounding box center [851, 443] width 167 height 28
click at [869, 471] on div "Malaria" at bounding box center [868, 489] width 201 height 36
checkbox input "true"
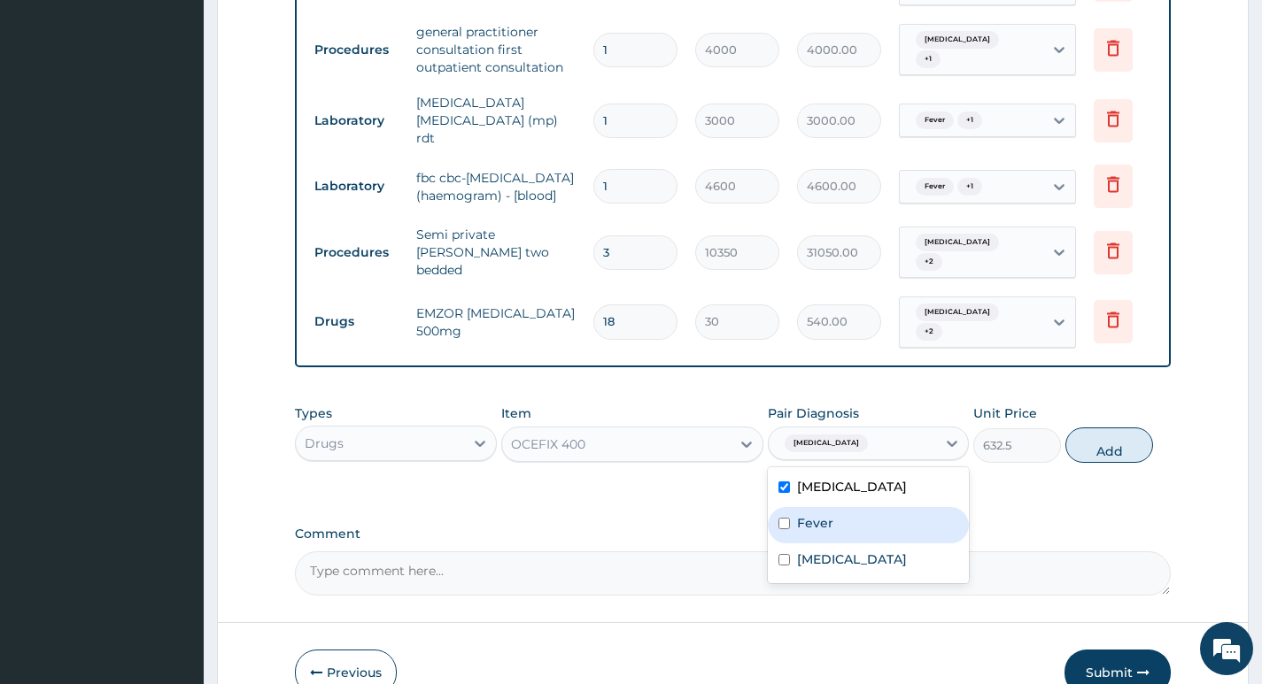
click at [827, 514] on label "Fever" at bounding box center [815, 523] width 36 height 18
checkbox input "true"
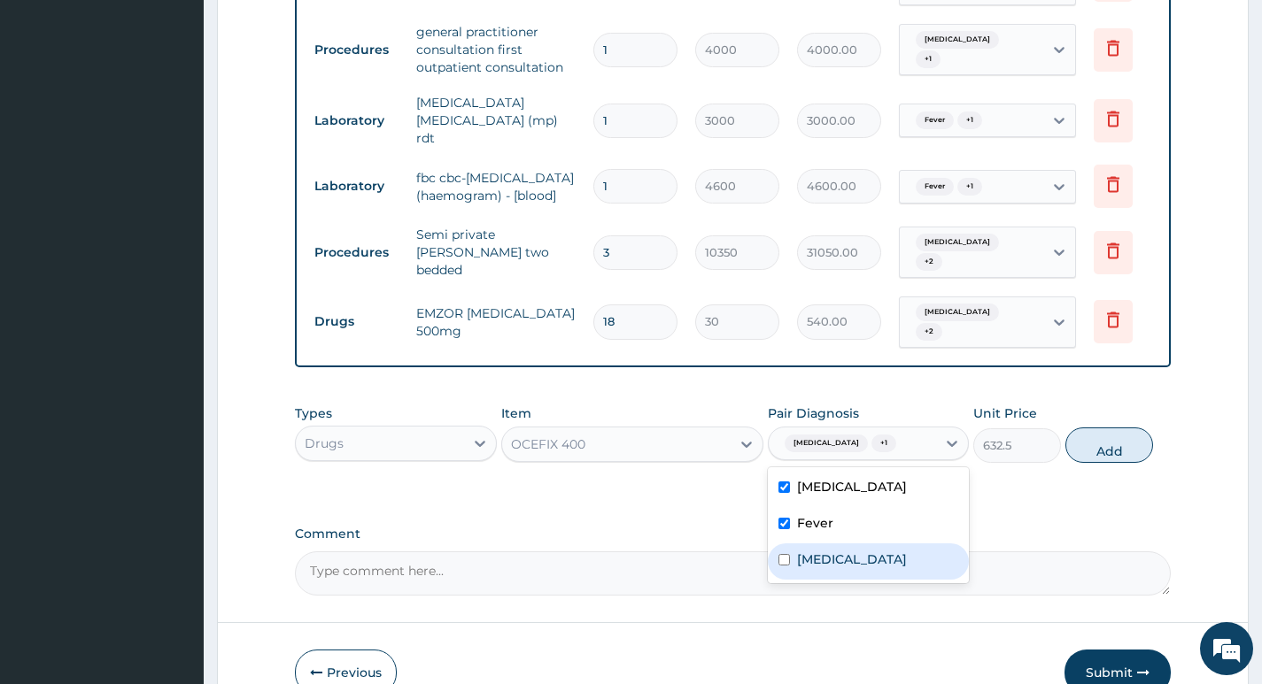
click at [824, 544] on div "Sepsis" at bounding box center [868, 562] width 201 height 36
checkbox input "true"
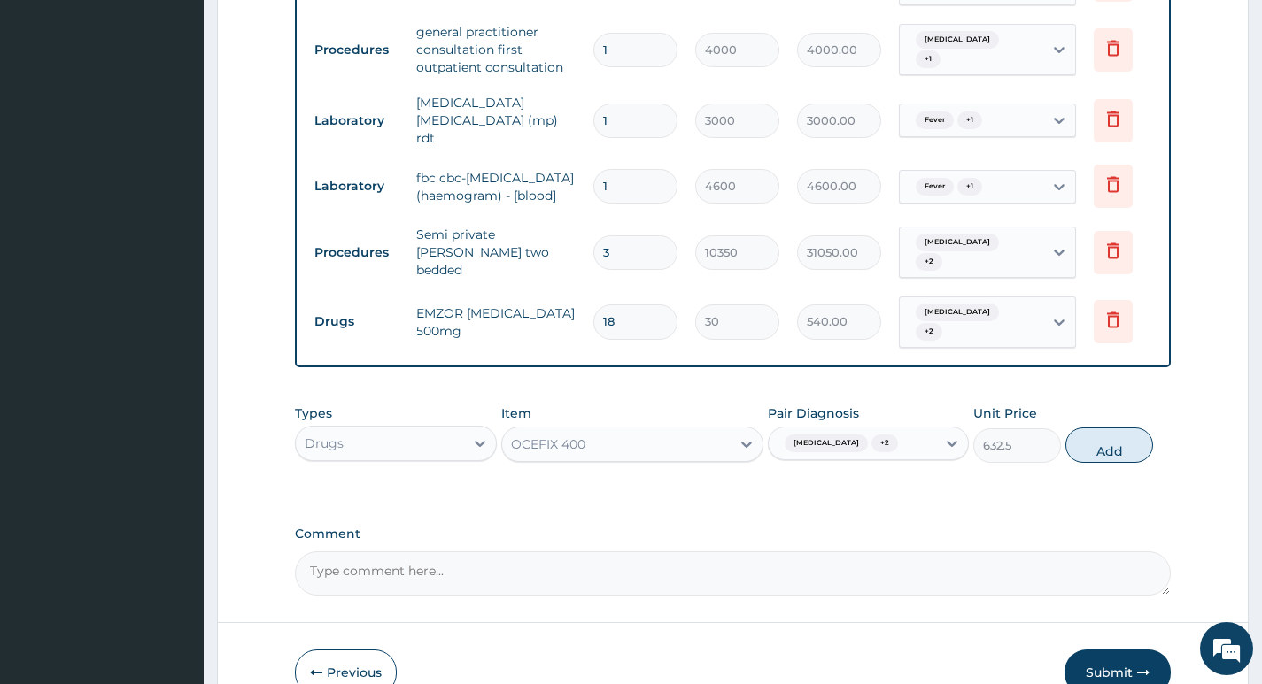
click at [1093, 428] on button "Add" at bounding box center [1109, 445] width 88 height 35
type input "0"
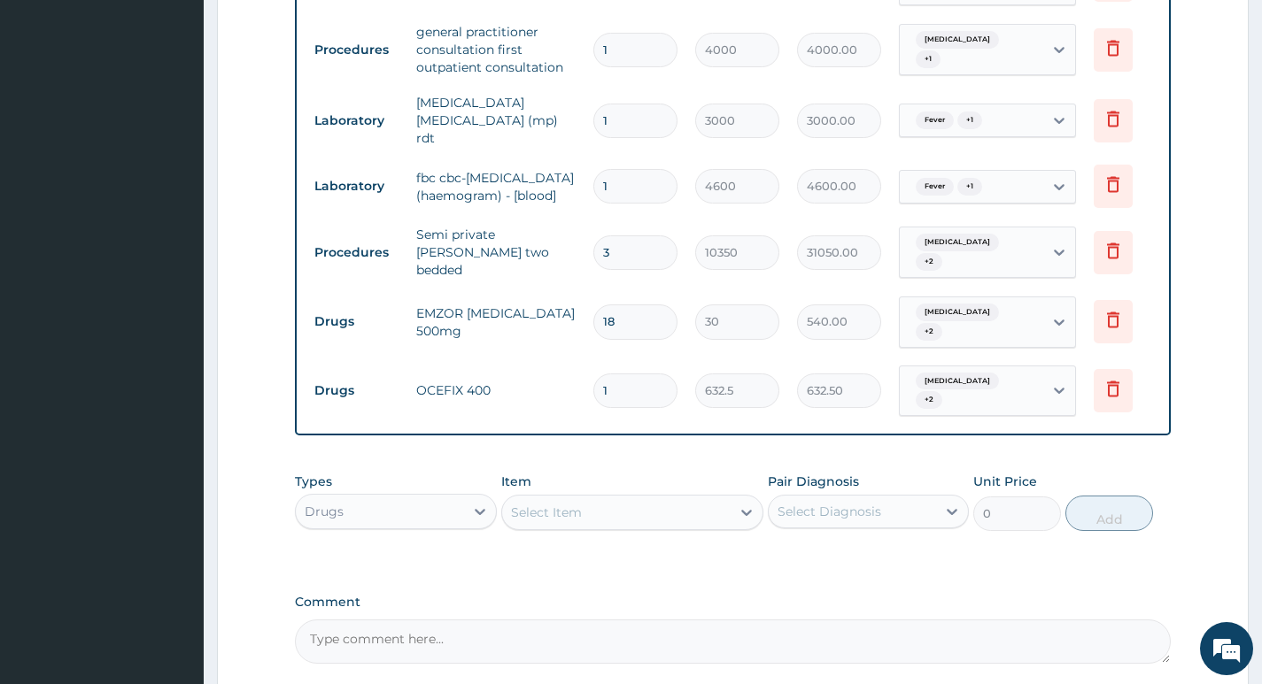
type input "10"
type input "6325.00"
type input "10"
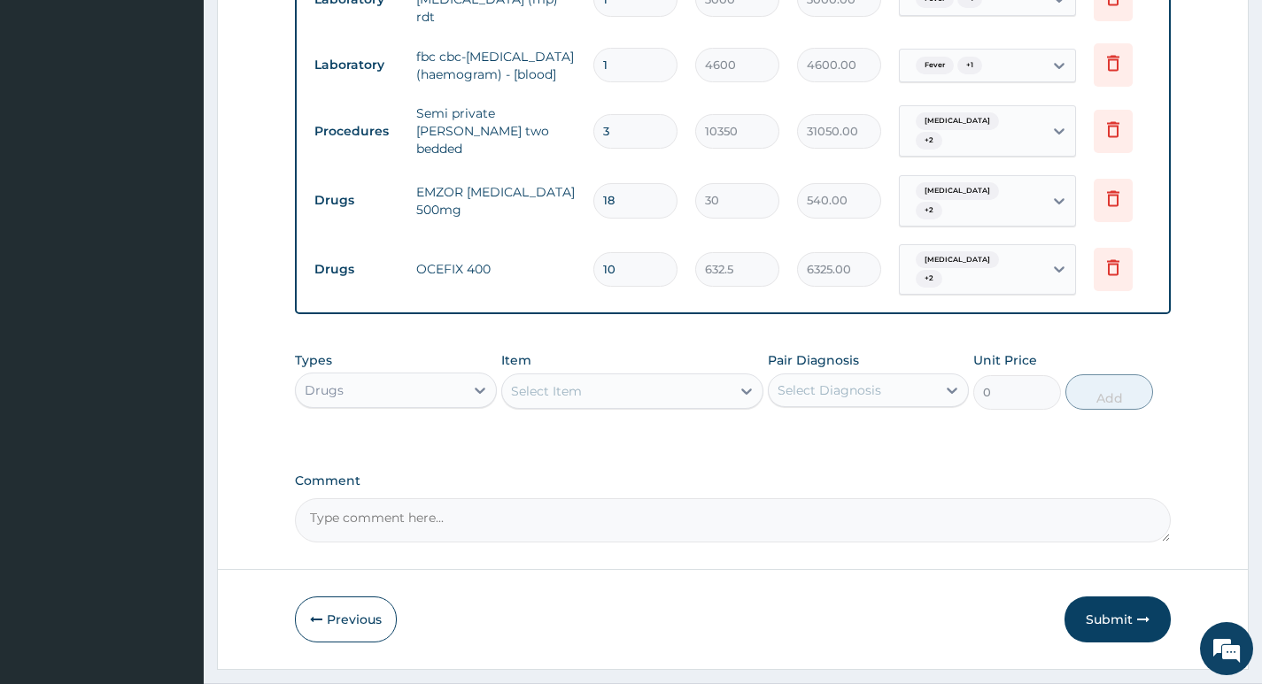
scroll to position [1213, 0]
click at [690, 376] on div "Select Item" at bounding box center [616, 390] width 229 height 28
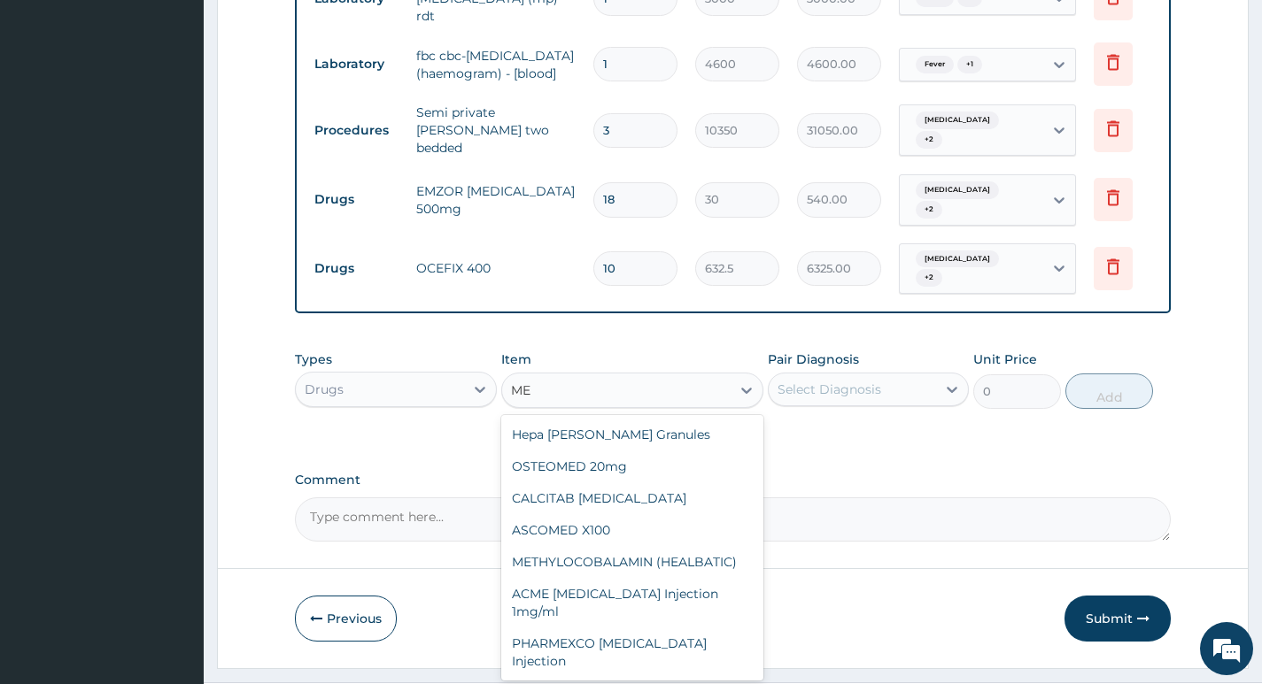
type input "M"
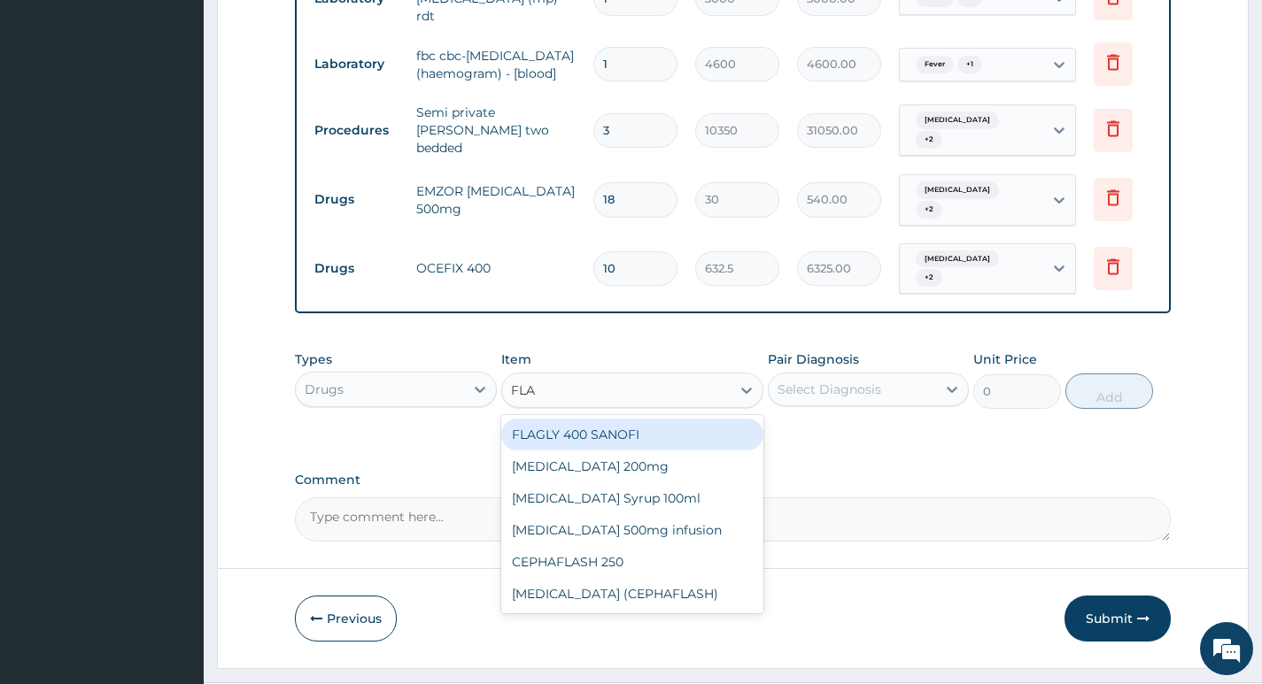
type input "FLAG"
click at [577, 419] on div "FLAGLY 400 SANOFI" at bounding box center [632, 435] width 263 height 32
type input "75.9"
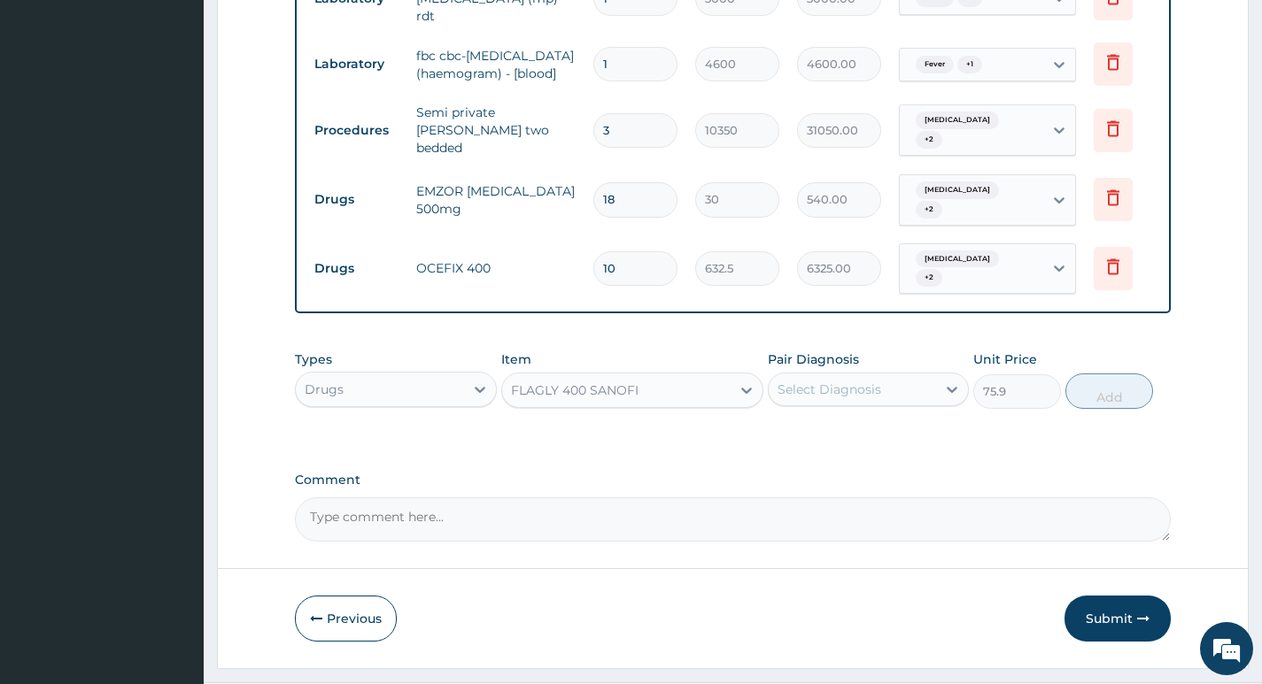
click at [923, 375] on div "Select Diagnosis" at bounding box center [851, 389] width 167 height 28
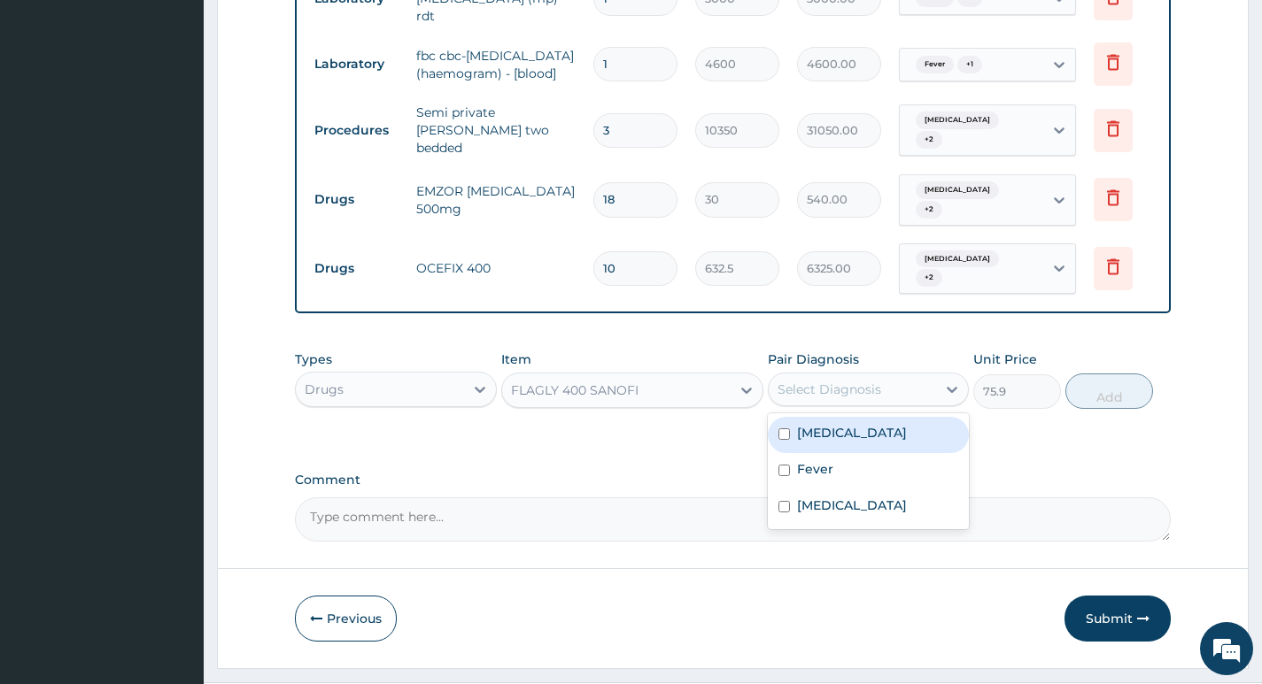
click at [872, 417] on div "Malaria" at bounding box center [868, 435] width 201 height 36
checkbox input "true"
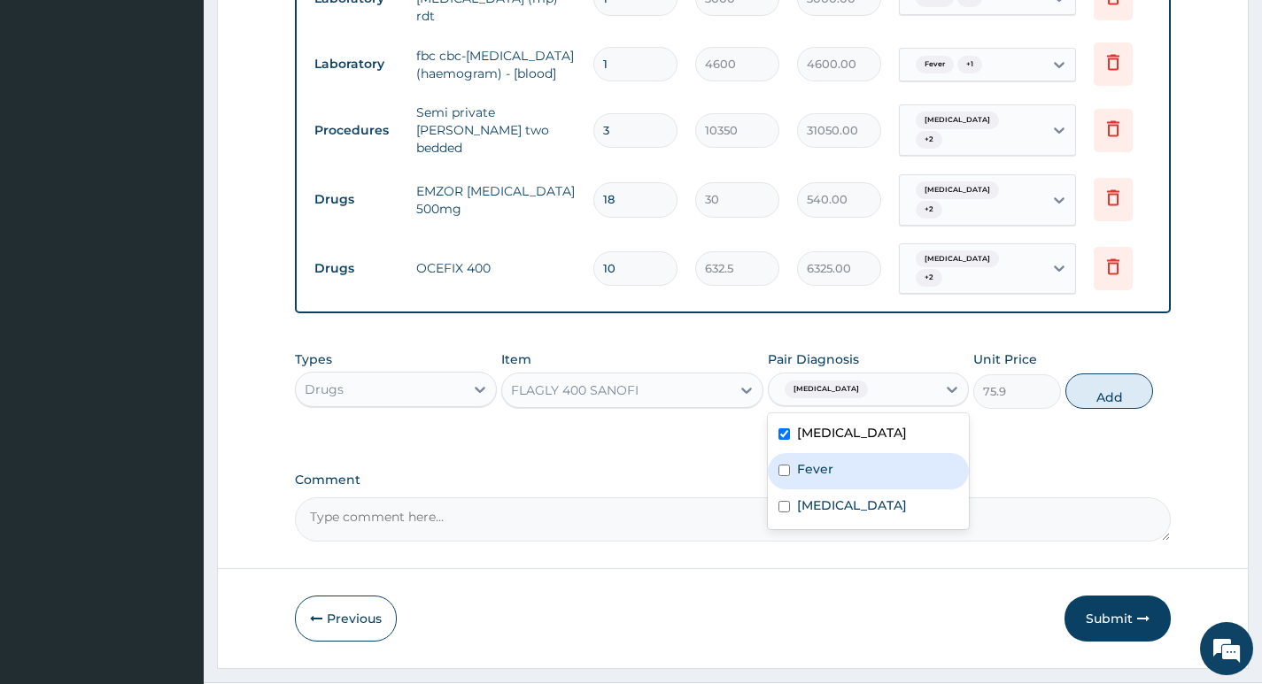
click at [827, 460] on label "Fever" at bounding box center [815, 469] width 36 height 18
checkbox input "true"
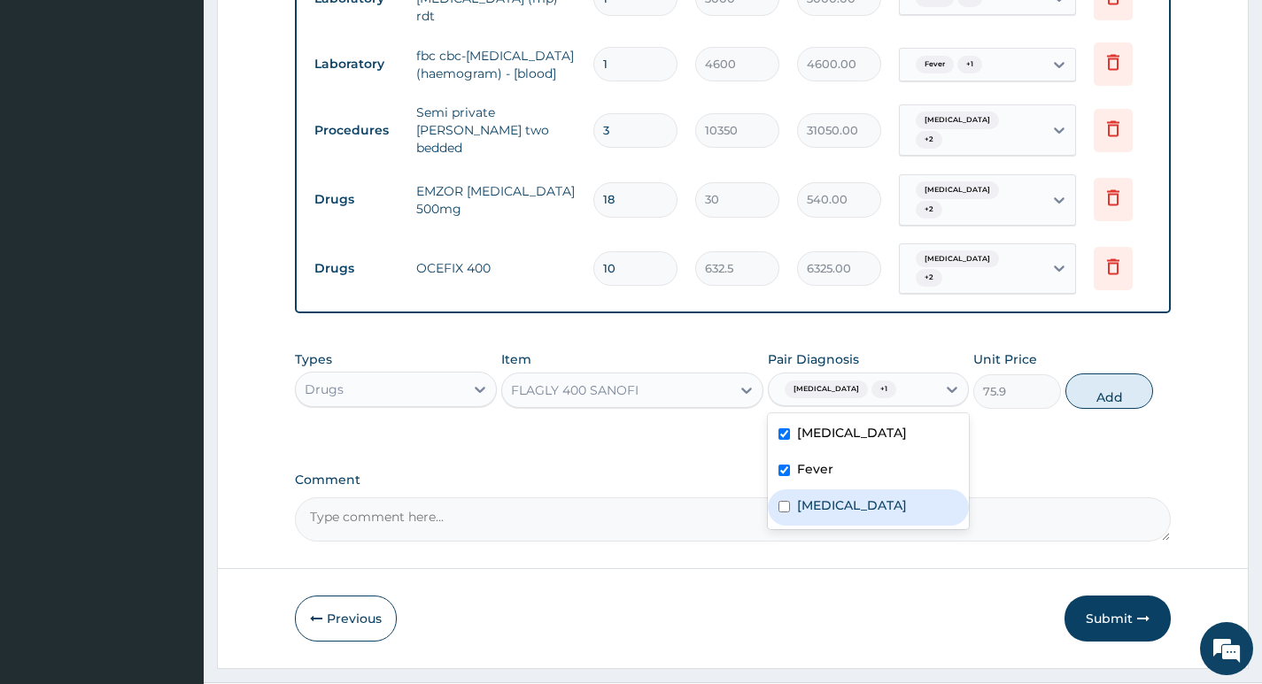
click at [822, 497] on label "Sepsis" at bounding box center [852, 506] width 110 height 18
checkbox input "true"
click at [1099, 374] on button "Add" at bounding box center [1109, 391] width 88 height 35
type input "0"
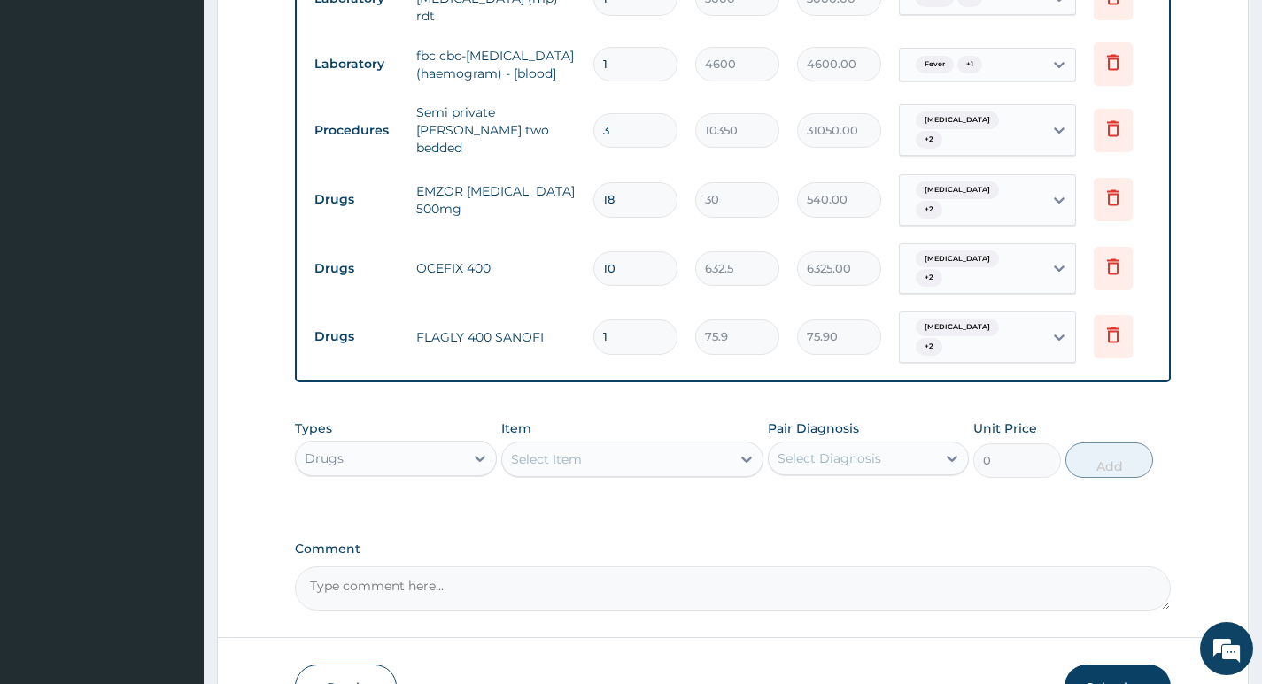
type input "15"
type input "1138.50"
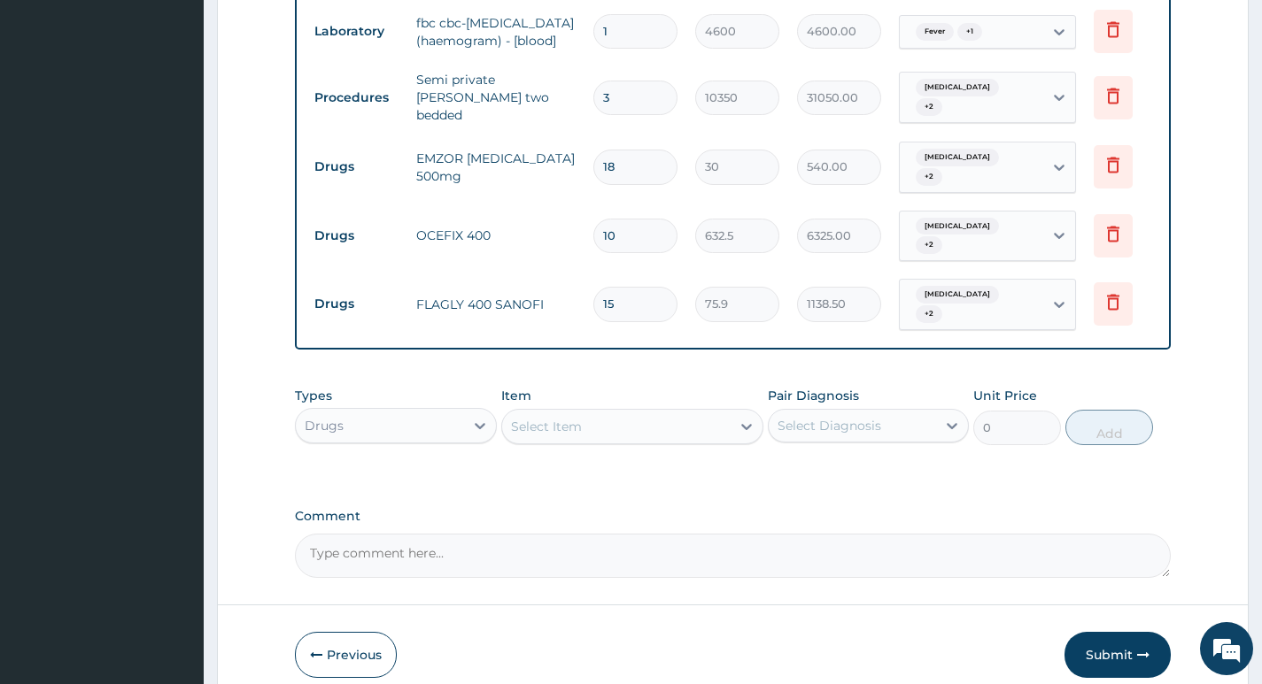
scroll to position [1274, 0]
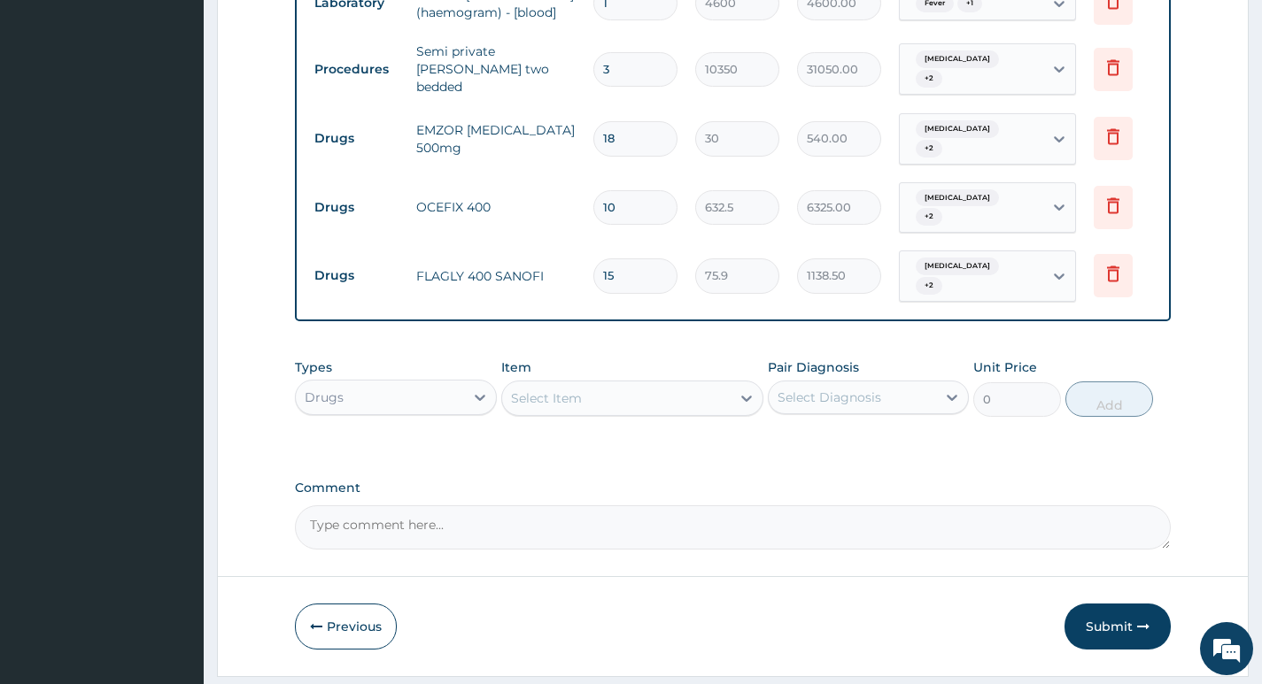
type input "15"
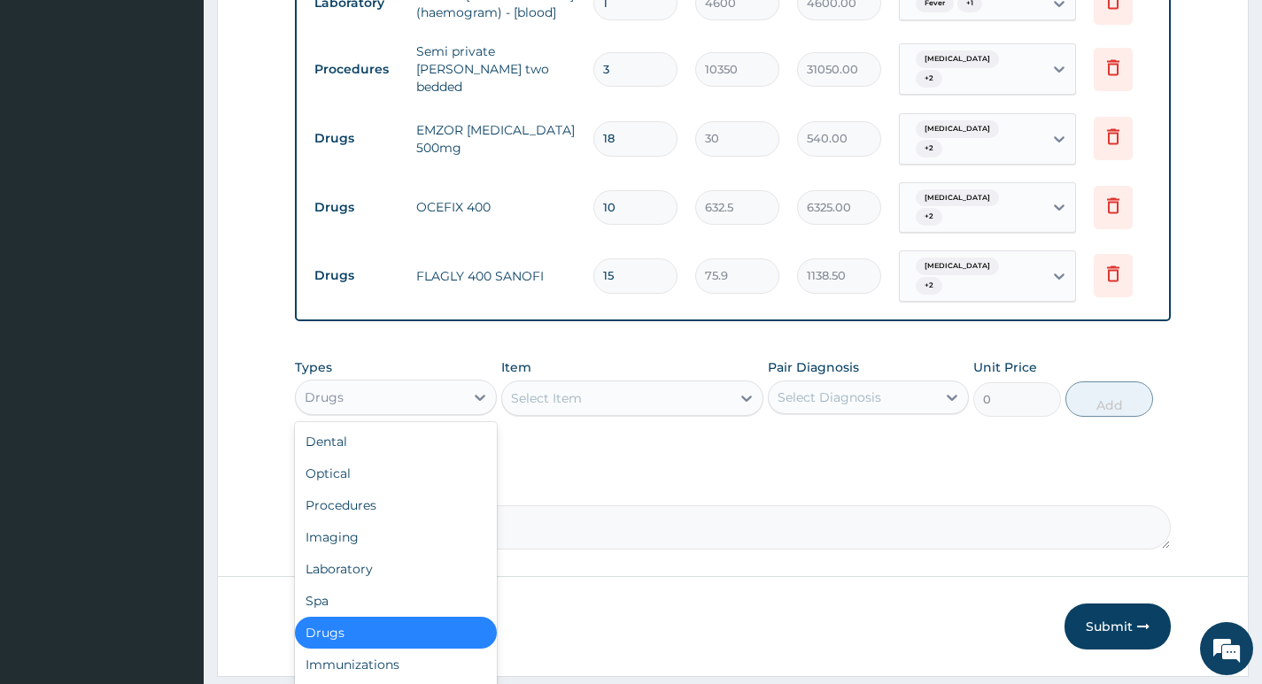
click at [459, 383] on div "Drugs" at bounding box center [379, 397] width 167 height 28
click at [353, 490] on div "Procedures" at bounding box center [395, 506] width 201 height 32
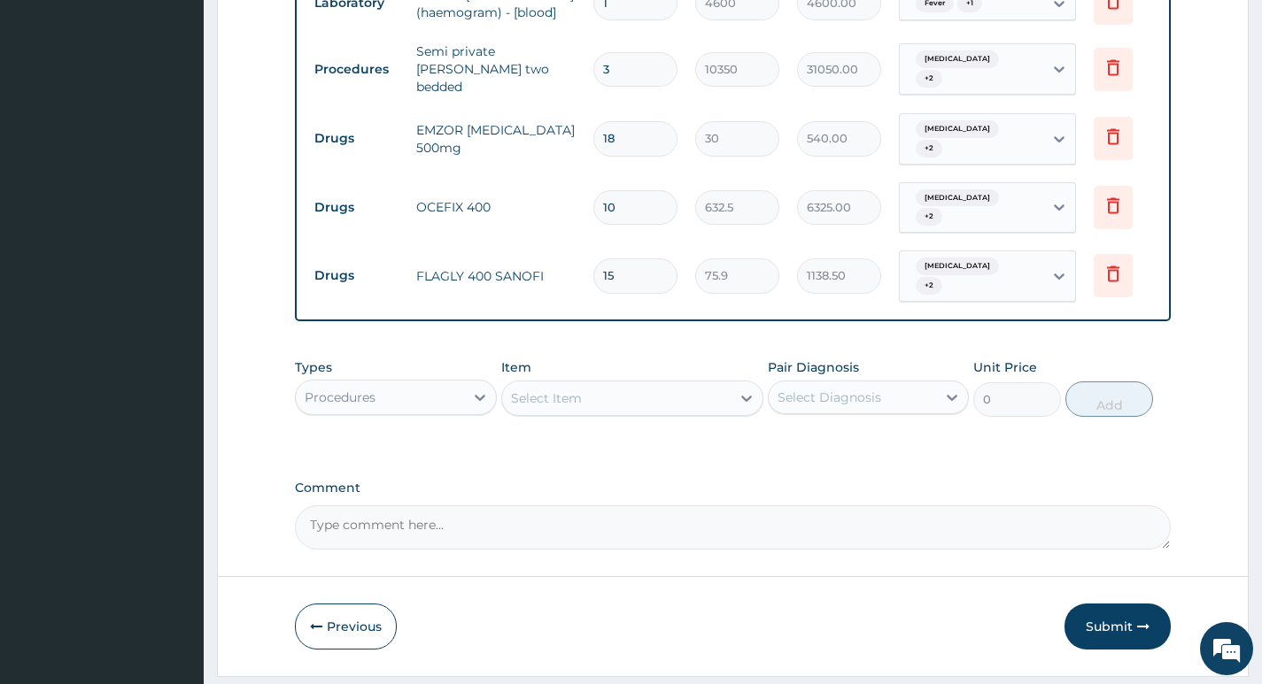
click at [691, 384] on div "Select Item" at bounding box center [616, 398] width 229 height 28
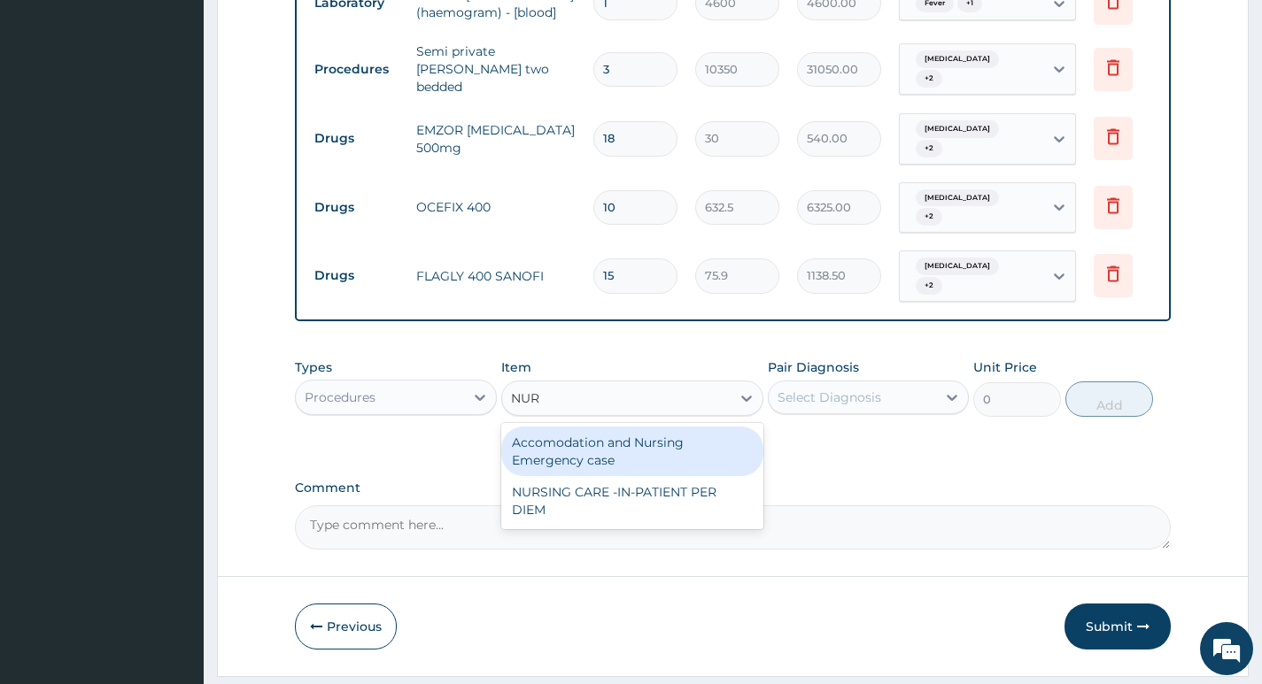
type input "NURS"
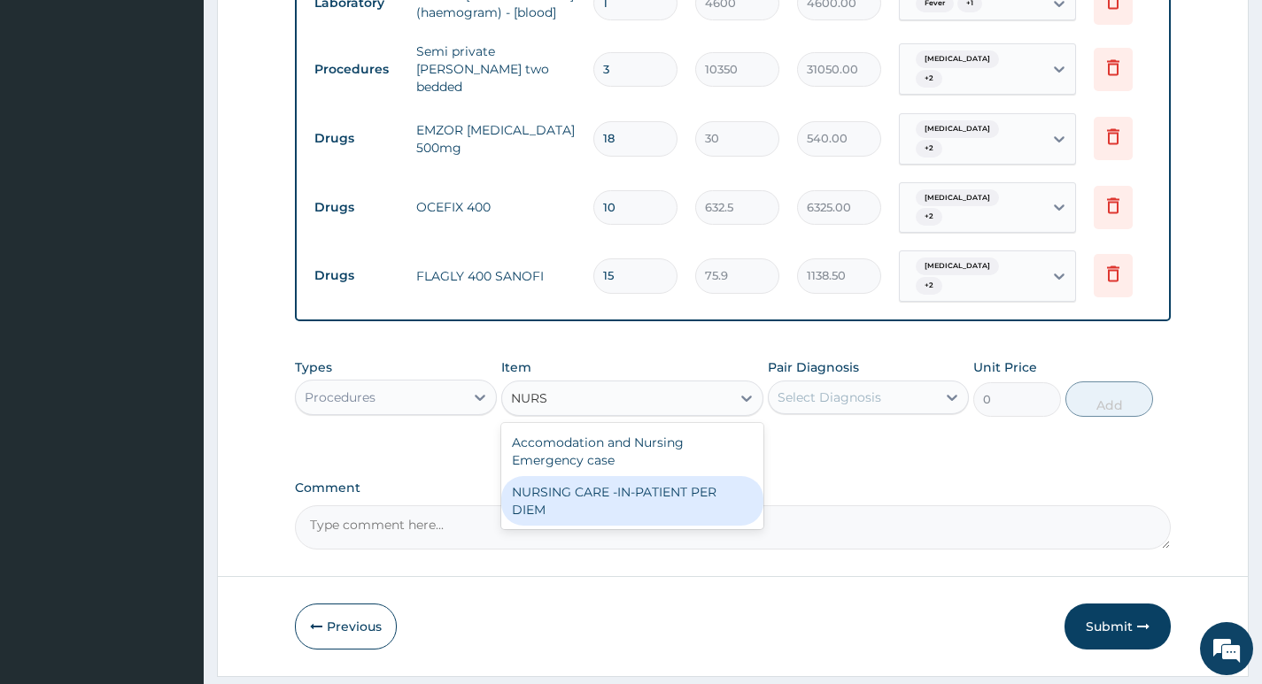
click at [613, 476] on div "NURSING CARE -IN-PATIENT PER DIEM" at bounding box center [632, 501] width 263 height 50
type input "5000"
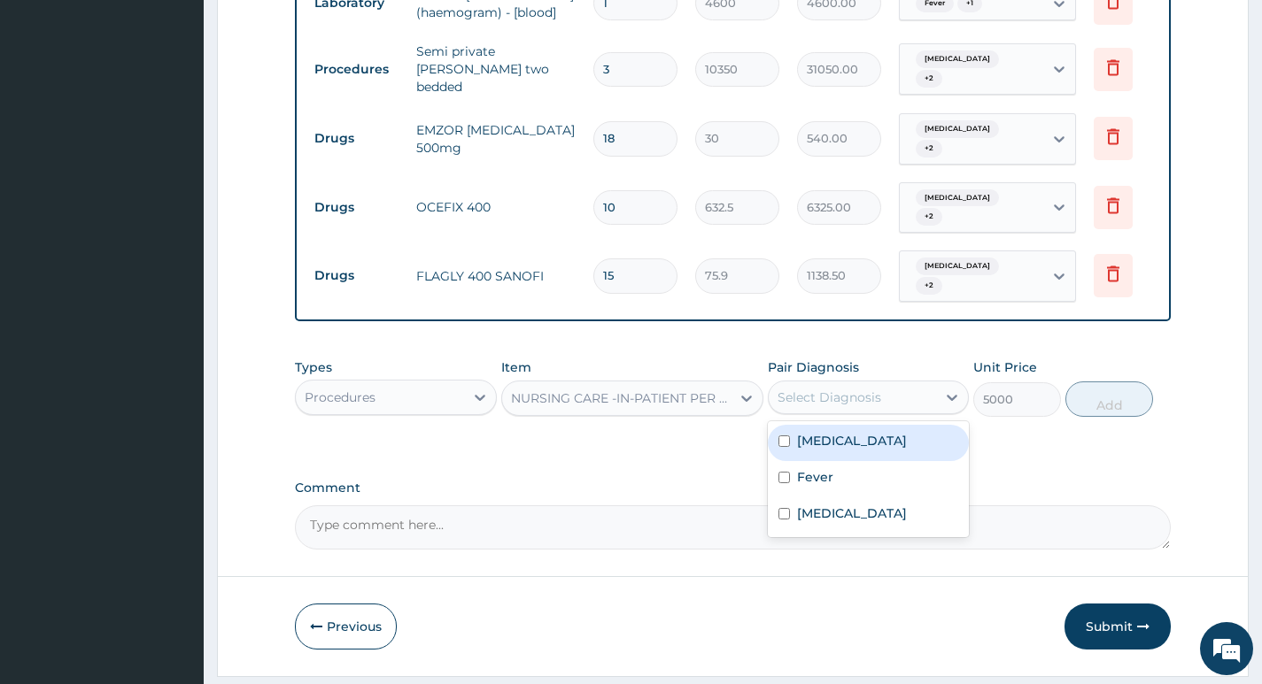
click at [882, 383] on div "Select Diagnosis" at bounding box center [851, 397] width 167 height 28
click at [846, 425] on div "Malaria" at bounding box center [868, 443] width 201 height 36
checkbox input "true"
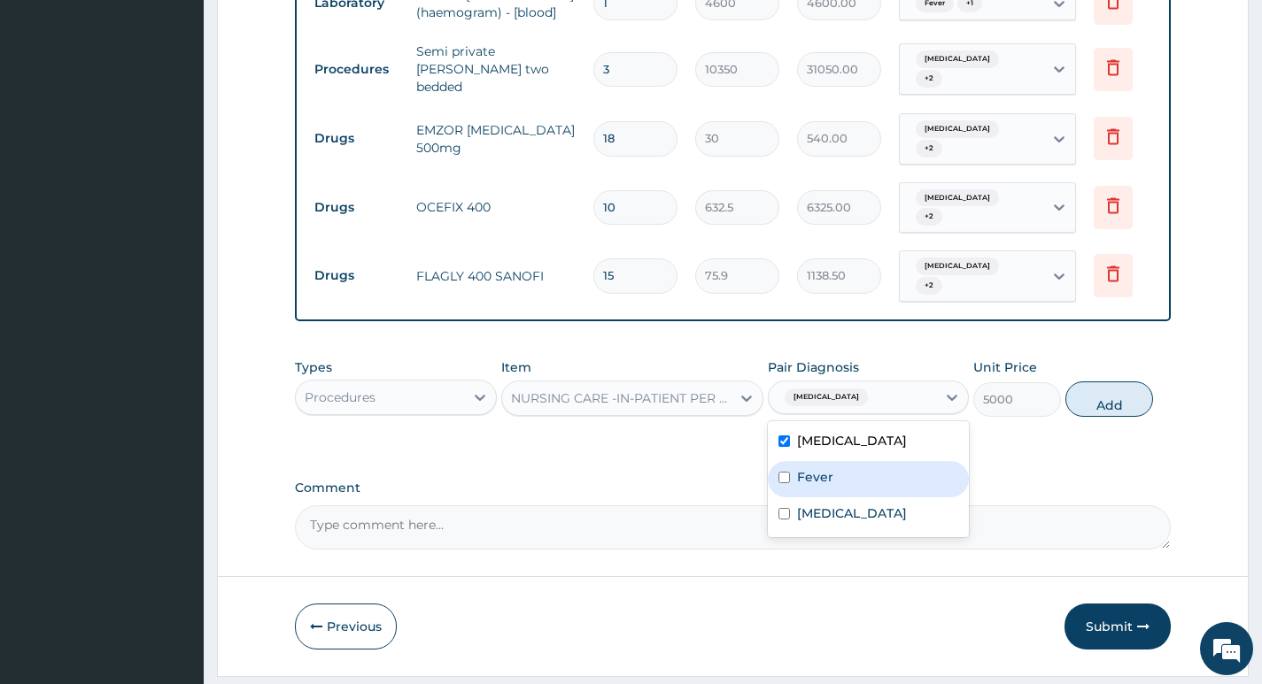
click at [828, 468] on label "Fever" at bounding box center [815, 477] width 36 height 18
checkbox input "true"
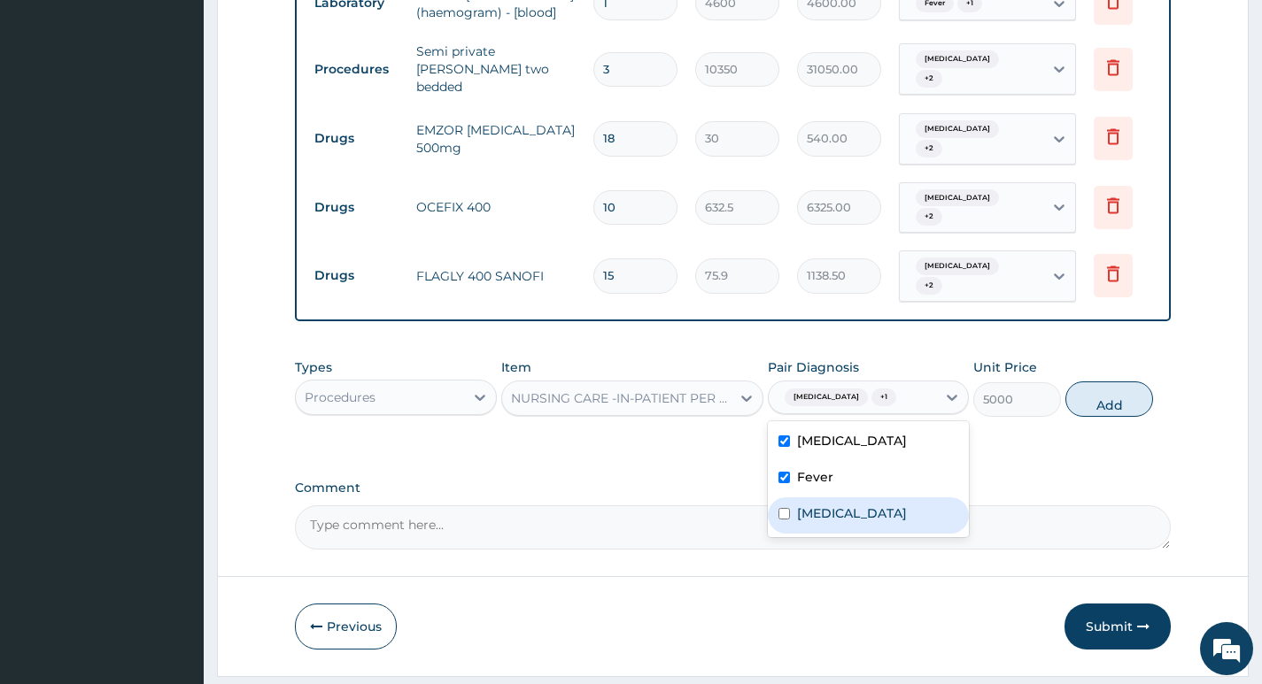
click at [826, 505] on label "Sepsis" at bounding box center [852, 514] width 110 height 18
checkbox input "true"
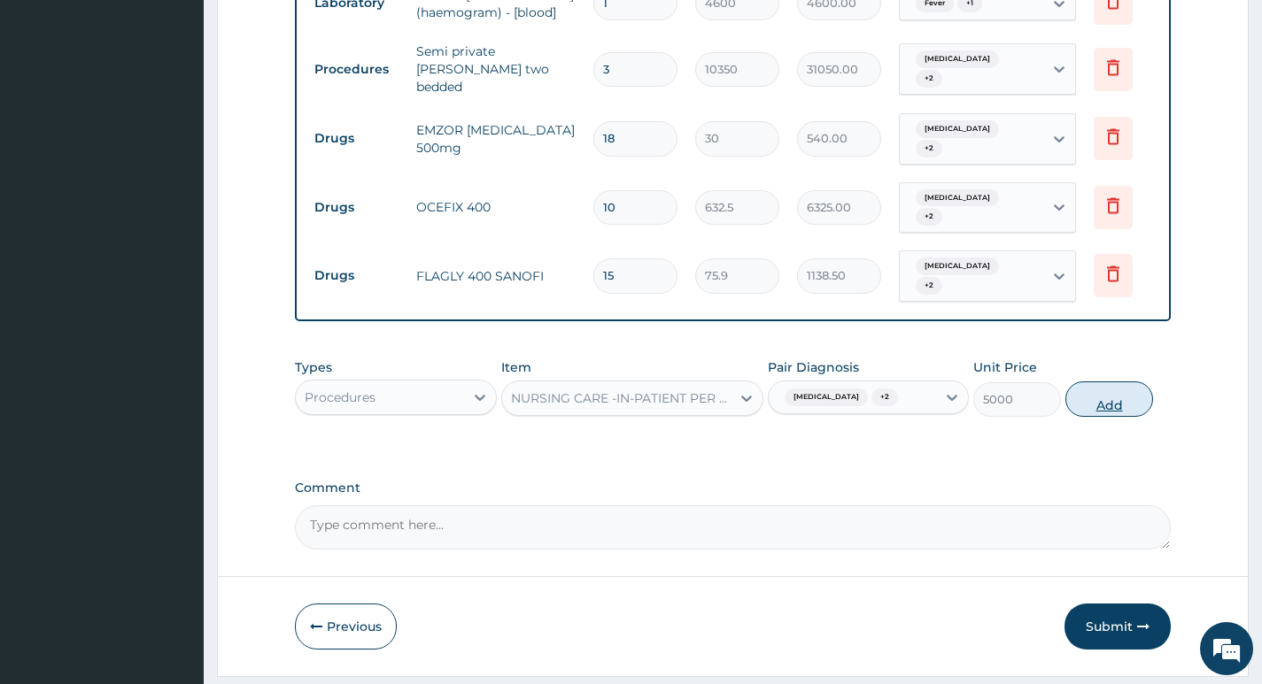
click at [1109, 382] on button "Add" at bounding box center [1109, 399] width 88 height 35
type input "0"
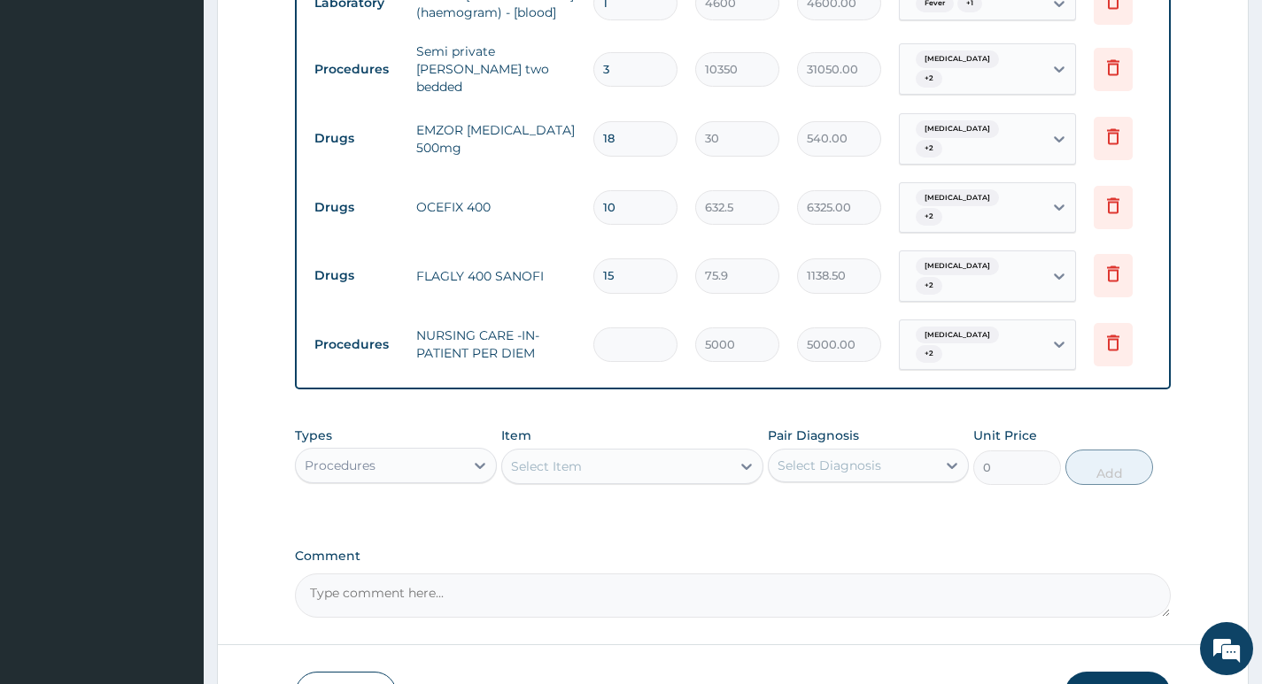
type input "0.00"
type input "2"
type input "10000.00"
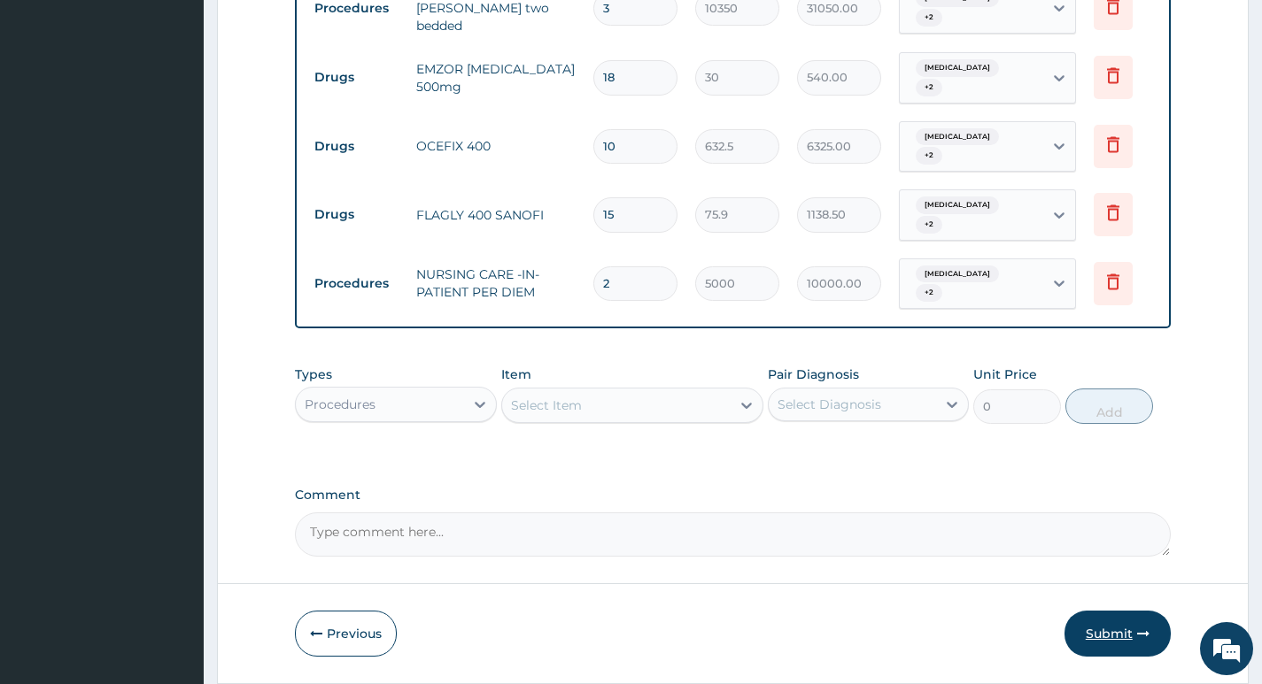
type input "2"
click at [1101, 611] on button "Submit" at bounding box center [1117, 634] width 106 height 46
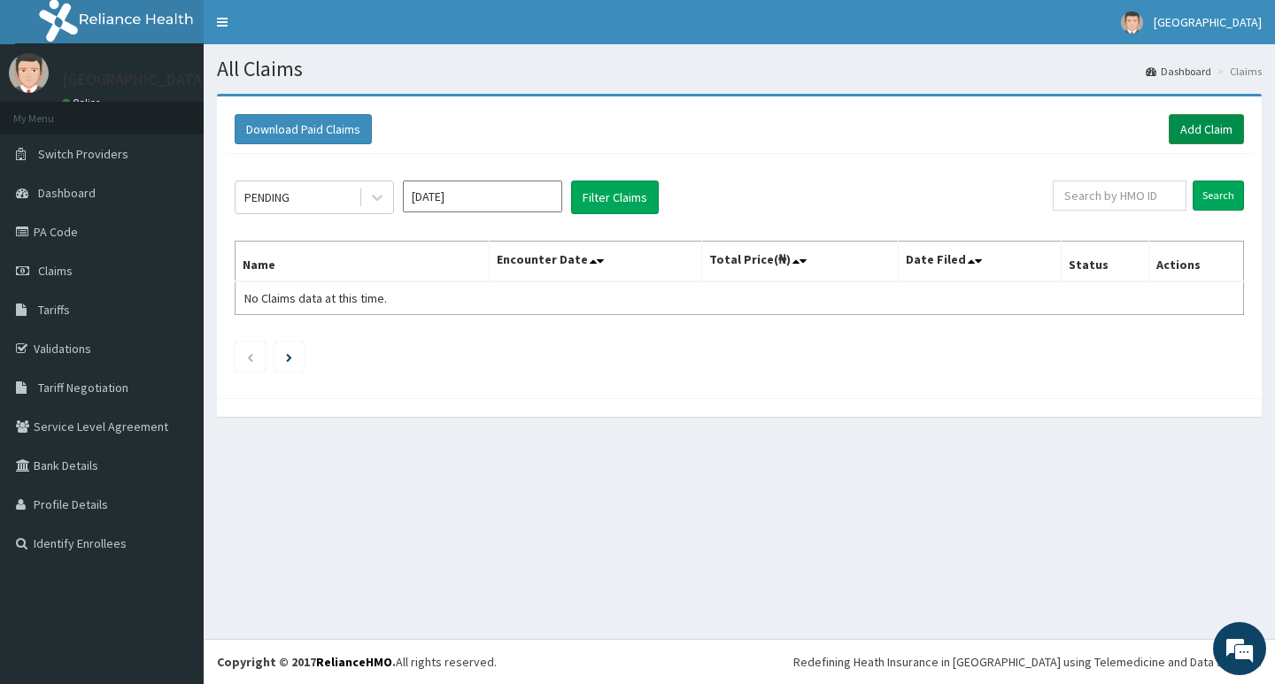
click at [1192, 128] on link "Add Claim" at bounding box center [1206, 129] width 75 height 30
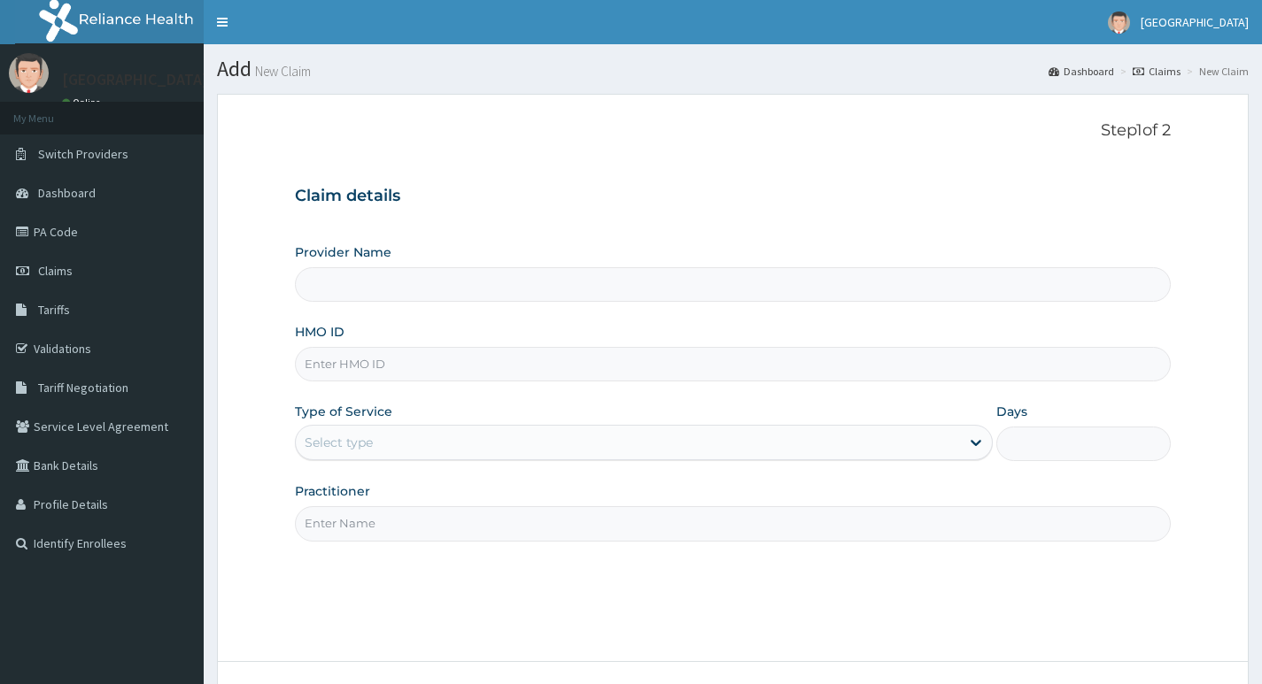
type input "Living Heart Specialist Hospital"
click at [484, 364] on input "HMO ID" at bounding box center [733, 364] width 876 height 35
paste input "ANL/10009/C"
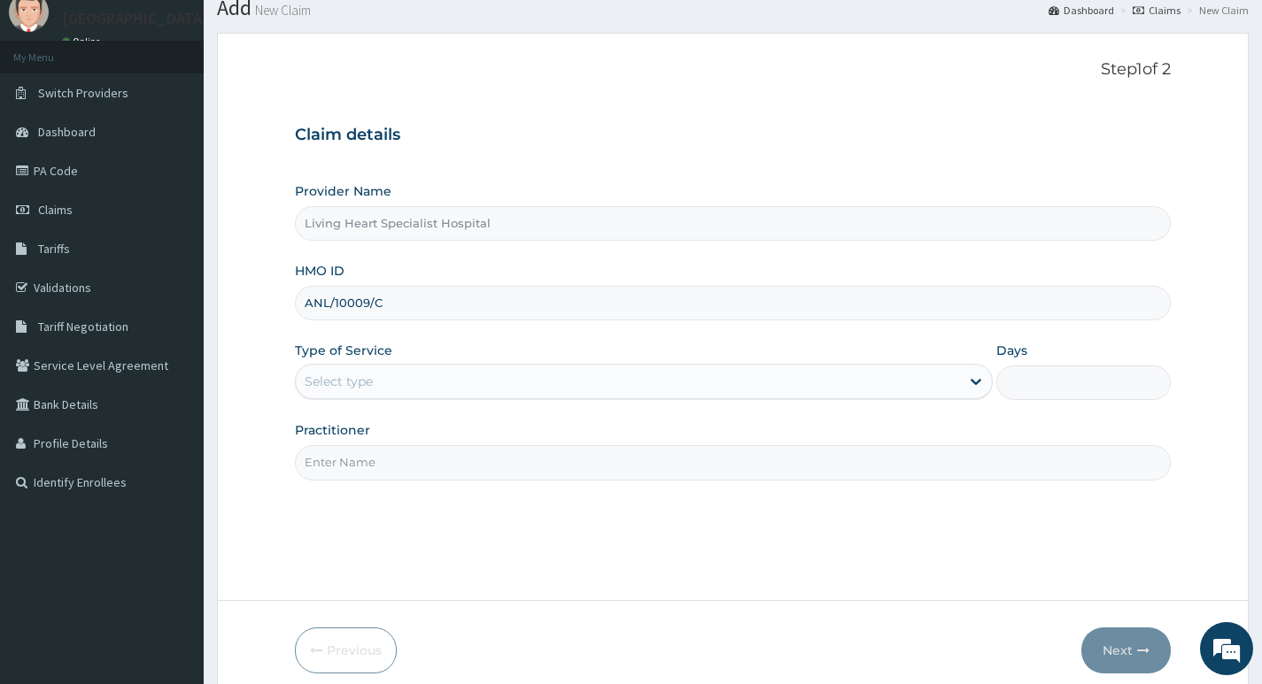
scroll to position [136, 0]
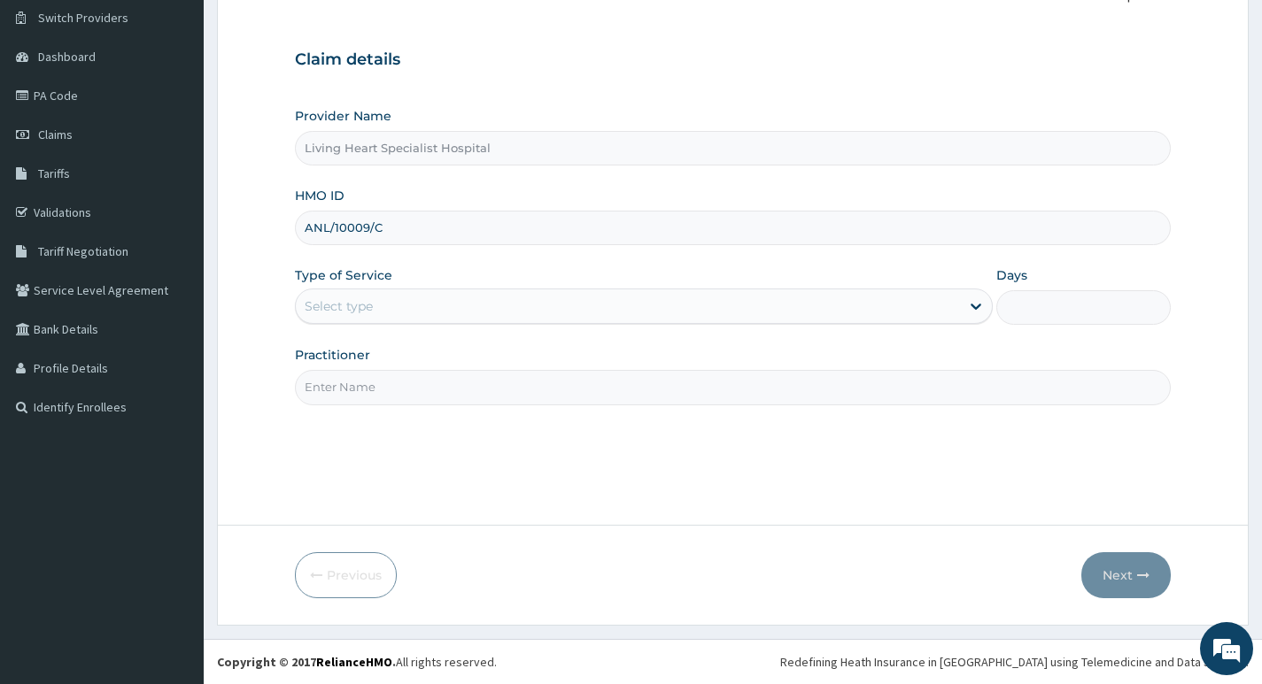
type input "ANL/10009/C"
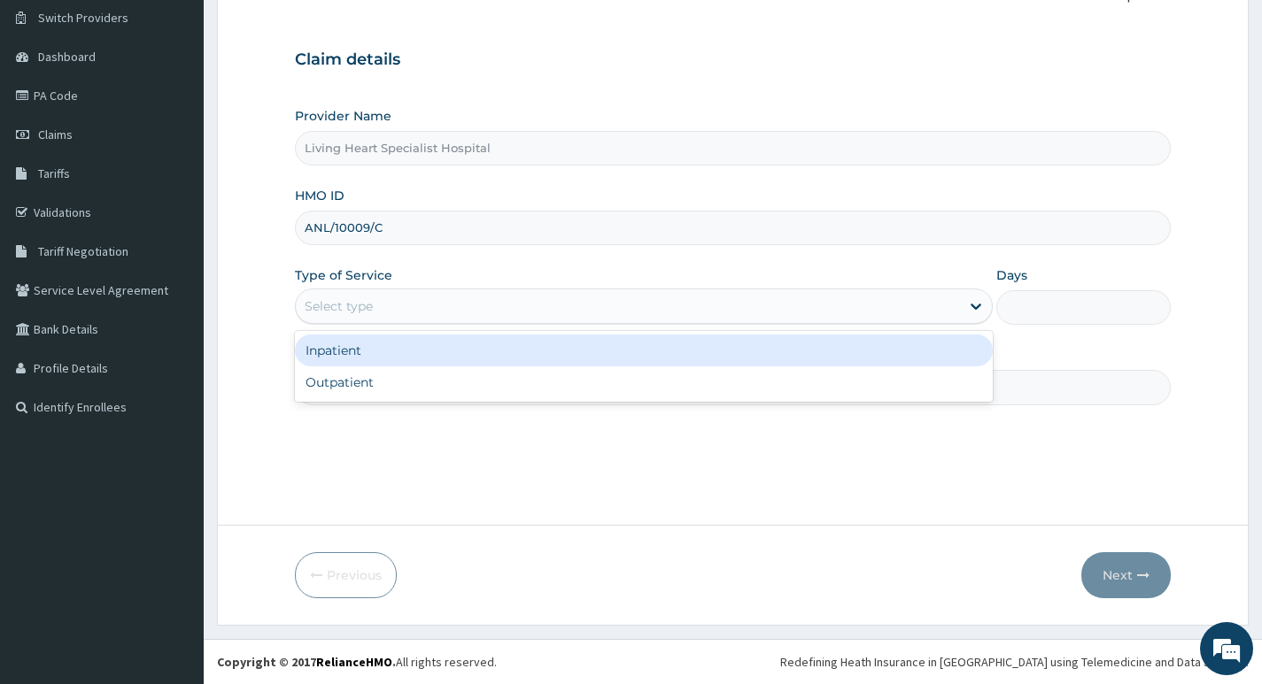
click at [915, 306] on div "Select type" at bounding box center [628, 306] width 664 height 28
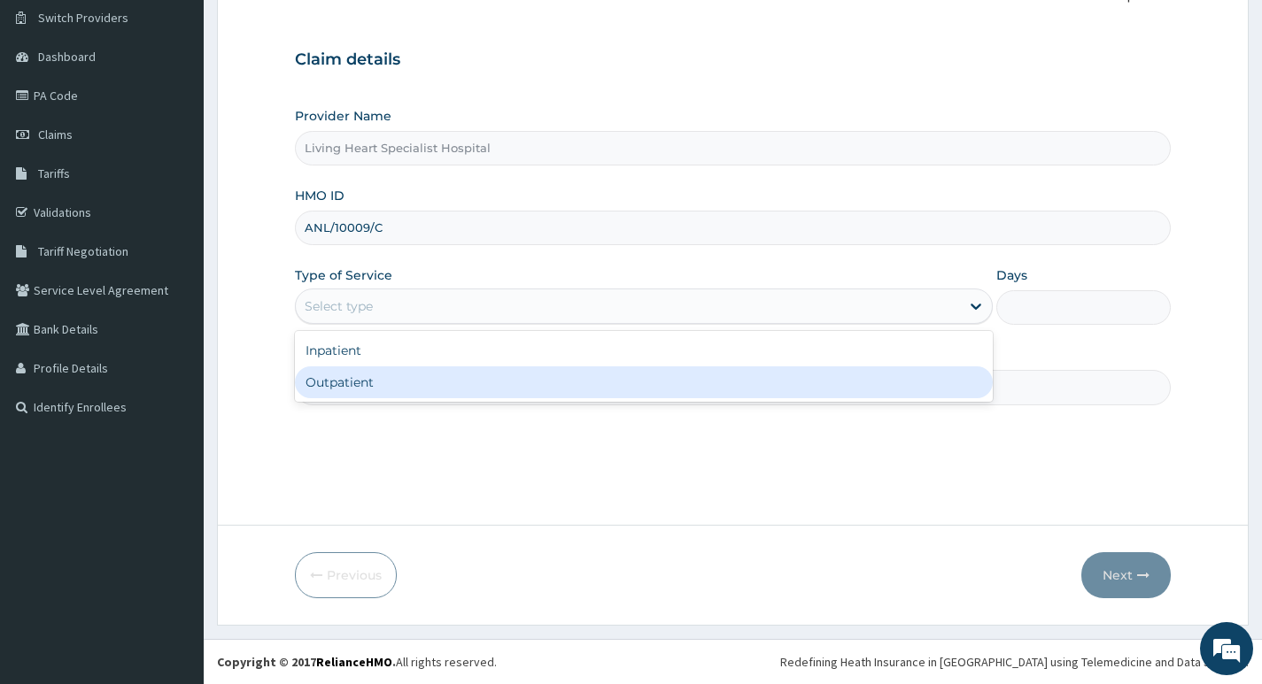
click at [882, 380] on div "Outpatient" at bounding box center [644, 383] width 698 height 32
type input "1"
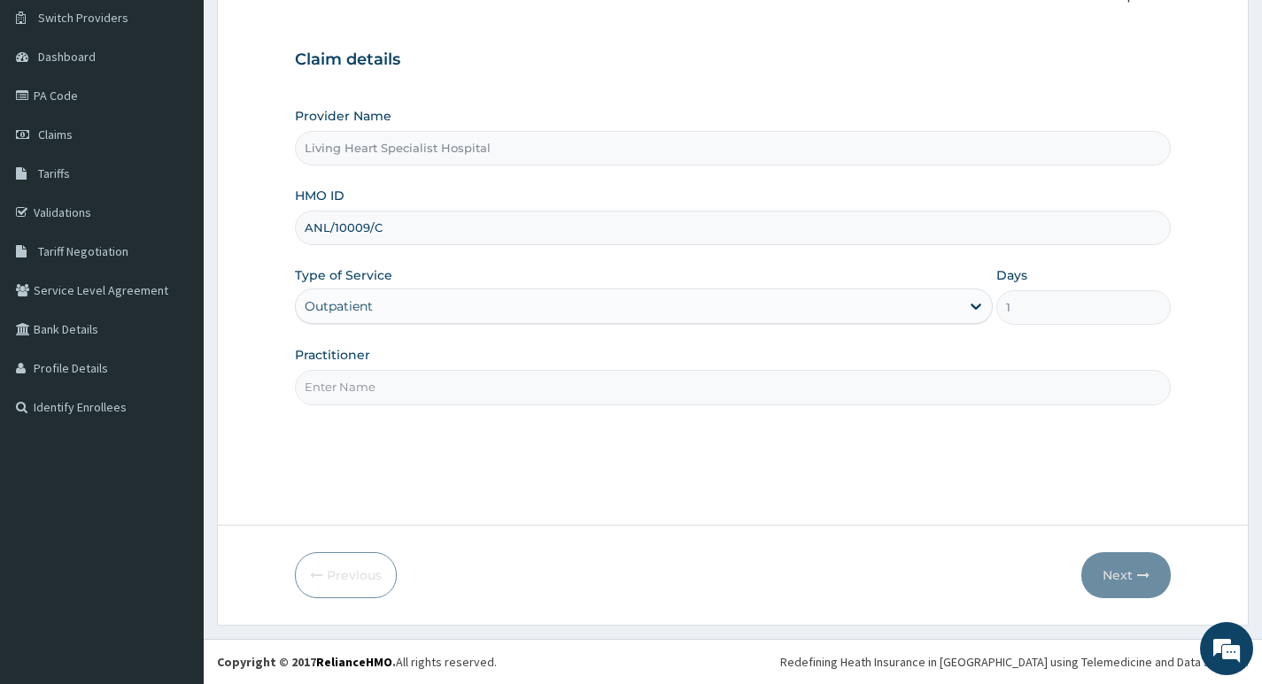
scroll to position [0, 0]
click at [779, 387] on input "Practitioner" at bounding box center [733, 387] width 876 height 35
type input "DR. FAVOUR EZEM"
click at [1118, 575] on button "Next" at bounding box center [1125, 575] width 89 height 46
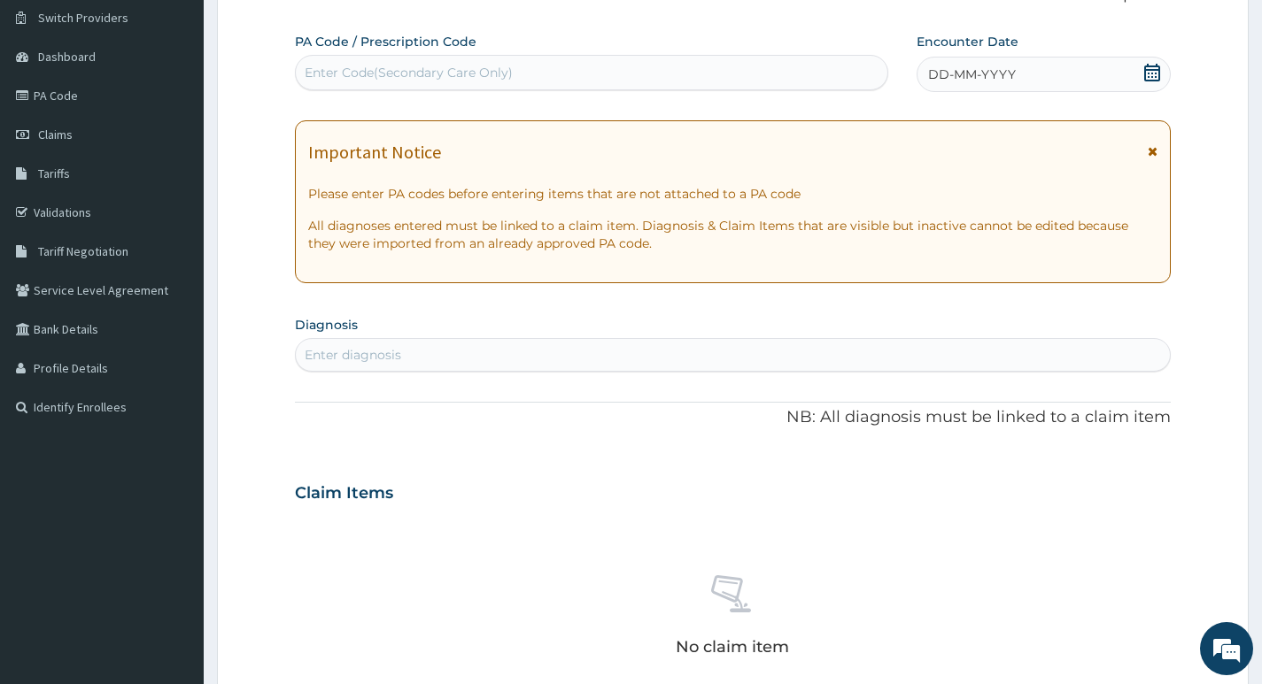
click at [566, 68] on div "Enter Code(Secondary Care Only)" at bounding box center [591, 72] width 591 height 28
type input "PA/86D226"
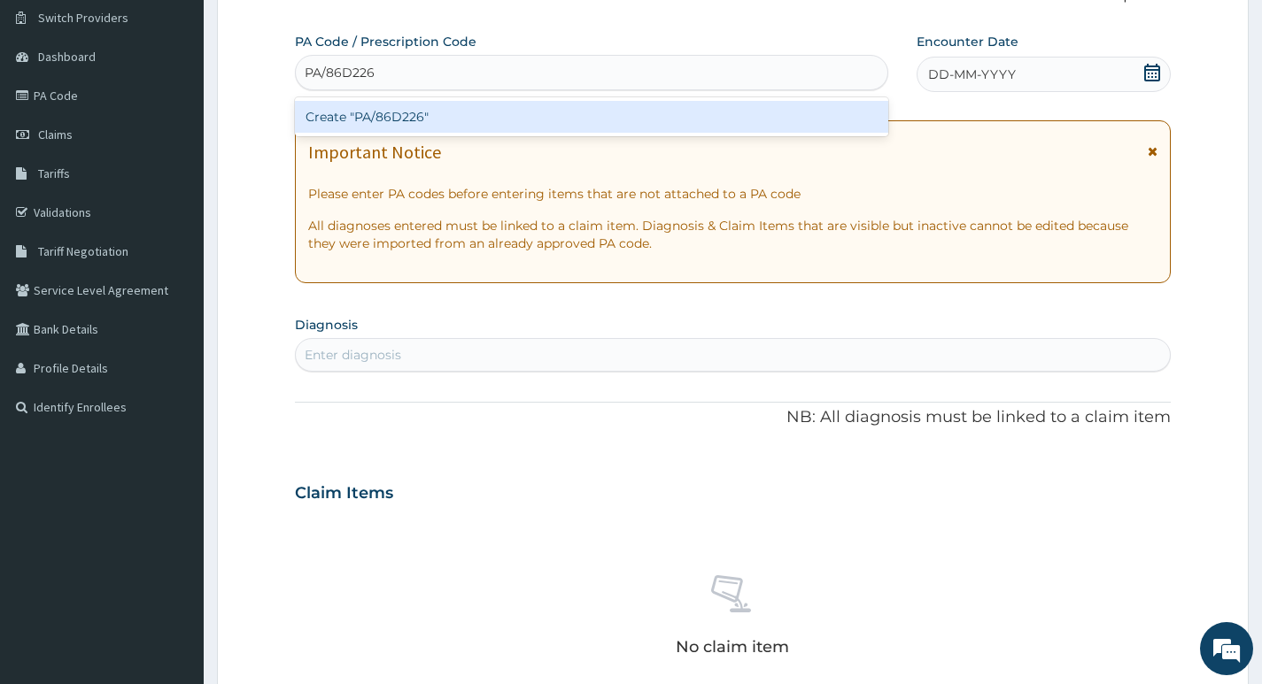
click at [555, 117] on div "Create "PA/86D226"" at bounding box center [591, 117] width 593 height 32
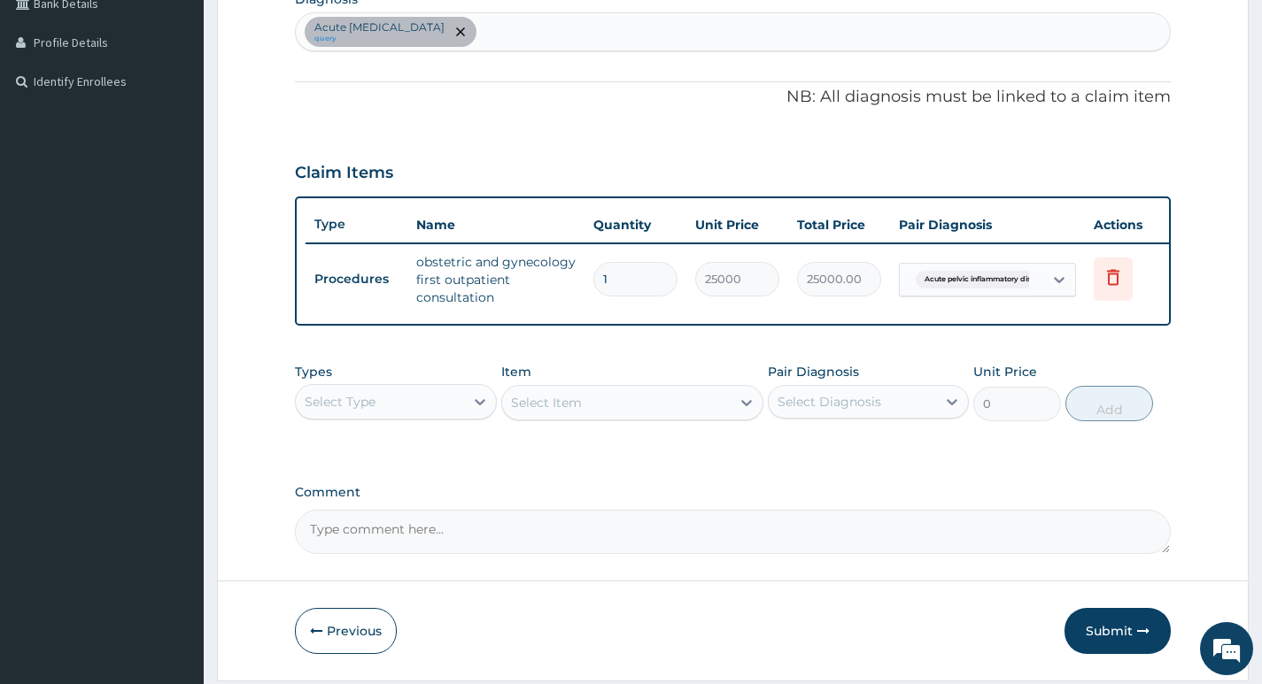
scroll to position [531, 0]
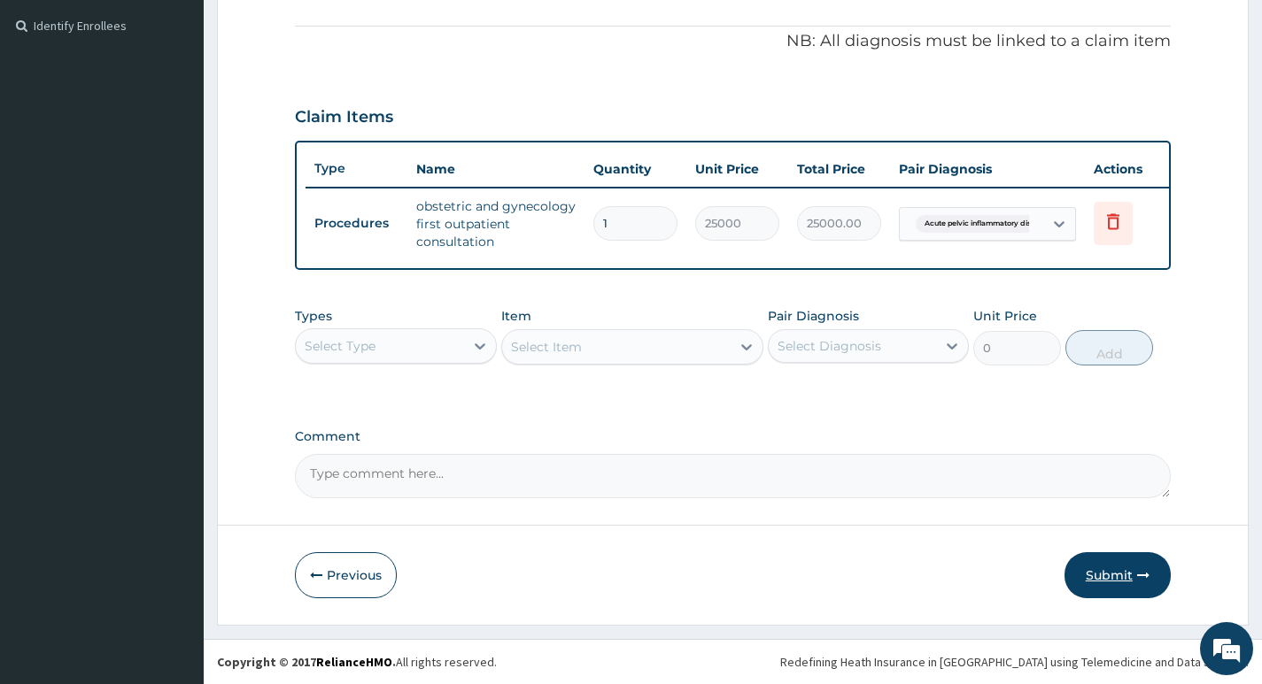
click at [1115, 575] on button "Submit" at bounding box center [1117, 575] width 106 height 46
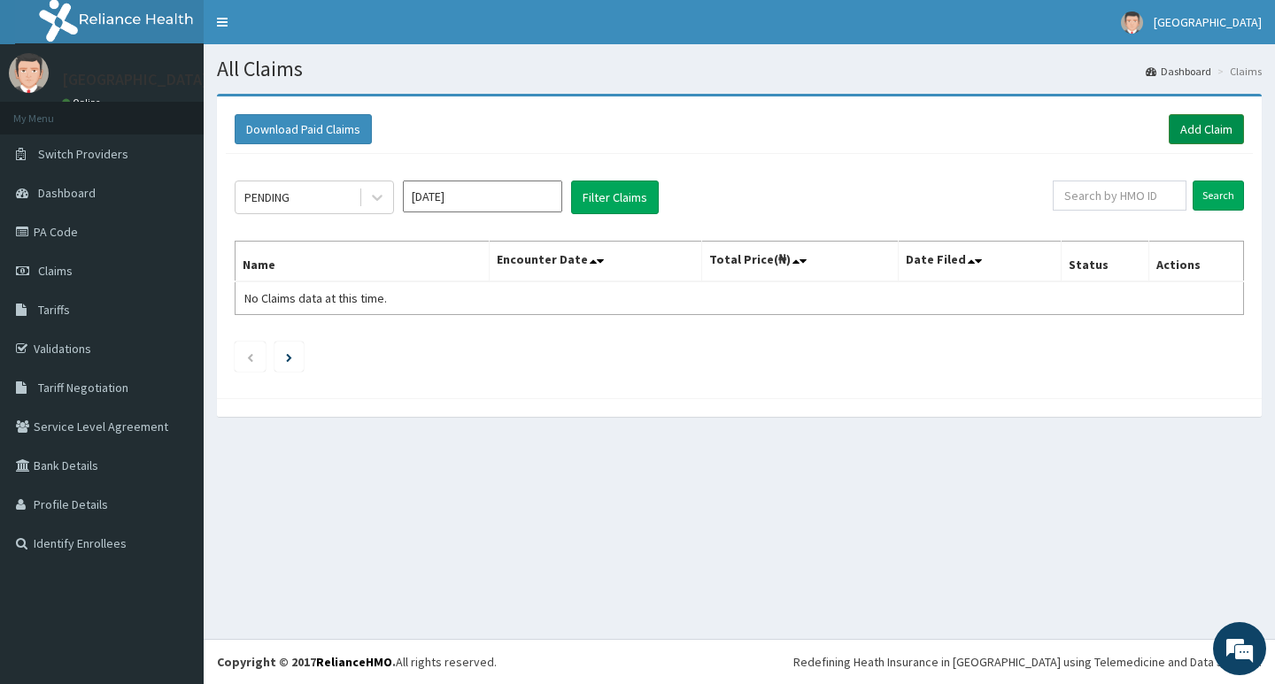
click at [1207, 130] on link "Add Claim" at bounding box center [1206, 129] width 75 height 30
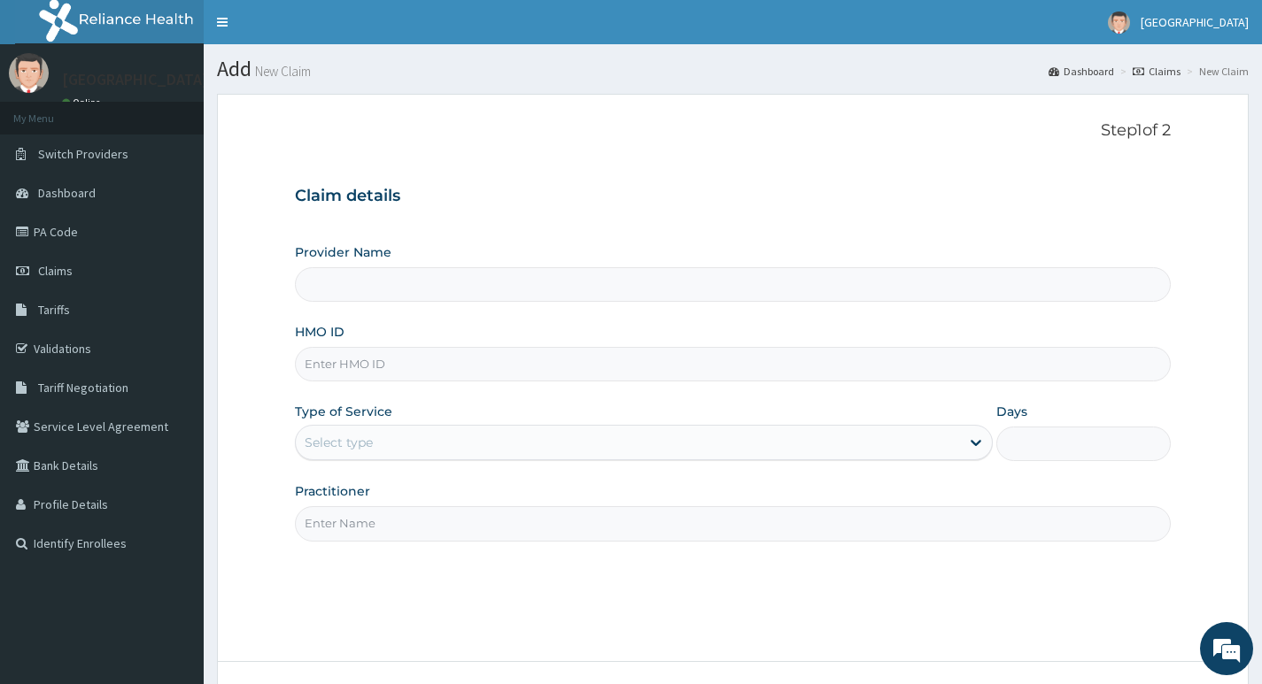
type input "Living Heart Specialist Hospital"
click at [549, 360] on input "HMO ID" at bounding box center [733, 364] width 876 height 35
paste input "PXN/10002/A"
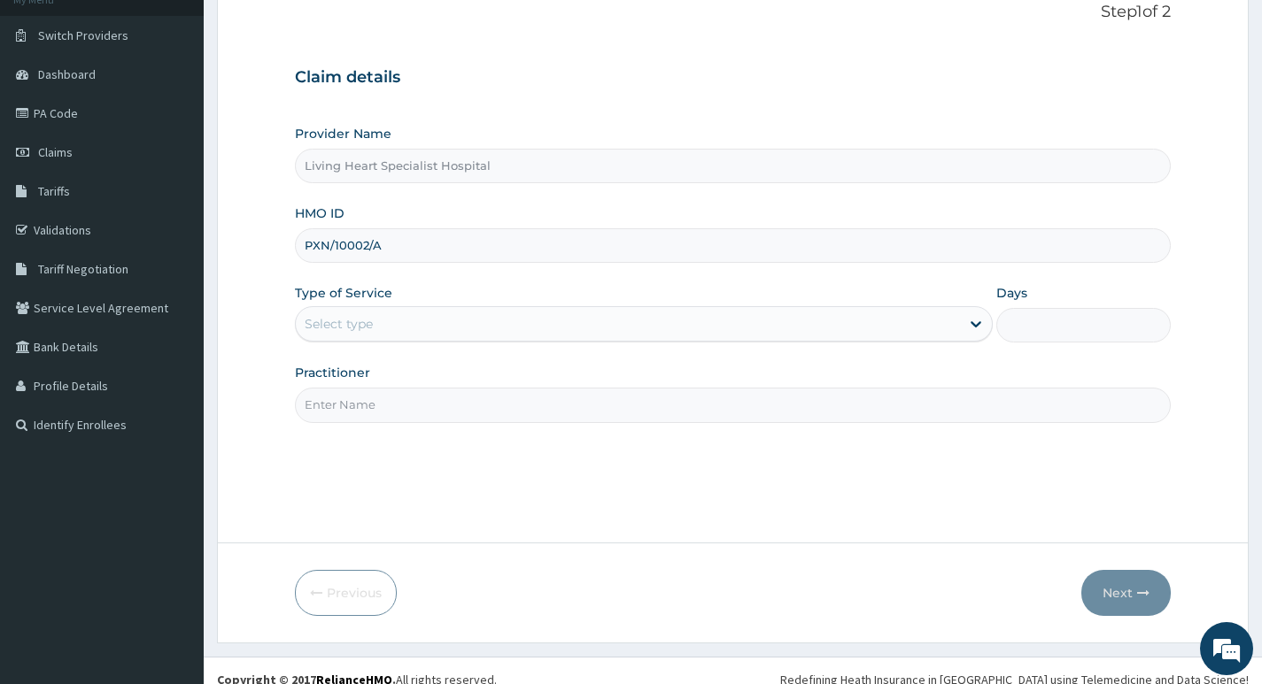
scroll to position [136, 0]
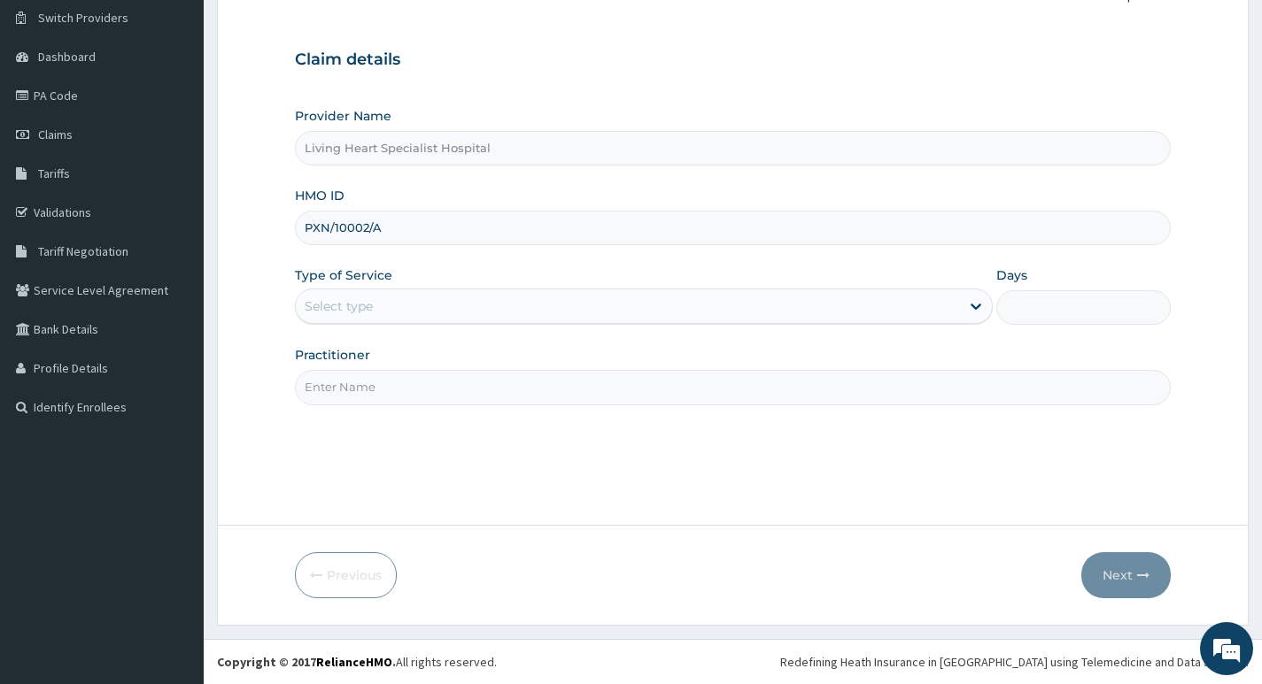
type input "PXN/10002/A"
click at [948, 309] on div "Select type" at bounding box center [628, 306] width 664 height 28
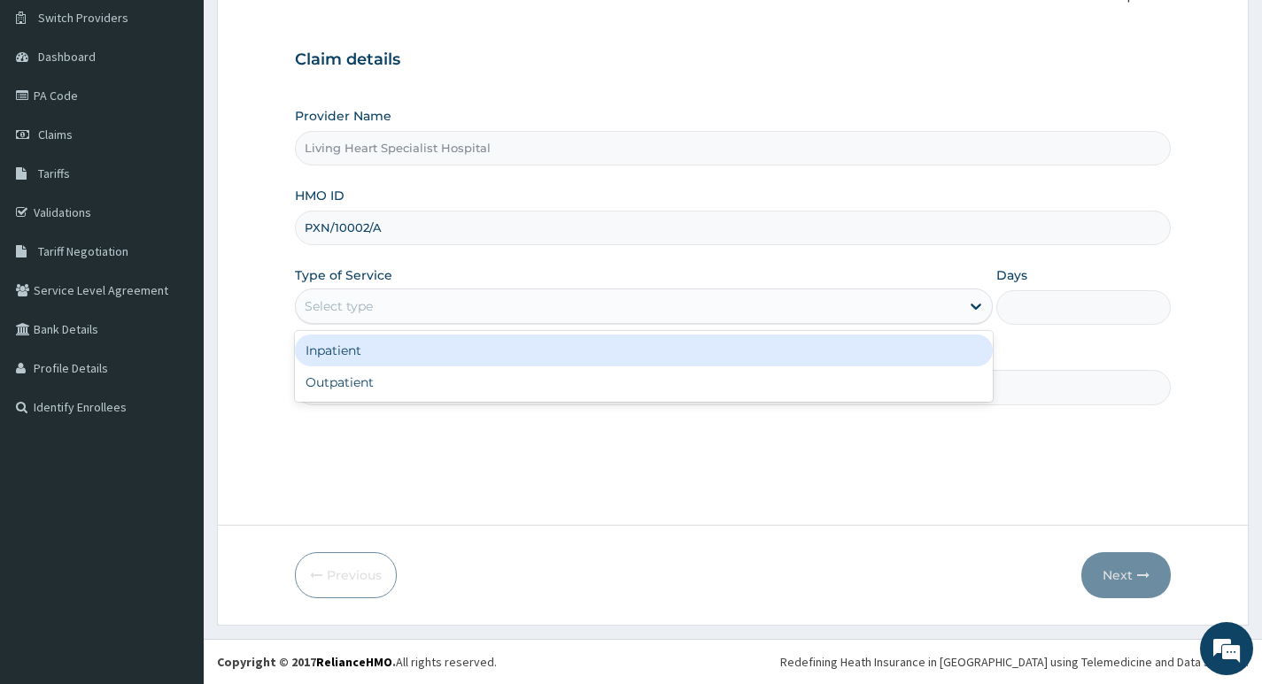
scroll to position [0, 0]
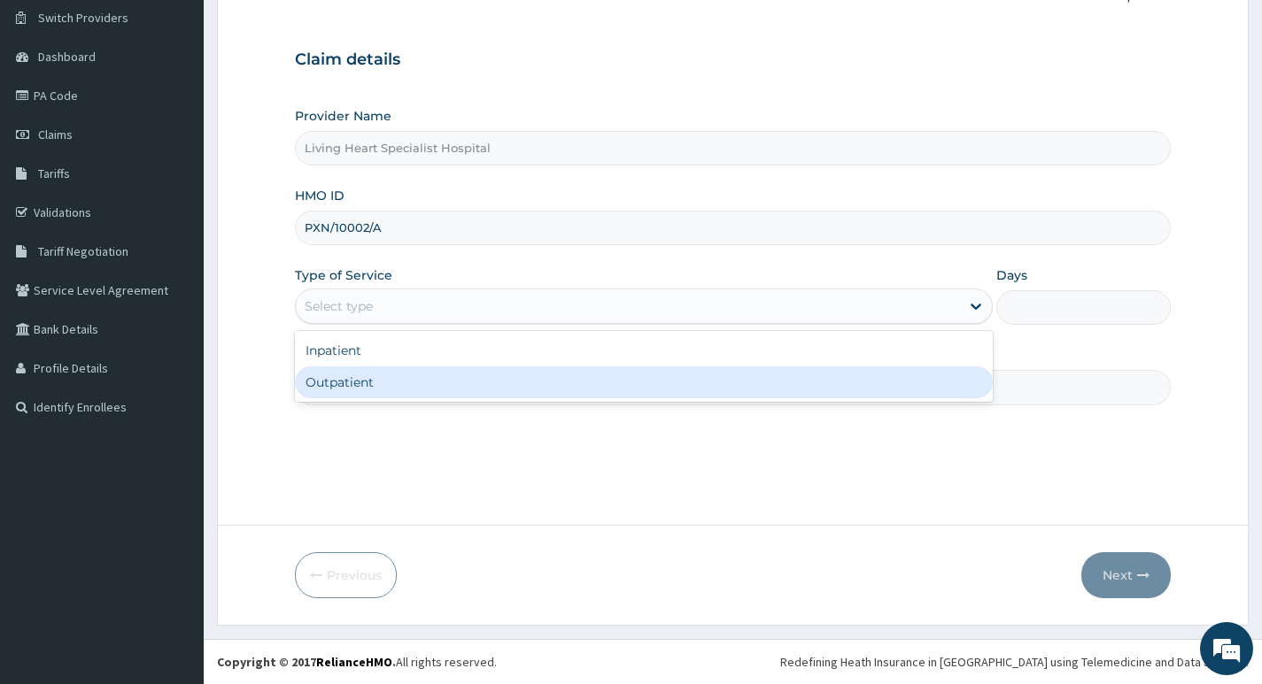
click at [870, 382] on div "Outpatient" at bounding box center [644, 383] width 698 height 32
type input "1"
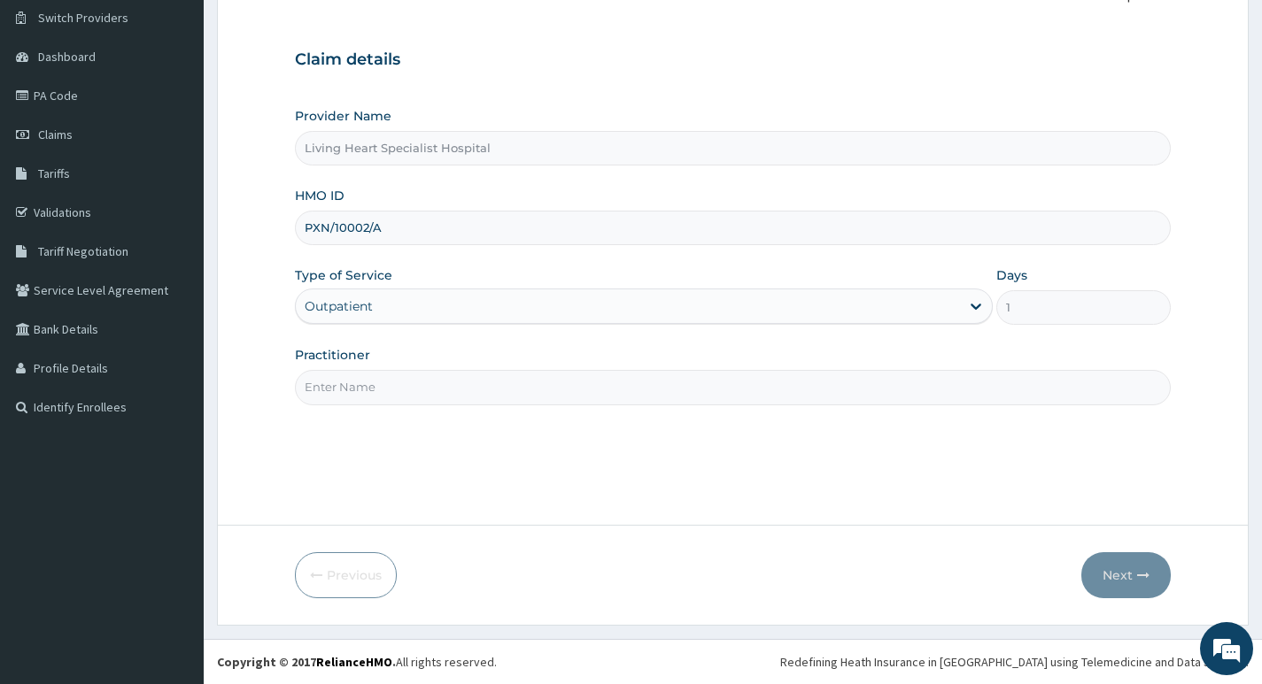
click at [758, 385] on input "Practitioner" at bounding box center [733, 387] width 876 height 35
type input "DR. NWAERI AJOKU"
click at [1105, 573] on button "Next" at bounding box center [1125, 575] width 89 height 46
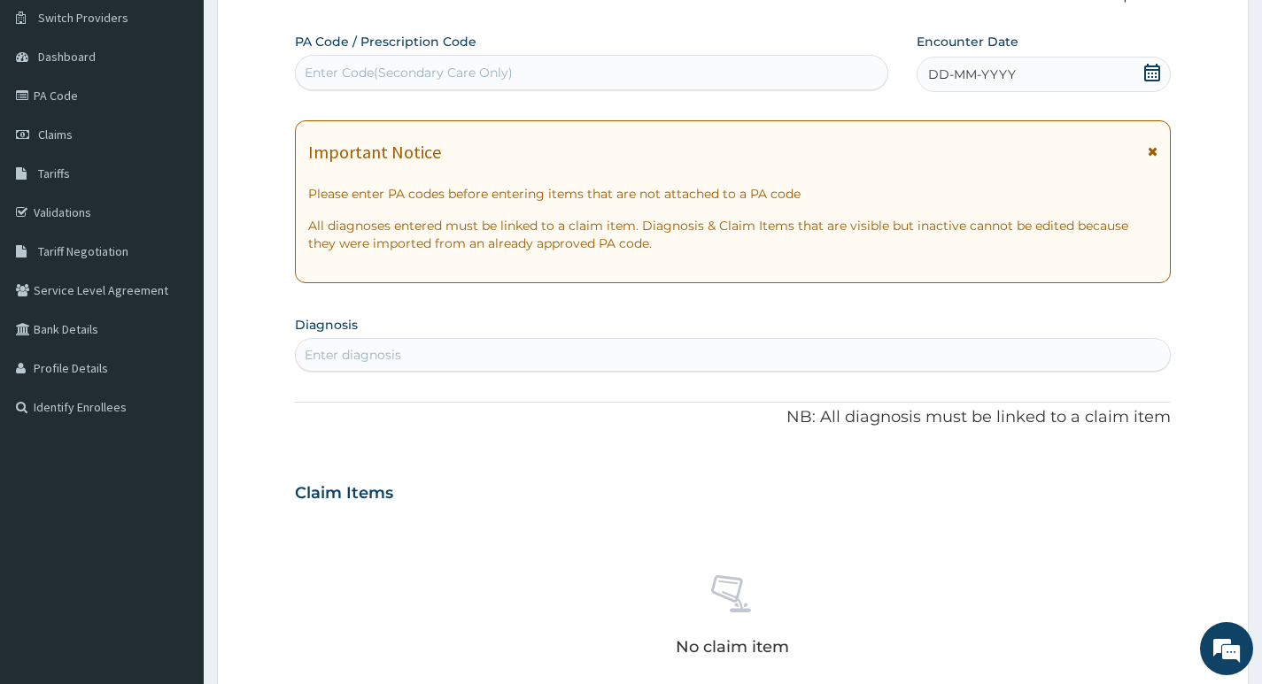
click at [583, 70] on div "Enter Code(Secondary Care Only)" at bounding box center [591, 72] width 591 height 28
type input "PA/94270E"
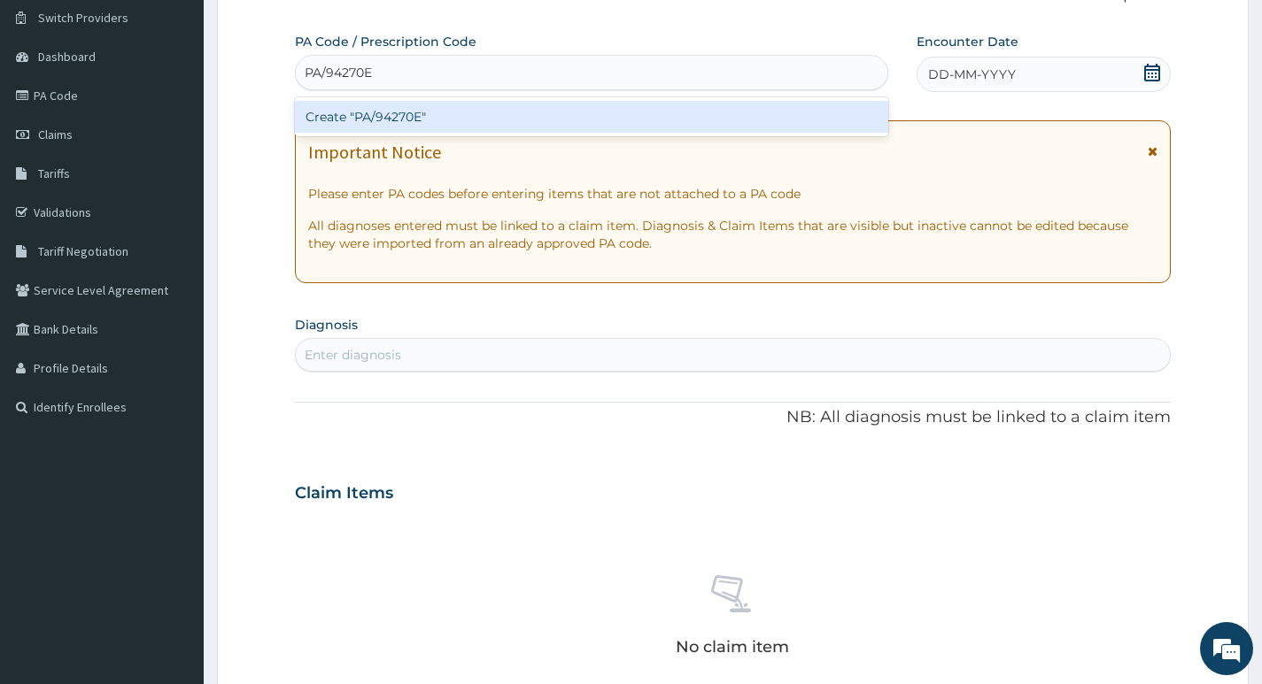
click at [536, 116] on div "Create "PA/94270E"" at bounding box center [591, 117] width 593 height 32
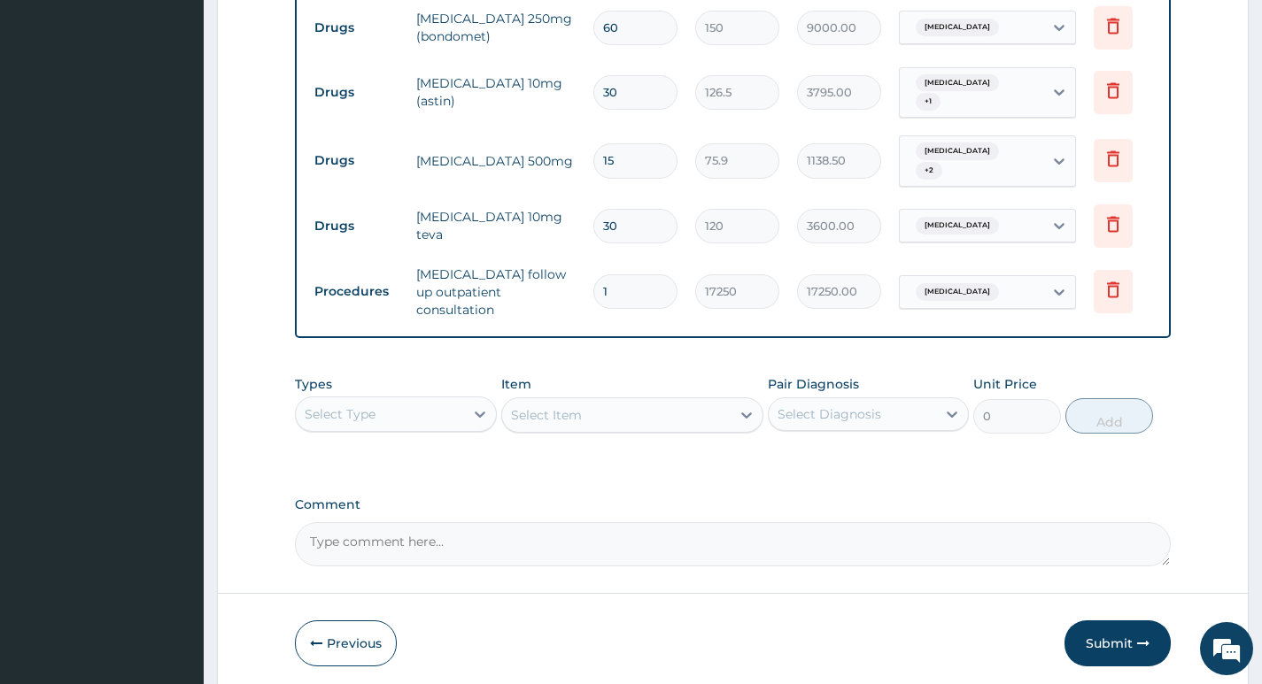
scroll to position [773, 0]
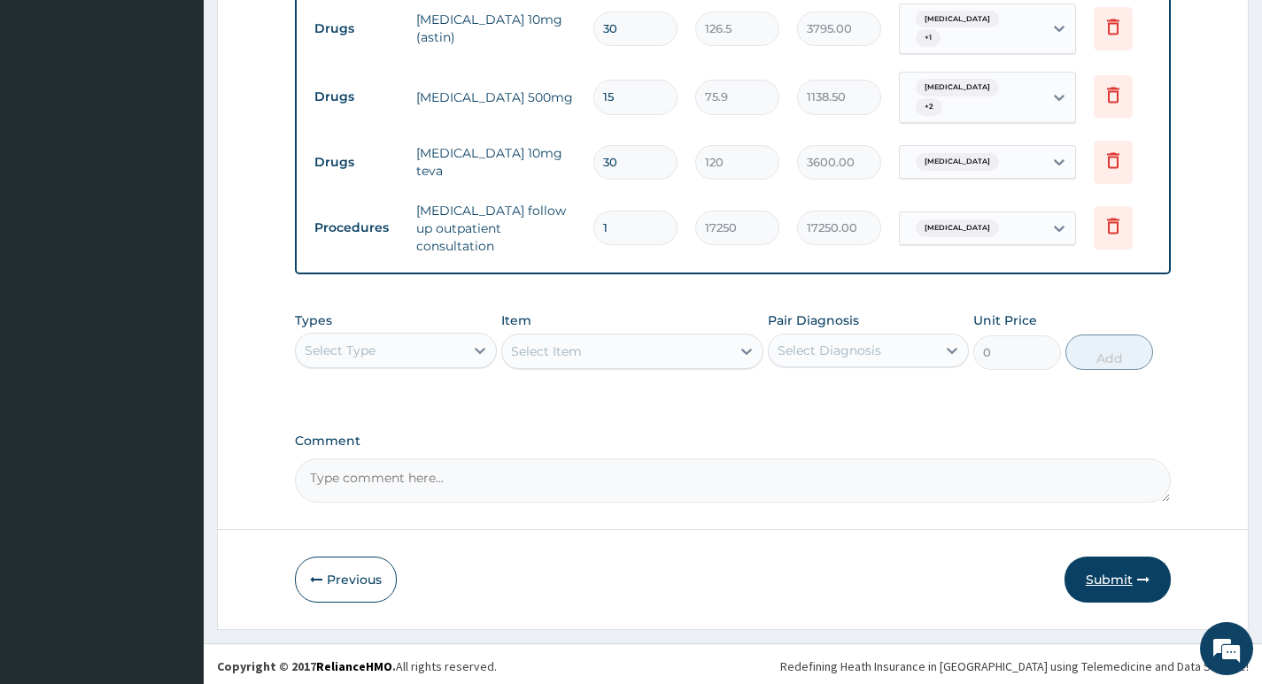
click at [1107, 572] on button "Submit" at bounding box center [1117, 580] width 106 height 46
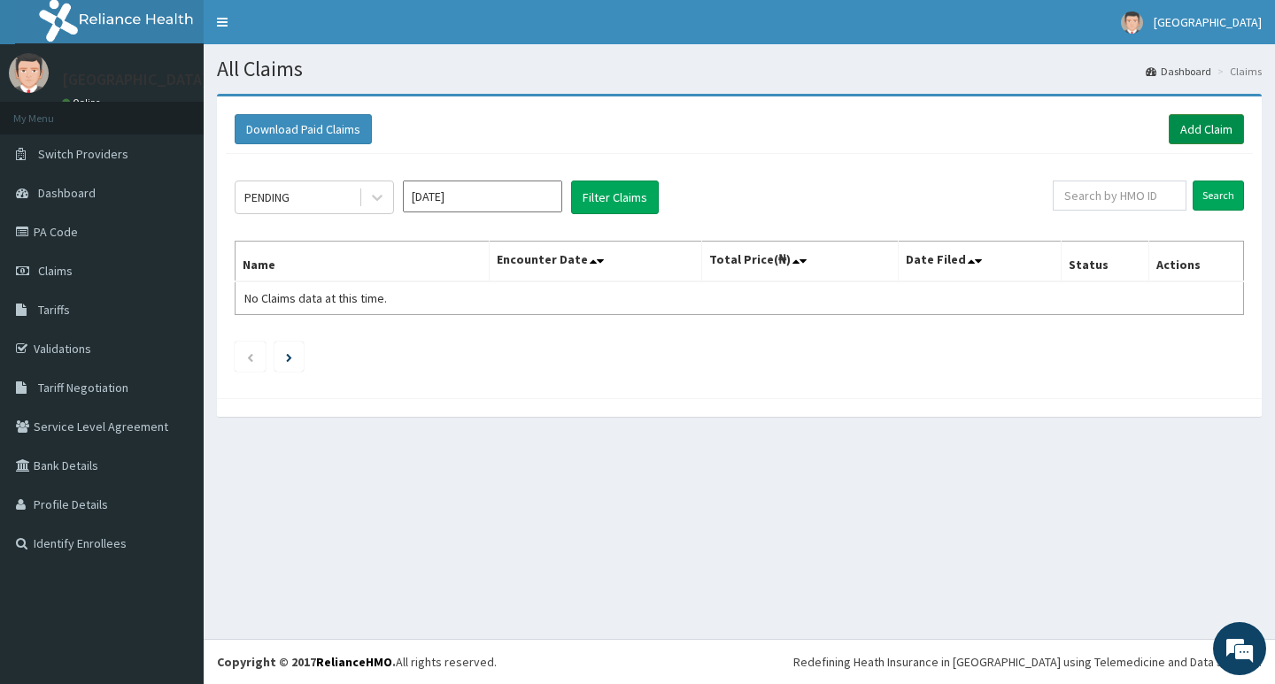
click at [1203, 123] on link "Add Claim" at bounding box center [1206, 129] width 75 height 30
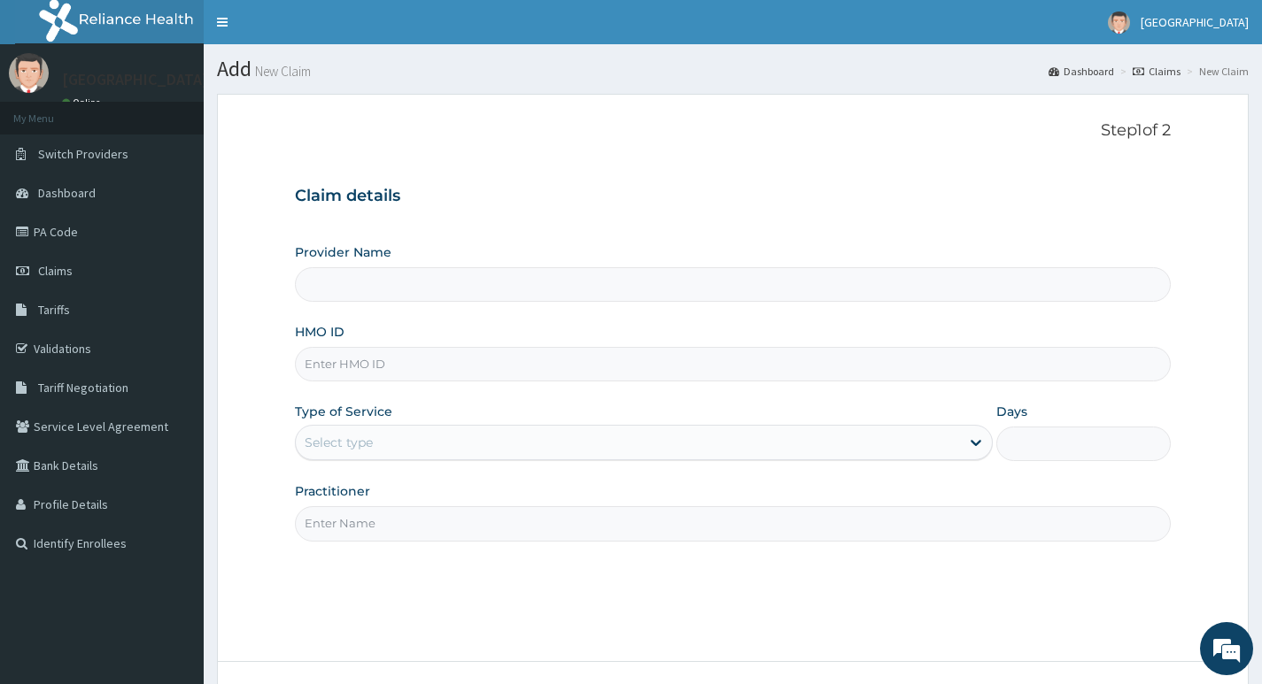
type input "Living Heart Specialist Hospital"
click at [437, 356] on input "HMO ID" at bounding box center [733, 364] width 876 height 35
paste input "OLAJUYIGBE ANNE OREOFE"
type input "O"
click at [390, 364] on input "HMO ID" at bounding box center [733, 364] width 876 height 35
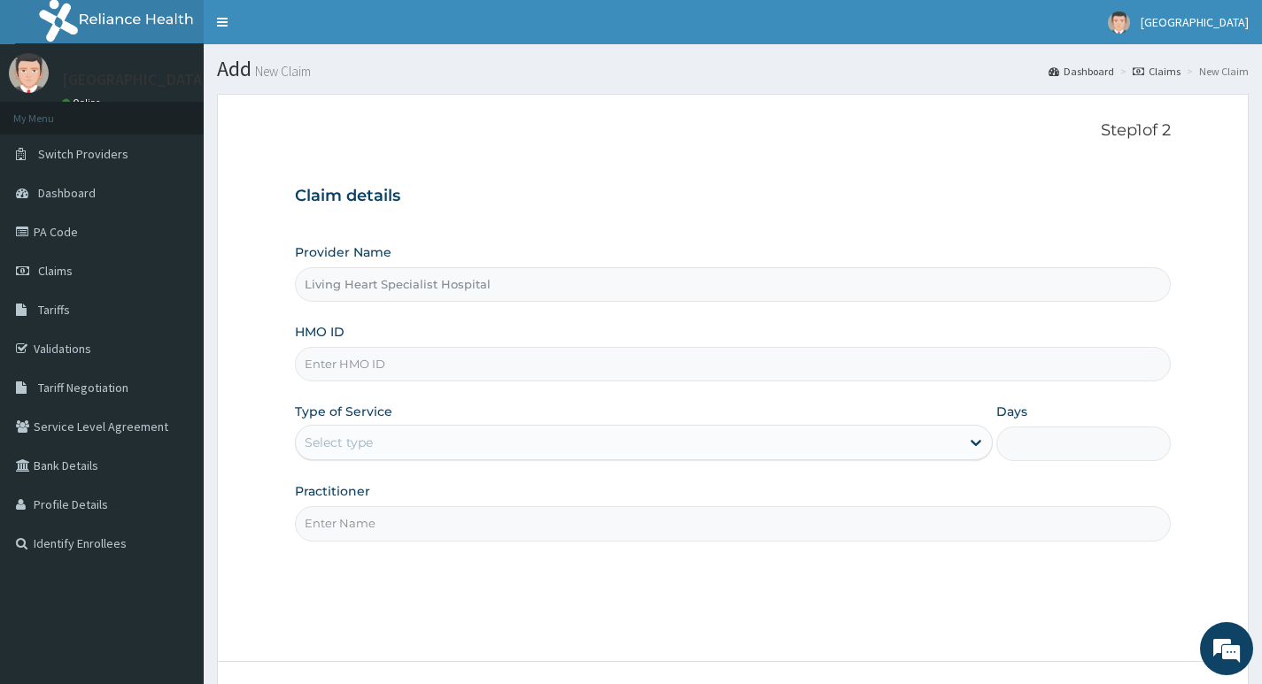
paste input "ANL/10009/A"
type input "ANL/10009/A"
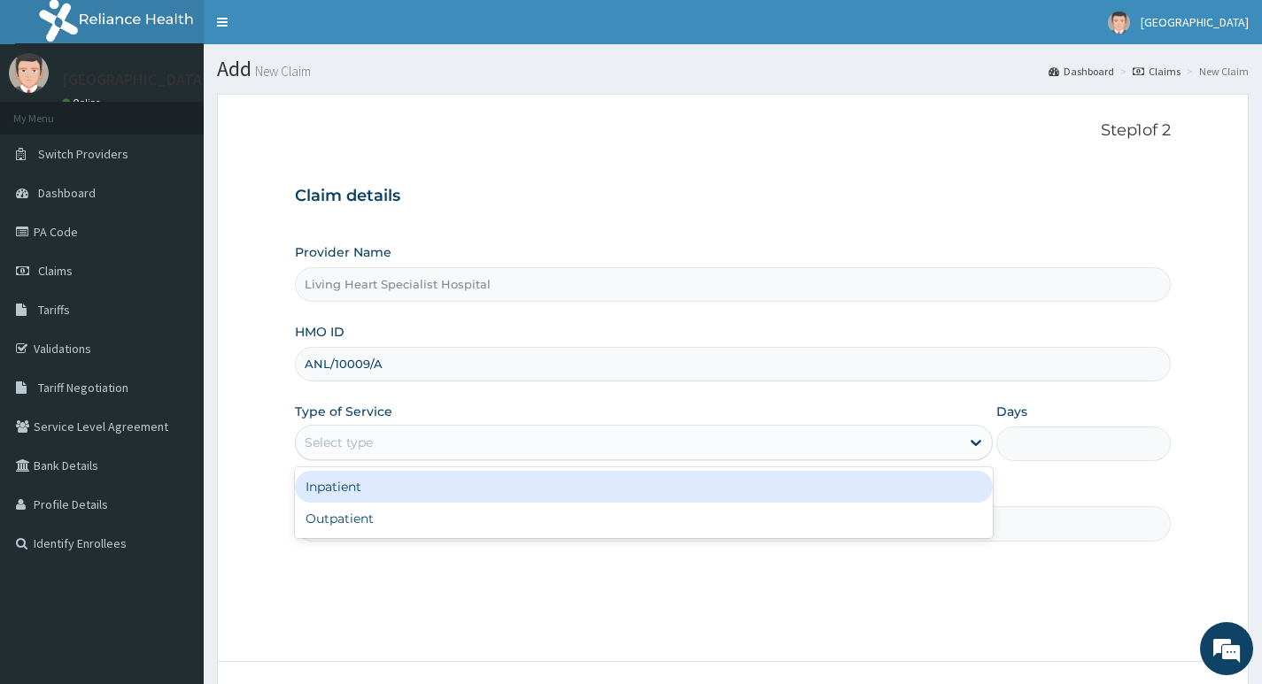
click at [460, 436] on div "Select type" at bounding box center [628, 442] width 664 height 28
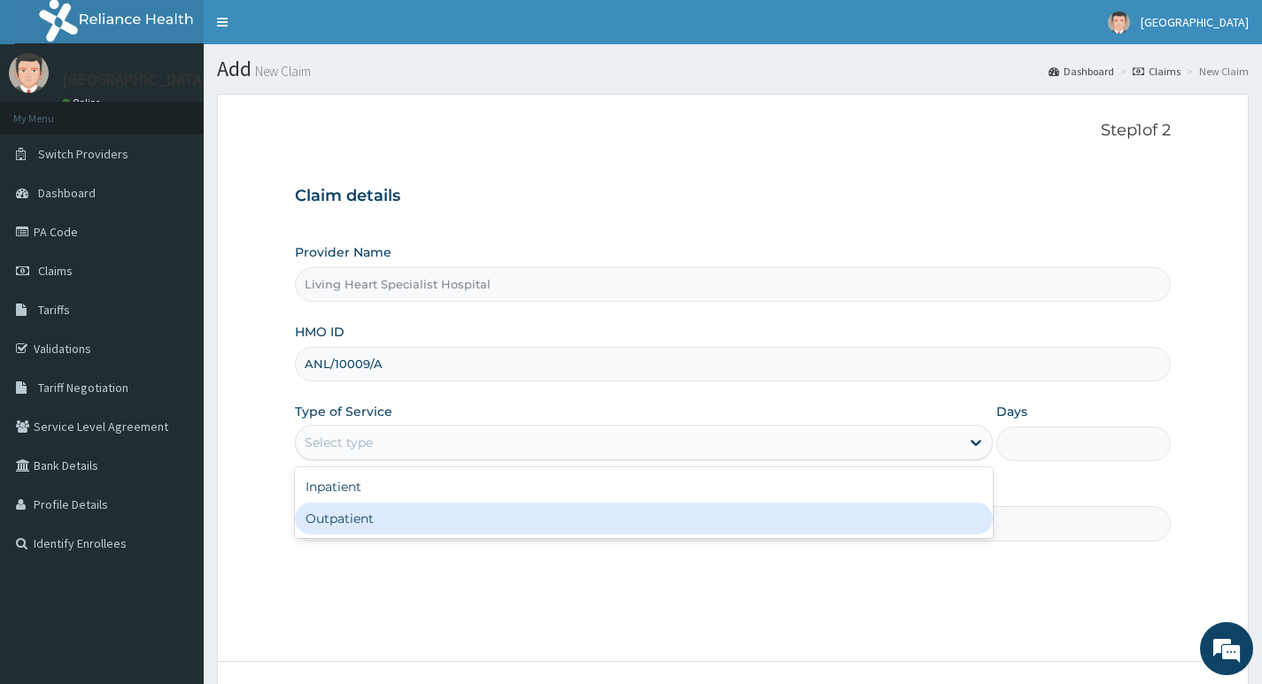
click at [445, 516] on div "Outpatient" at bounding box center [644, 519] width 698 height 32
type input "1"
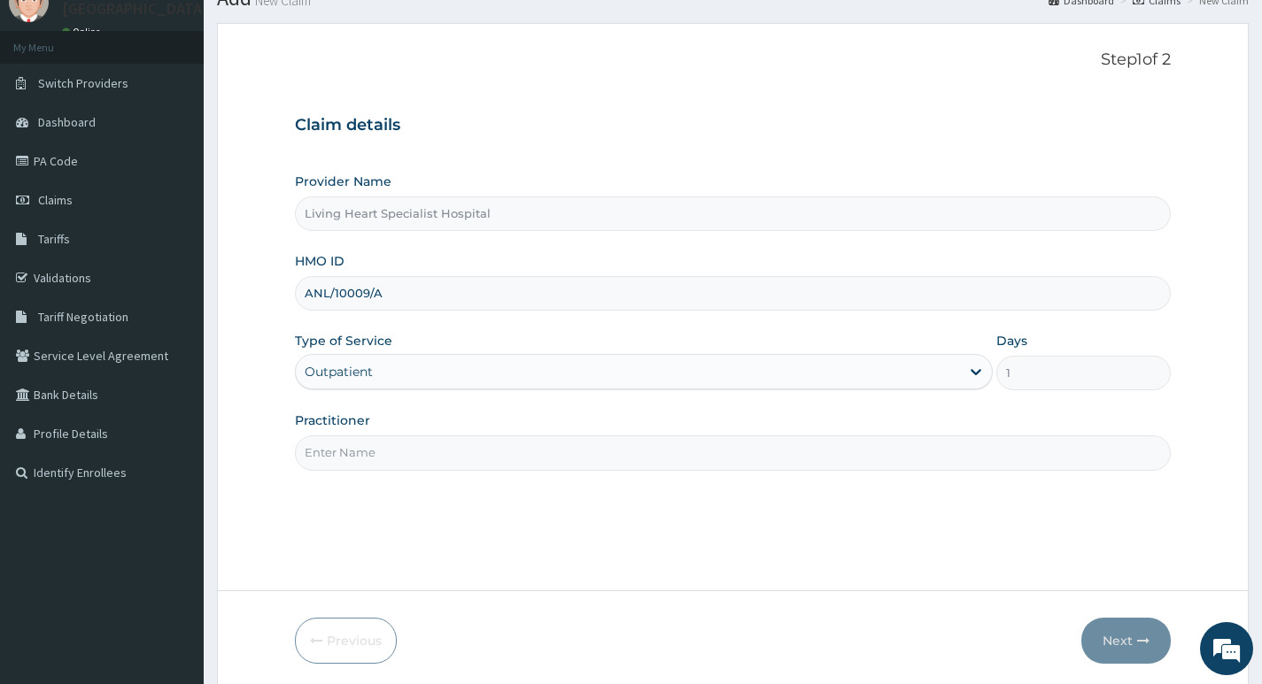
scroll to position [136, 0]
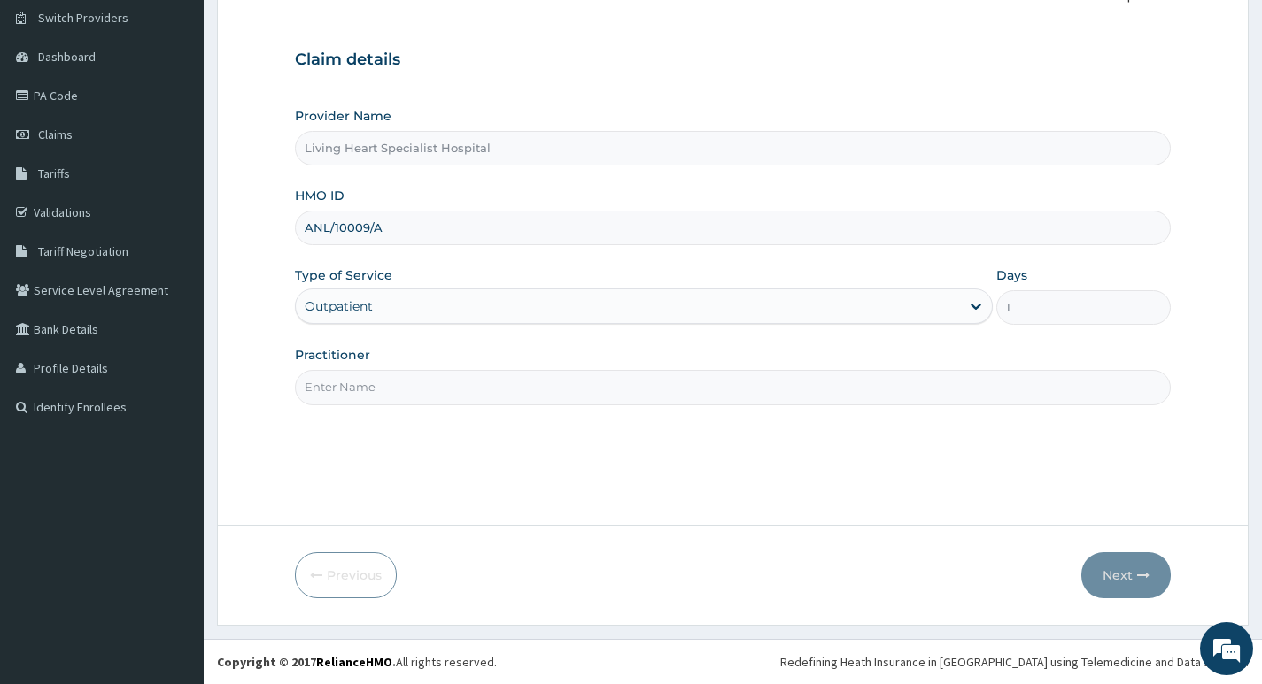
click at [679, 389] on input "Practitioner" at bounding box center [733, 387] width 876 height 35
type input "DR. EZEANYECHE"
click at [1125, 577] on button "Next" at bounding box center [1125, 575] width 89 height 46
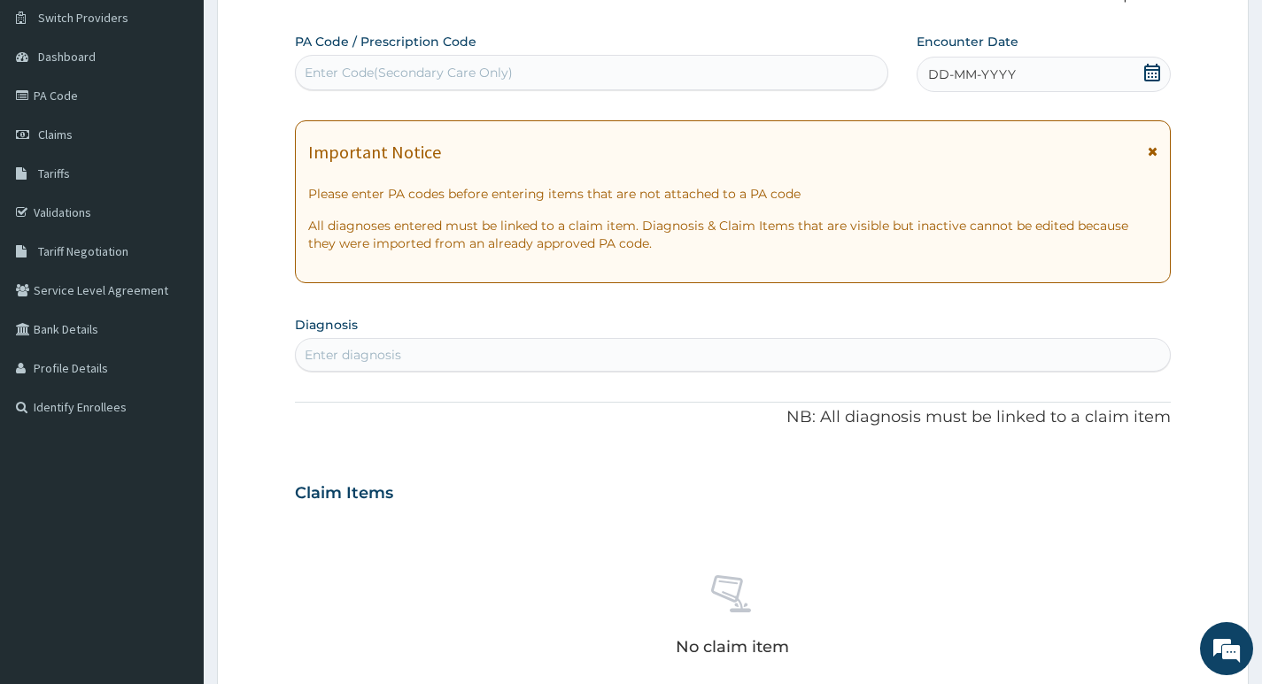
click at [598, 74] on div "Enter Code(Secondary Care Only)" at bounding box center [591, 72] width 591 height 28
type input "PA/29DA66"
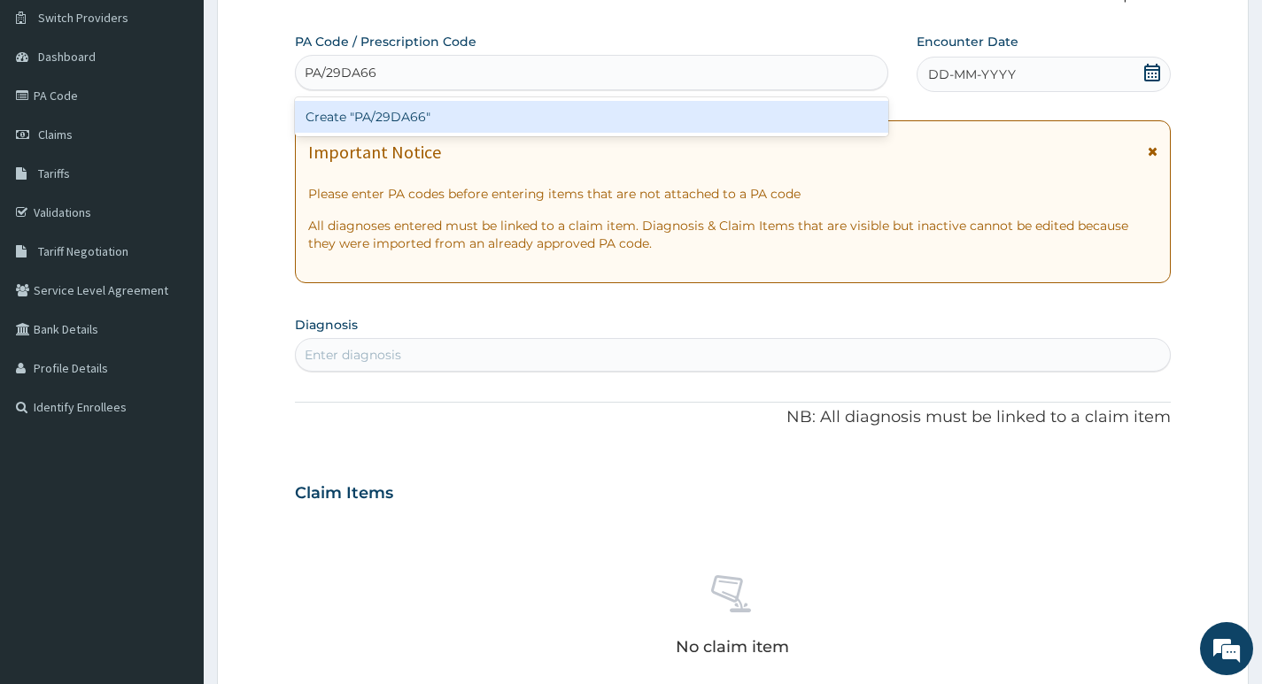
click at [491, 123] on div "Create "PA/29DA66"" at bounding box center [591, 117] width 593 height 32
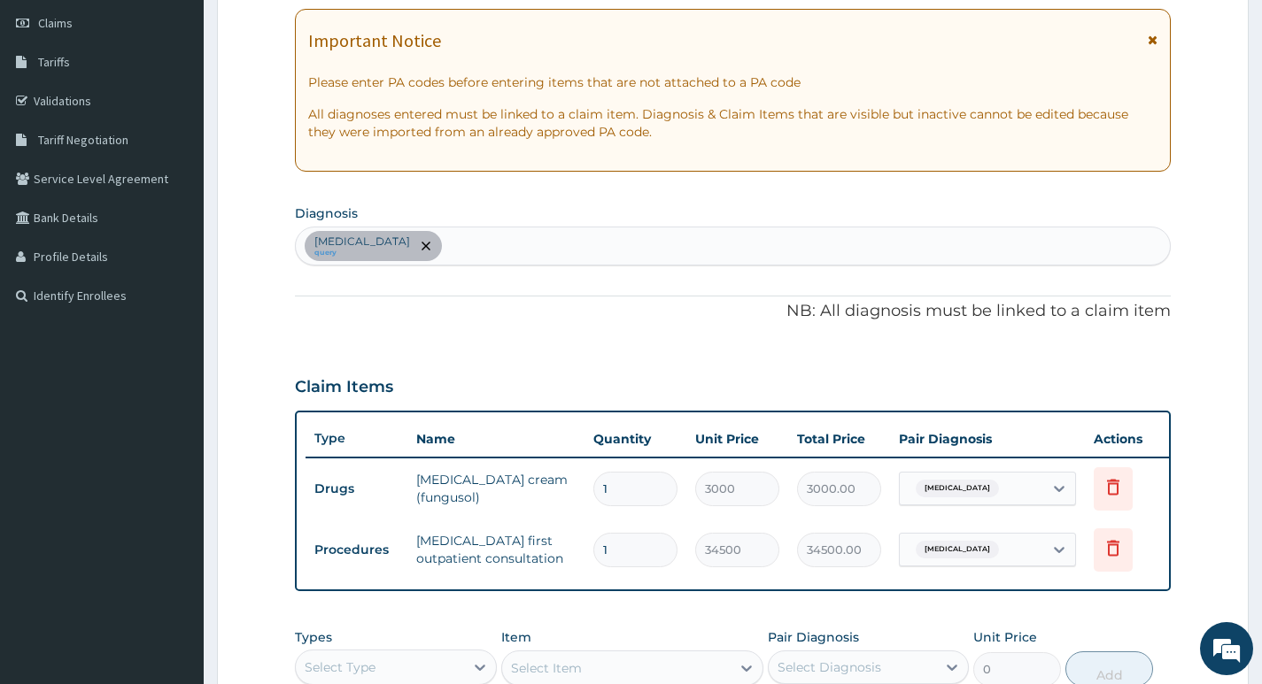
scroll to position [583, 0]
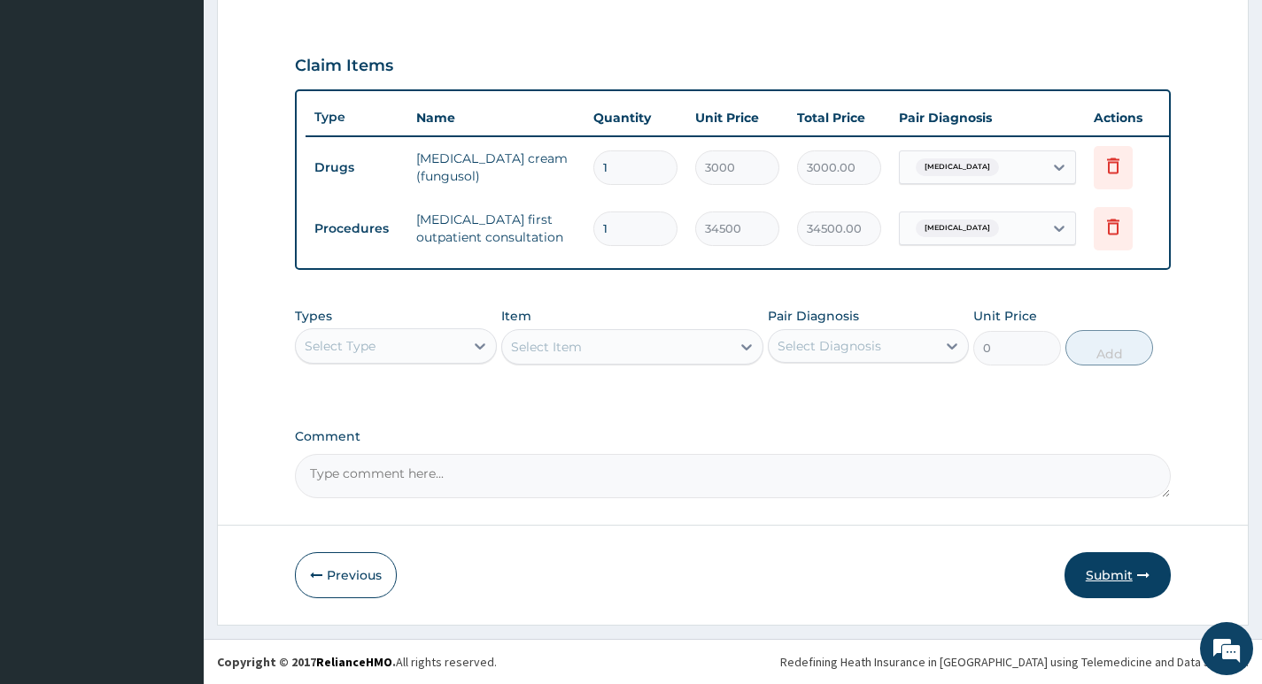
click at [1102, 576] on button "Submit" at bounding box center [1117, 575] width 106 height 46
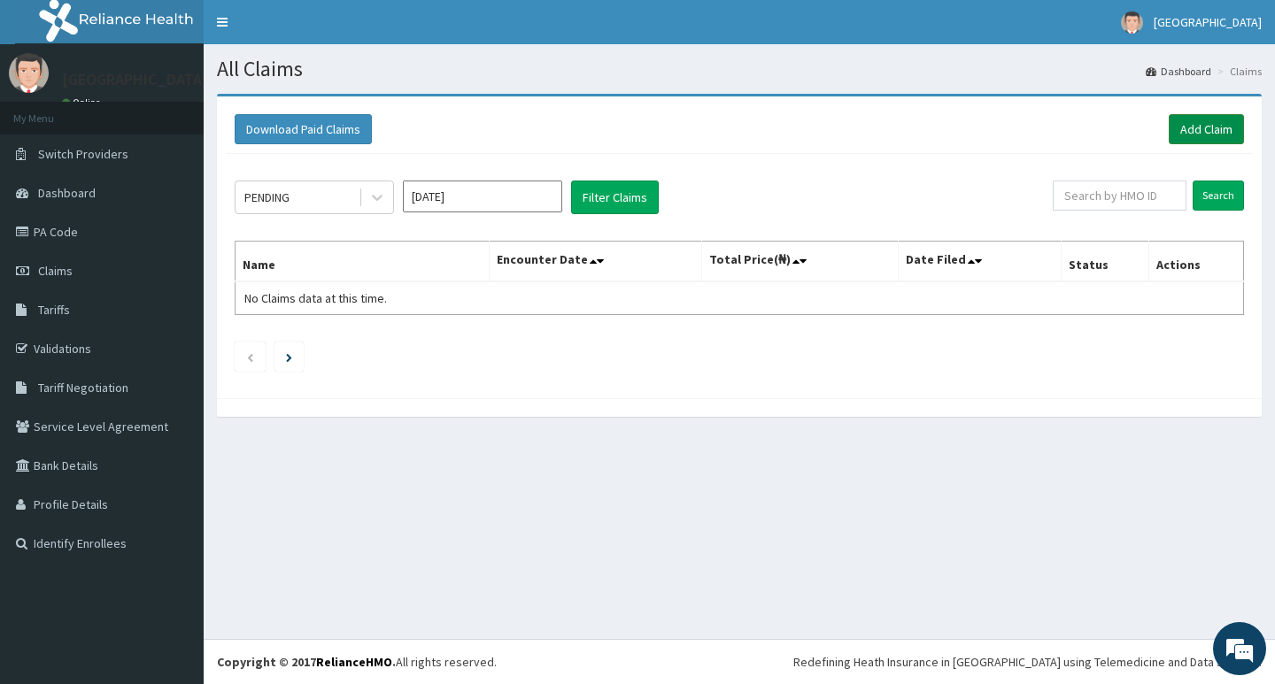
click at [1183, 127] on link "Add Claim" at bounding box center [1206, 129] width 75 height 30
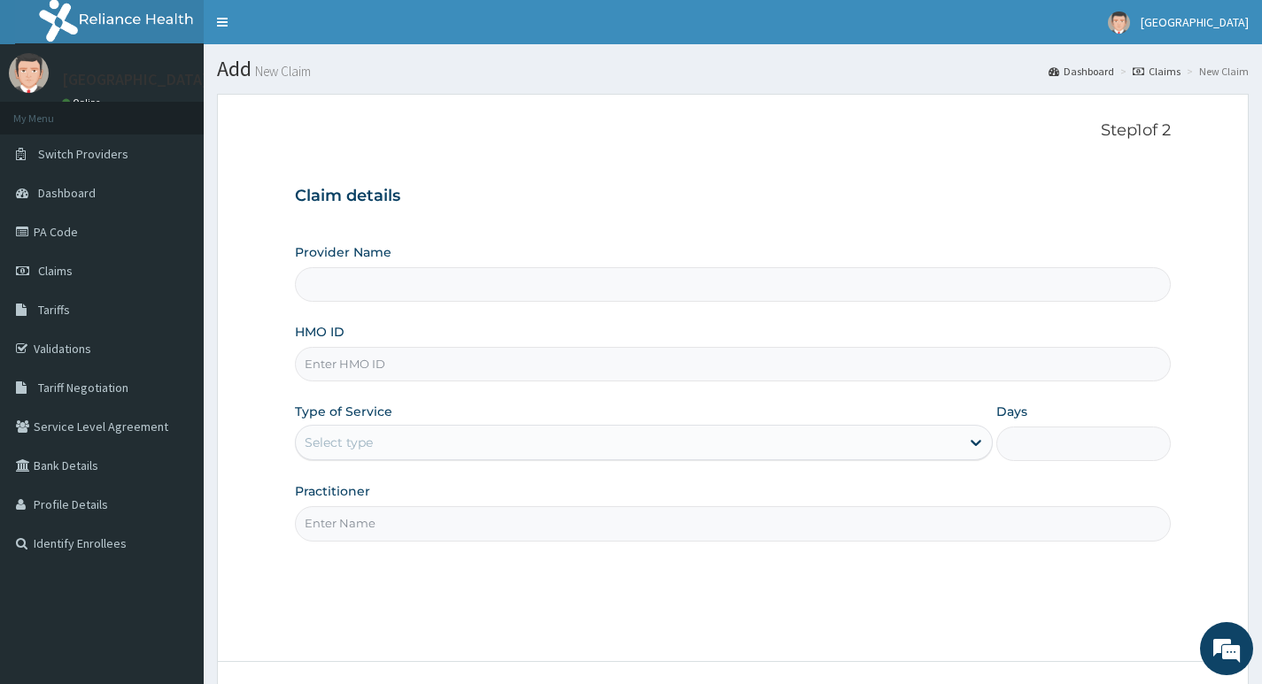
type input "Living Heart Specialist Hospital"
click at [483, 367] on input "HMO ID" at bounding box center [733, 364] width 876 height 35
paste input "SSY/10018/B"
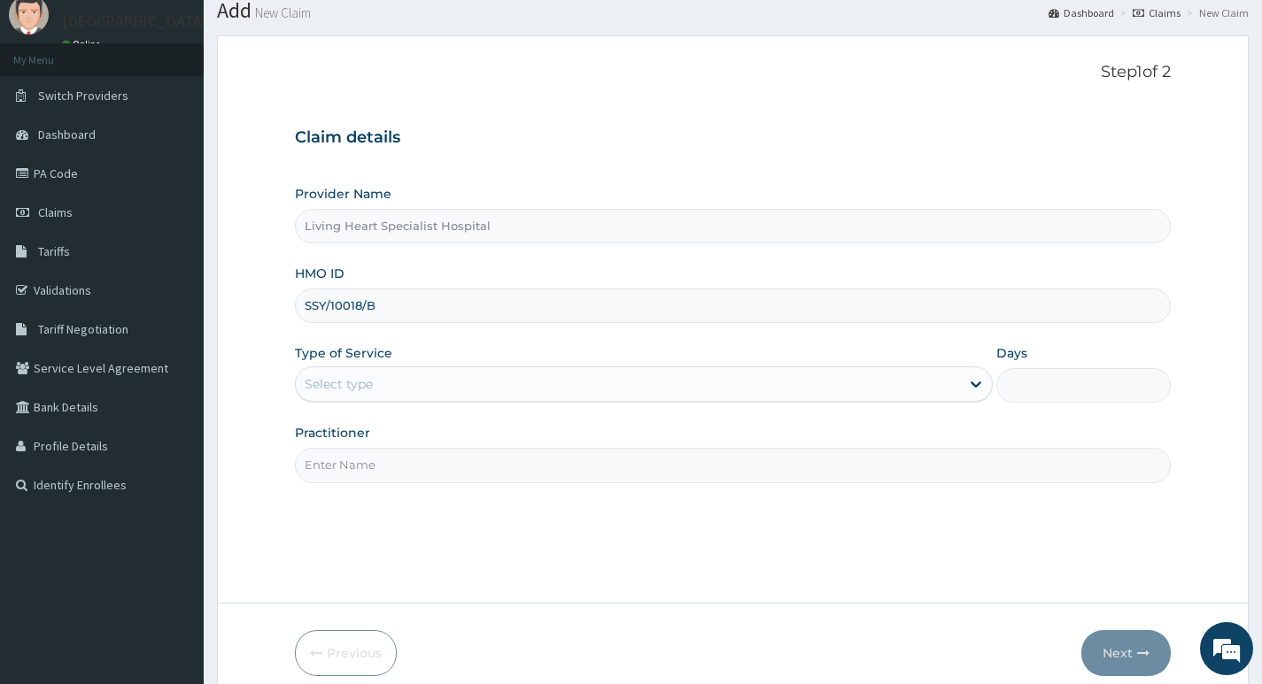
scroll to position [89, 0]
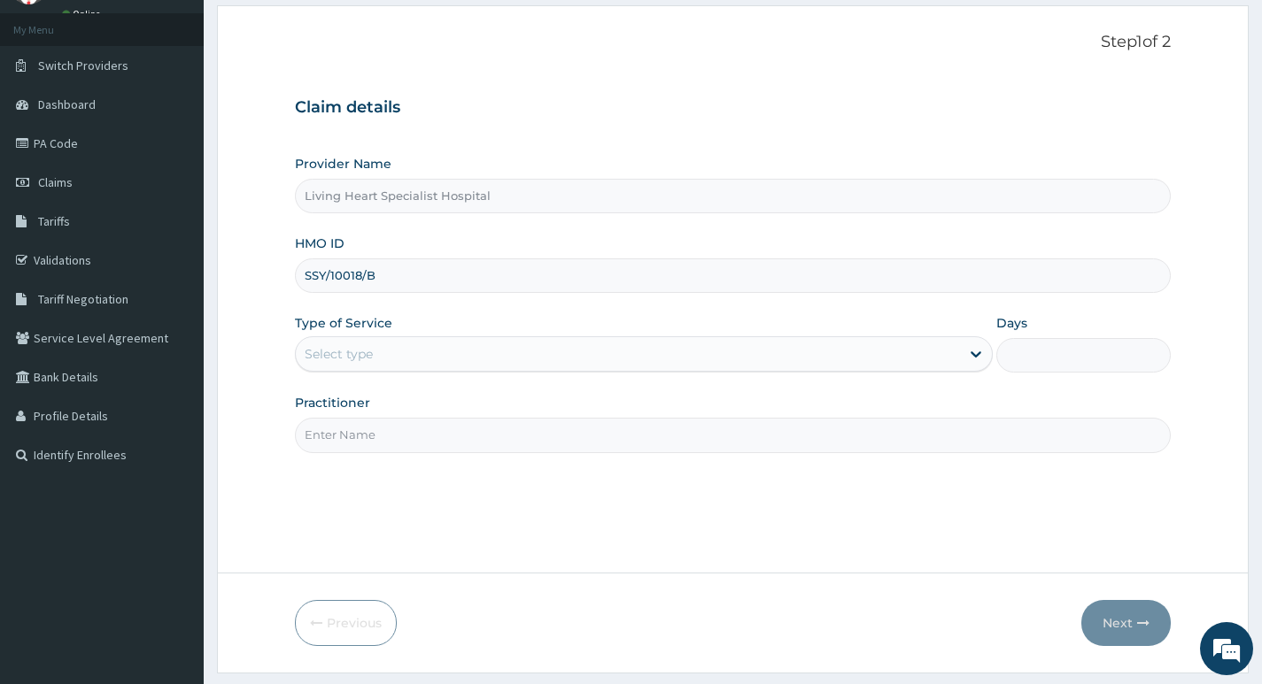
type input "SSY/10018/B"
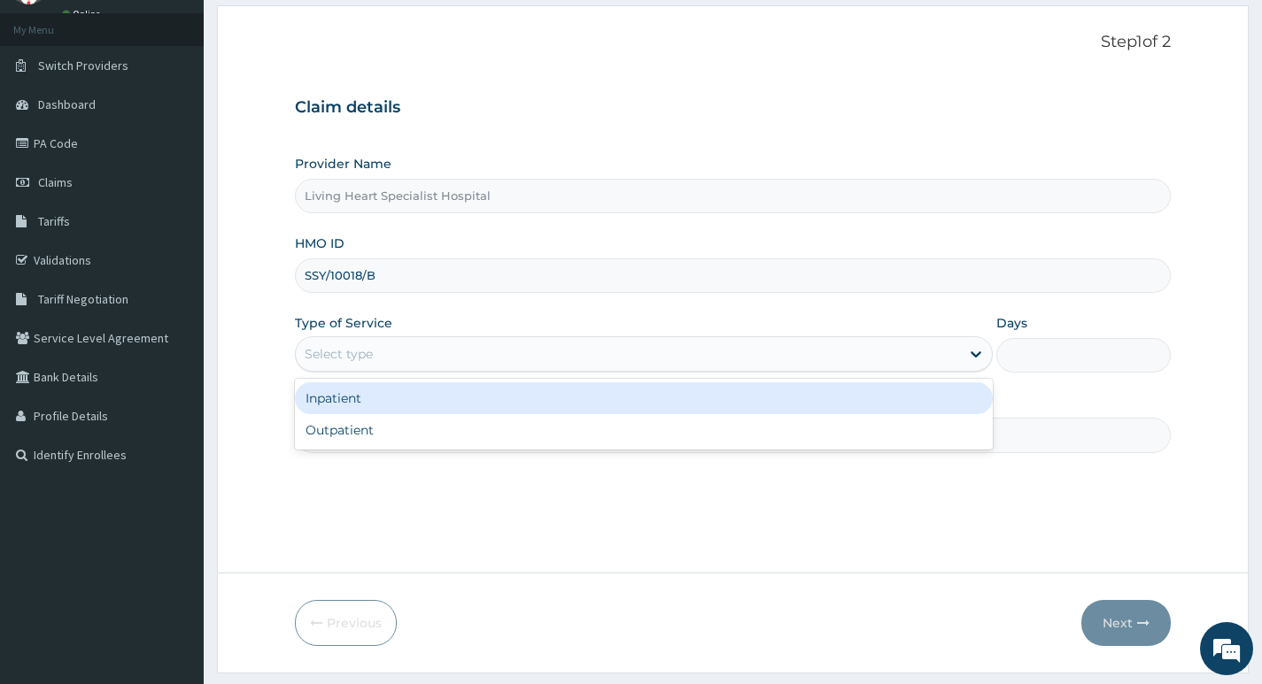
click at [910, 351] on div "Select type" at bounding box center [628, 354] width 664 height 28
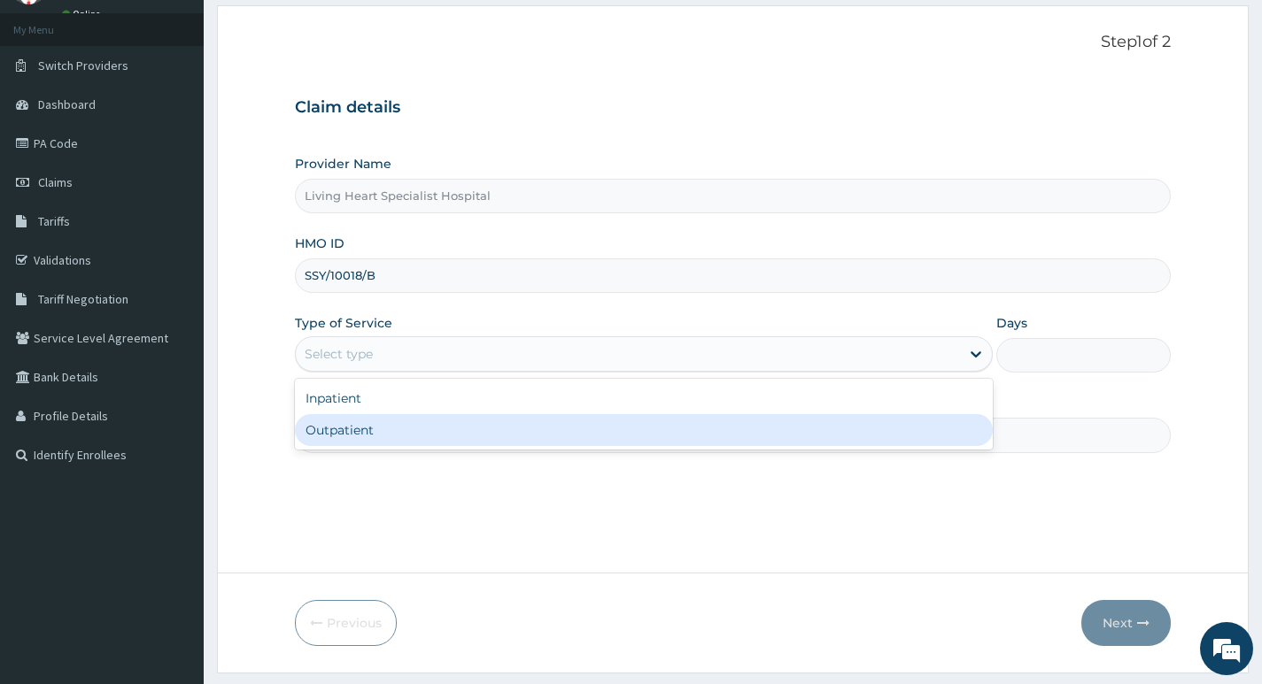
click at [860, 425] on div "Outpatient" at bounding box center [644, 430] width 698 height 32
type input "1"
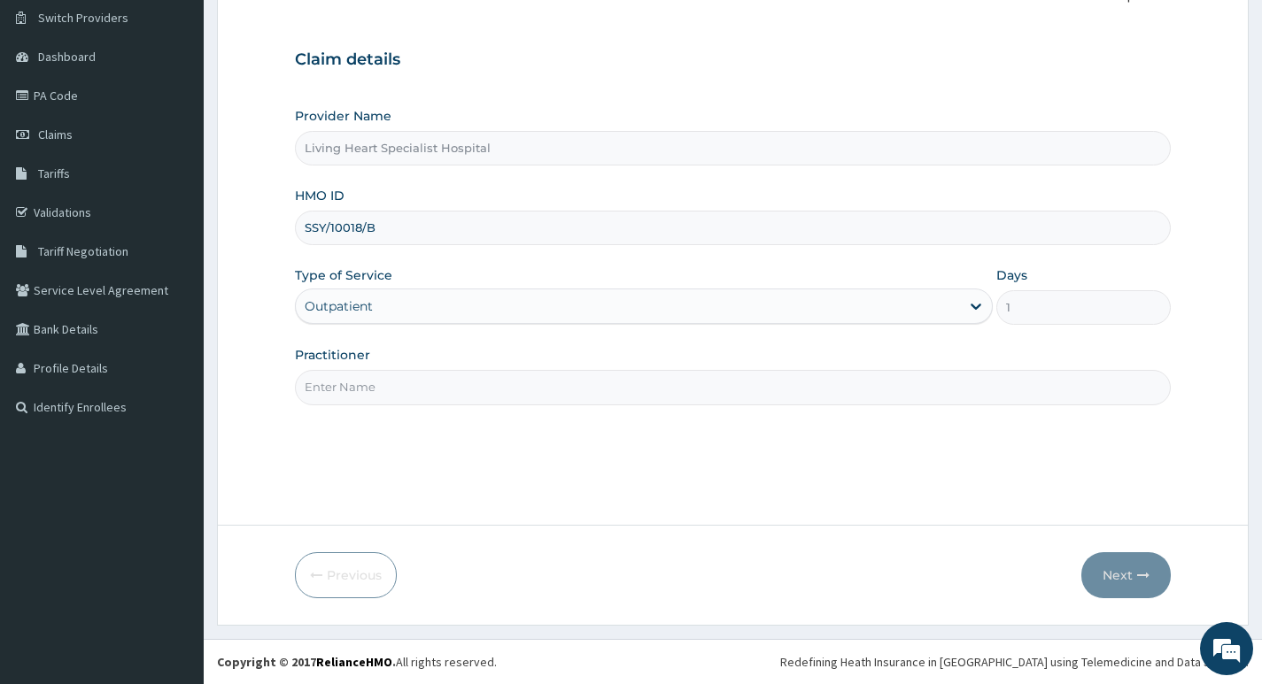
scroll to position [0, 0]
click at [1023, 390] on input "Practitioner" at bounding box center [733, 387] width 876 height 35
type input "DR. FAVOUR EZEM"
click at [1107, 577] on button "Next" at bounding box center [1125, 575] width 89 height 46
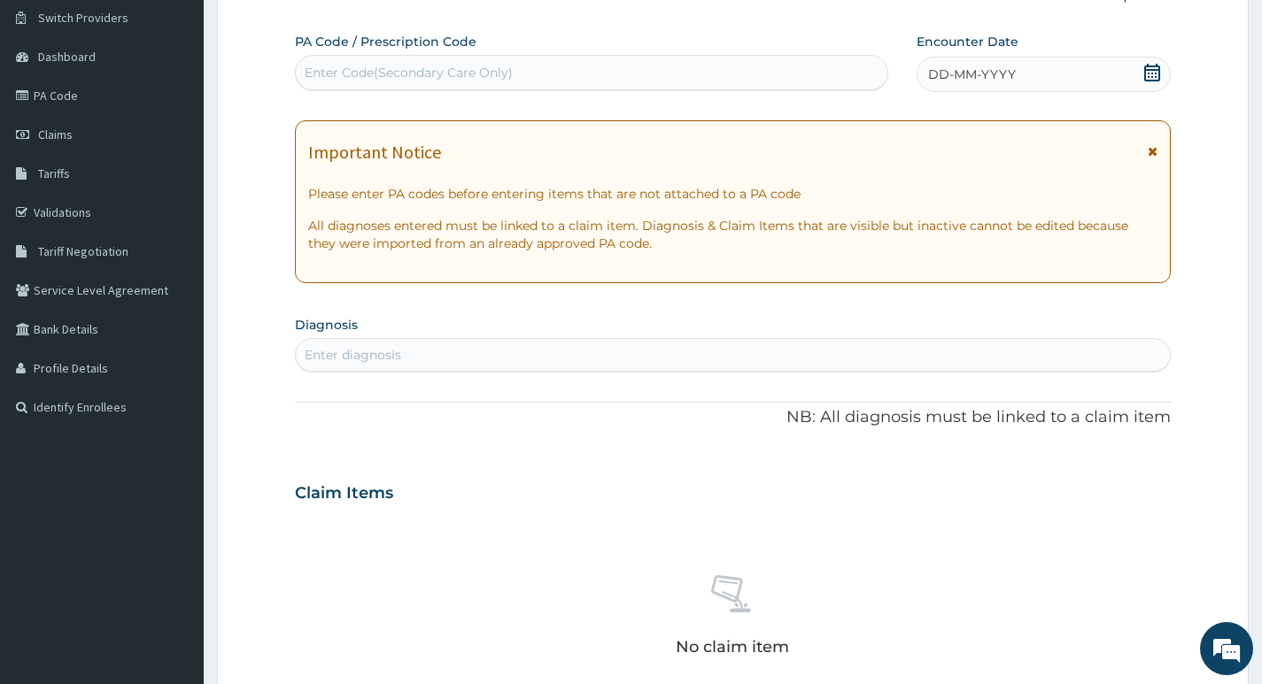
click at [586, 71] on div "Enter Code(Secondary Care Only)" at bounding box center [591, 72] width 591 height 28
type input "PA/1DD4E3"
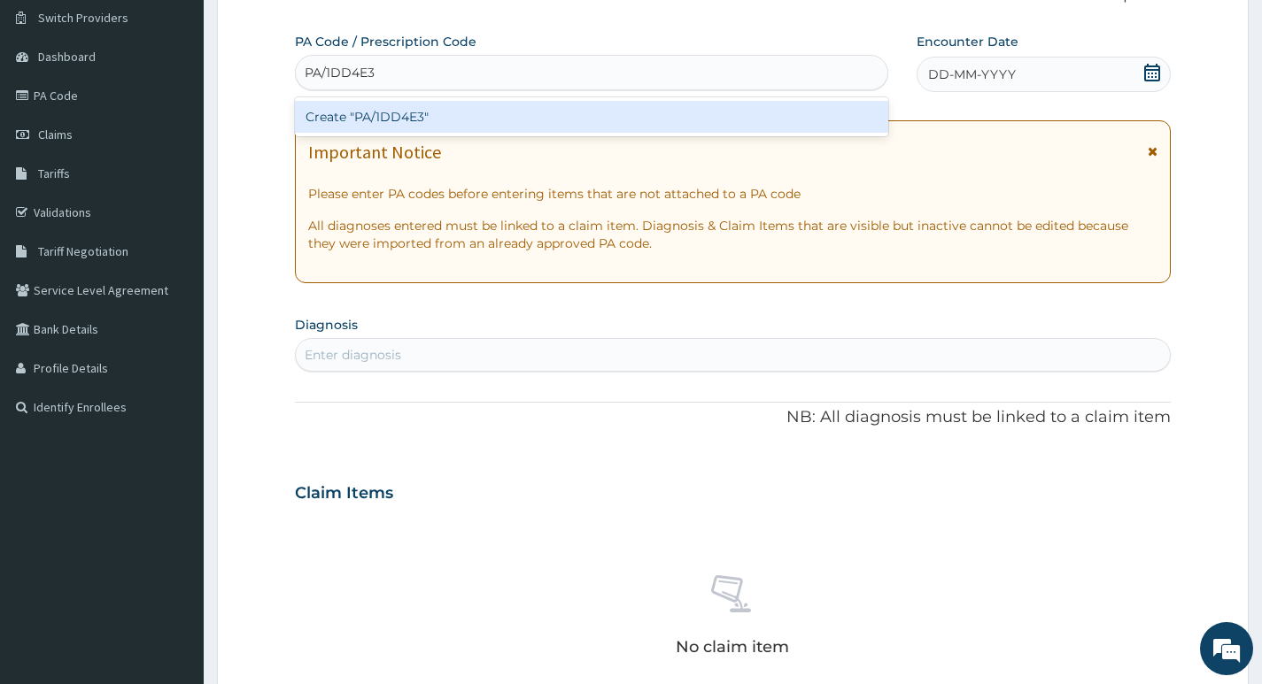
click at [552, 113] on div "Create "PA/1DD4E3"" at bounding box center [591, 117] width 593 height 32
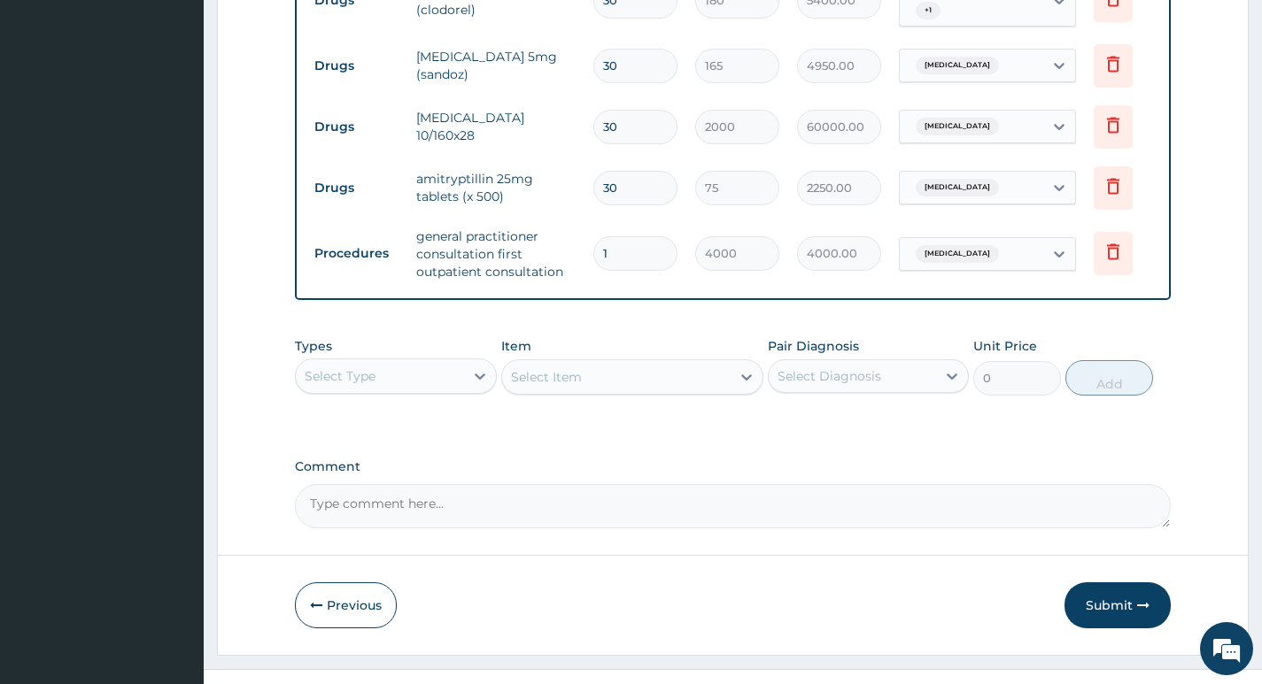
scroll to position [852, 0]
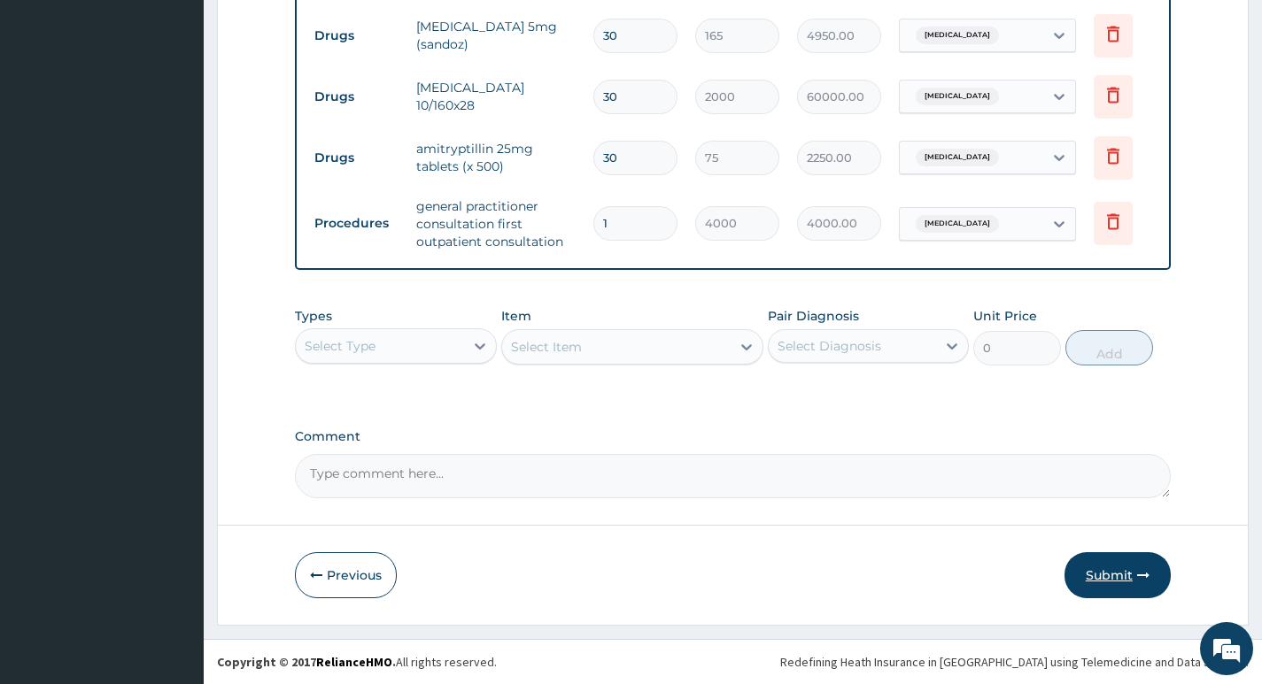
click at [1103, 573] on button "Submit" at bounding box center [1117, 575] width 106 height 46
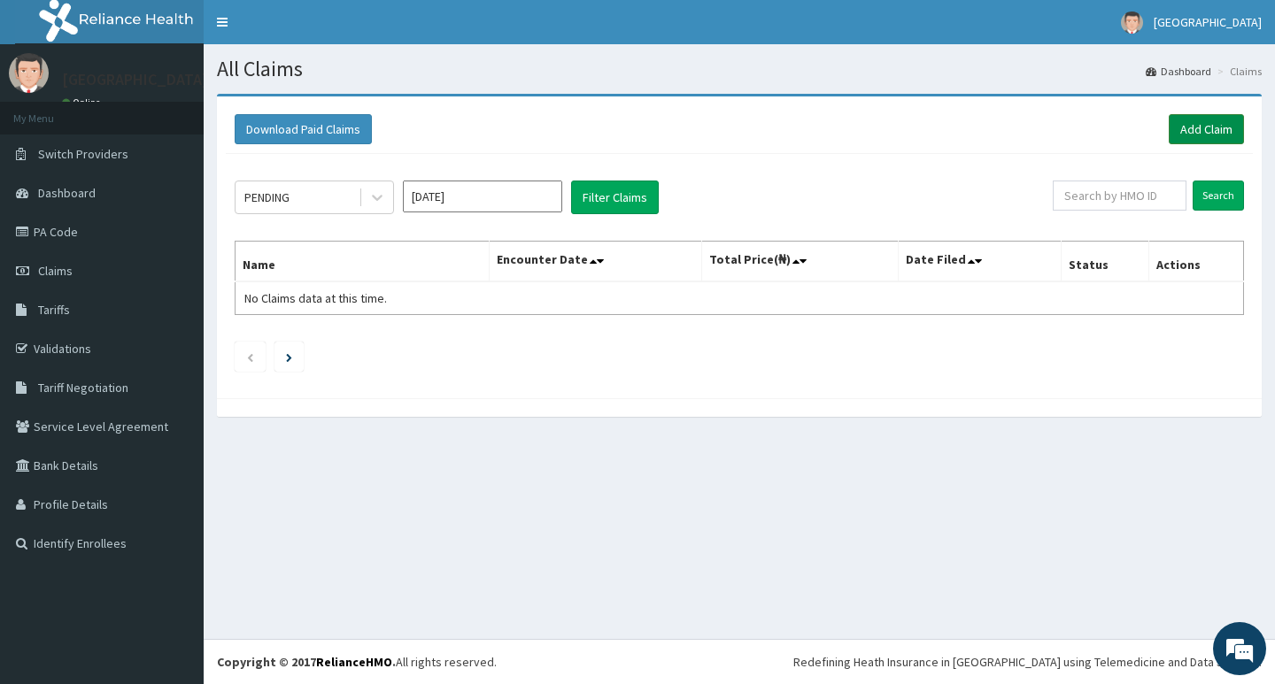
click at [1193, 133] on link "Add Claim" at bounding box center [1206, 129] width 75 height 30
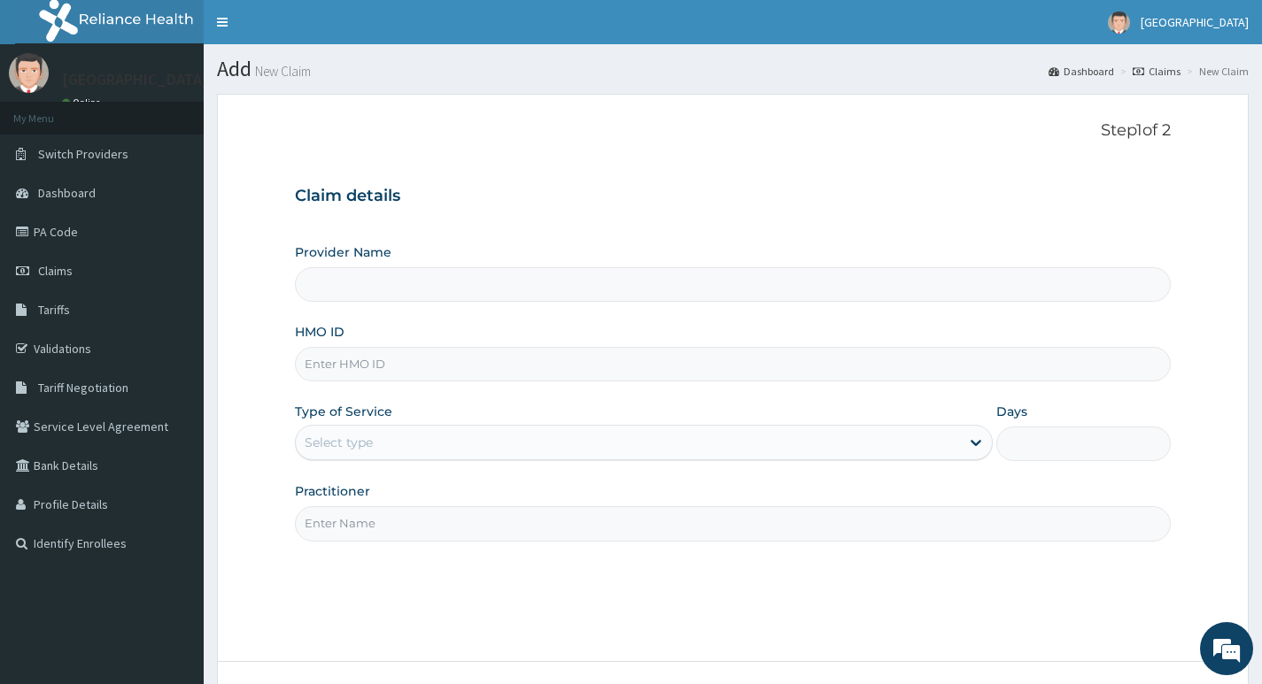
type input "Living Heart Specialist Hospital"
click at [489, 367] on input "HMO ID" at bounding box center [733, 364] width 876 height 35
paste input "OLAJUYIGBE [PERSON_NAME]"
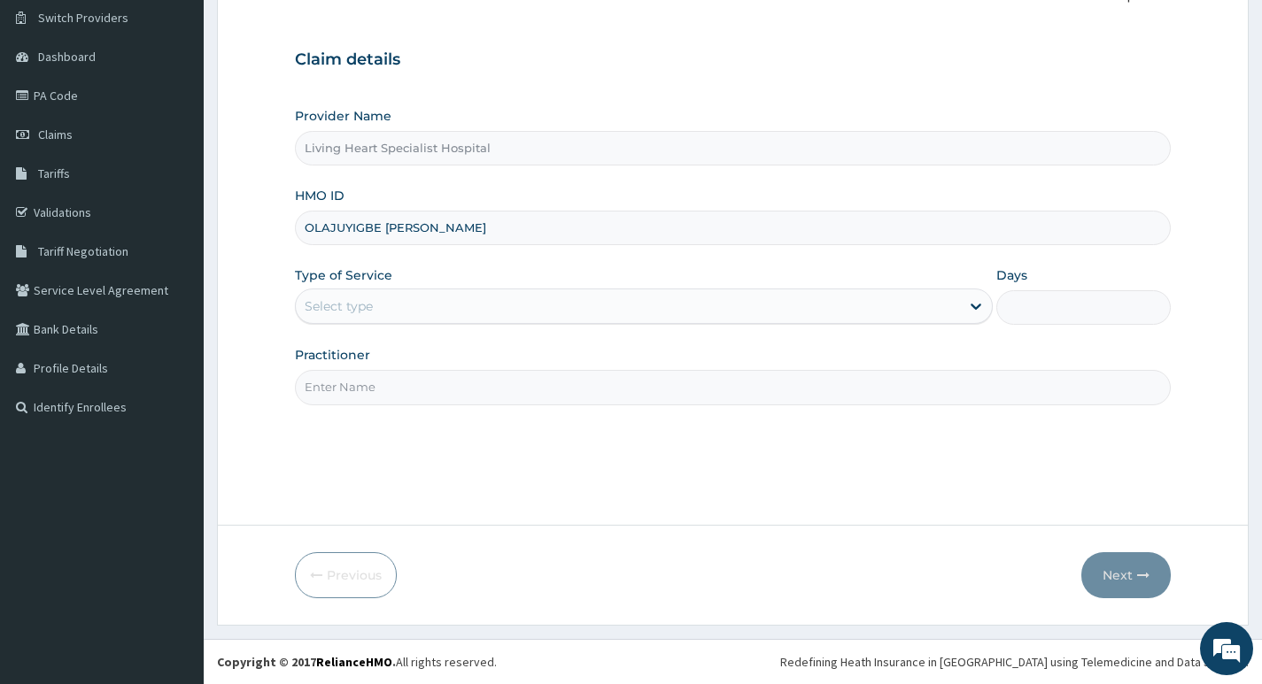
type input "OLAJUYIGBE [PERSON_NAME]"
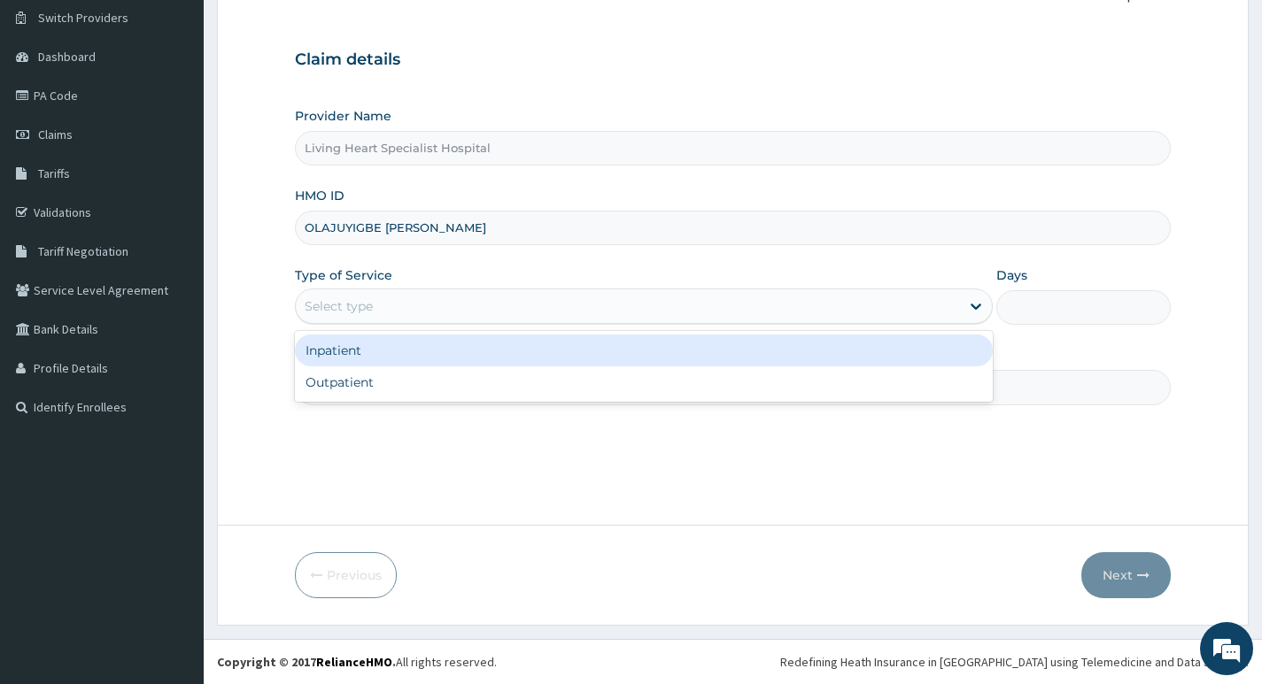
click at [911, 310] on div "Select type" at bounding box center [628, 306] width 664 height 28
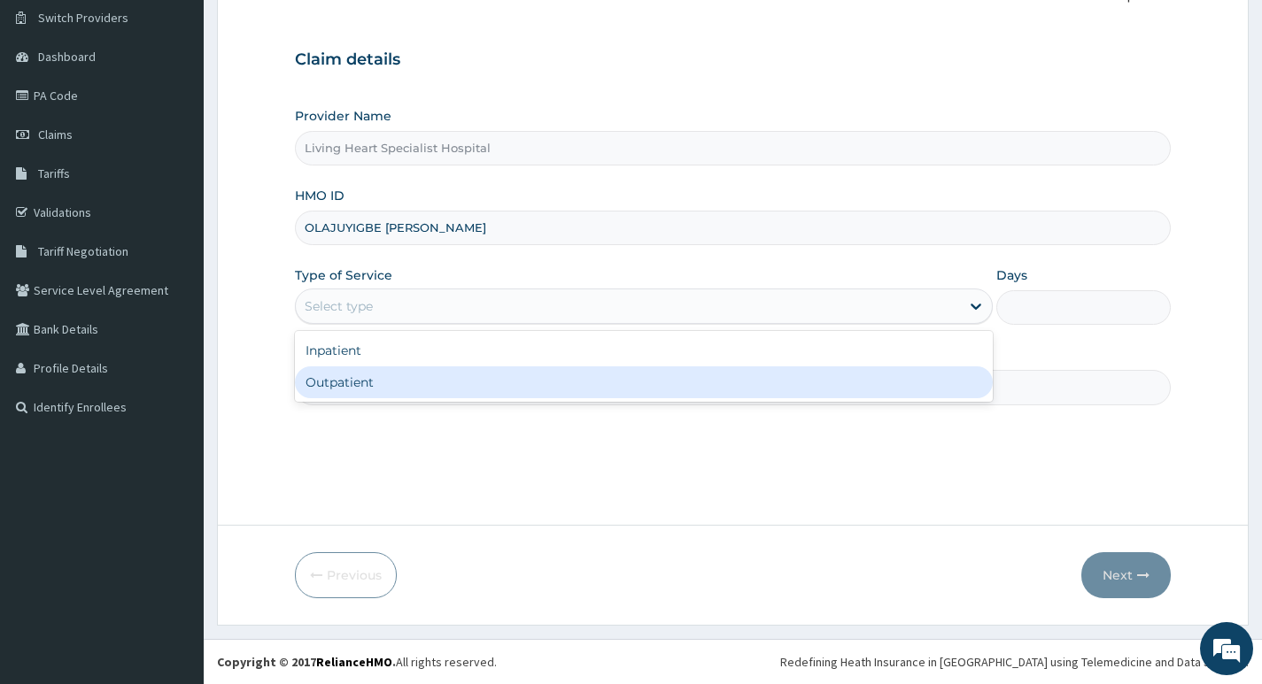
click at [841, 383] on div "Outpatient" at bounding box center [644, 383] width 698 height 32
type input "1"
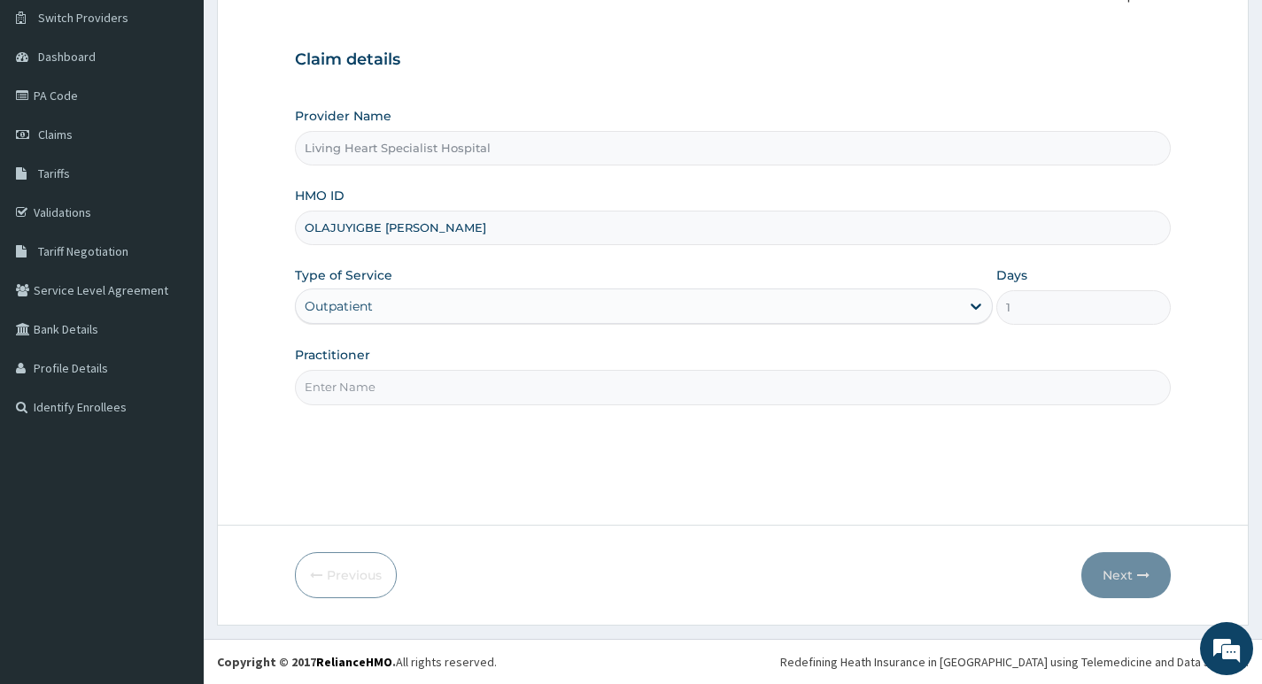
click at [821, 385] on input "Practitioner" at bounding box center [733, 387] width 876 height 35
type input "DR. FAVOUR EZEM"
click at [1107, 572] on button "Next" at bounding box center [1125, 575] width 89 height 46
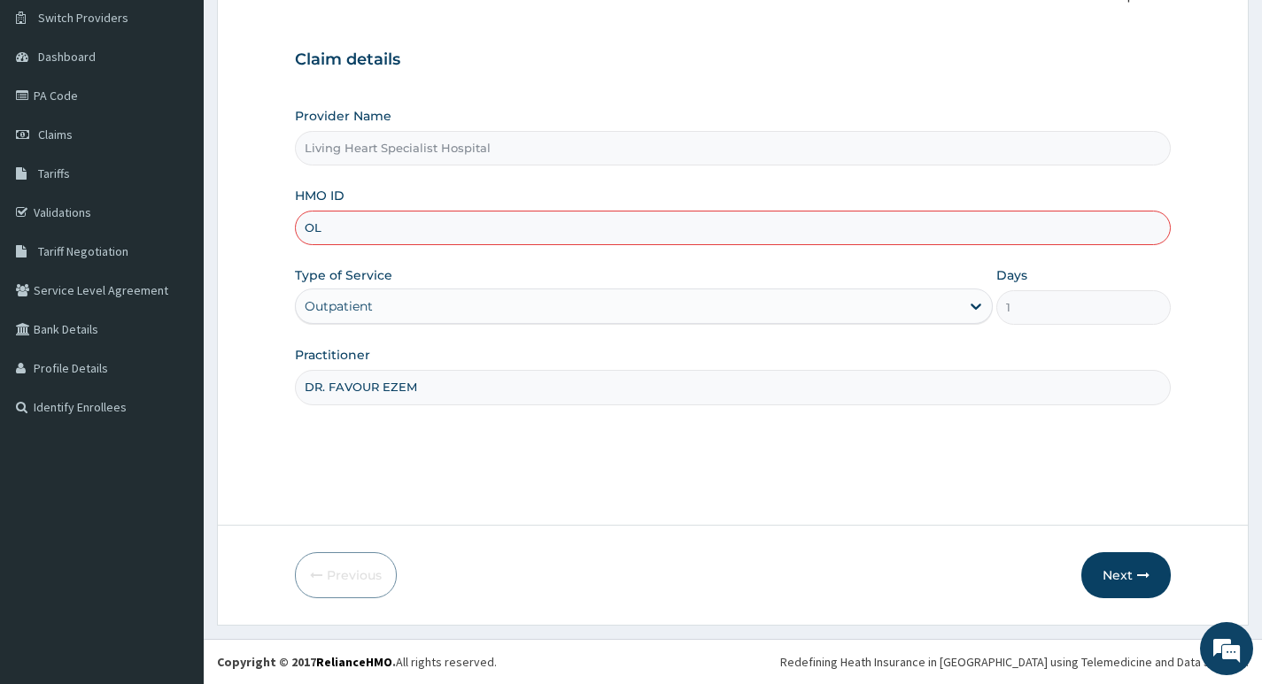
type input "O"
paste input "ANL/10009/A"
type input "ANL/10009/A"
click at [1119, 575] on button "Next" at bounding box center [1125, 575] width 89 height 46
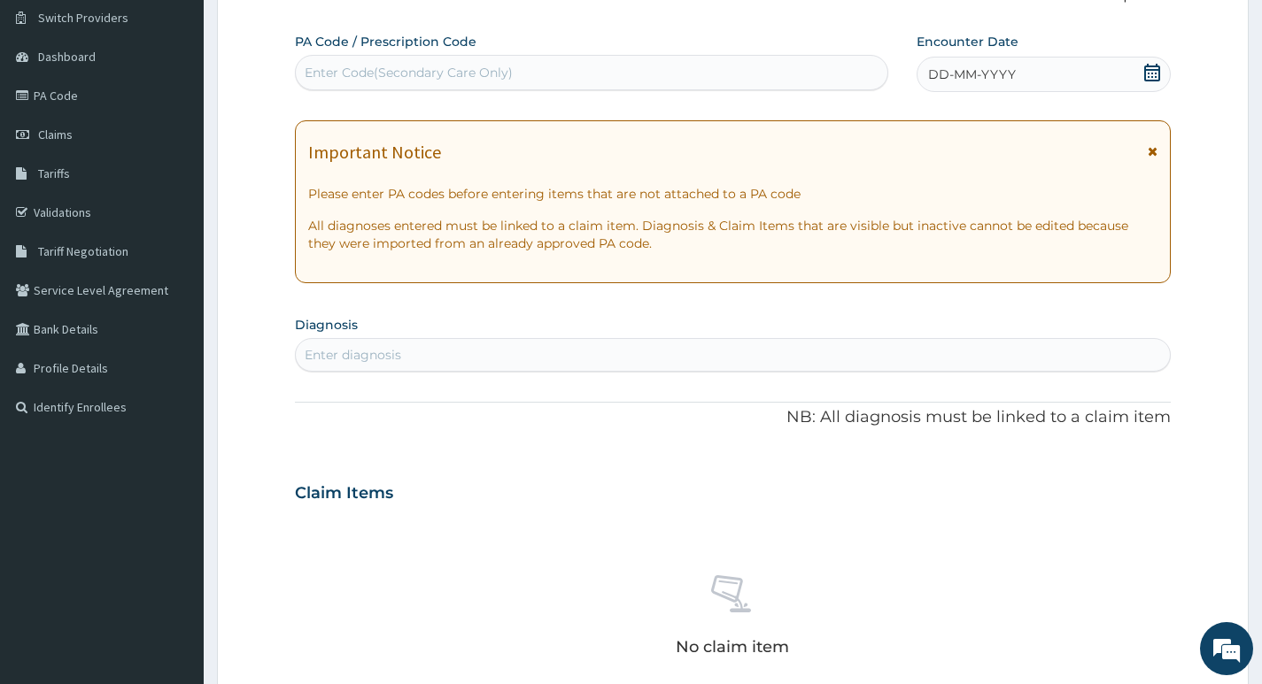
click at [593, 66] on div "Enter Code(Secondary Care Only)" at bounding box center [591, 72] width 591 height 28
type input "PA/343307"
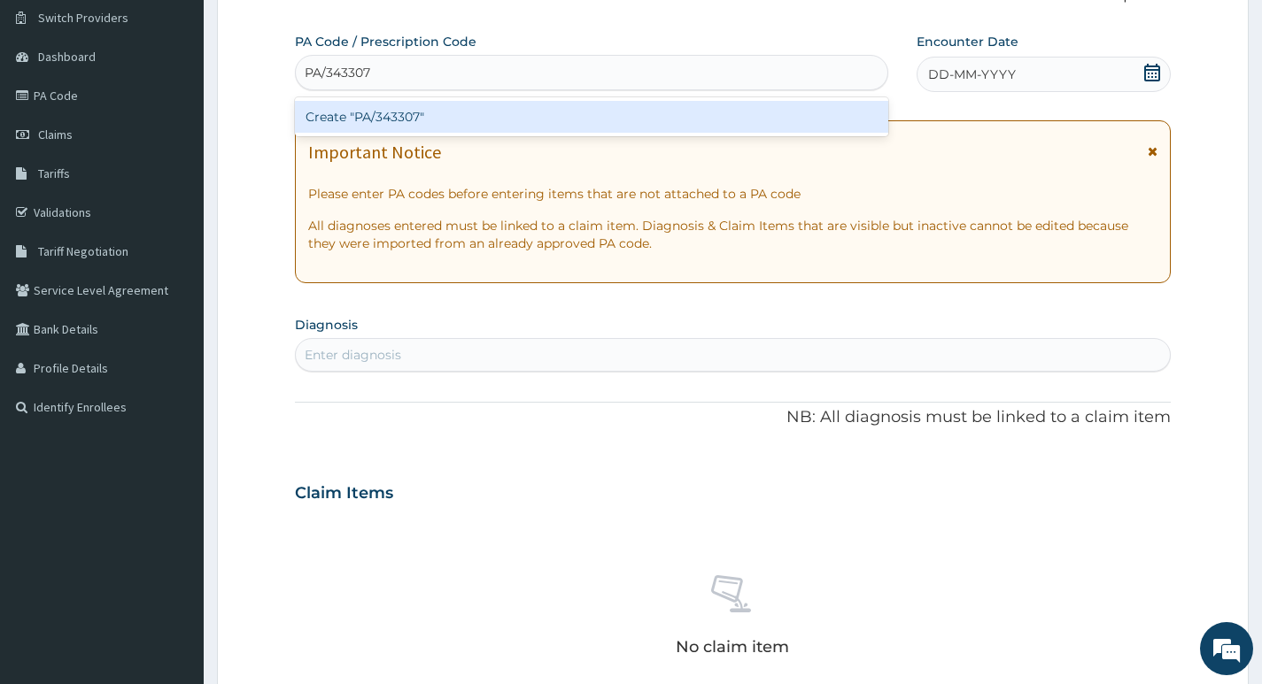
click at [510, 116] on div "Create "PA/343307"" at bounding box center [591, 117] width 593 height 32
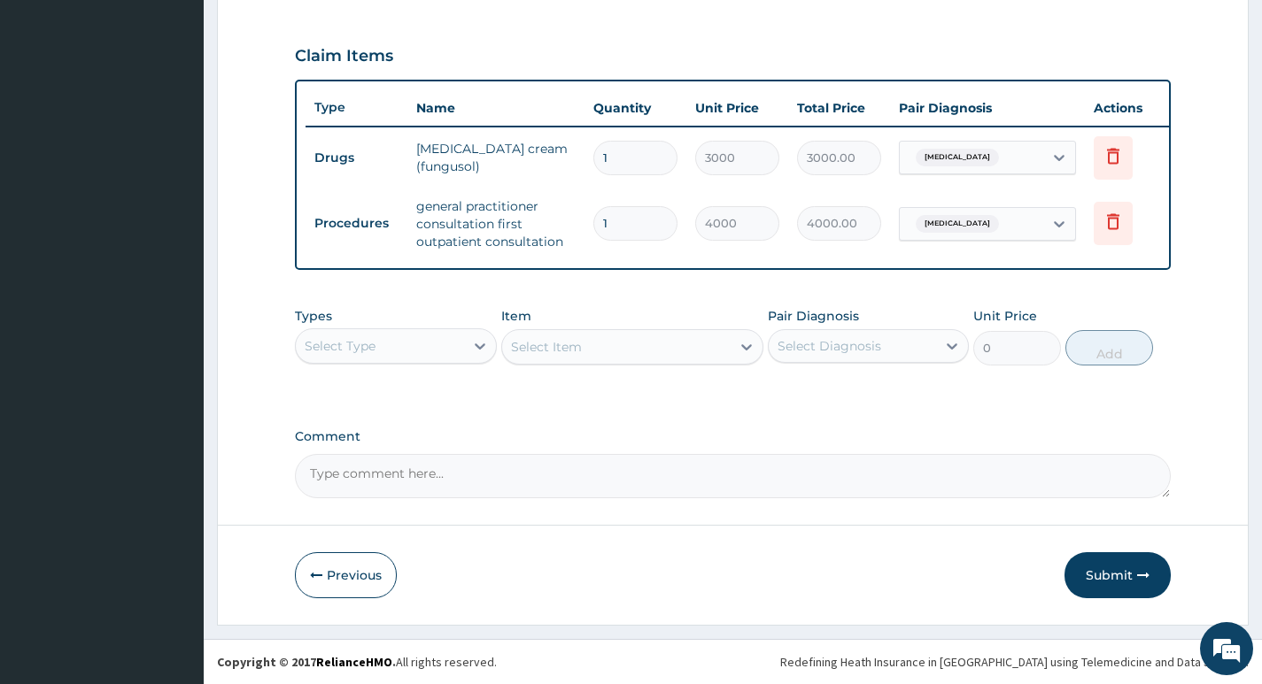
scroll to position [592, 0]
click at [1108, 577] on button "Submit" at bounding box center [1117, 575] width 106 height 46
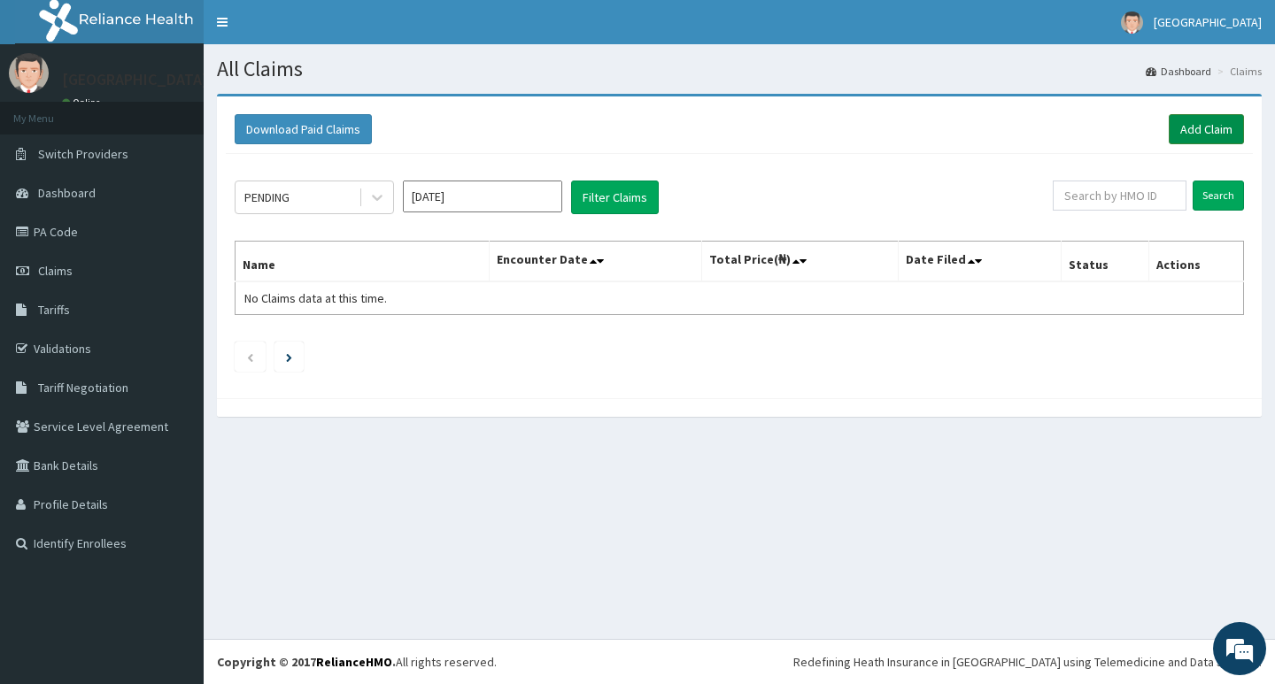
click at [1190, 124] on link "Add Claim" at bounding box center [1206, 129] width 75 height 30
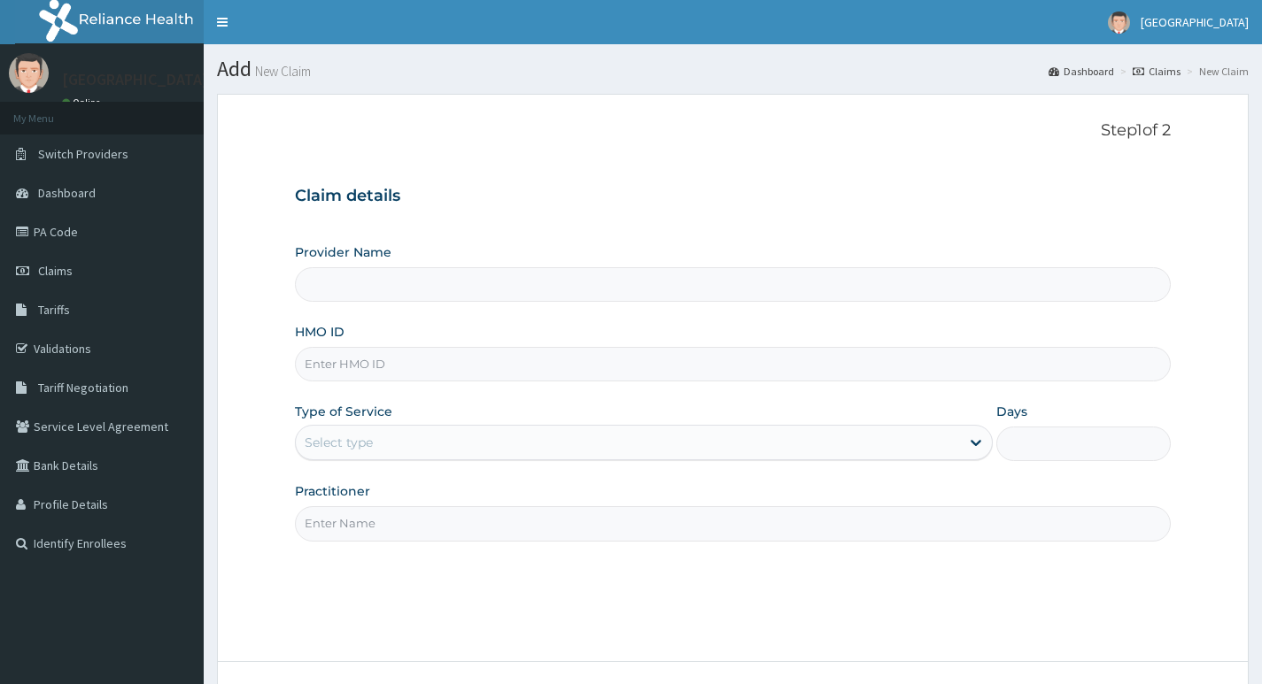
click at [619, 214] on div "Claim details Provider Name HMO ID Type of Service Select type Days Practitioner" at bounding box center [733, 355] width 876 height 372
type input "Living Heart Specialist Hospital"
click at [555, 359] on input "HMO ID" at bounding box center [733, 364] width 876 height 35
paste input "ESK/10007/B"
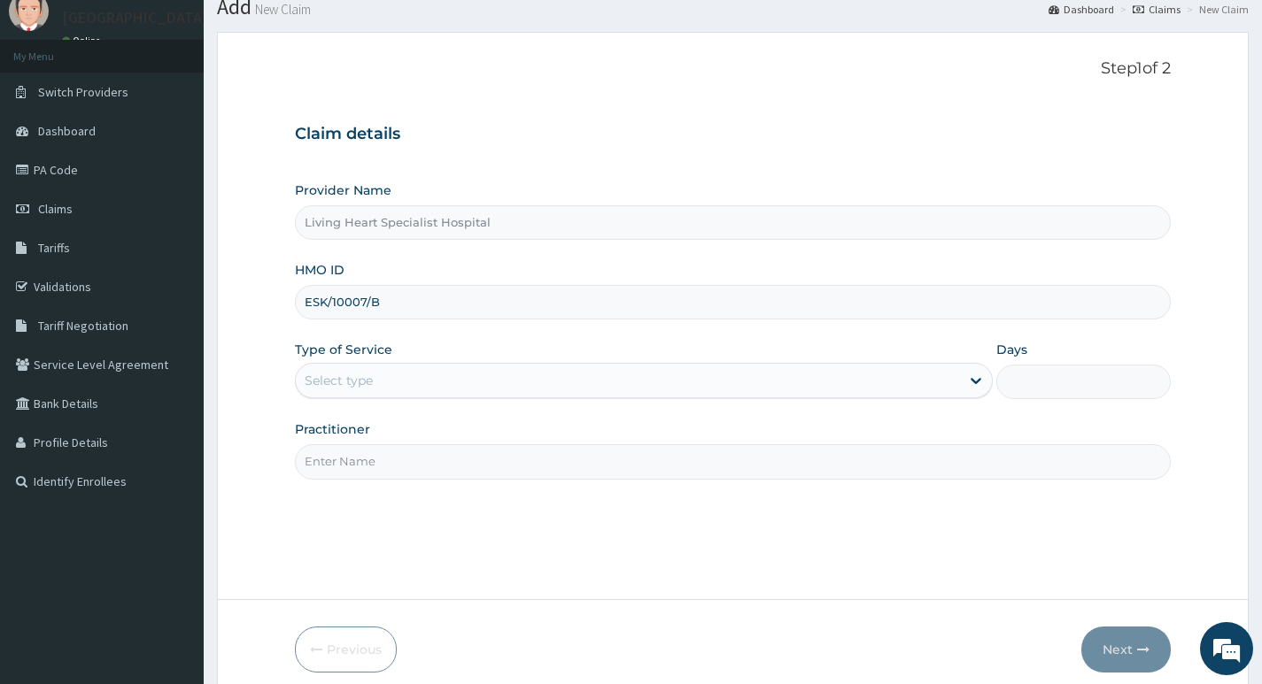
scroll to position [136, 0]
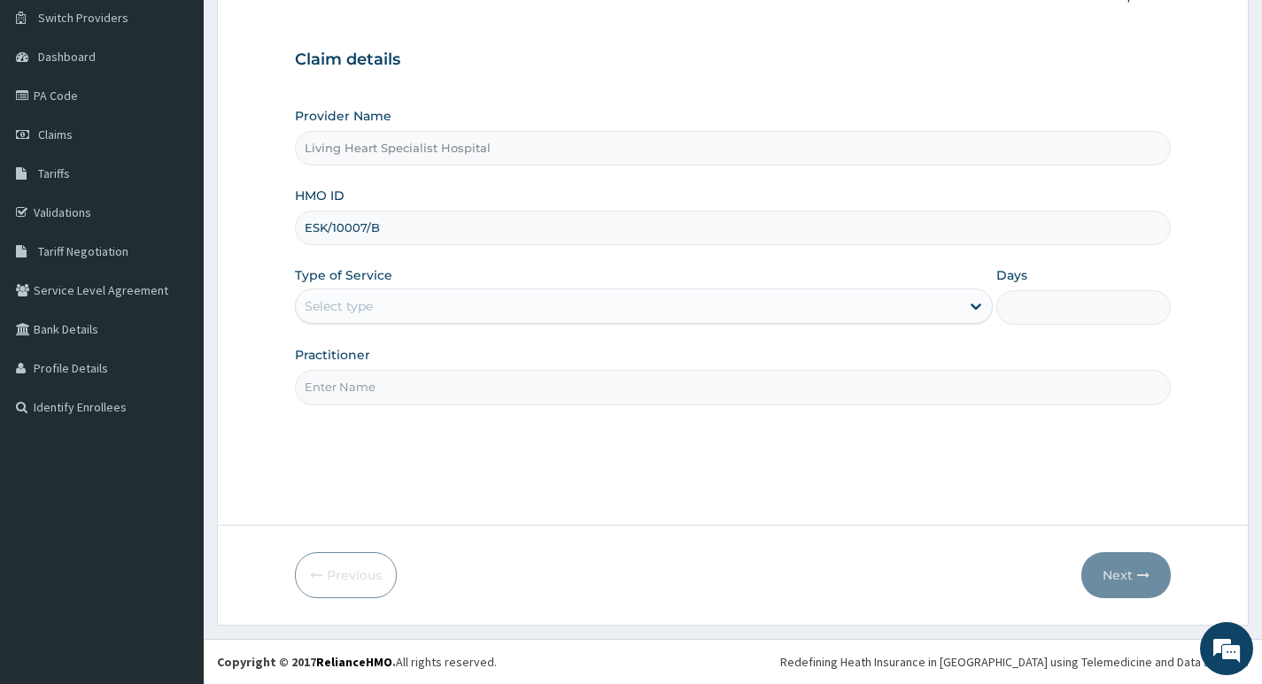
type input "ESK/10007/B"
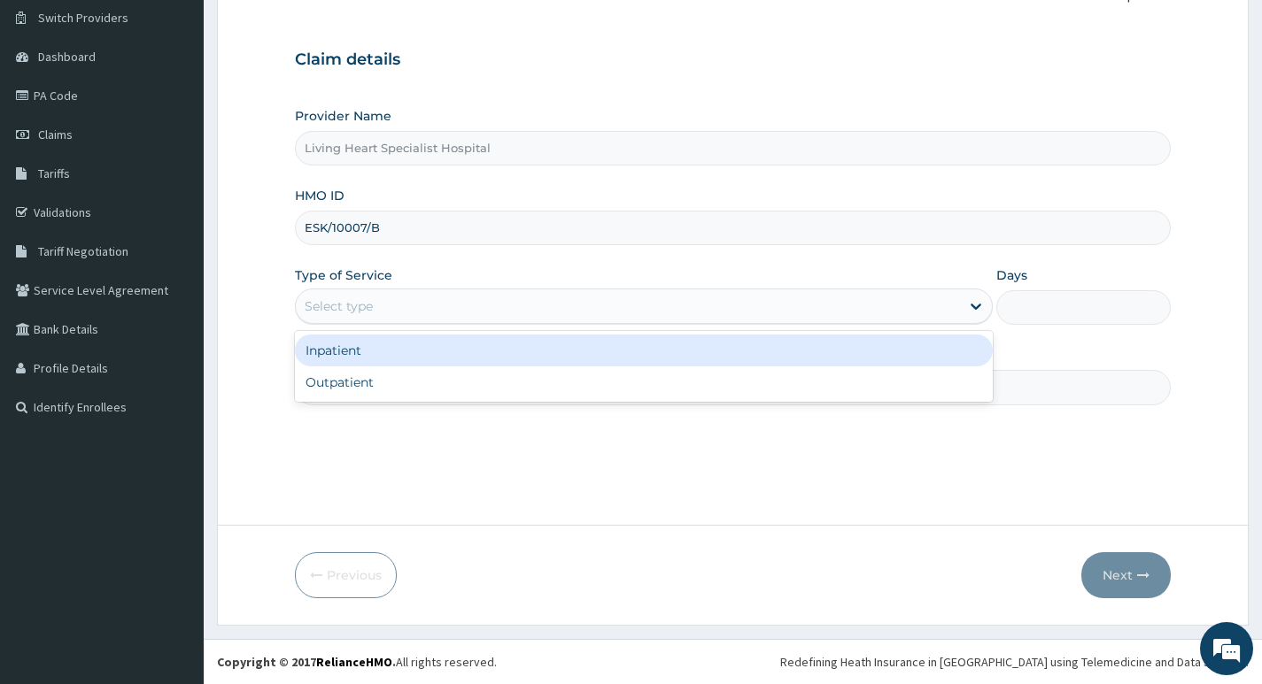
click at [915, 310] on div "Select type" at bounding box center [628, 306] width 664 height 28
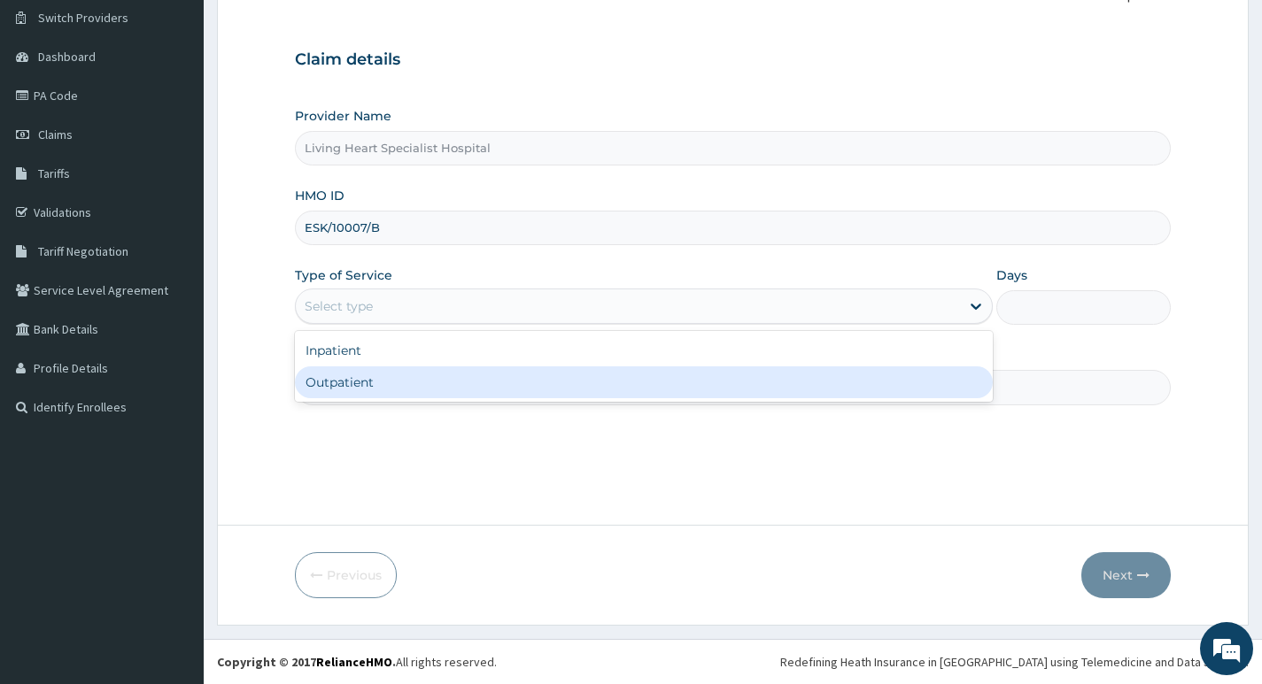
click at [776, 382] on div "Outpatient" at bounding box center [644, 383] width 698 height 32
type input "1"
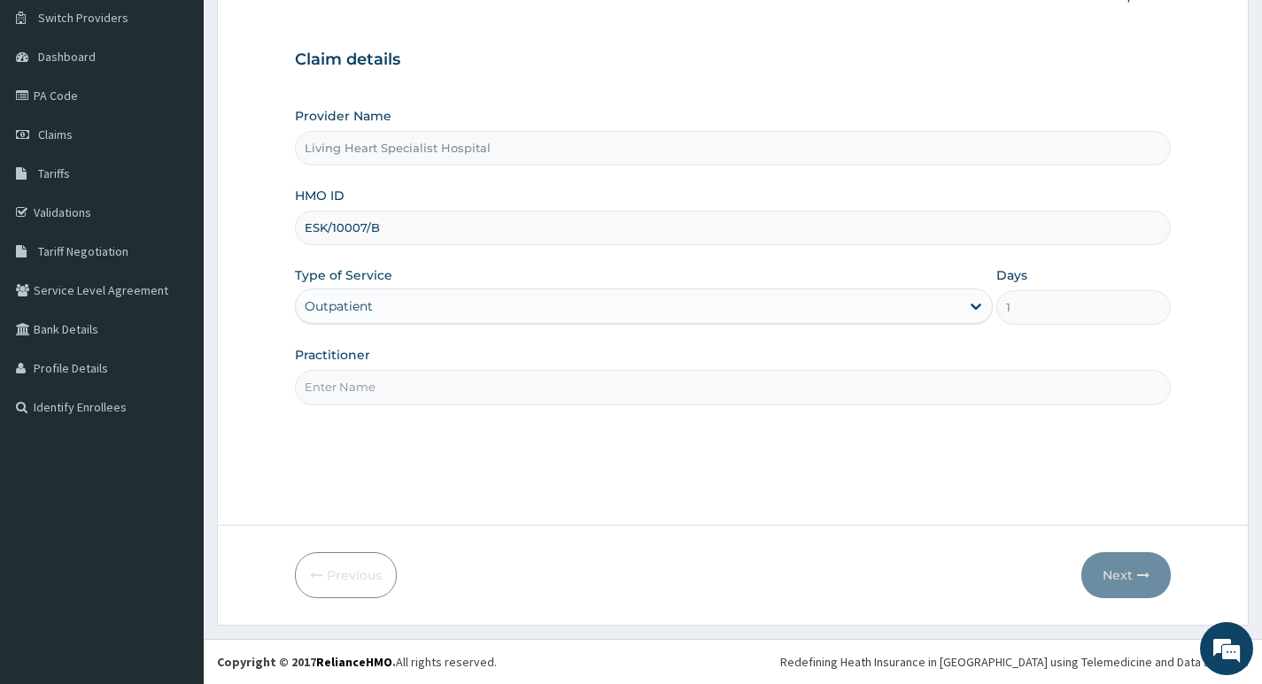
scroll to position [0, 0]
click at [893, 391] on input "Practitioner" at bounding box center [733, 387] width 876 height 35
type input "DR. [GEOGRAPHIC_DATA]"
click at [1099, 574] on button "Next" at bounding box center [1125, 575] width 89 height 46
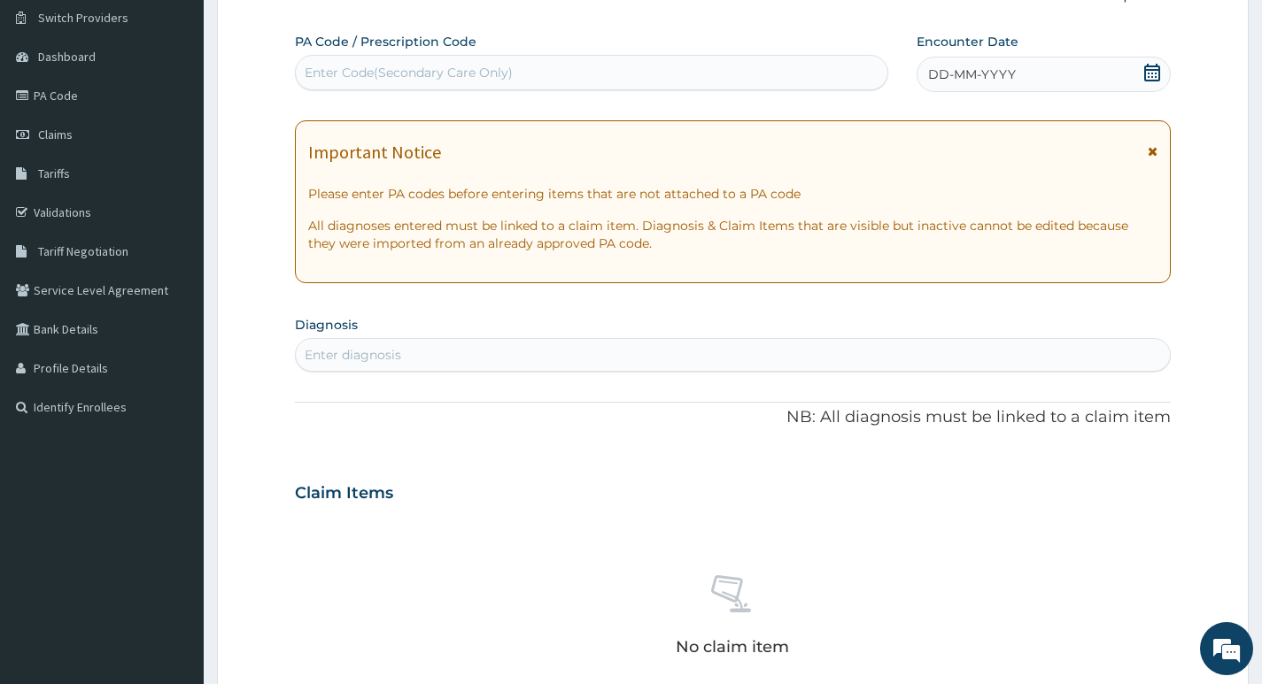
click at [606, 64] on div "Enter Code(Secondary Care Only)" at bounding box center [591, 72] width 591 height 28
type input "PA/D53D3C"
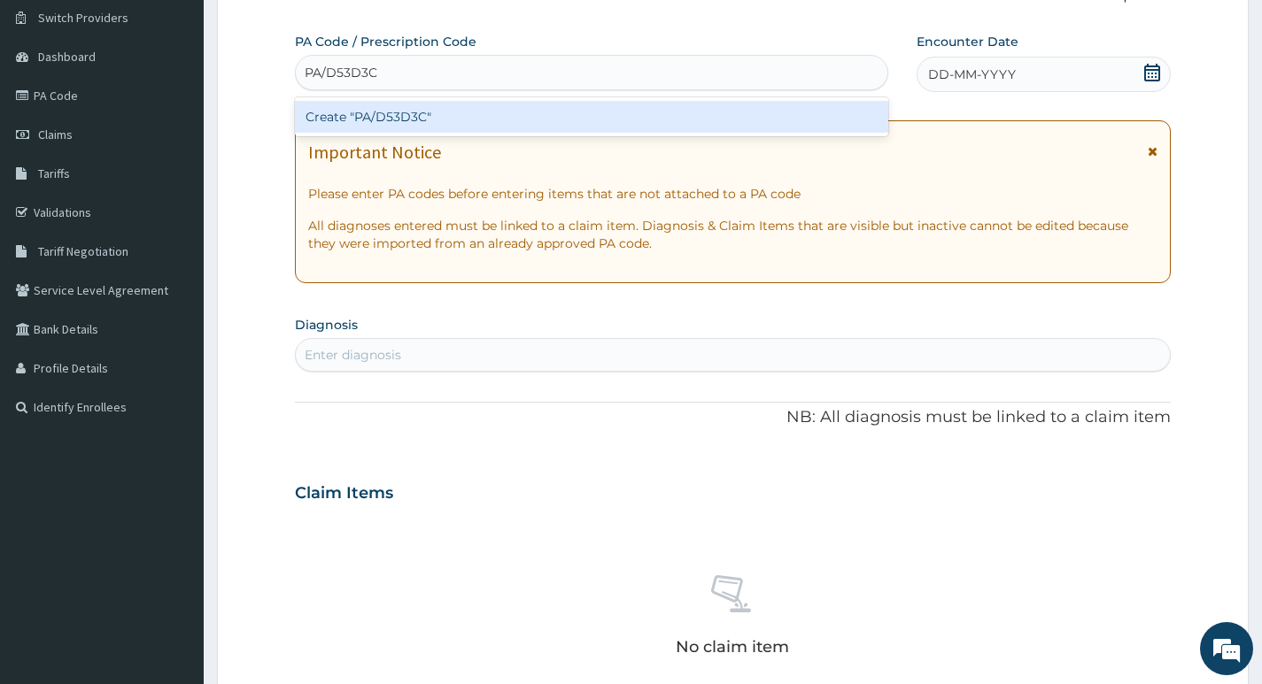
click at [565, 114] on div "Create "PA/D53D3C"" at bounding box center [591, 117] width 593 height 32
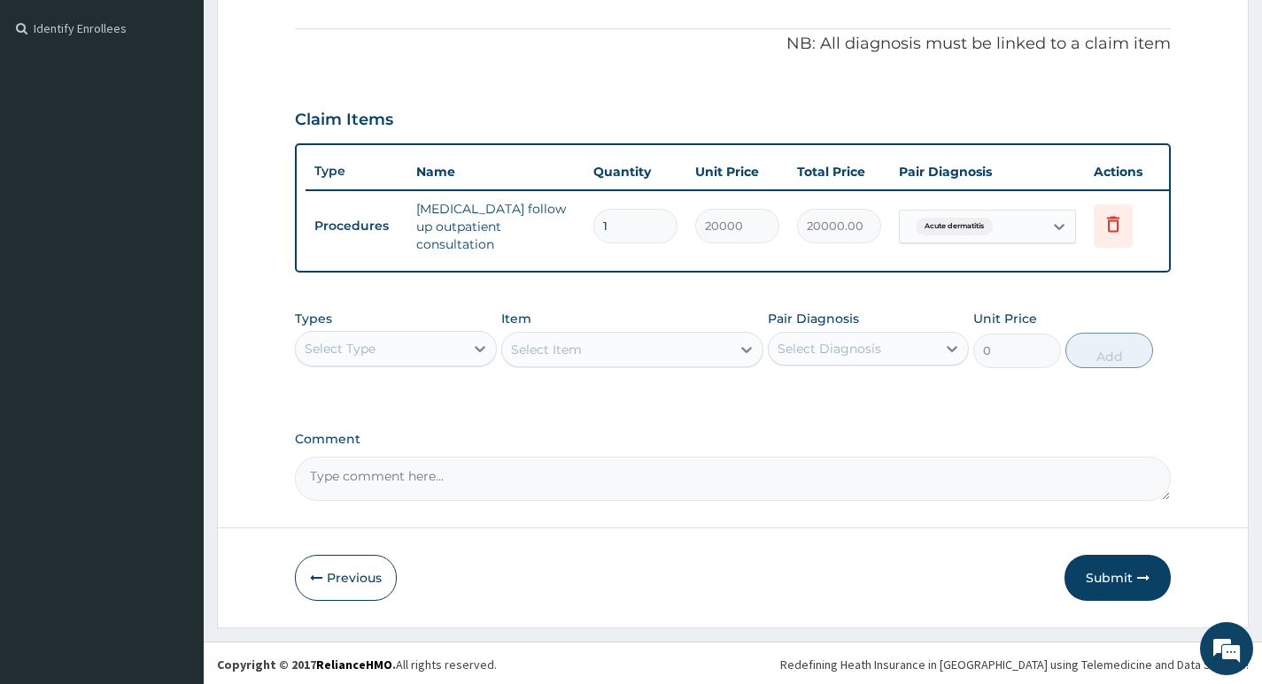
scroll to position [521, 0]
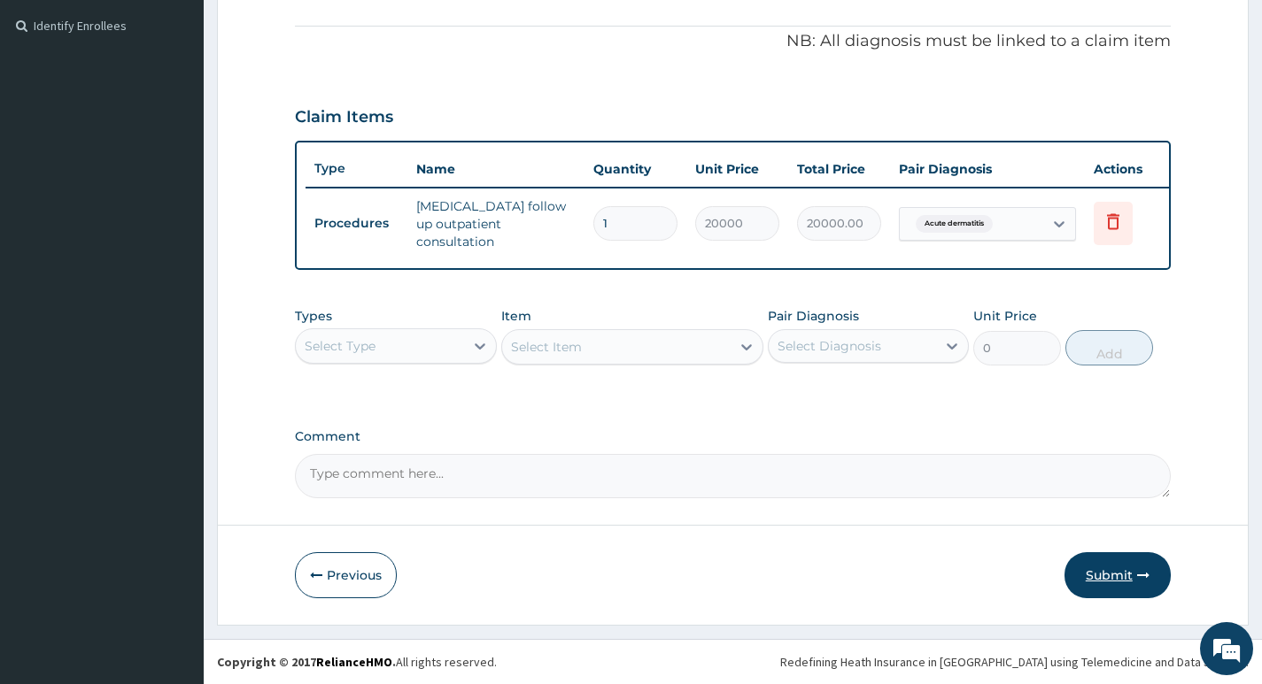
click at [1107, 574] on button "Submit" at bounding box center [1117, 575] width 106 height 46
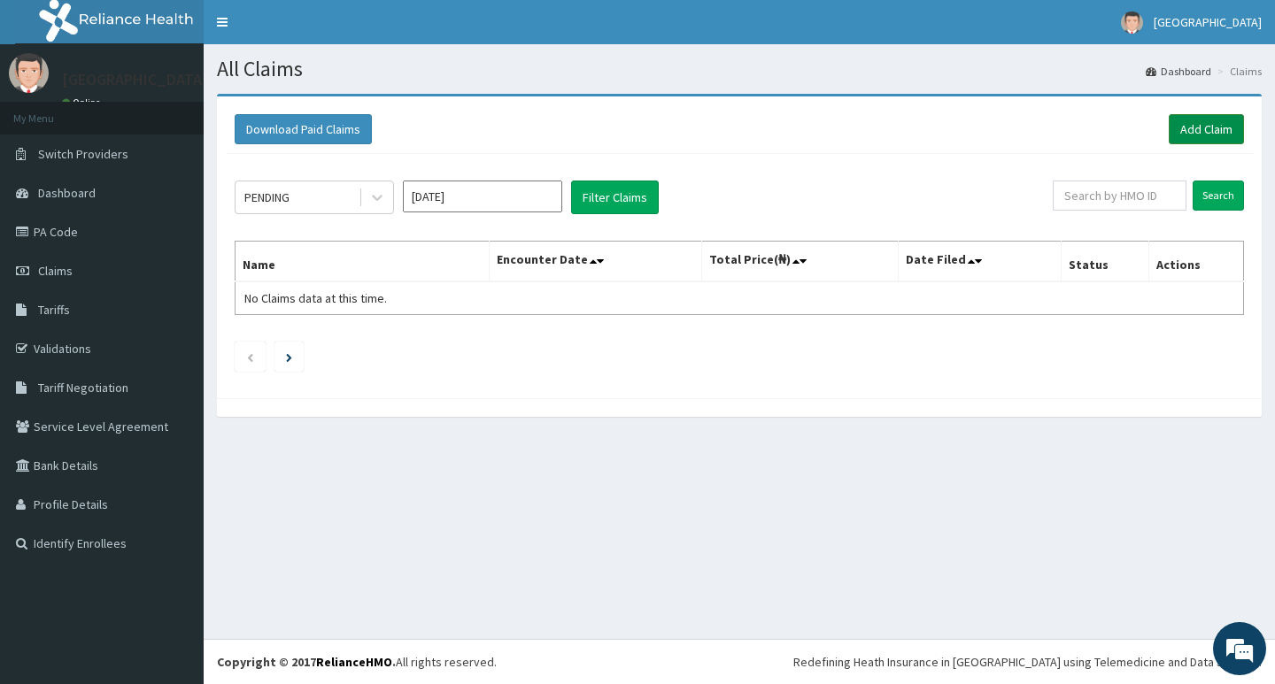
click at [1205, 130] on link "Add Claim" at bounding box center [1206, 129] width 75 height 30
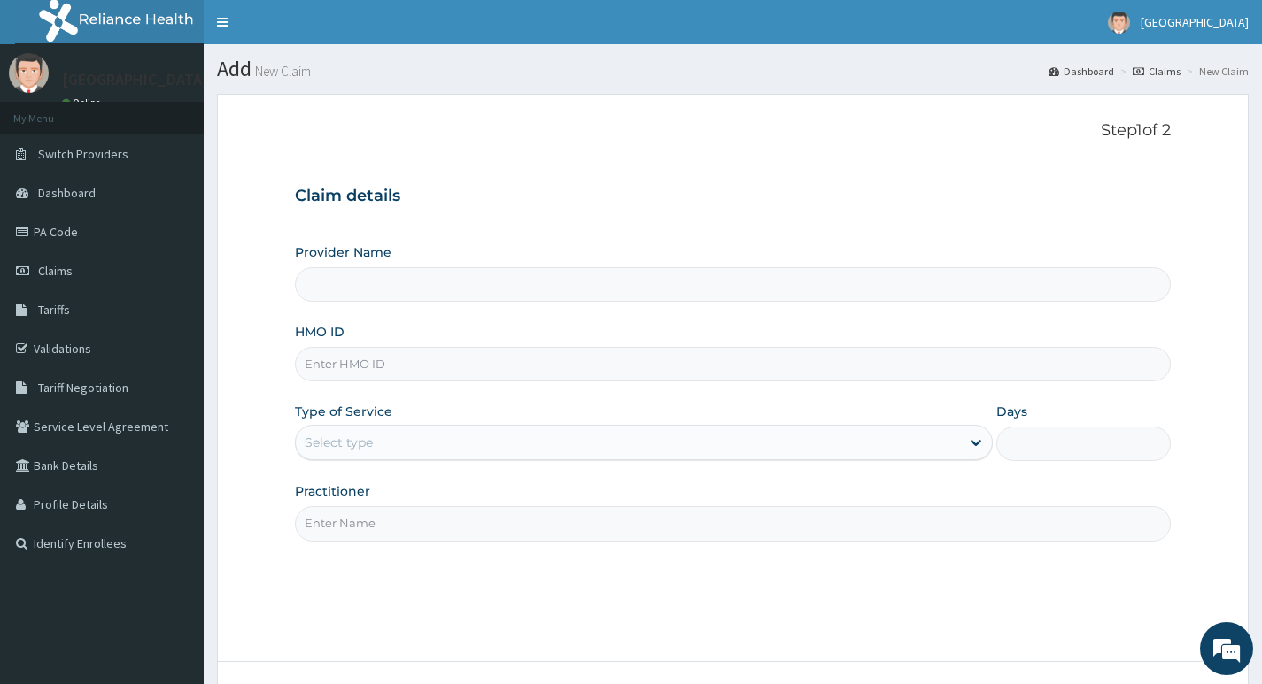
type input "Living Heart Specialist Hospital"
click at [529, 358] on input "HMO ID" at bounding box center [733, 364] width 876 height 35
paste input "AQC/10011/A"
type input "AQC/10011/A"
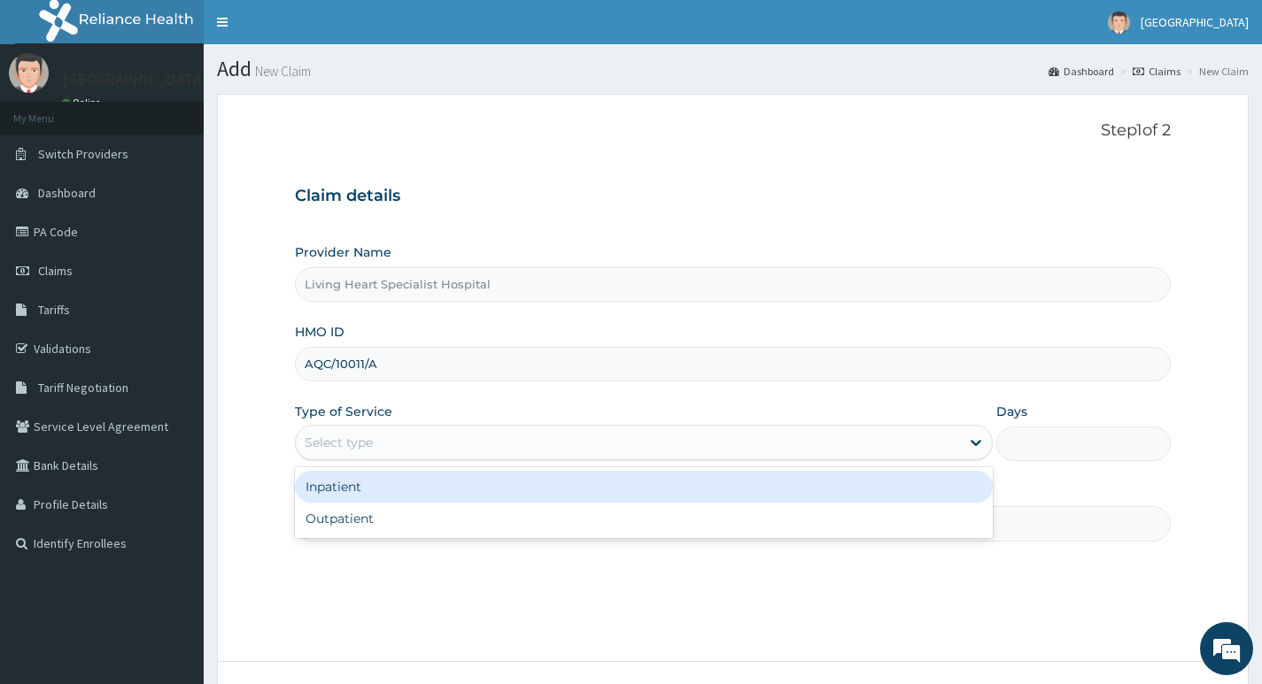
click at [791, 451] on div "Select type" at bounding box center [628, 442] width 664 height 28
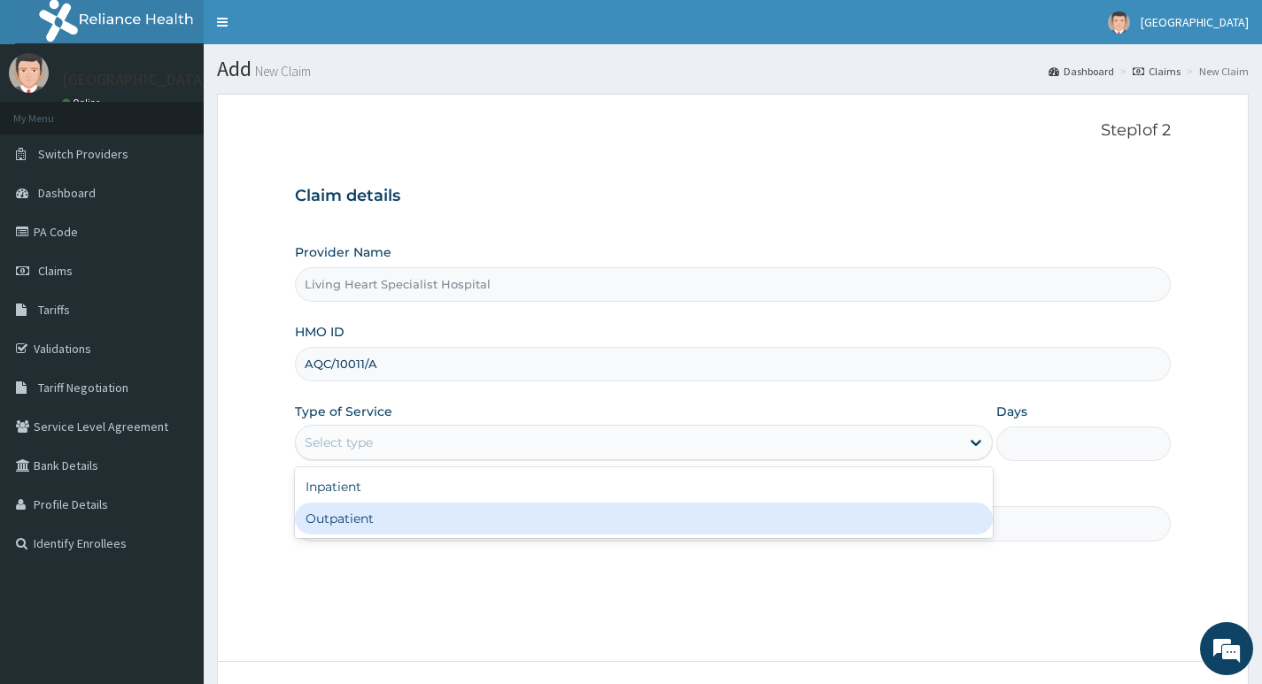
click at [725, 513] on div "Outpatient" at bounding box center [644, 519] width 698 height 32
type input "1"
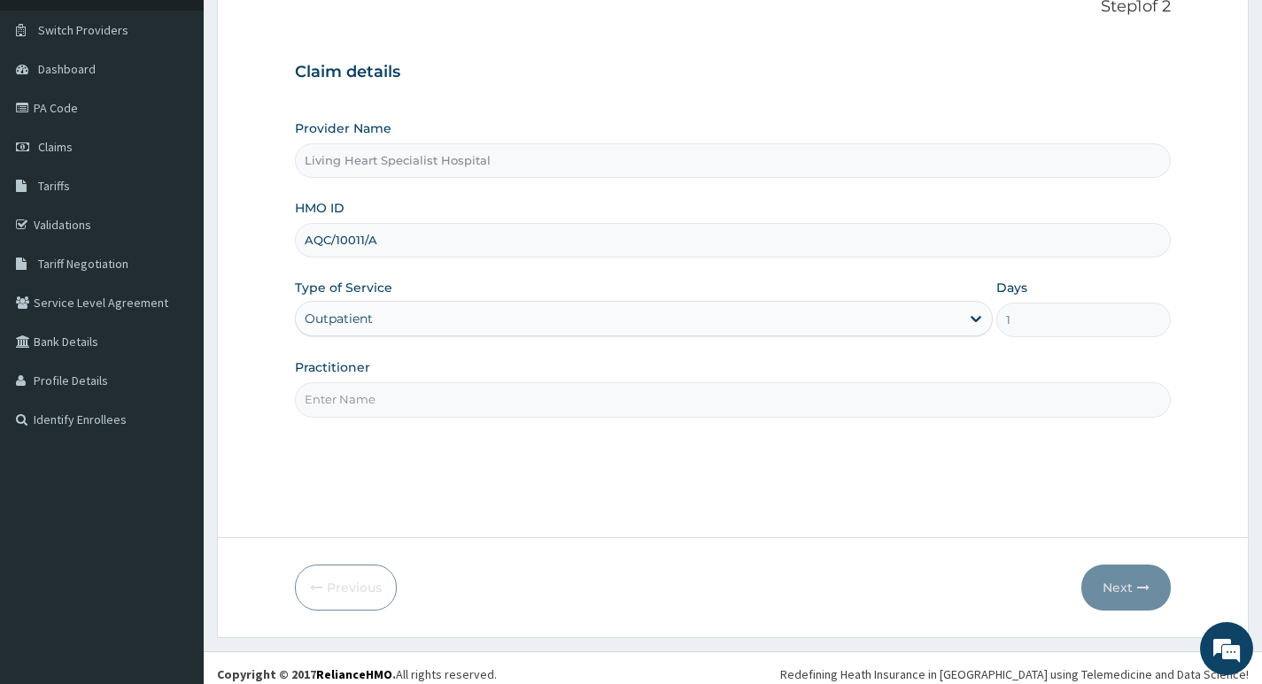
scroll to position [136, 0]
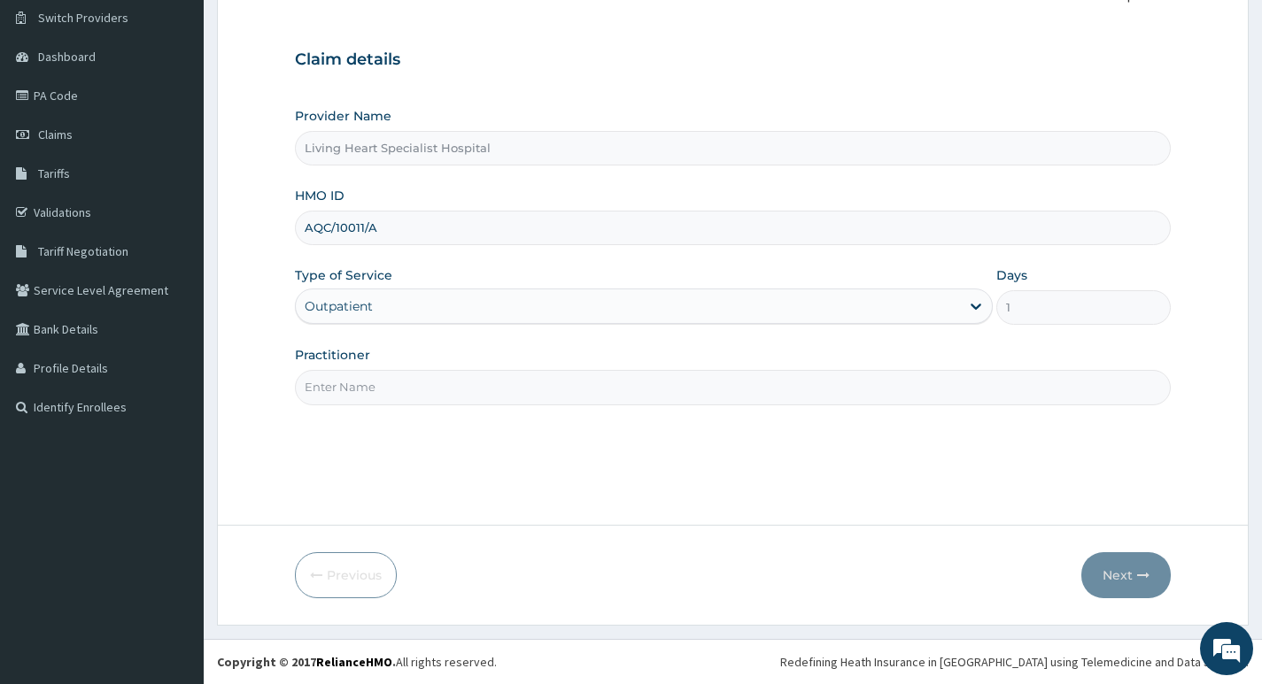
click at [958, 388] on input "Practitioner" at bounding box center [733, 387] width 876 height 35
click at [463, 381] on input "Practitioner" at bounding box center [733, 387] width 876 height 35
type input "DR. EZEANYECHE"
click at [1123, 574] on button "Next" at bounding box center [1125, 575] width 89 height 46
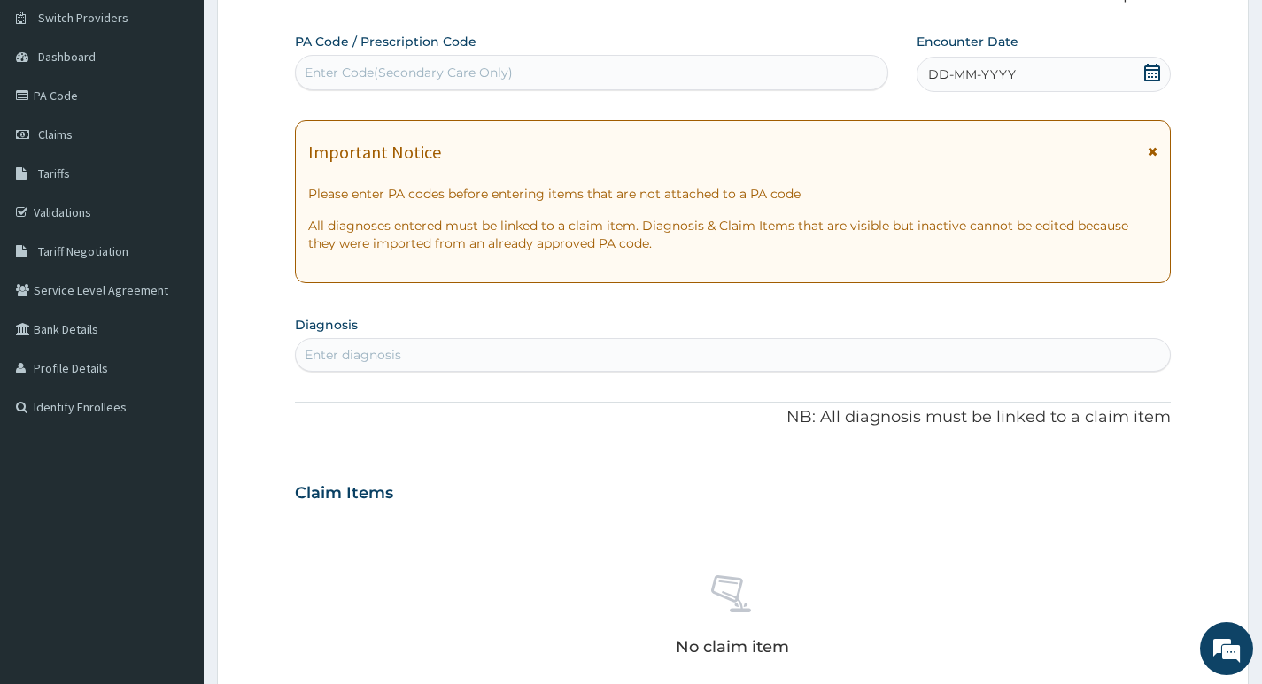
click at [571, 67] on div "Enter Code(Secondary Care Only)" at bounding box center [591, 72] width 591 height 28
type input "PA/7A0A8C"
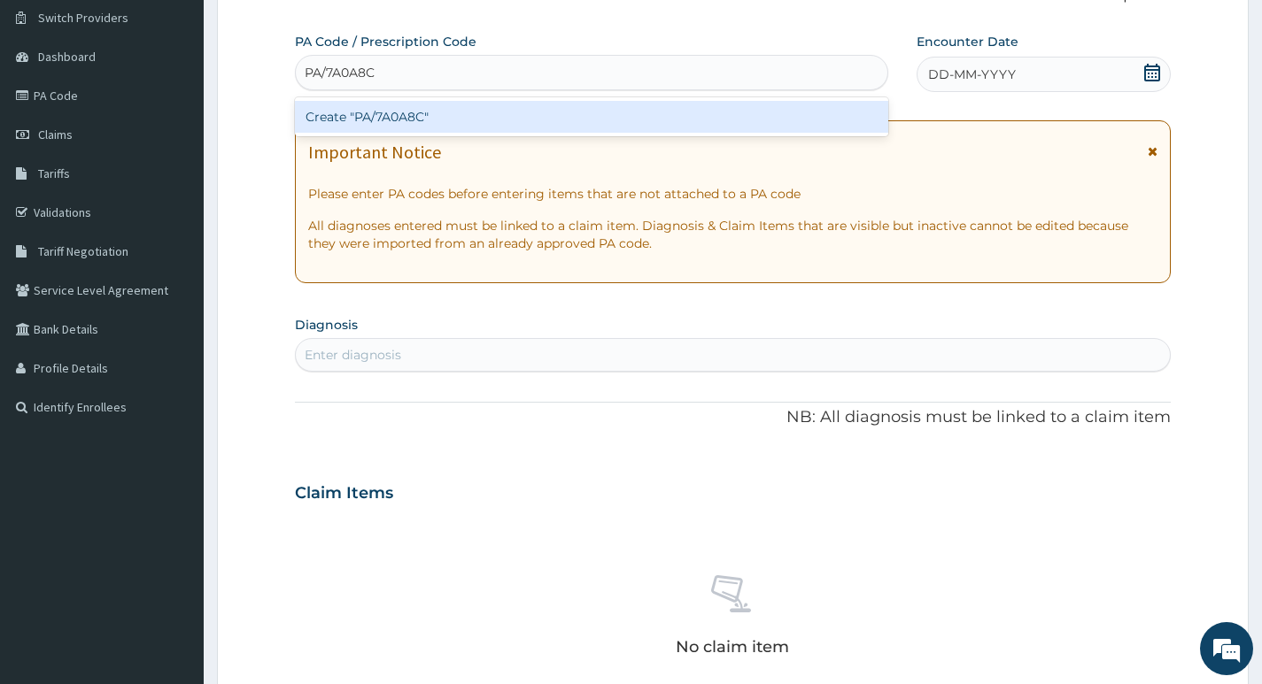
click at [575, 120] on div "Create "PA/7A0A8C"" at bounding box center [591, 117] width 593 height 32
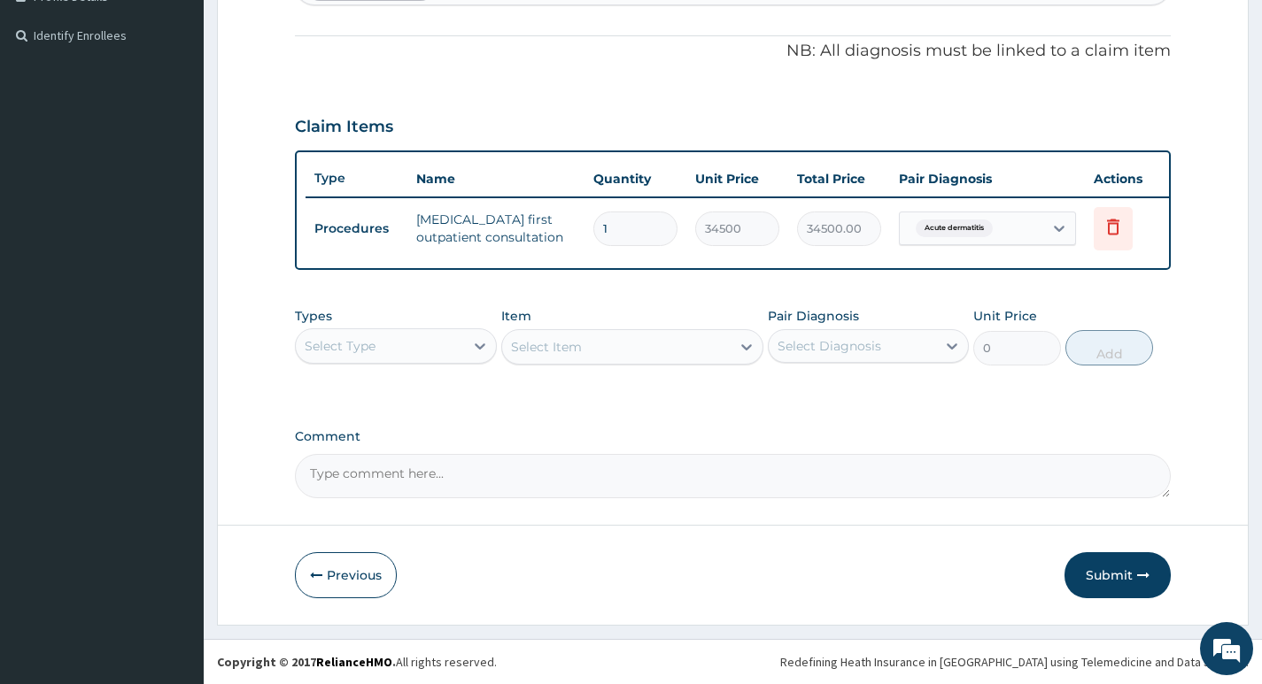
scroll to position [521, 0]
click at [1107, 575] on button "Submit" at bounding box center [1117, 575] width 106 height 46
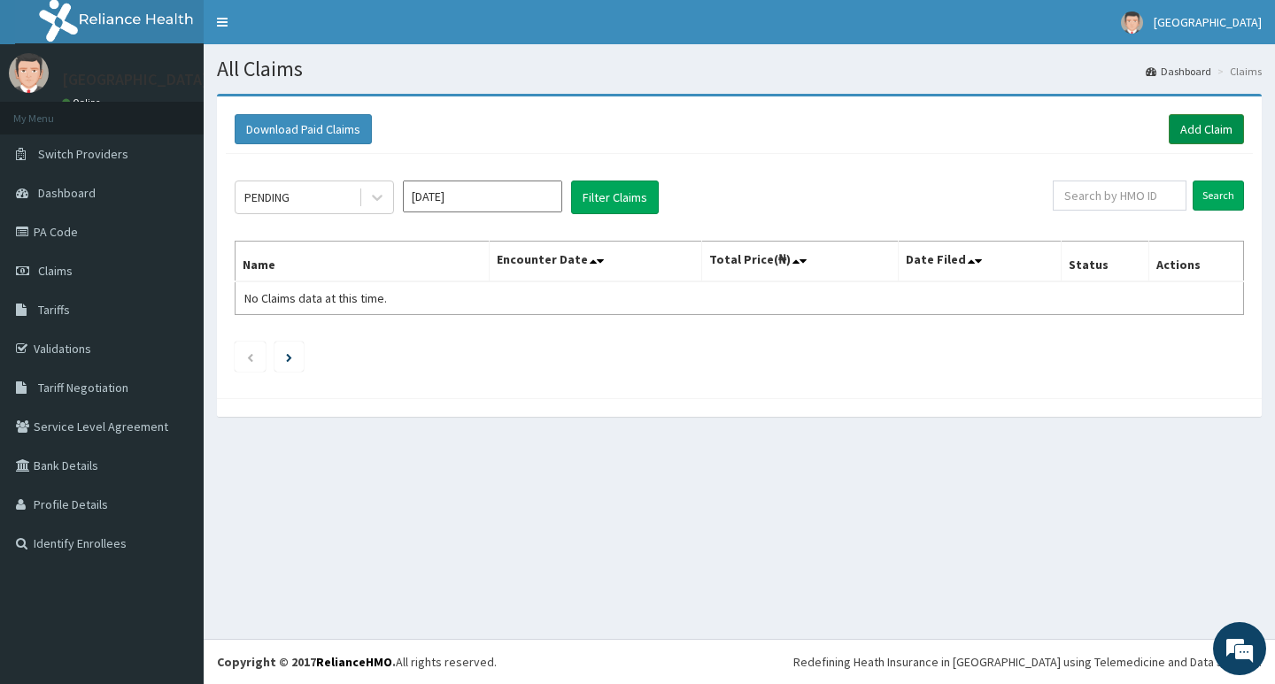
click at [1201, 129] on link "Add Claim" at bounding box center [1206, 129] width 75 height 30
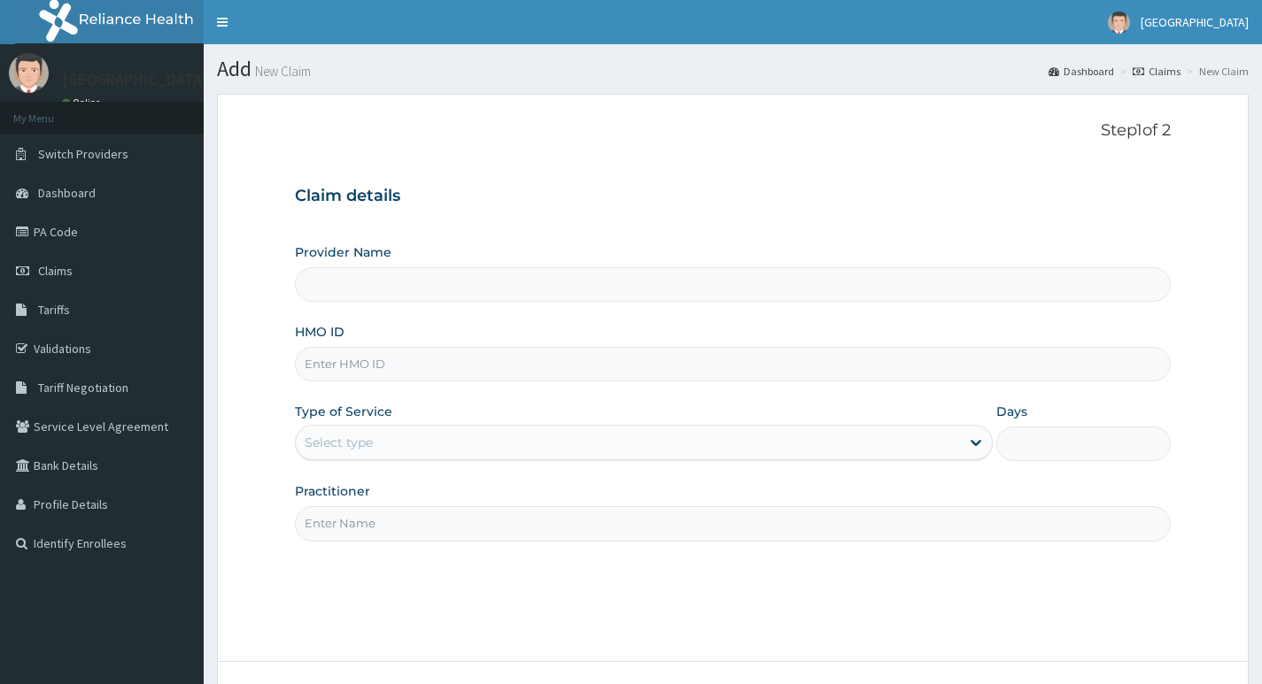
click at [517, 364] on input "HMO ID" at bounding box center [733, 364] width 876 height 35
type input "Living Heart Specialist Hospital"
paste input "ABP/10030/A"
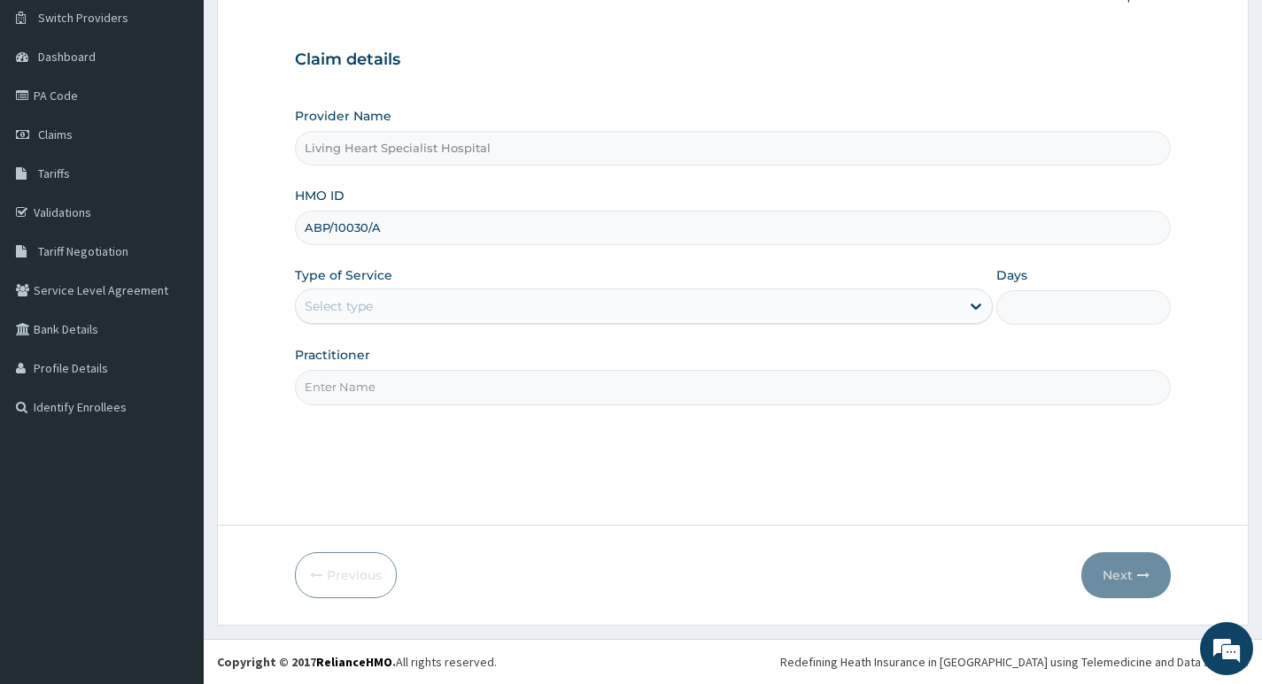
type input "ABP/10030/A"
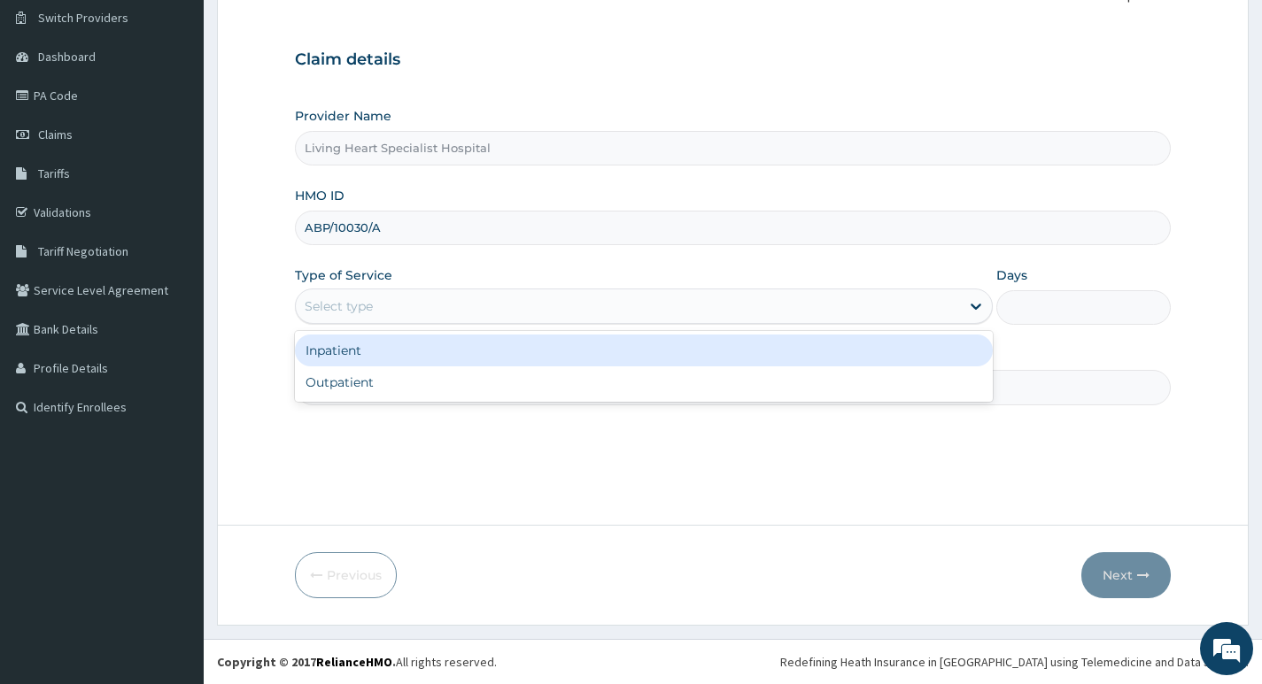
click at [900, 310] on div "Select type" at bounding box center [628, 306] width 664 height 28
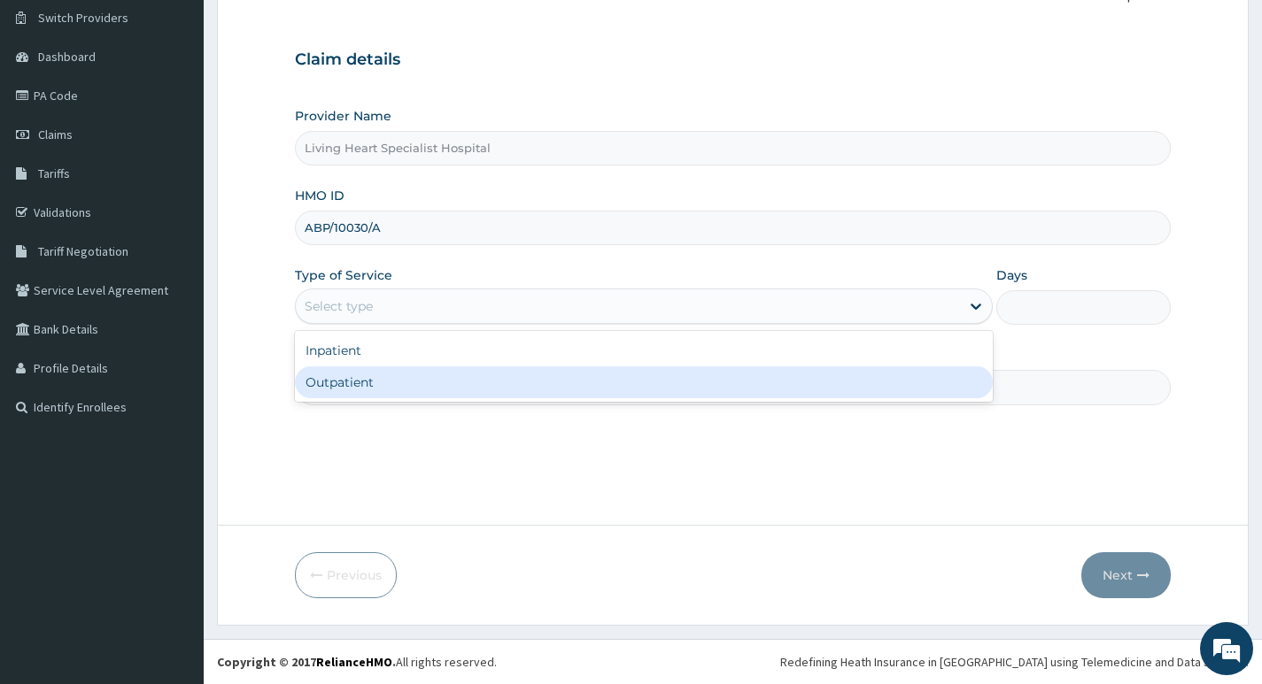
click at [838, 382] on div "Outpatient" at bounding box center [644, 383] width 698 height 32
type input "1"
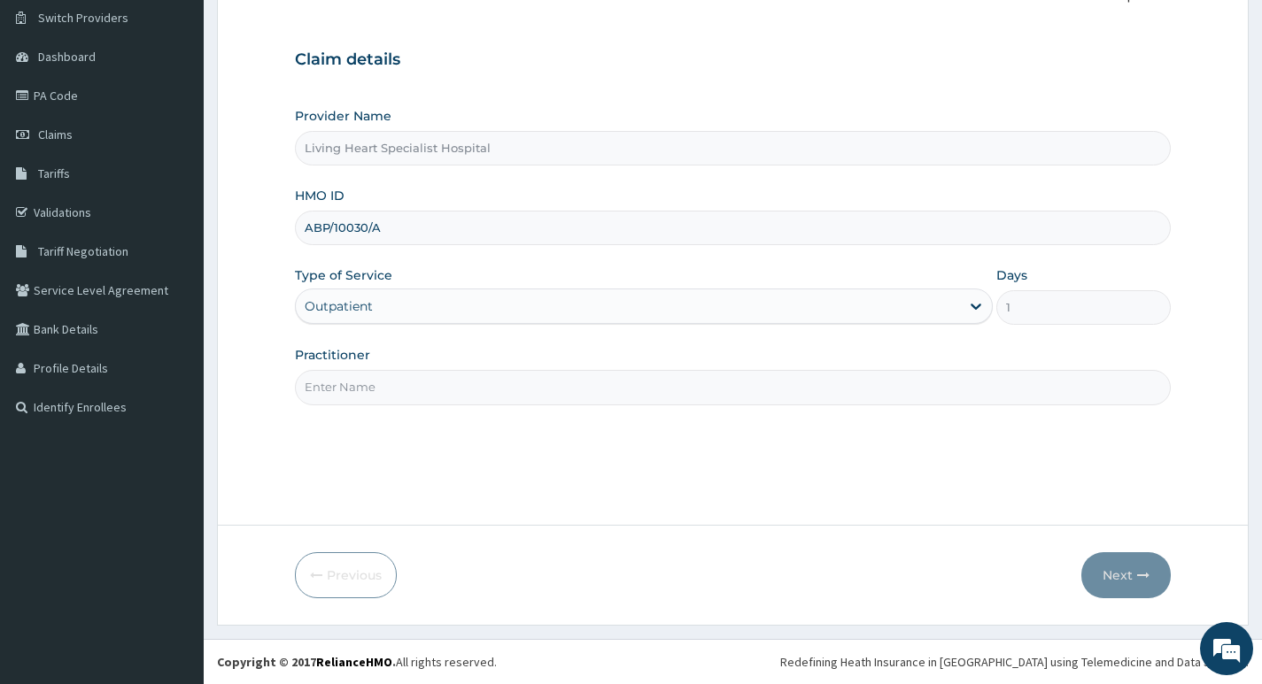
scroll to position [0, 0]
click at [897, 392] on input "Practitioner" at bounding box center [733, 387] width 876 height 35
type input "DR. FAVOUR EZEM"
click at [1107, 571] on button "Next" at bounding box center [1125, 575] width 89 height 46
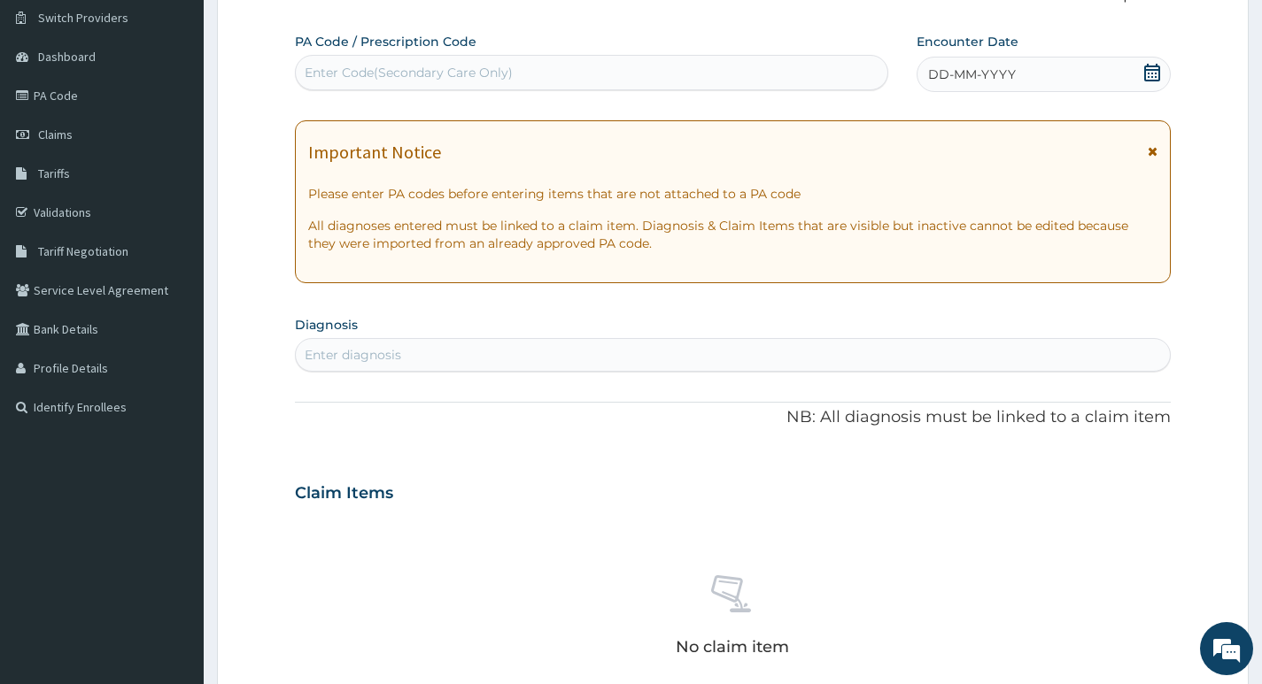
click at [510, 72] on div "Enter Code(Secondary Care Only)" at bounding box center [409, 73] width 208 height 18
type input "PA/"
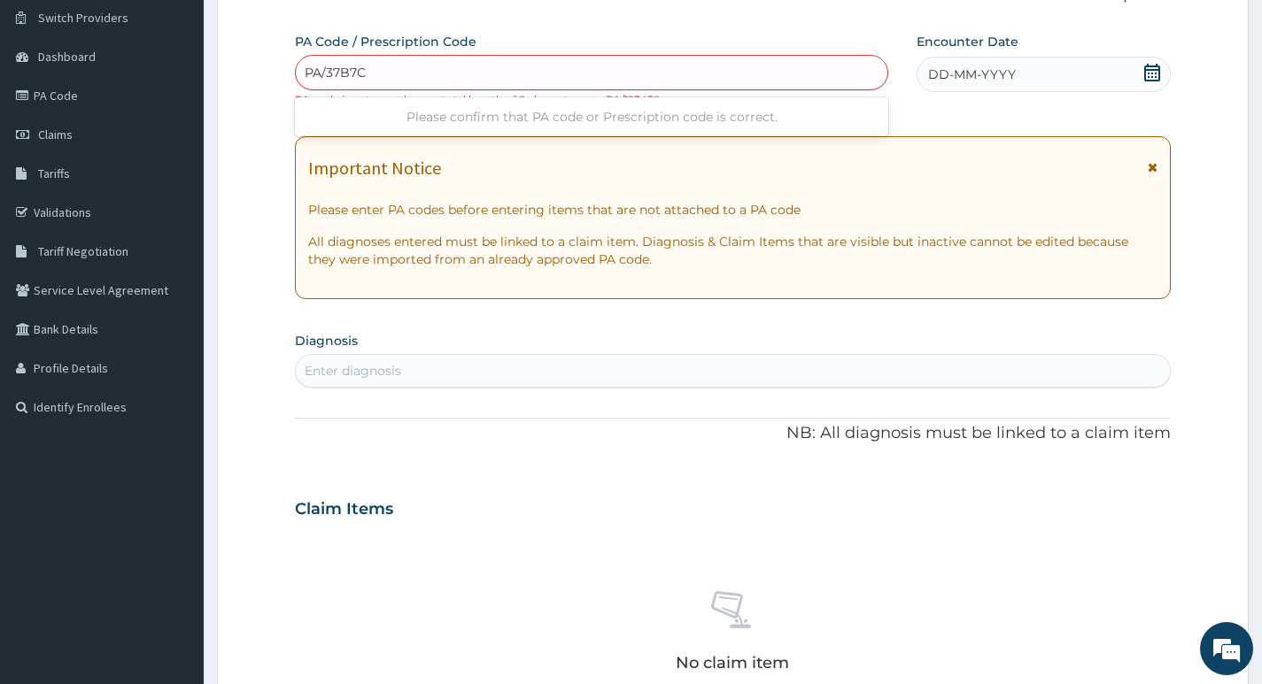
type input "PA/37B7C8"
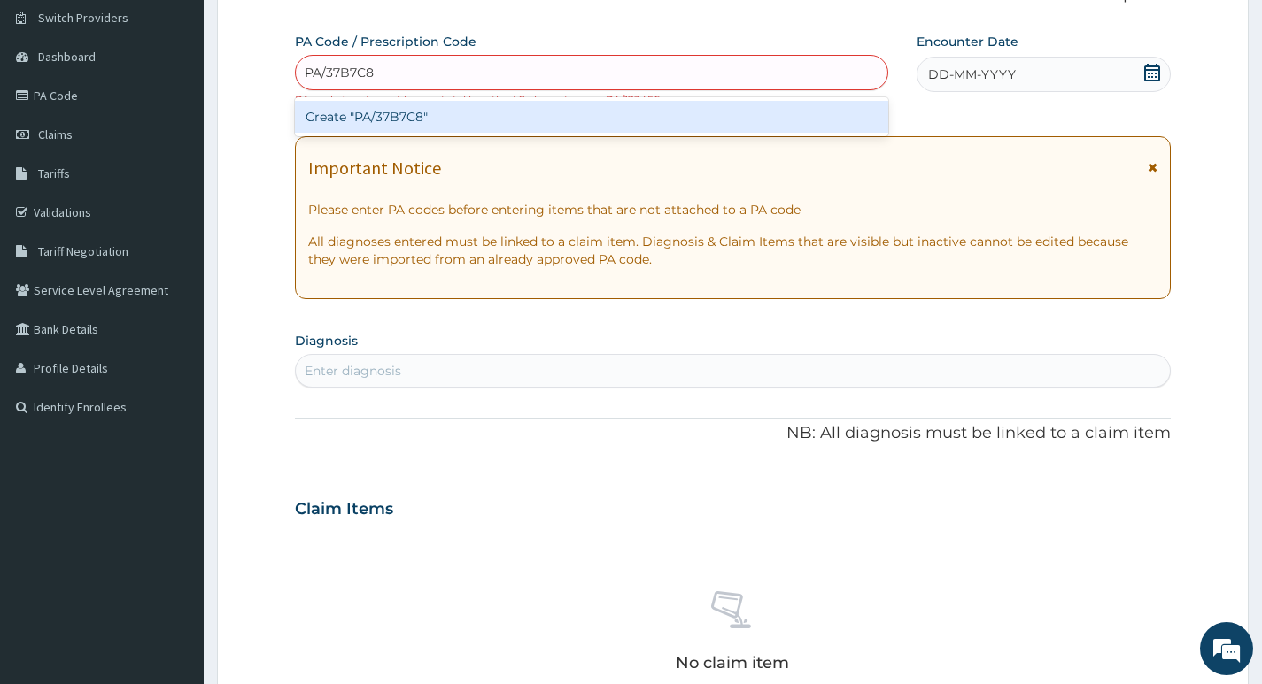
click at [438, 112] on div "Create "PA/37B7C8"" at bounding box center [591, 117] width 593 height 32
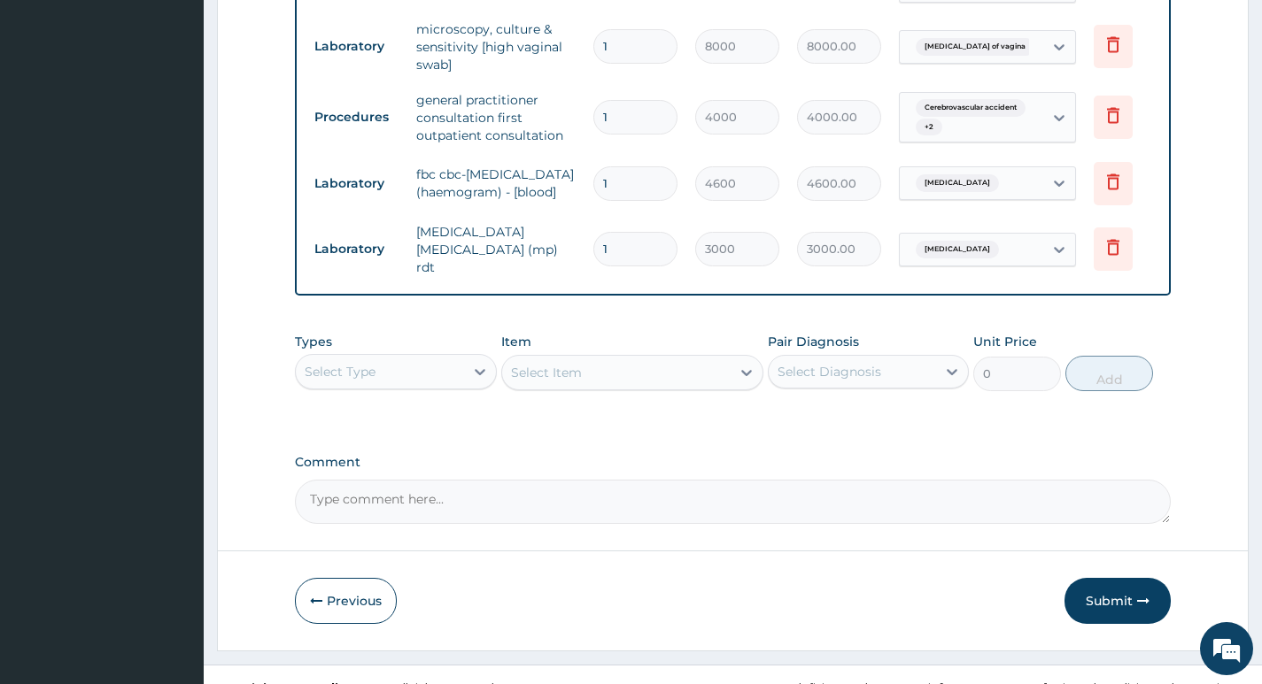
scroll to position [985, 0]
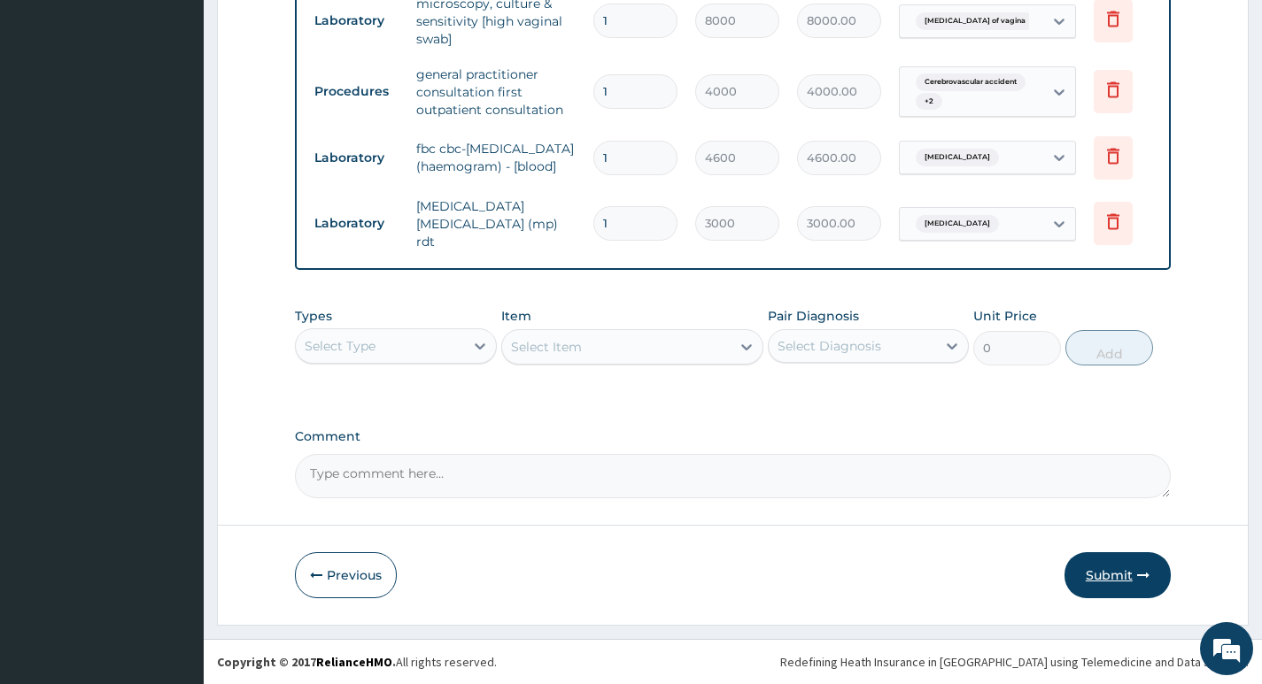
click at [1100, 574] on button "Submit" at bounding box center [1117, 575] width 106 height 46
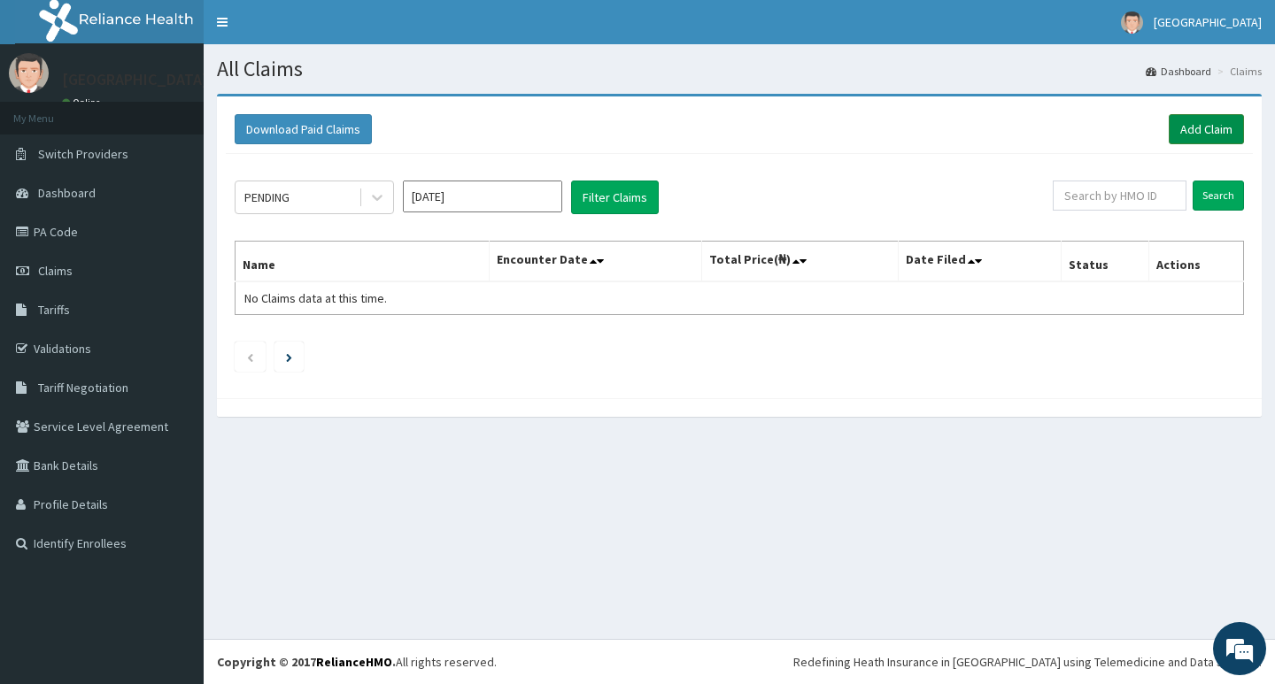
click at [1204, 129] on link "Add Claim" at bounding box center [1206, 129] width 75 height 30
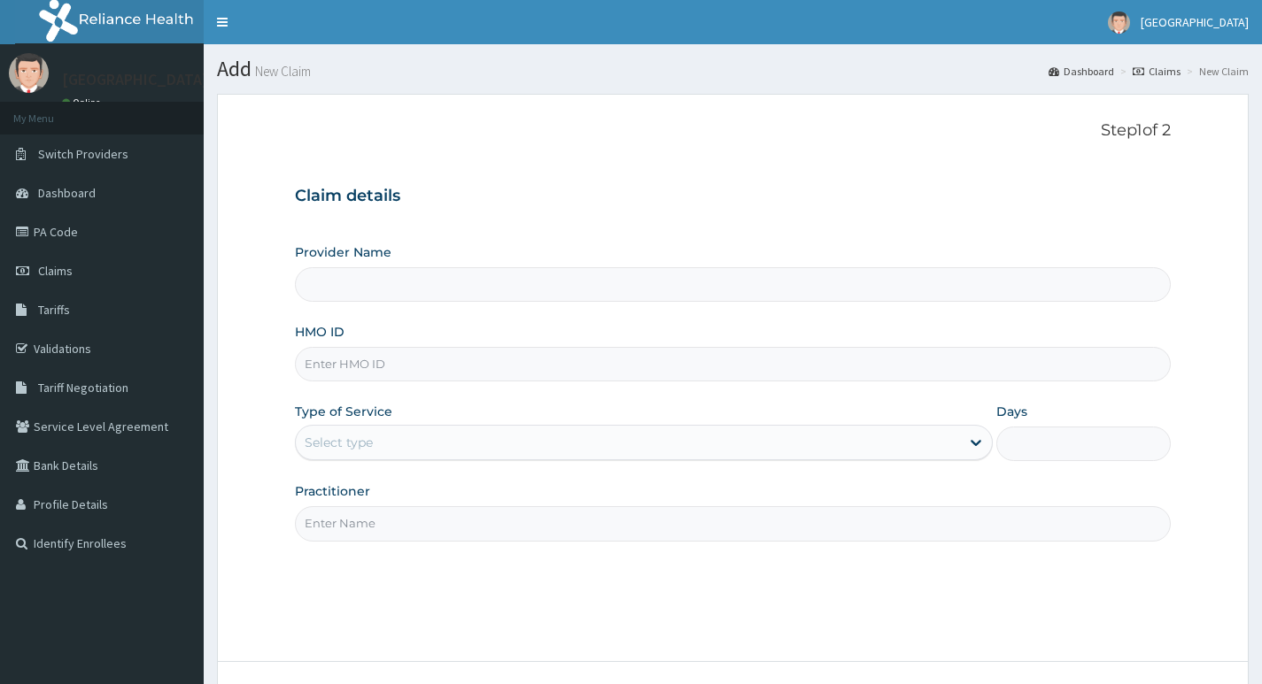
type input "Living Heart Specialist Hospital"
click at [457, 362] on input "HMO ID" at bounding box center [733, 364] width 876 height 35
paste input "RET/13854/A"
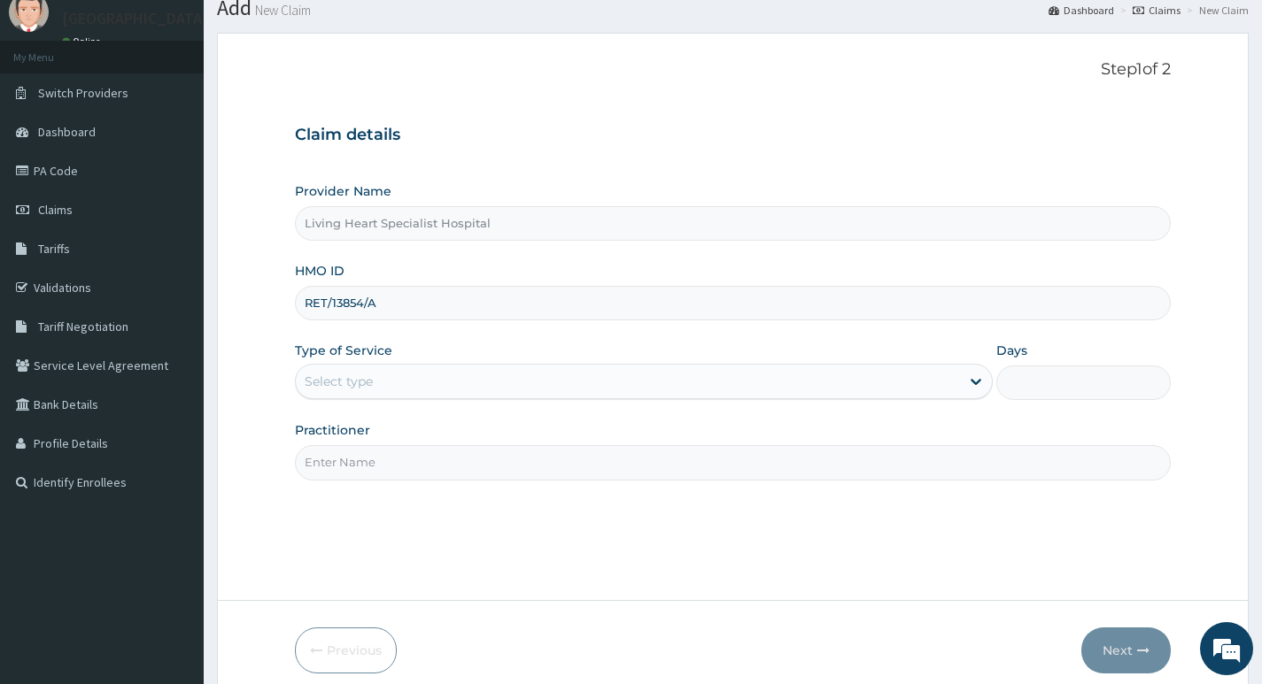
scroll to position [136, 0]
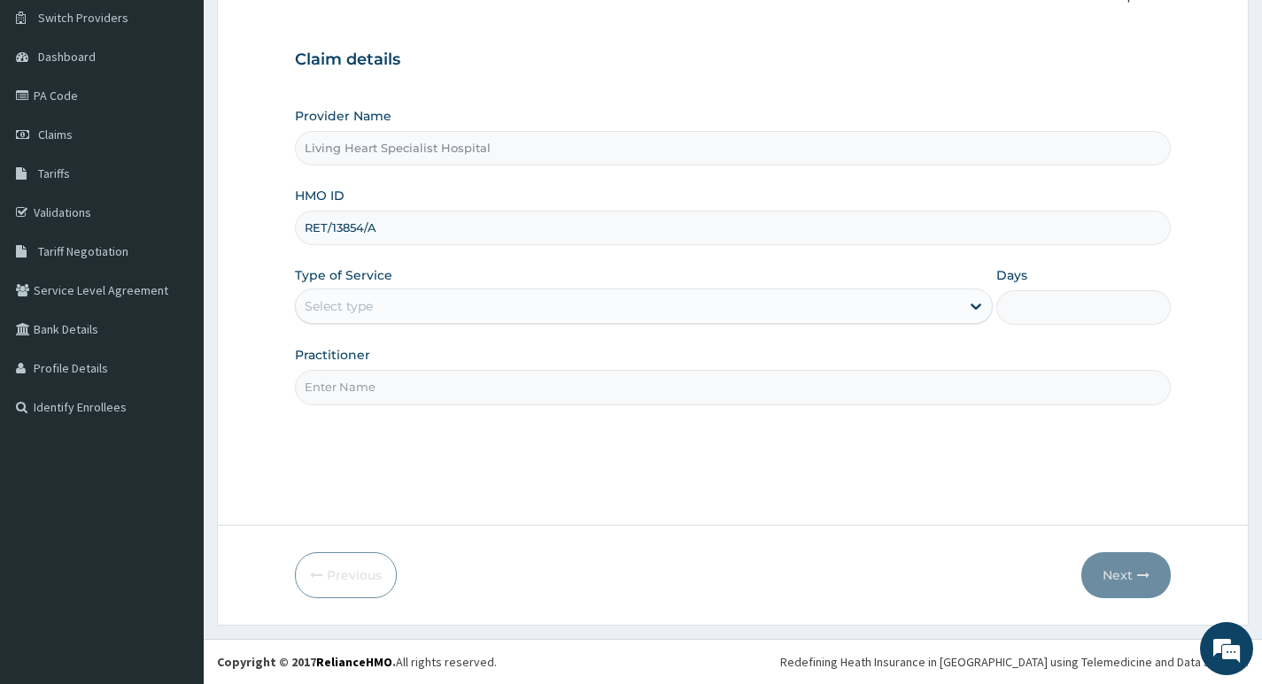
type input "RET/13854/A"
click at [928, 305] on div "Select type" at bounding box center [628, 306] width 664 height 28
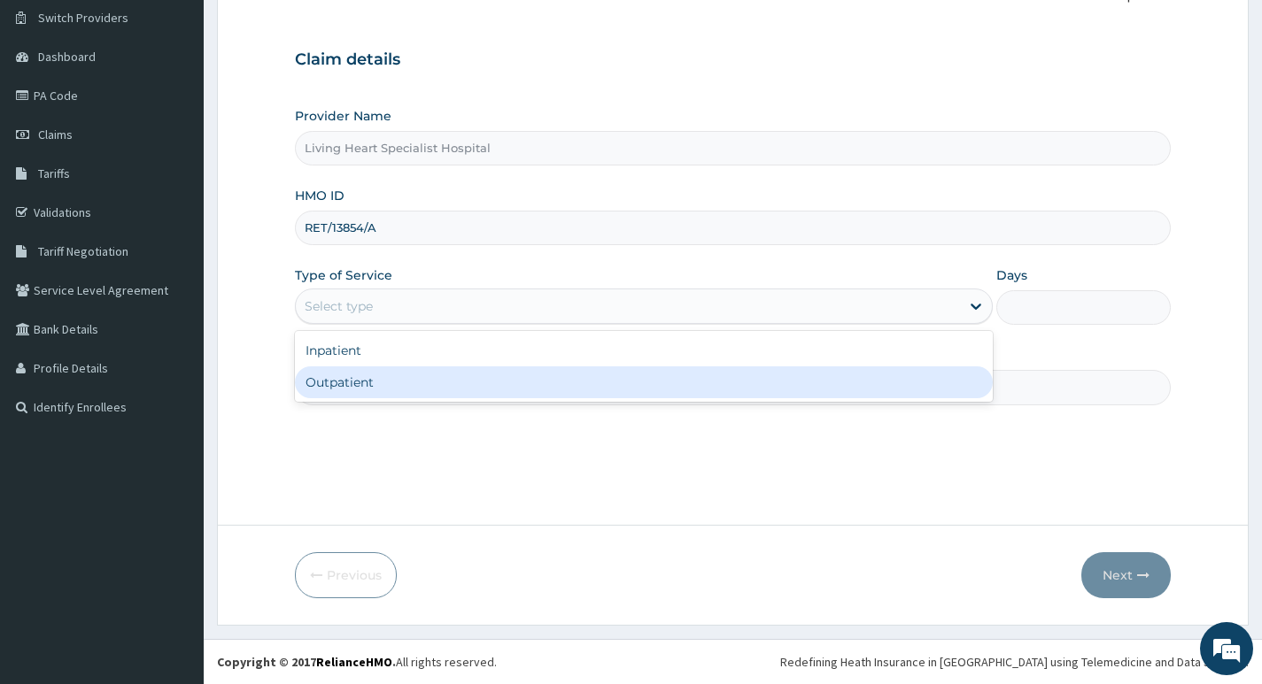
click at [870, 380] on div "Outpatient" at bounding box center [644, 383] width 698 height 32
type input "1"
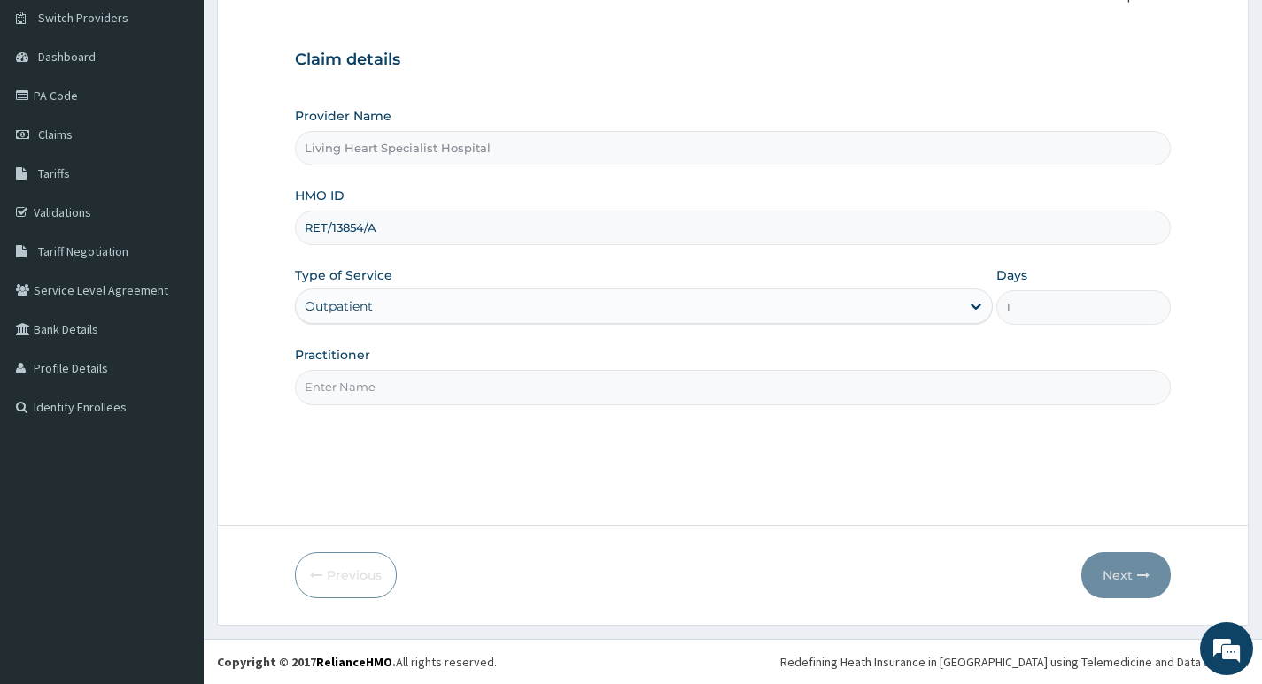
click at [1016, 382] on input "Practitioner" at bounding box center [733, 387] width 876 height 35
type input "DR. FAVOUR EZEM"
click at [1115, 573] on button "Next" at bounding box center [1125, 575] width 89 height 46
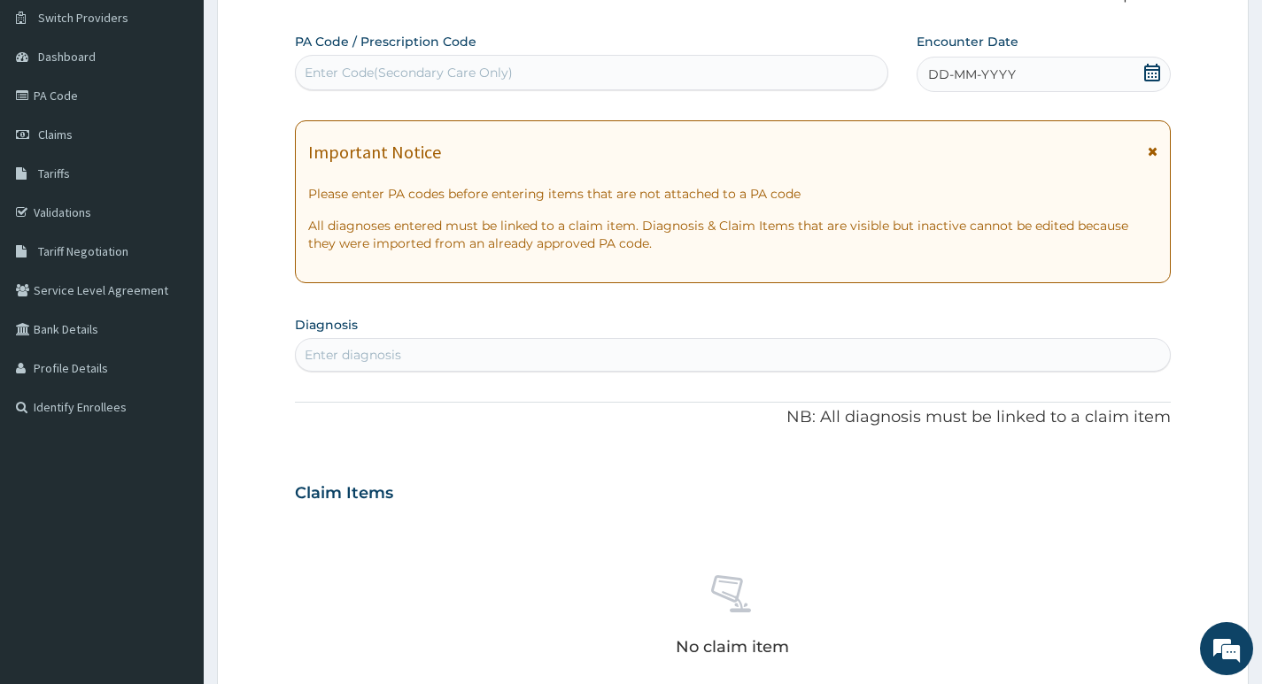
click at [610, 67] on div "Enter Code(Secondary Care Only)" at bounding box center [591, 72] width 591 height 28
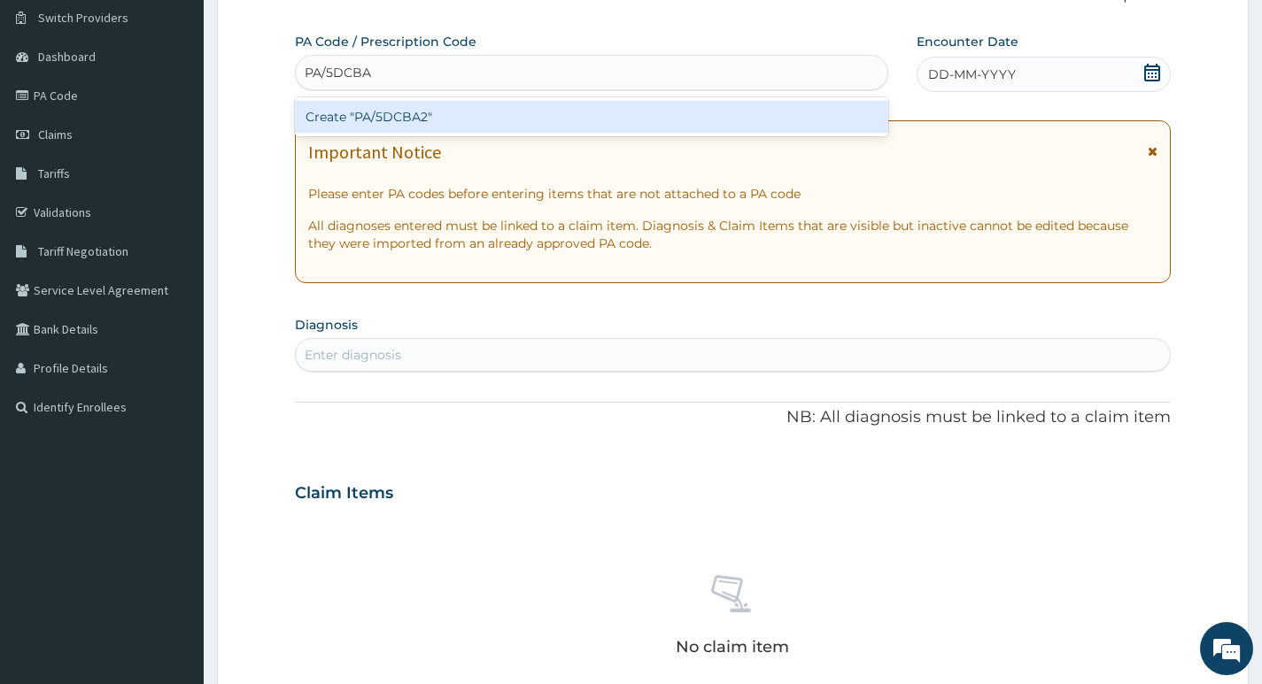
type input "PA/5DCBA2"
click at [490, 108] on div "Create "PA/5DCBA2"" at bounding box center [591, 117] width 593 height 32
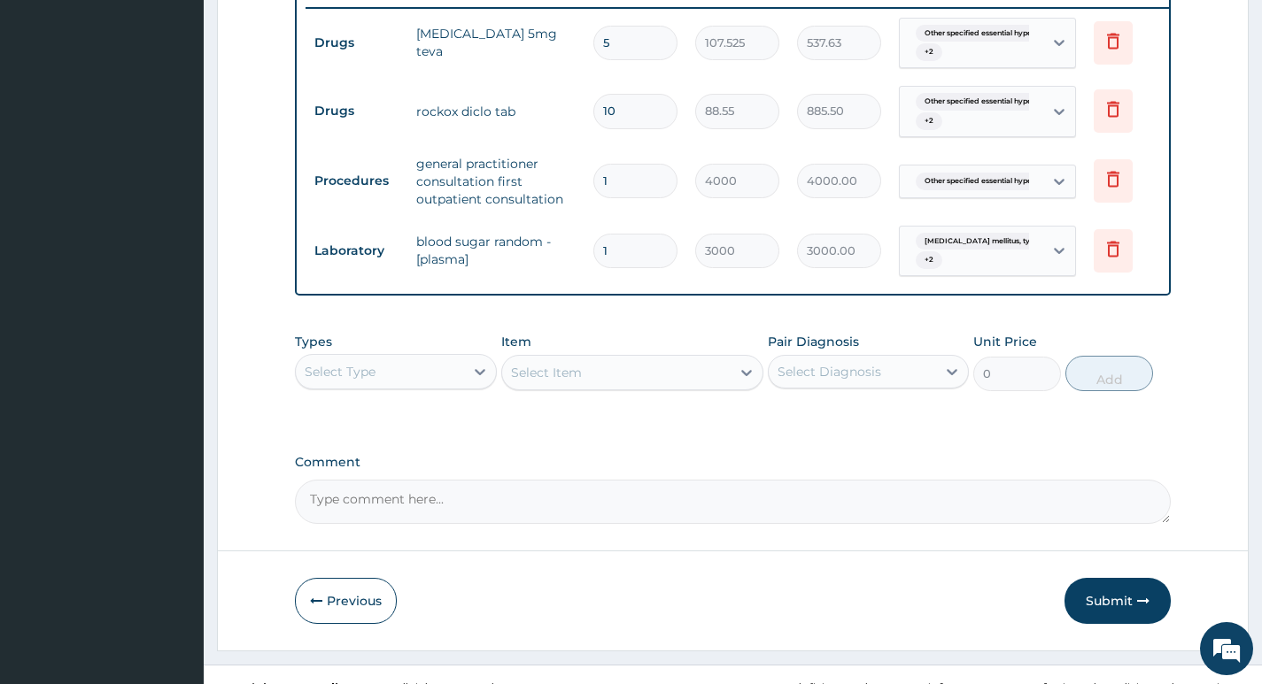
scroll to position [737, 0]
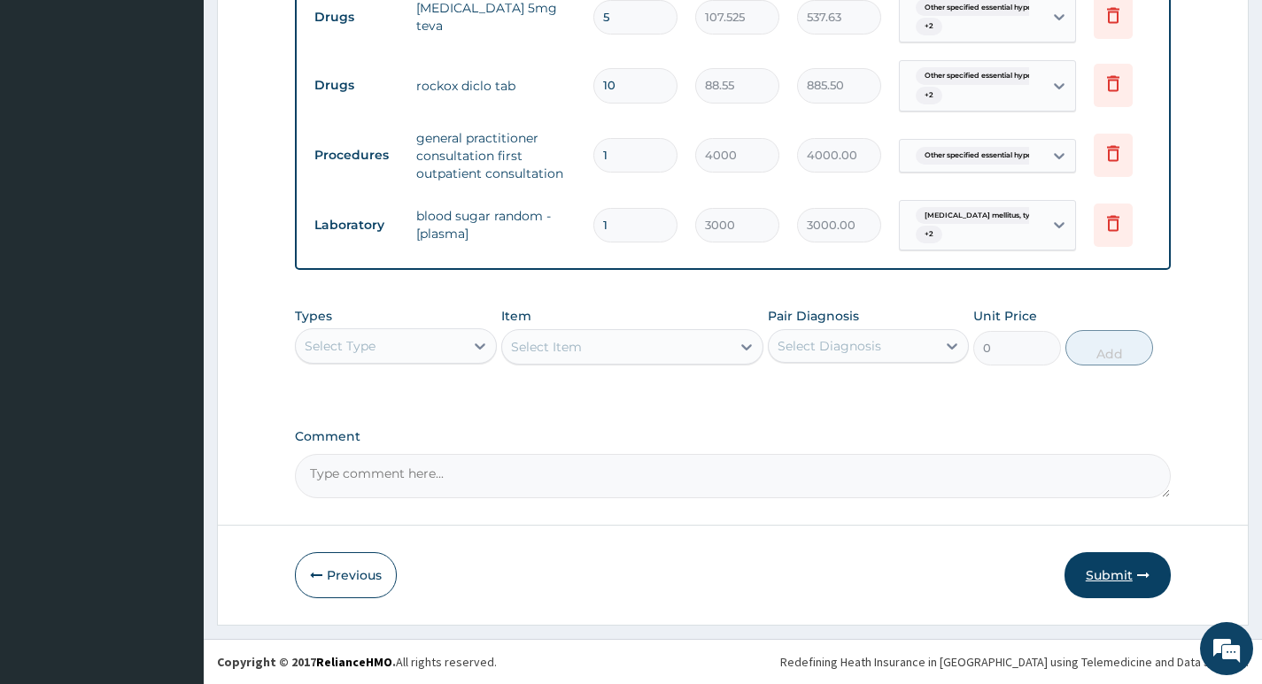
click at [1103, 575] on button "Submit" at bounding box center [1117, 575] width 106 height 46
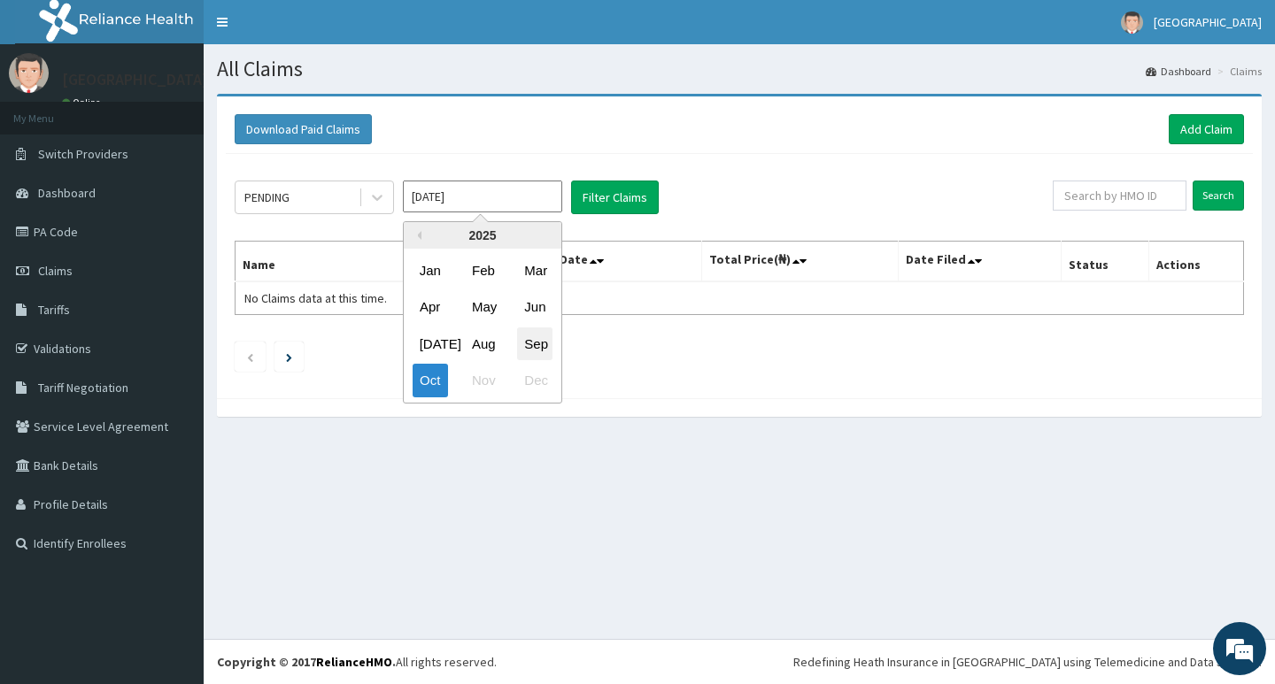
click at [523, 343] on div "Sep" at bounding box center [534, 344] width 35 height 33
type input "[DATE]"
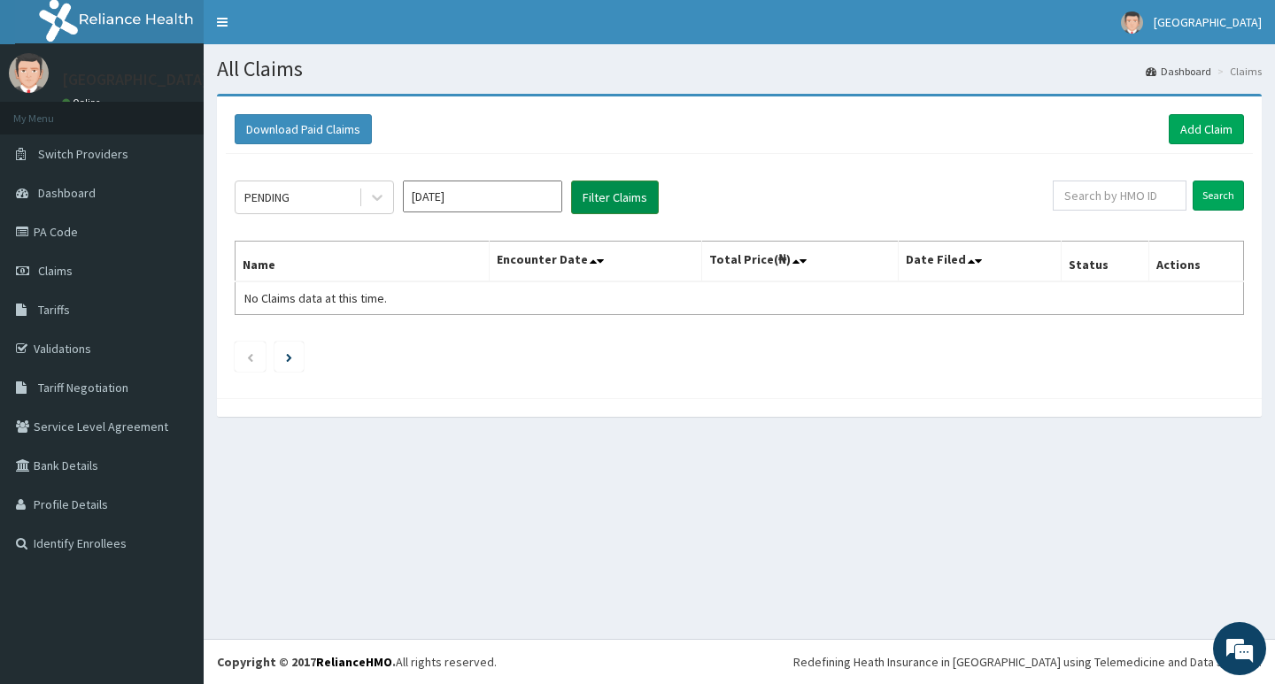
drag, startPoint x: 588, startPoint y: 197, endPoint x: 576, endPoint y: 199, distance: 11.8
click at [588, 197] on button "Filter Claims" at bounding box center [615, 198] width 88 height 34
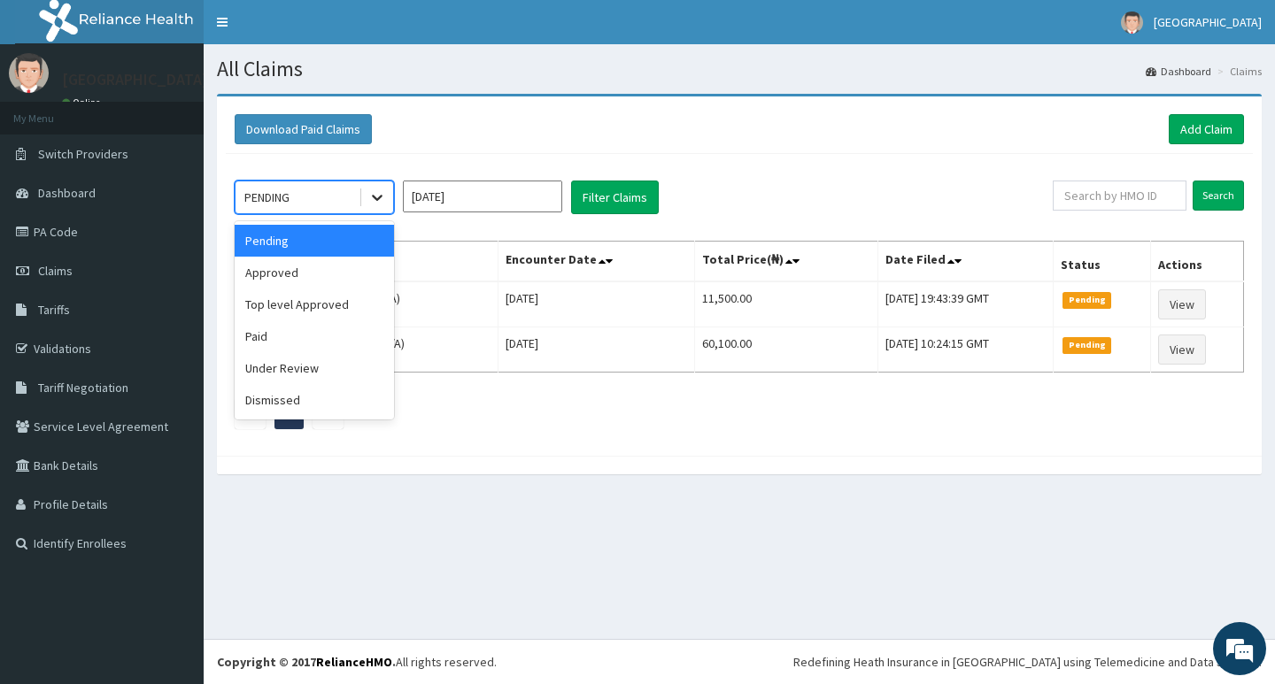
click at [380, 201] on icon at bounding box center [377, 198] width 18 height 18
click at [339, 271] on div "Approved" at bounding box center [314, 273] width 159 height 32
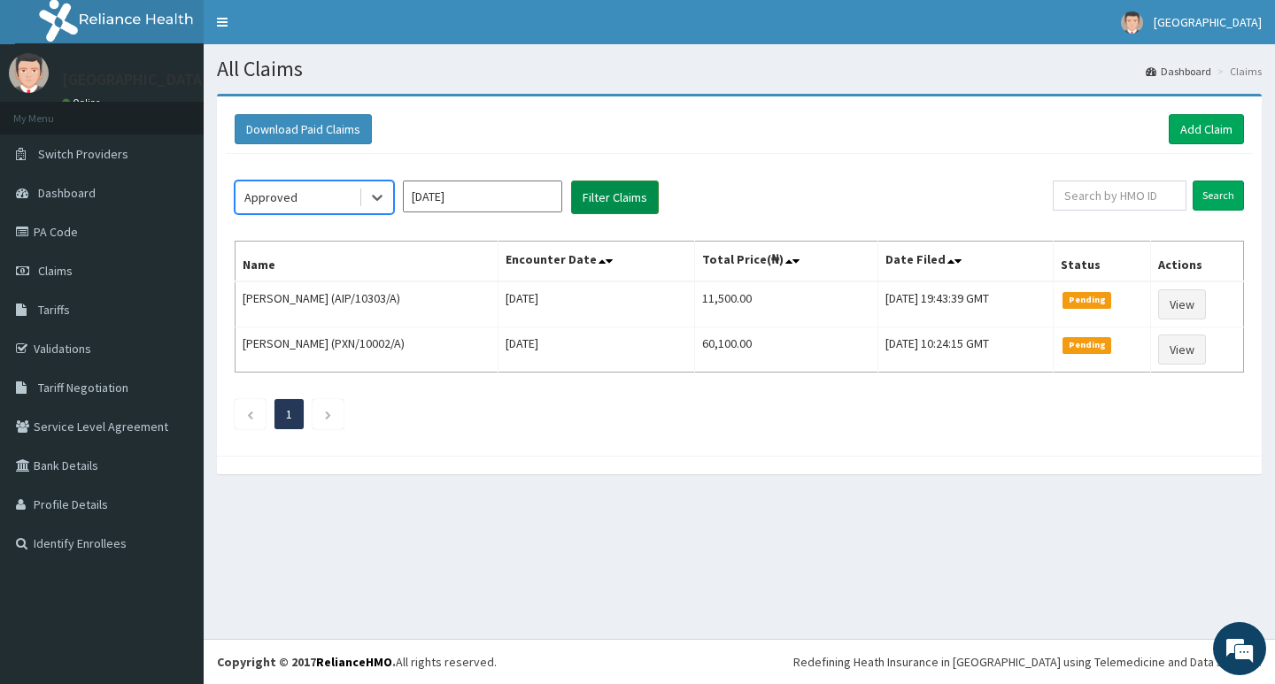
click at [593, 200] on button "Filter Claims" at bounding box center [615, 198] width 88 height 34
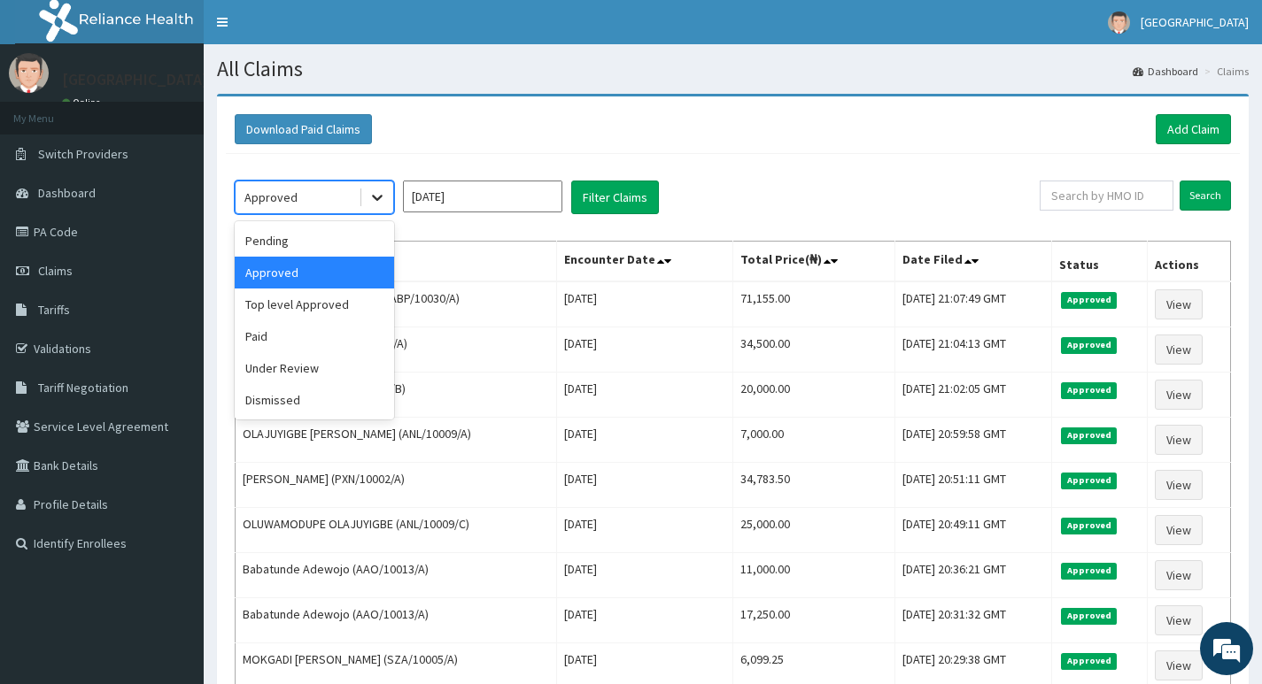
click at [377, 203] on icon at bounding box center [377, 198] width 18 height 18
click at [329, 304] on div "Top level Approved" at bounding box center [314, 305] width 159 height 32
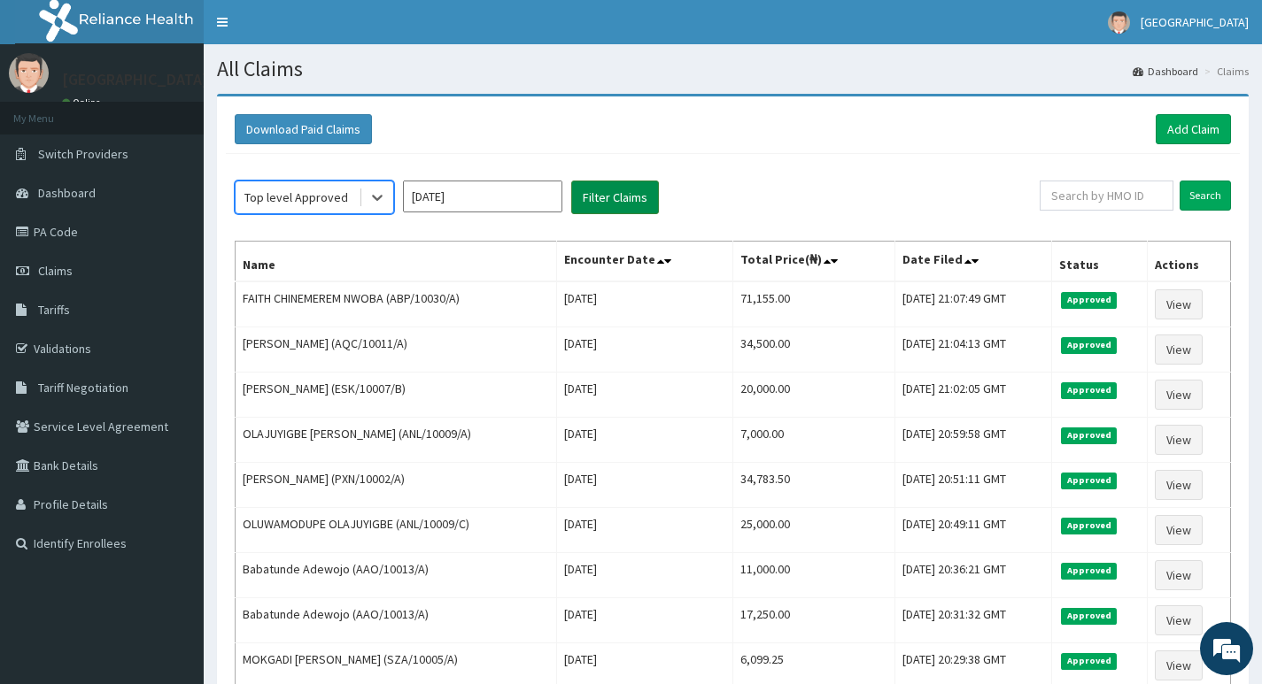
click at [607, 199] on button "Filter Claims" at bounding box center [615, 198] width 88 height 34
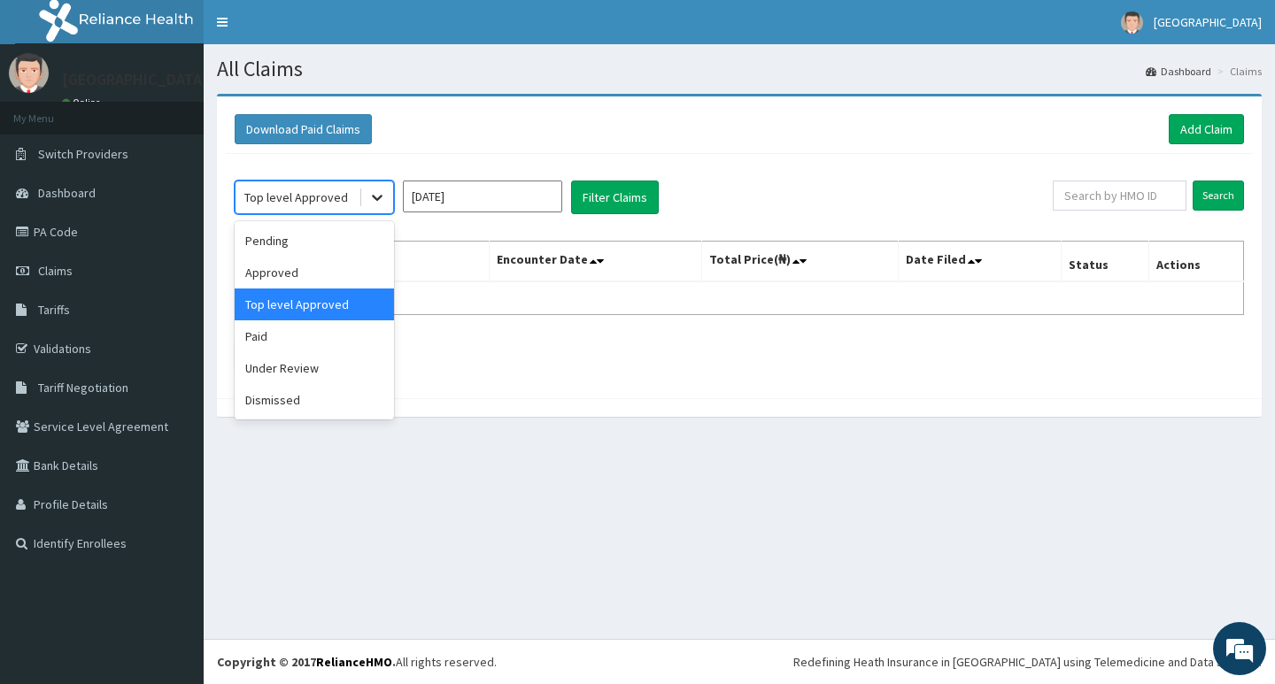
click at [379, 203] on icon at bounding box center [377, 198] width 18 height 18
click at [283, 333] on div "Paid" at bounding box center [314, 336] width 159 height 32
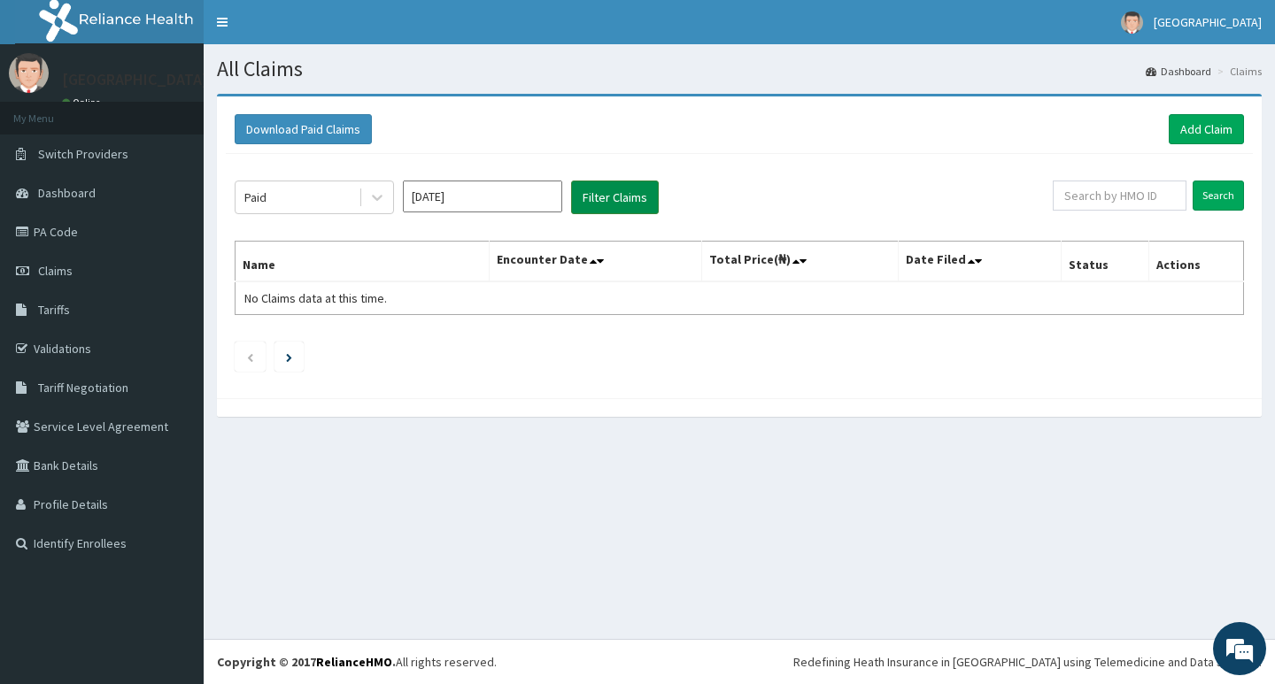
click at [619, 196] on button "Filter Claims" at bounding box center [615, 198] width 88 height 34
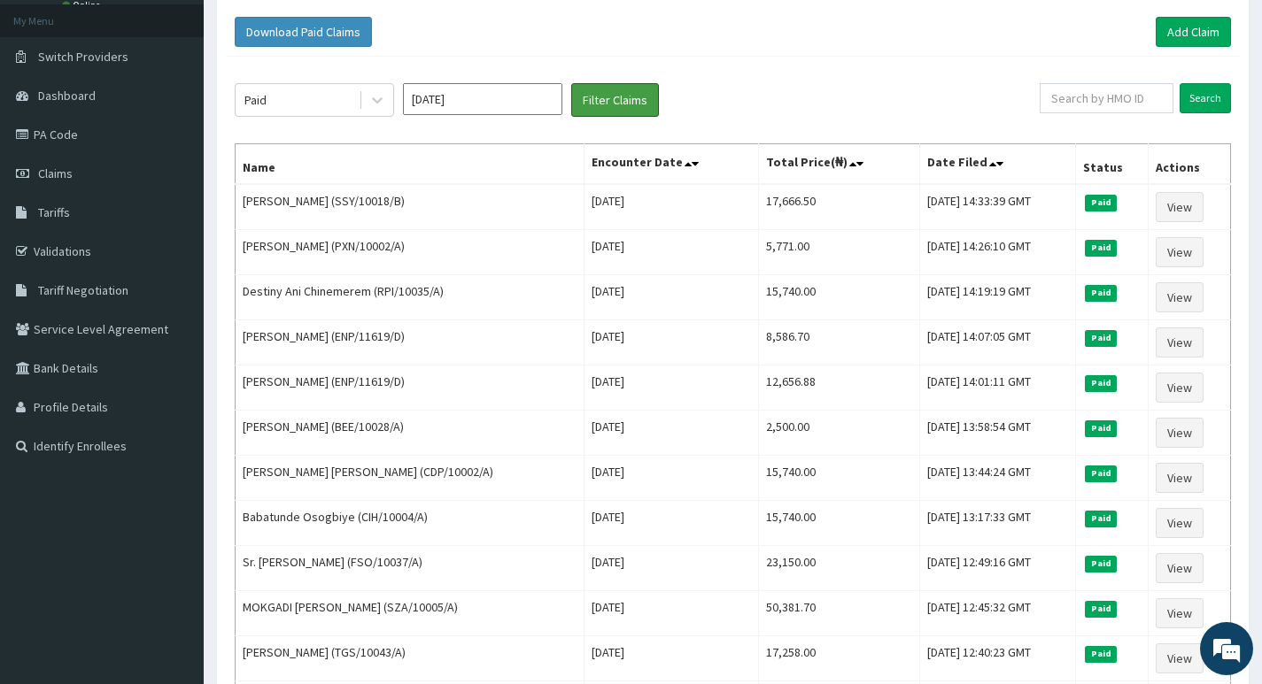
scroll to position [56, 0]
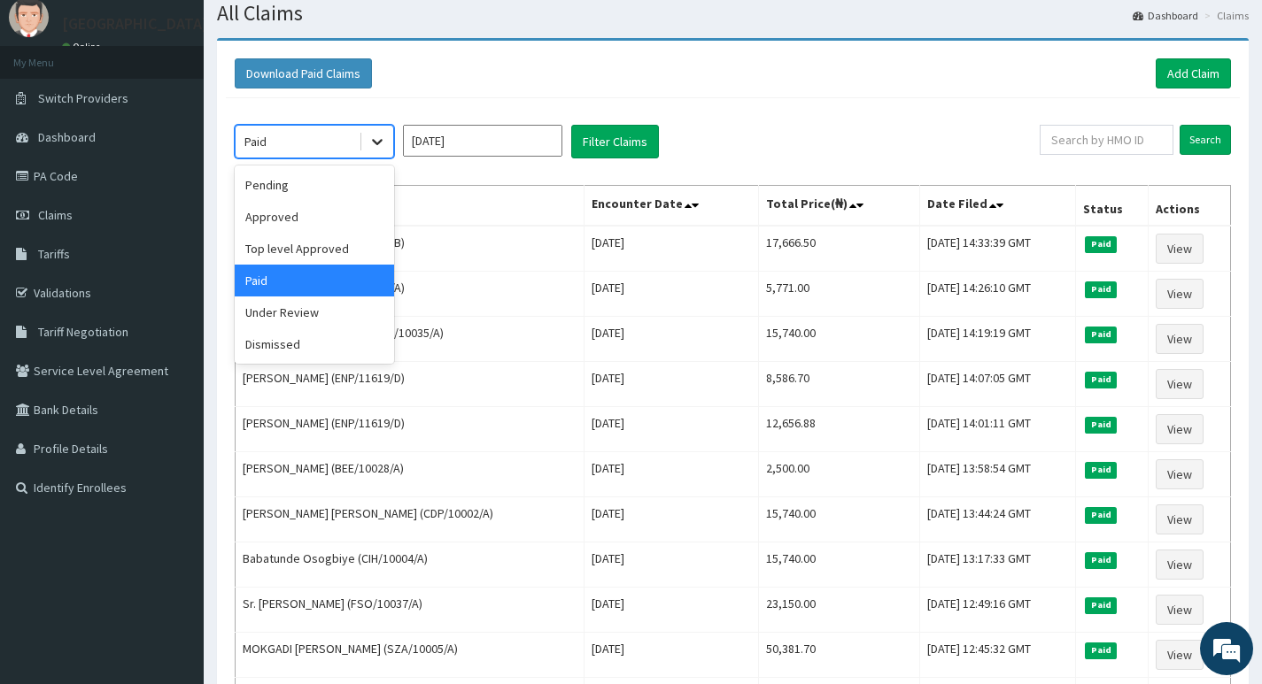
click at [376, 143] on icon at bounding box center [377, 143] width 11 height 6
click at [302, 313] on div "Under Review" at bounding box center [314, 313] width 159 height 32
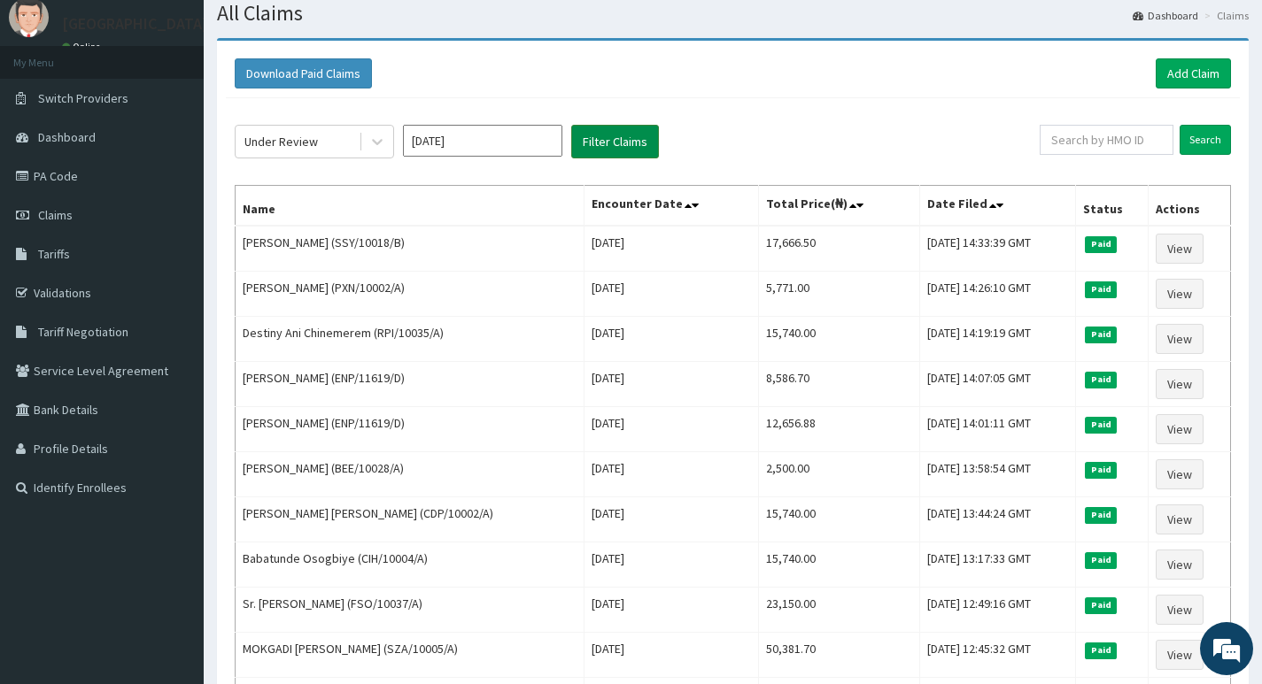
click at [603, 143] on button "Filter Claims" at bounding box center [615, 142] width 88 height 34
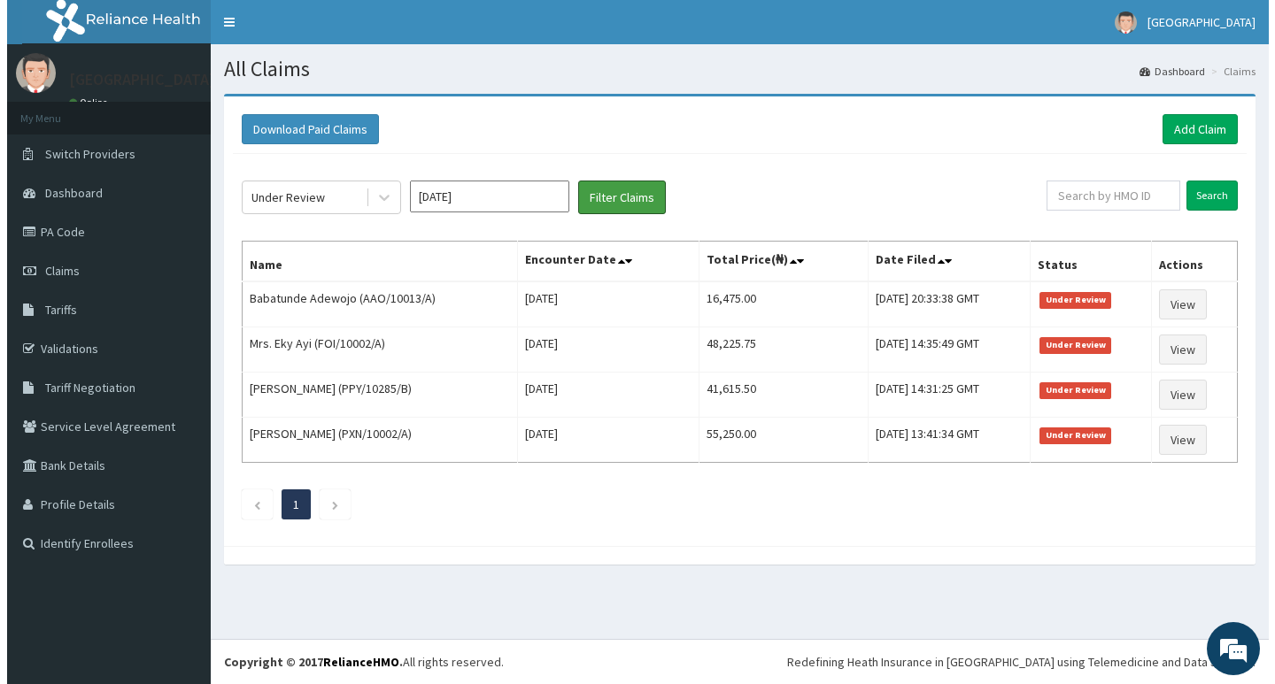
scroll to position [0, 0]
